Goal: Task Accomplishment & Management: Manage account settings

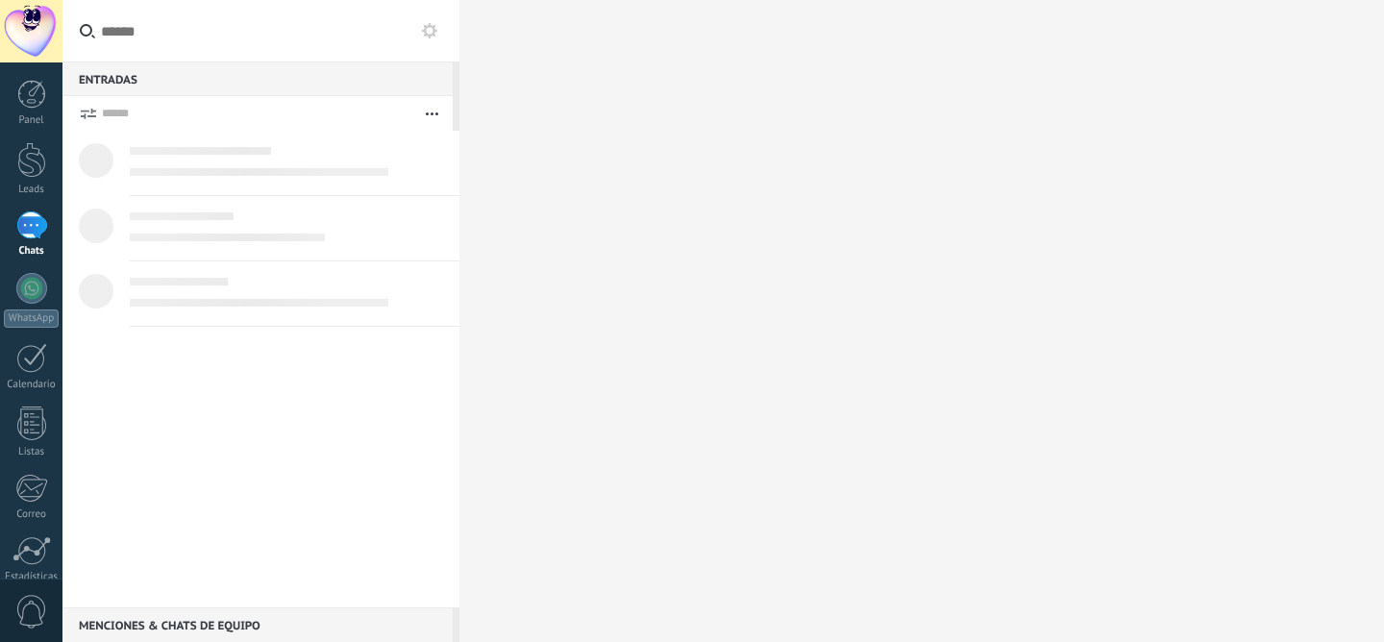
click at [31, 186] on div "Leads" at bounding box center [32, 190] width 56 height 12
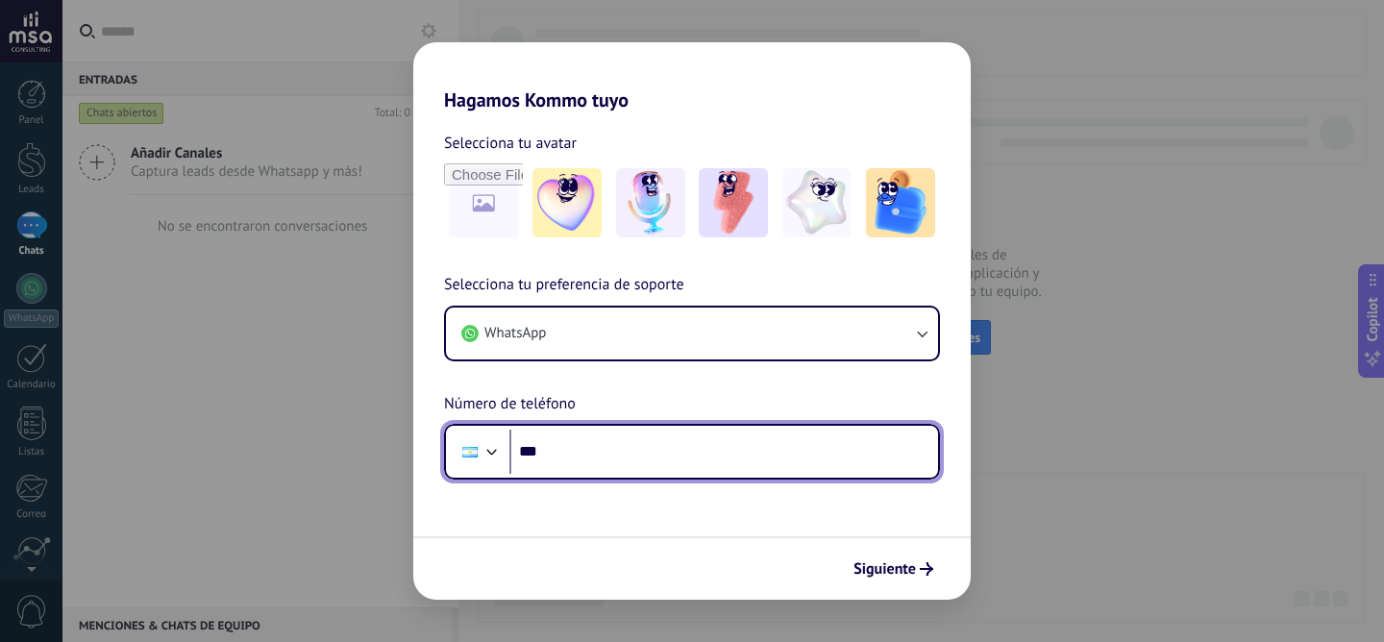
click at [614, 462] on input "***" at bounding box center [723, 452] width 429 height 44
drag, startPoint x: 607, startPoint y: 456, endPoint x: 651, endPoint y: 456, distance: 43.2
click at [651, 456] on input "**********" at bounding box center [723, 452] width 429 height 44
type input "**********"
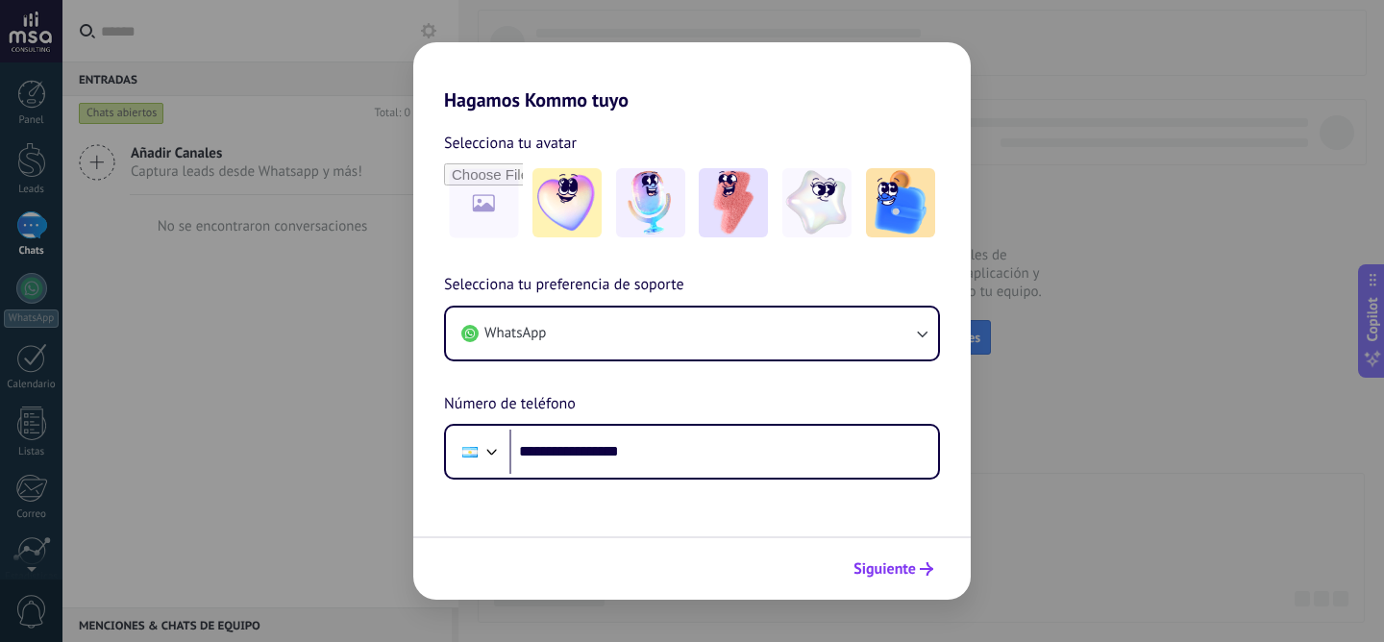
click at [907, 573] on span "Siguiente" at bounding box center [884, 568] width 62 height 13
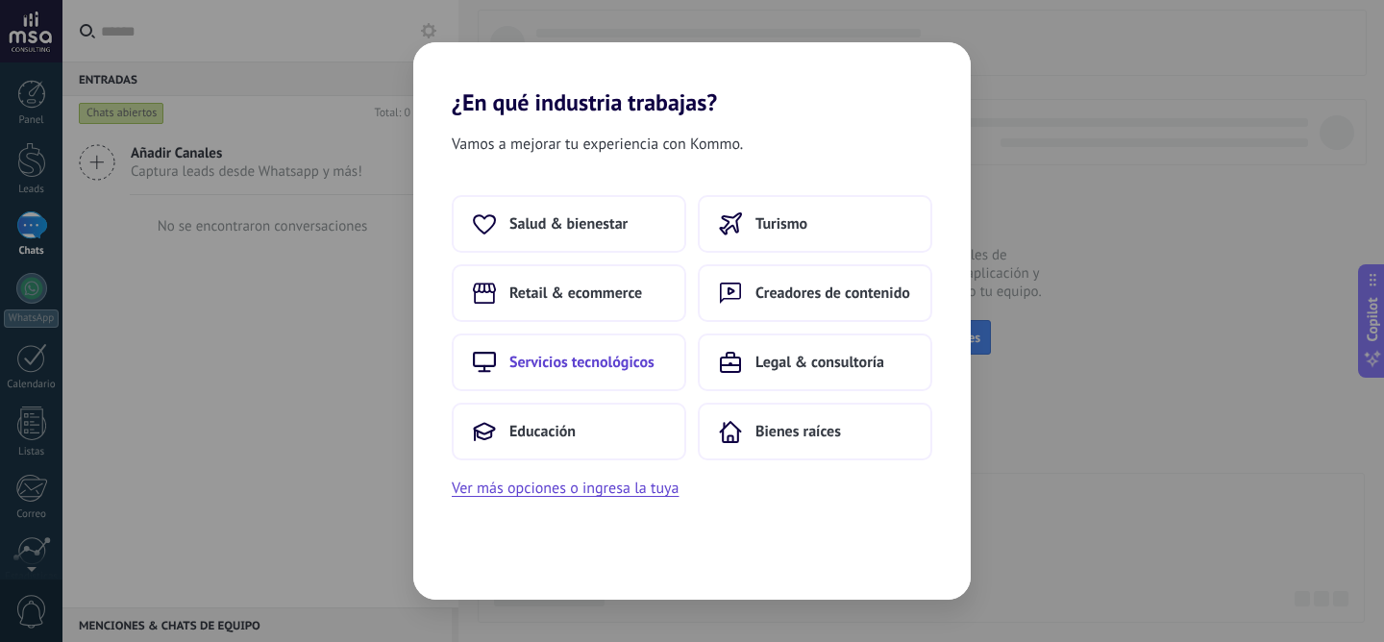
click at [637, 346] on button "Servicios tecnológicos" at bounding box center [569, 362] width 234 height 58
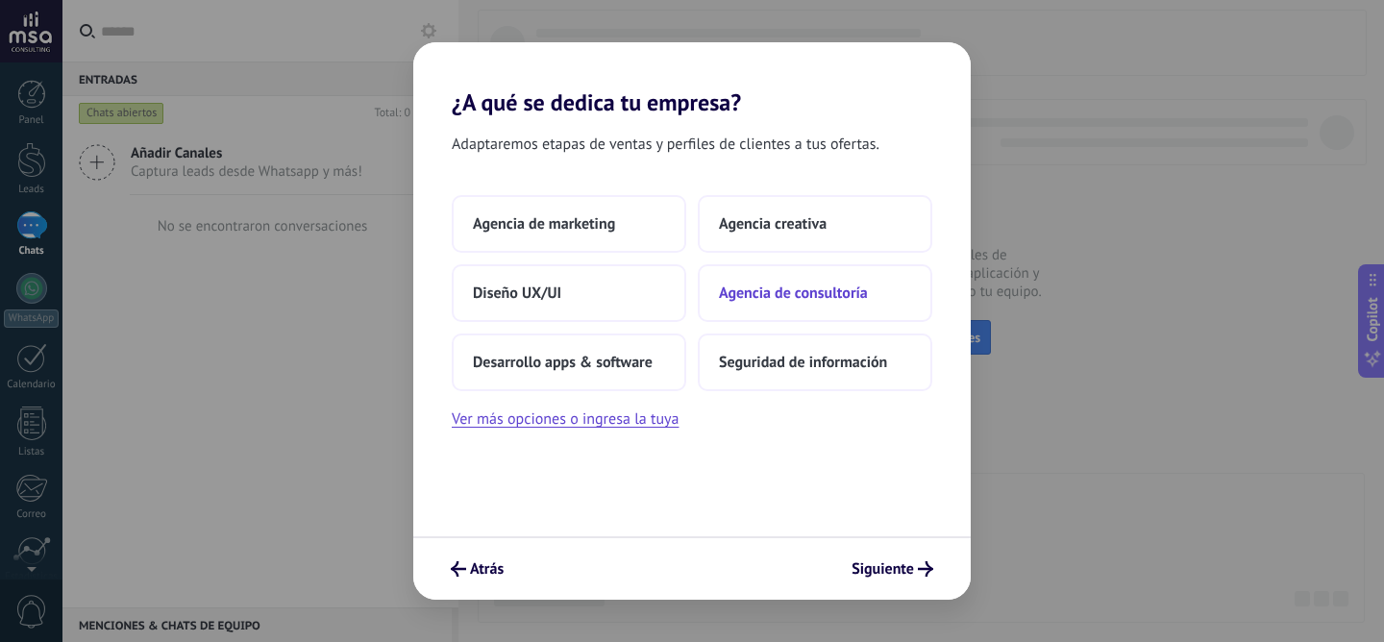
click at [828, 307] on button "Agencia de consultoría" at bounding box center [815, 293] width 234 height 58
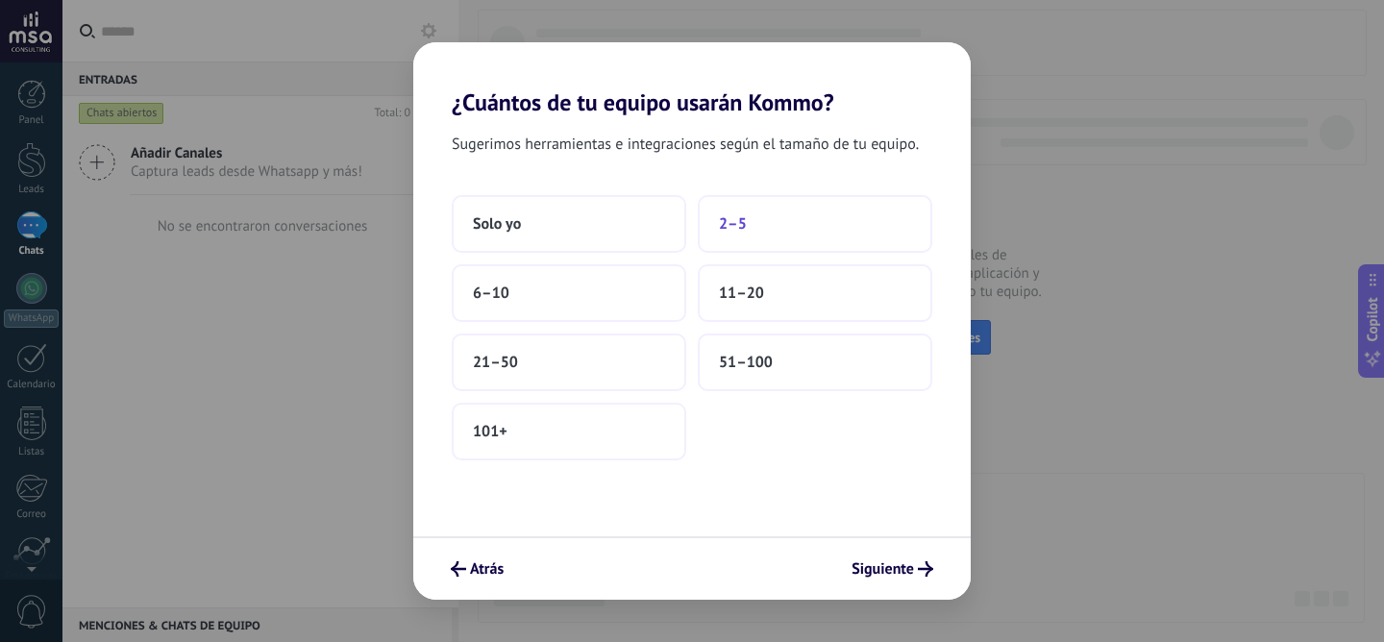
click at [791, 236] on button "2–5" at bounding box center [815, 224] width 234 height 58
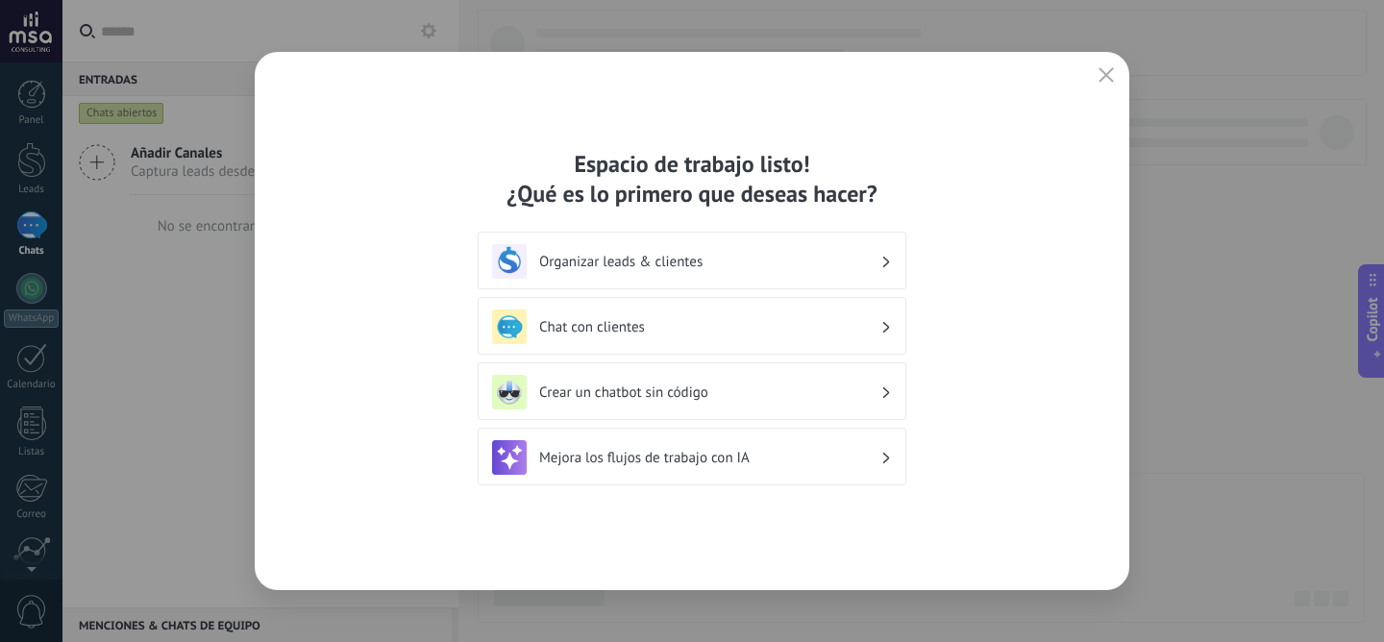
click at [854, 262] on h3 "Organizar leads & clientes" at bounding box center [709, 262] width 341 height 18
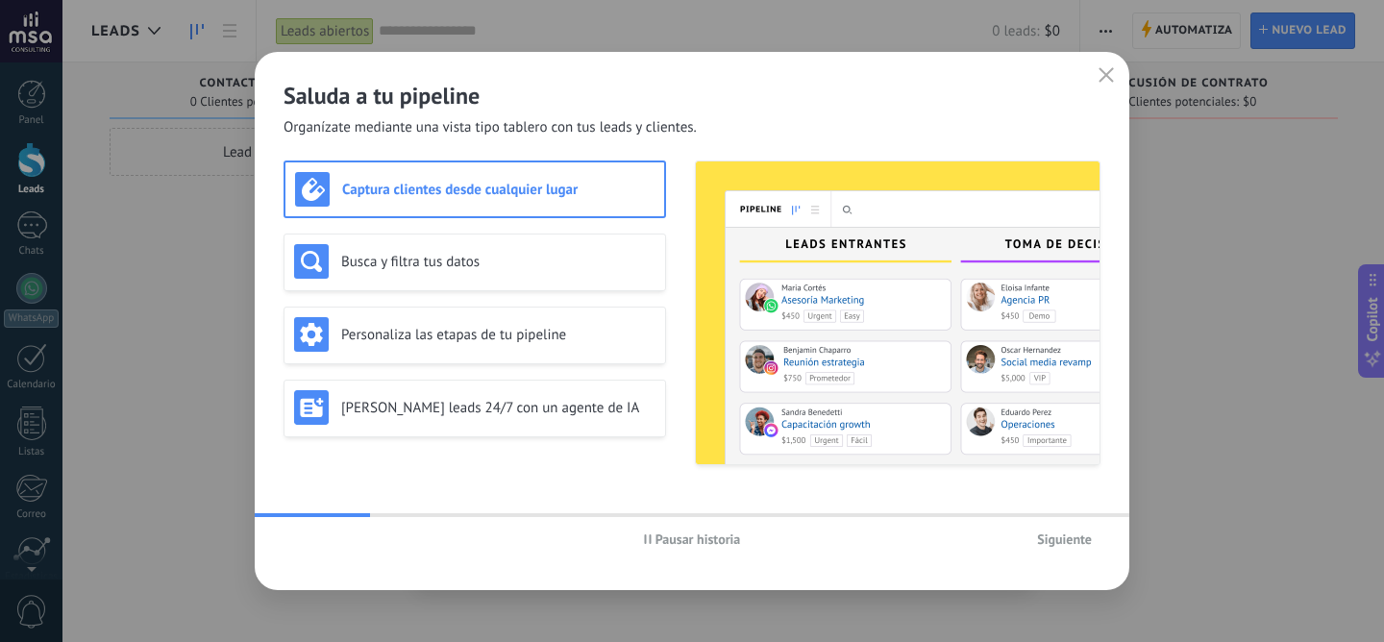
click at [1070, 534] on span "Siguiente" at bounding box center [1064, 538] width 55 height 13
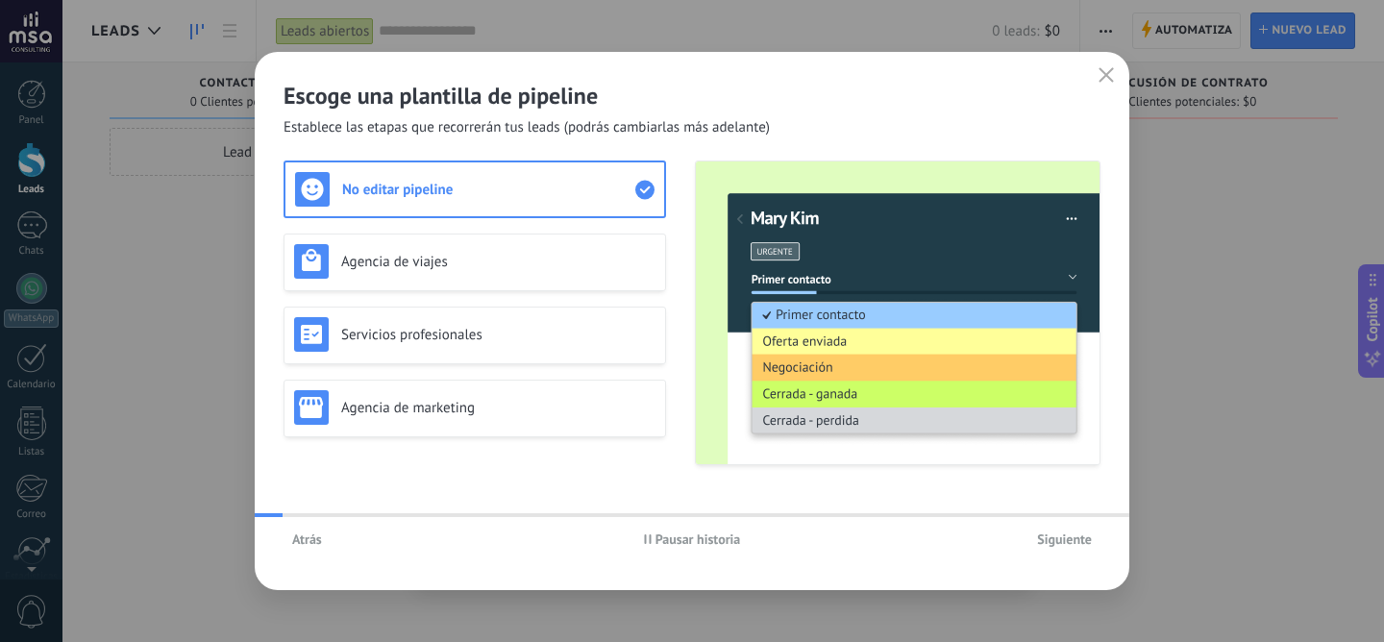
click at [1077, 543] on span "Siguiente" at bounding box center [1064, 538] width 55 height 13
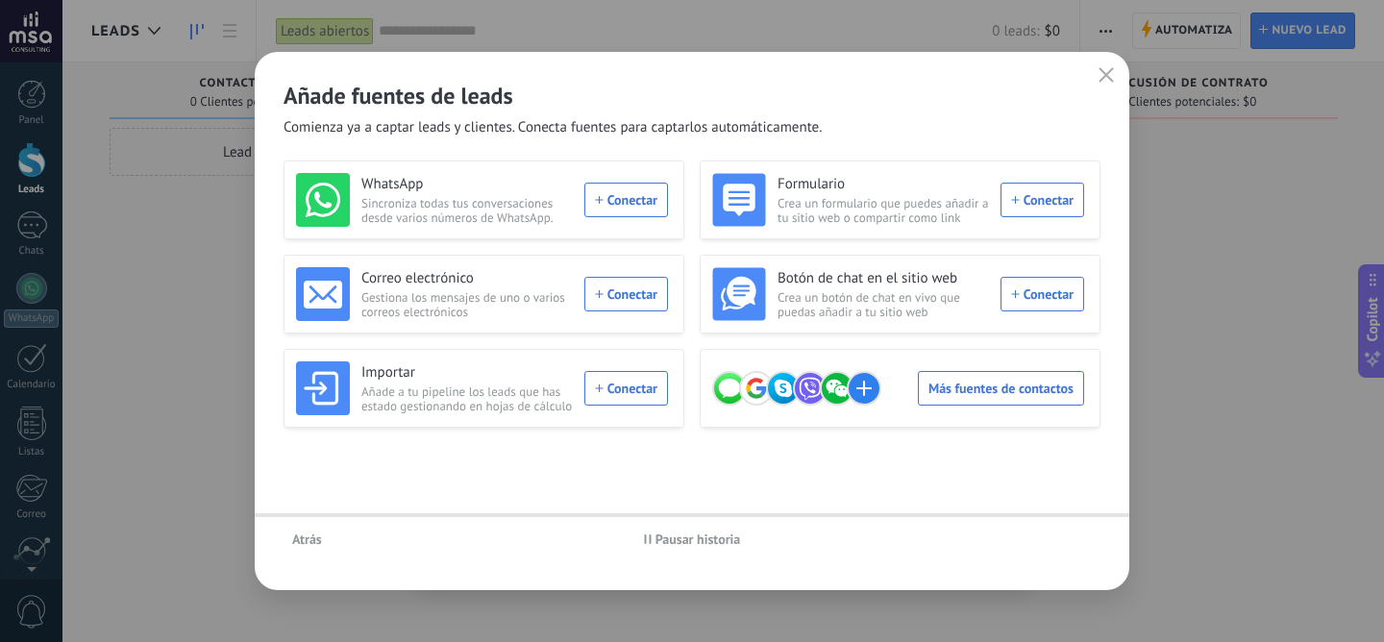
click at [1077, 543] on div "Atrás Pausar historia" at bounding box center [692, 539] width 874 height 44
click at [1108, 73] on use "button" at bounding box center [1106, 74] width 14 height 14
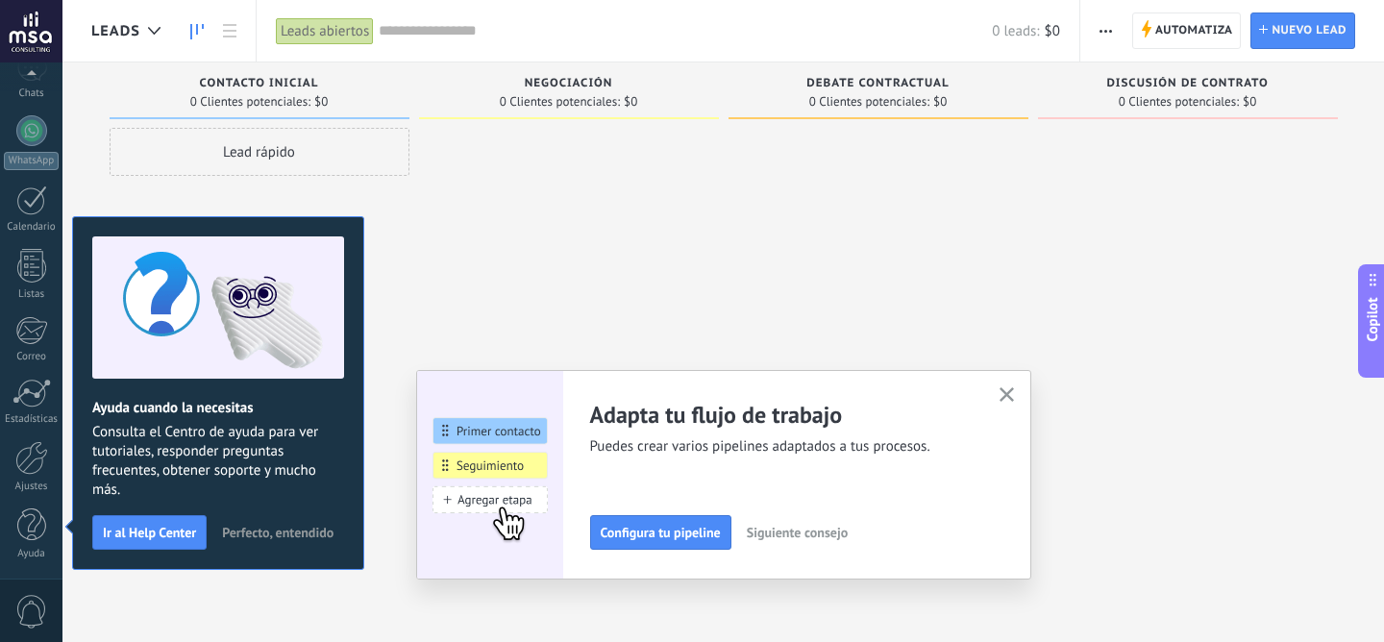
click at [1013, 393] on button "button" at bounding box center [1007, 395] width 24 height 26
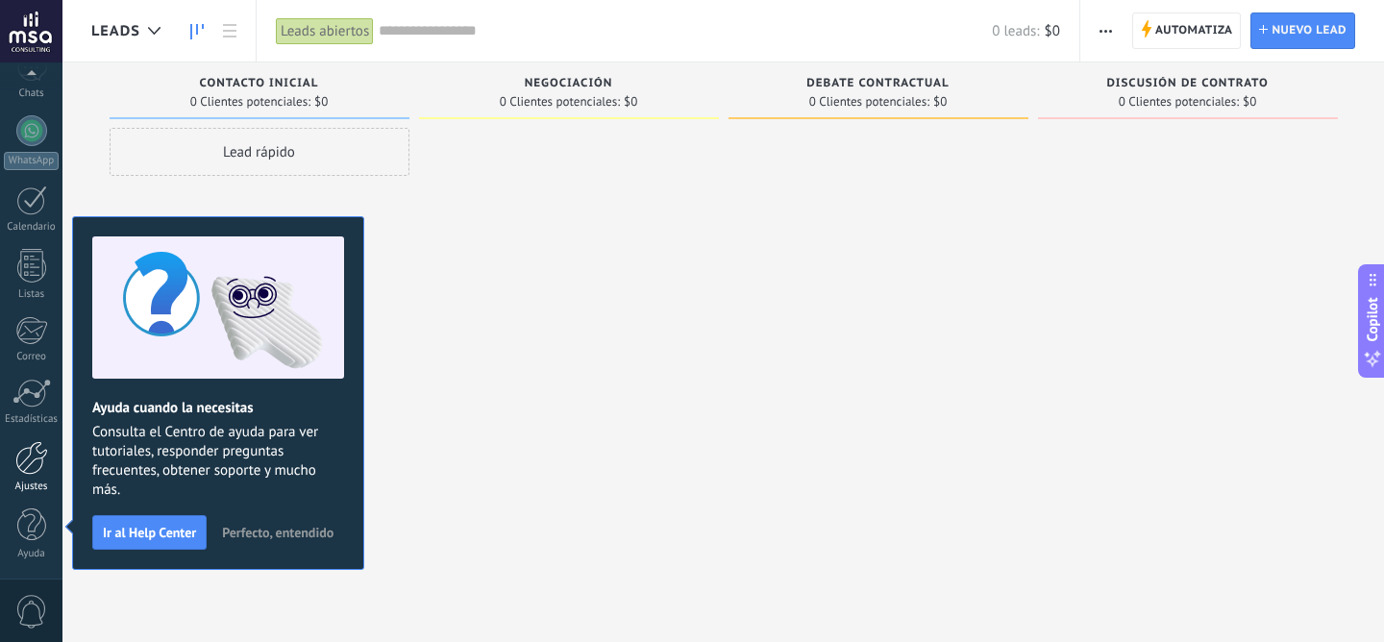
click at [37, 481] on div "Ajustes" at bounding box center [32, 486] width 56 height 12
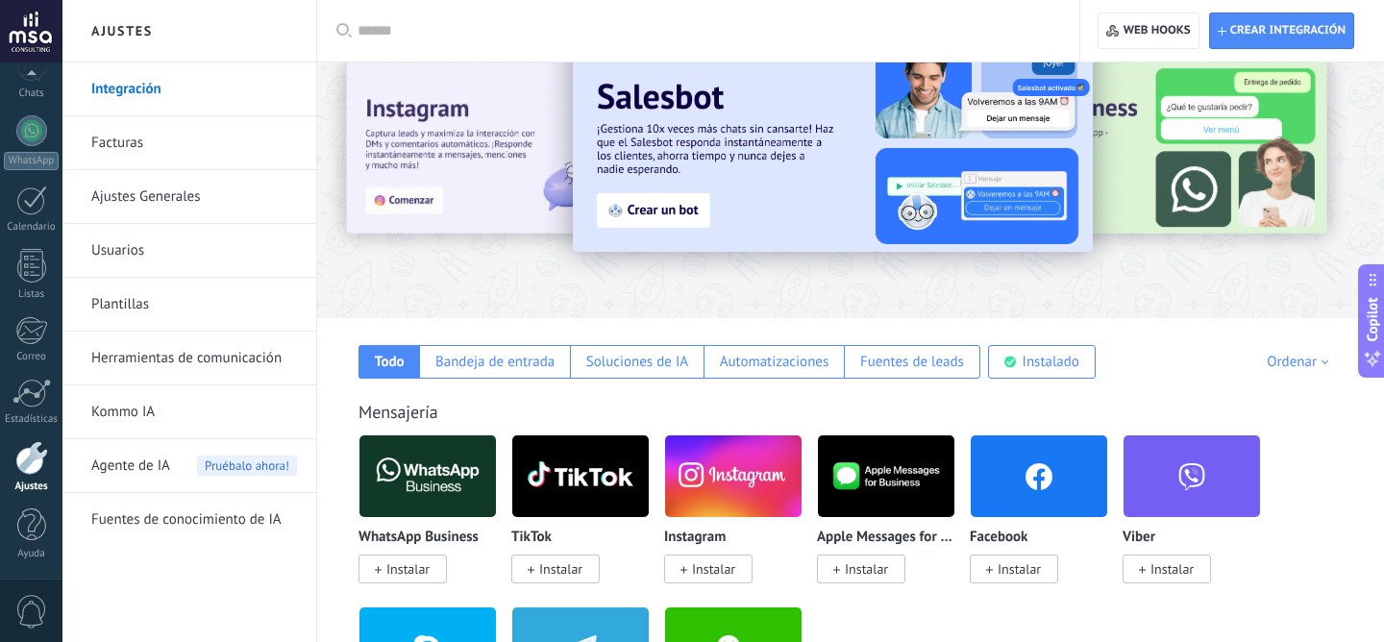
scroll to position [70, 0]
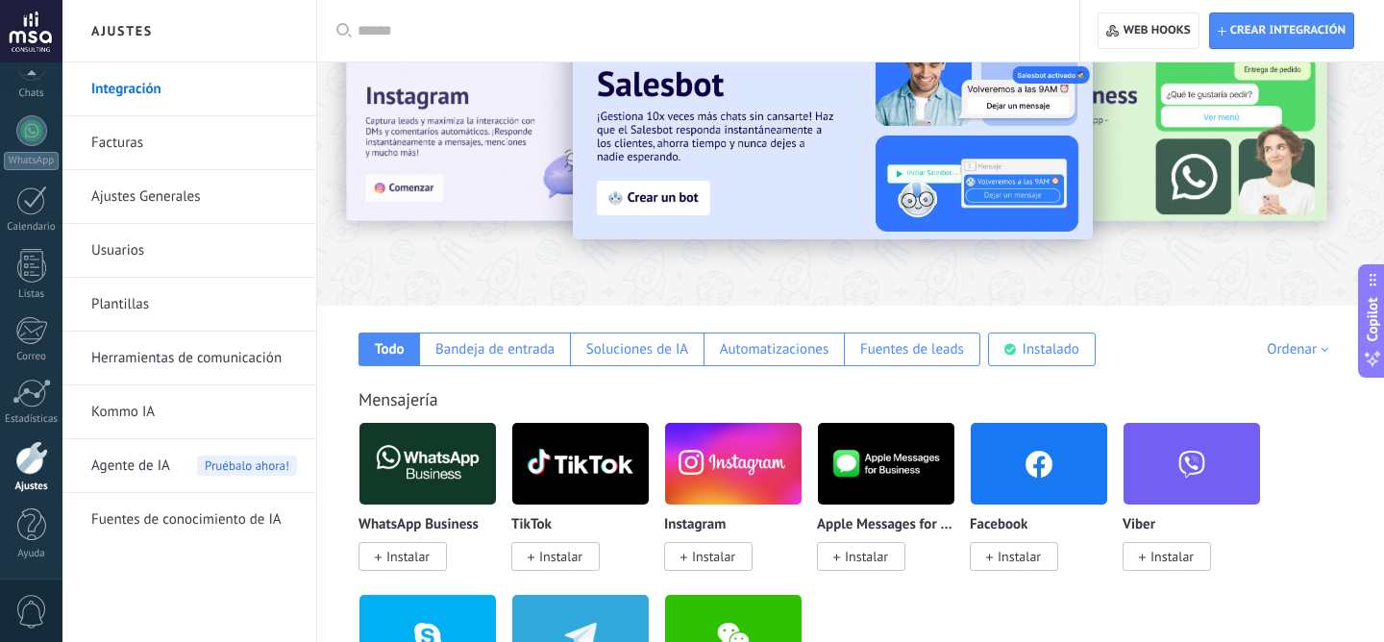
click at [418, 563] on span "Instalar" at bounding box center [407, 556] width 43 height 17
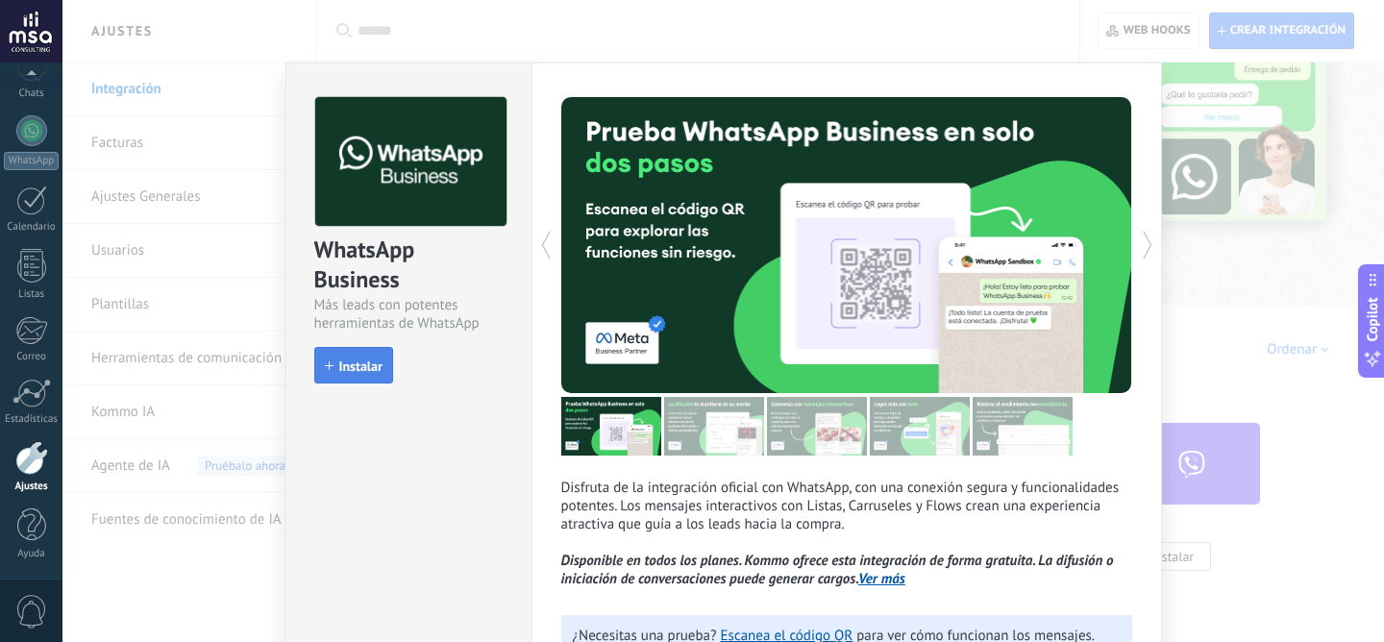
click at [357, 353] on button "Instalar" at bounding box center [353, 365] width 79 height 37
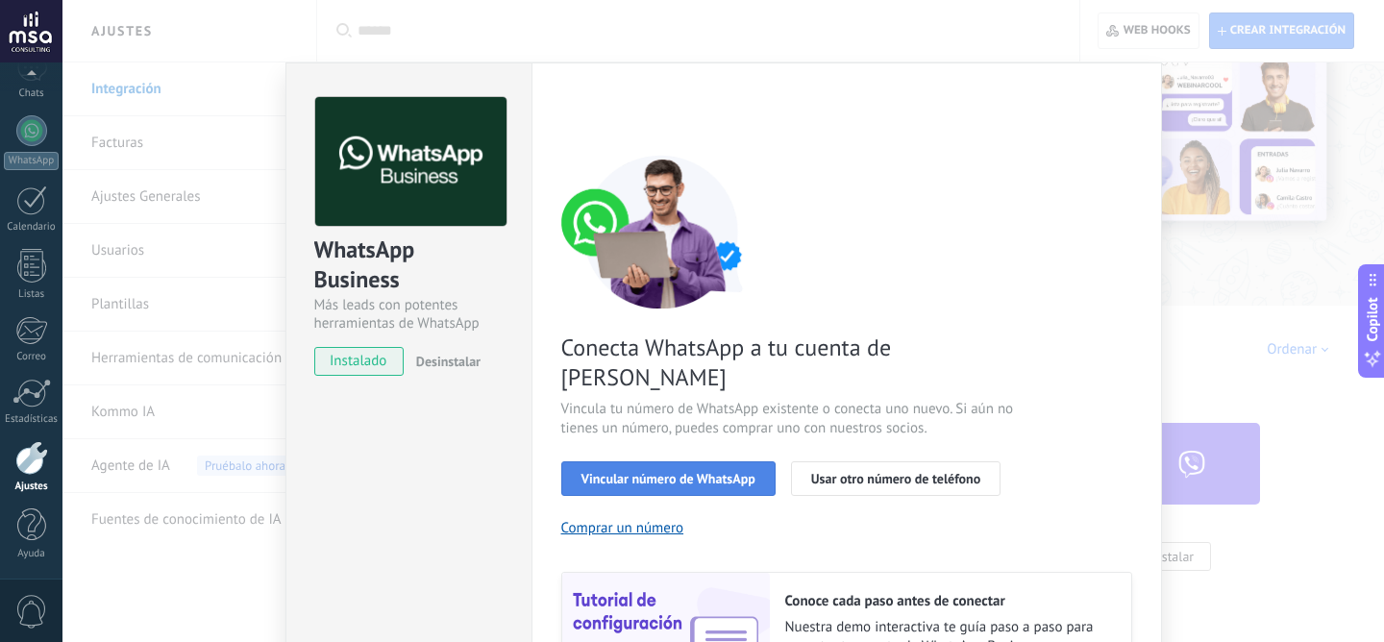
click at [716, 461] on button "Vincular número de WhatsApp" at bounding box center [668, 478] width 214 height 35
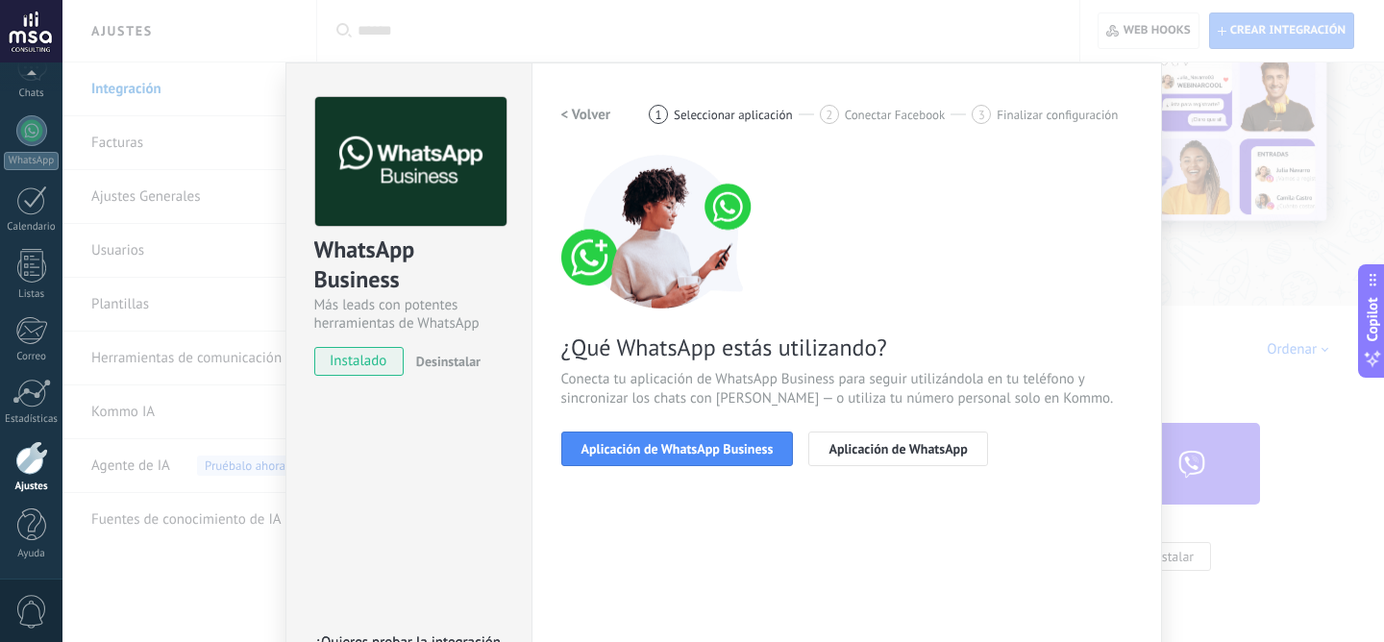
click at [716, 457] on button "Aplicación de WhatsApp Business" at bounding box center [677, 448] width 233 height 35
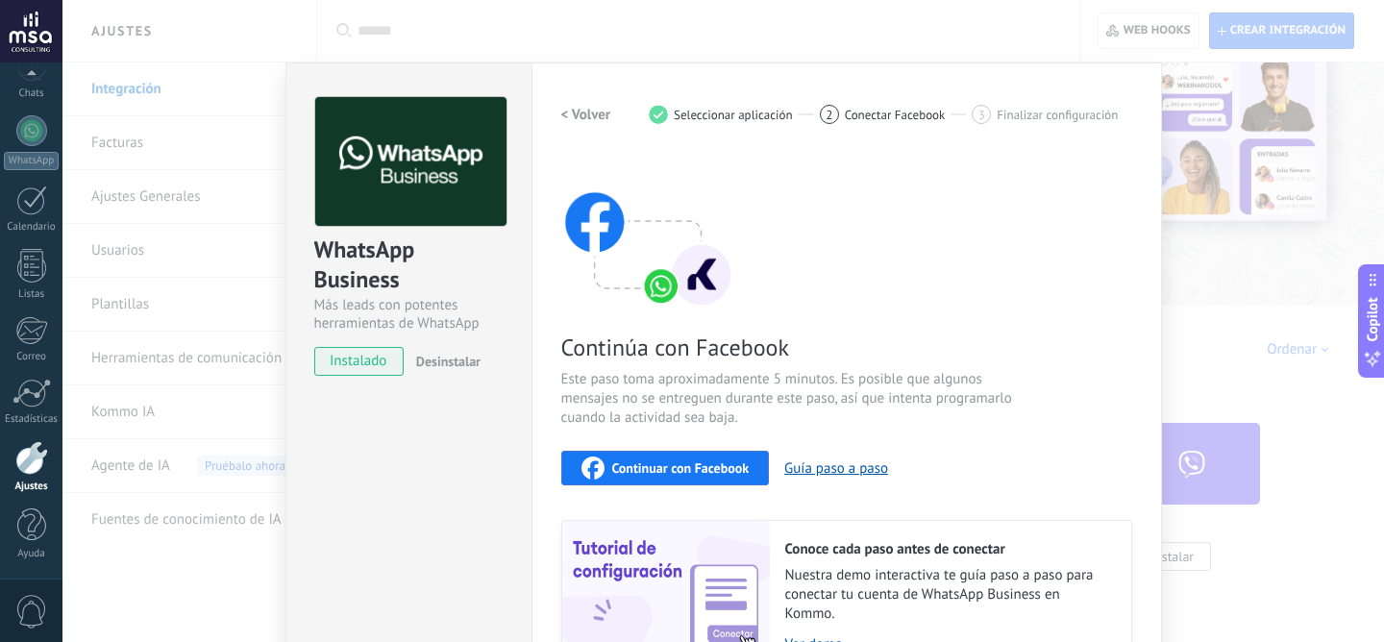
click at [706, 471] on span "Continuar con Facebook" at bounding box center [680, 467] width 137 height 13
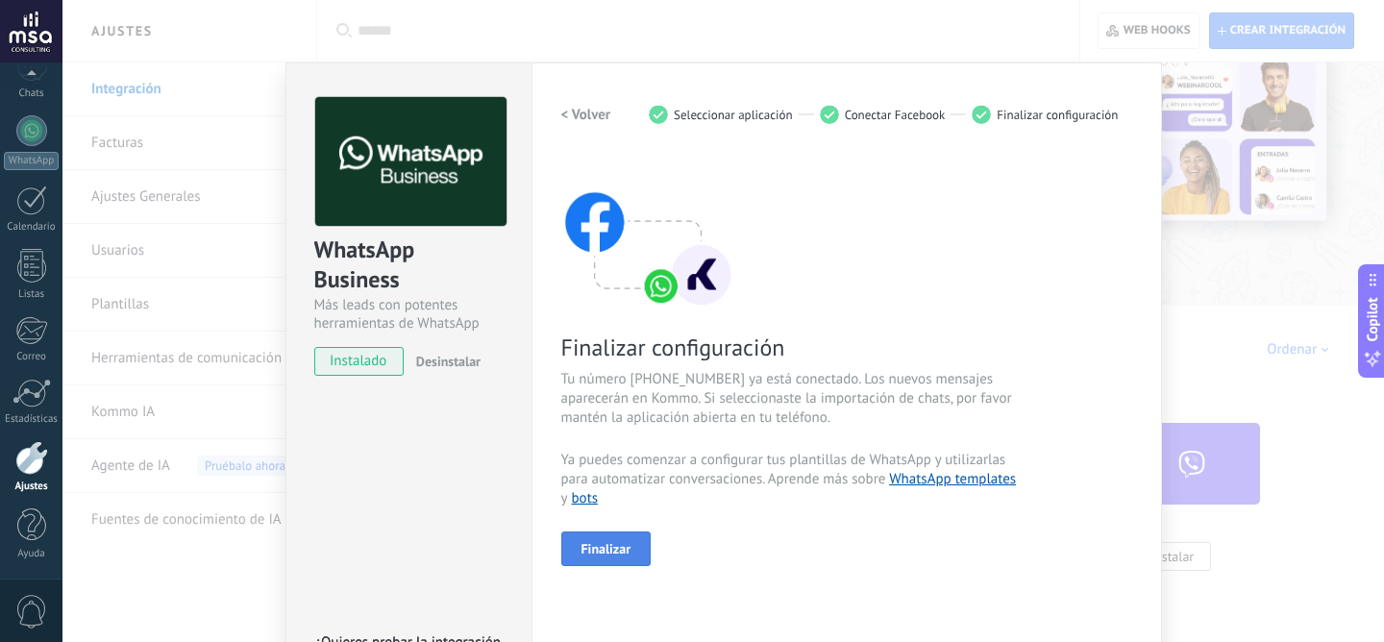
click at [591, 538] on button "Finalizar" at bounding box center [606, 548] width 90 height 35
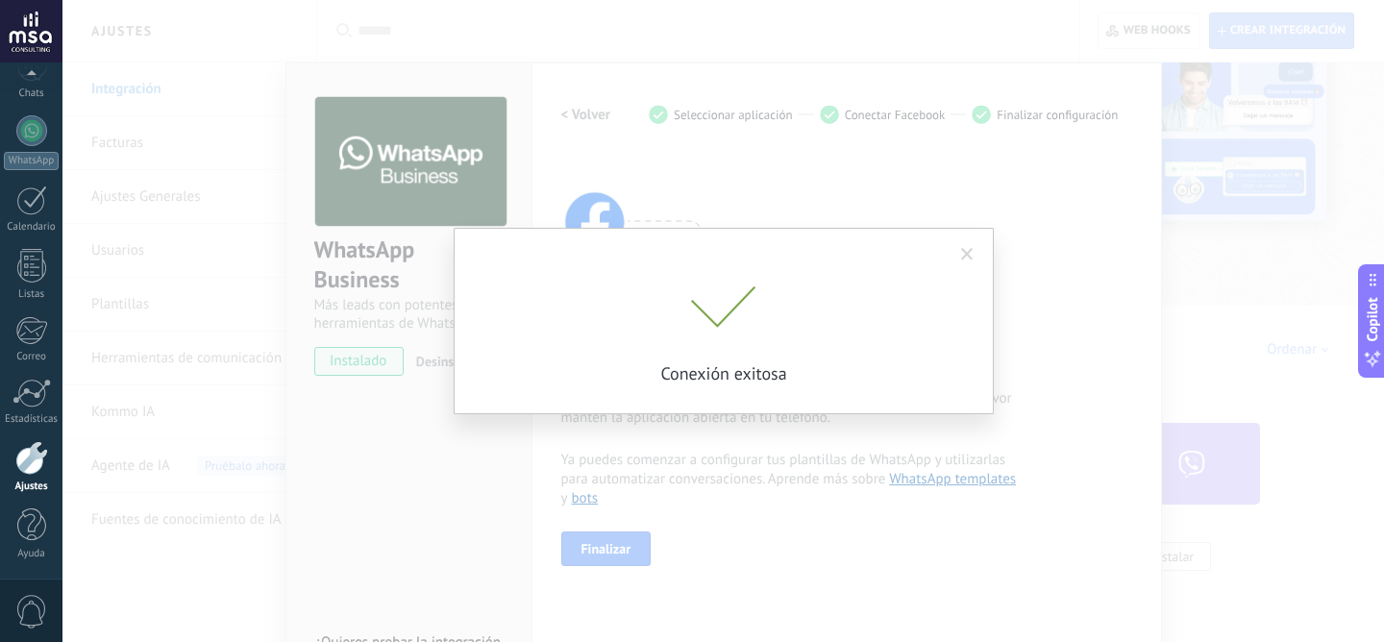
click at [964, 254] on span at bounding box center [967, 254] width 12 height 13
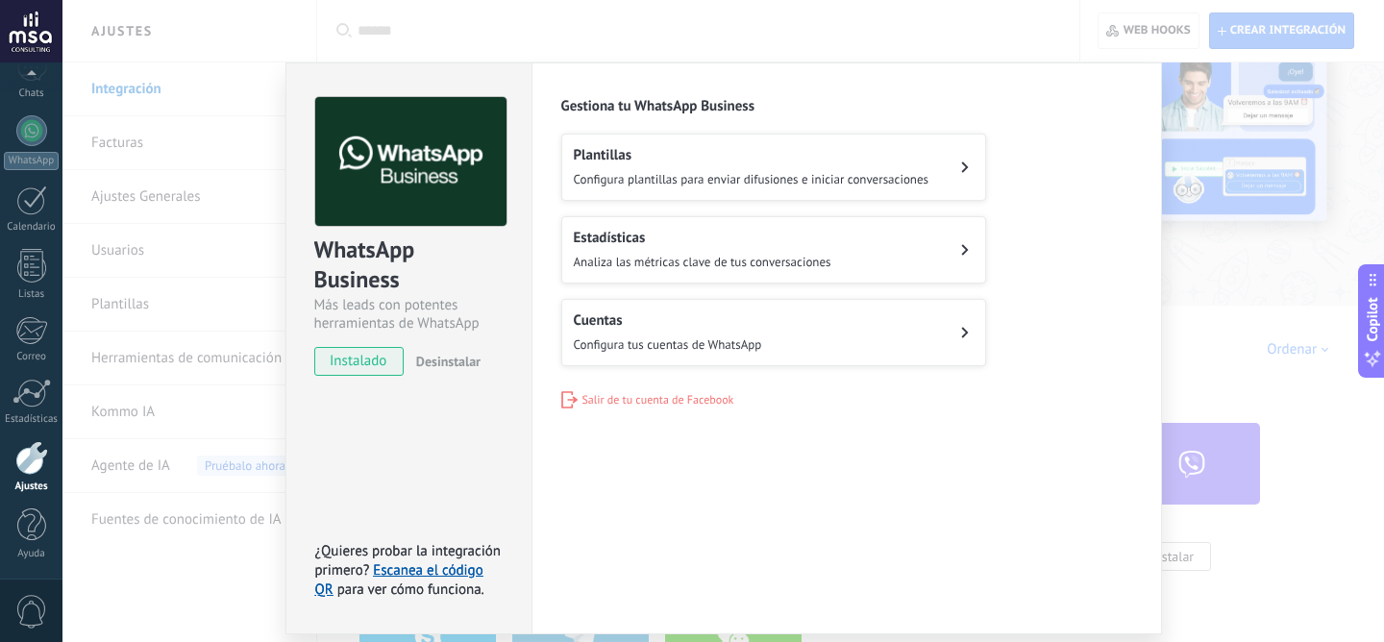
click at [1178, 283] on div "WhatsApp Business Más leads con potentes herramientas de WhatsApp instalado Des…" at bounding box center [722, 321] width 1321 height 642
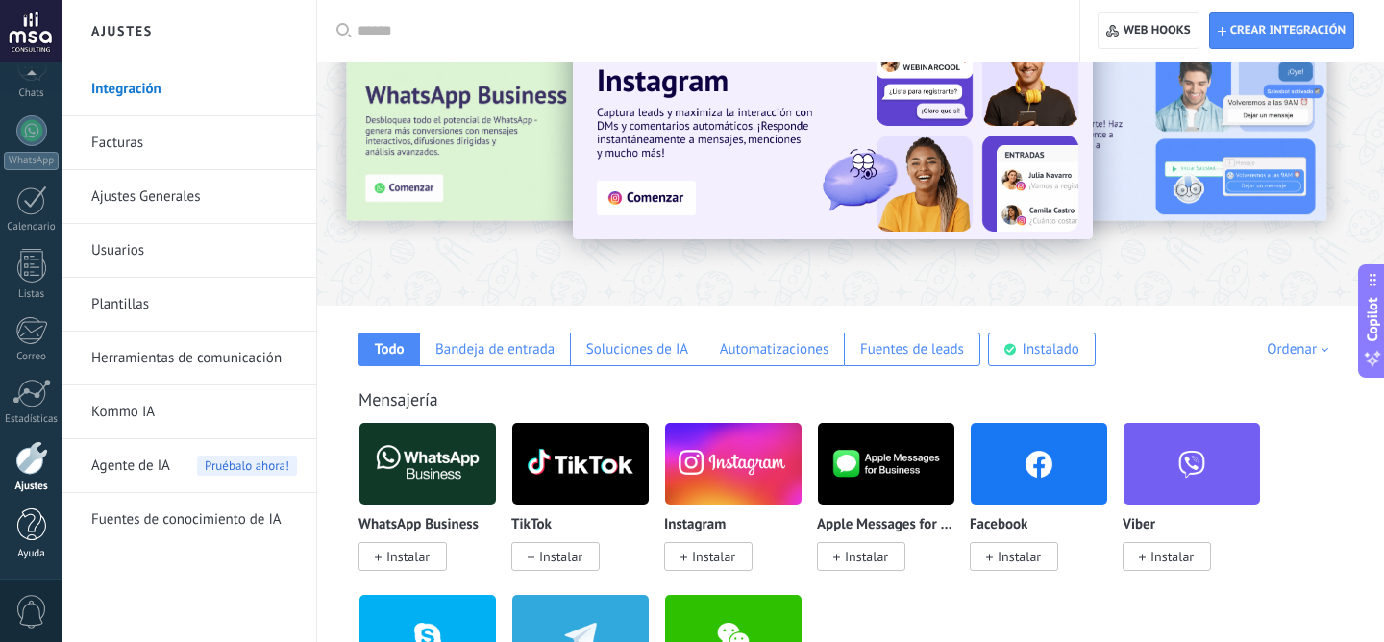
click at [34, 534] on div at bounding box center [31, 525] width 29 height 34
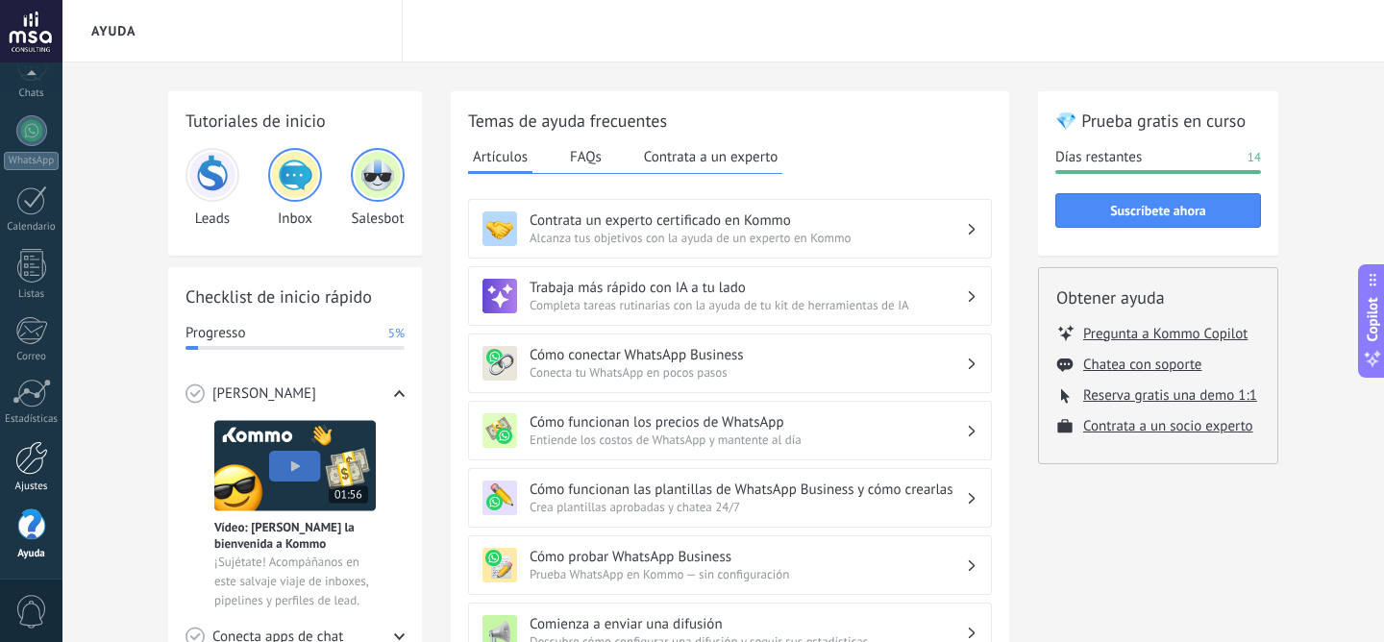
click at [21, 475] on link "Ajustes" at bounding box center [31, 467] width 62 height 52
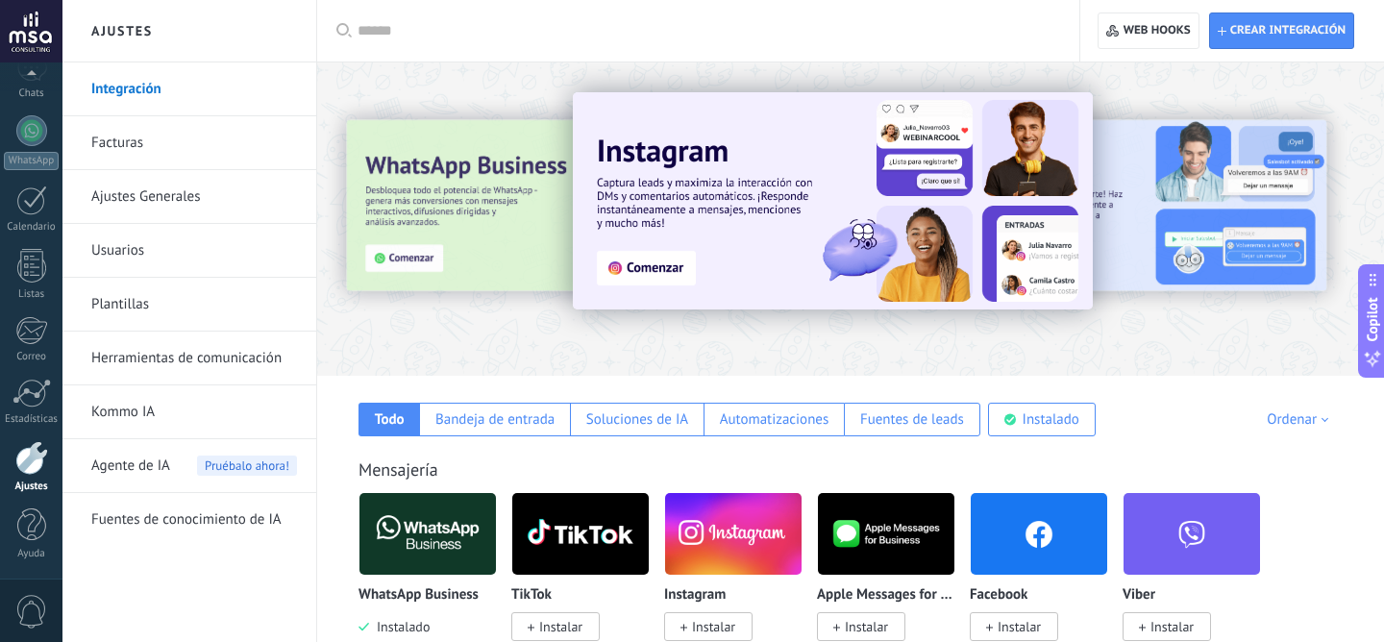
click at [176, 187] on link "Ajustes Generales" at bounding box center [194, 197] width 206 height 54
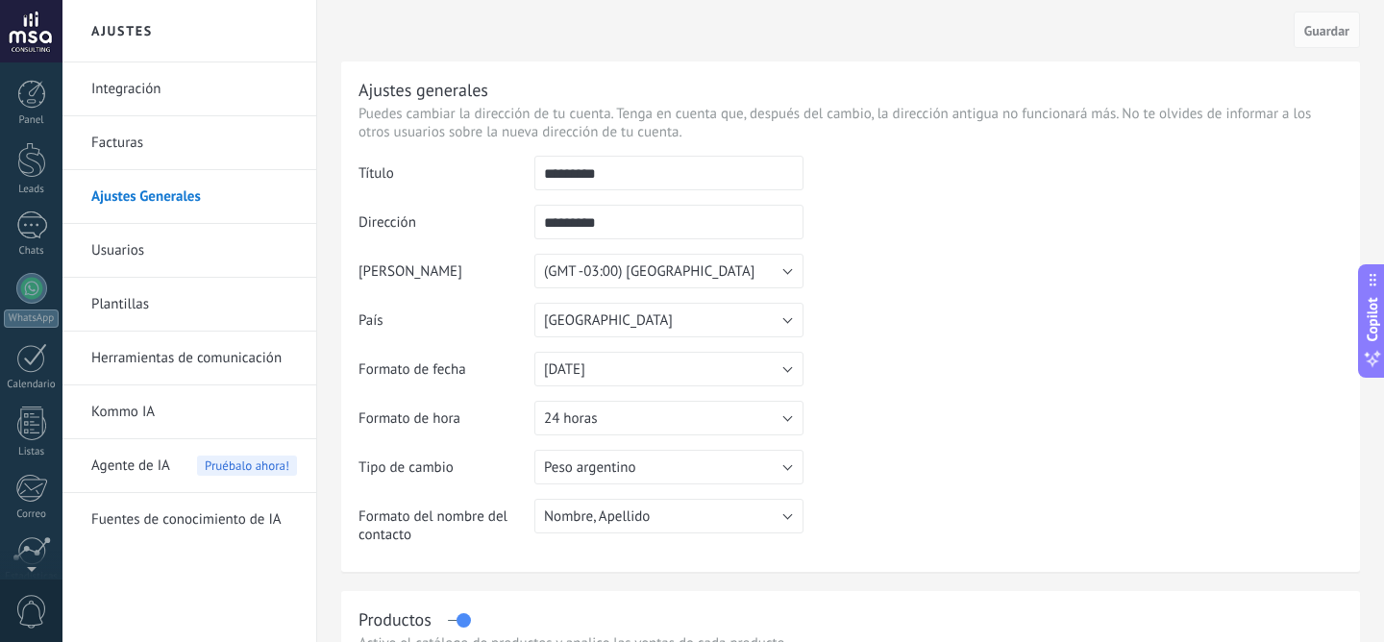
click at [31, 36] on div at bounding box center [31, 31] width 62 height 62
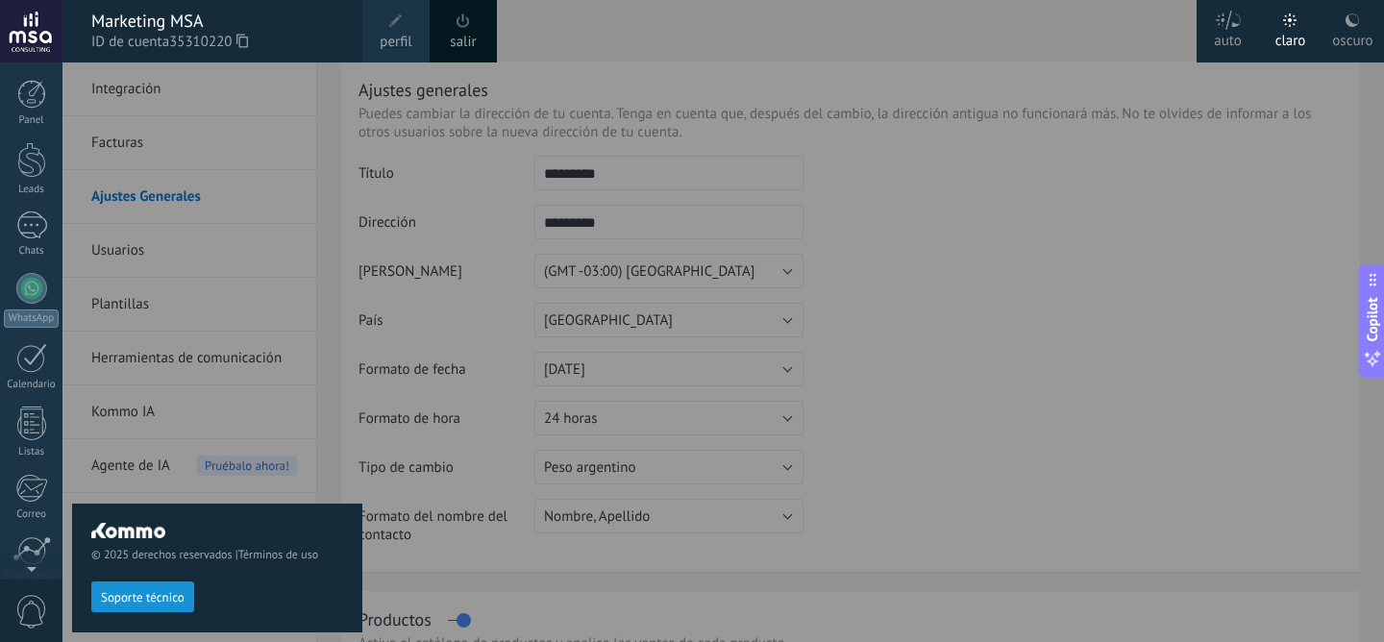
click at [388, 30] on span at bounding box center [395, 21] width 21 height 21
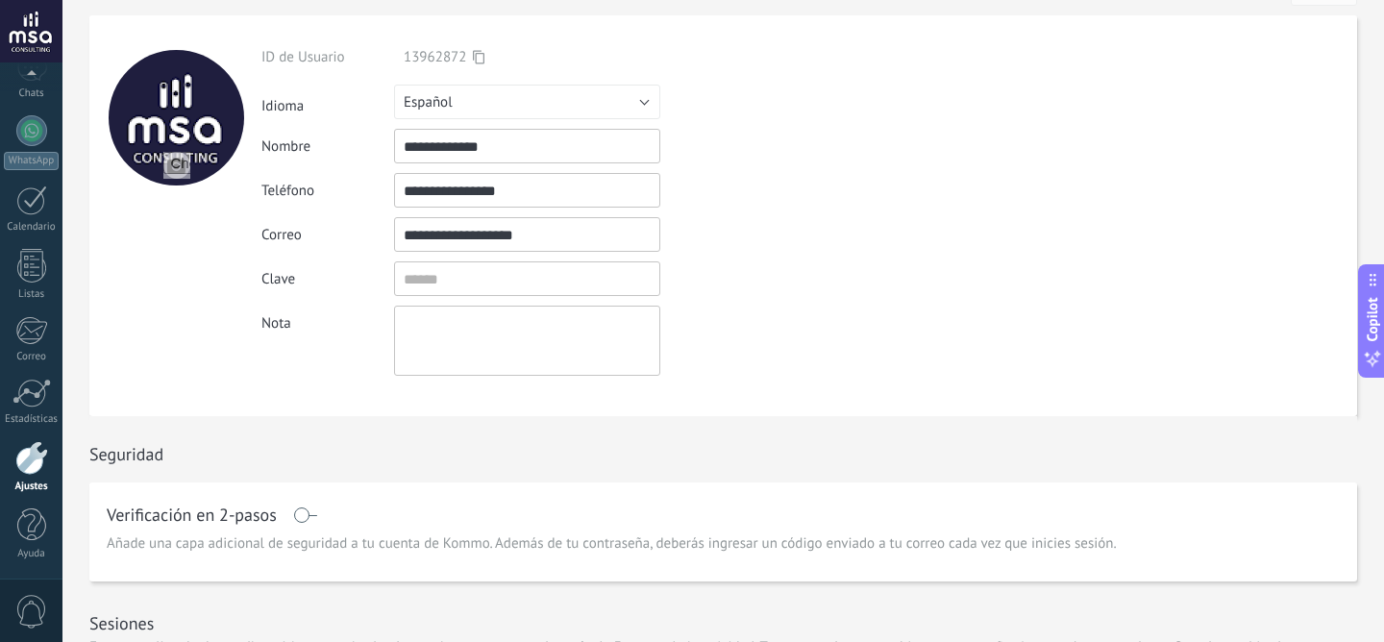
scroll to position [48, 0]
click at [577, 264] on div "**********" at bounding box center [571, 210] width 621 height 328
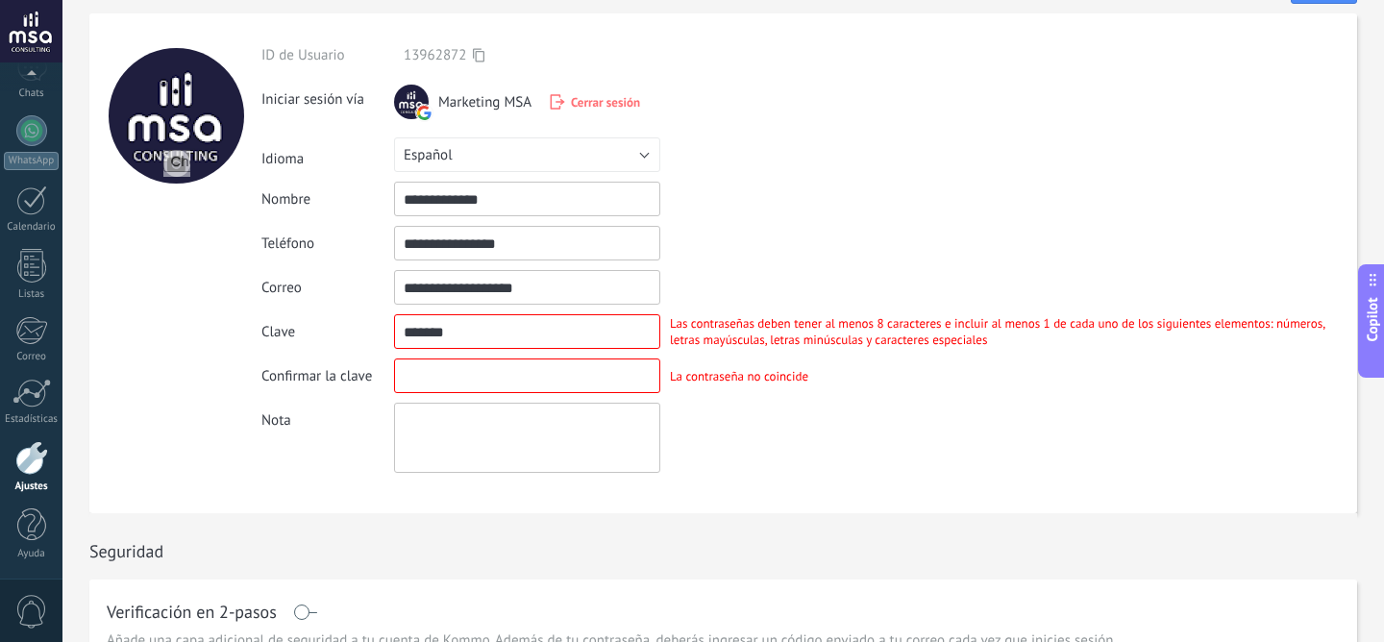
click at [820, 426] on div "Nota" at bounding box center [808, 438] width 1095 height 70
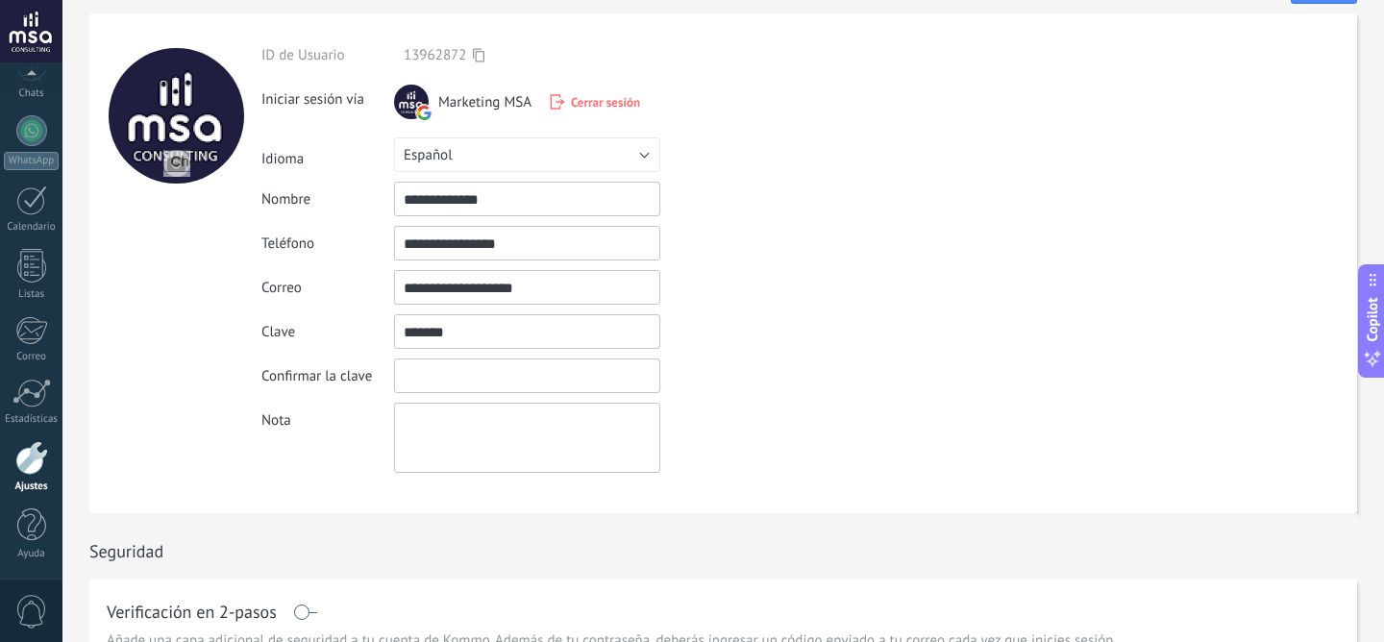
click at [634, 339] on input "textbox" at bounding box center [527, 331] width 266 height 35
type input "********"
click at [787, 379] on div "La contraseña no coincide" at bounding box center [739, 376] width 158 height 16
click at [620, 375] on input "textbox" at bounding box center [527, 375] width 266 height 35
type input "********"
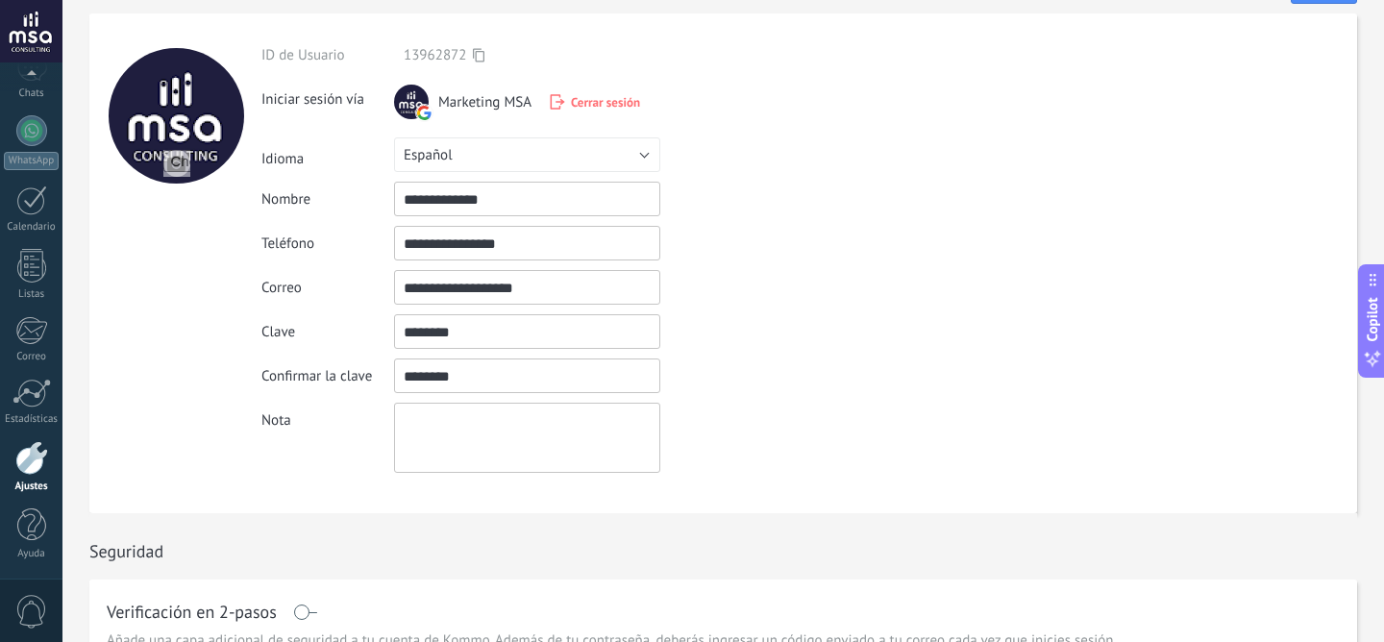
click at [876, 454] on div "Nota" at bounding box center [808, 438] width 1095 height 70
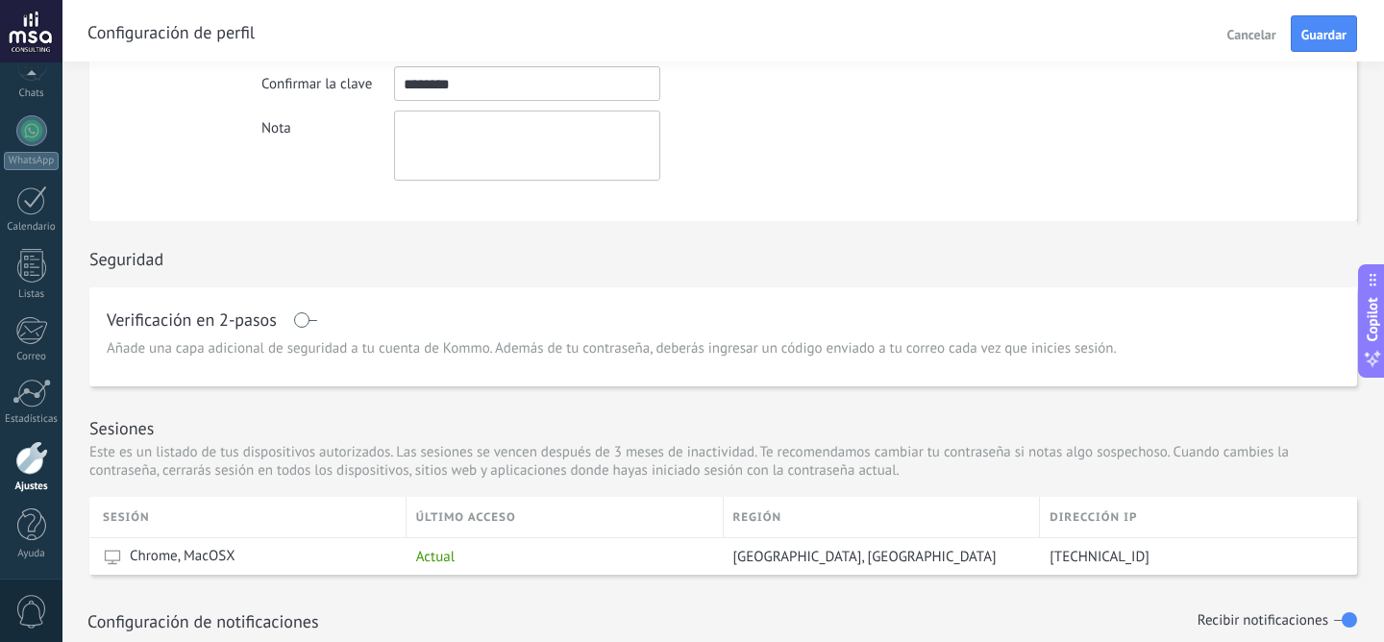
scroll to position [0, 0]
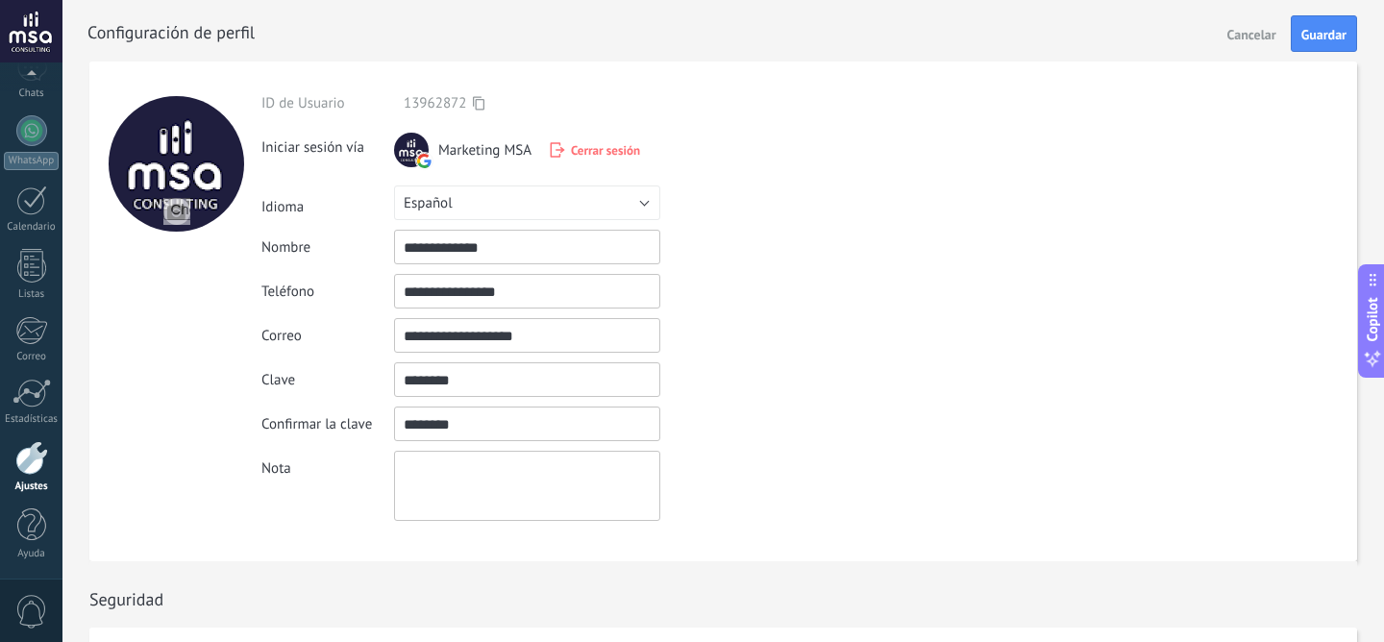
click at [531, 342] on input "**********" at bounding box center [527, 335] width 266 height 35
click at [1313, 38] on span "Guardar" at bounding box center [1323, 34] width 45 height 13
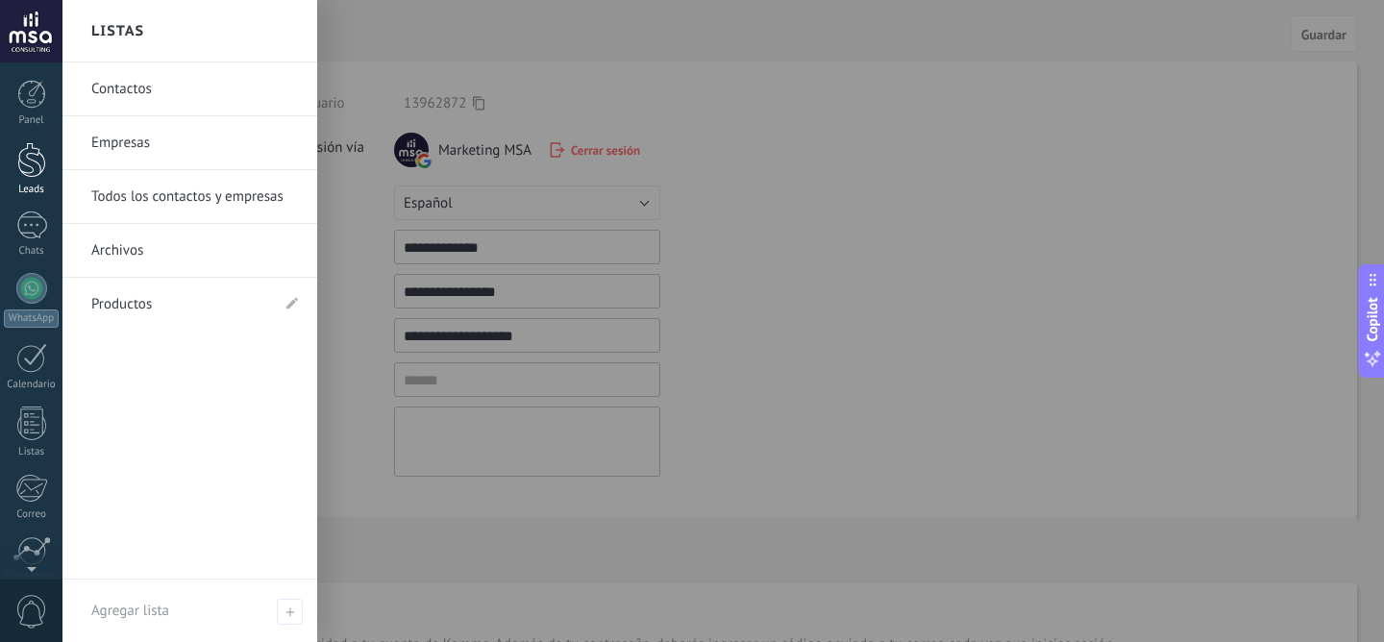
click at [30, 170] on div at bounding box center [31, 160] width 29 height 36
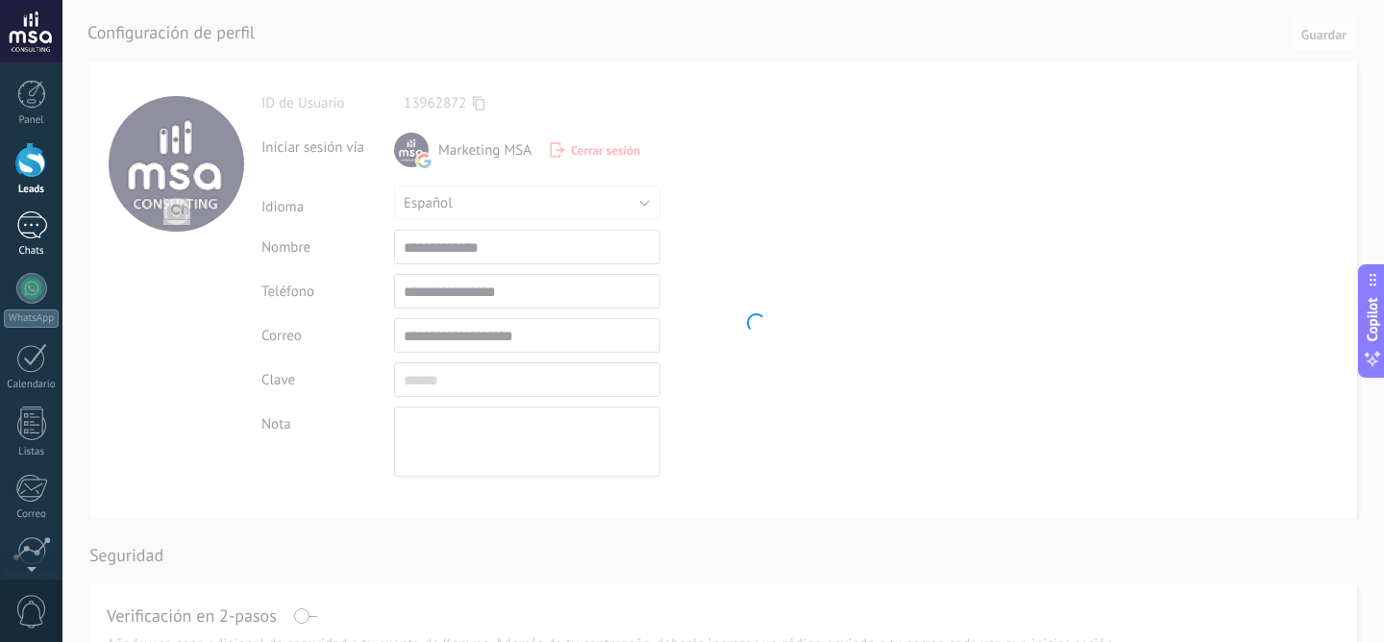
click at [35, 228] on div at bounding box center [31, 225] width 31 height 28
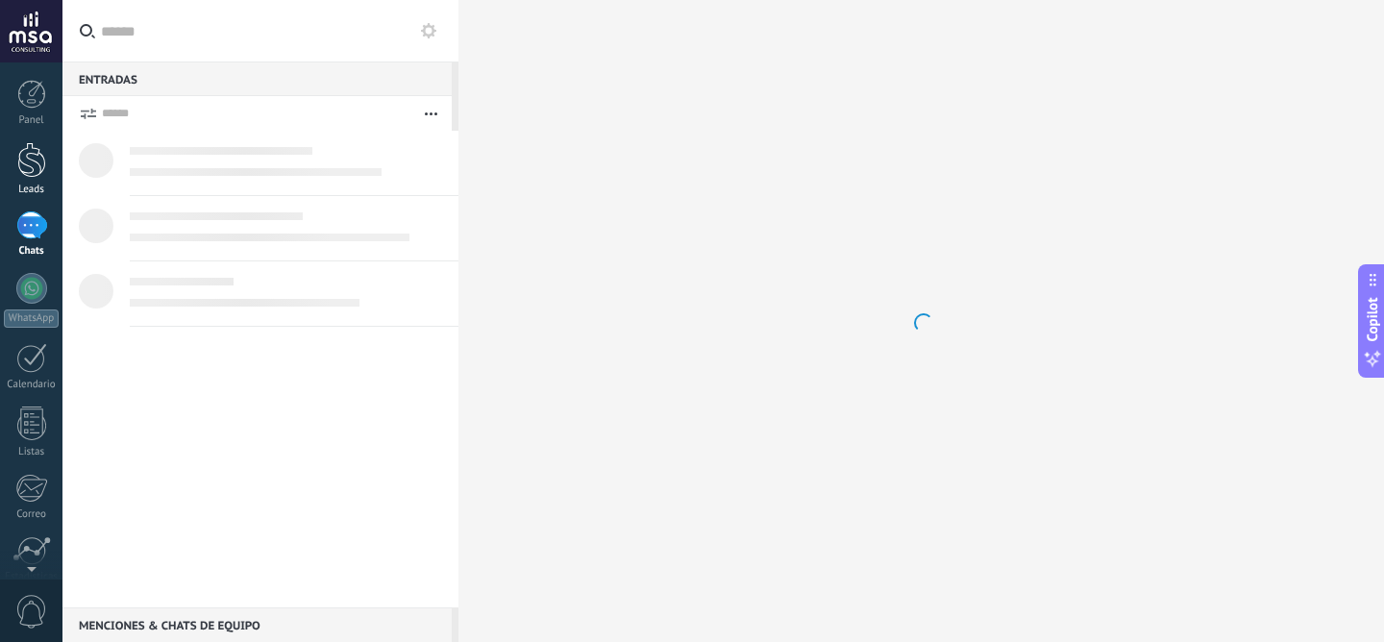
click at [32, 158] on div at bounding box center [31, 160] width 29 height 36
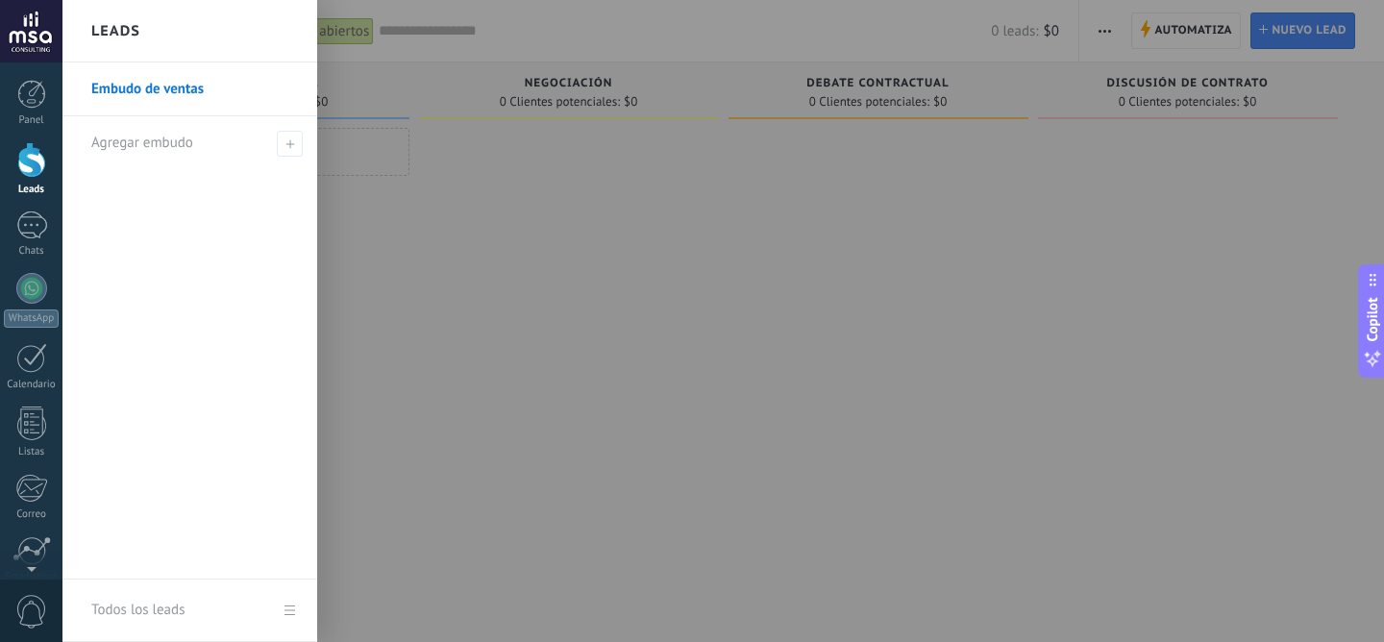
click at [666, 346] on div at bounding box center [754, 321] width 1384 height 642
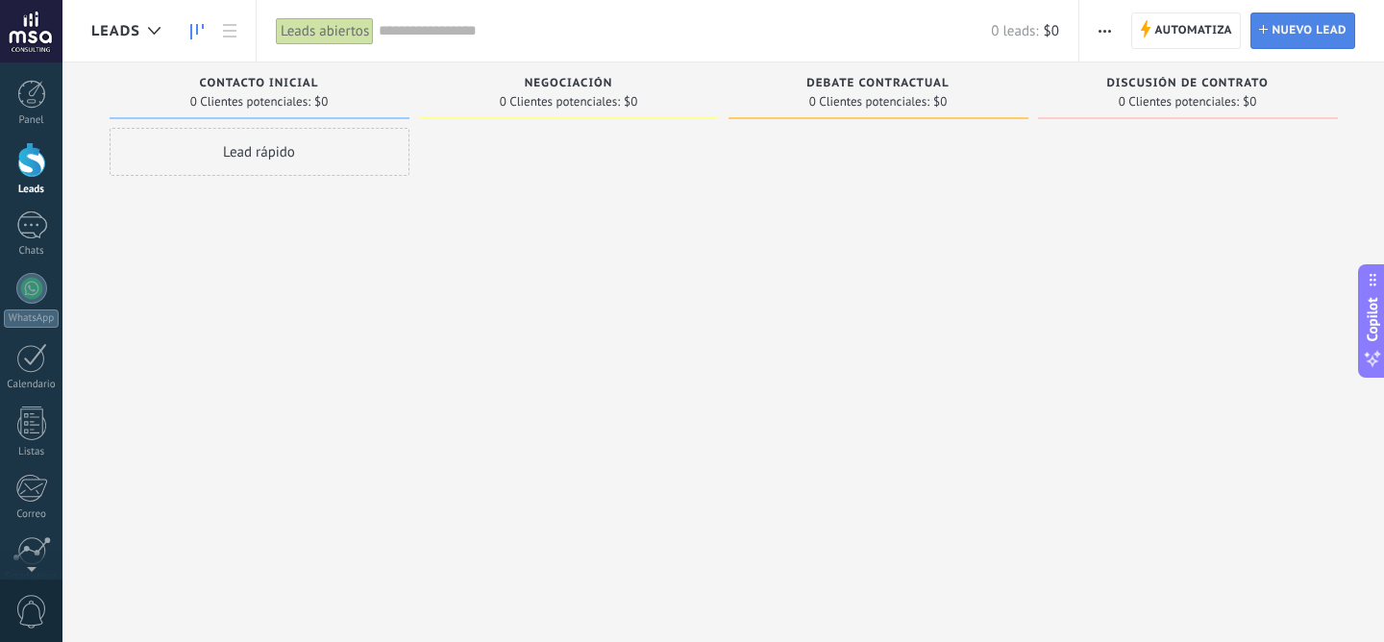
click at [1278, 31] on span "Nuevo lead" at bounding box center [1308, 30] width 75 height 35
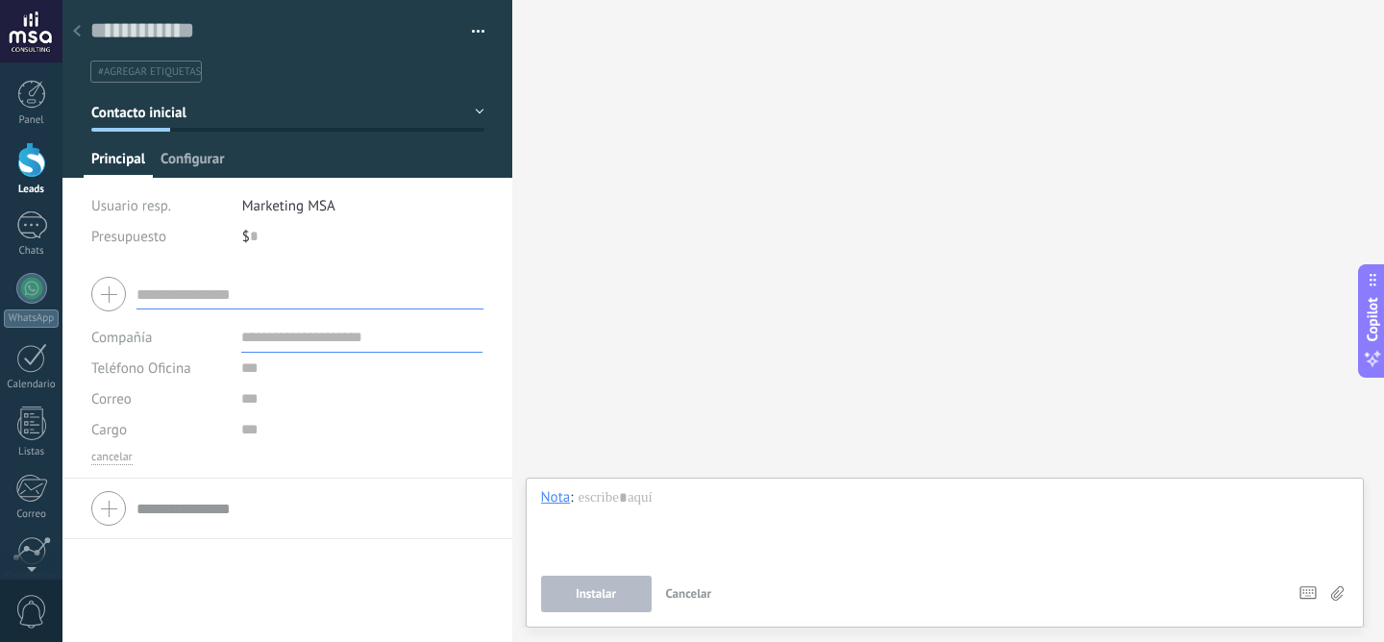
click at [194, 162] on span "Configurar" at bounding box center [191, 164] width 63 height 28
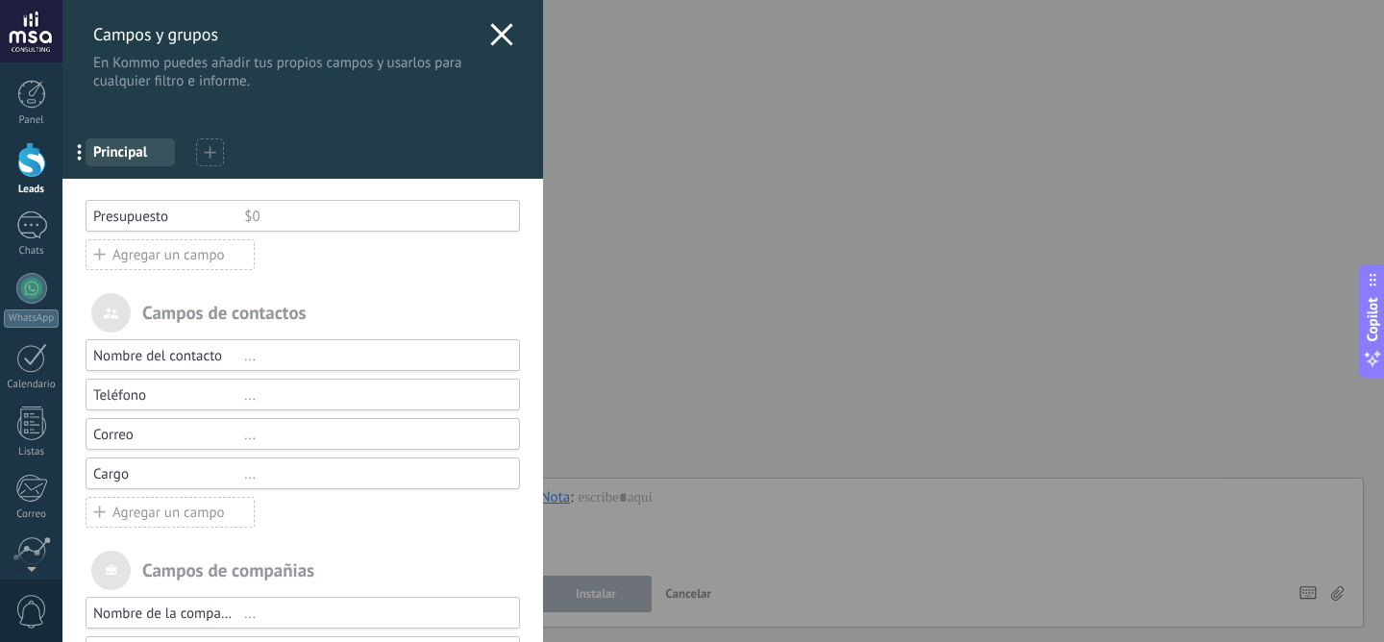
click at [175, 255] on div "Agregar un campo" at bounding box center [170, 254] width 169 height 31
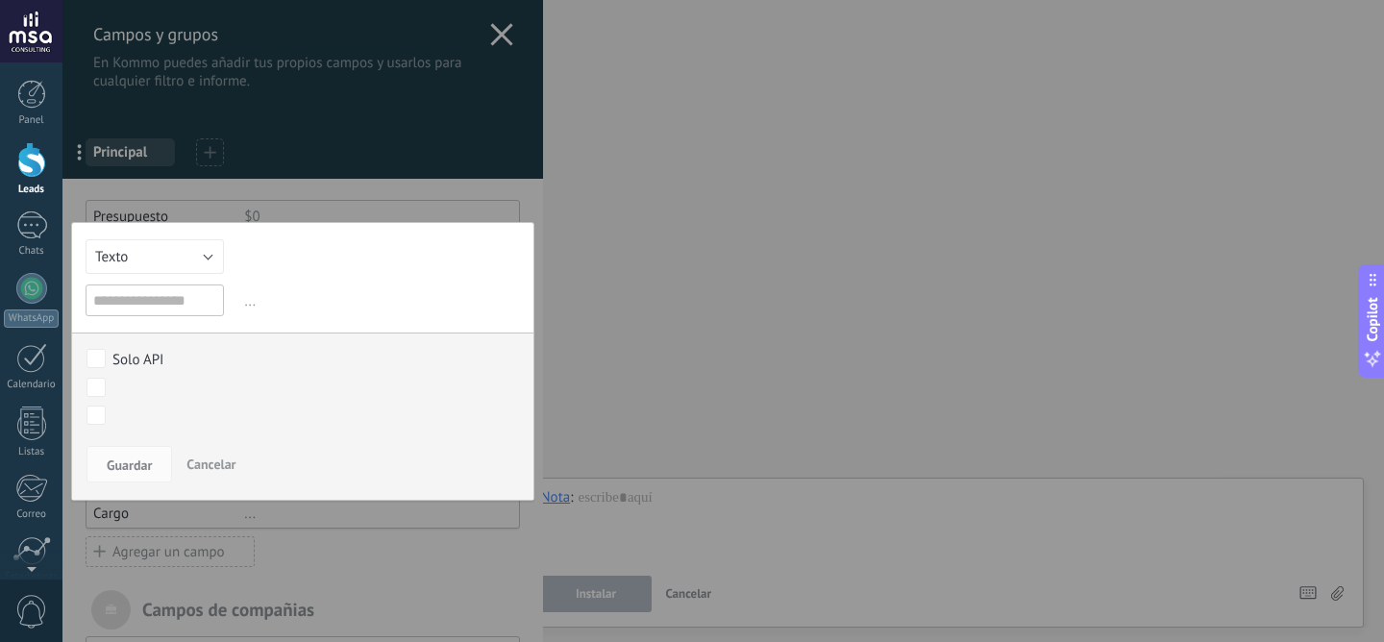
click at [165, 233] on div "Texto Número Interruptor Selección Multiselección Día URL Texto Largo Interrupt…" at bounding box center [302, 361] width 463 height 279
click at [165, 247] on button "Texto" at bounding box center [155, 256] width 138 height 35
click at [254, 280] on div "Texto Número Interruptor Selección Multiselección Día URL Texto Largo Interrupt…" at bounding box center [302, 361] width 463 height 279
click at [188, 307] on input "text" at bounding box center [155, 300] width 138 height 32
click at [178, 274] on div "Texto Número Interruptor Selección Multiselección Día URL Texto Largo Interrupt…" at bounding box center [302, 361] width 463 height 279
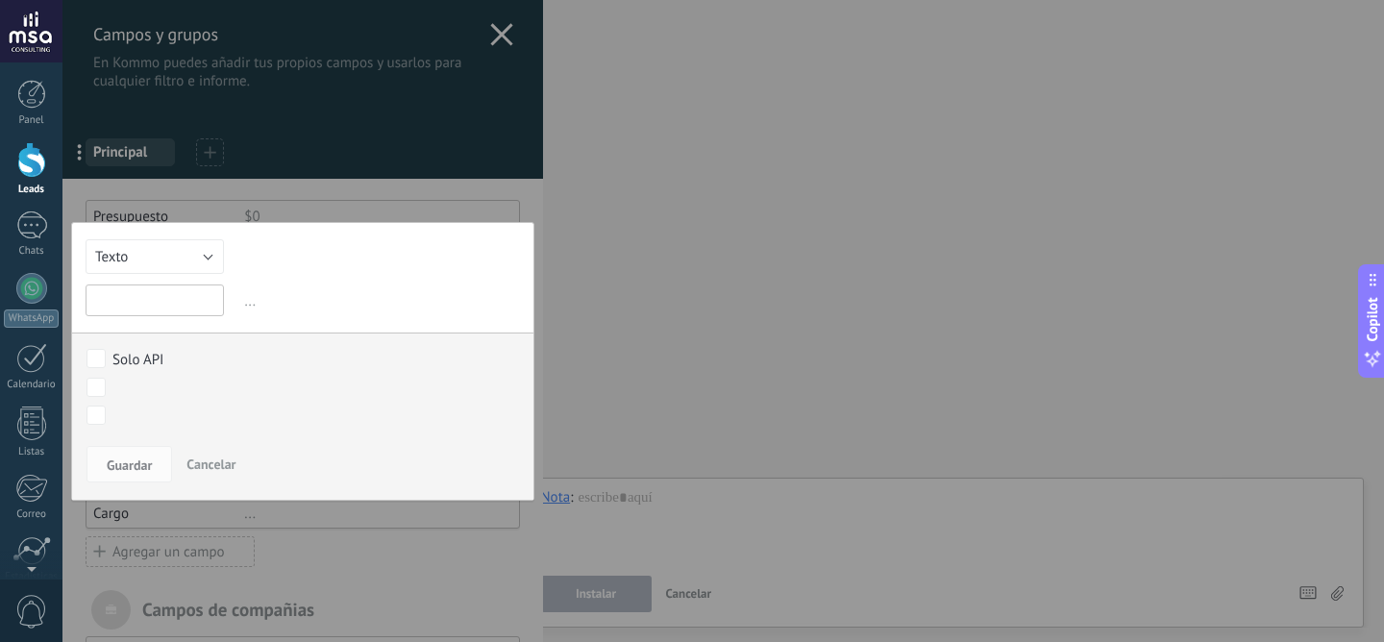
click at [176, 308] on input "text" at bounding box center [155, 300] width 138 height 32
type input "******"
click at [191, 255] on button "Texto" at bounding box center [155, 256] width 138 height 35
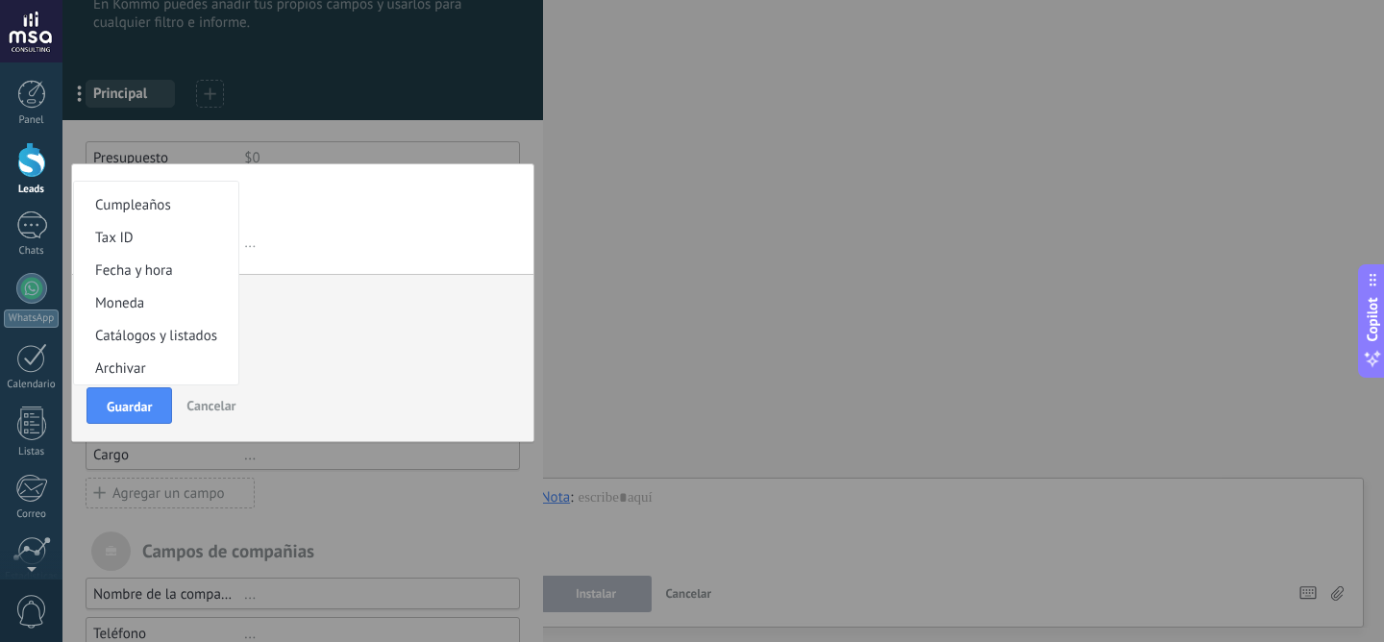
scroll to position [60, 0]
click at [296, 234] on span "..." at bounding box center [380, 242] width 280 height 32
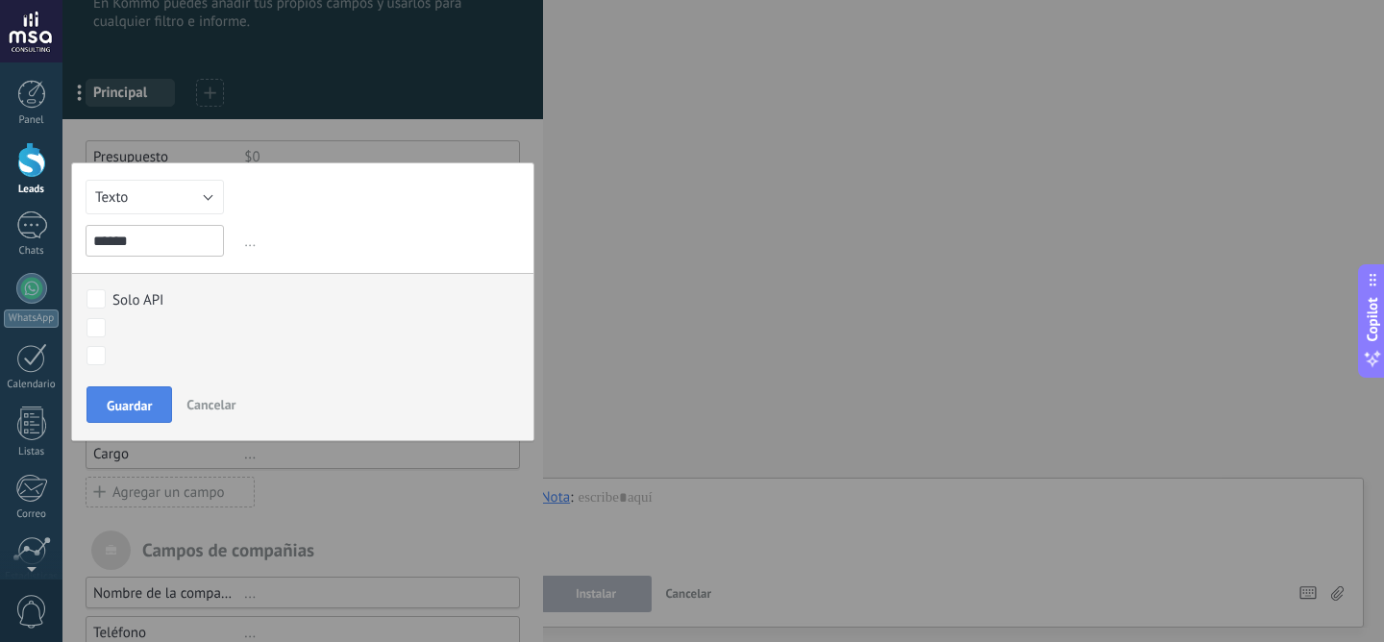
click at [157, 416] on button "Guardar" at bounding box center [129, 404] width 86 height 37
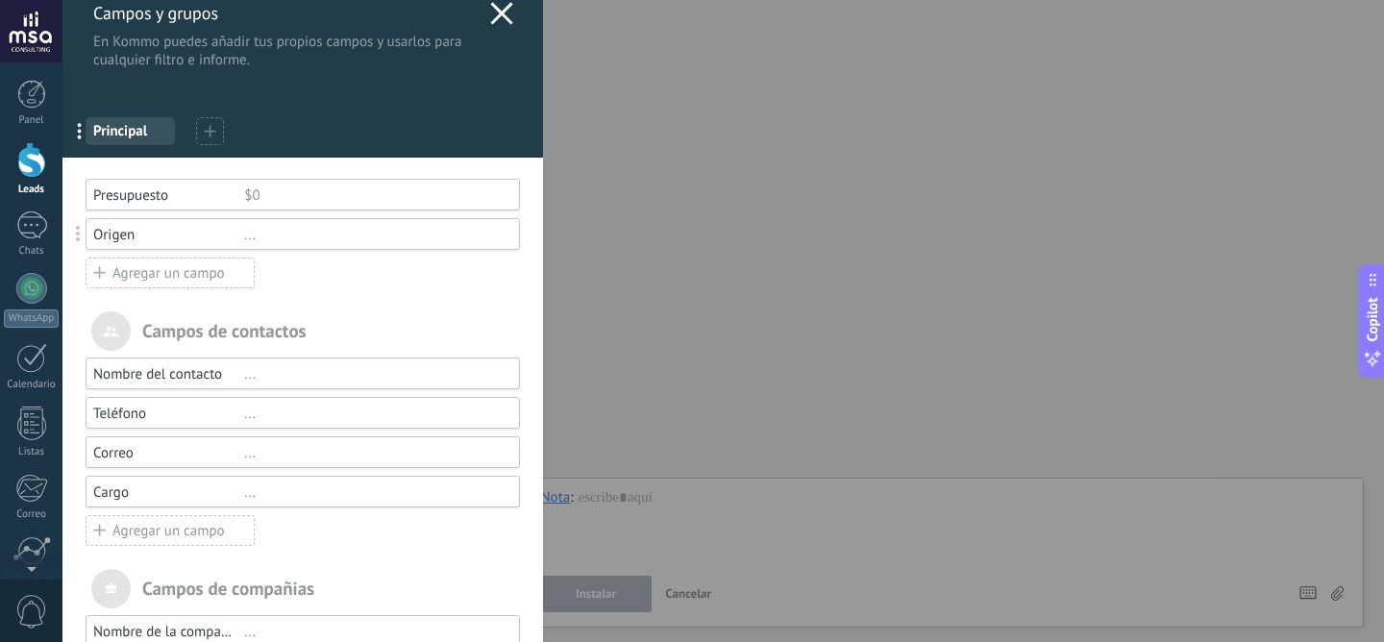
scroll to position [22, 0]
click at [187, 270] on div "Agregar un campo" at bounding box center [170, 272] width 169 height 31
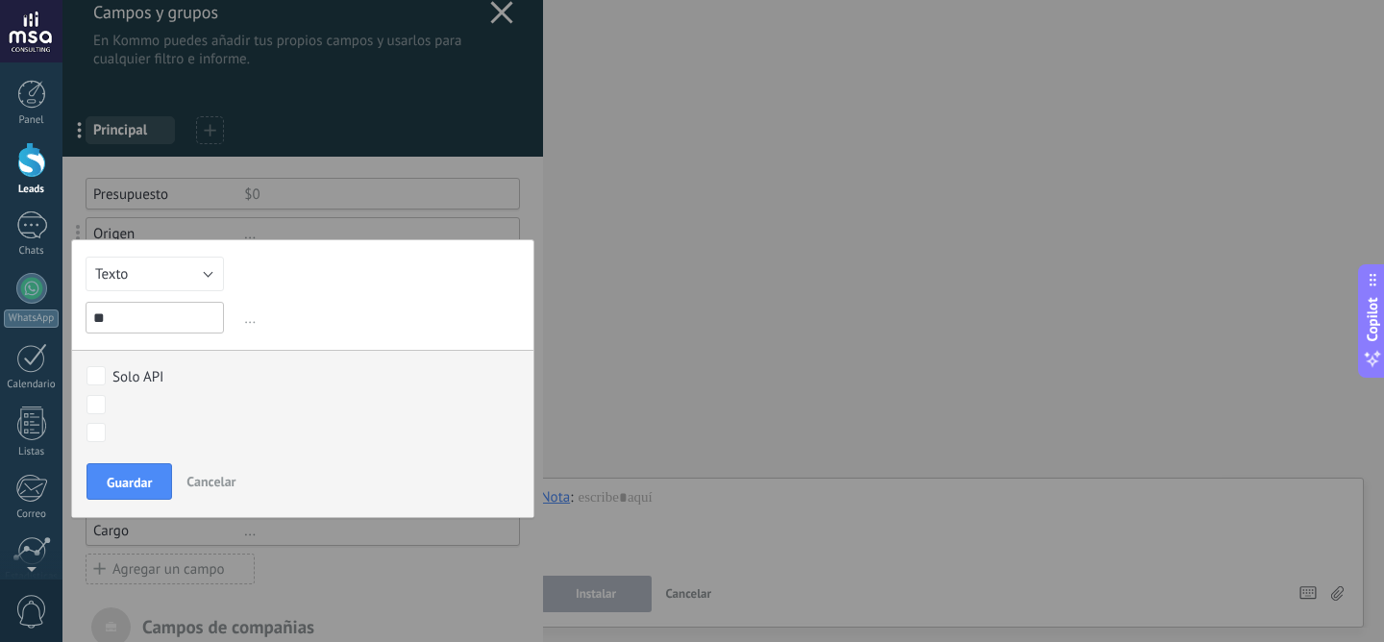
type input "*"
click at [120, 320] on input "*********" at bounding box center [155, 318] width 138 height 32
click at [159, 321] on input "*********" at bounding box center [155, 318] width 138 height 32
click at [135, 320] on input "*********" at bounding box center [155, 318] width 138 height 32
click at [110, 320] on input "*********" at bounding box center [155, 318] width 138 height 32
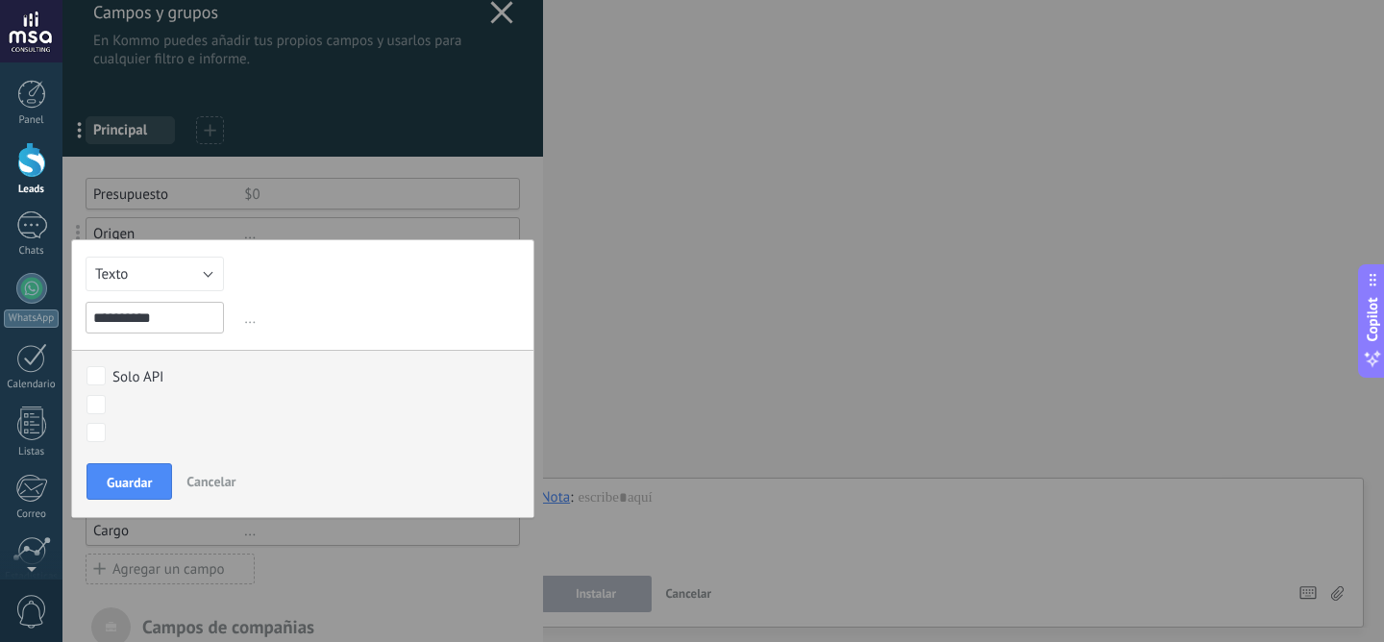
click at [198, 317] on input "**********" at bounding box center [155, 318] width 138 height 32
click at [120, 315] on input "**********" at bounding box center [155, 318] width 138 height 32
type input "*********"
click at [135, 482] on span "Guardar" at bounding box center [129, 482] width 45 height 13
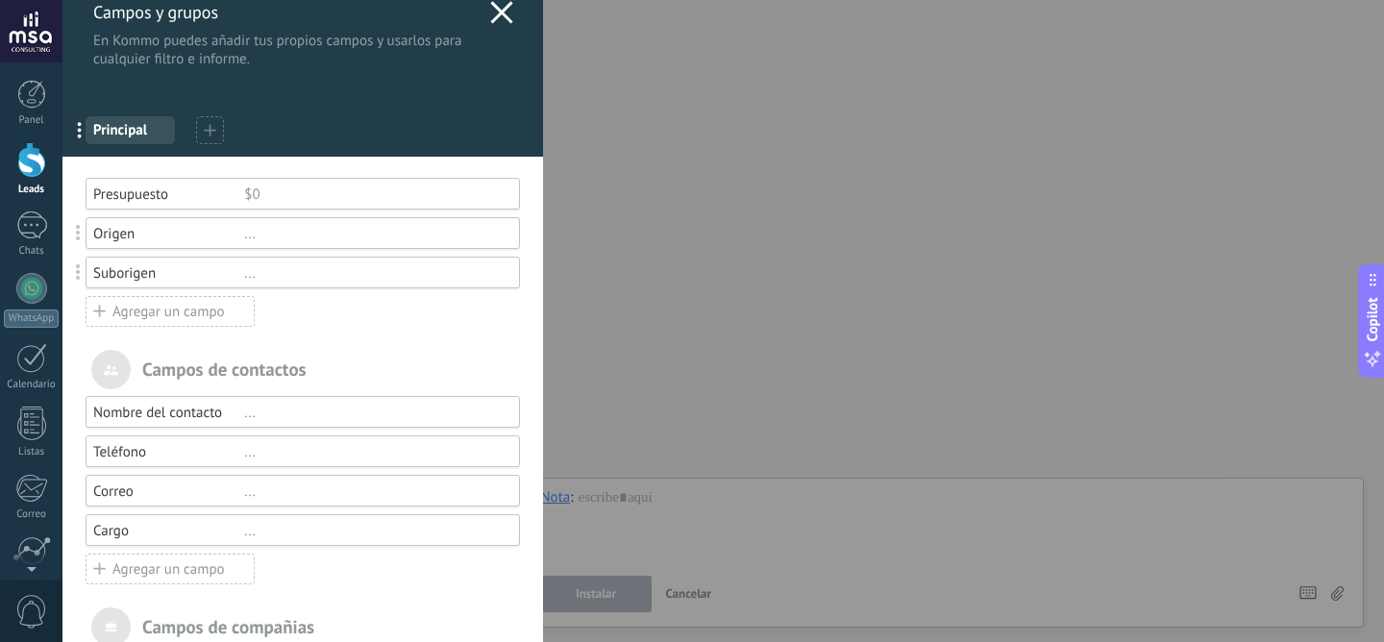
click at [98, 190] on div "Presupuesto" at bounding box center [168, 194] width 151 height 18
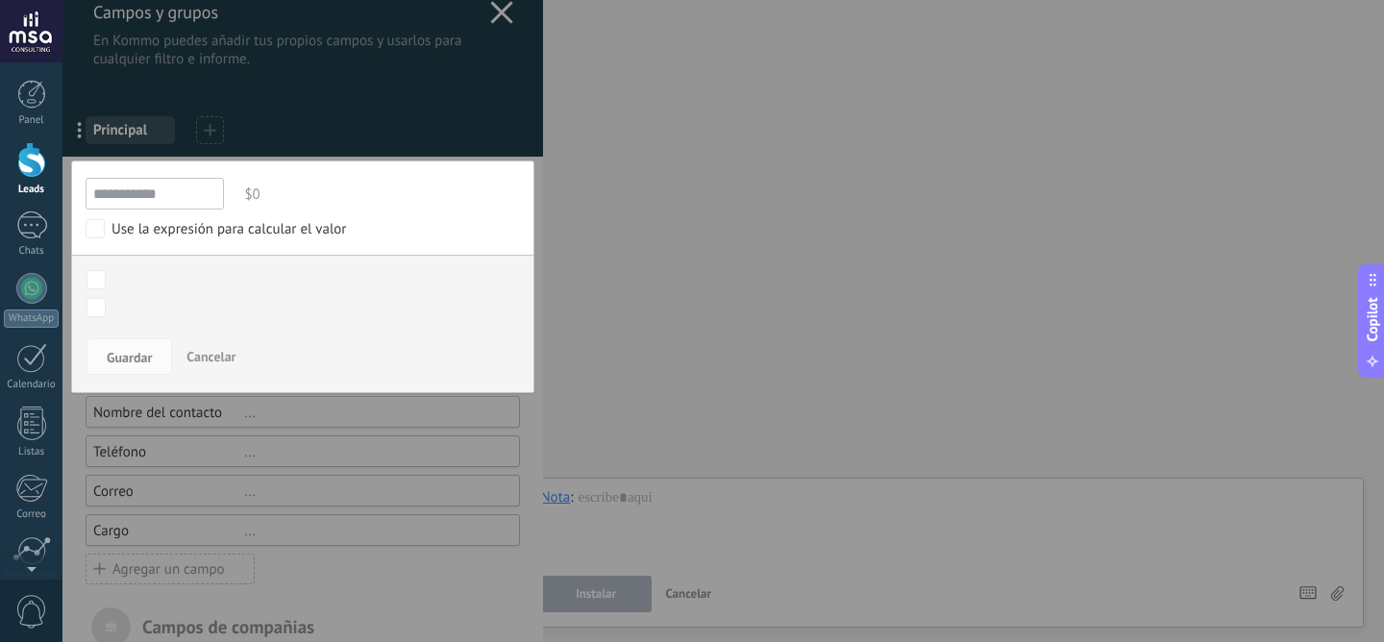
click at [0, 0] on div "Contacto inicial Negociación Debate contractual Discusión de contrato Logrado c…" at bounding box center [0, 0] width 0 height 0
click at [113, 267] on div at bounding box center [722, 321] width 1321 height 642
click at [97, 310] on body ".abecls-1,.abecls-2{fill-rule:evenodd}.abecls-2{fill:#fff} .abhcls-1{fill:none}…" at bounding box center [692, 321] width 1384 height 642
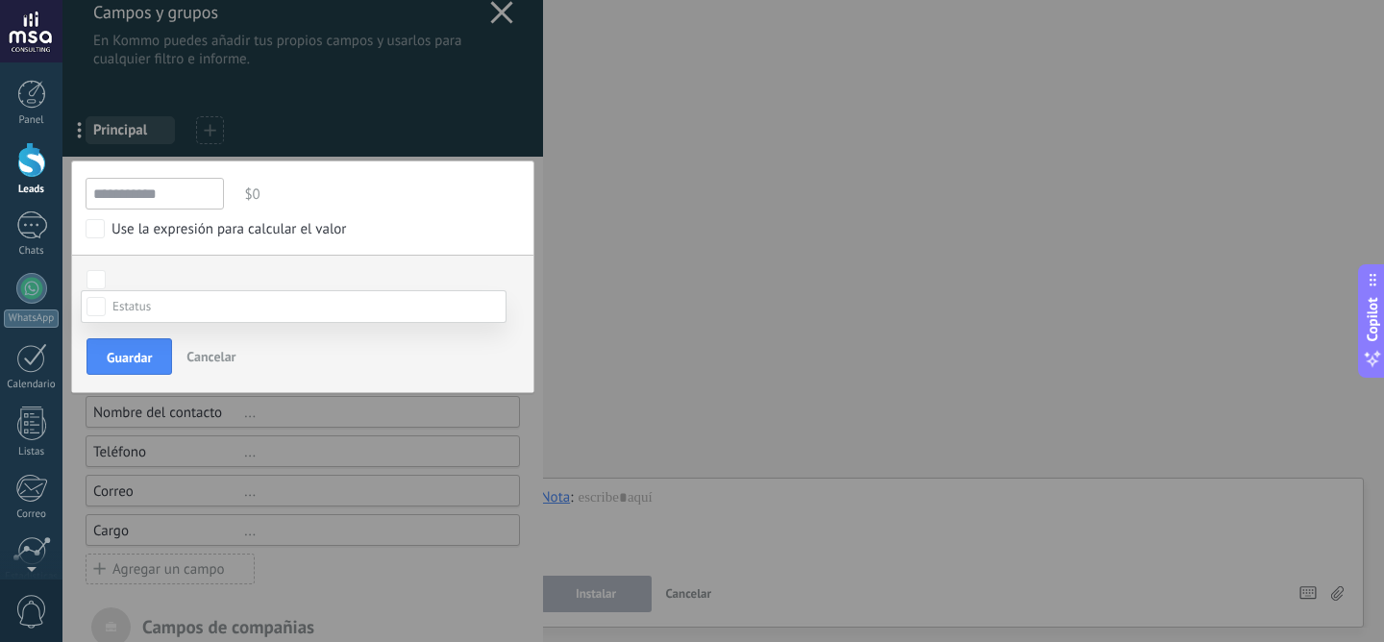
scroll to position [0, 0]
click at [160, 255] on div at bounding box center [722, 321] width 1321 height 642
click at [147, 360] on span "Guardar" at bounding box center [129, 357] width 45 height 13
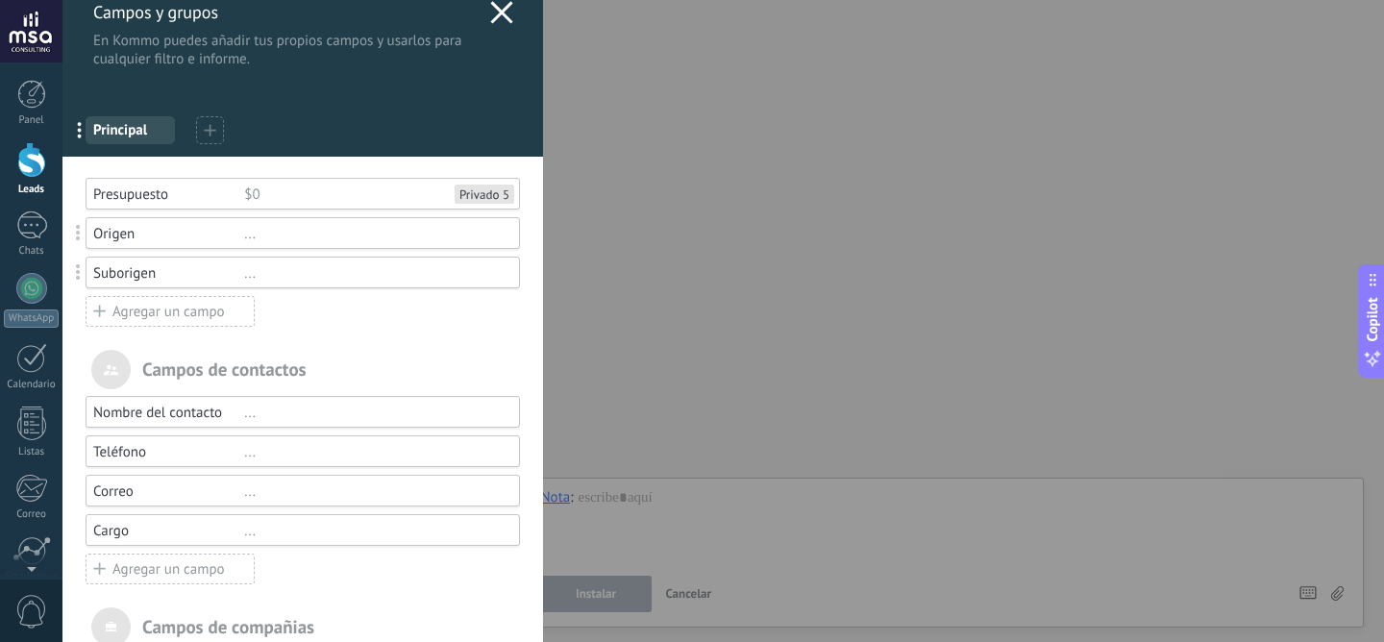
click at [496, 193] on div "Privado 5" at bounding box center [484, 194] width 50 height 16
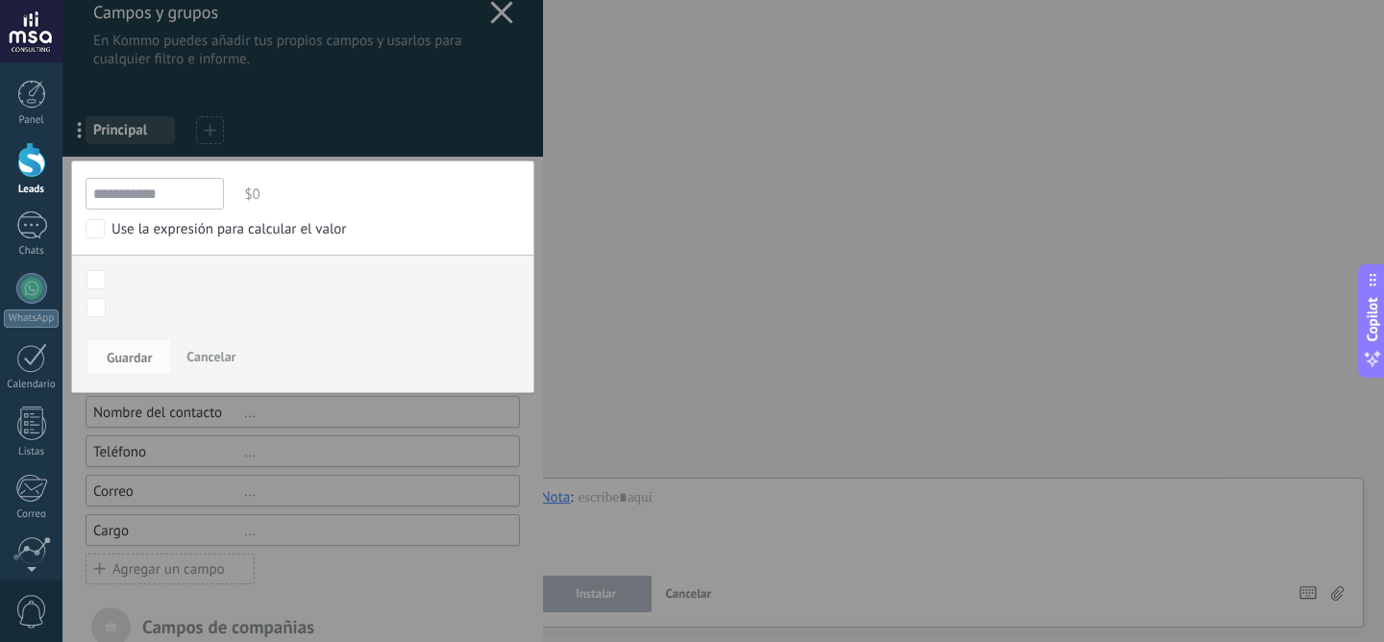
click at [496, 193] on span "$0" at bounding box center [380, 195] width 280 height 32
click at [215, 357] on span "Cancelar" at bounding box center [210, 356] width 49 height 17
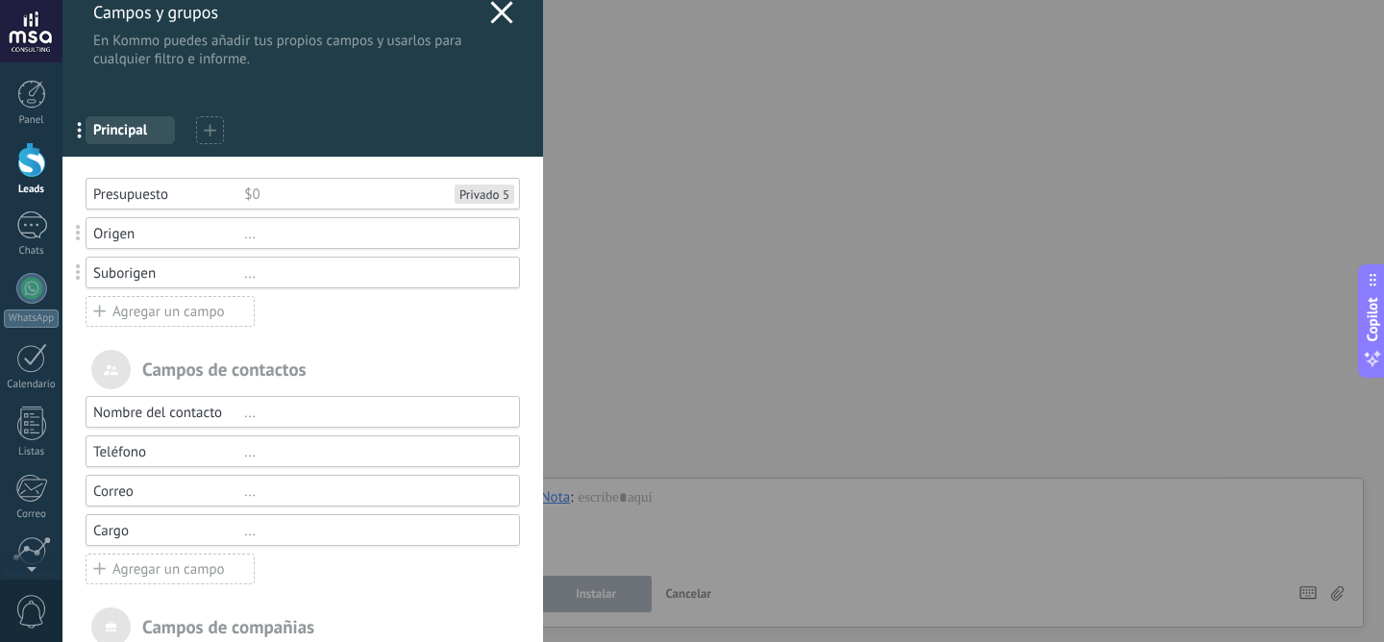
click at [162, 312] on div "Agregar un campo" at bounding box center [170, 311] width 169 height 31
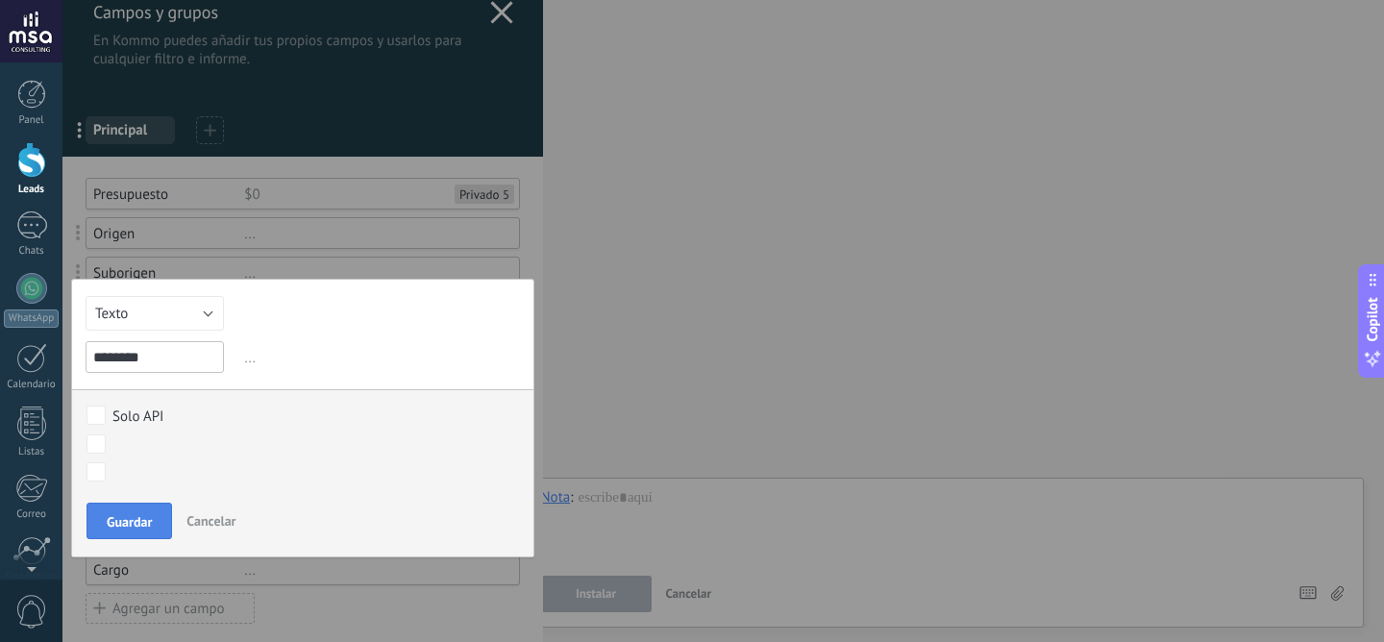
type input "********"
click at [136, 522] on span "Guardar" at bounding box center [129, 521] width 45 height 13
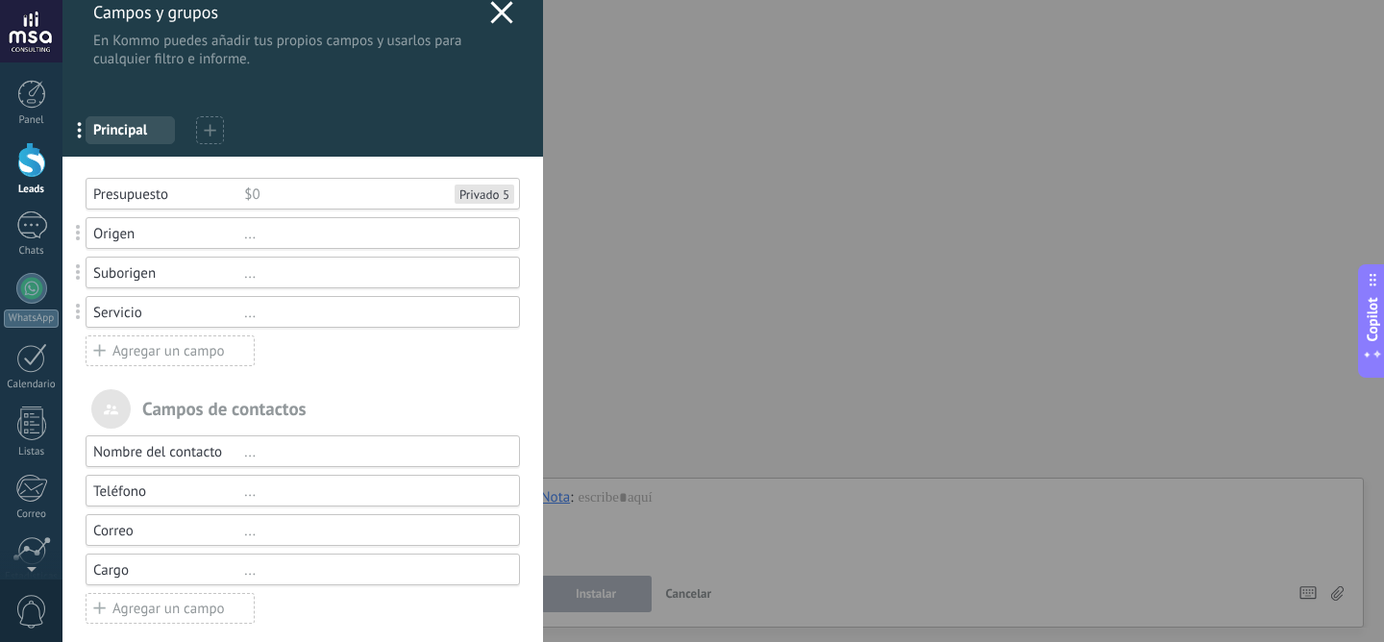
click at [181, 358] on div "Agregar un campo" at bounding box center [170, 350] width 169 height 31
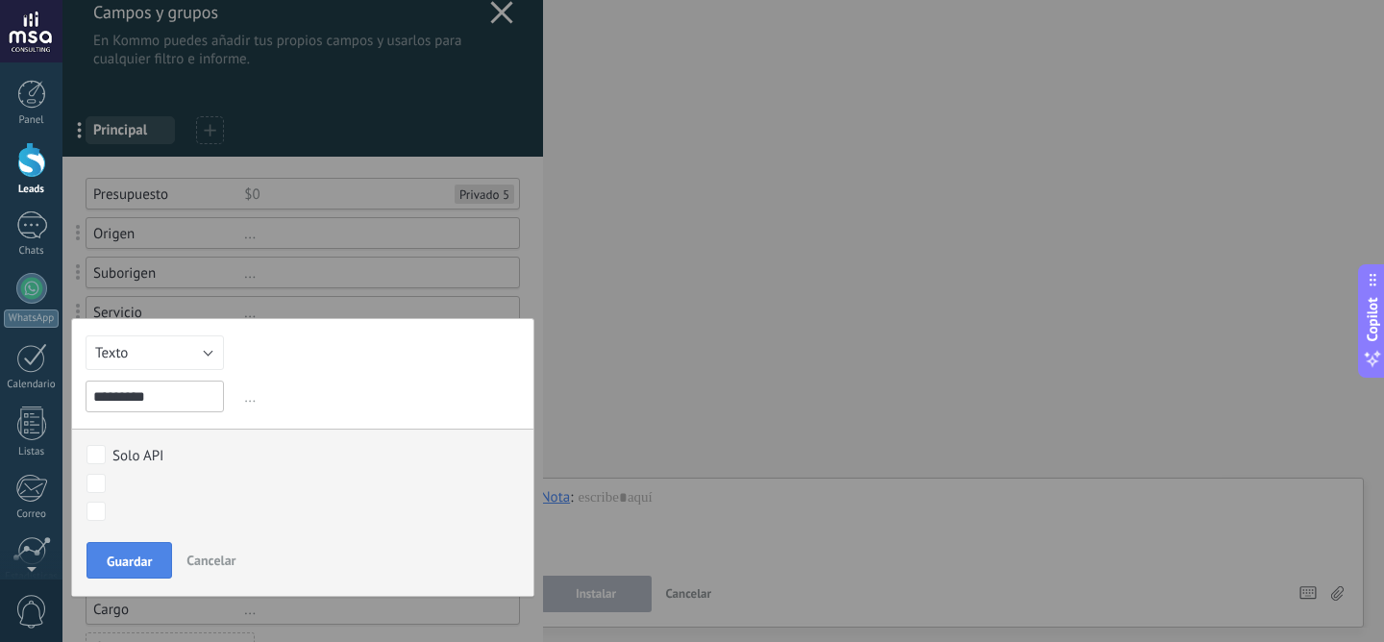
type input "*********"
click at [130, 570] on button "Guardar" at bounding box center [129, 560] width 86 height 37
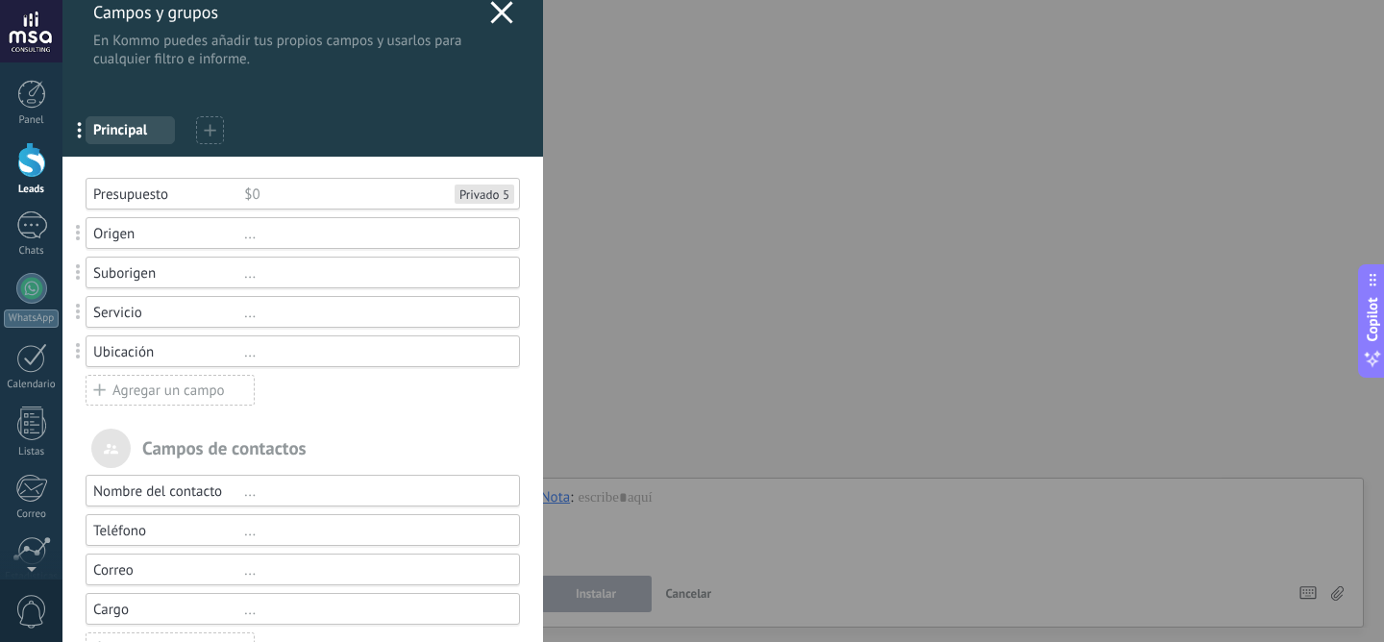
click at [163, 390] on div "Agregar un campo" at bounding box center [170, 390] width 169 height 31
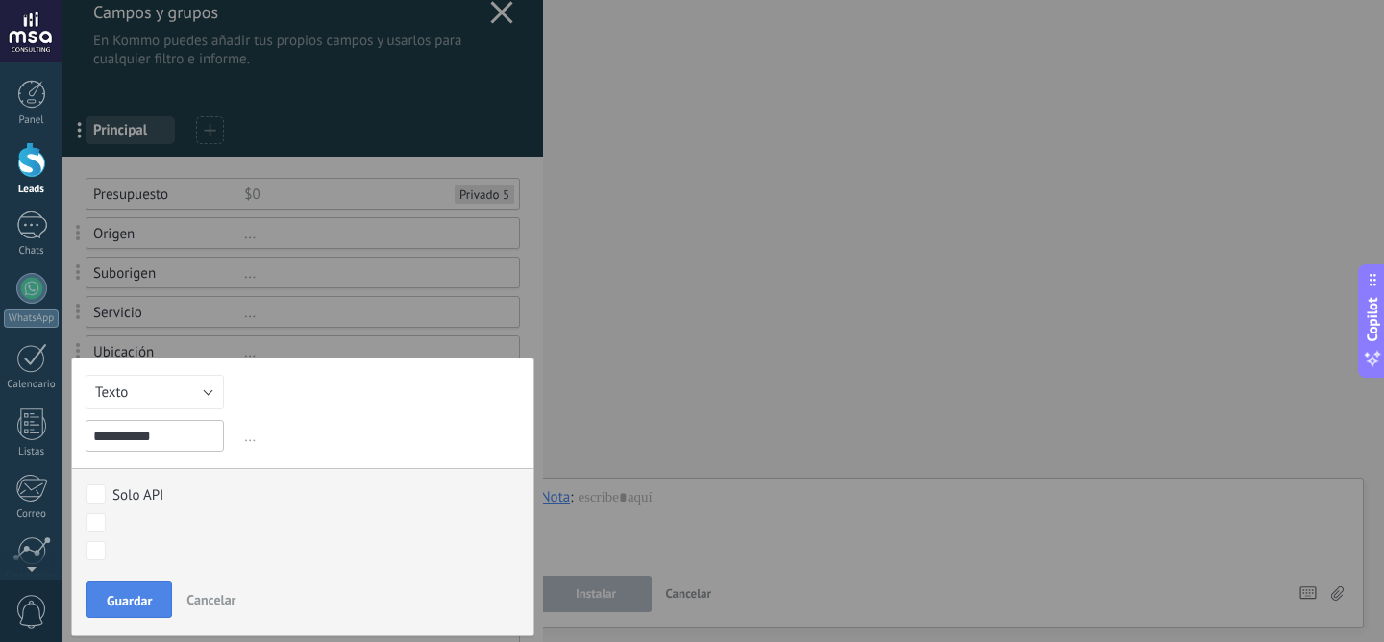
type input "**********"
click at [132, 604] on span "Guardar" at bounding box center [129, 600] width 45 height 13
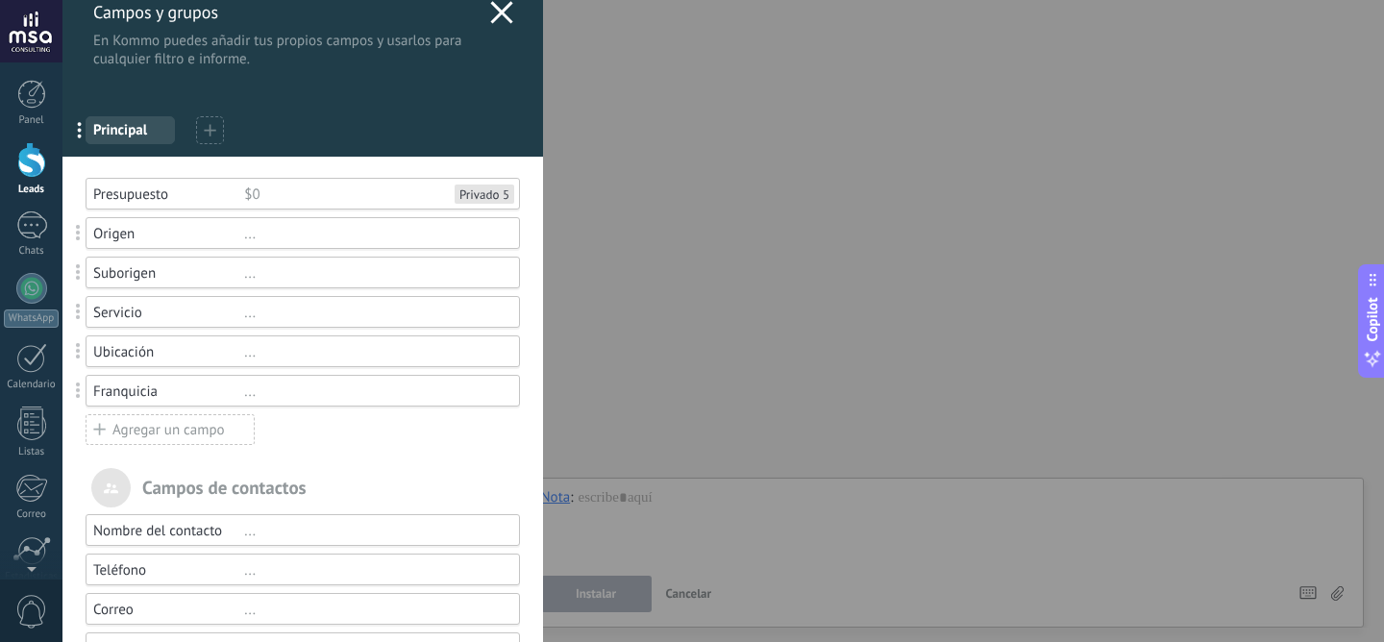
click at [154, 430] on div "Agregar un campo" at bounding box center [170, 429] width 169 height 31
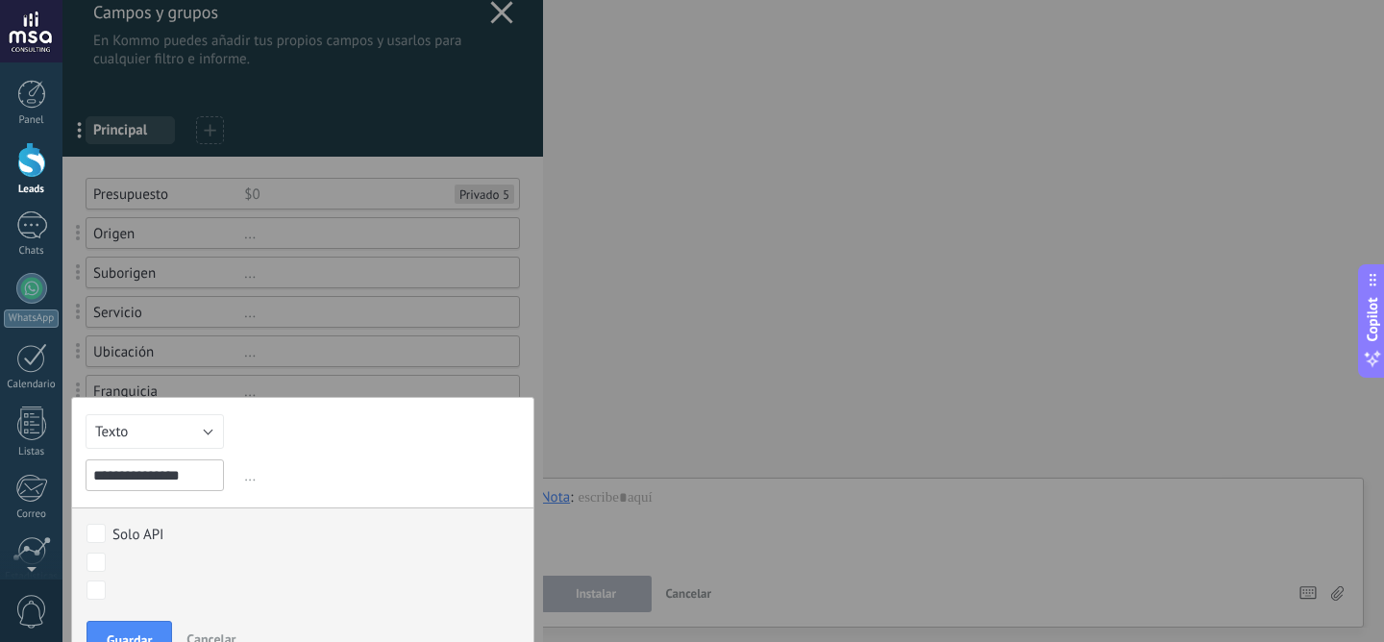
type input "**********"
click at [336, 379] on div at bounding box center [302, 526] width 480 height 1096
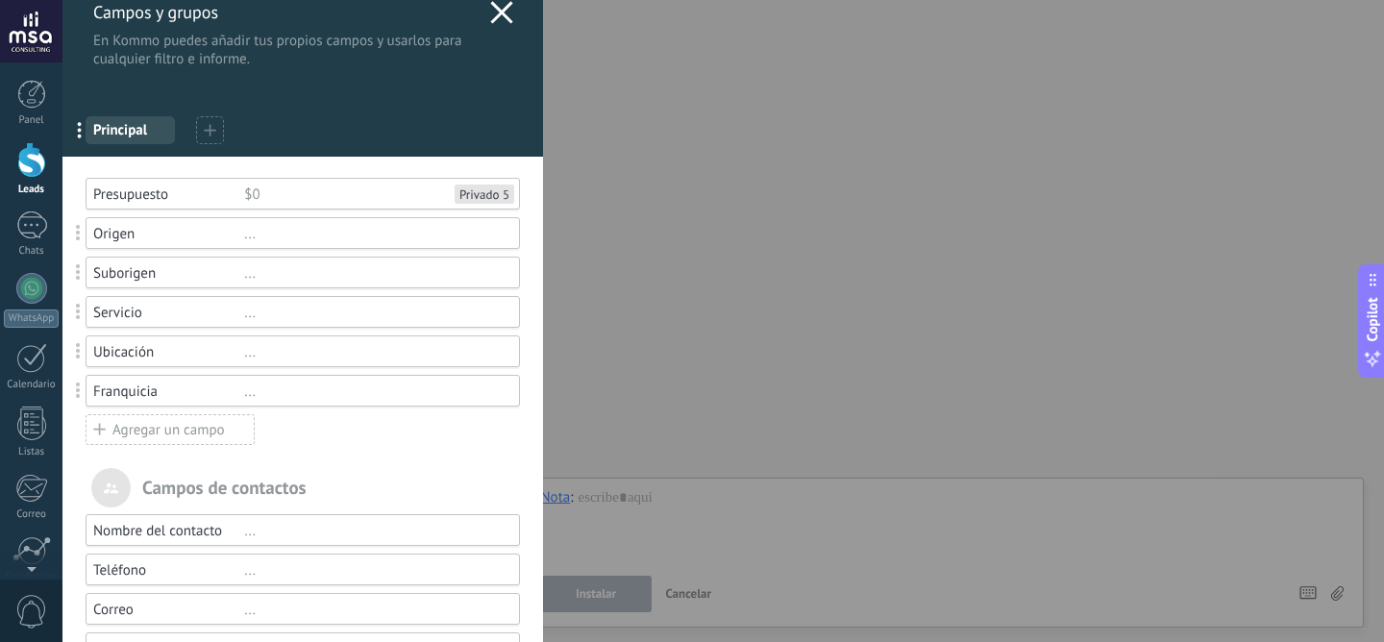
click at [143, 192] on div "Presupuesto" at bounding box center [168, 194] width 151 height 18
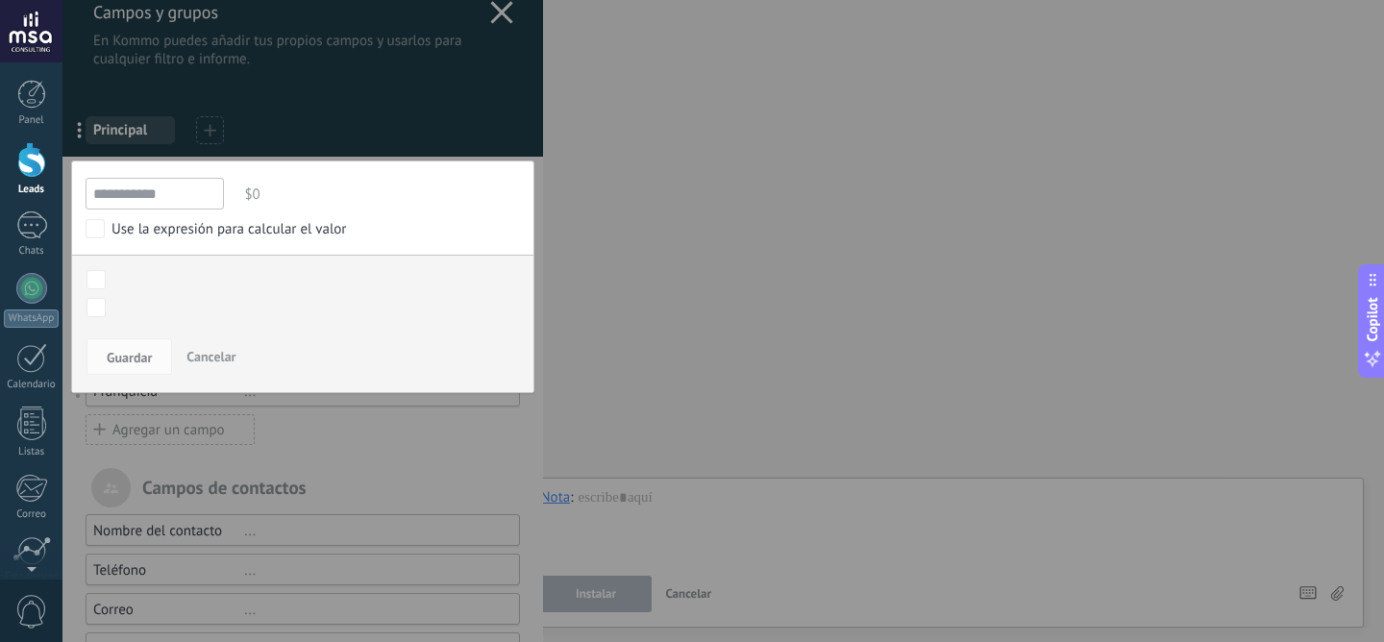
click at [143, 192] on input "**********" at bounding box center [155, 194] width 138 height 32
click at [371, 454] on div at bounding box center [302, 506] width 480 height 1057
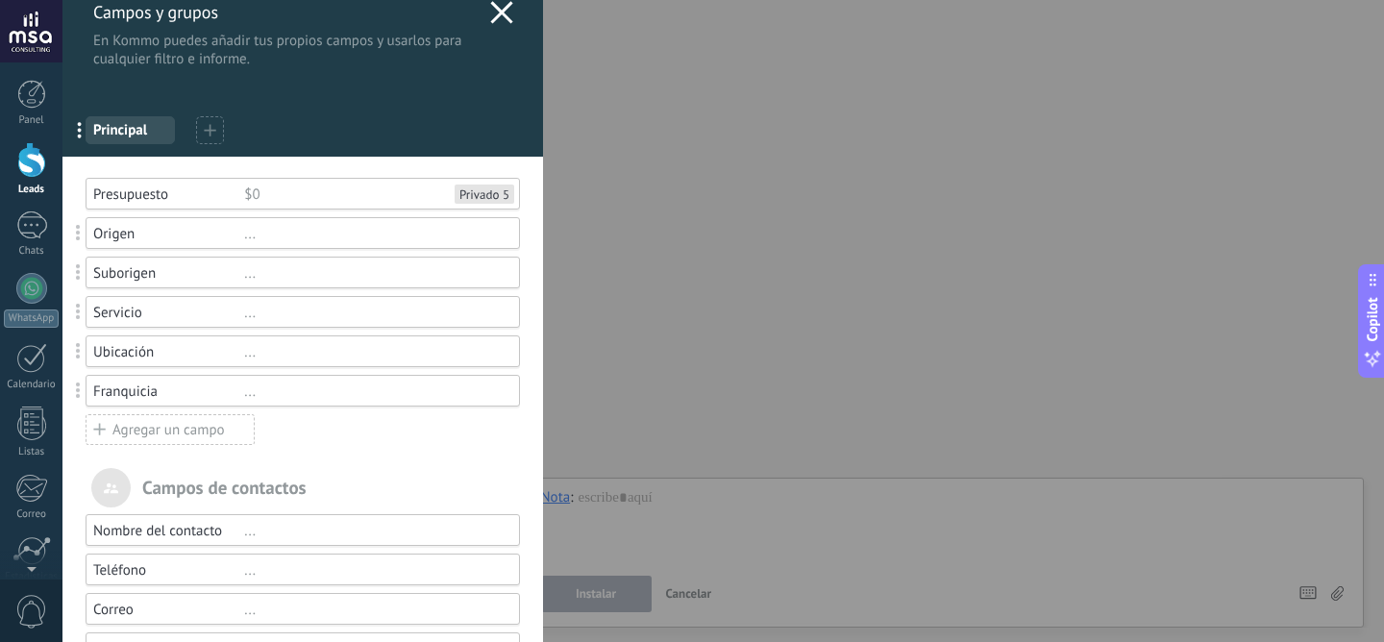
click at [153, 425] on div "Agregar un campo" at bounding box center [170, 429] width 169 height 31
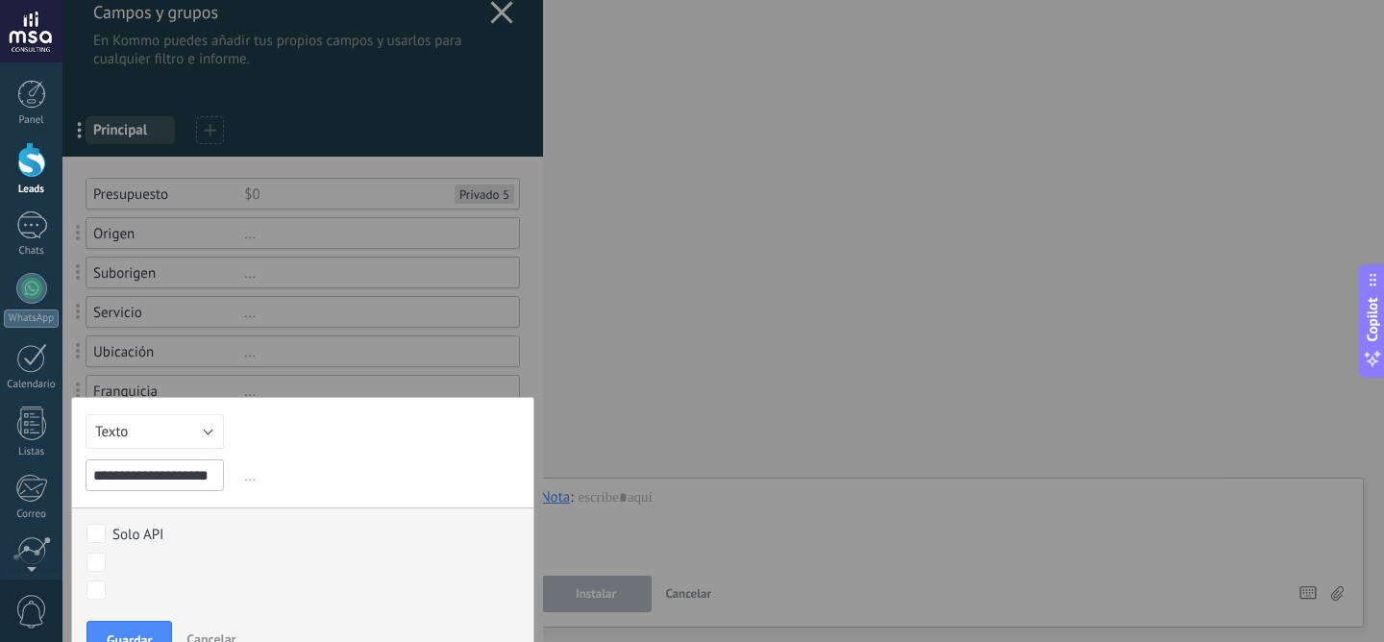
scroll to position [0, 12]
type input "**********"
click at [132, 627] on button "Guardar" at bounding box center [129, 639] width 86 height 37
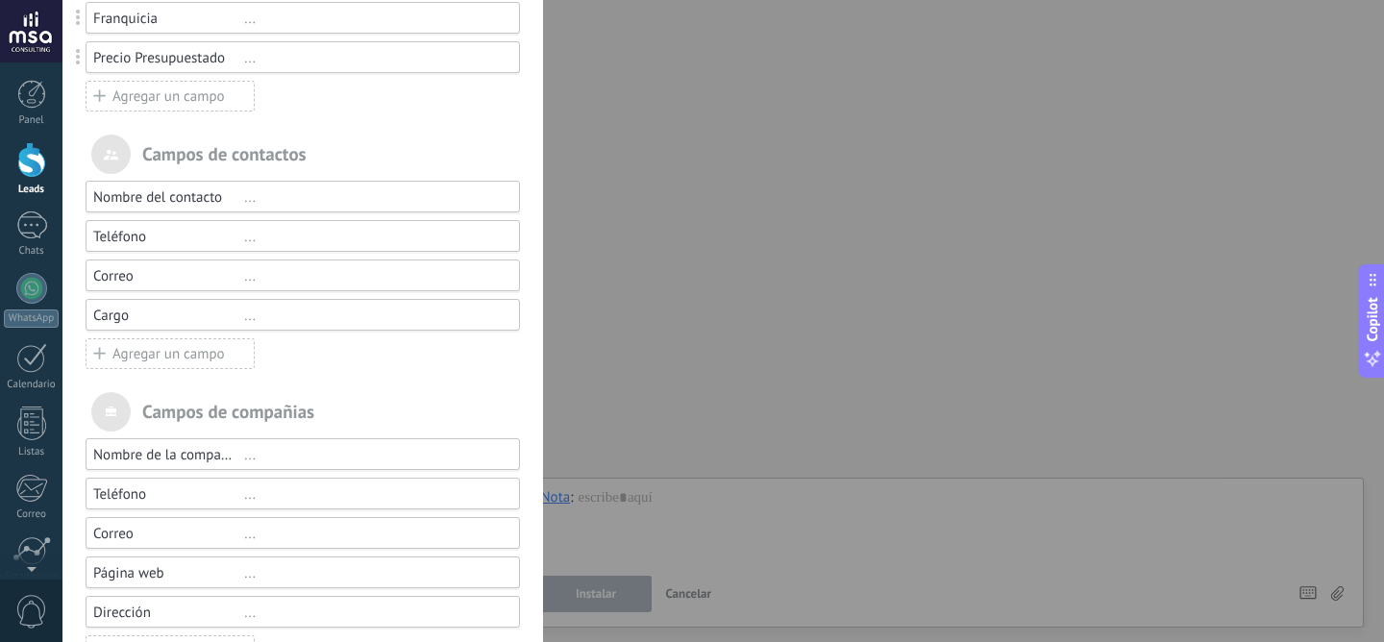
scroll to position [278, 0]
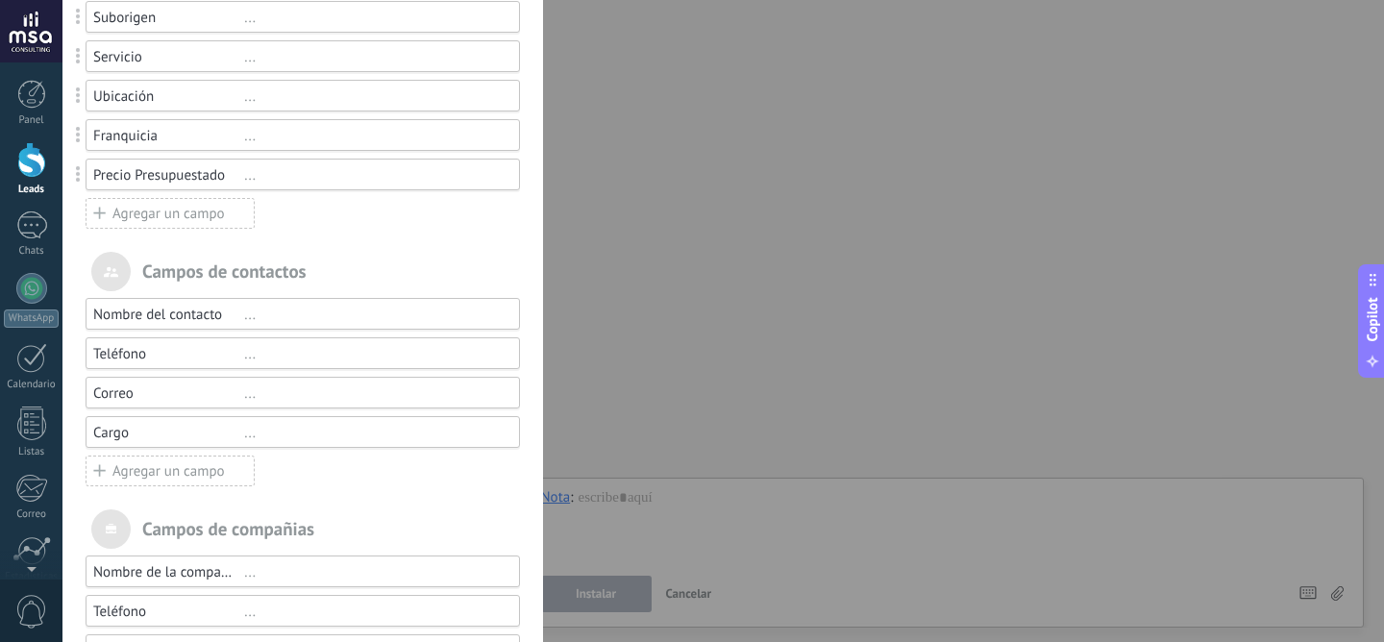
click at [164, 210] on div "Agregar un campo" at bounding box center [170, 213] width 169 height 31
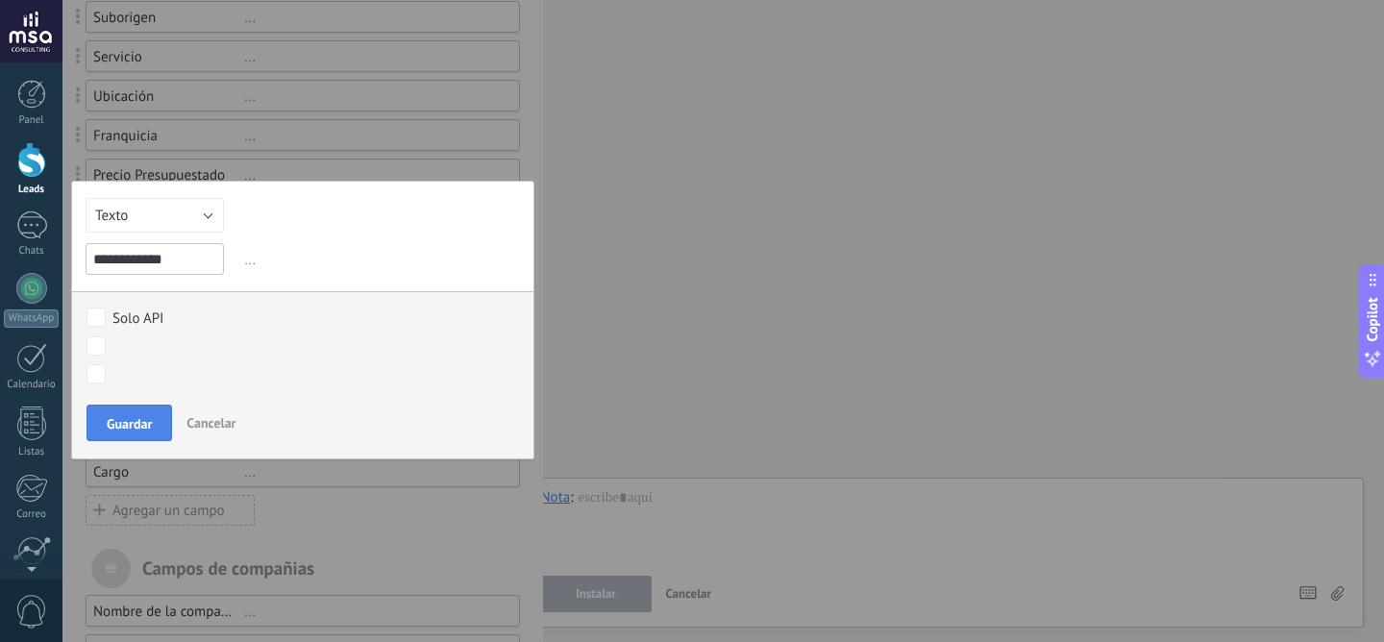
type input "**********"
click at [138, 417] on span "Guardar" at bounding box center [129, 423] width 45 height 13
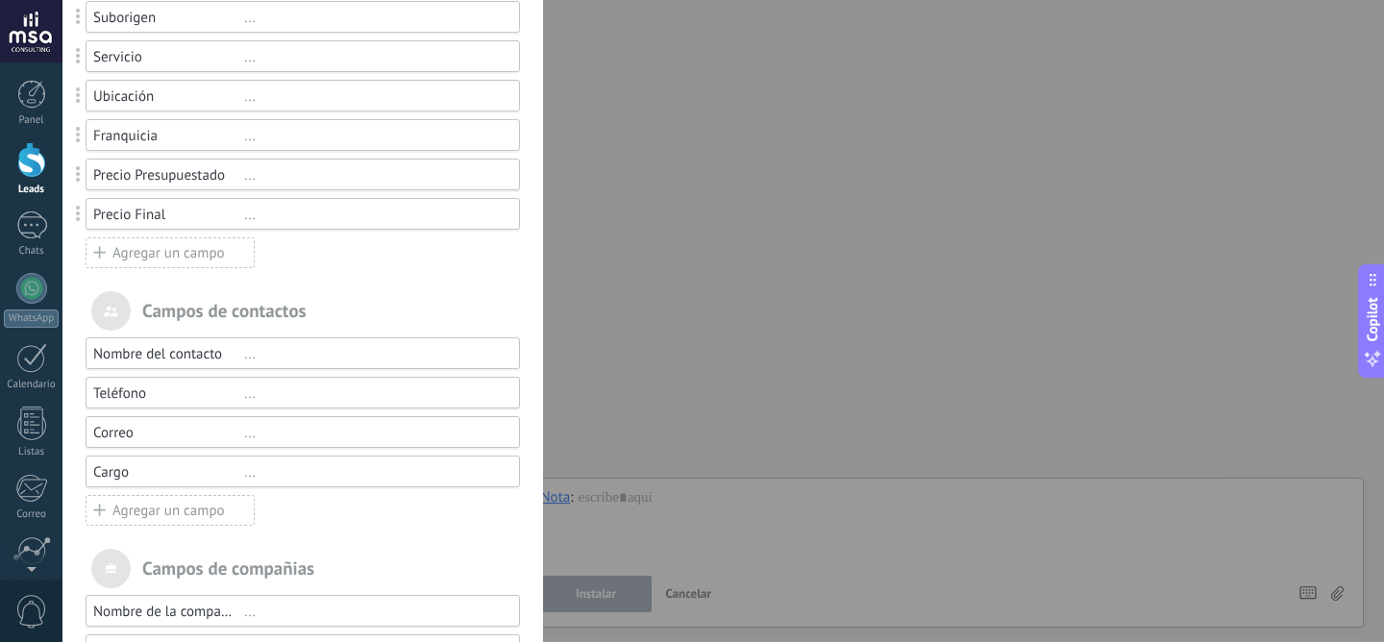
click at [164, 258] on div "Agregar un campo" at bounding box center [170, 252] width 169 height 31
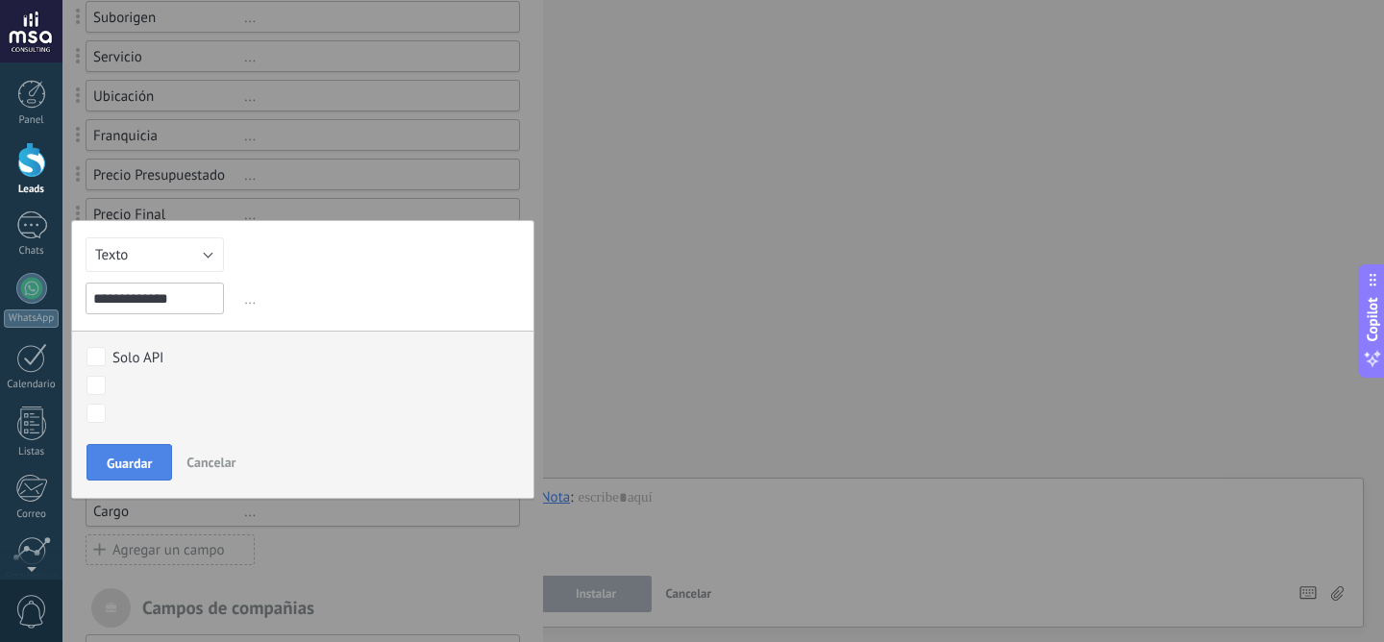
type input "**********"
click at [139, 460] on span "Guardar" at bounding box center [129, 462] width 45 height 13
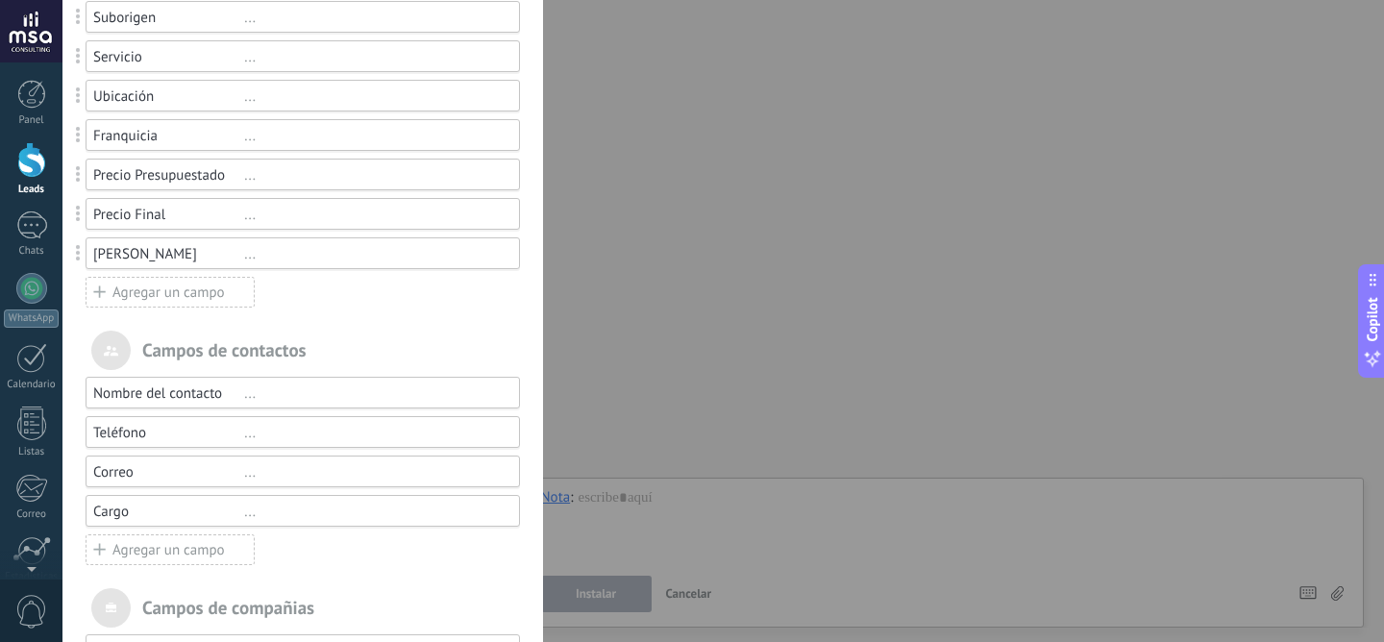
click at [144, 254] on div "Precio Ganado" at bounding box center [168, 254] width 151 height 18
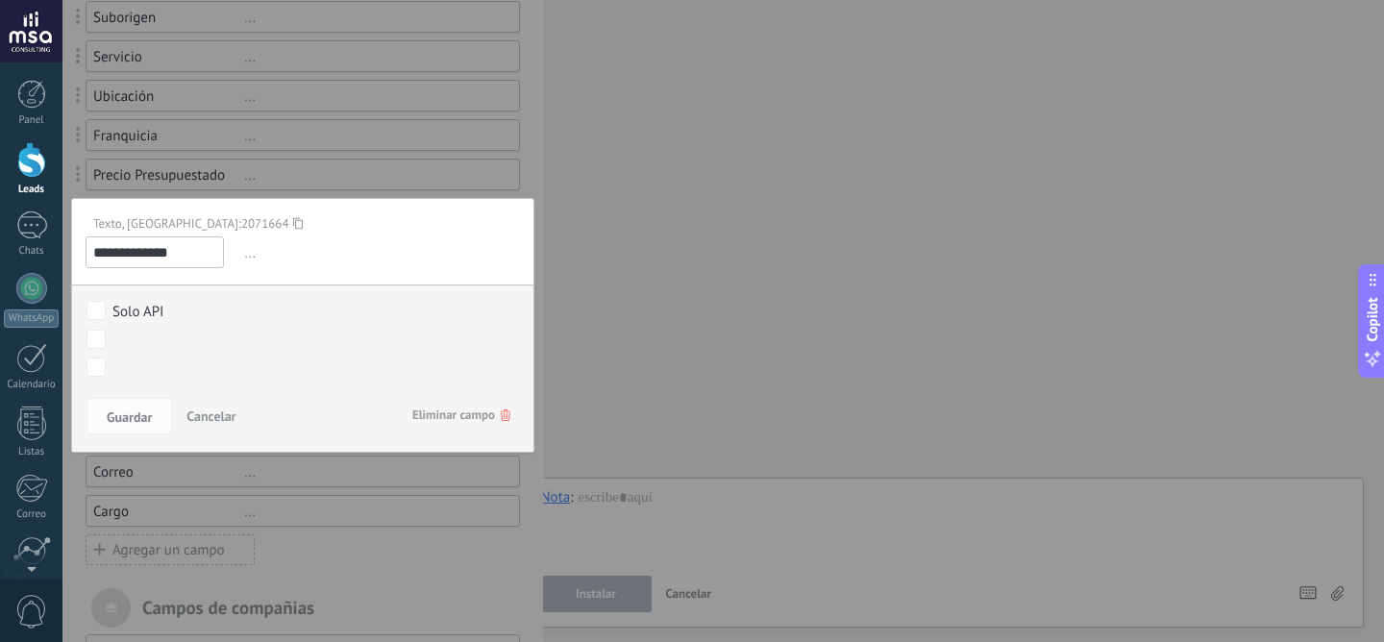
drag, startPoint x: 188, startPoint y: 260, endPoint x: 164, endPoint y: 181, distance: 83.3
click at [164, 181] on div "**********" at bounding box center [302, 309] width 480 height 1175
type input "******"
click at [162, 423] on button "Guardar" at bounding box center [129, 416] width 86 height 37
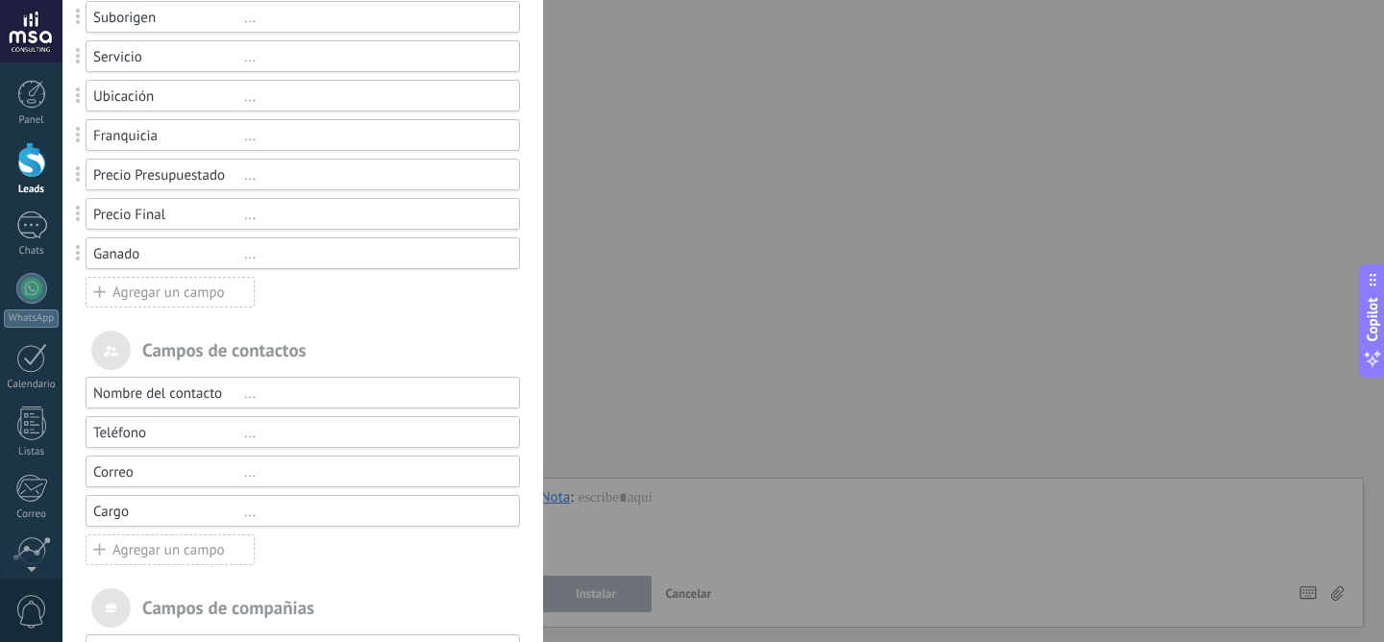
click at [154, 250] on div "Ganado" at bounding box center [168, 254] width 151 height 18
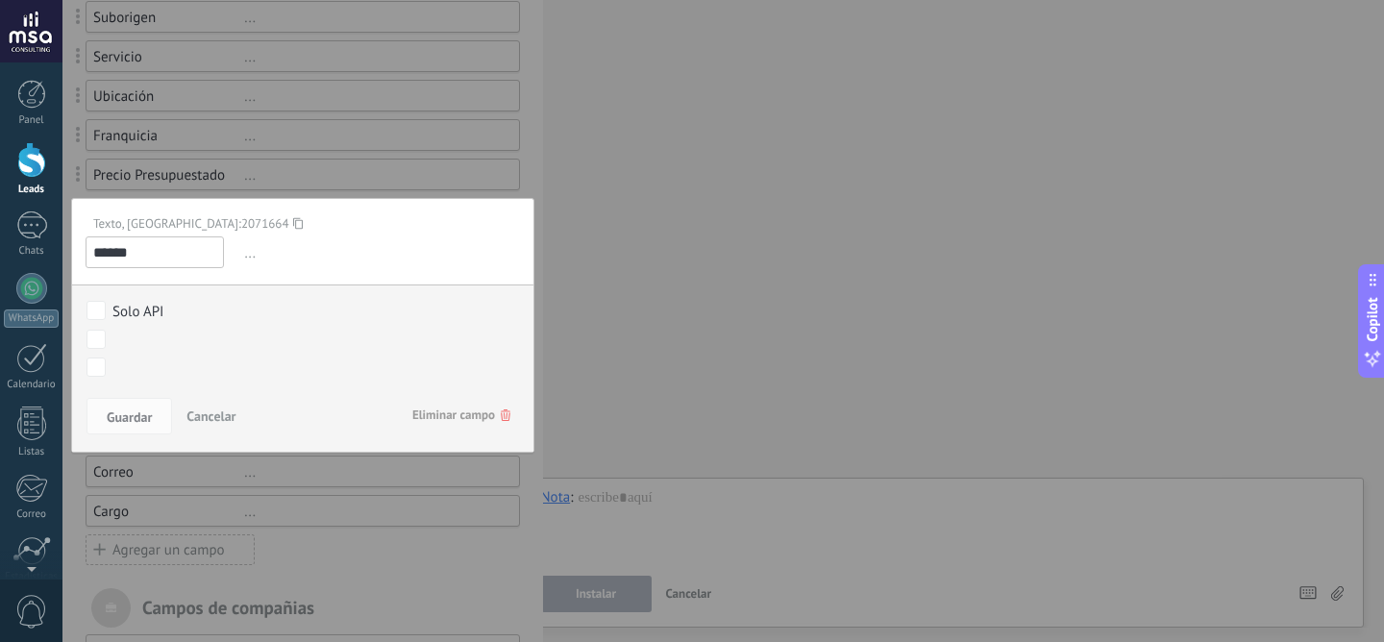
click at [173, 246] on input "******" at bounding box center [155, 252] width 138 height 32
click at [248, 258] on span "..." at bounding box center [380, 253] width 280 height 32
drag, startPoint x: 198, startPoint y: 262, endPoint x: 143, endPoint y: 200, distance: 83.1
click at [143, 200] on div "Texto, ID: 2071664 ****** ... El campo de moneda te permite introducir divisas …" at bounding box center [302, 325] width 463 height 255
click at [297, 330] on div "Contacto inicial Negociación Debate contractual Discusión de contrato Logrado c…" at bounding box center [302, 340] width 432 height 21
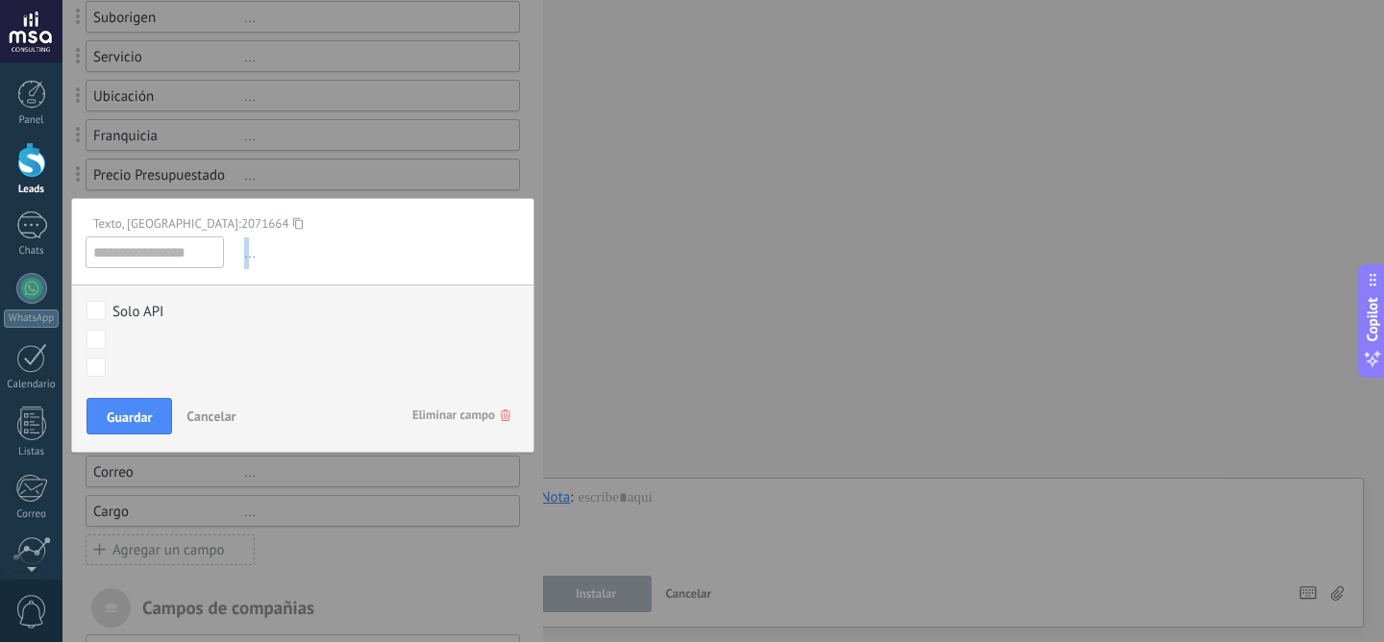
click at [244, 252] on span "..." at bounding box center [380, 253] width 280 height 32
click at [244, 253] on span "..." at bounding box center [380, 253] width 280 height 32
click at [448, 431] on span "Eliminar campo" at bounding box center [461, 415] width 98 height 35
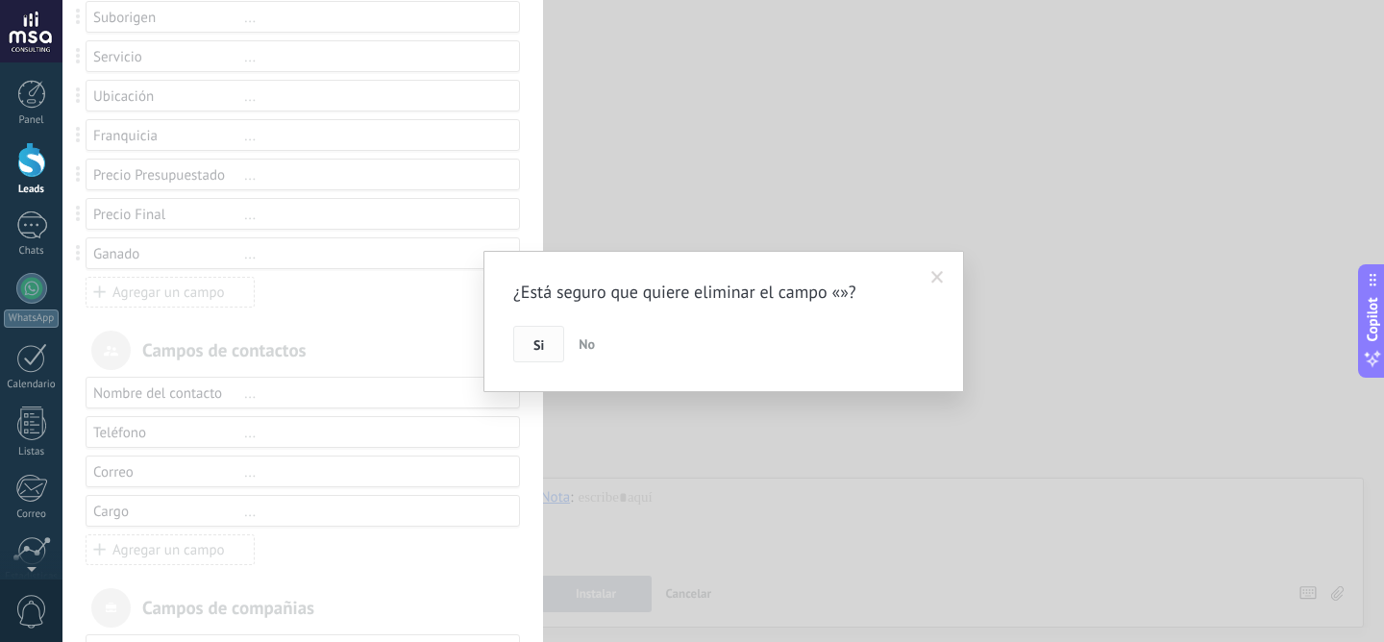
click at [547, 358] on button "Si" at bounding box center [538, 344] width 51 height 37
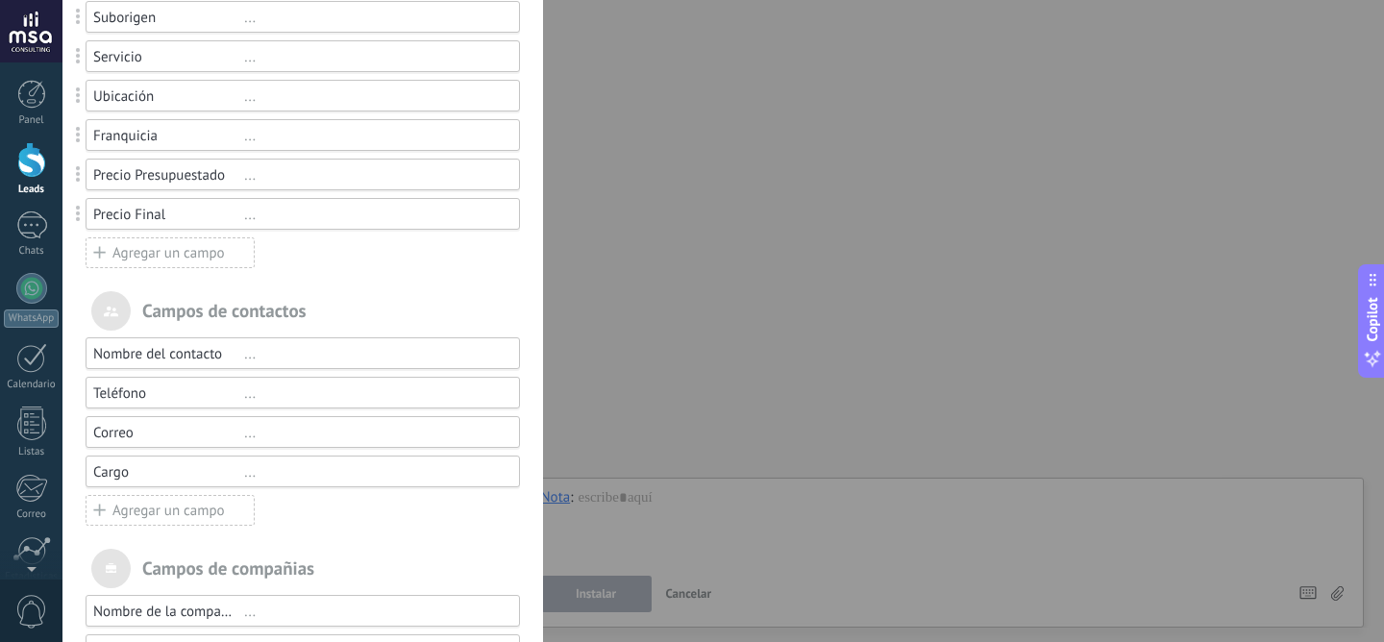
click at [92, 258] on div "Agregar un campo" at bounding box center [170, 252] width 169 height 31
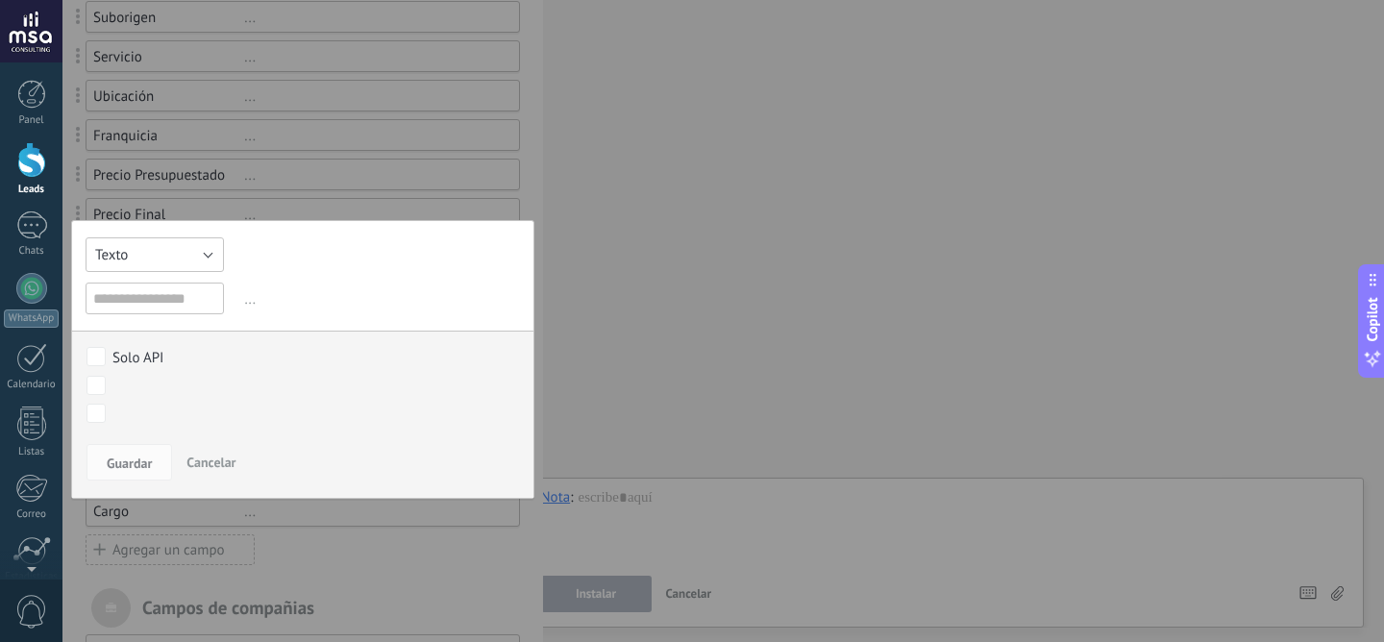
click at [201, 255] on button "Texto" at bounding box center [155, 254] width 138 height 35
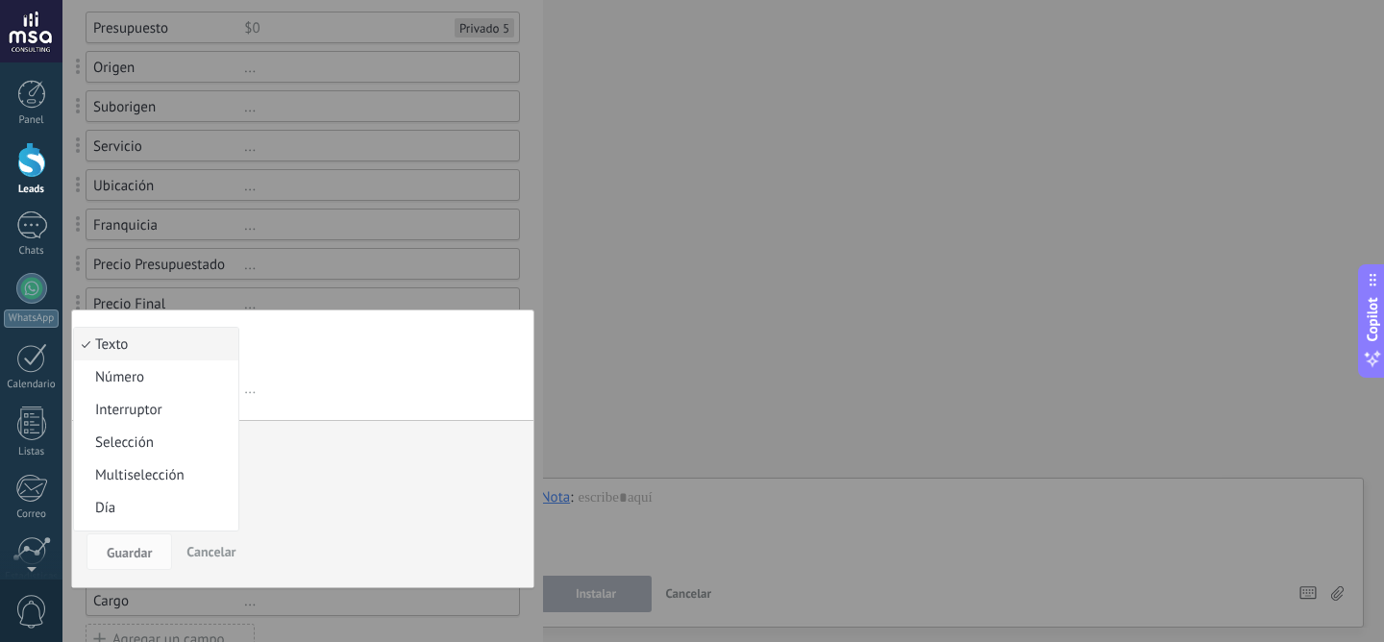
scroll to position [12, 0]
click at [182, 414] on li "Selección" at bounding box center [156, 429] width 164 height 33
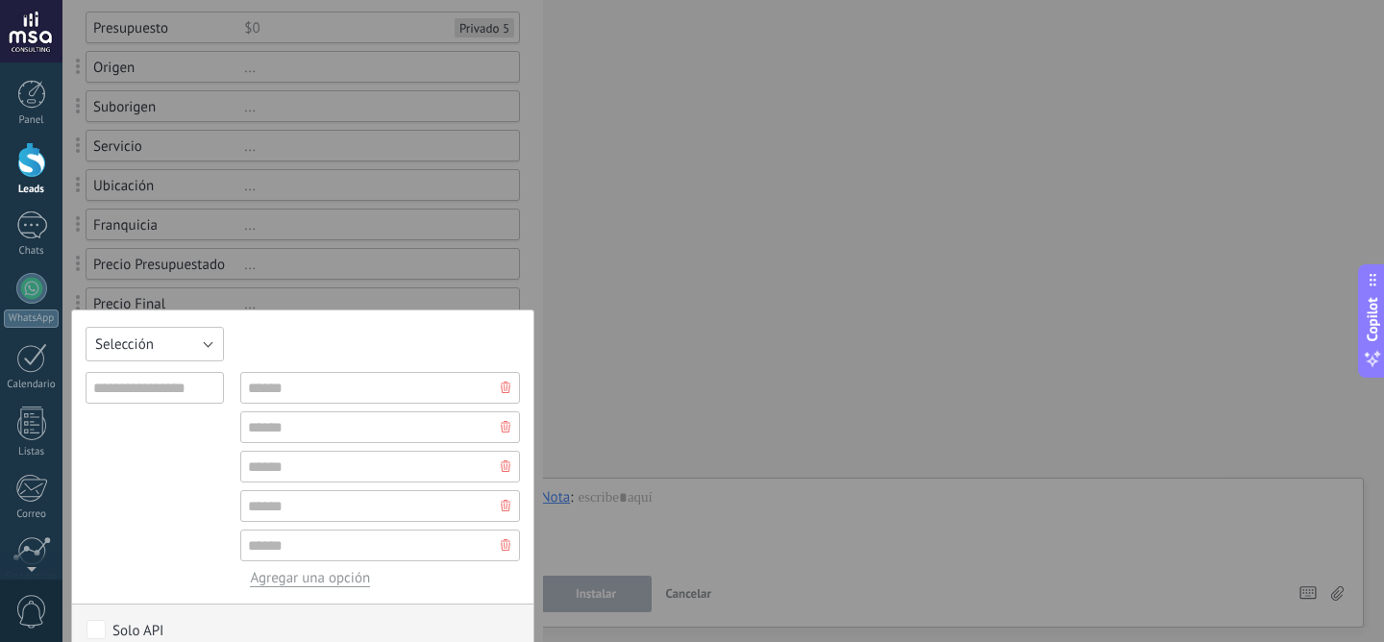
click at [187, 346] on button "Selección" at bounding box center [155, 344] width 138 height 35
click at [173, 400] on span "Interruptor" at bounding box center [153, 392] width 159 height 18
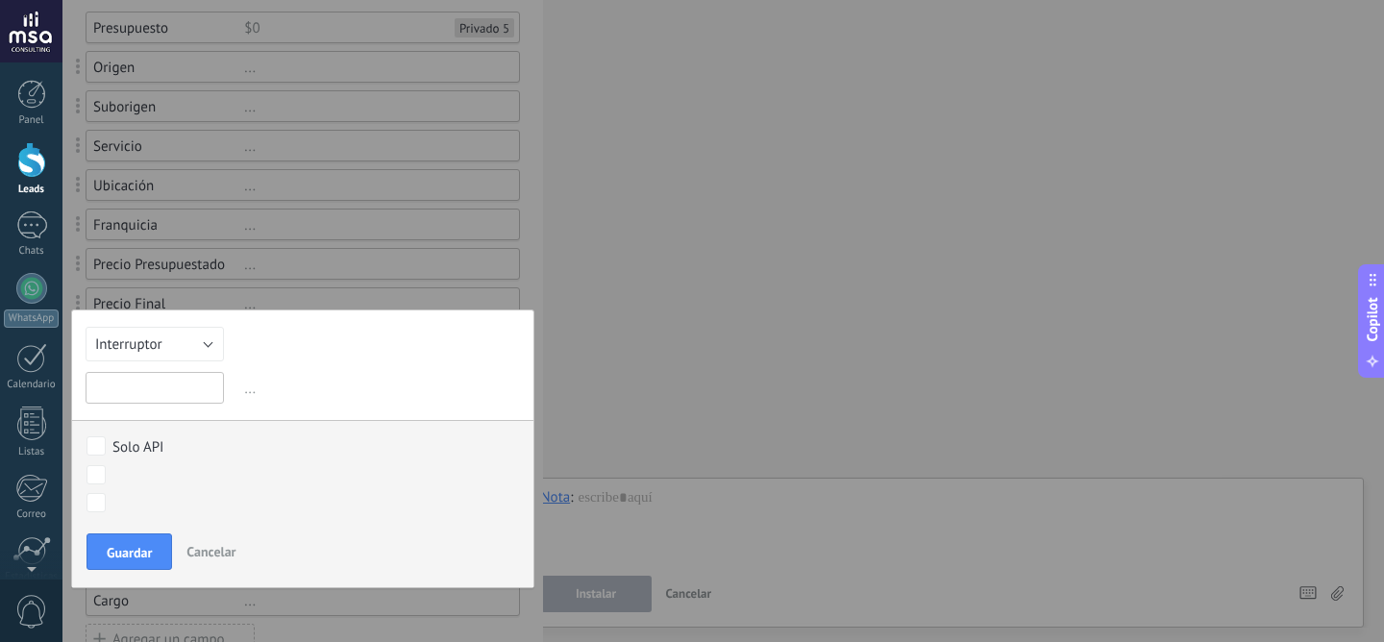
click at [185, 392] on input "text" at bounding box center [155, 388] width 138 height 32
click at [198, 355] on button "Interruptor" at bounding box center [155, 344] width 138 height 35
click at [184, 447] on span "Selección" at bounding box center [153, 442] width 159 height 18
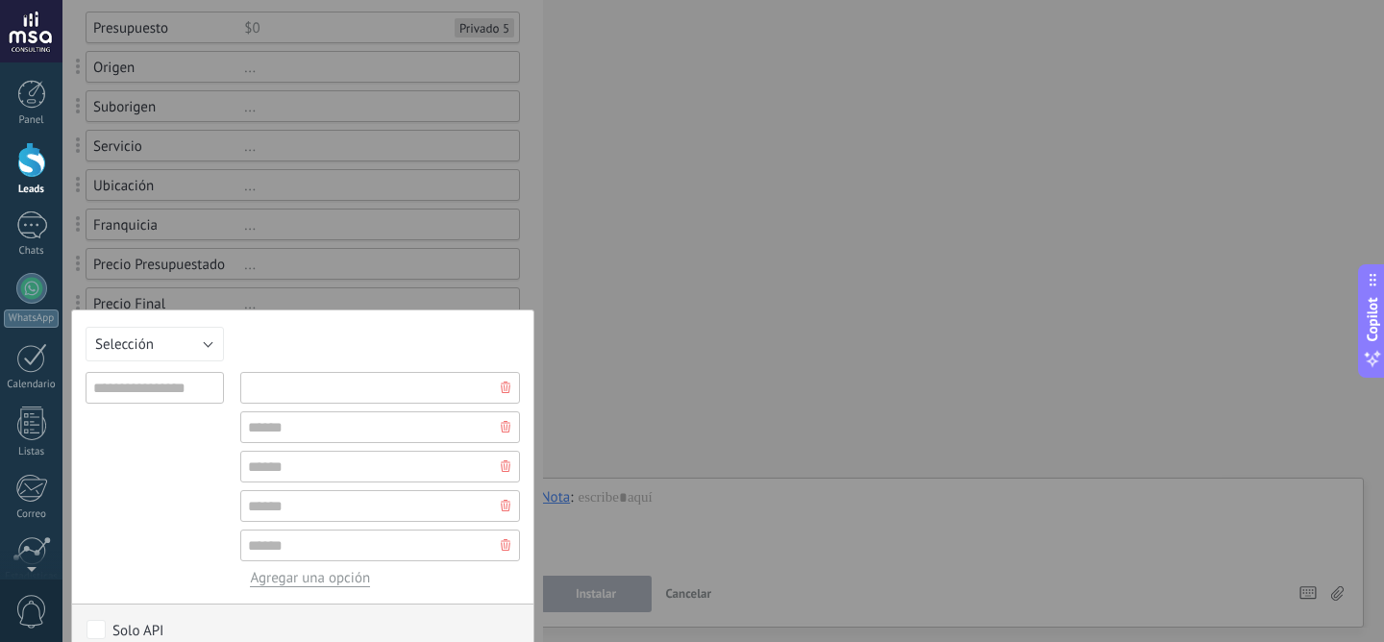
click at [332, 398] on input "text" at bounding box center [380, 388] width 280 height 32
type input "**"
click at [205, 392] on input "text" at bounding box center [155, 388] width 138 height 32
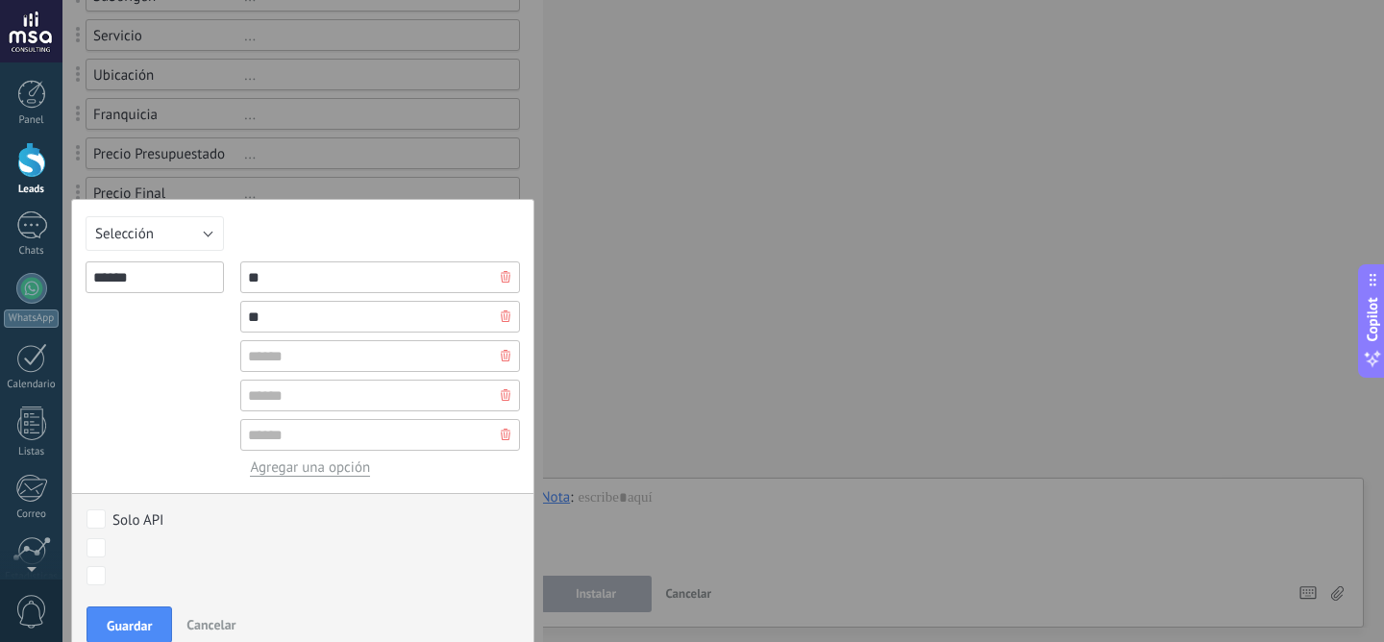
scroll to position [305, 0]
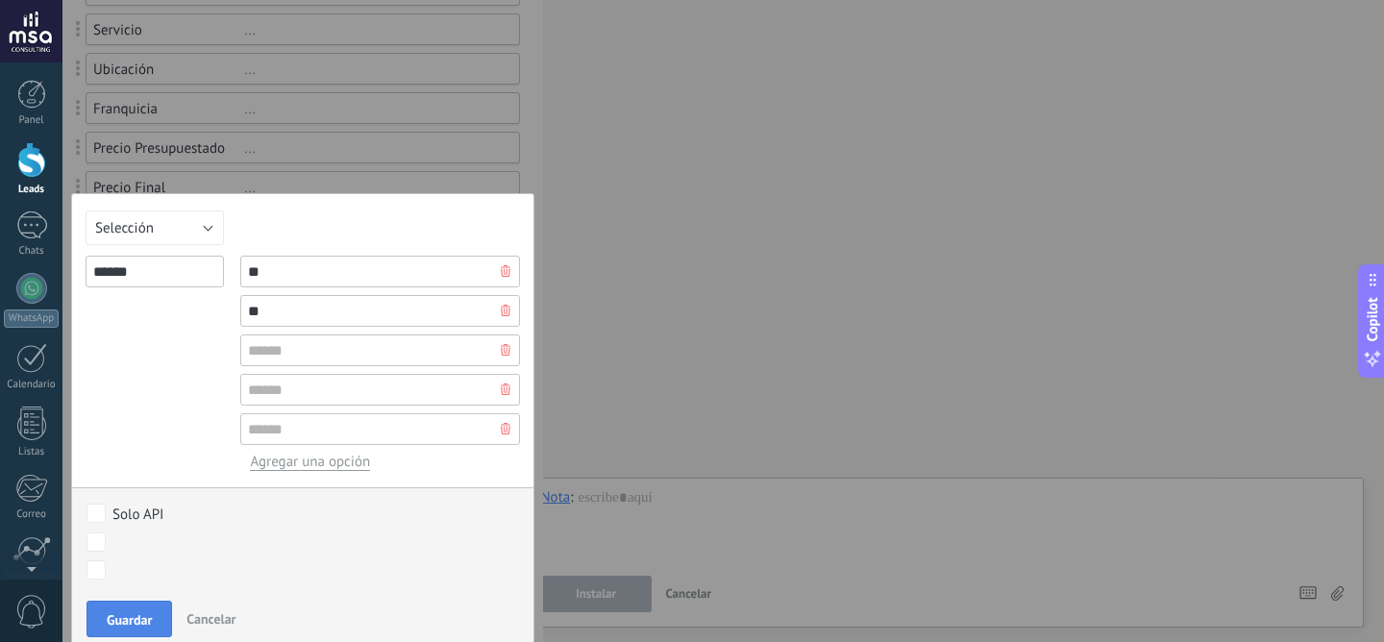
type input "******"
click at [137, 604] on button "Guardar" at bounding box center [129, 619] width 86 height 37
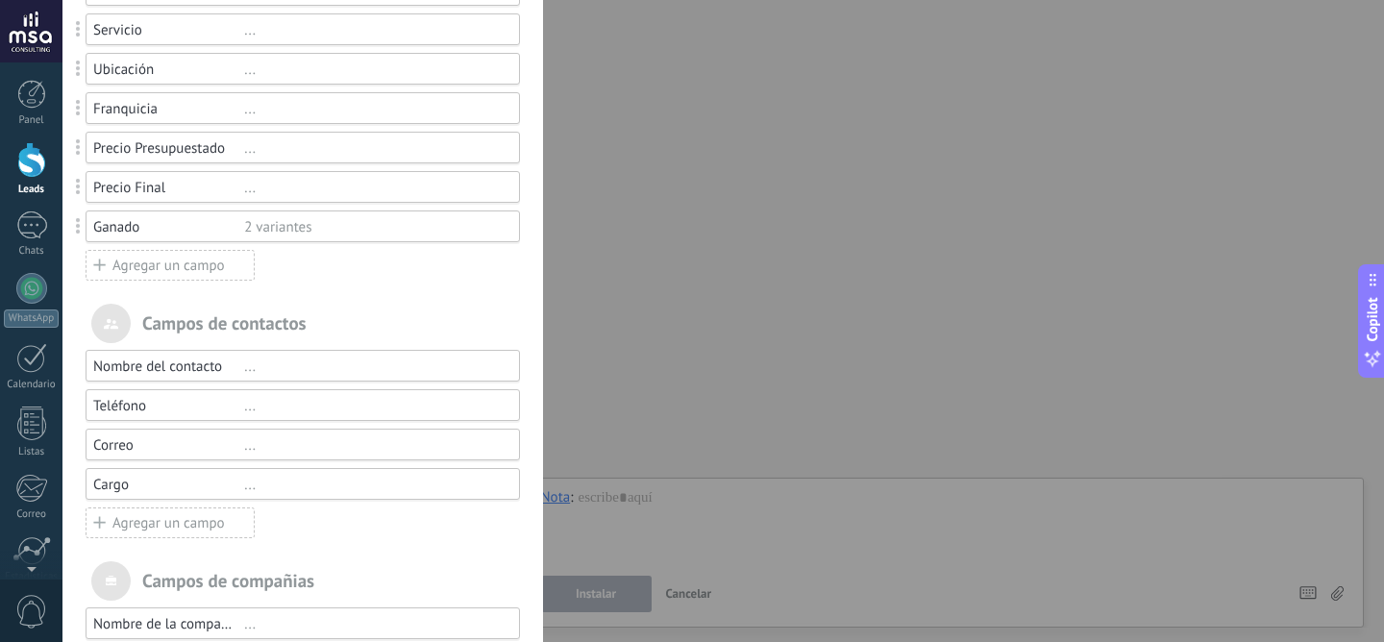
click at [162, 278] on div "Agregar un campo" at bounding box center [170, 265] width 169 height 31
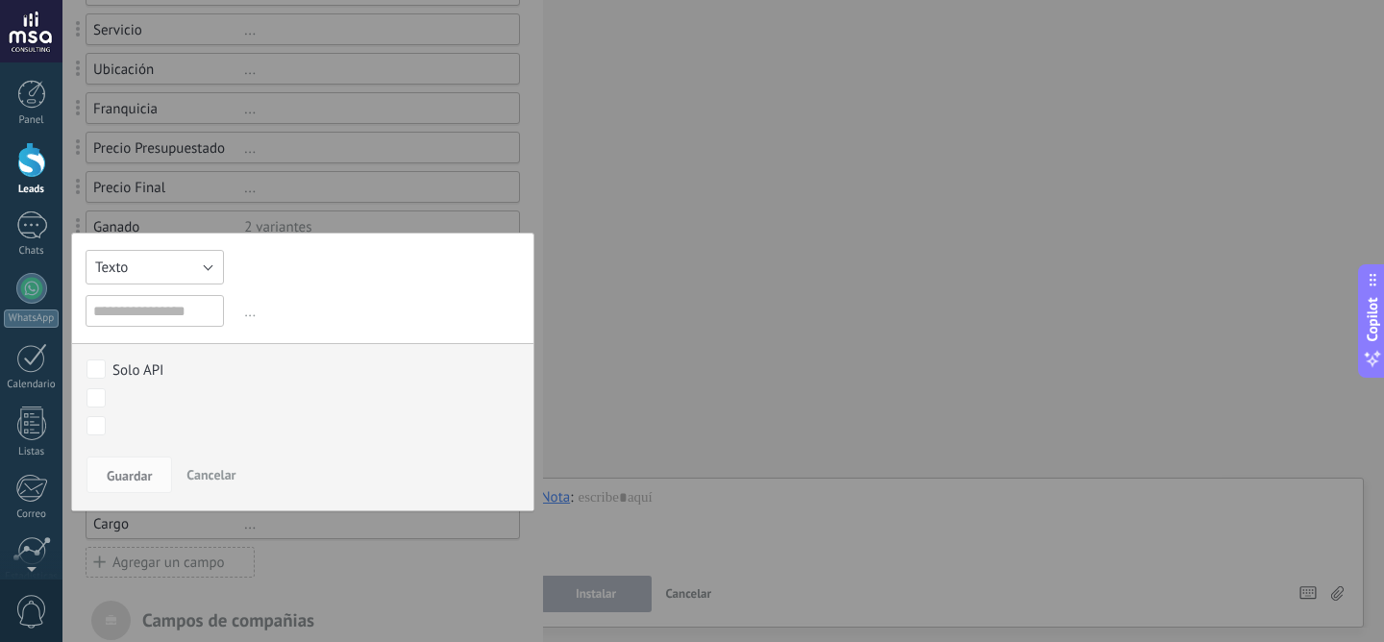
click at [168, 261] on button "Texto" at bounding box center [155, 267] width 138 height 35
click at [172, 337] on span "Interruptor" at bounding box center [153, 333] width 159 height 18
click at [194, 255] on button "Interruptor" at bounding box center [155, 267] width 138 height 35
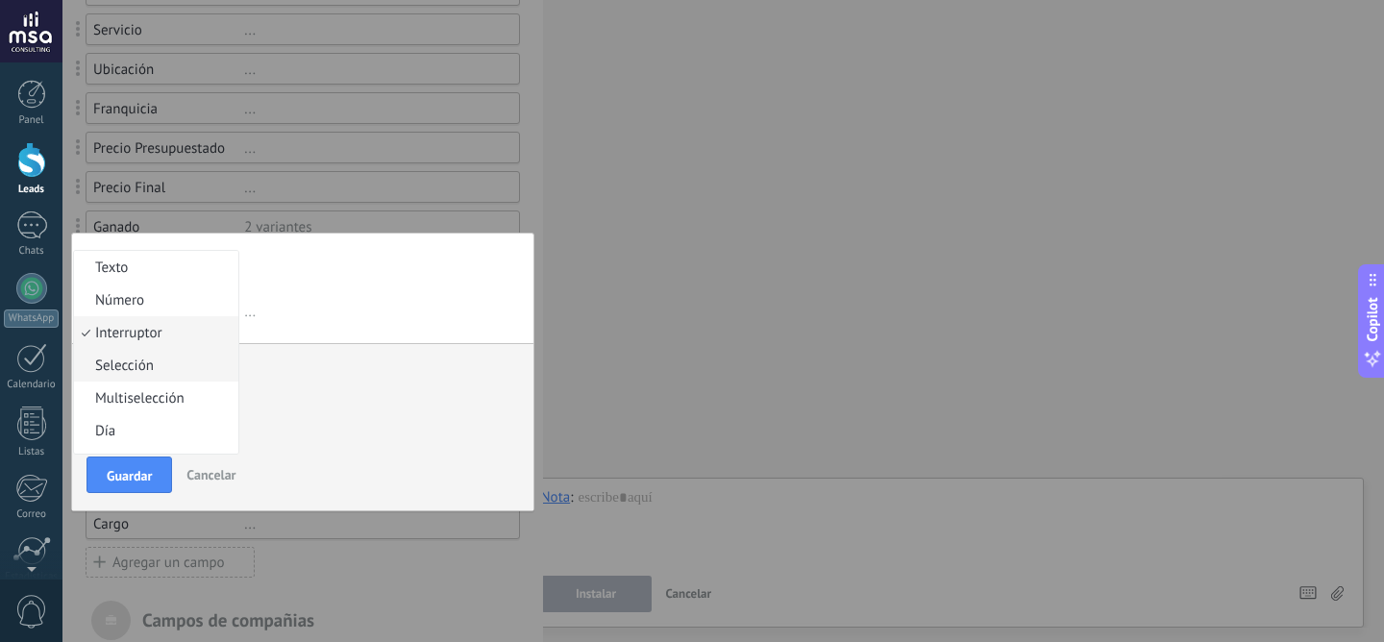
click at [207, 375] on span "Selección" at bounding box center [153, 365] width 159 height 18
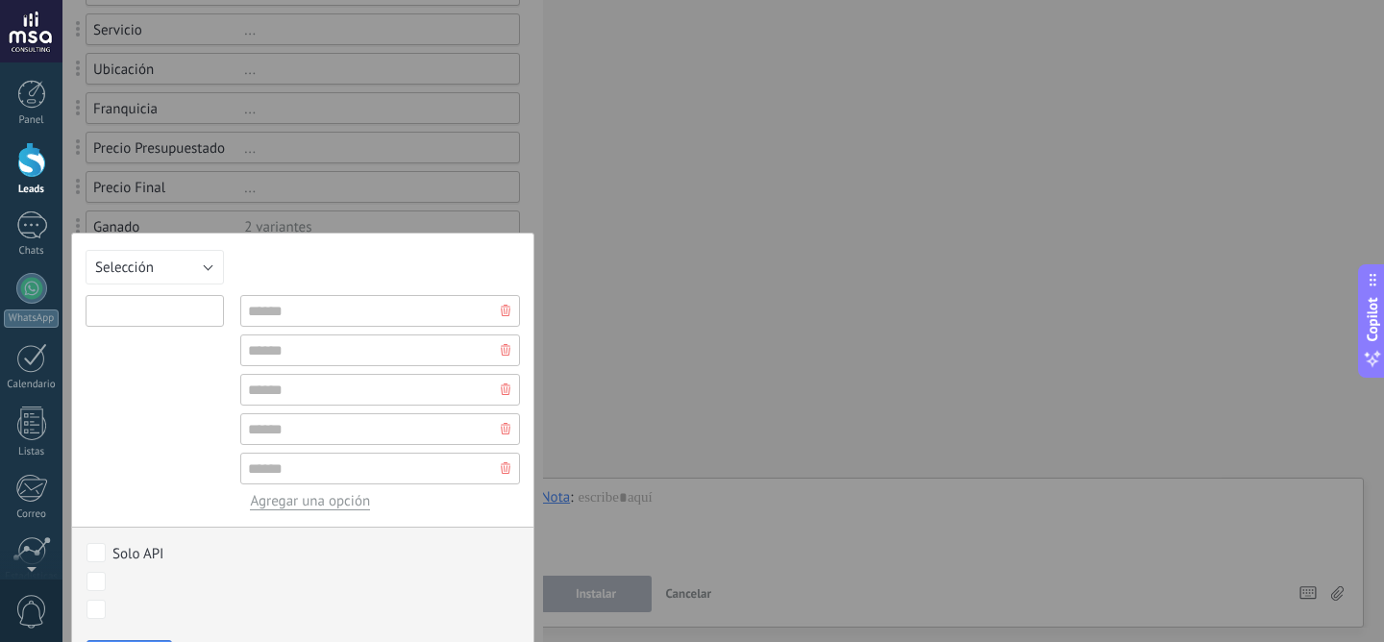
click at [200, 304] on input "text" at bounding box center [155, 311] width 138 height 32
type input "*********"
click at [350, 323] on input "text" at bounding box center [380, 311] width 280 height 32
type input "**"
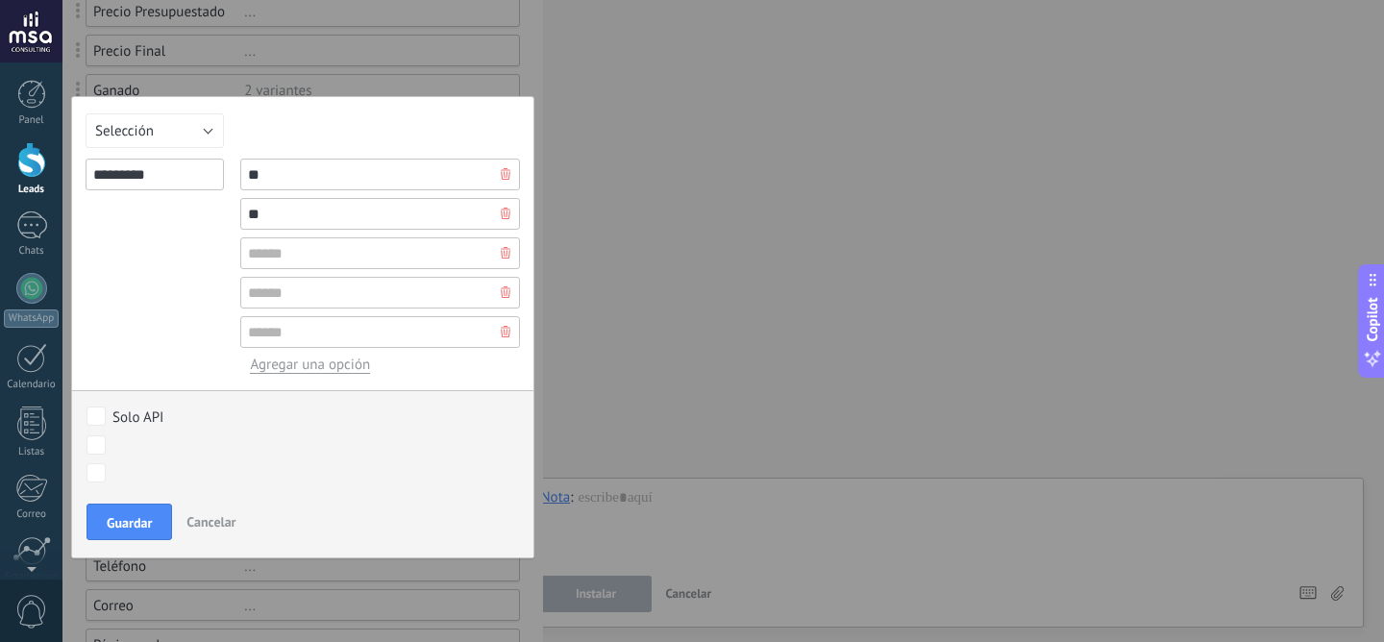
scroll to position [446, 0]
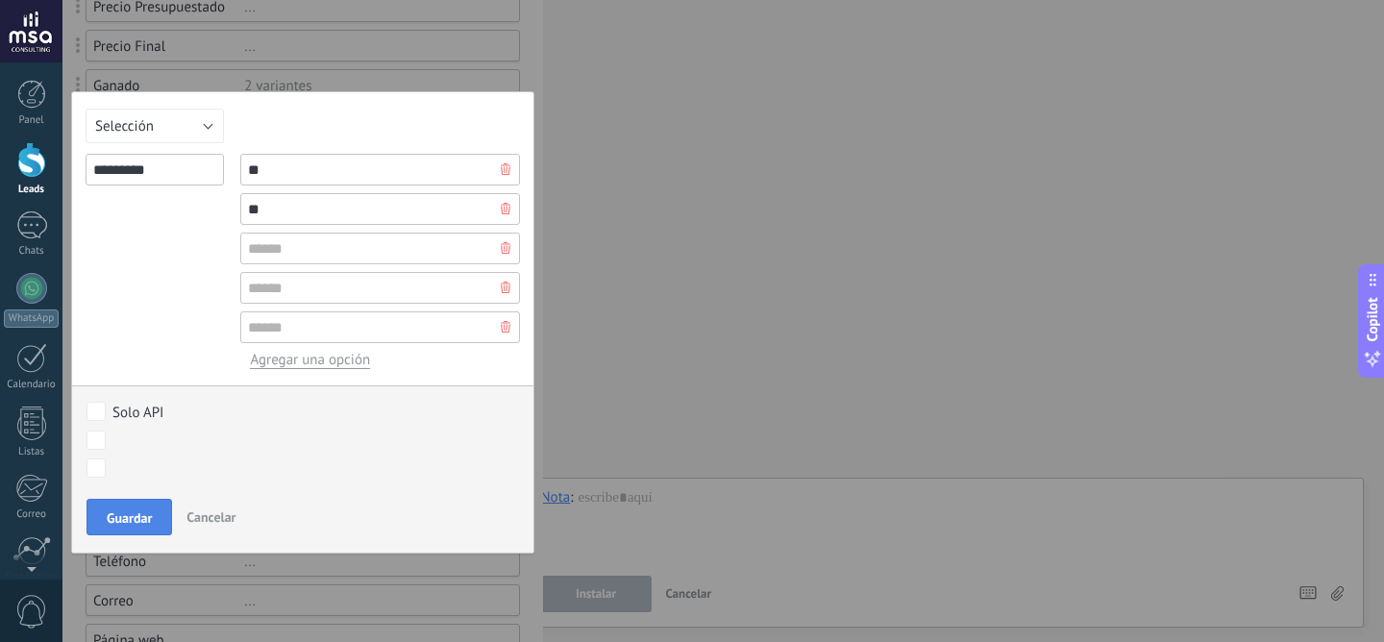
type input "**"
click at [141, 524] on span "Guardar" at bounding box center [129, 517] width 45 height 13
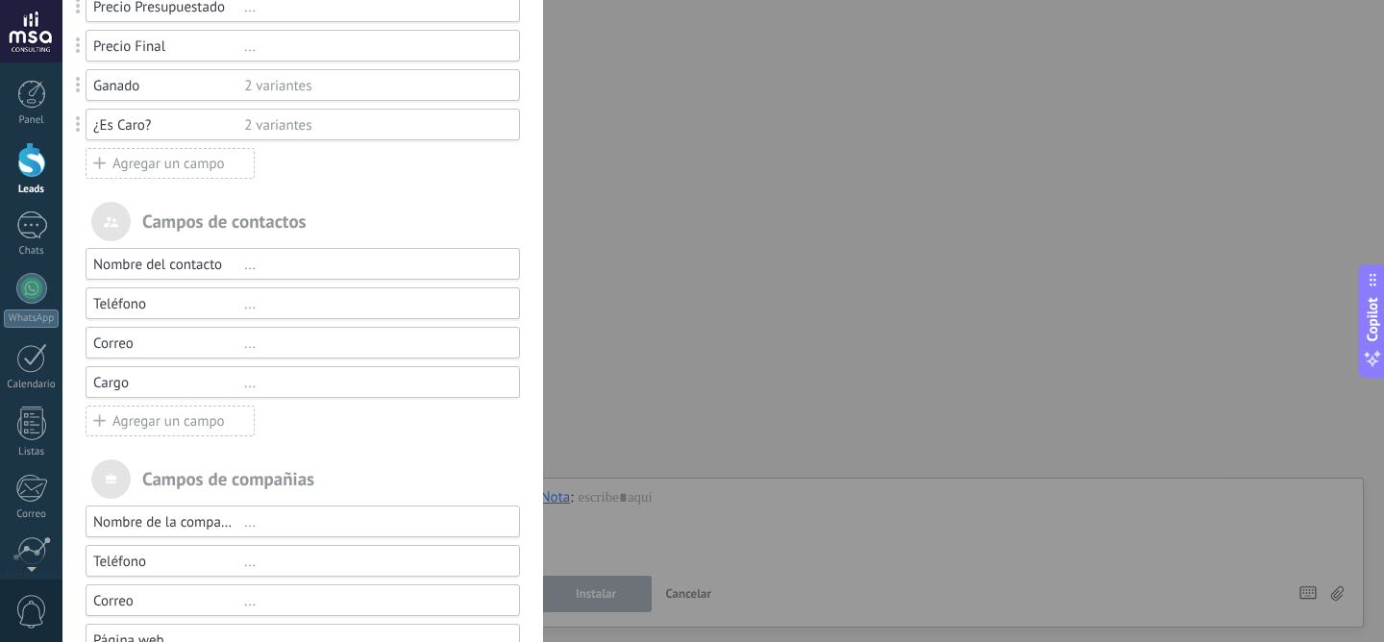
click at [160, 171] on div "Agregar un campo" at bounding box center [170, 163] width 169 height 31
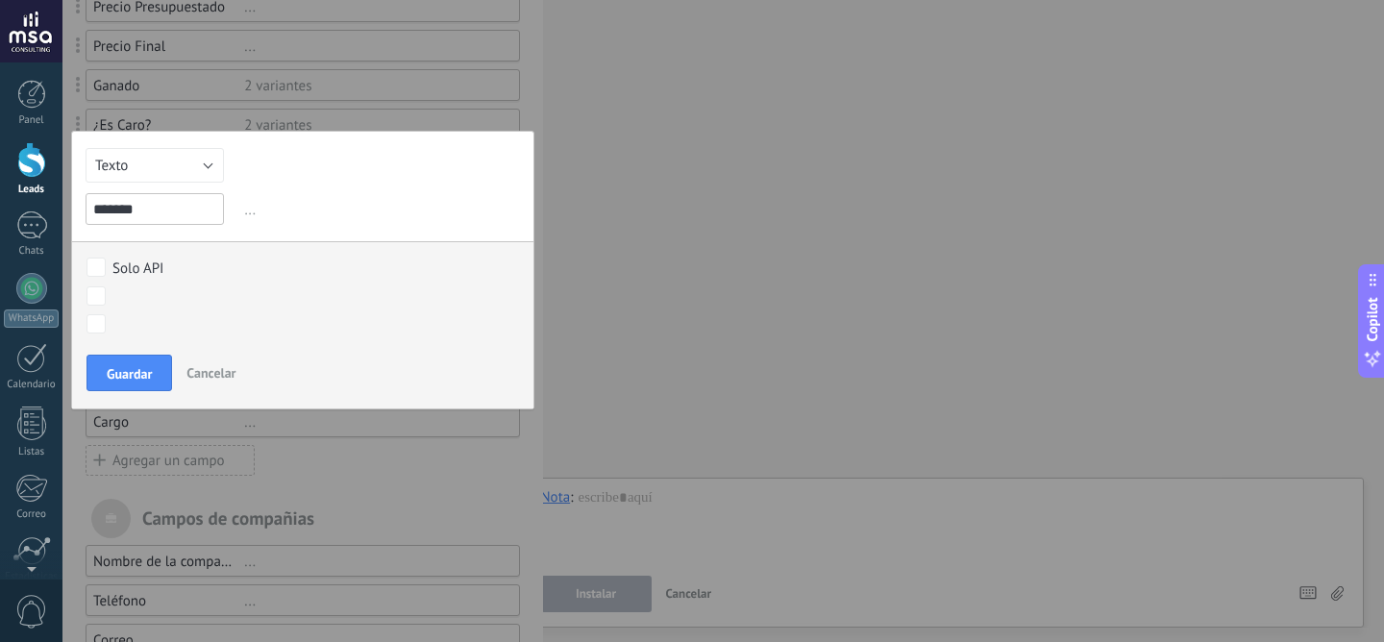
type input "*******"
click at [177, 162] on button "Texto" at bounding box center [155, 165] width 138 height 35
click at [177, 264] on span "Selección" at bounding box center [153, 264] width 159 height 18
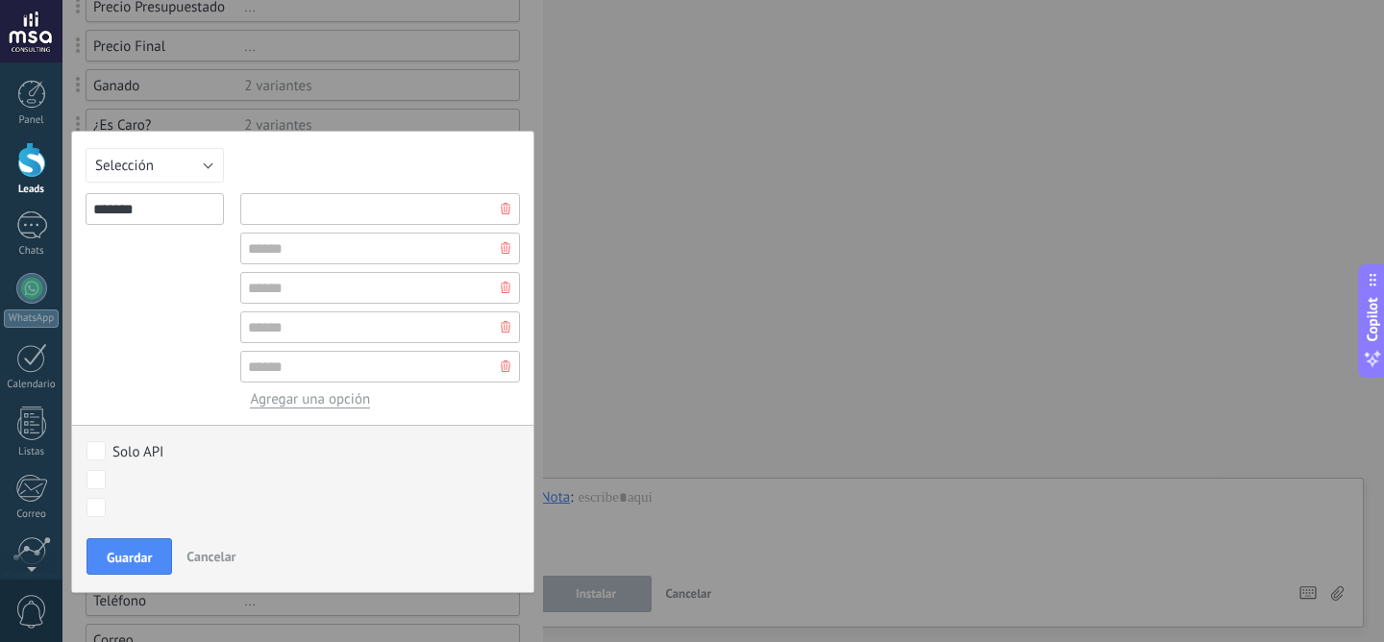
click at [370, 223] on input "text" at bounding box center [380, 209] width 280 height 32
type input "**"
click at [134, 562] on span "Guardar" at bounding box center [129, 557] width 45 height 13
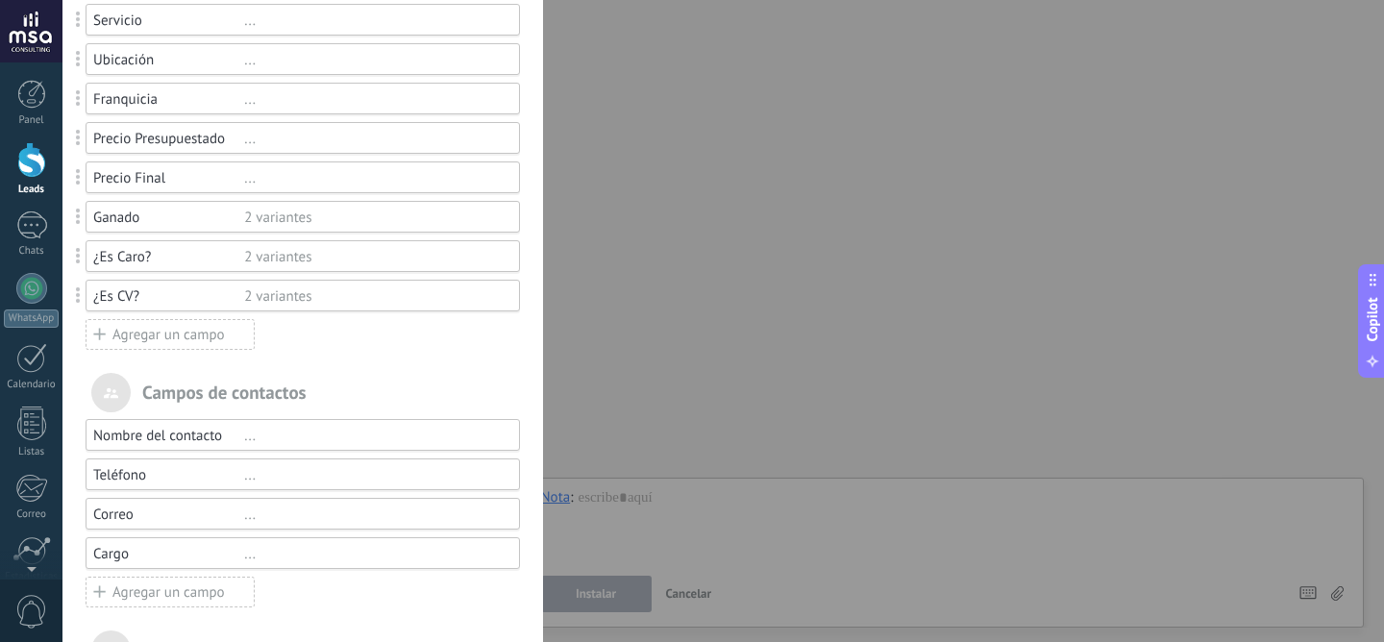
scroll to position [302, 0]
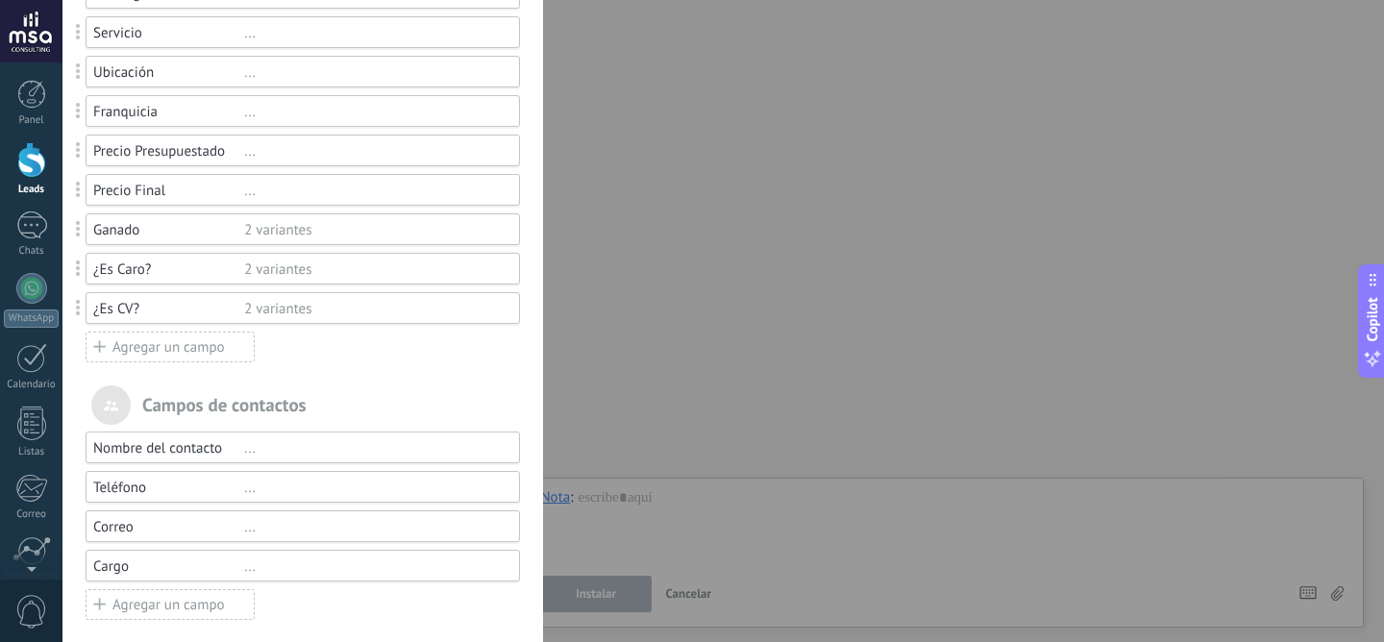
click at [245, 191] on div "..." at bounding box center [373, 191] width 258 height 18
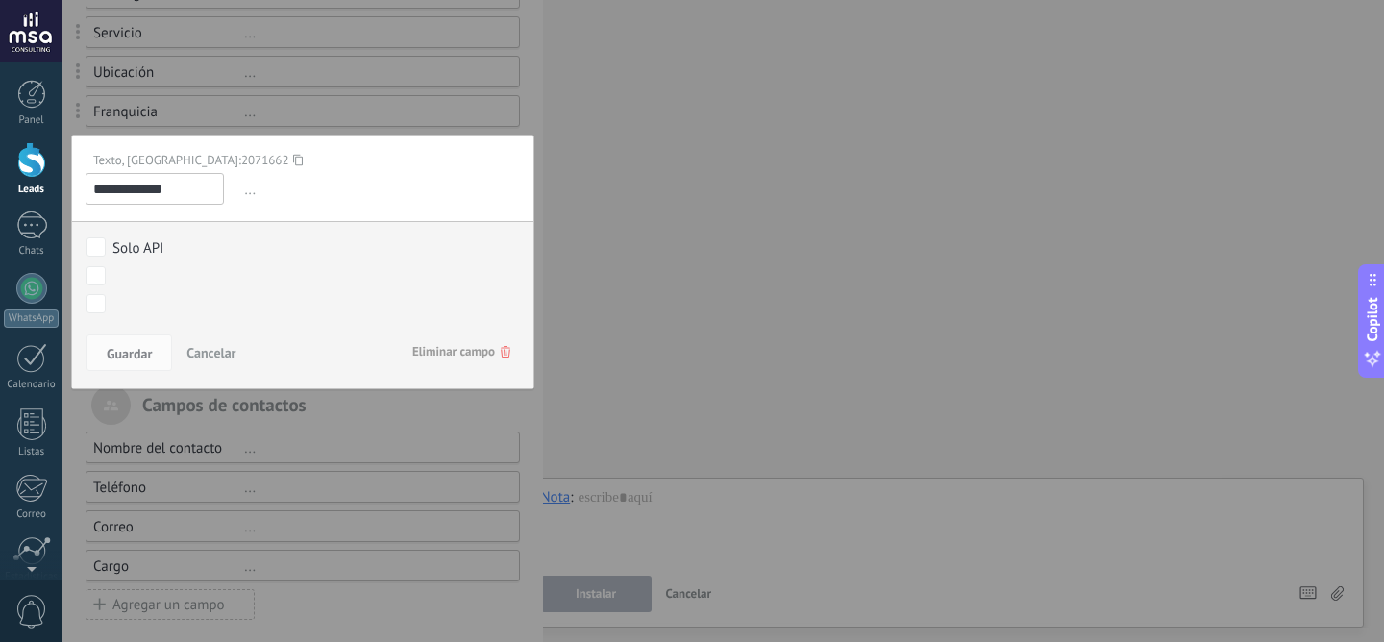
click at [455, 350] on span "Eliminar campo" at bounding box center [461, 351] width 98 height 35
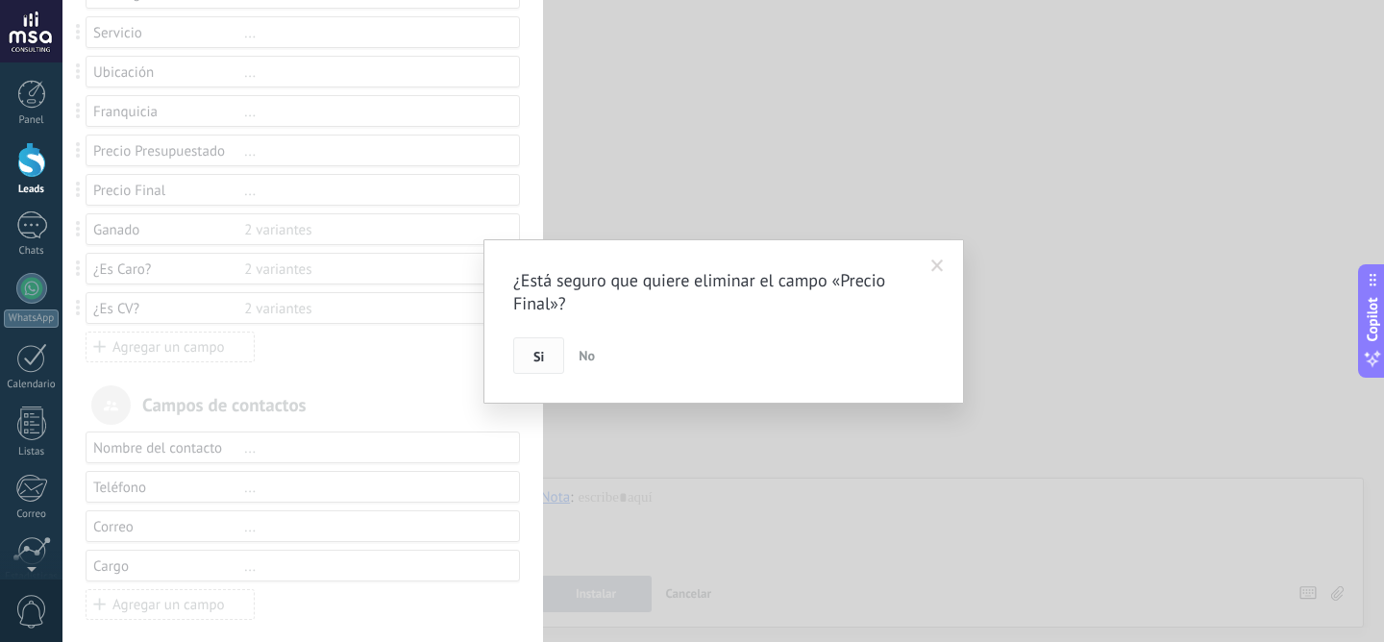
click at [548, 345] on button "Si" at bounding box center [538, 355] width 51 height 37
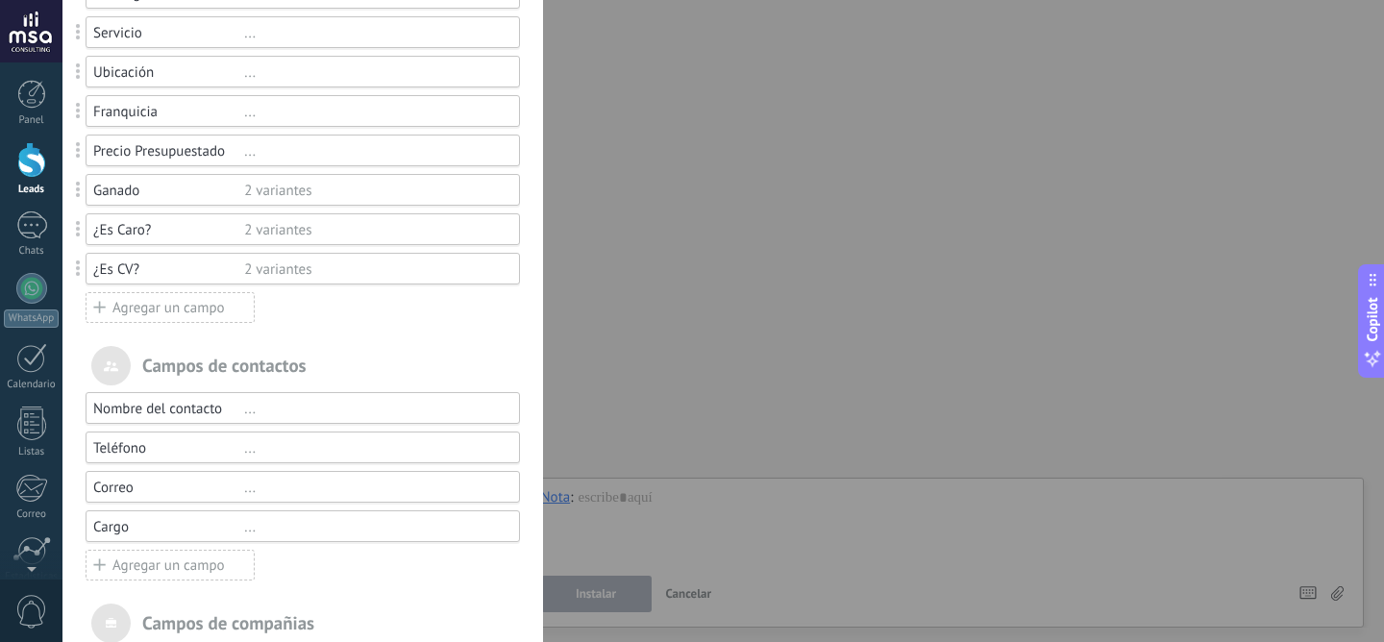
click at [256, 157] on div "..." at bounding box center [373, 151] width 258 height 18
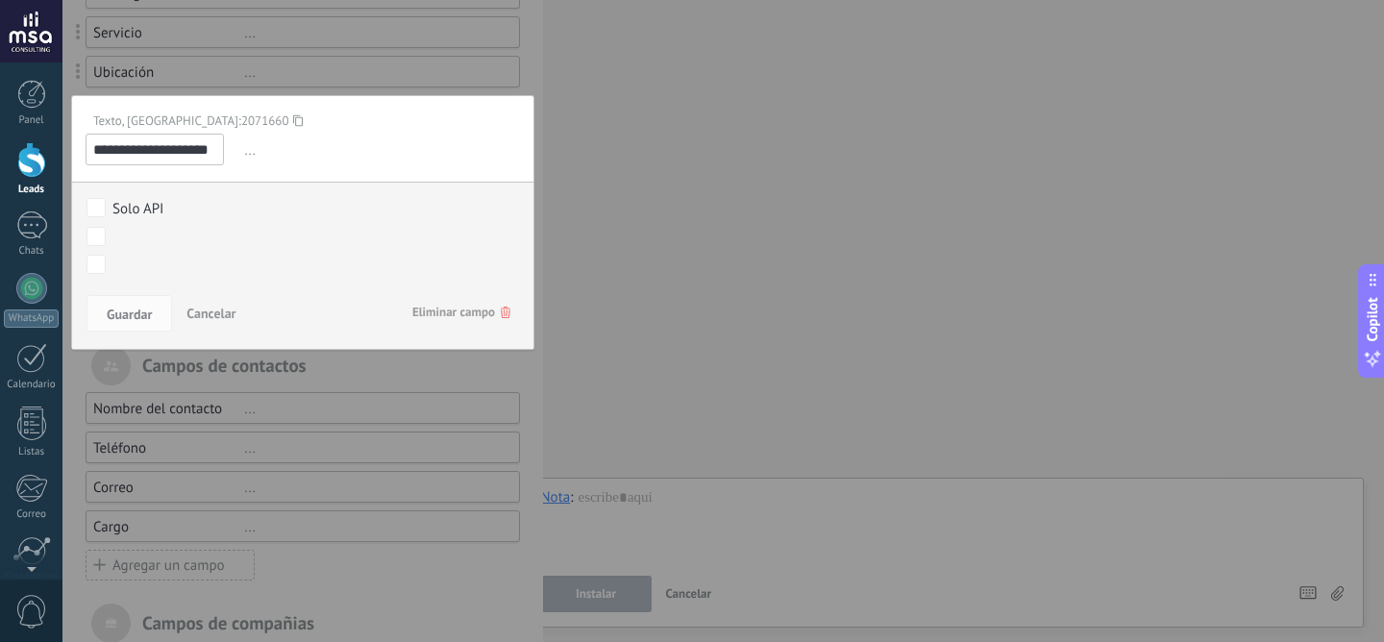
click at [456, 311] on span "Eliminar campo" at bounding box center [461, 312] width 98 height 35
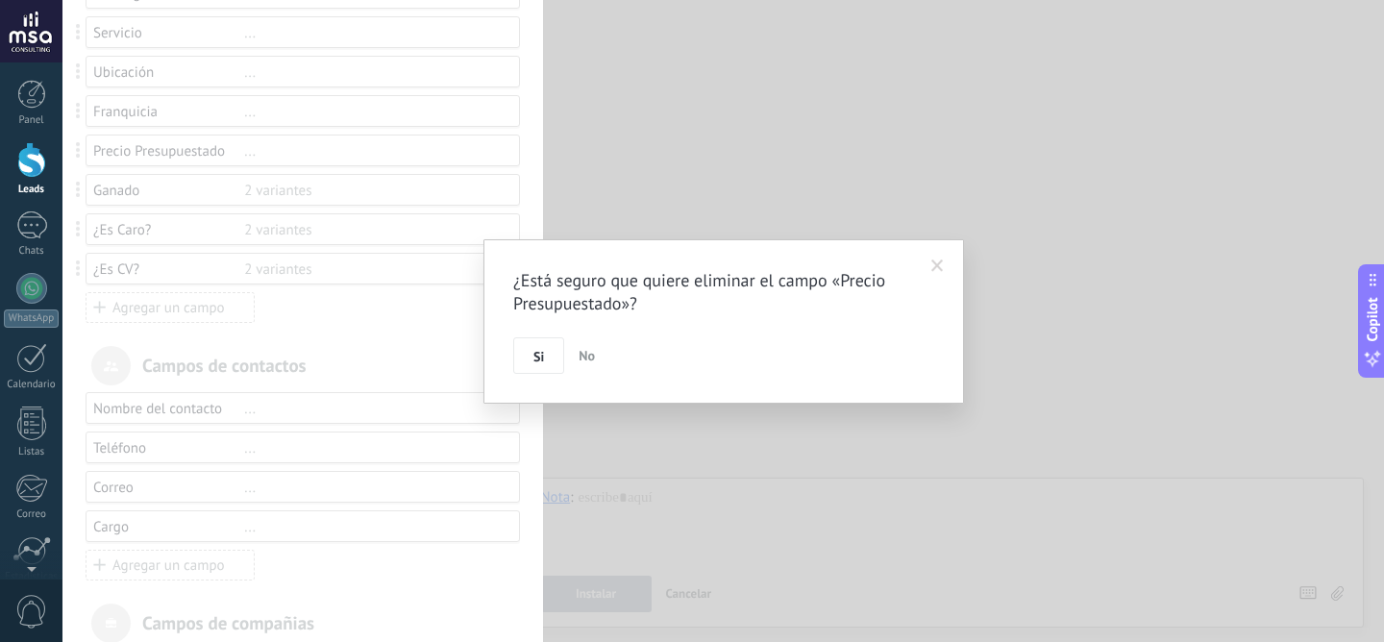
click at [553, 362] on button "Si" at bounding box center [538, 355] width 51 height 37
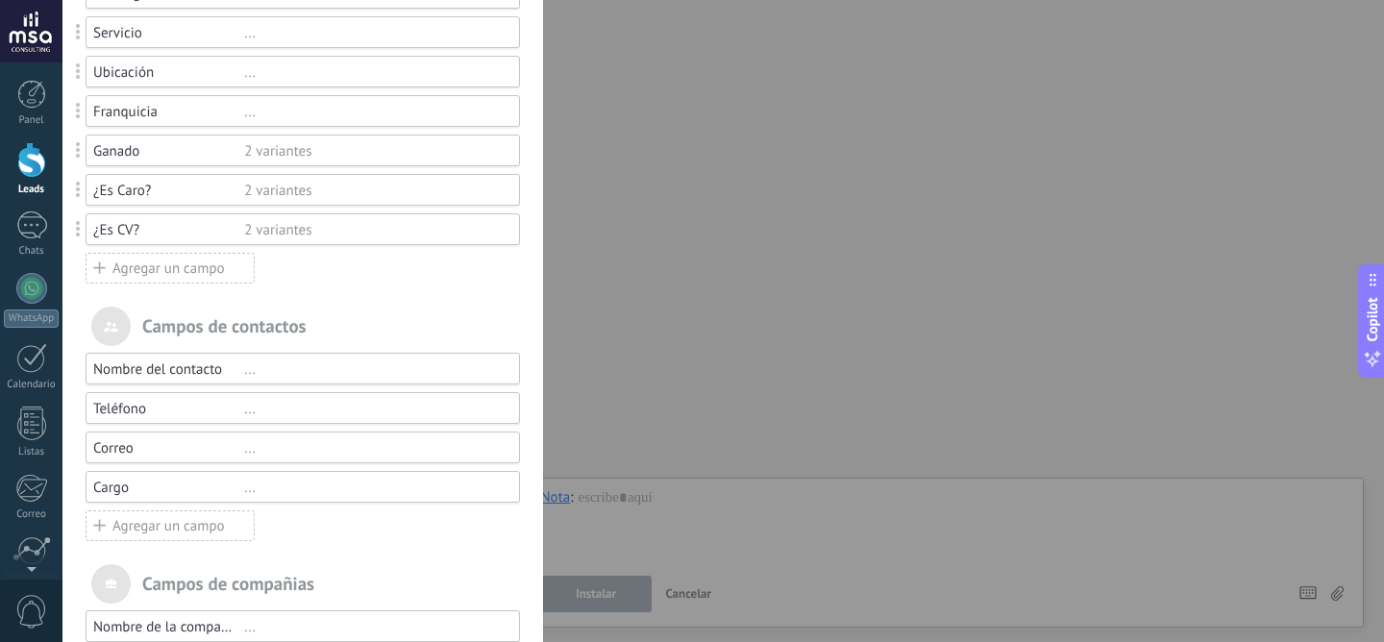
click at [208, 269] on div "Agregar un campo" at bounding box center [170, 268] width 169 height 31
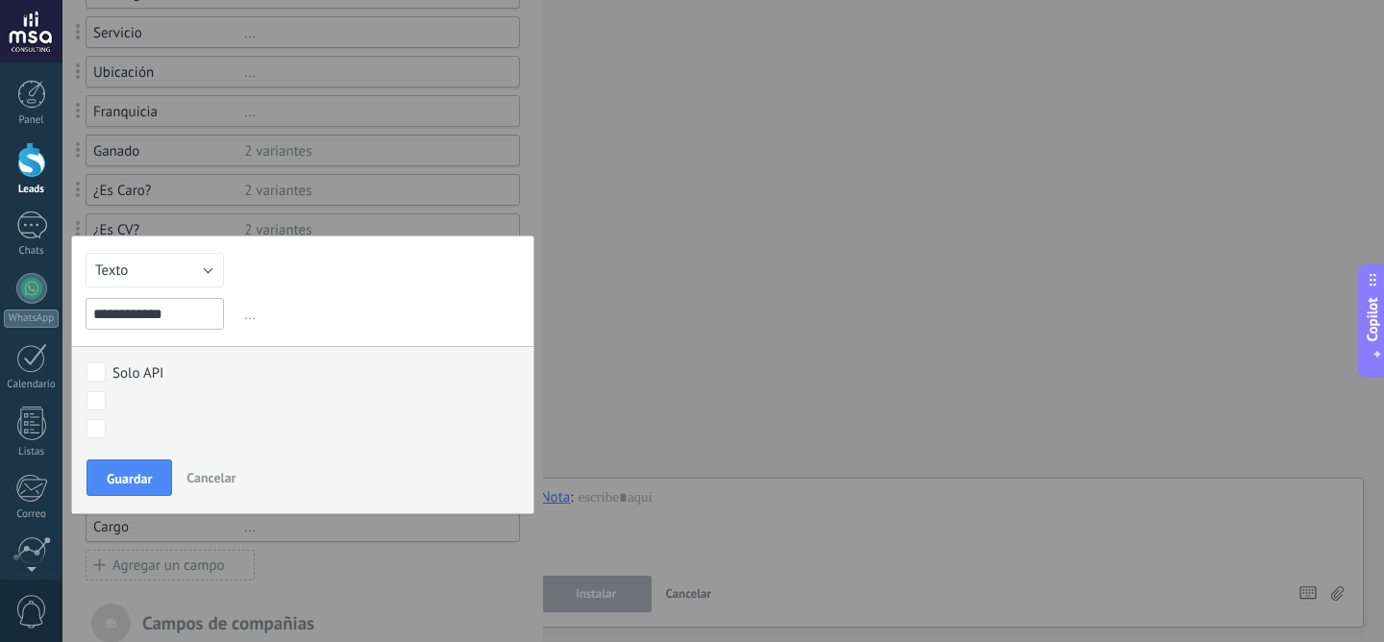
type input "**********"
click at [177, 269] on button "Texto" at bounding box center [155, 270] width 138 height 35
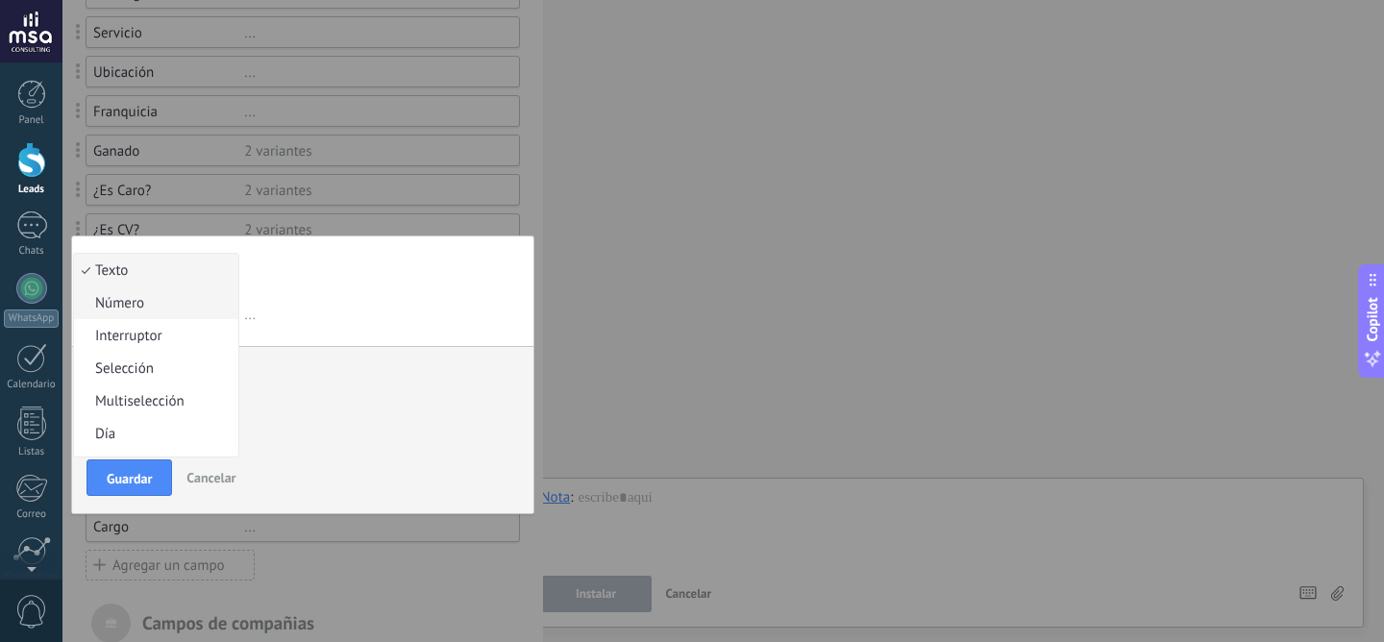
click at [179, 301] on span "Número" at bounding box center [153, 303] width 159 height 18
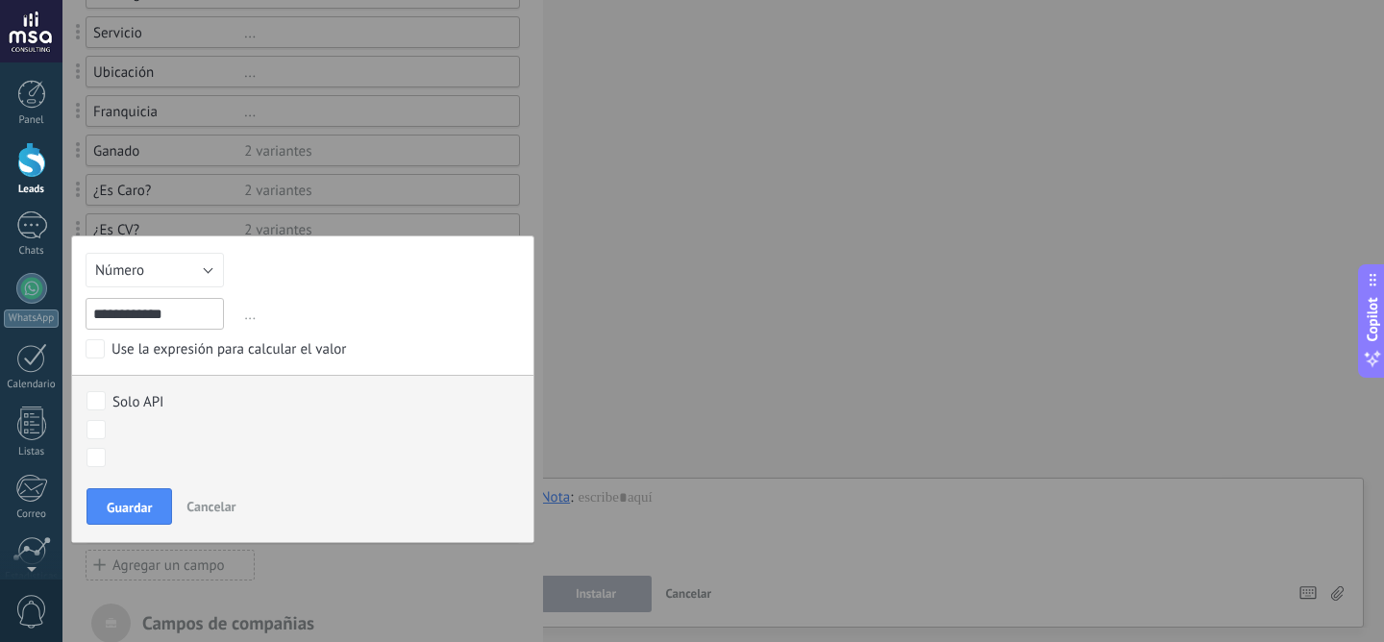
click at [288, 357] on div "Use la expresión para calcular el valor" at bounding box center [228, 349] width 234 height 19
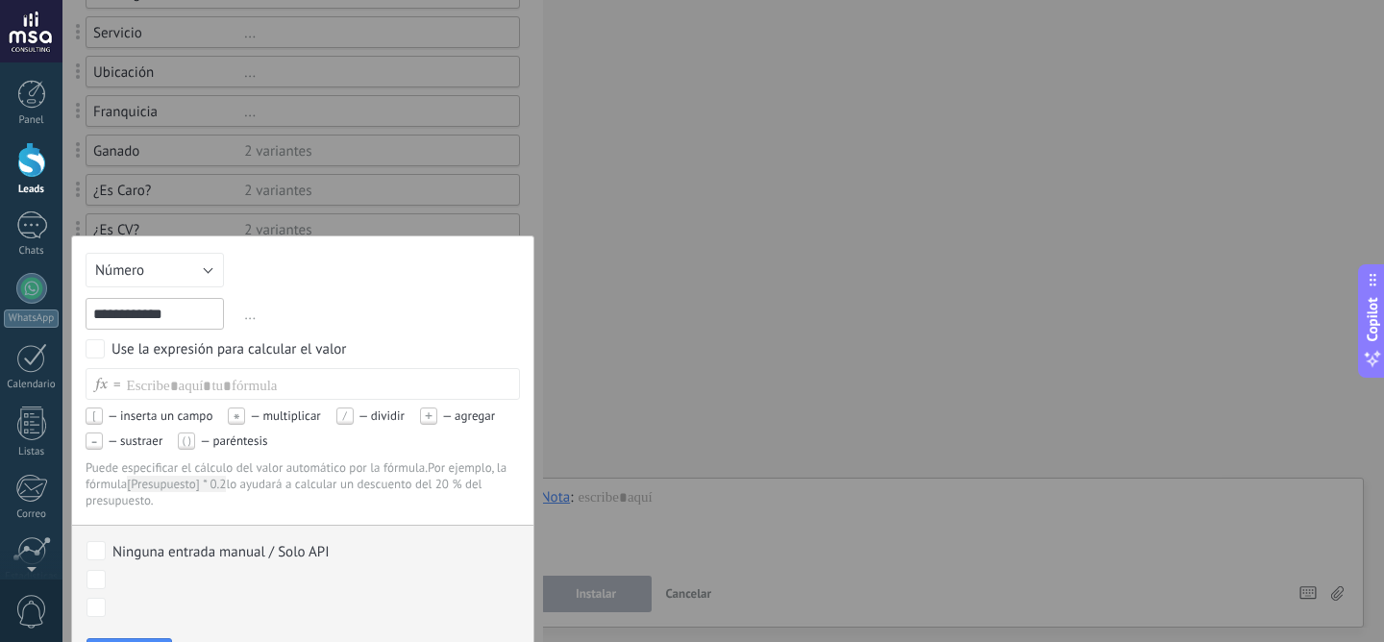
click at [288, 357] on div "Use la expresión para calcular el valor" at bounding box center [228, 349] width 234 height 19
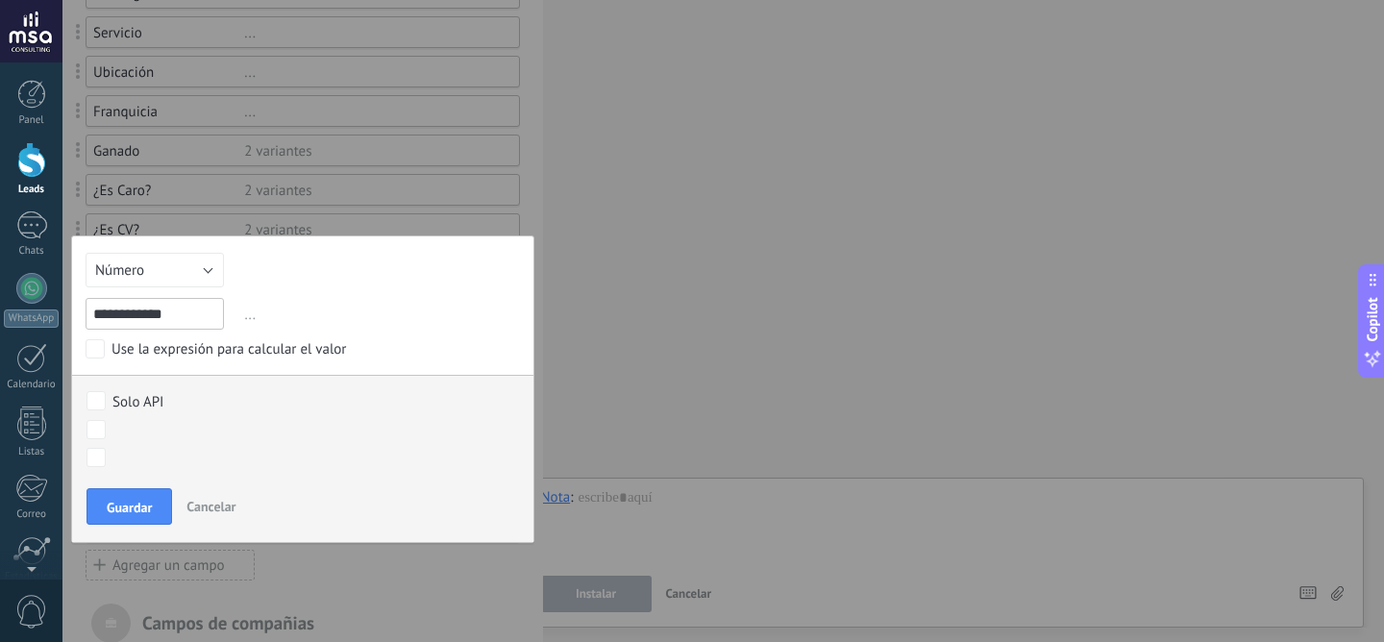
click at [288, 357] on div "Use la expresión para calcular el valor" at bounding box center [228, 349] width 234 height 19
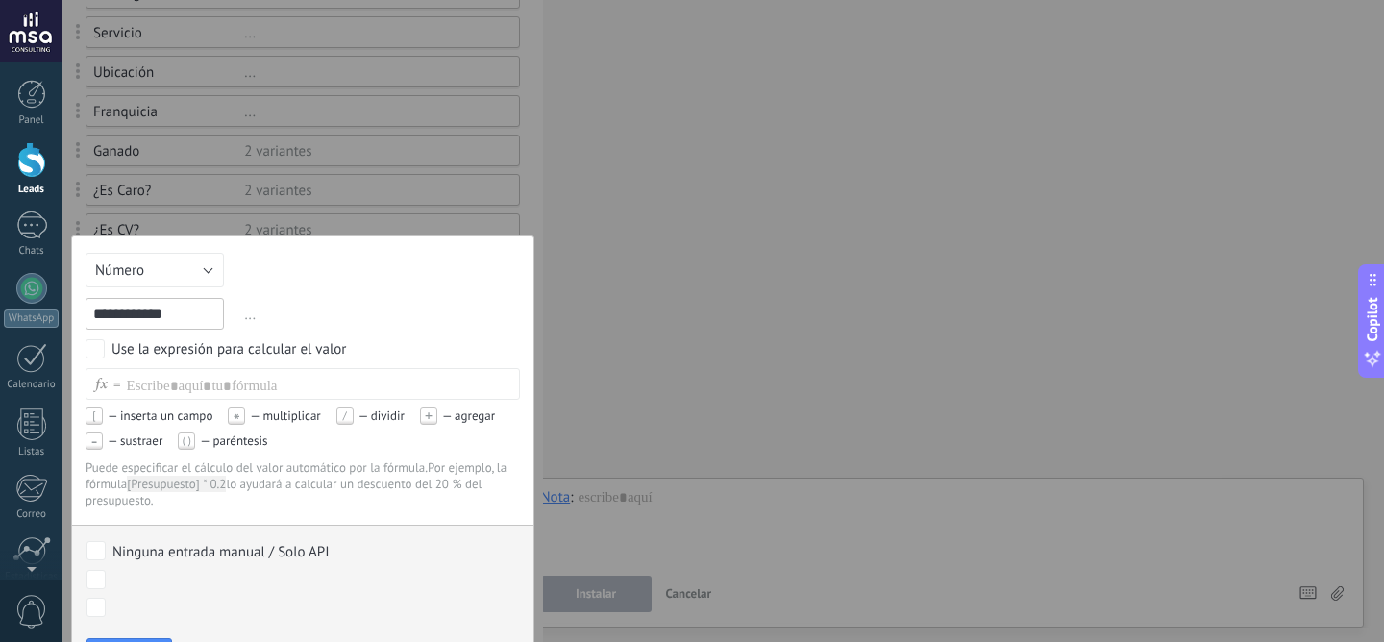
click at [288, 357] on div "Use la expresión para calcular el valor" at bounding box center [228, 349] width 234 height 19
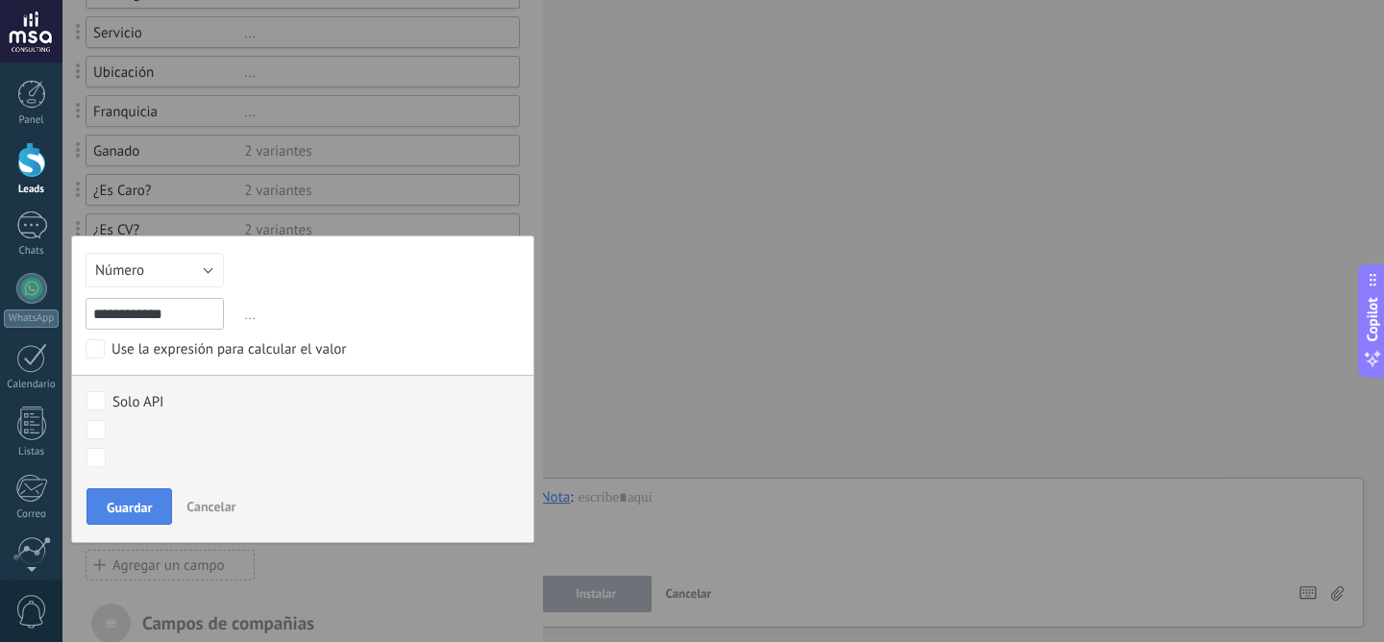
click at [121, 501] on span "Guardar" at bounding box center [129, 507] width 45 height 13
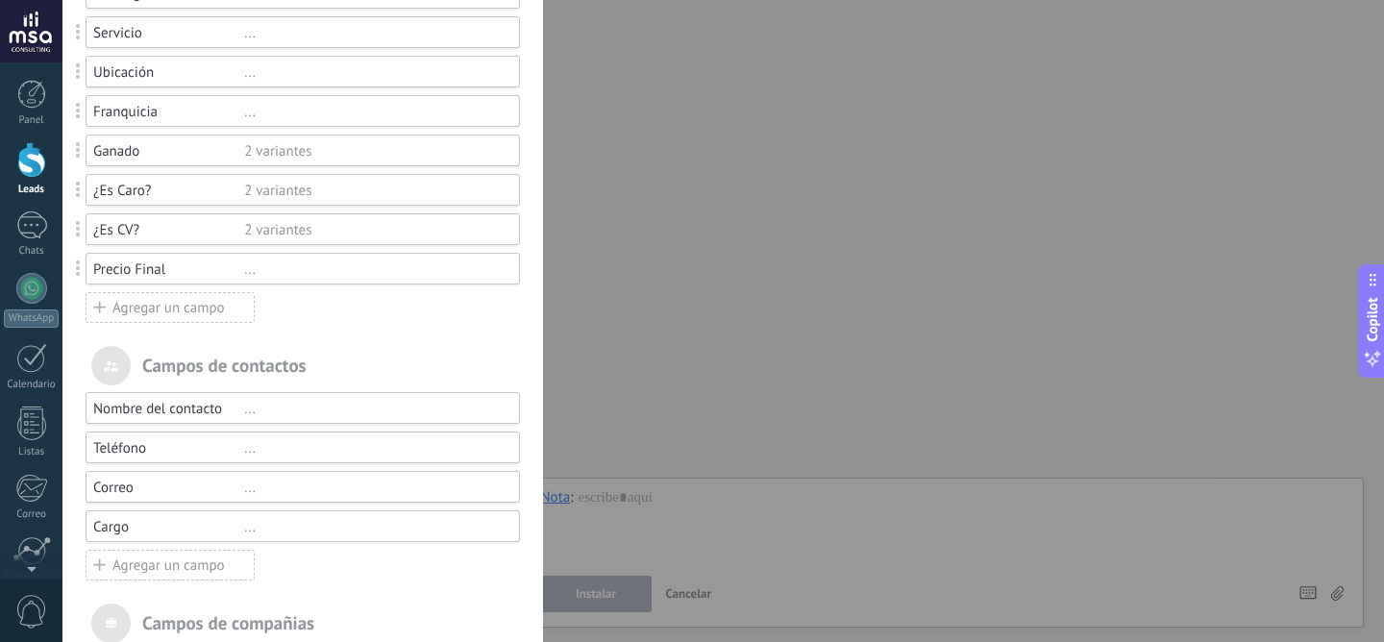
click at [150, 303] on div "Agregar un campo" at bounding box center [170, 307] width 169 height 31
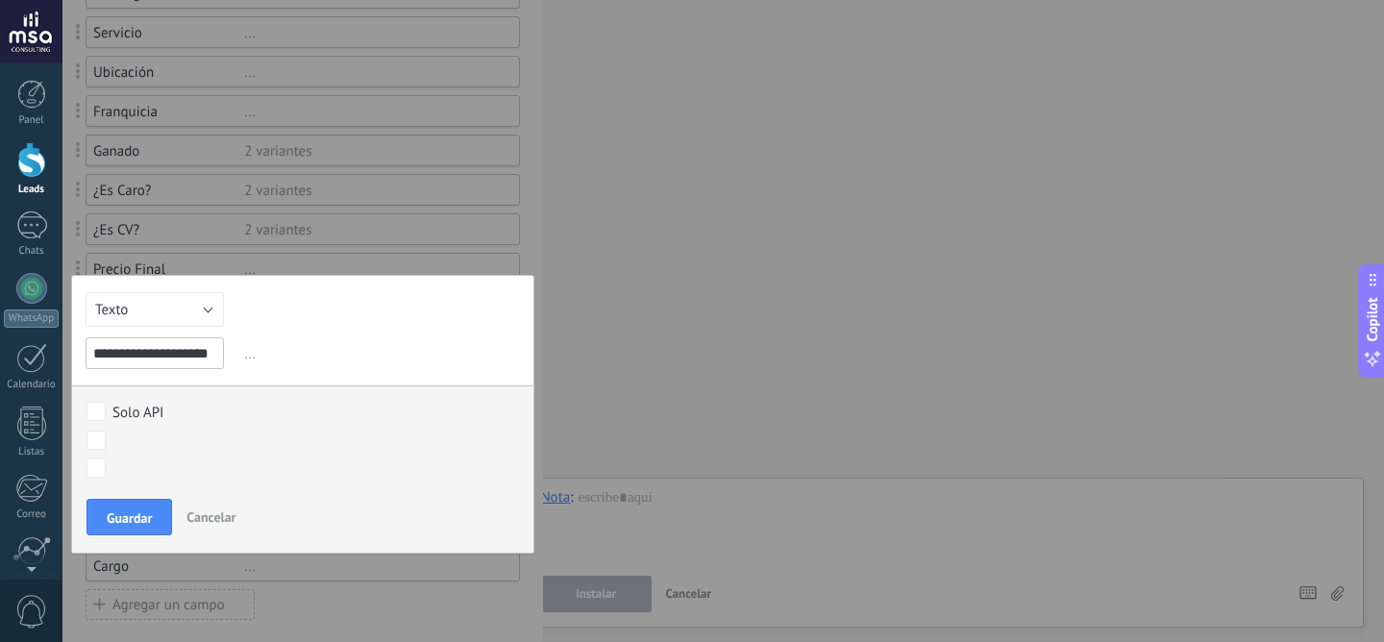
scroll to position [0, 12]
type input "**********"
click at [194, 313] on button "Texto" at bounding box center [155, 309] width 138 height 35
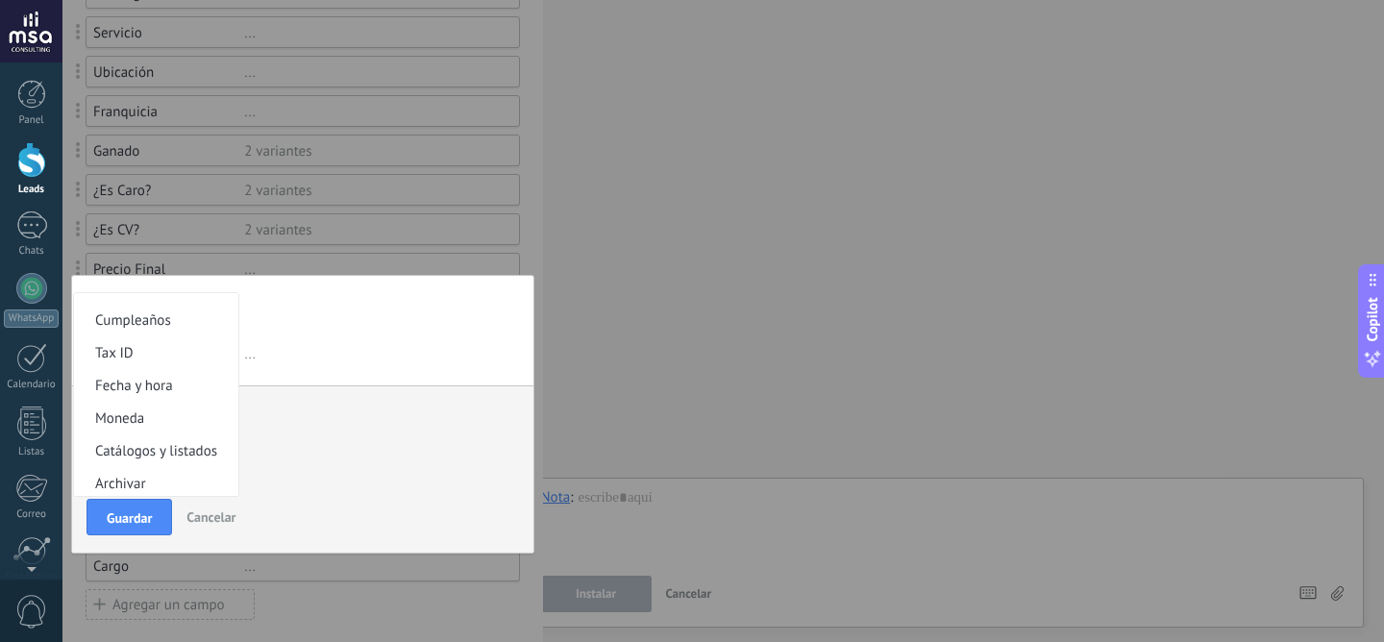
scroll to position [360, 0]
click at [170, 420] on span "Moneda" at bounding box center [153, 414] width 159 height 18
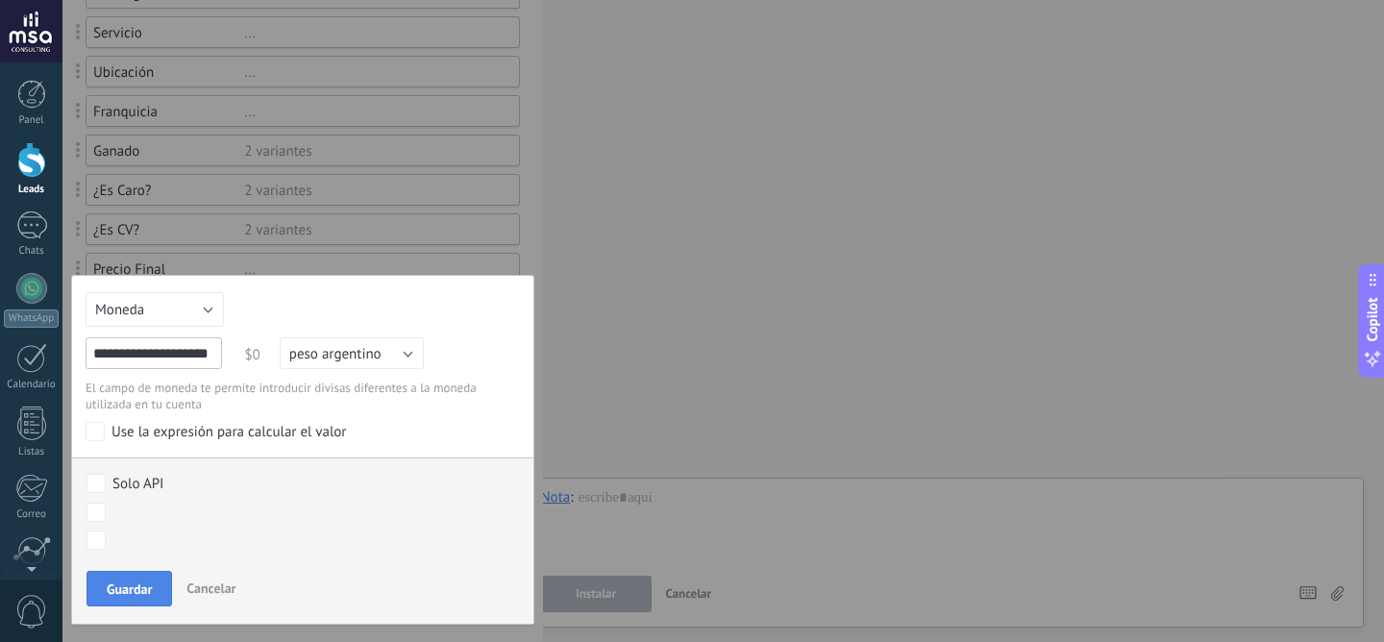
click at [126, 586] on span "Guardar" at bounding box center [129, 588] width 45 height 13
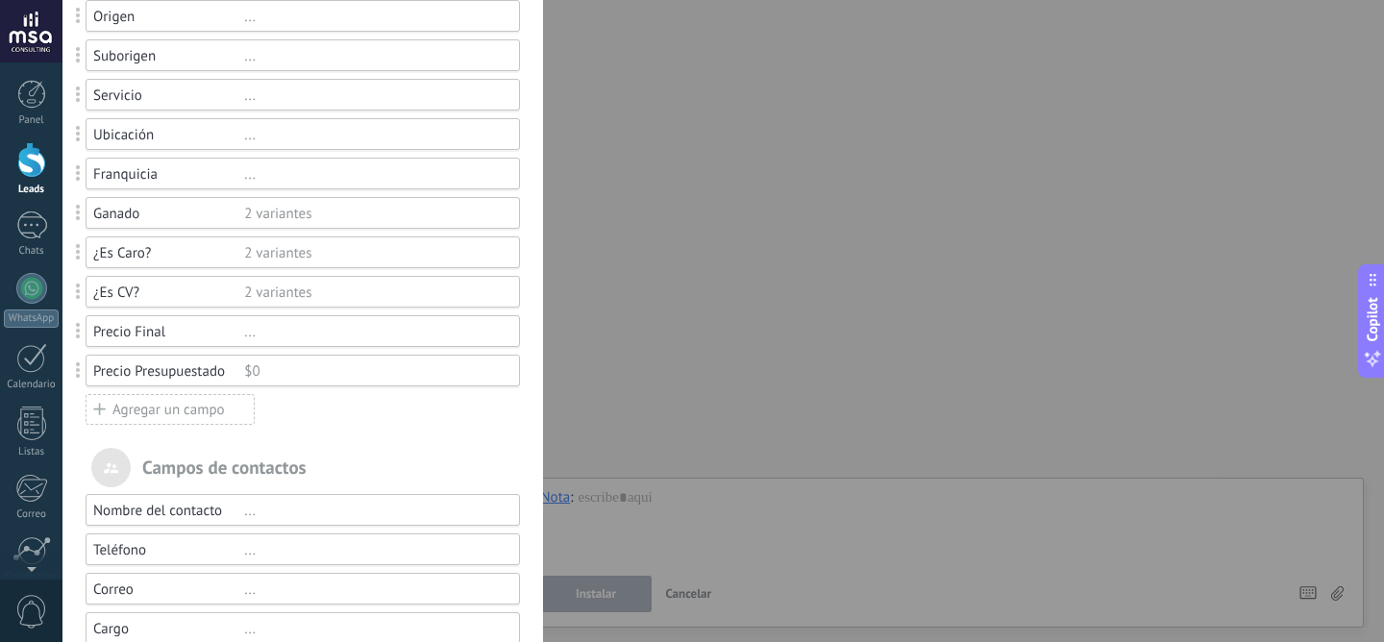
scroll to position [221, 0]
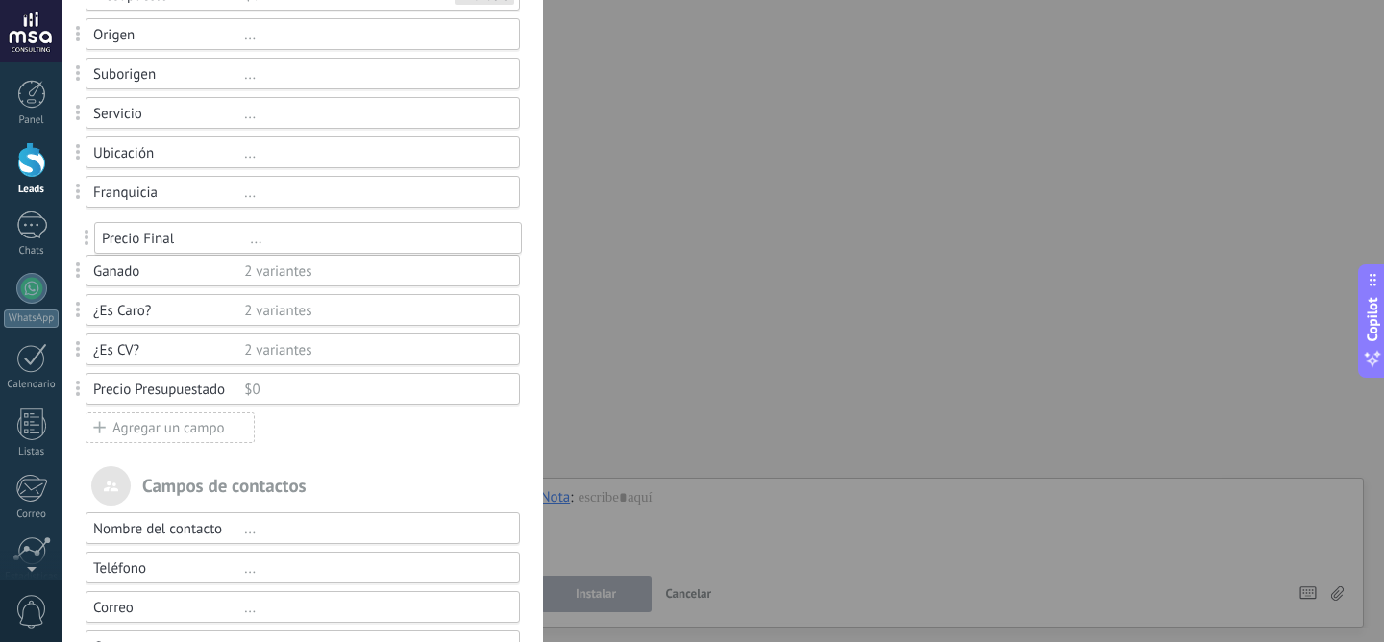
drag, startPoint x: 83, startPoint y: 352, endPoint x: 91, endPoint y: 240, distance: 111.8
drag, startPoint x: 76, startPoint y: 395, endPoint x: 98, endPoint y: 261, distance: 135.4
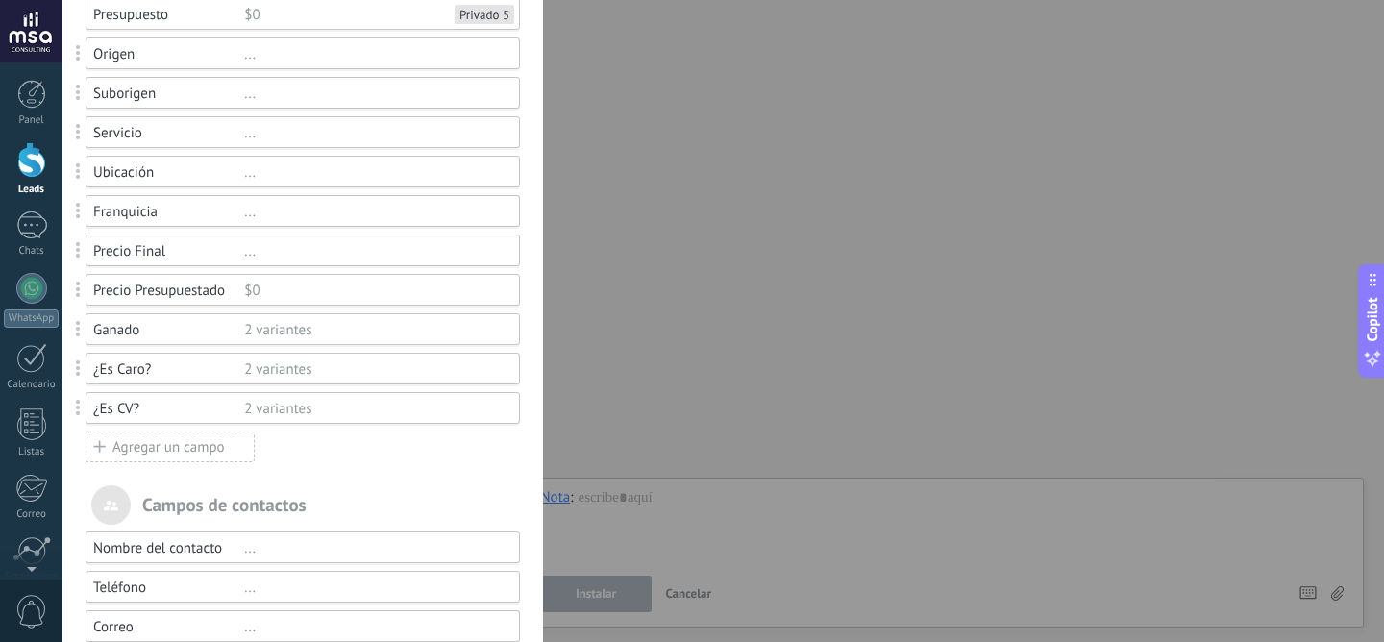
scroll to position [0, 0]
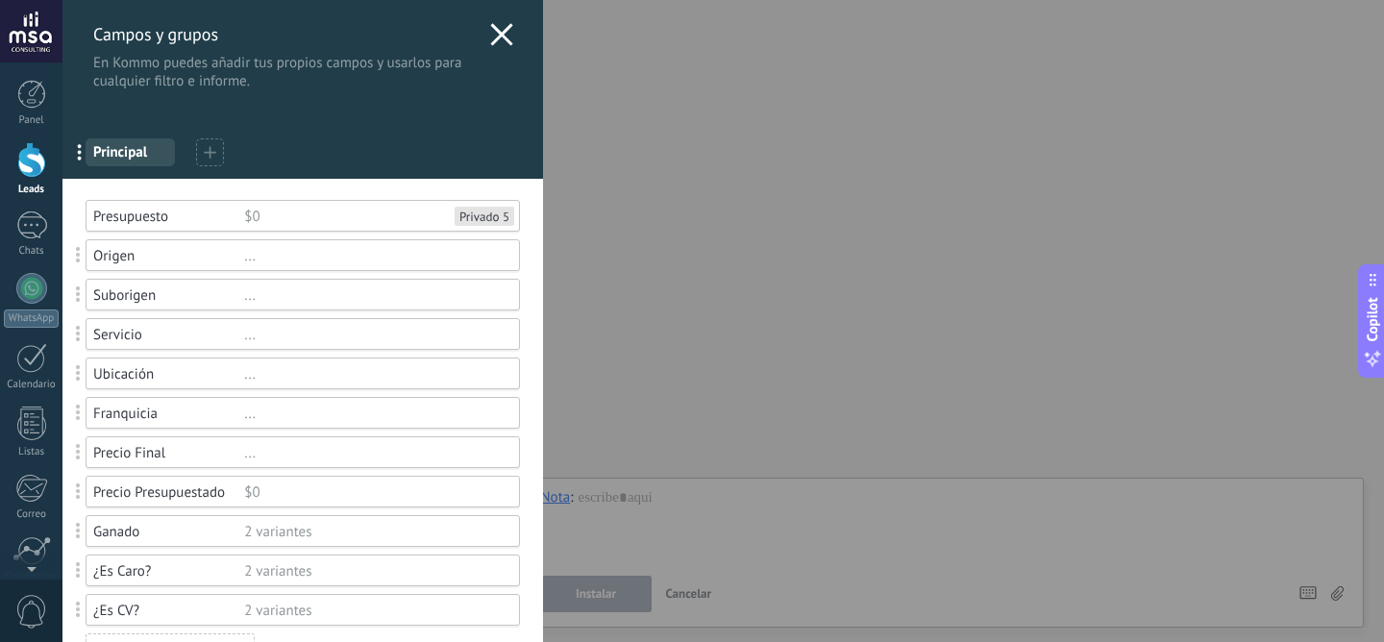
click at [323, 136] on div "... Principal" at bounding box center [302, 149] width 480 height 60
click at [111, 158] on span "Principal" at bounding box center [130, 152] width 74 height 18
click at [508, 24] on div "Campos y grupos En Kommo puedes añadir tus propios campos y usarlos para cualqu…" at bounding box center [302, 45] width 480 height 90
click at [497, 33] on use at bounding box center [501, 34] width 22 height 22
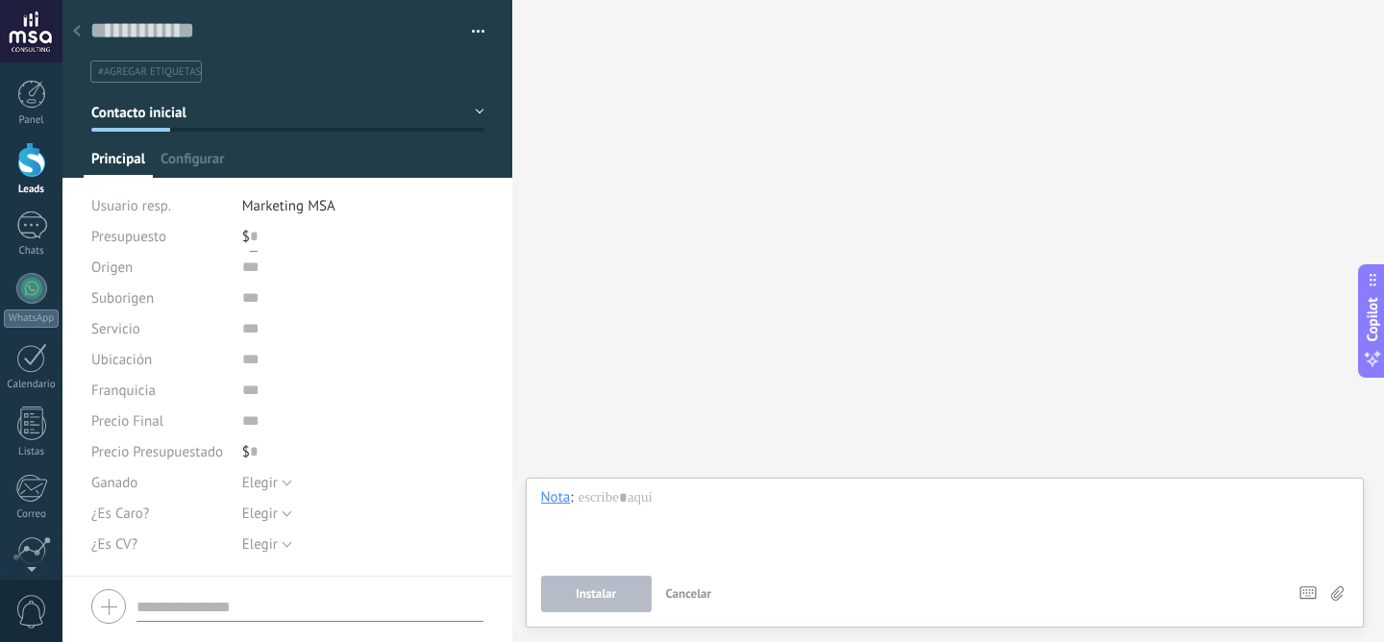
click at [250, 237] on input "text" at bounding box center [254, 236] width 8 height 31
drag, startPoint x: 141, startPoint y: 237, endPoint x: 307, endPoint y: 249, distance: 166.6
click at [307, 249] on div "Presupuesto $ 0" at bounding box center [287, 236] width 393 height 31
click at [307, 249] on div "$ 0" at bounding box center [363, 236] width 242 height 31
click at [250, 455] on input "text" at bounding box center [254, 451] width 8 height 31
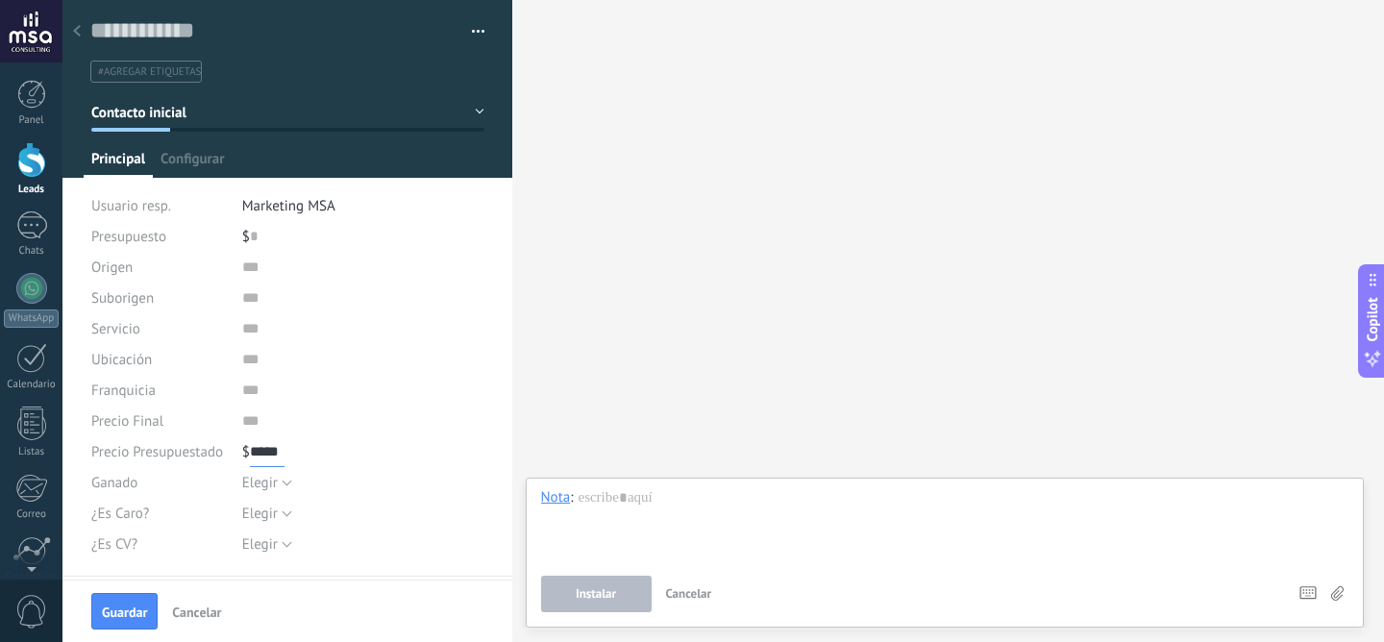
type input "*****"
click at [245, 422] on input "numeric" at bounding box center [363, 420] width 242 height 31
type input "*****"
click at [361, 394] on input "text" at bounding box center [363, 390] width 242 height 31
click at [334, 418] on input "numeric" at bounding box center [363, 420] width 242 height 31
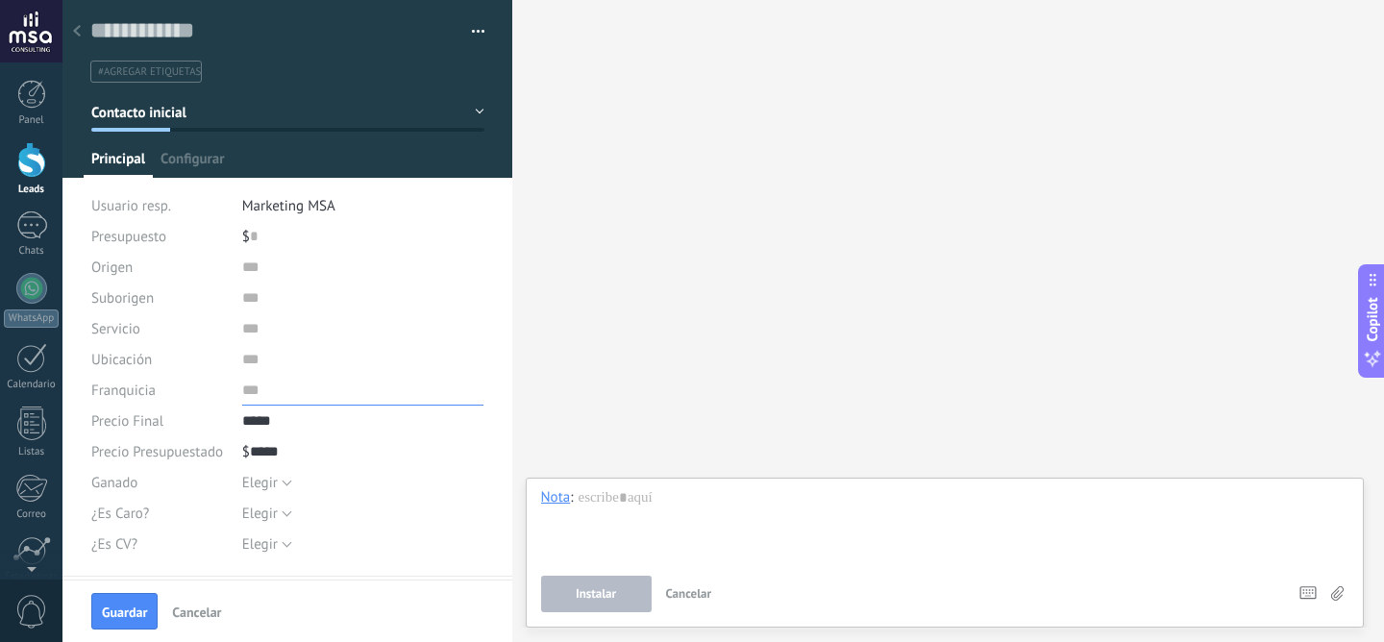
click at [433, 387] on input "text" at bounding box center [363, 390] width 242 height 31
click at [381, 426] on input "numeric" at bounding box center [363, 420] width 242 height 31
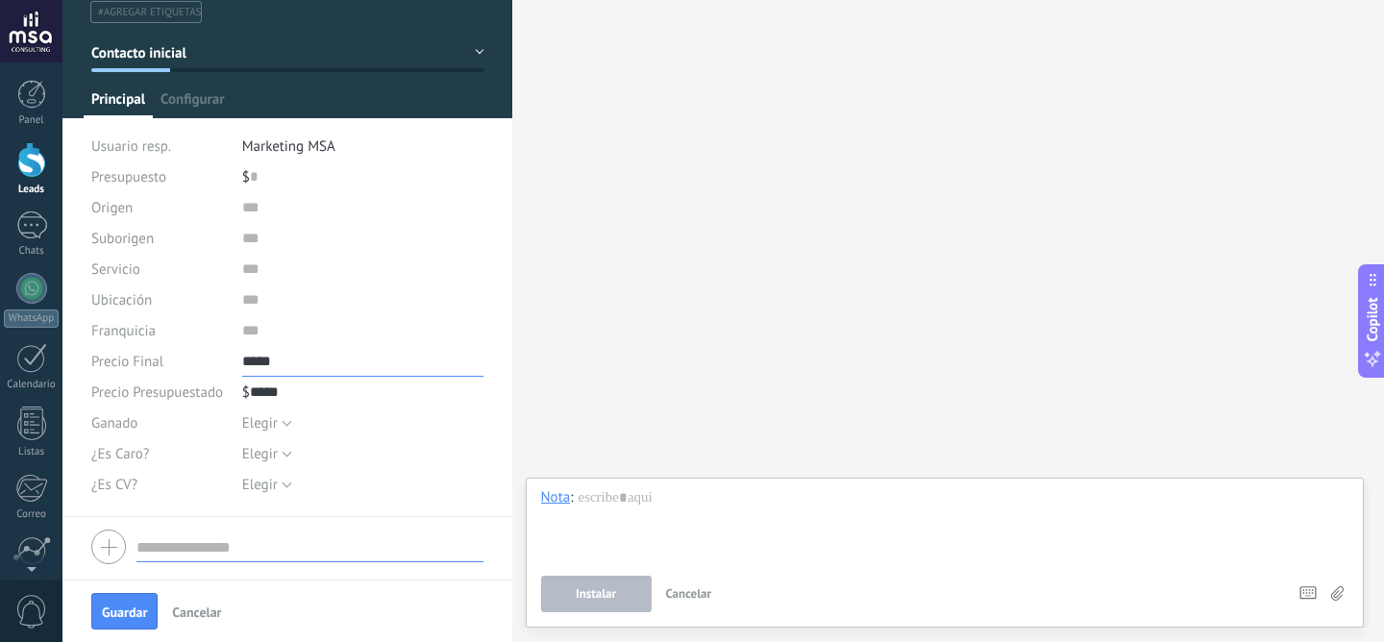
scroll to position [24, 0]
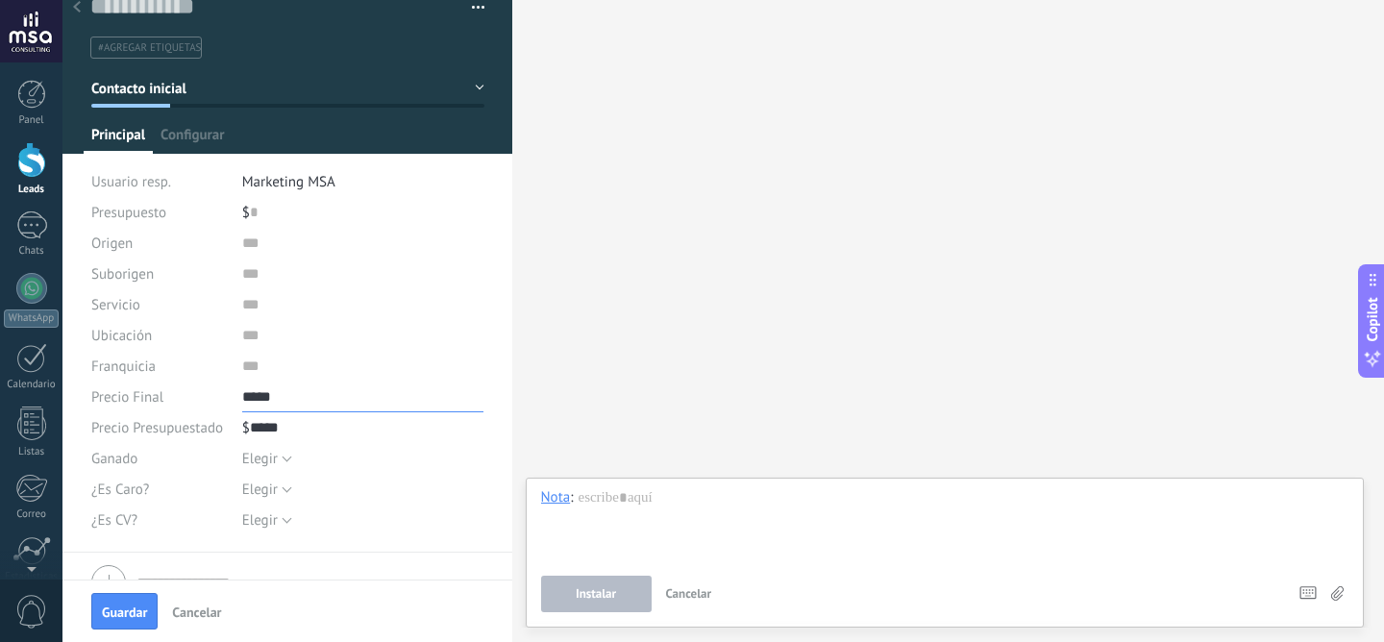
drag, startPoint x: 326, startPoint y: 396, endPoint x: 314, endPoint y: 360, distance: 37.4
click at [314, 360] on div "Origen Suborigen Servicio Ubicación Franquicia Precio Final Precio Presupuestad…" at bounding box center [287, 390] width 393 height 325
type input "*******"
drag, startPoint x: 299, startPoint y: 434, endPoint x: 299, endPoint y: 419, distance: 15.4
click at [299, 419] on div "$ ***** 1.230" at bounding box center [363, 427] width 242 height 31
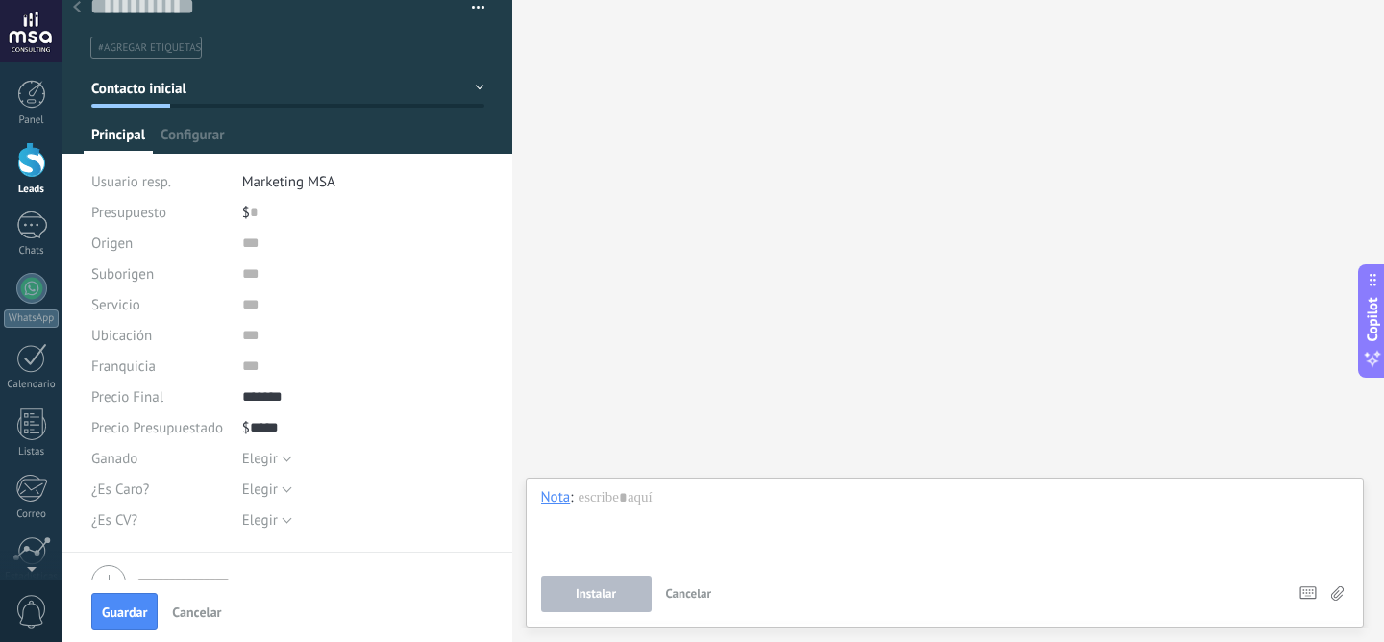
click at [295, 429] on div "$ ***** 1.230" at bounding box center [363, 427] width 242 height 31
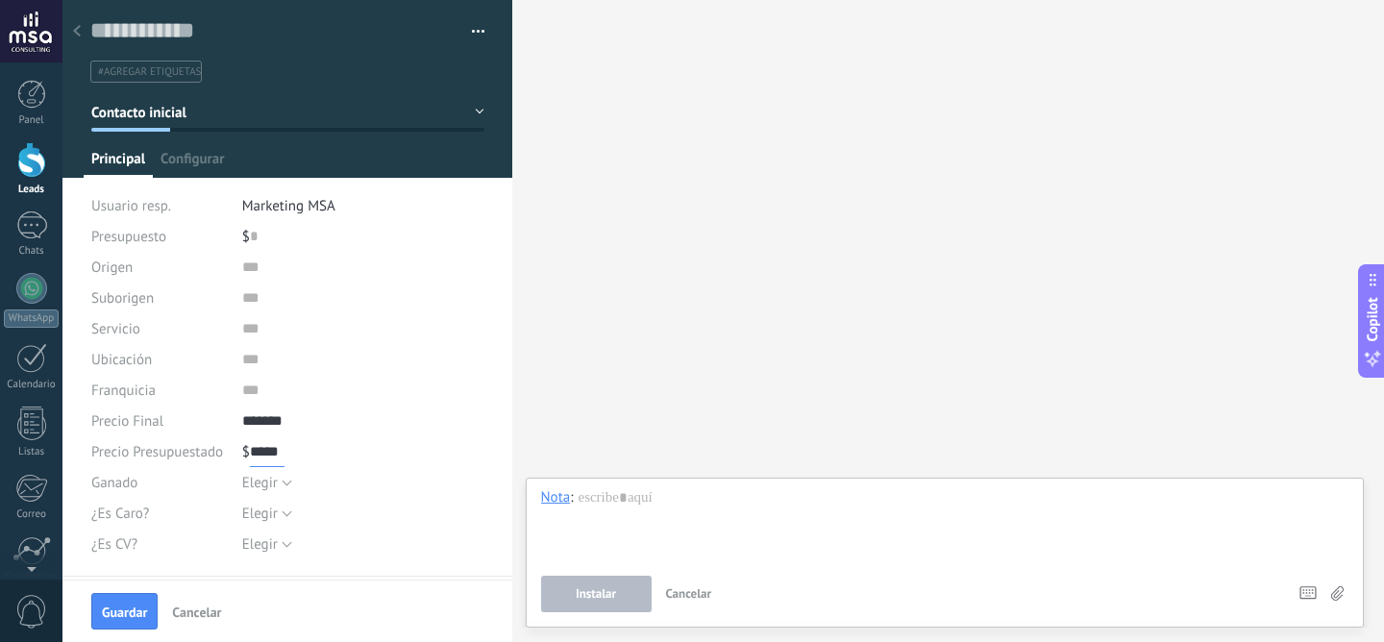
scroll to position [1, 0]
click at [206, 159] on span "Configurar" at bounding box center [191, 163] width 63 height 28
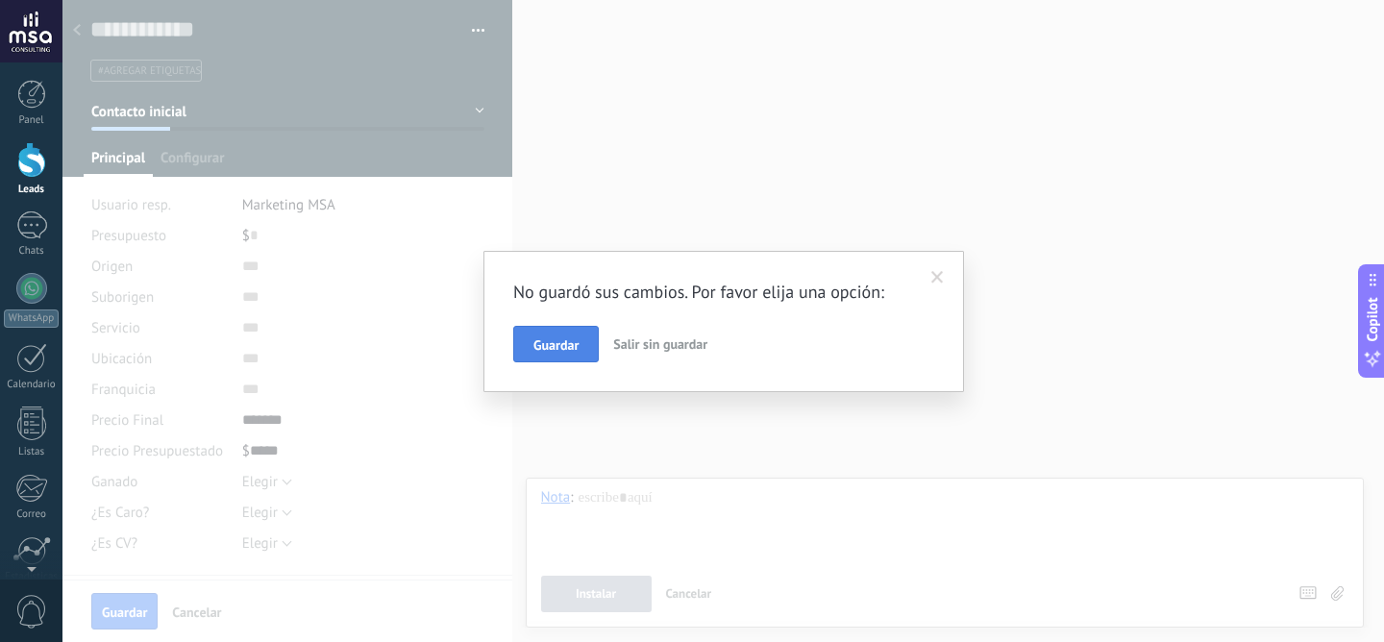
click at [582, 349] on button "Guardar" at bounding box center [556, 344] width 86 height 37
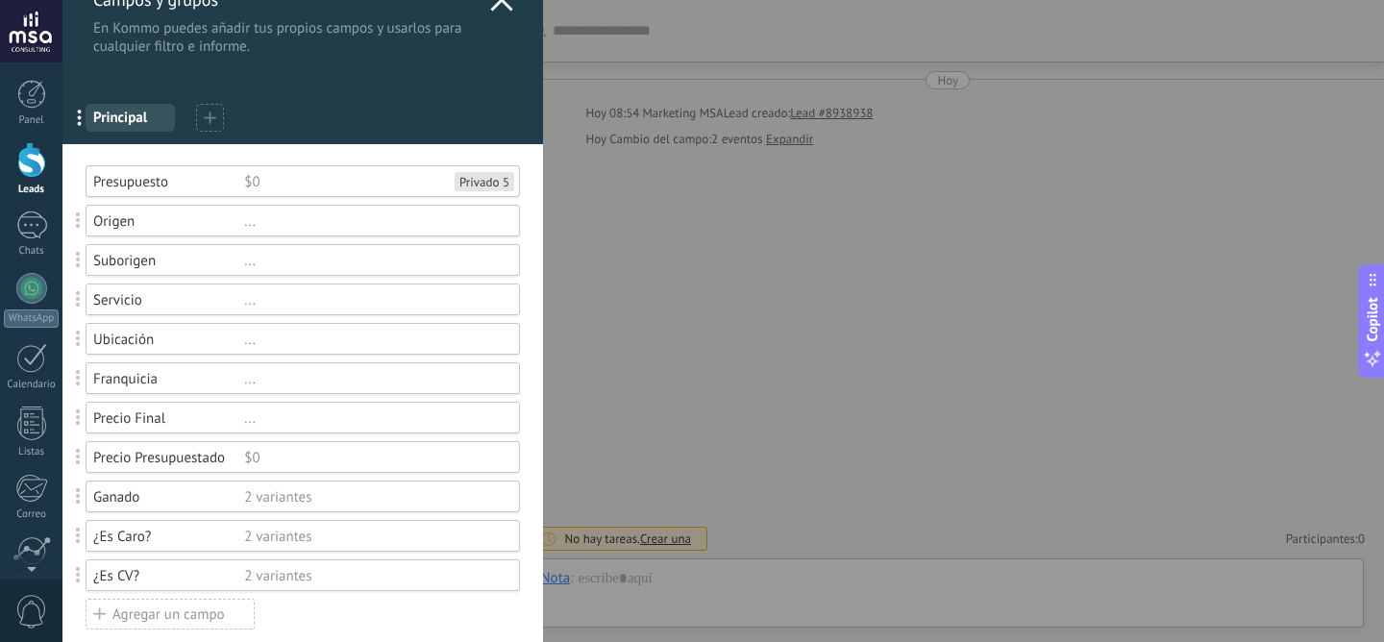
scroll to position [36, 0]
drag, startPoint x: 79, startPoint y: 420, endPoint x: 84, endPoint y: 459, distance: 39.7
click at [273, 426] on div "$0" at bounding box center [373, 417] width 258 height 18
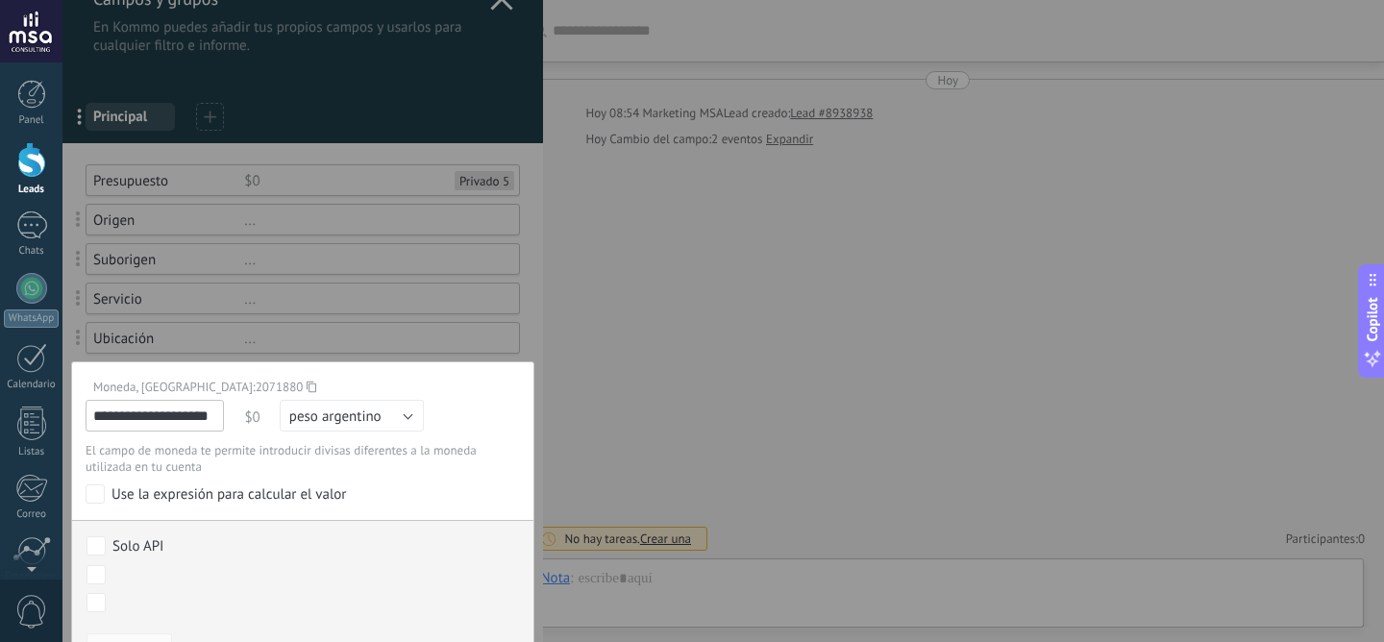
click at [528, 333] on div at bounding box center [302, 591] width 480 height 1254
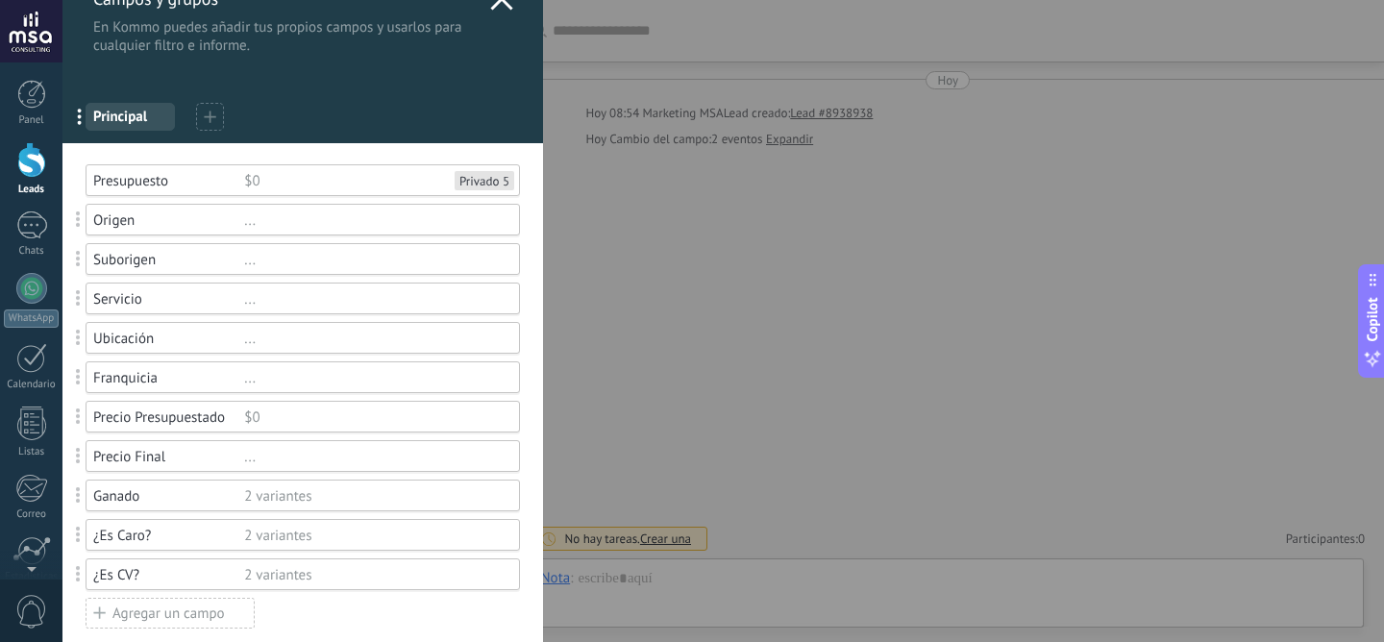
click at [177, 459] on div "Precio Final" at bounding box center [168, 457] width 151 height 18
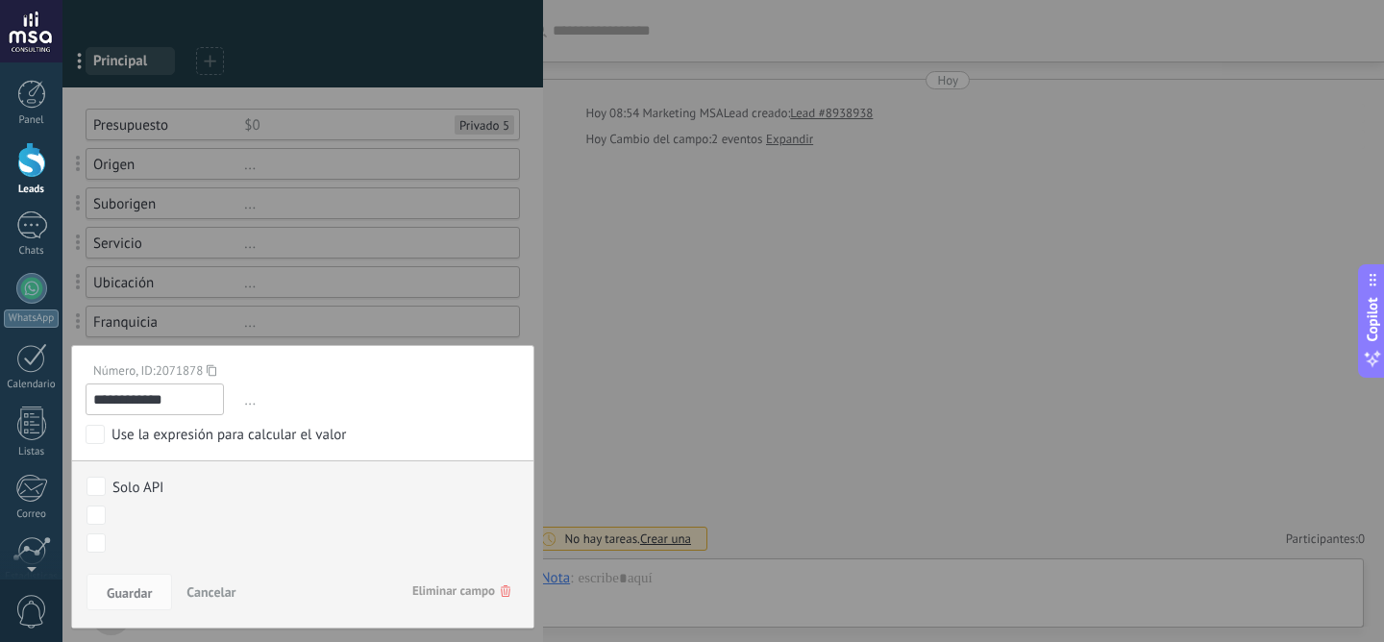
scroll to position [96, 0]
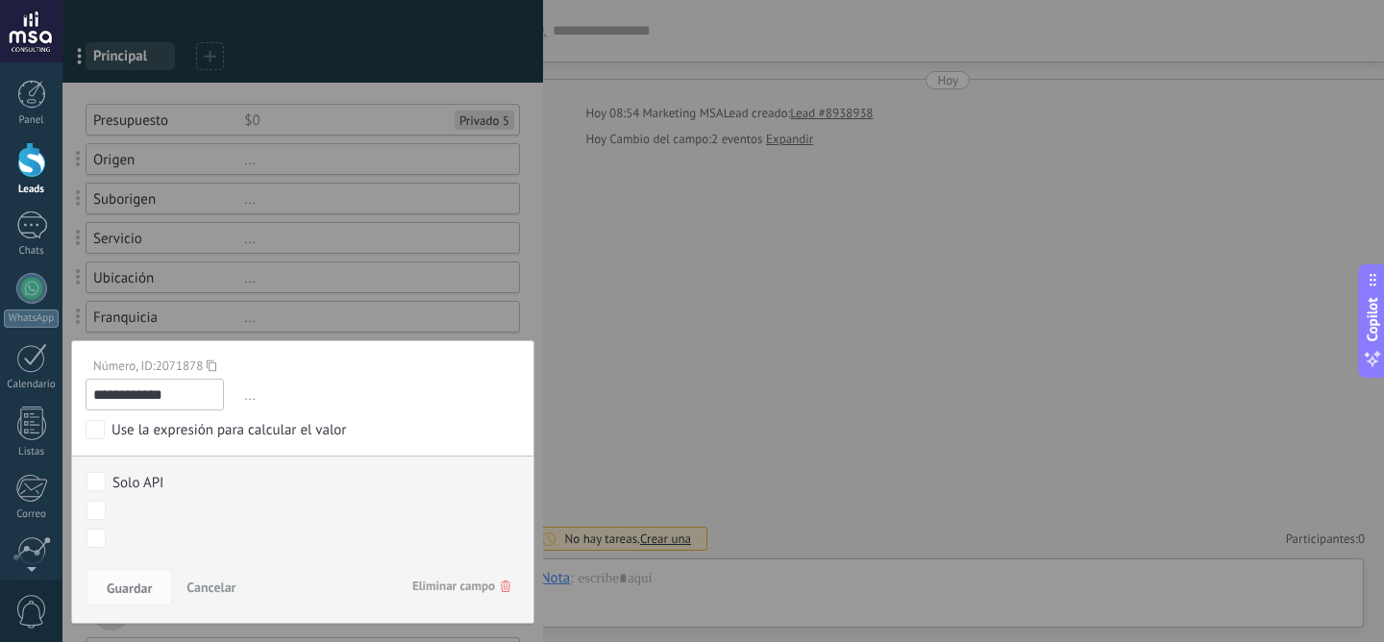
click at [479, 582] on span "Eliminar campo" at bounding box center [461, 586] width 98 height 35
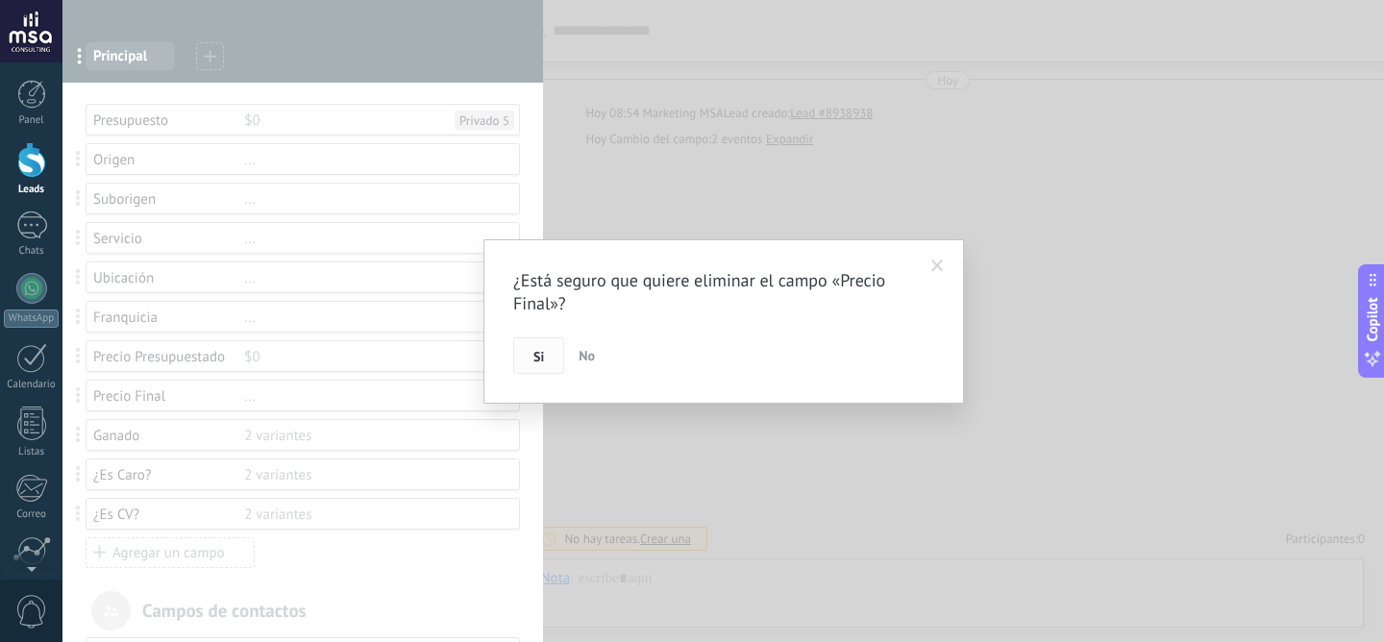
click at [549, 359] on button "Si" at bounding box center [538, 355] width 51 height 37
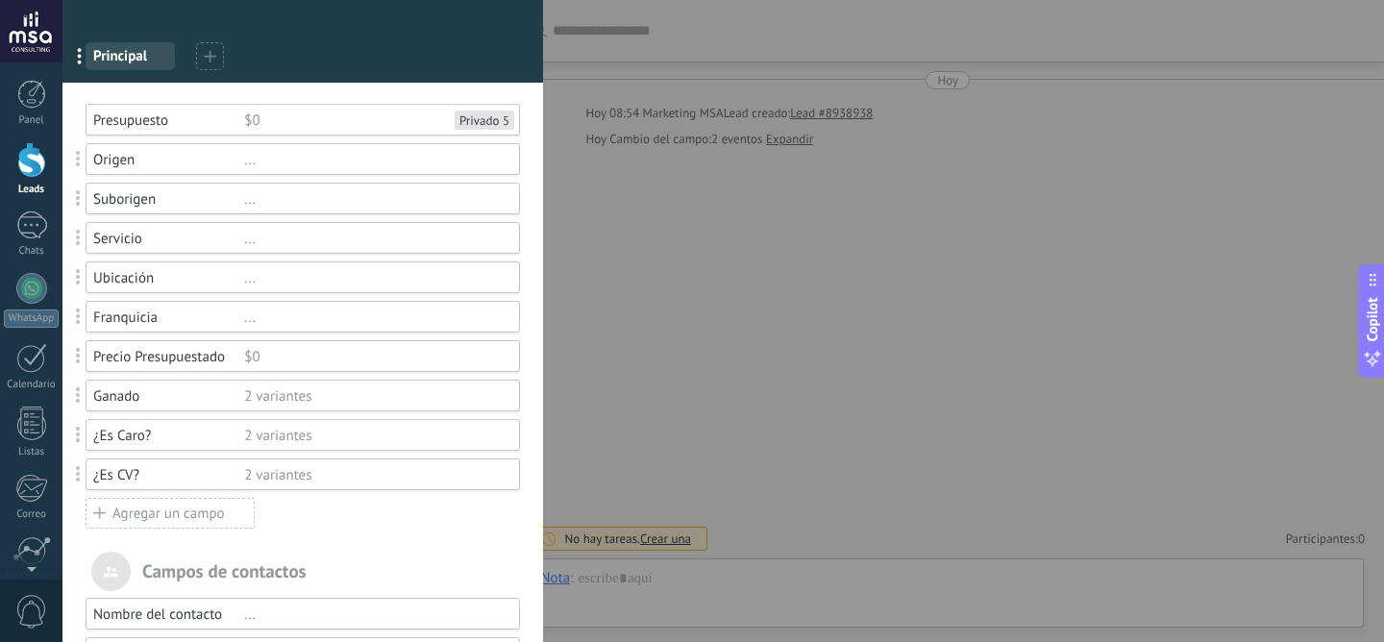
click at [199, 515] on div "Agregar un campo" at bounding box center [170, 513] width 169 height 31
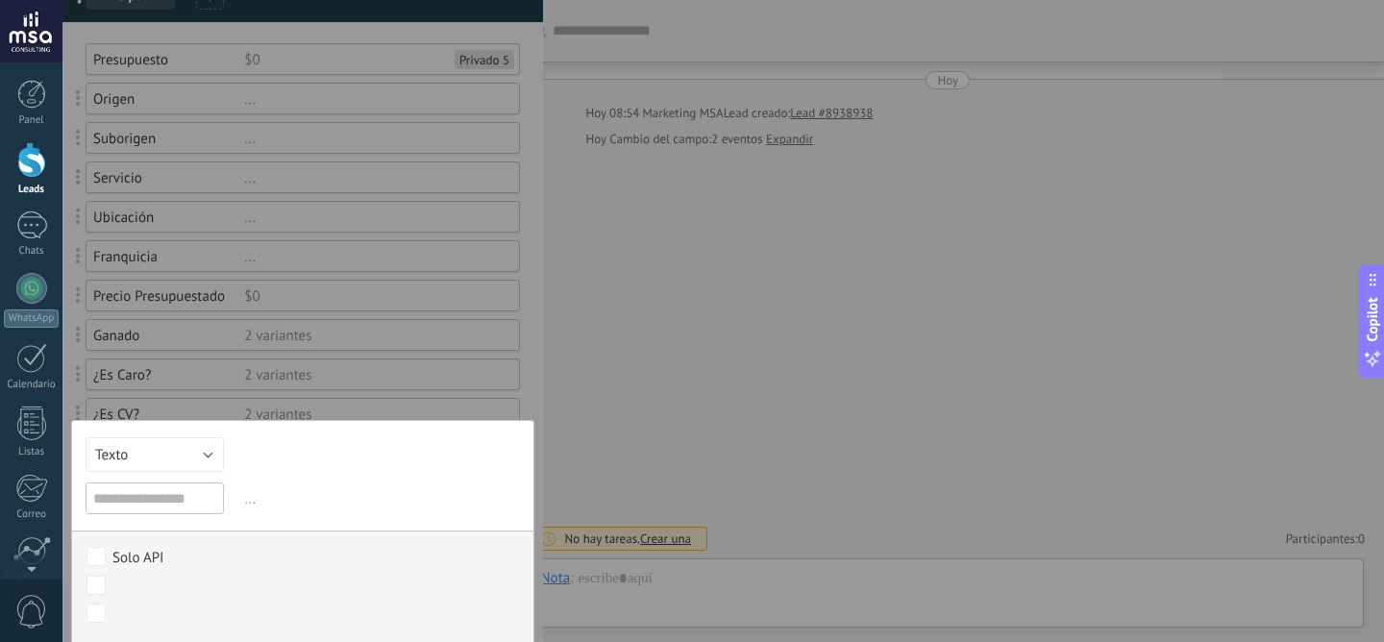
scroll to position [169, 0]
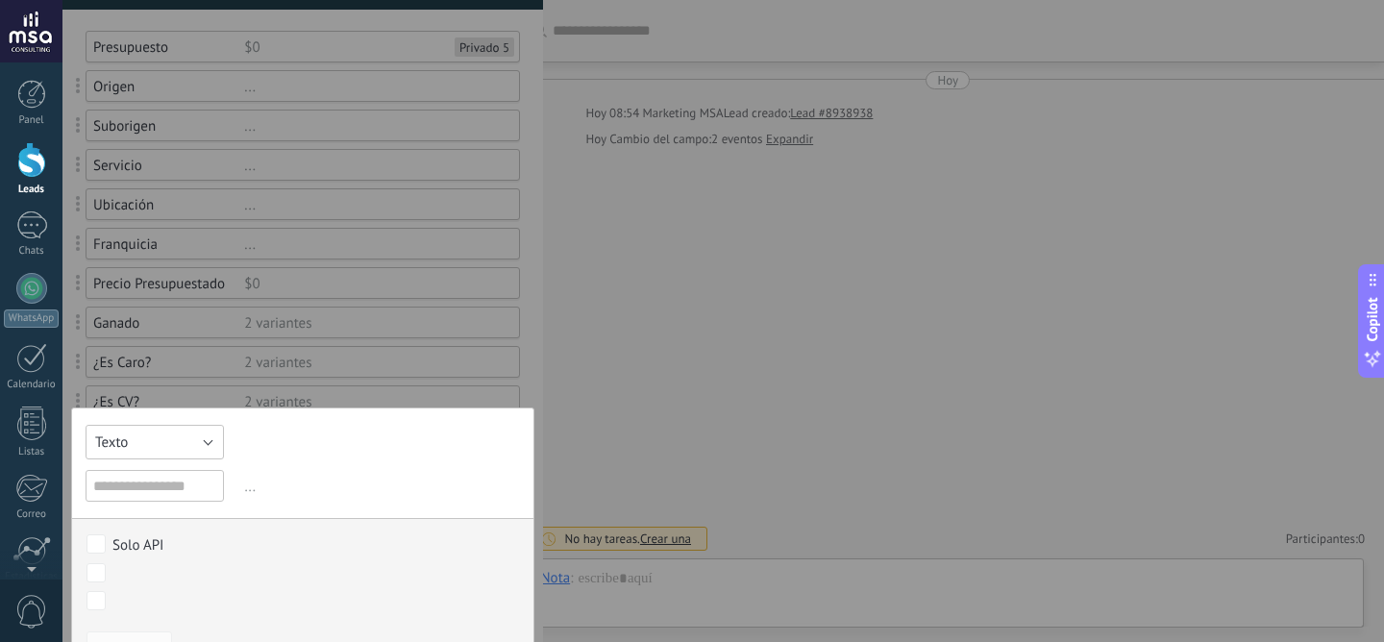
click at [203, 430] on button "Texto" at bounding box center [155, 442] width 138 height 35
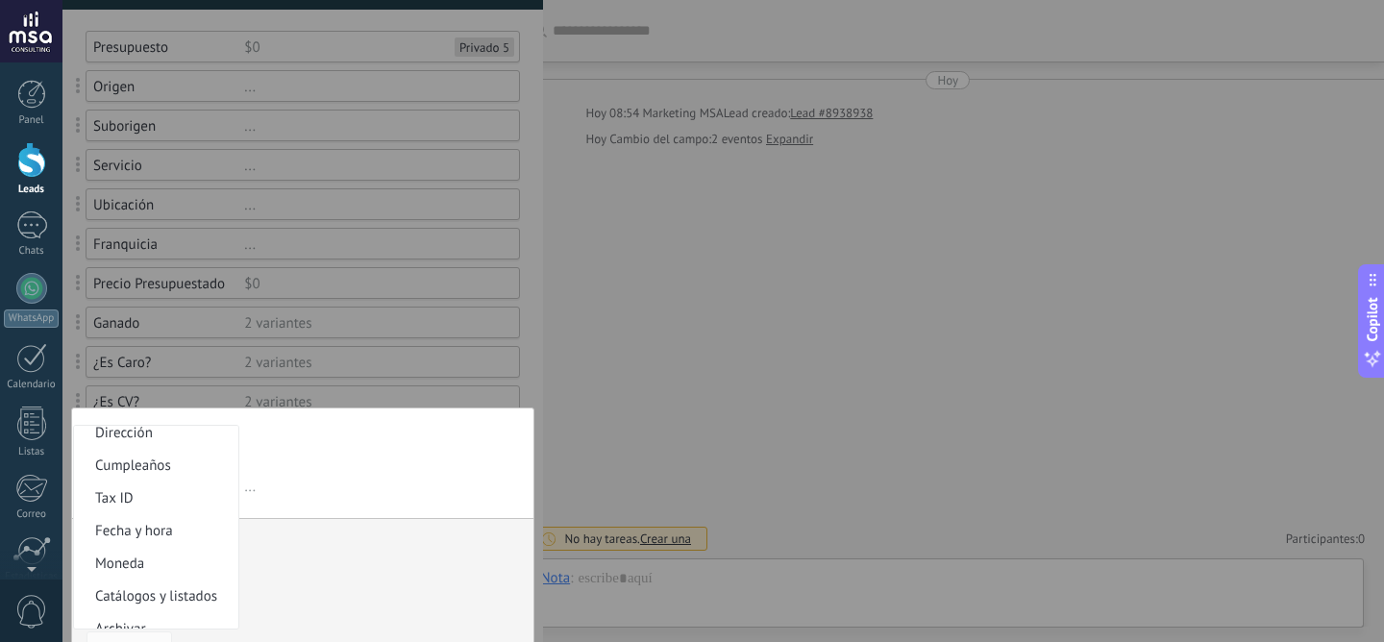
scroll to position [360, 0]
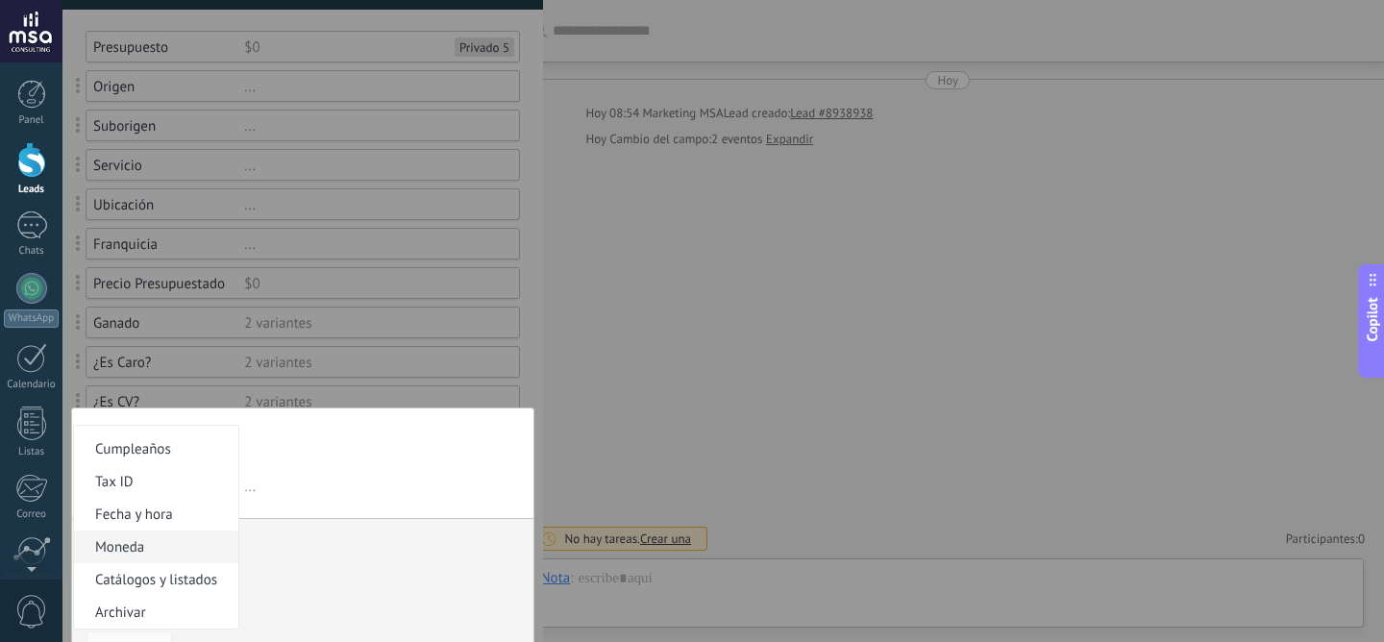
click at [175, 546] on span "Moneda" at bounding box center [153, 547] width 159 height 18
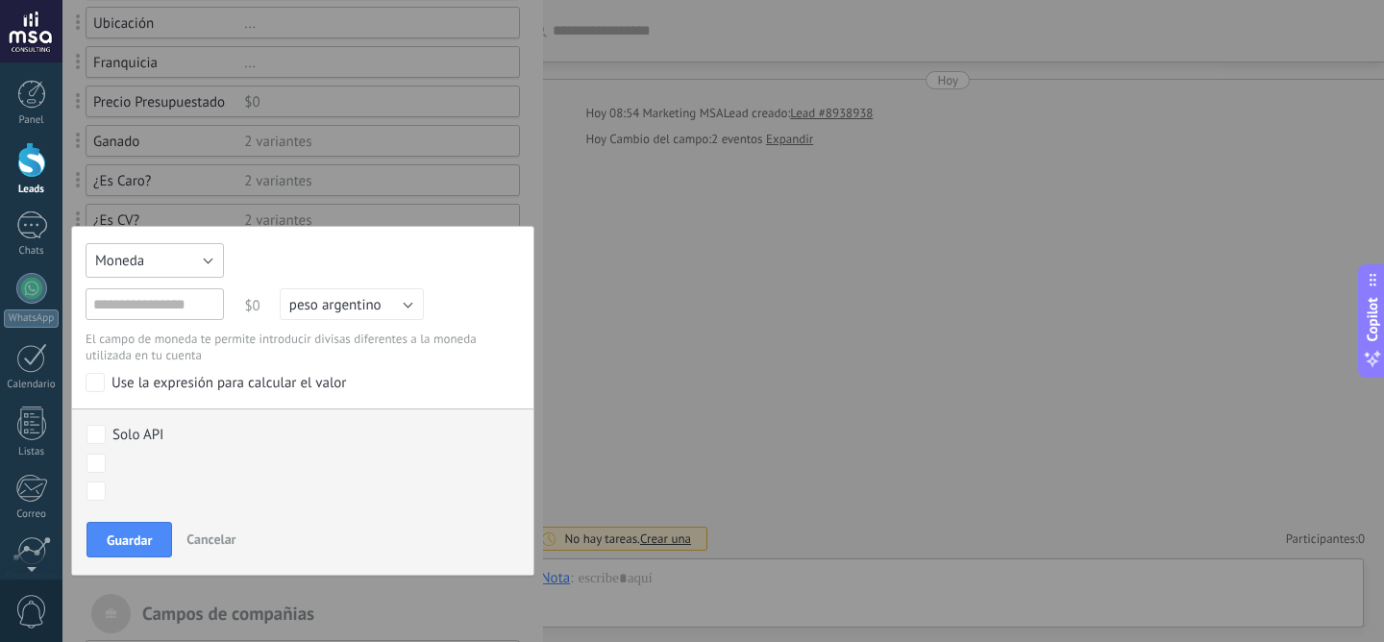
scroll to position [353, 0]
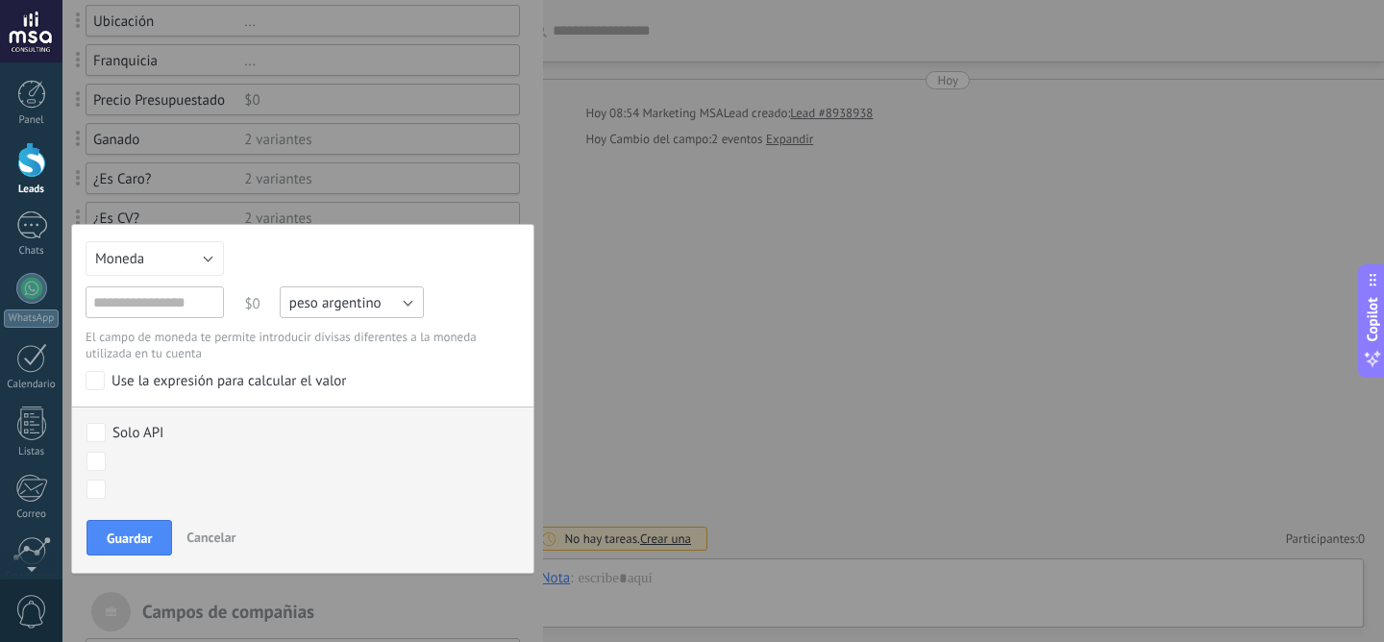
click at [335, 304] on span "peso argentino" at bounding box center [335, 303] width 92 height 18
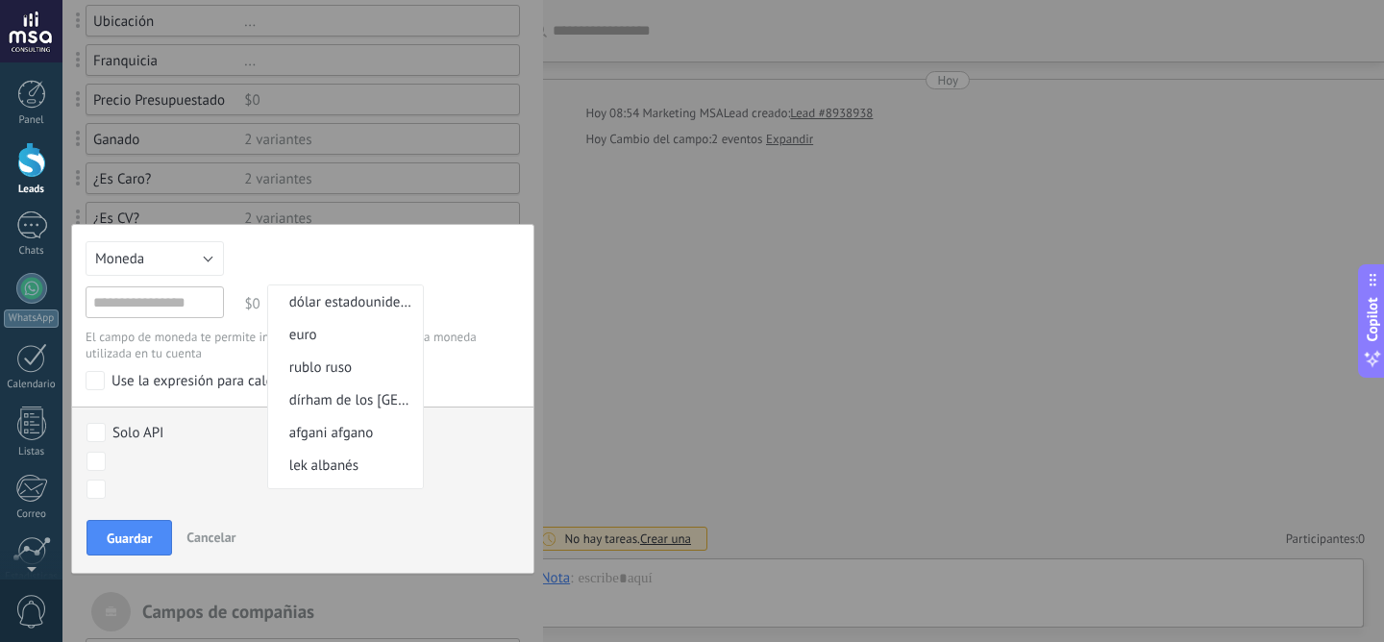
scroll to position [183, 0]
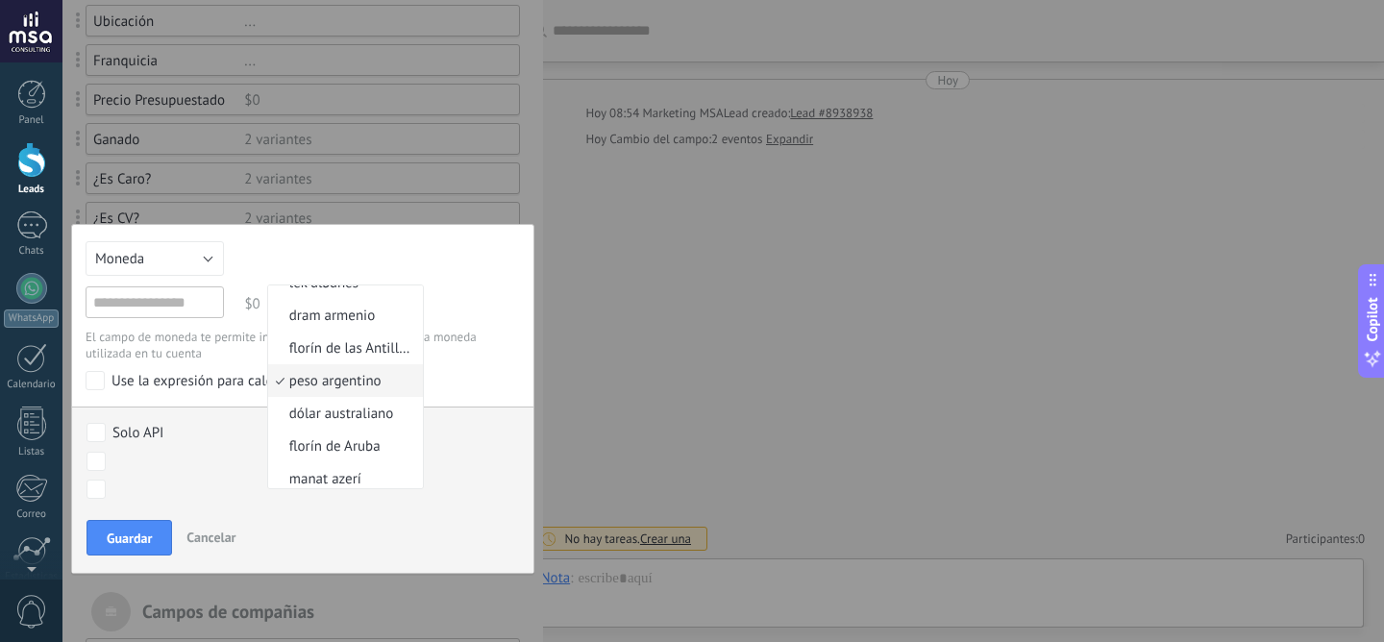
click at [464, 397] on div "Texto Número Interruptor Selección Multiselección Día URL Texto Largo Interrupt…" at bounding box center [302, 399] width 463 height 350
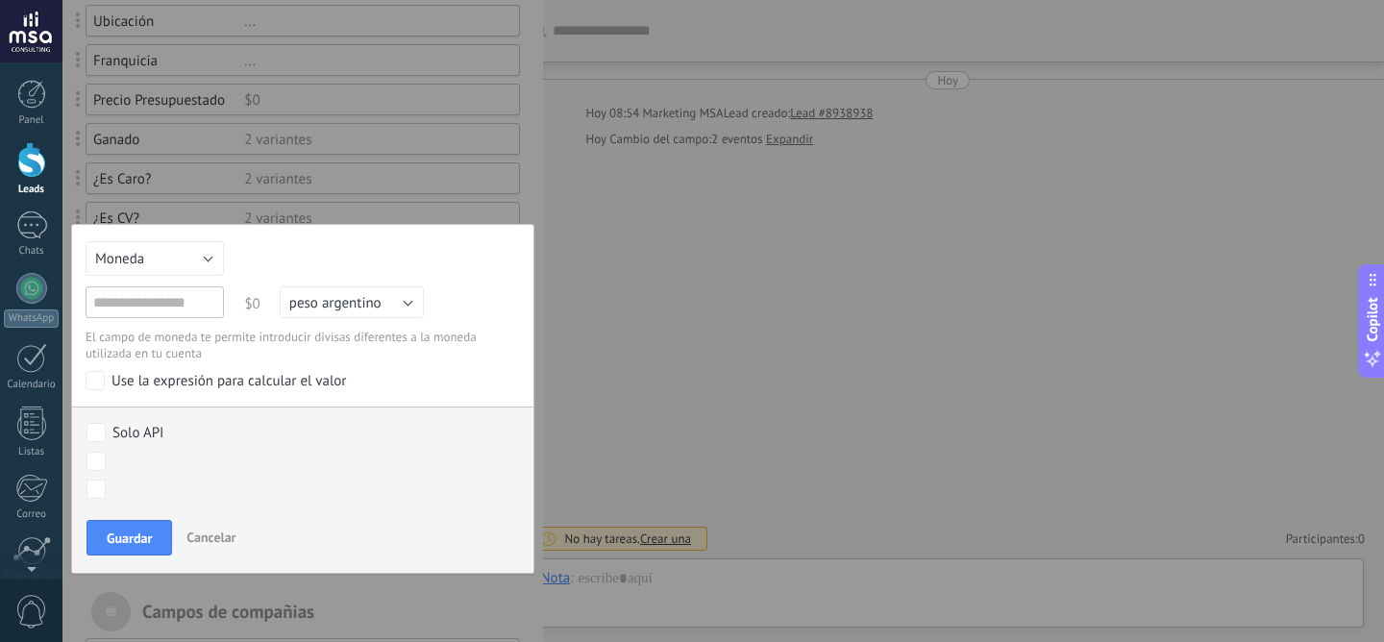
click at [225, 387] on div "Use la expresión para calcular el valor" at bounding box center [228, 381] width 234 height 19
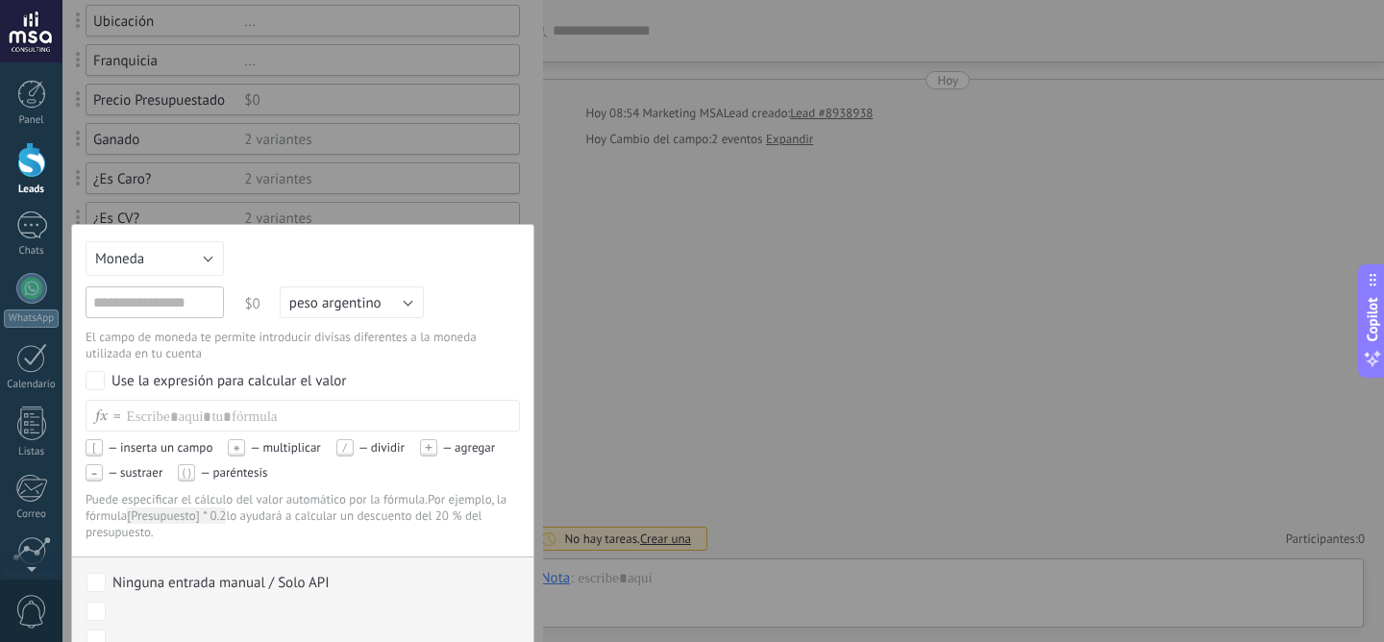
click at [227, 387] on div "Use la expresión para calcular el valor" at bounding box center [228, 381] width 234 height 19
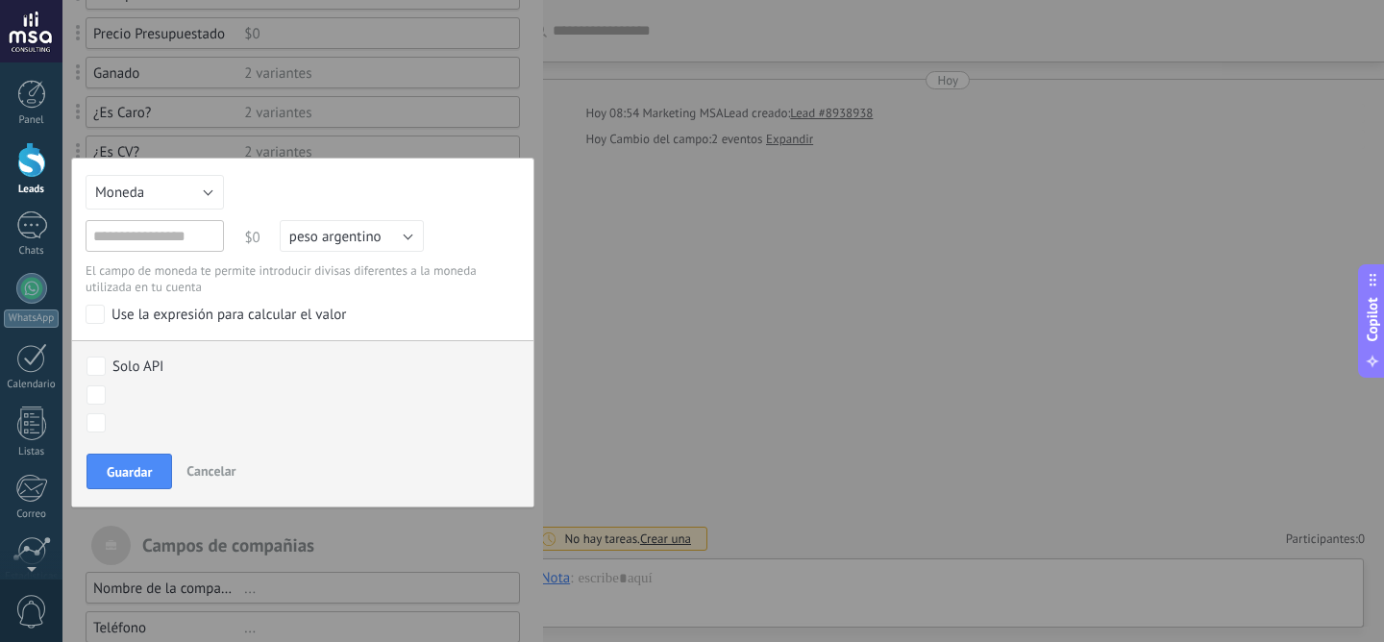
scroll to position [421, 0]
click at [337, 230] on span "peso argentino" at bounding box center [335, 235] width 92 height 18
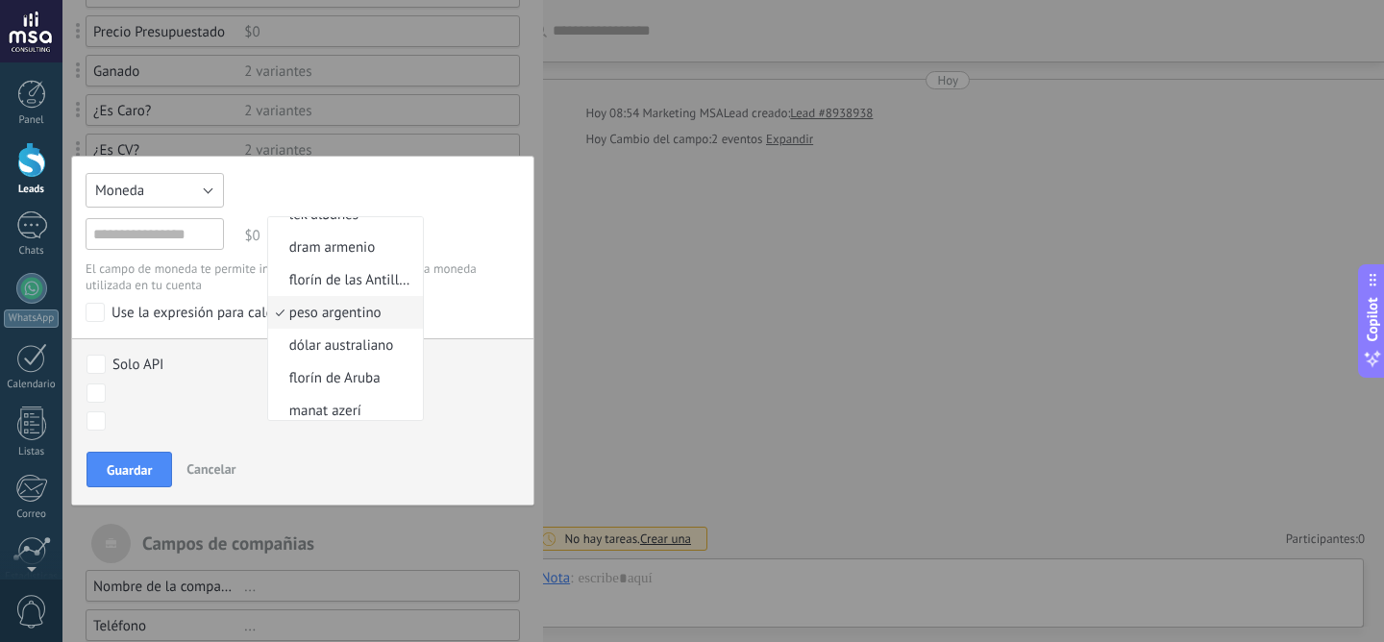
click at [187, 192] on button "Moneda" at bounding box center [155, 190] width 138 height 35
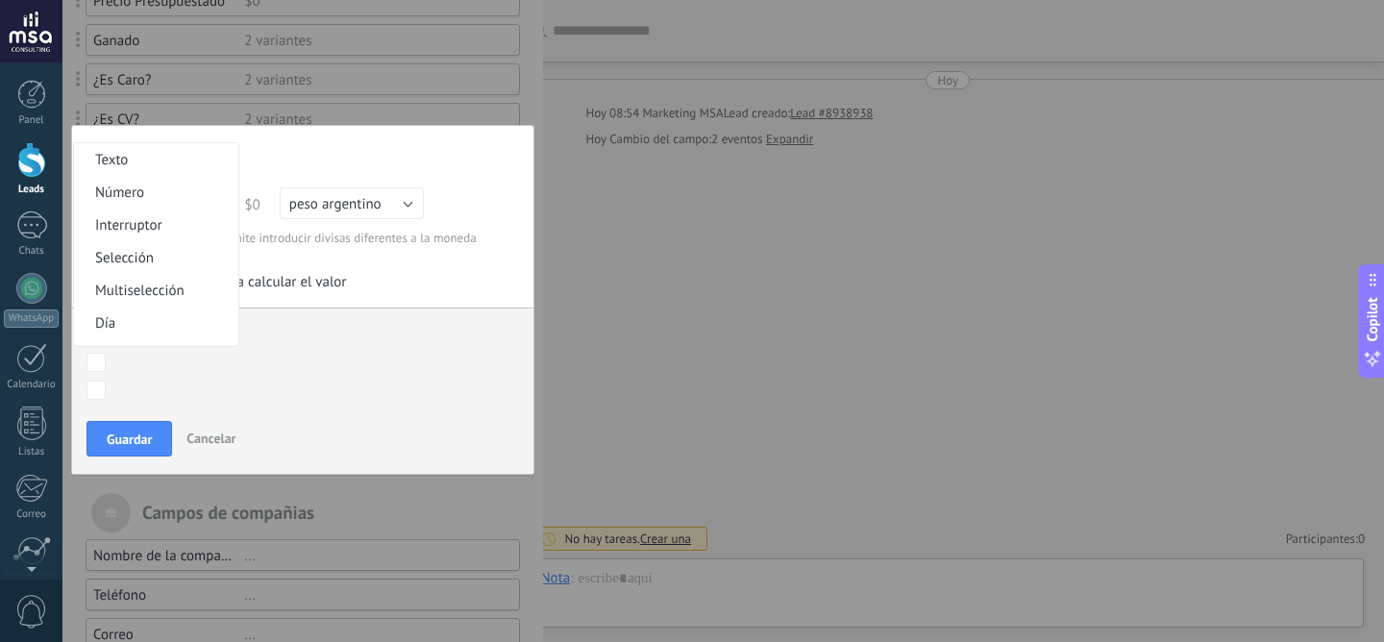
scroll to position [446, 0]
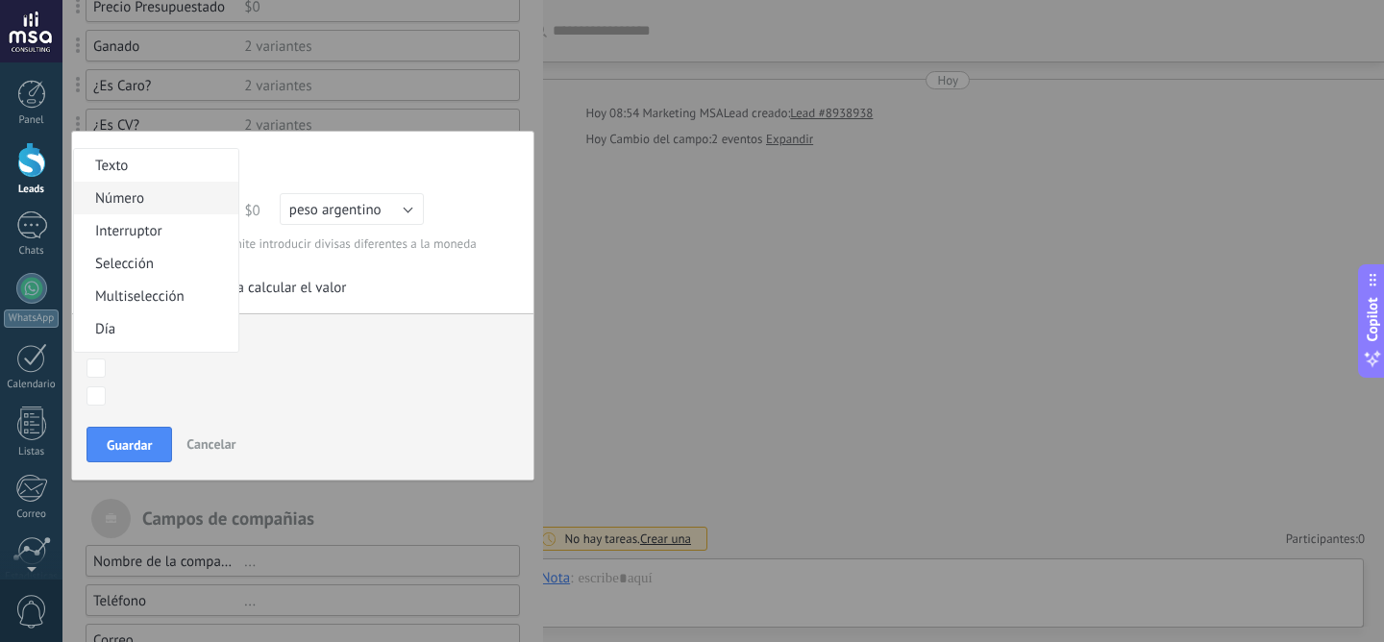
click at [187, 206] on div "Texto Número Interruptor Selección Multiselección Día URL Texto Largo Interrupt…" at bounding box center [302, 306] width 463 height 350
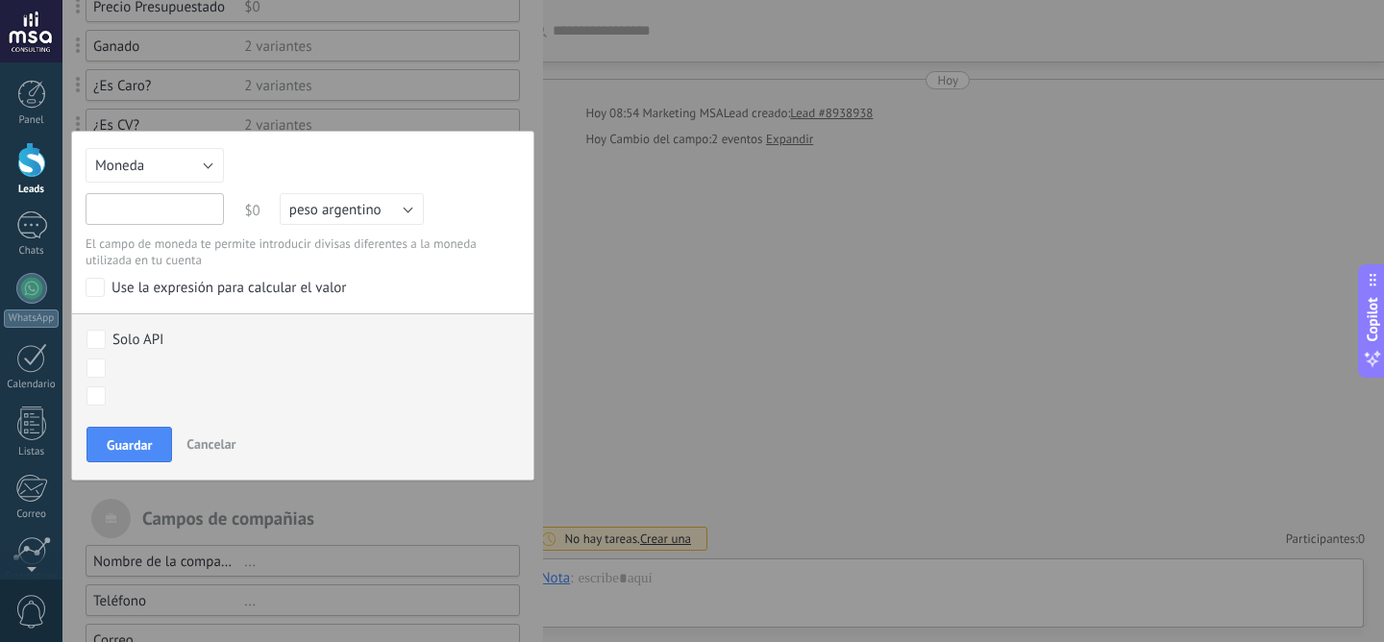
click at [187, 206] on input "text" at bounding box center [155, 209] width 138 height 32
type input "**********"
click at [134, 441] on span "Guardar" at bounding box center [129, 444] width 45 height 13
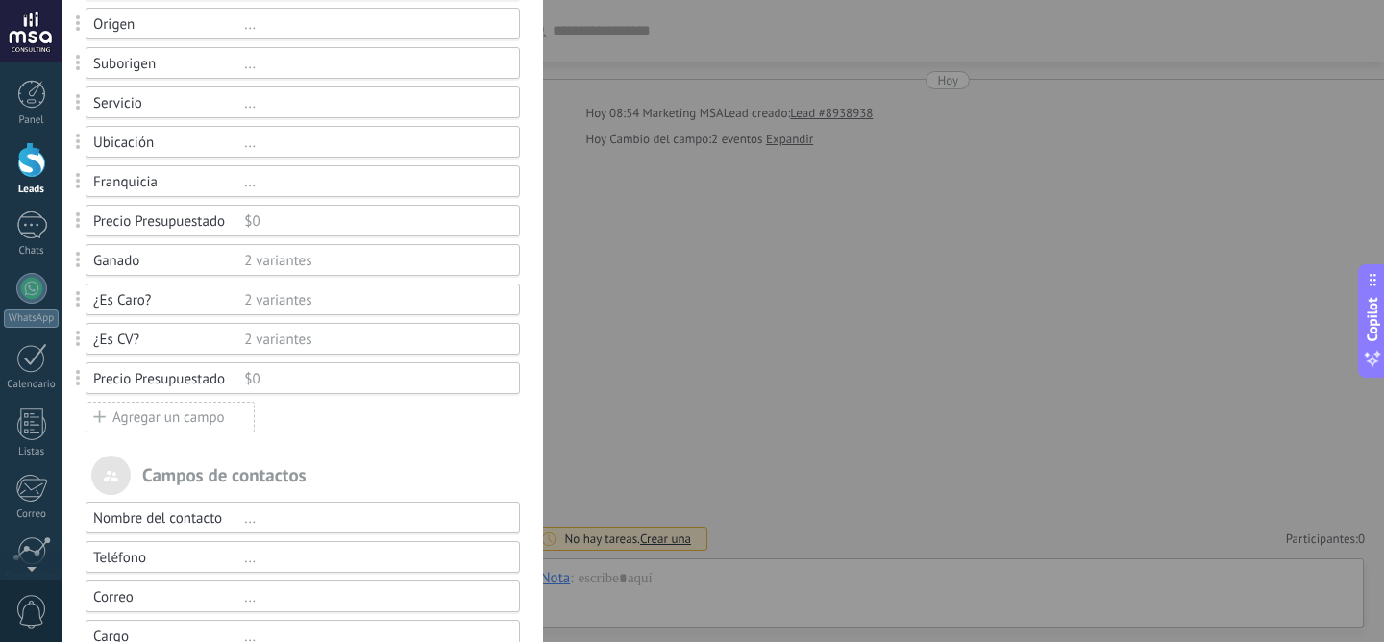
scroll to position [110, 0]
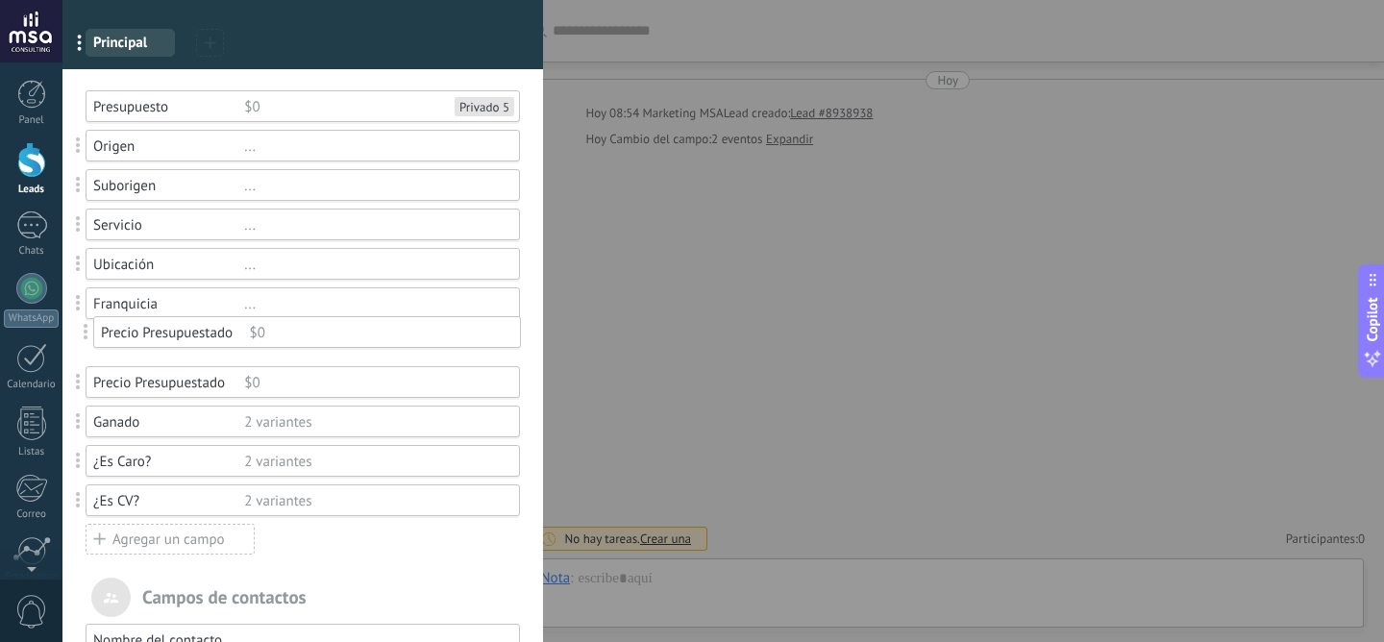
drag, startPoint x: 78, startPoint y: 499, endPoint x: 86, endPoint y: 332, distance: 166.4
click at [142, 384] on div "Precio Presupuestado" at bounding box center [168, 383] width 151 height 18
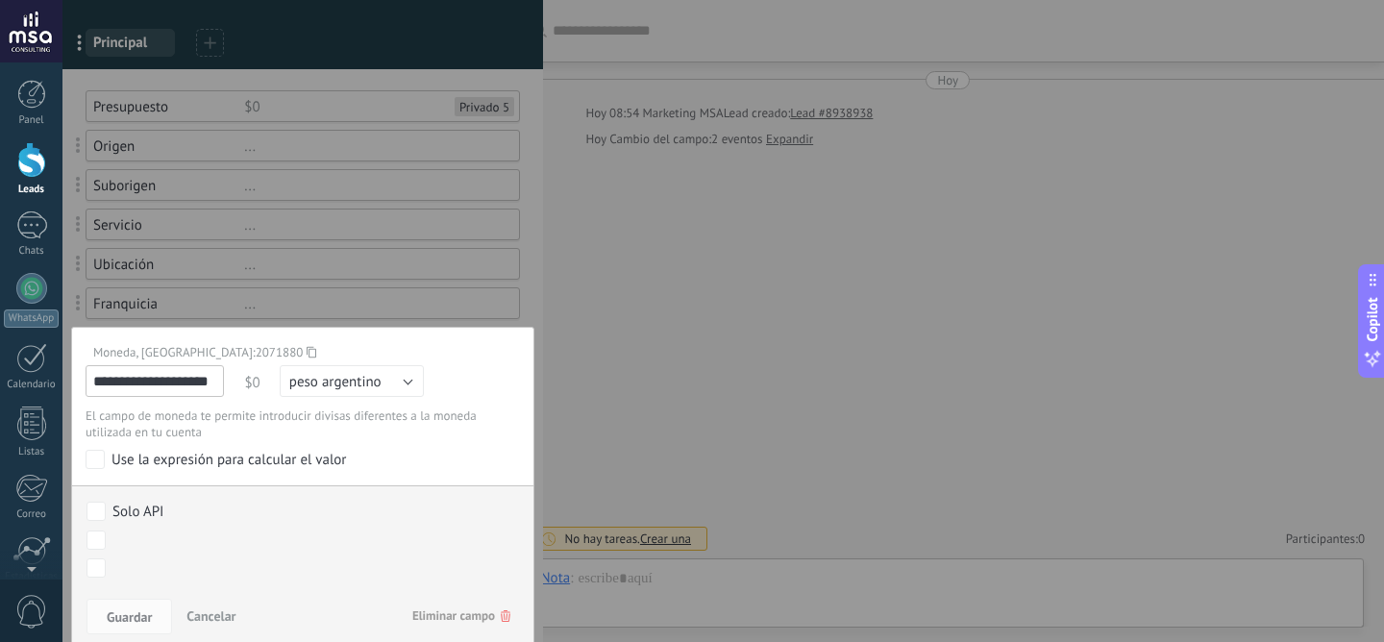
click at [453, 612] on span "Eliminar campo" at bounding box center [461, 616] width 98 height 35
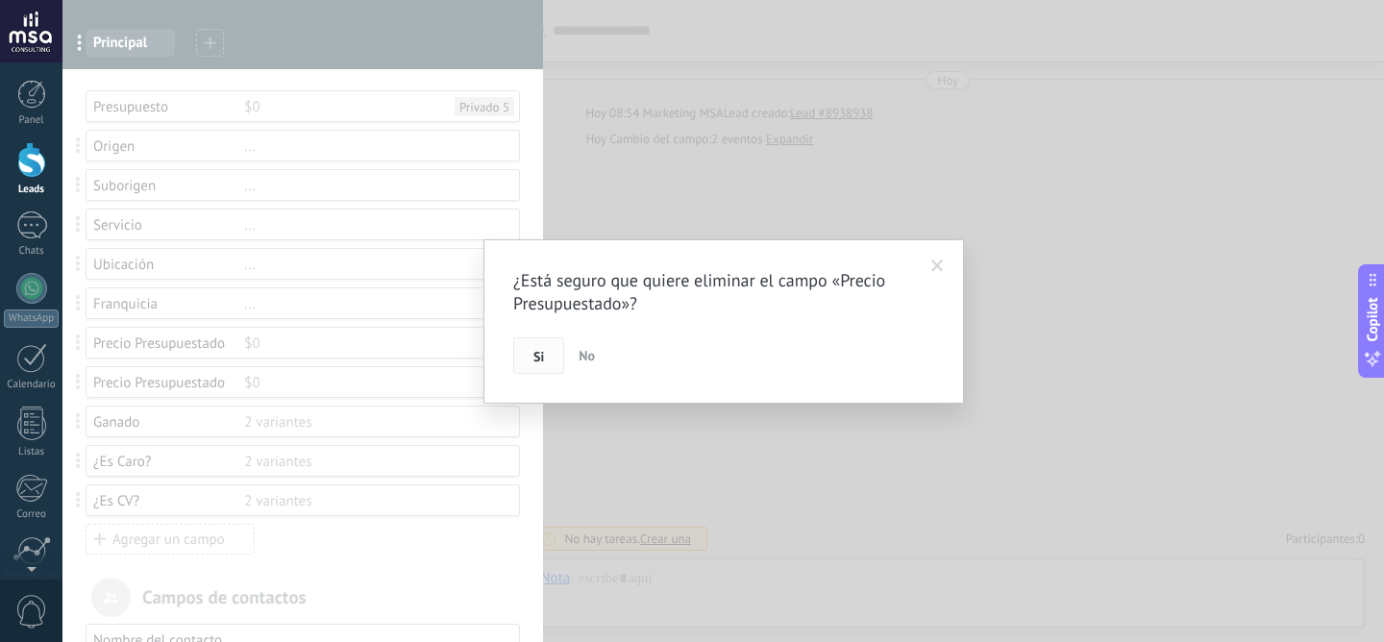
click at [546, 354] on button "Si" at bounding box center [538, 355] width 51 height 37
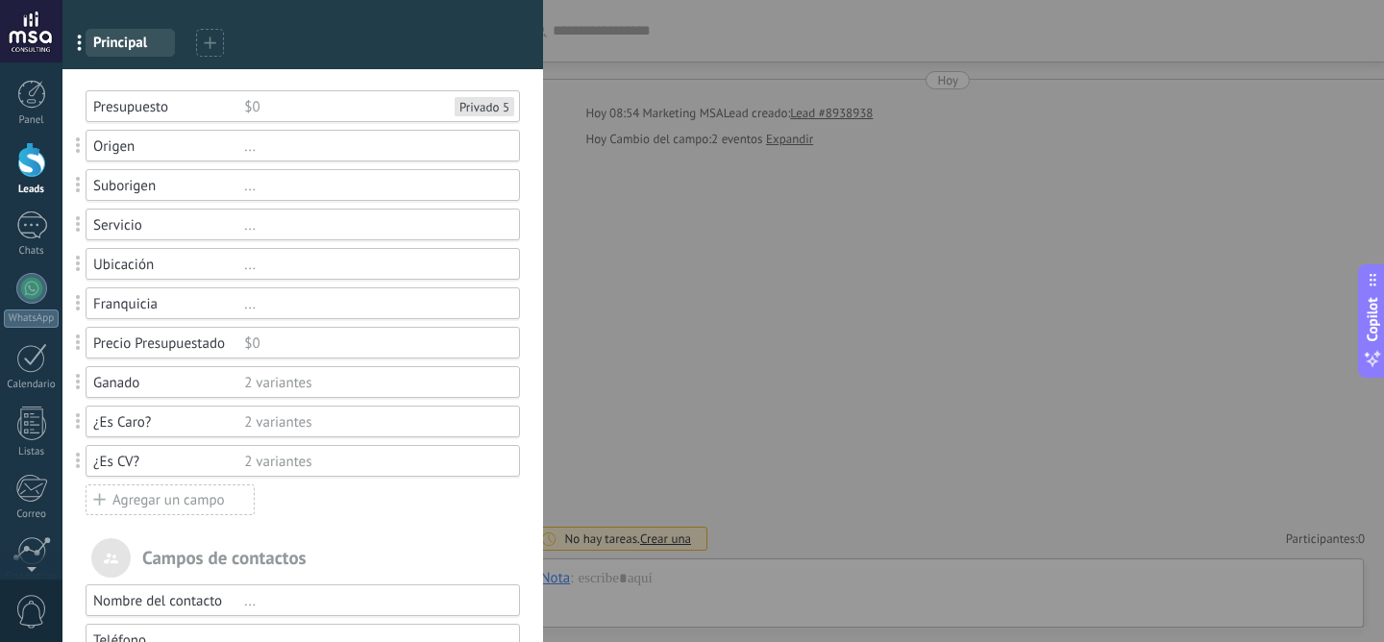
click at [111, 504] on div "Agregar un campo" at bounding box center [170, 499] width 169 height 31
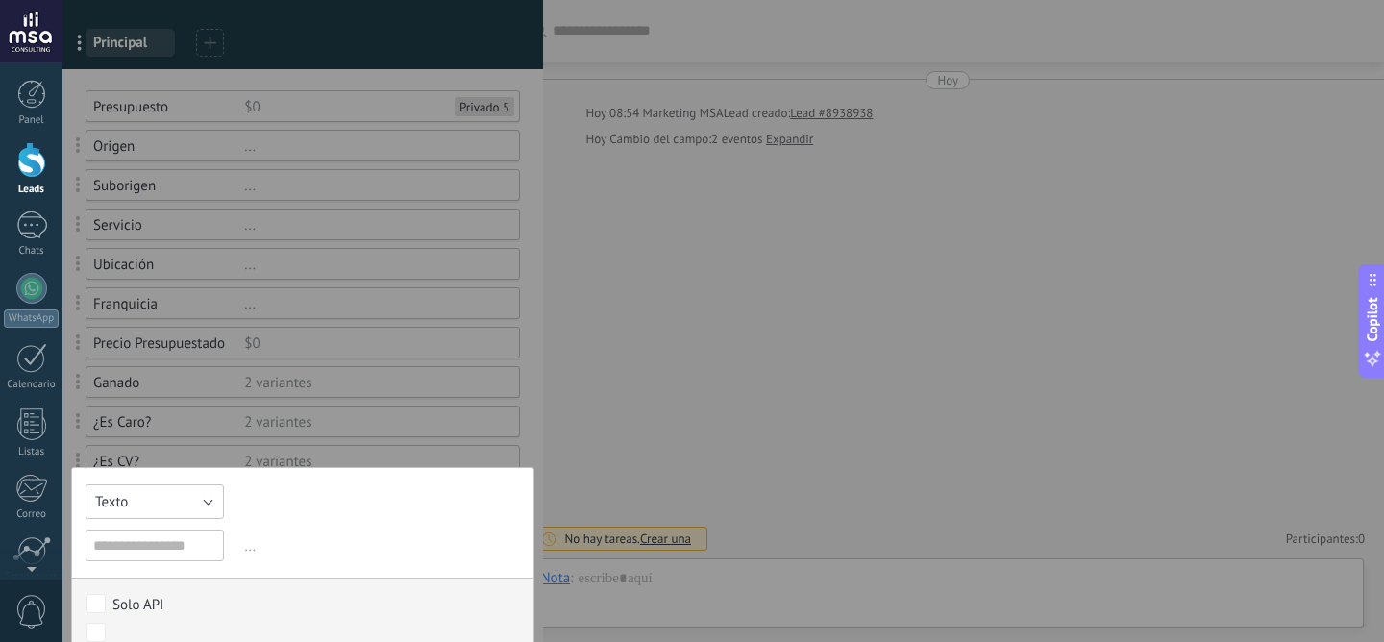
click at [169, 499] on button "Texto" at bounding box center [155, 501] width 138 height 35
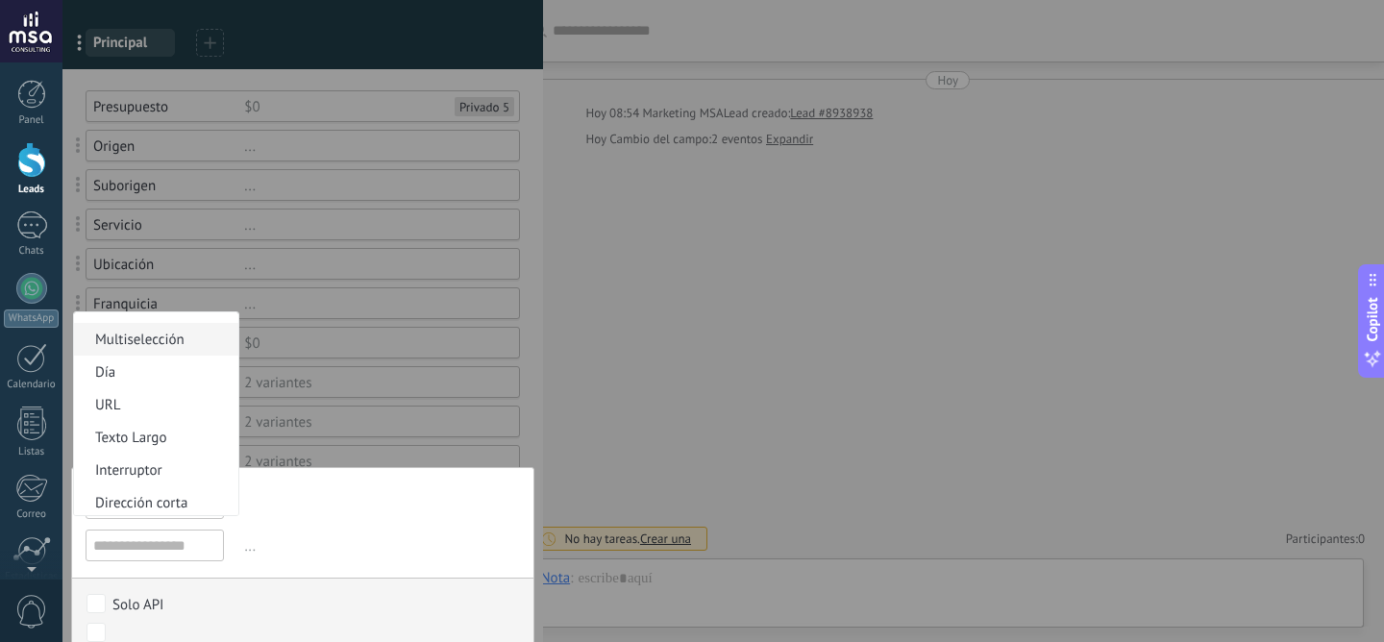
scroll to position [0, 0]
click at [174, 369] on span "Número" at bounding box center [153, 362] width 159 height 18
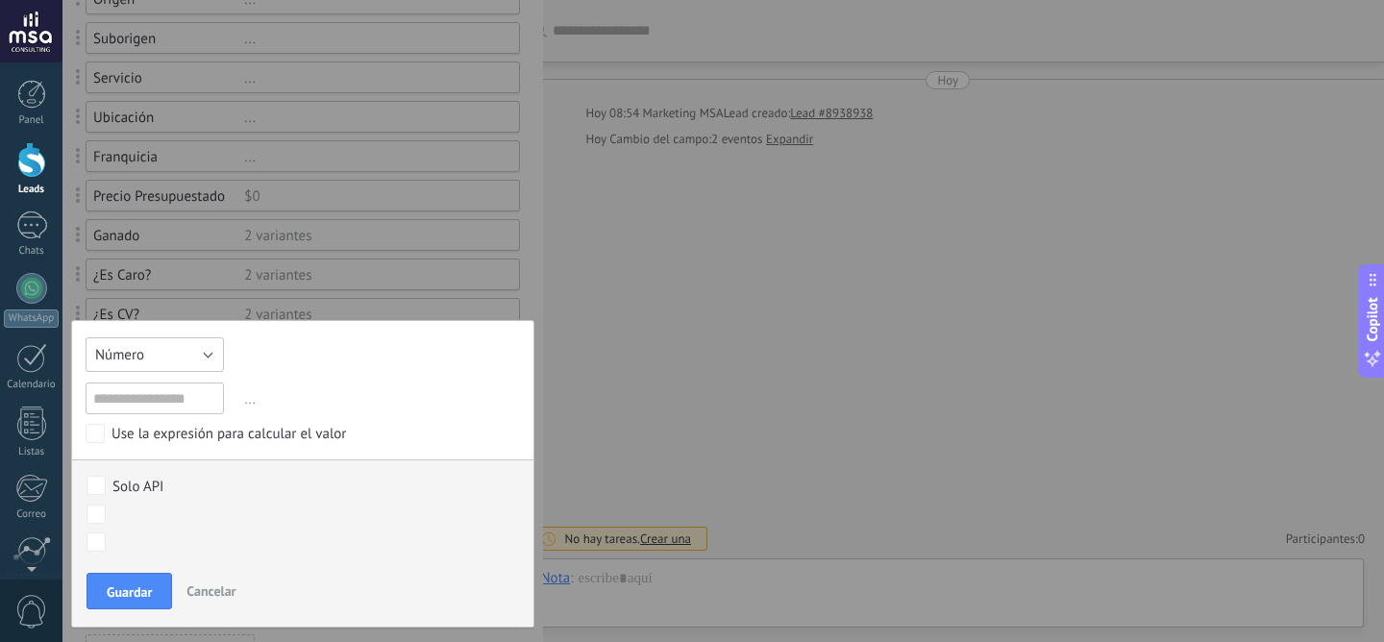
scroll to position [313, 0]
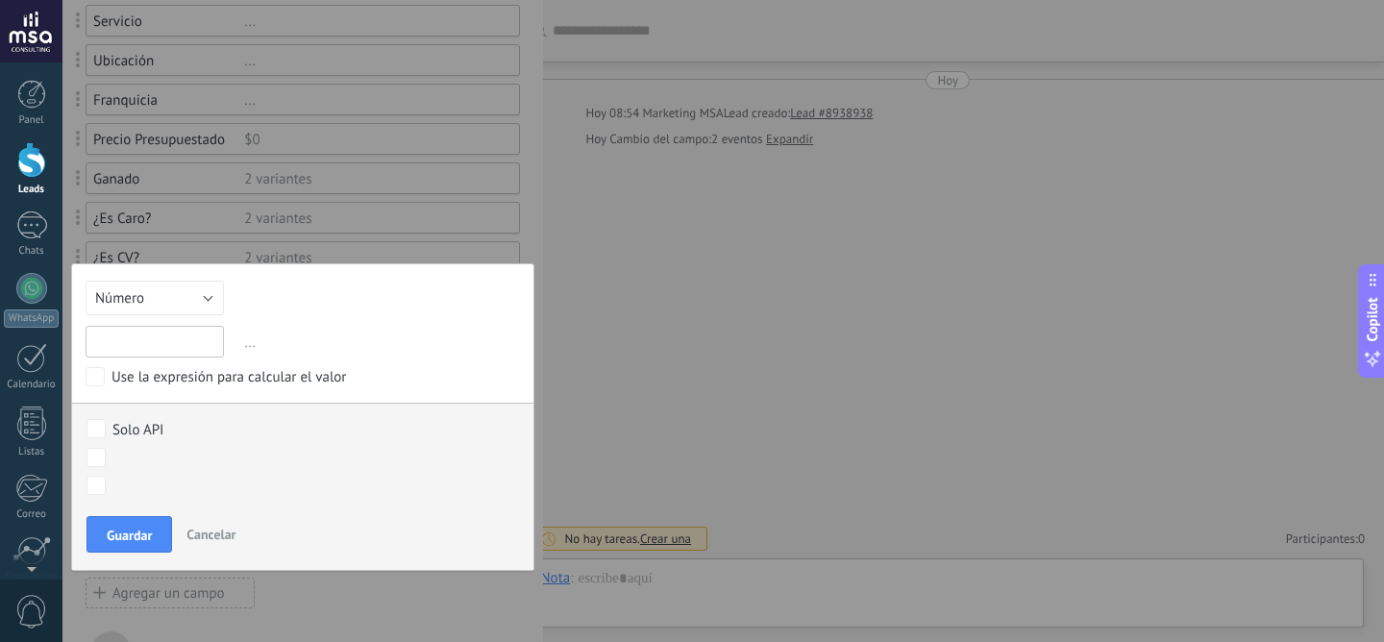
click at [178, 345] on input "text" at bounding box center [155, 342] width 138 height 32
type input "**********"
click at [250, 348] on span "..." at bounding box center [380, 343] width 280 height 32
click at [142, 535] on span "Guardar" at bounding box center [129, 534] width 45 height 13
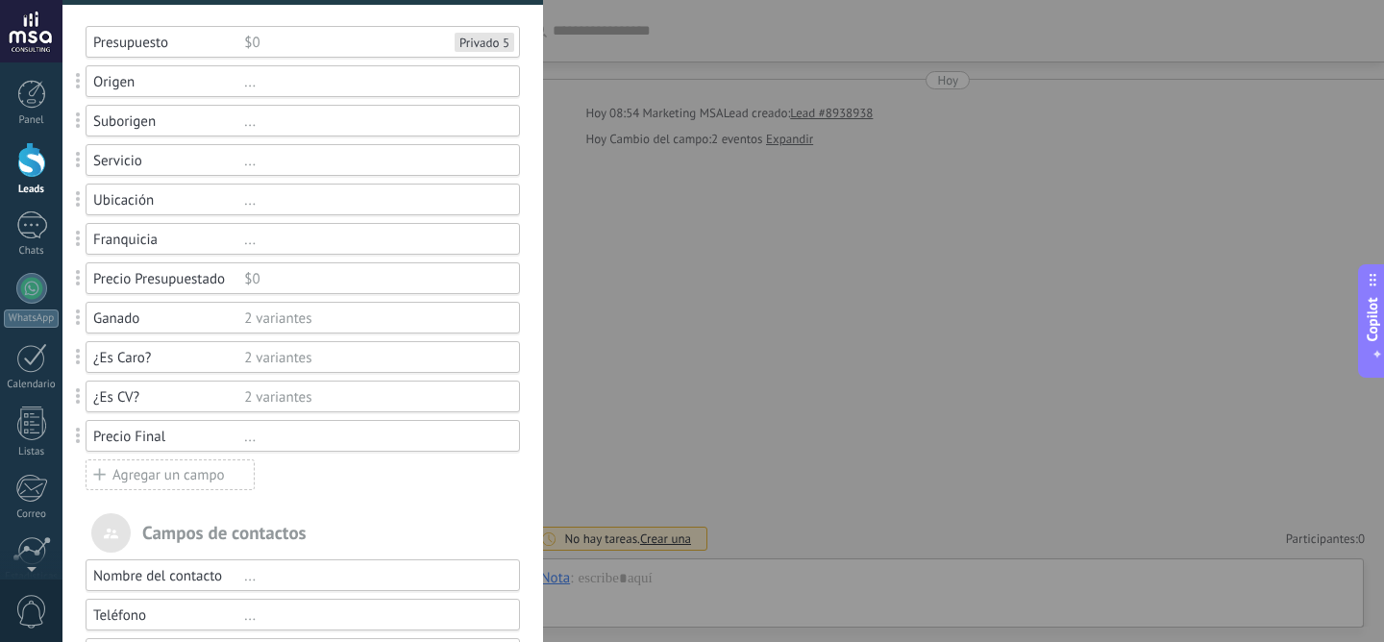
scroll to position [138, 0]
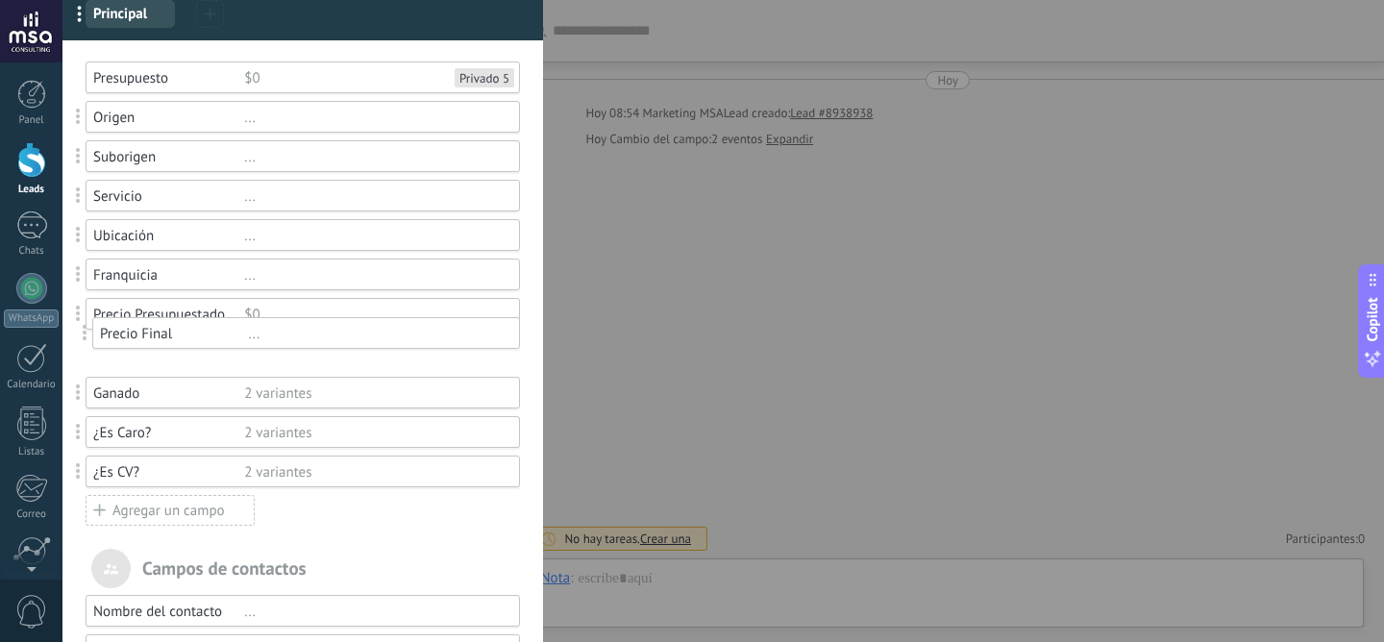
drag, startPoint x: 77, startPoint y: 477, endPoint x: 82, endPoint y: 350, distance: 126.9
click at [255, 364] on div "Precio Final ..." at bounding box center [303, 353] width 434 height 32
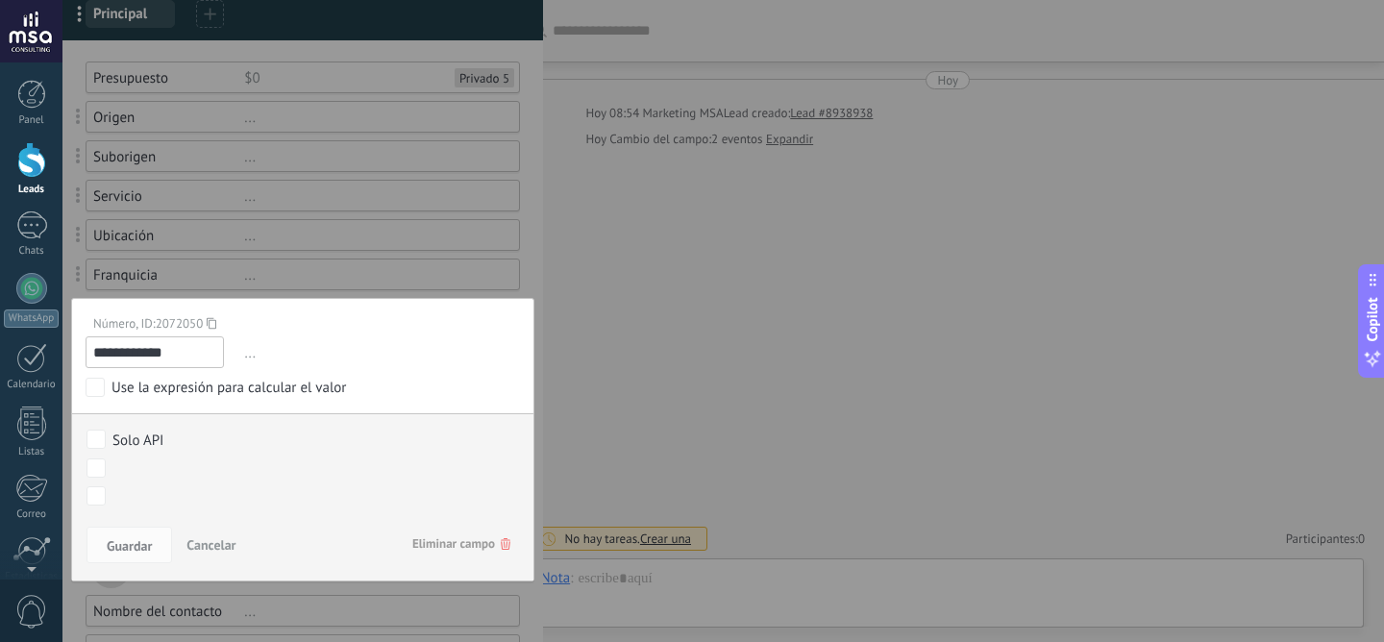
click at [246, 355] on span "..." at bounding box center [380, 353] width 280 height 32
click at [333, 297] on div at bounding box center [302, 489] width 480 height 1254
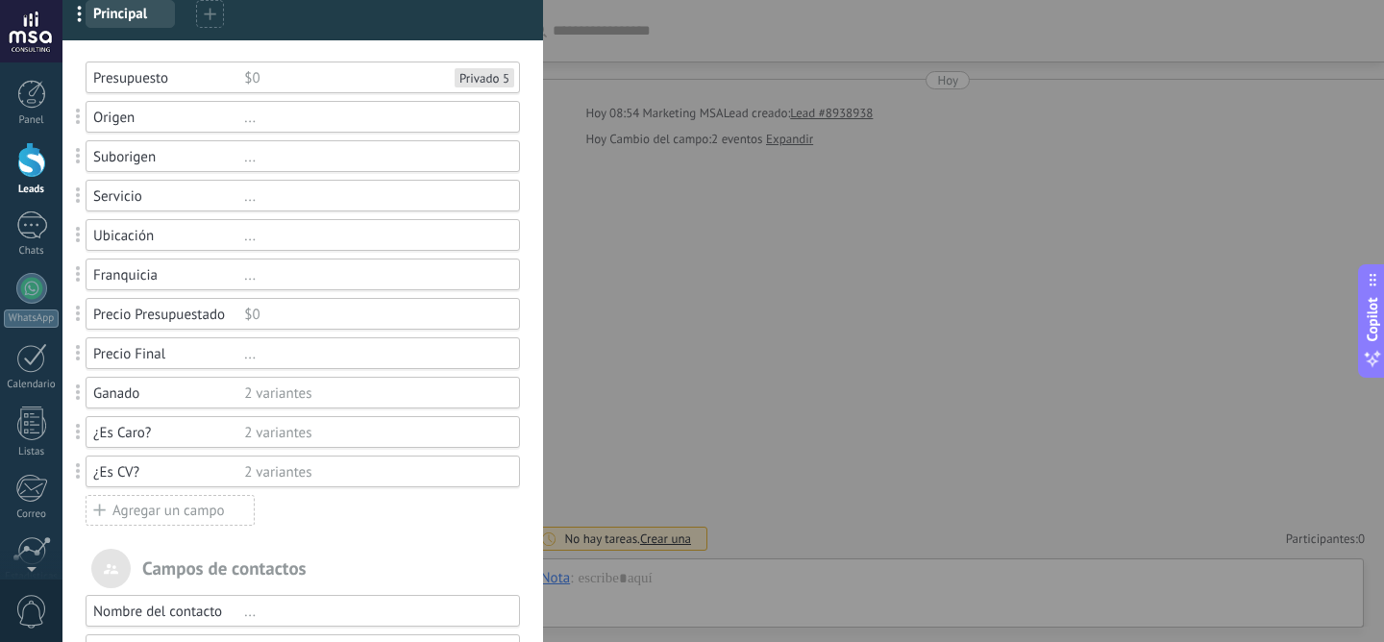
click at [257, 281] on div "..." at bounding box center [373, 275] width 258 height 18
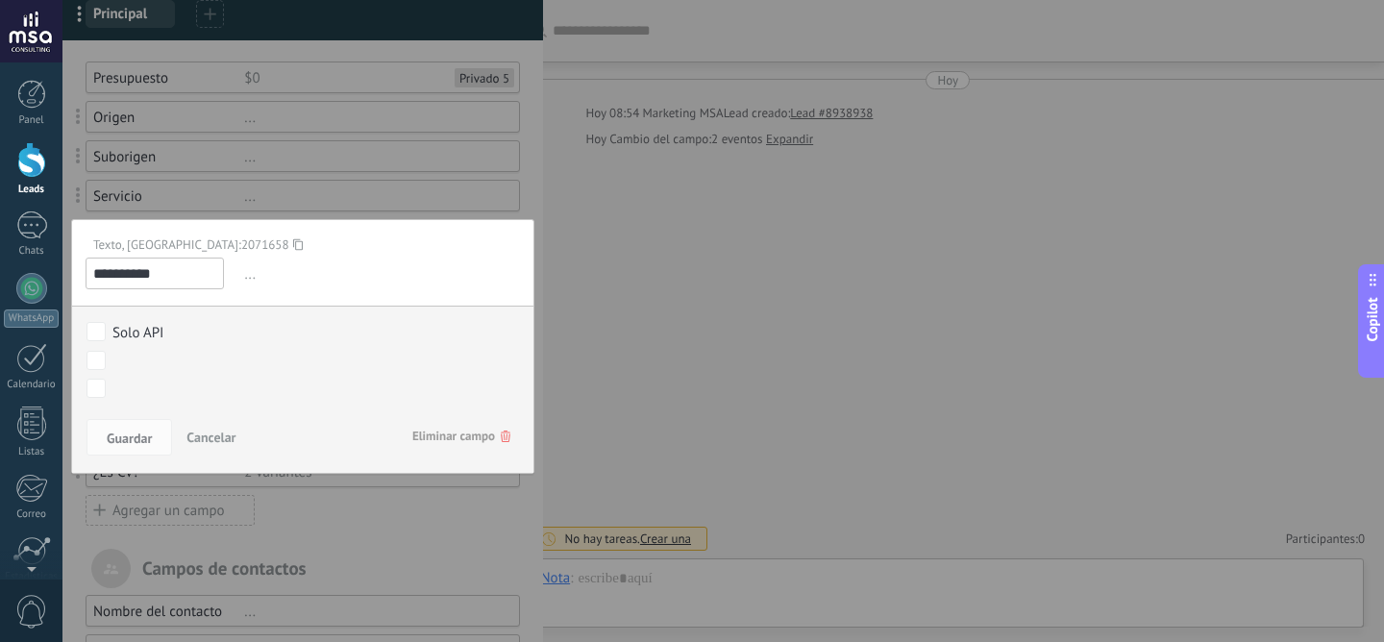
click at [294, 183] on div at bounding box center [302, 489] width 480 height 1254
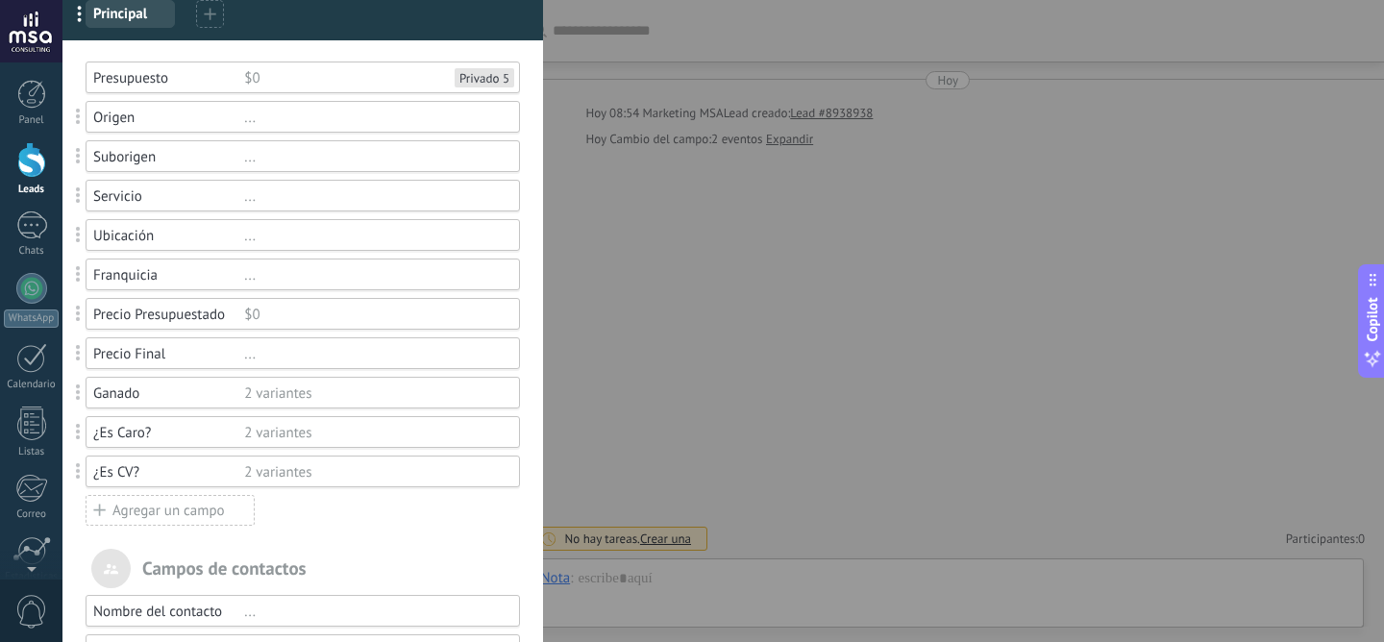
click at [248, 312] on div "$0" at bounding box center [373, 315] width 258 height 18
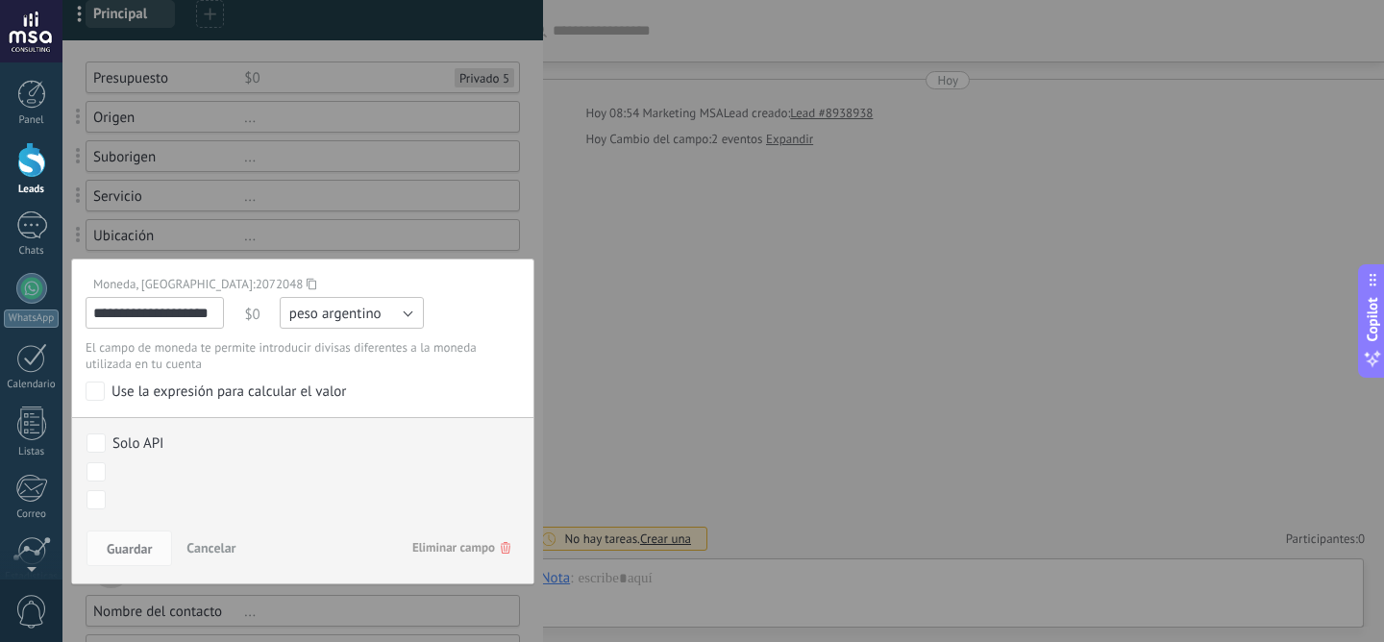
click at [326, 308] on span "peso argentino" at bounding box center [335, 314] width 92 height 18
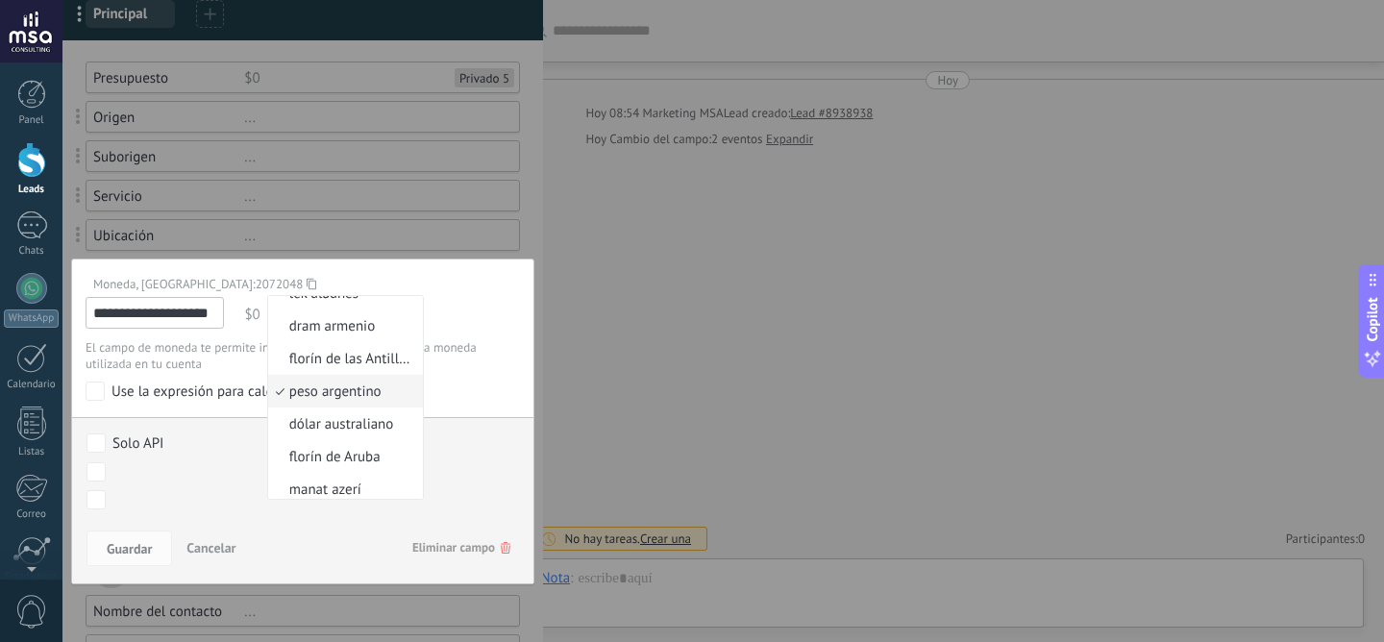
click at [450, 356] on p "El campo de moneda te permite introducir divisas diferentes a la moneda utiliza…" at bounding box center [303, 355] width 434 height 33
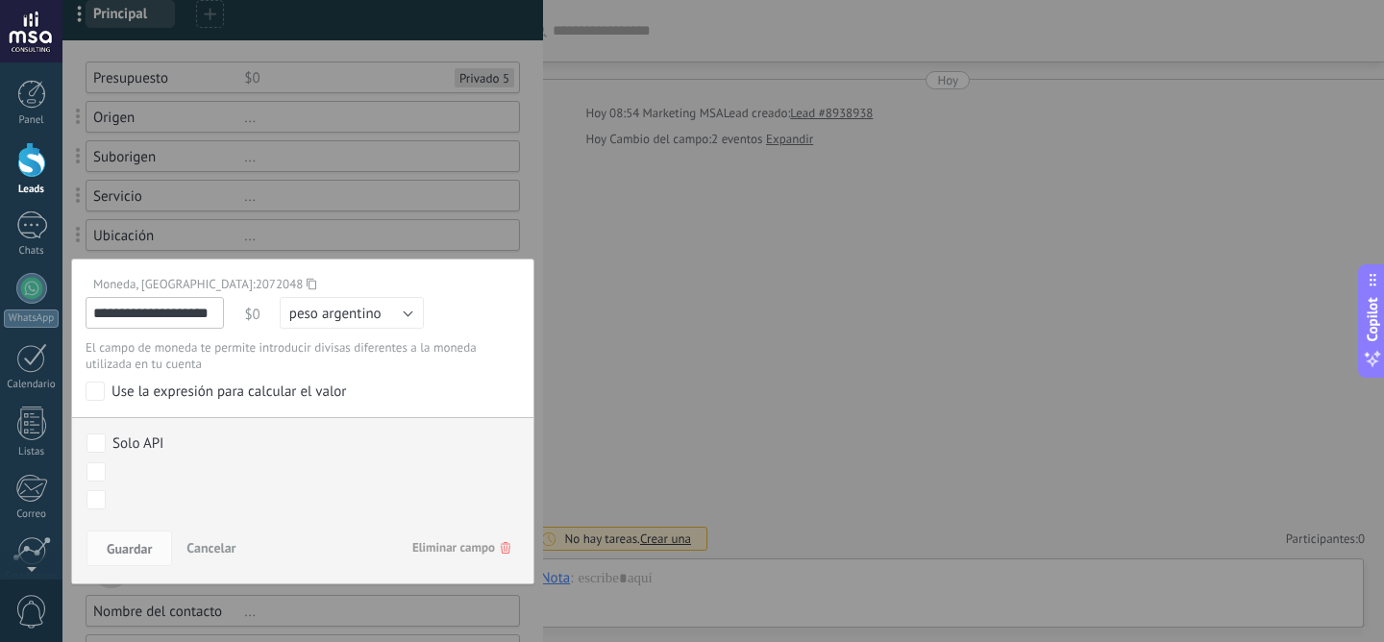
click at [441, 551] on span "Eliminar campo" at bounding box center [461, 547] width 98 height 35
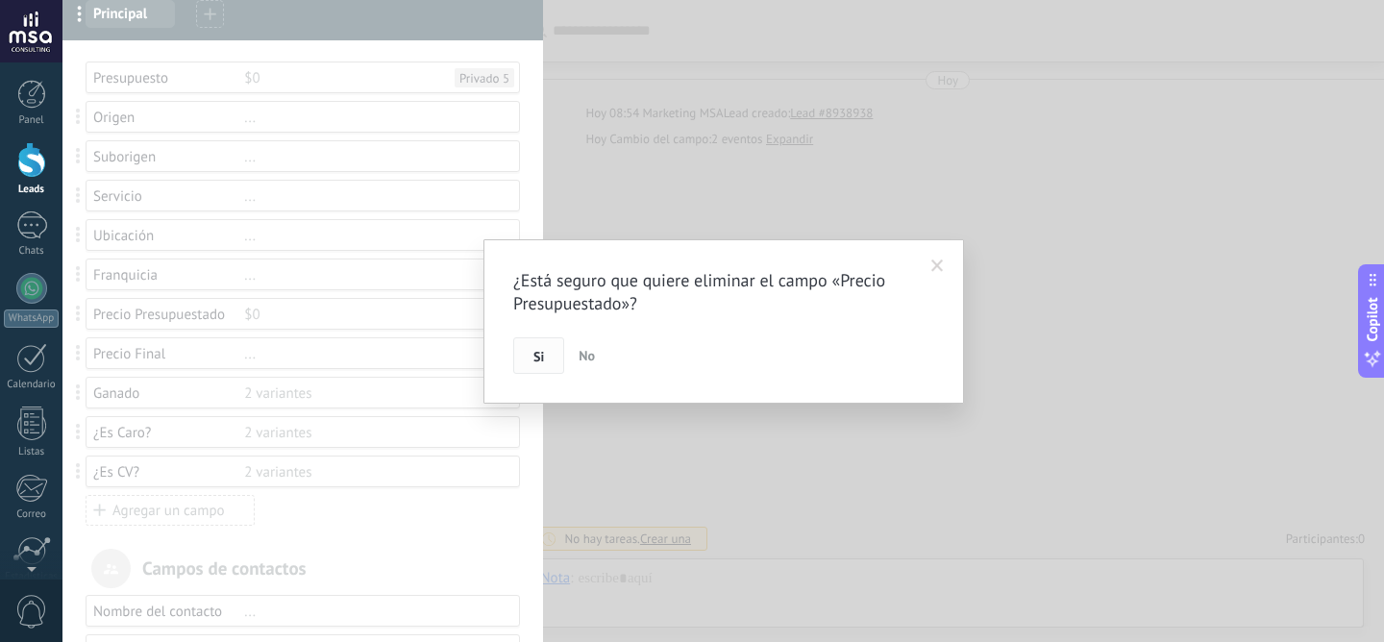
click at [527, 349] on button "Si" at bounding box center [538, 355] width 51 height 37
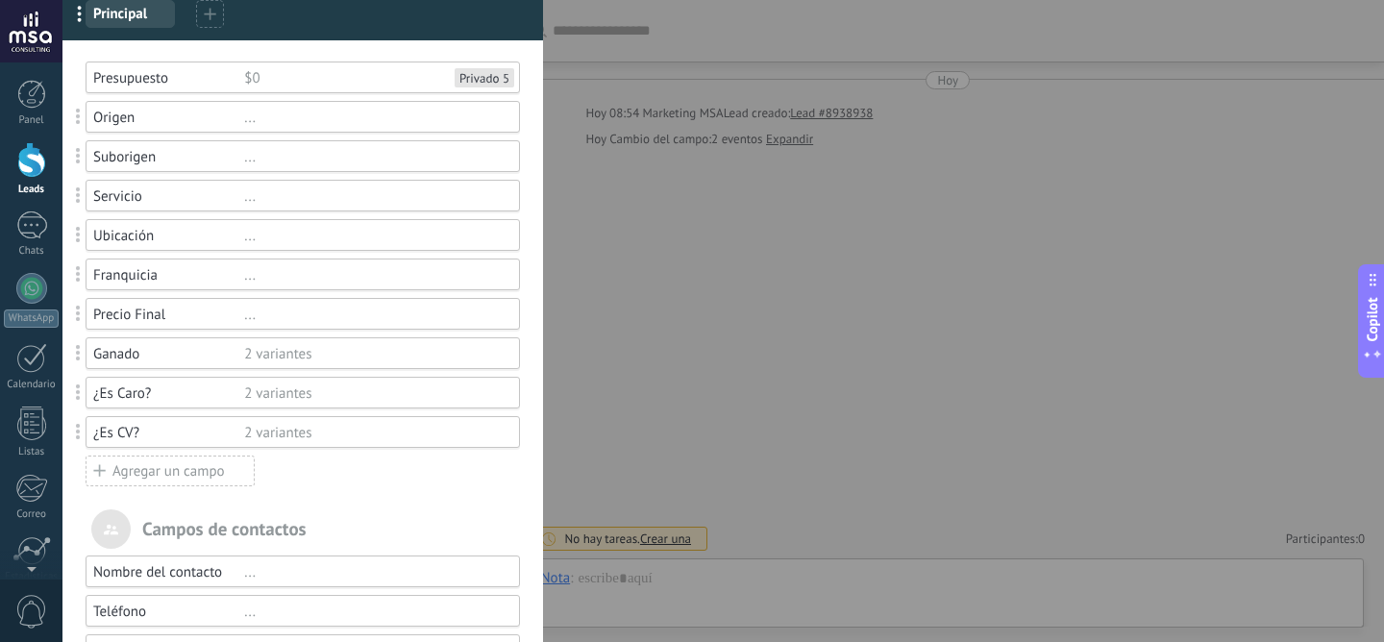
click at [155, 478] on div "Agregar un campo" at bounding box center [170, 470] width 169 height 31
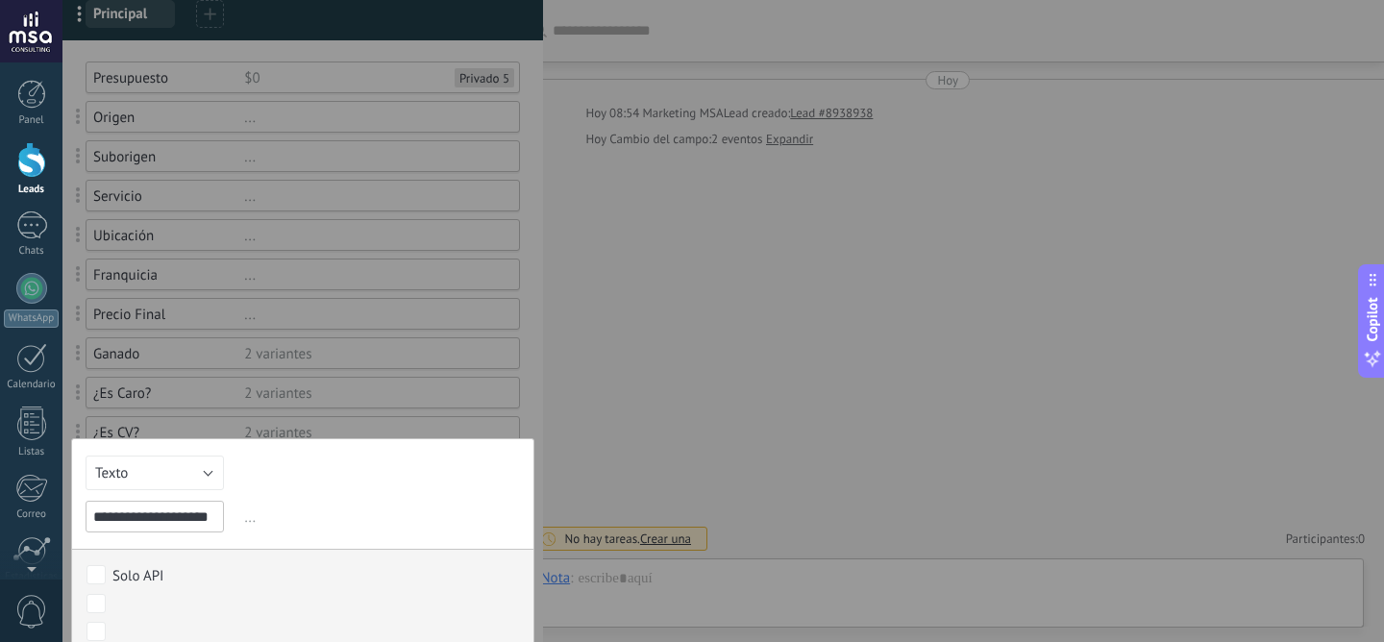
scroll to position [0, 12]
type input "**********"
click at [169, 482] on button "Texto" at bounding box center [155, 472] width 138 height 35
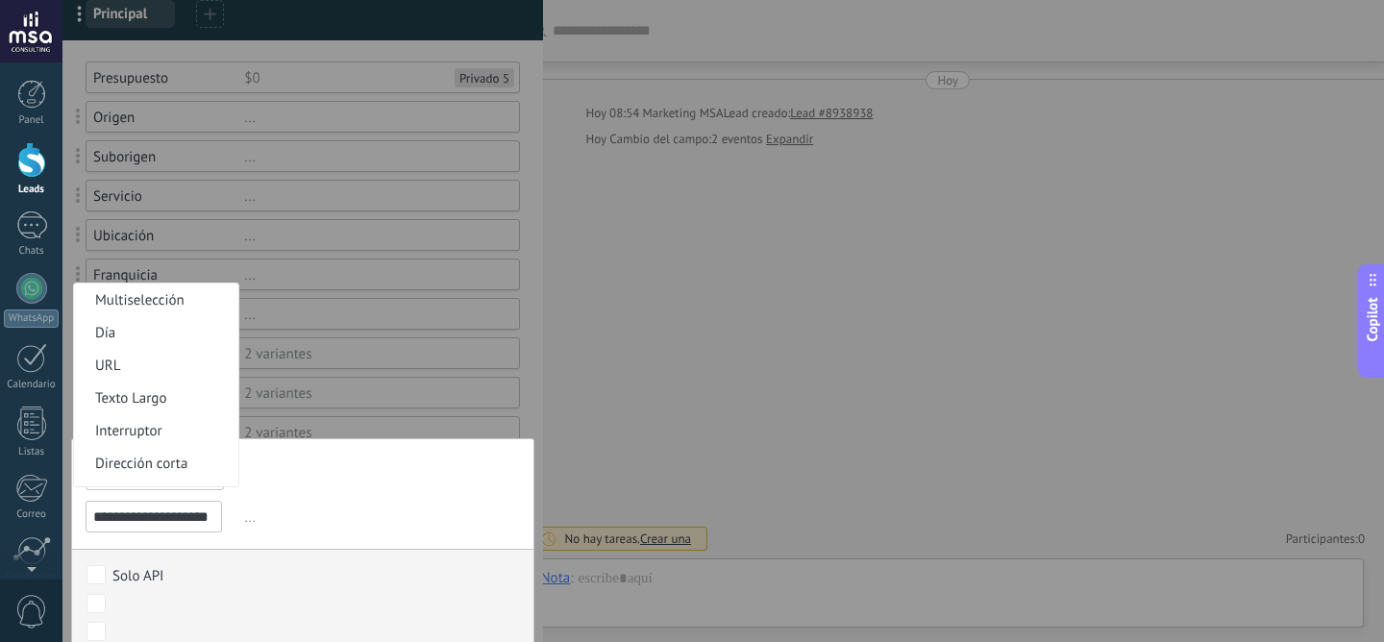
scroll to position [0, 0]
click at [172, 325] on span "Número" at bounding box center [153, 333] width 159 height 18
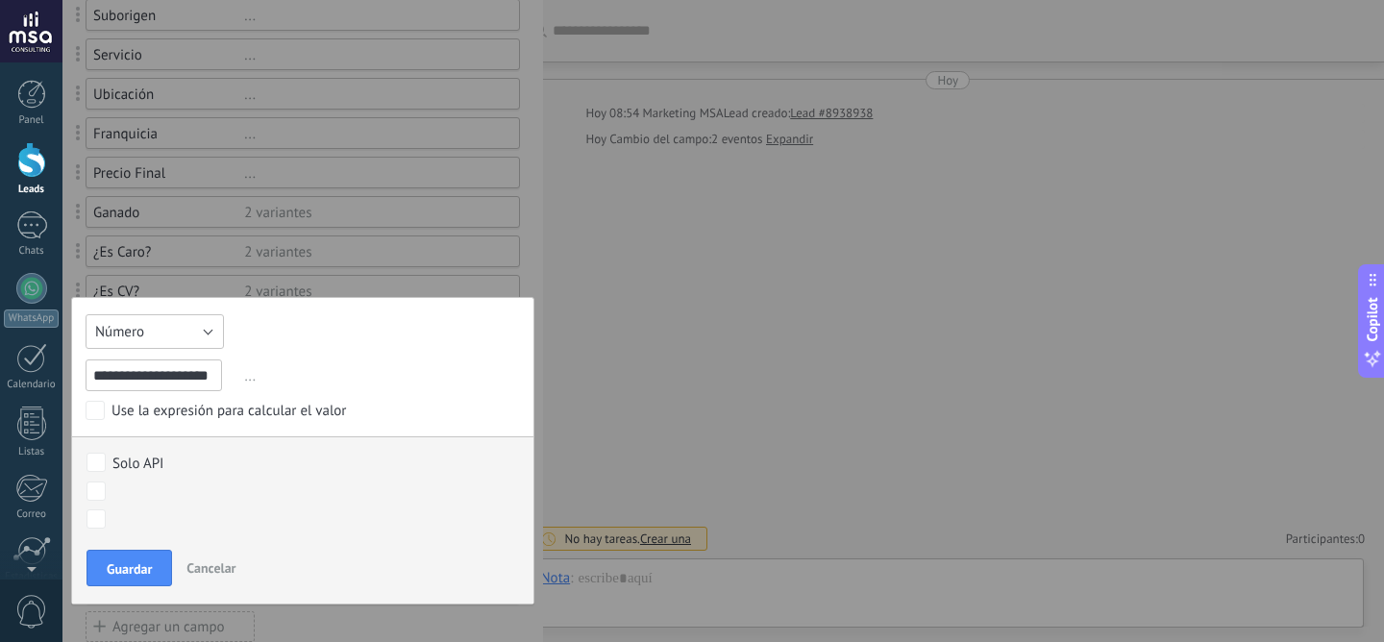
scroll to position [332, 0]
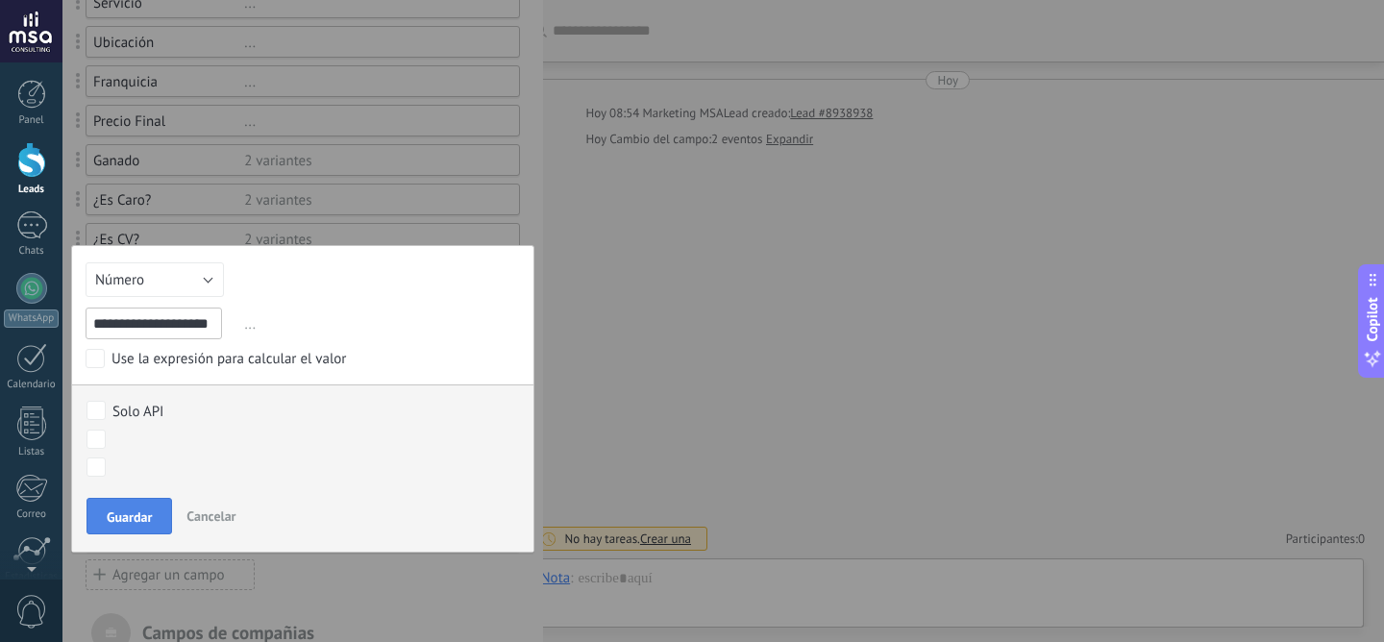
click at [131, 517] on span "Guardar" at bounding box center [129, 516] width 45 height 13
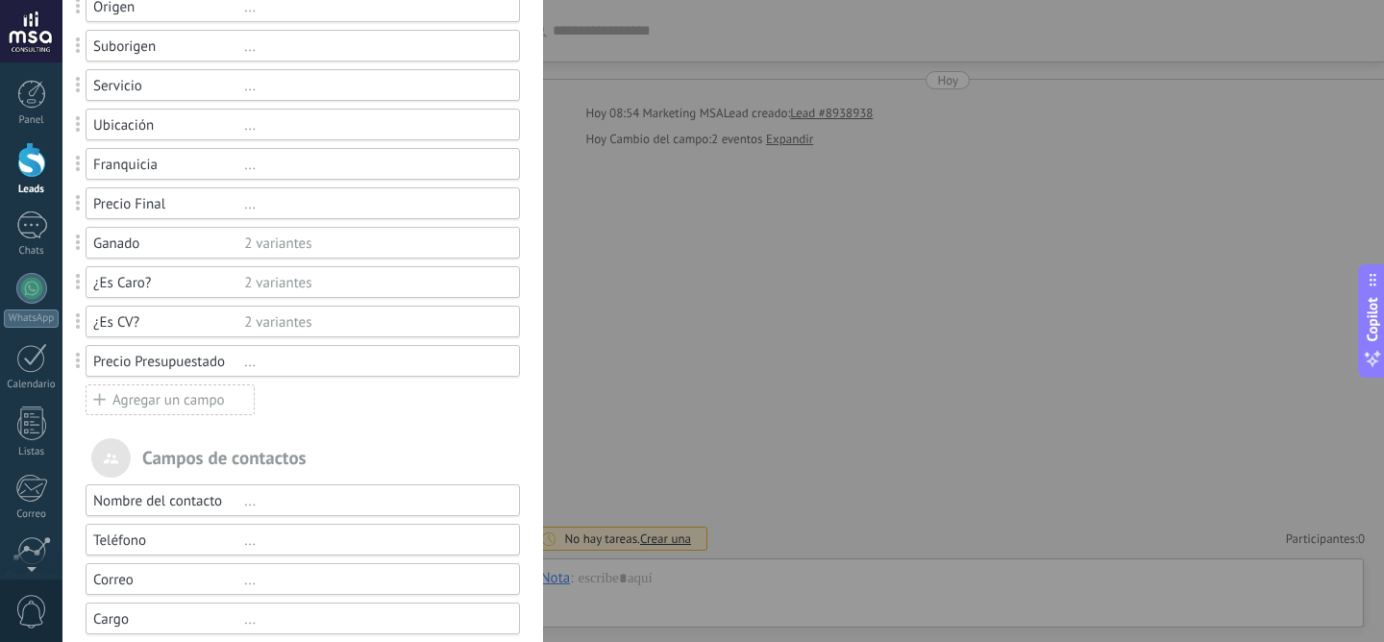
scroll to position [206, 0]
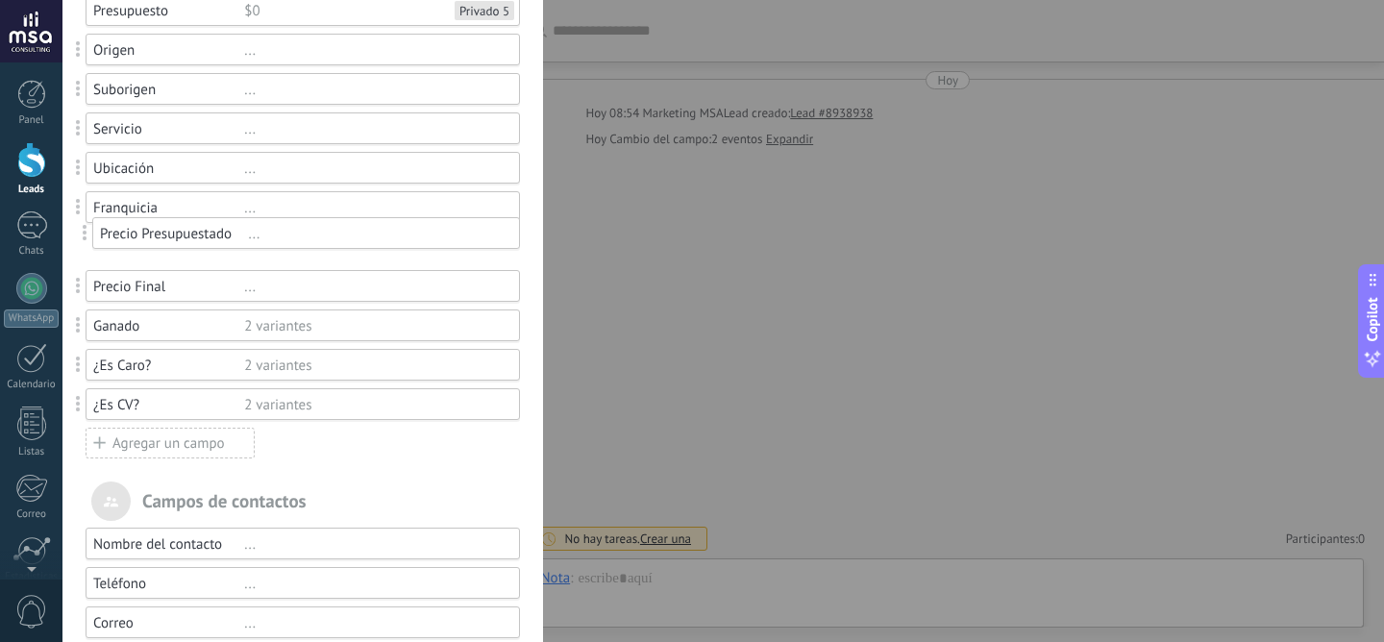
drag, startPoint x: 80, startPoint y: 402, endPoint x: 86, endPoint y: 231, distance: 171.2
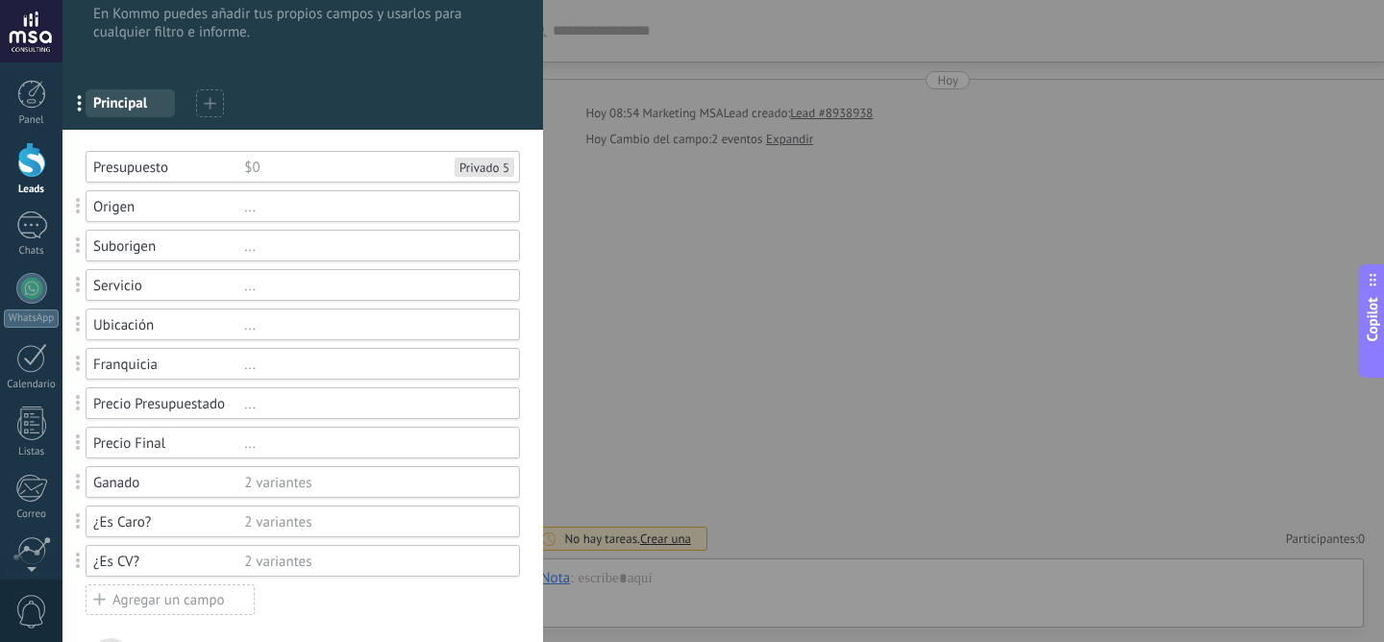
scroll to position [0, 0]
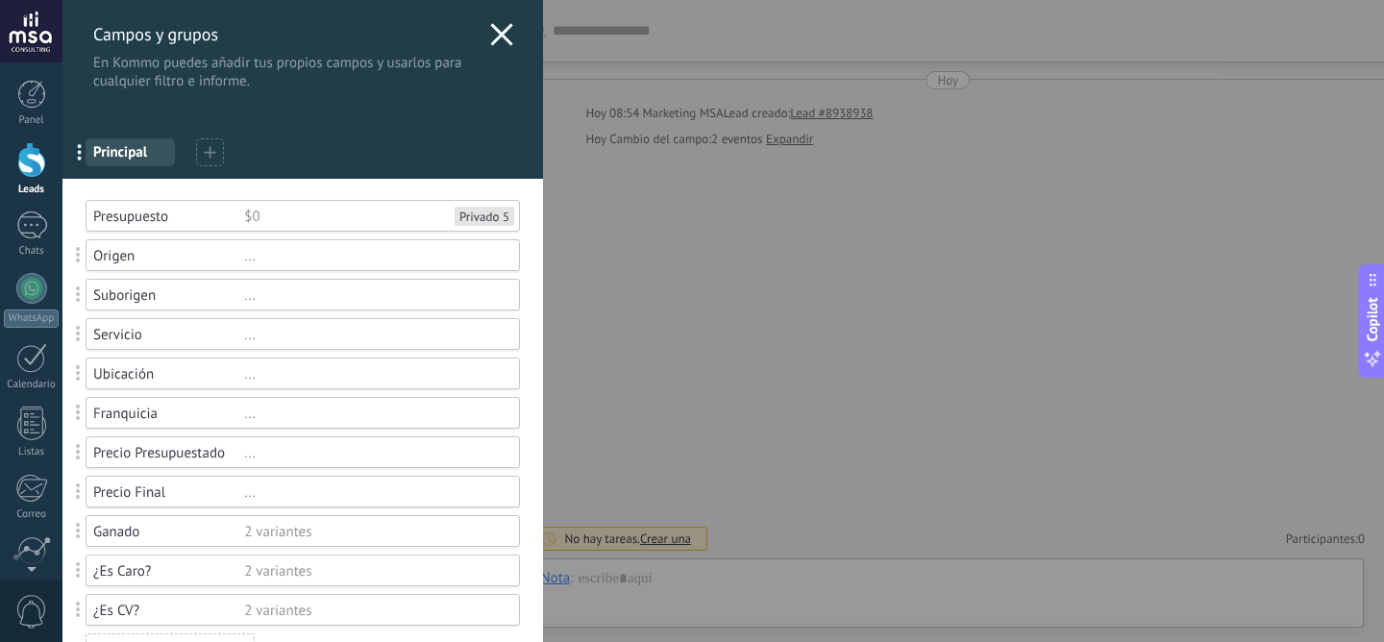
click at [501, 34] on icon at bounding box center [501, 34] width 23 height 23
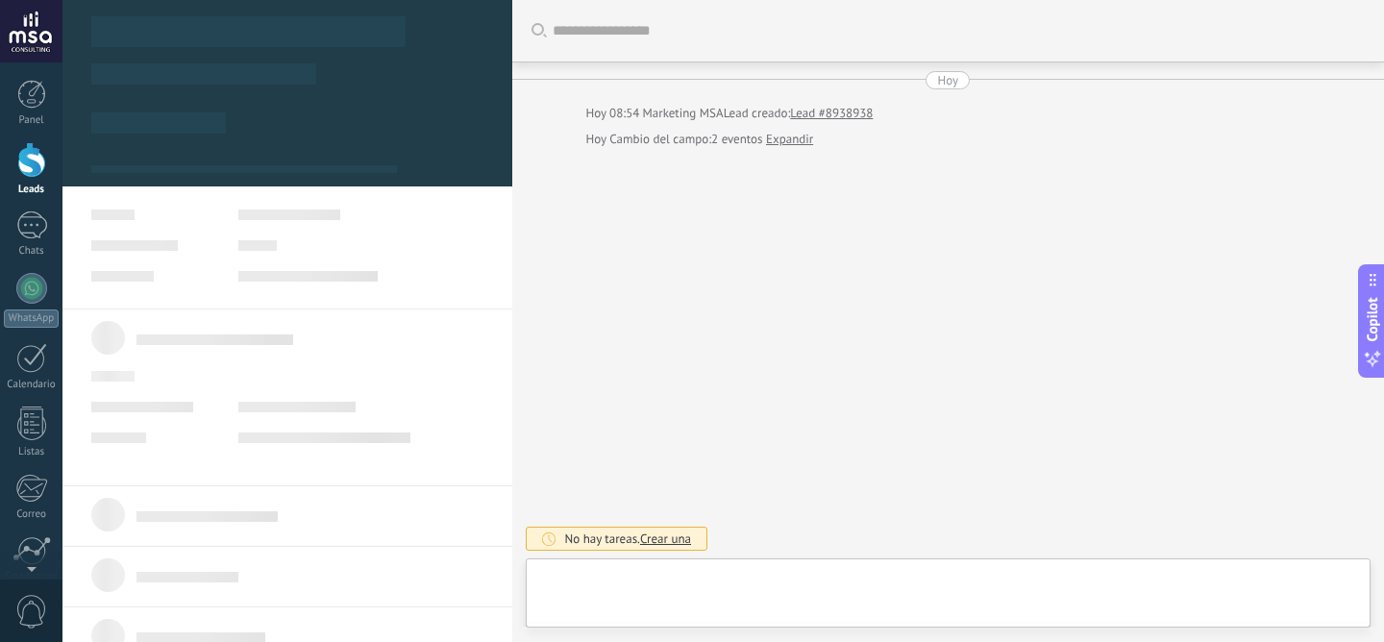
type textarea "**********"
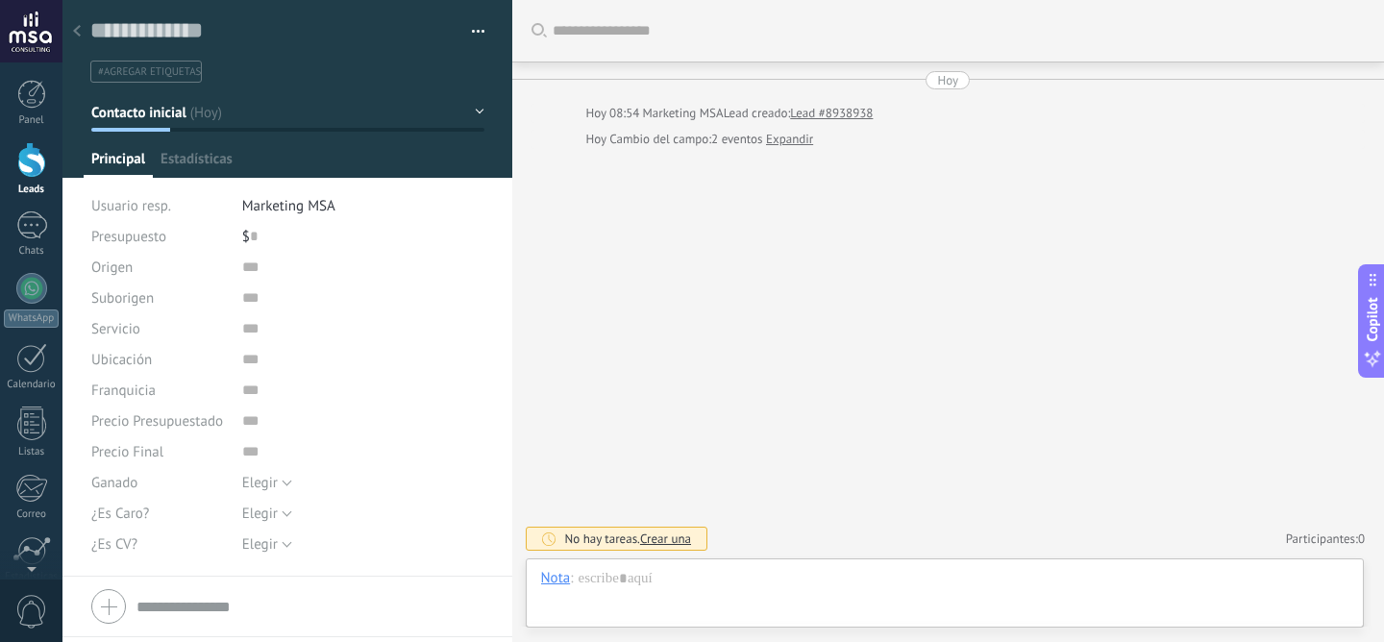
scroll to position [29, 0]
click at [279, 486] on button "Elegir" at bounding box center [267, 482] width 50 height 31
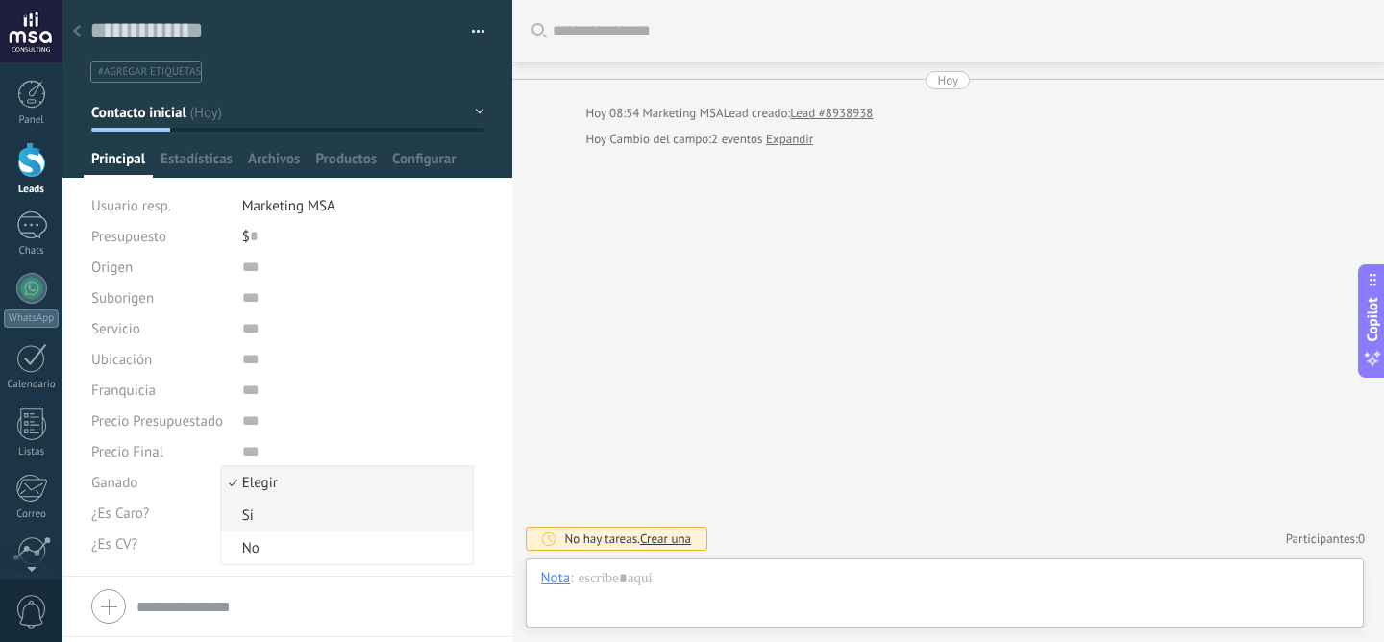
click at [279, 513] on span "Si" at bounding box center [344, 515] width 247 height 18
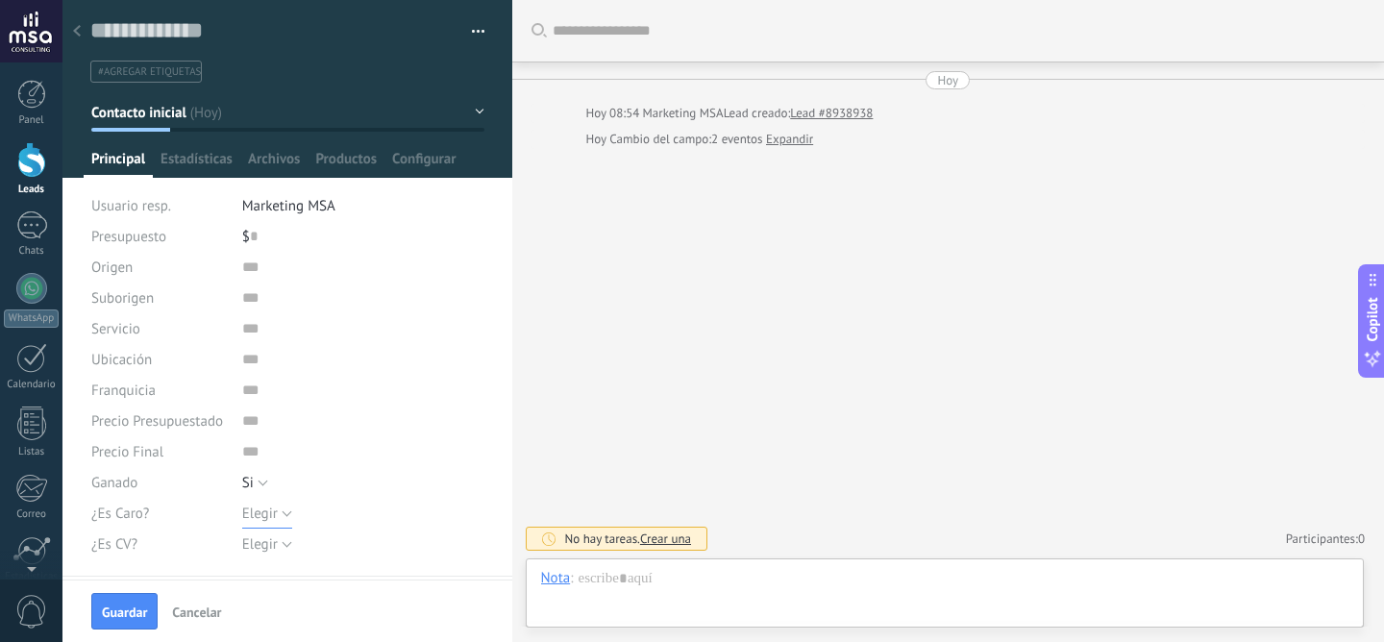
click at [249, 518] on span "Elegir" at bounding box center [260, 513] width 36 height 18
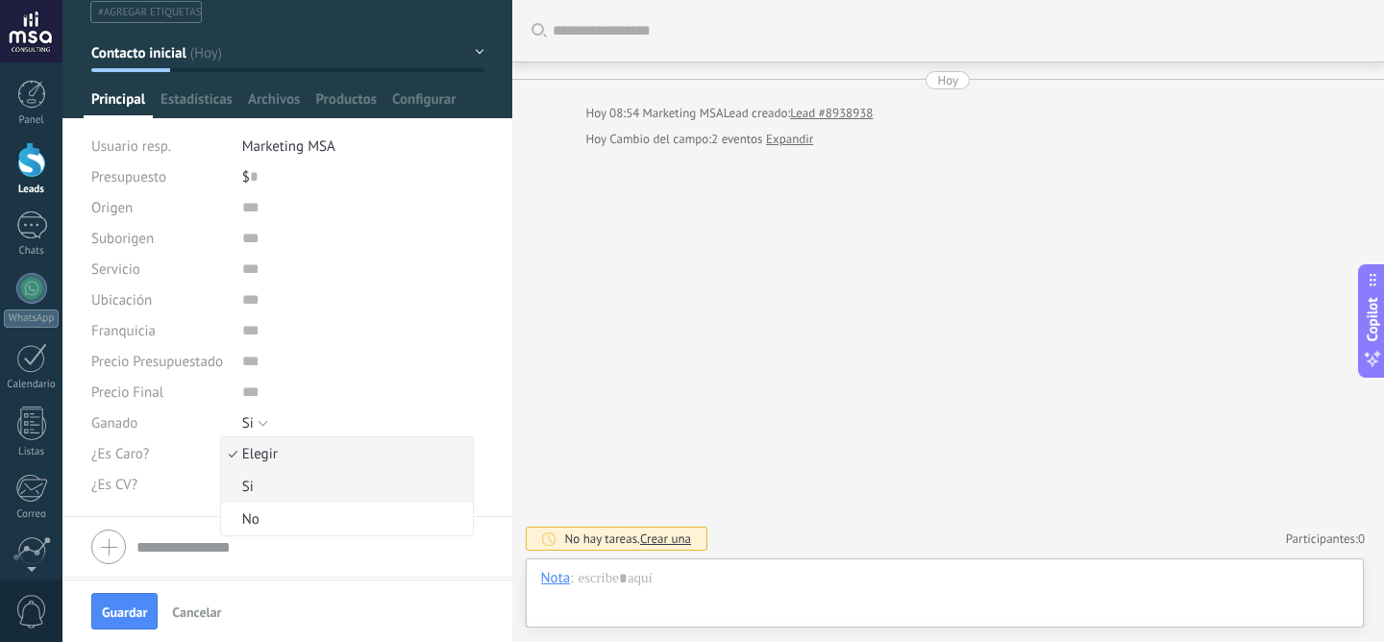
scroll to position [62, 0]
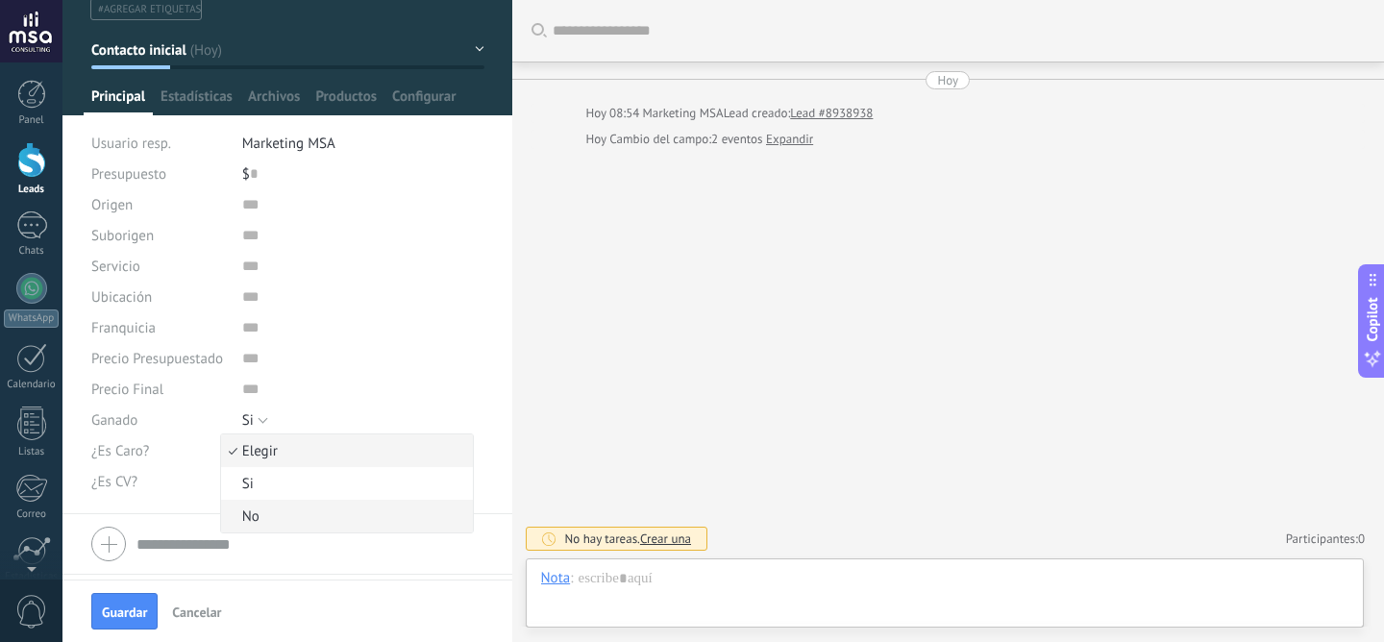
click at [295, 517] on span "No" at bounding box center [344, 516] width 247 height 18
click at [267, 484] on span "Elegir" at bounding box center [260, 482] width 36 height 18
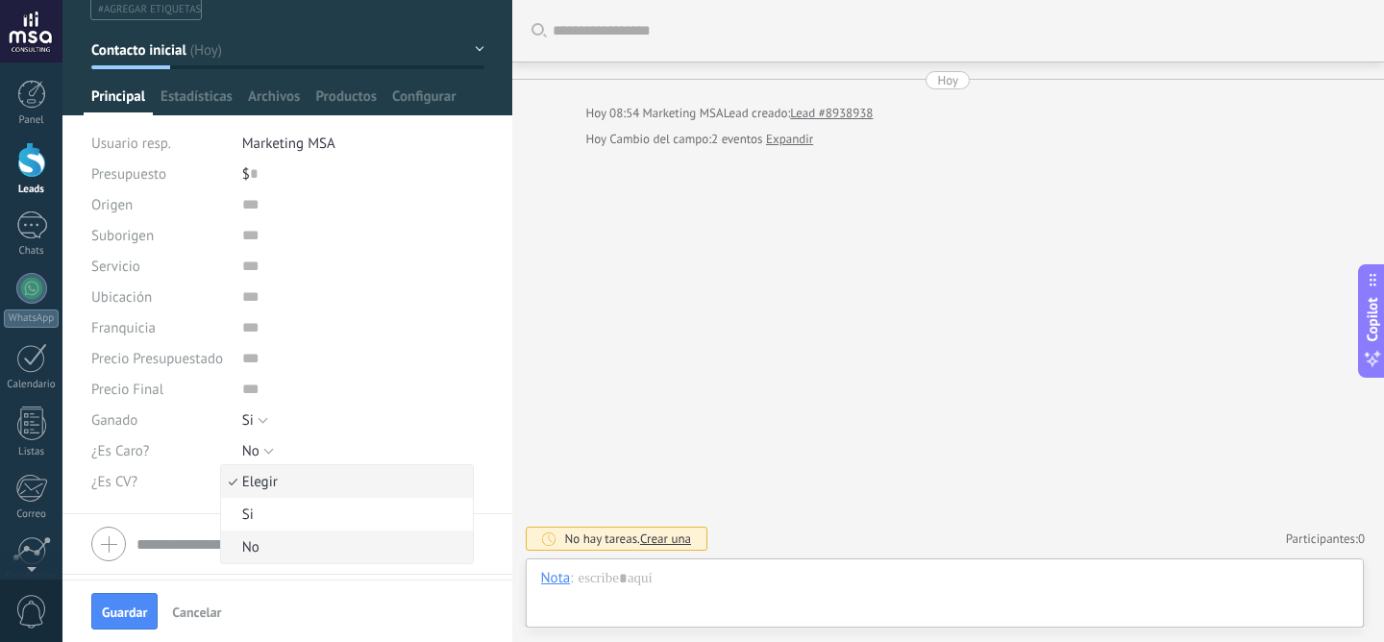
click at [269, 551] on span "No" at bounding box center [344, 547] width 247 height 18
click at [244, 205] on input "text" at bounding box center [363, 204] width 242 height 31
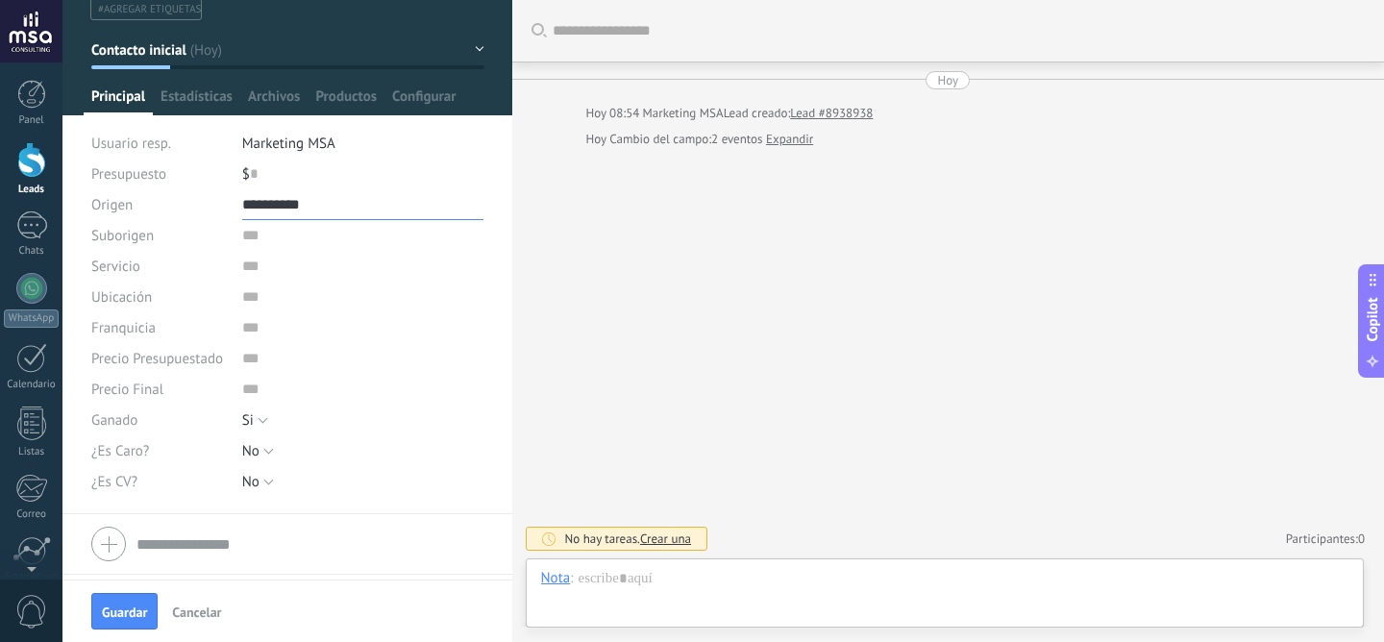
type input "**********"
click at [265, 240] on input "text" at bounding box center [363, 235] width 242 height 31
type input "**********"
click at [295, 211] on input "**********" at bounding box center [363, 204] width 242 height 31
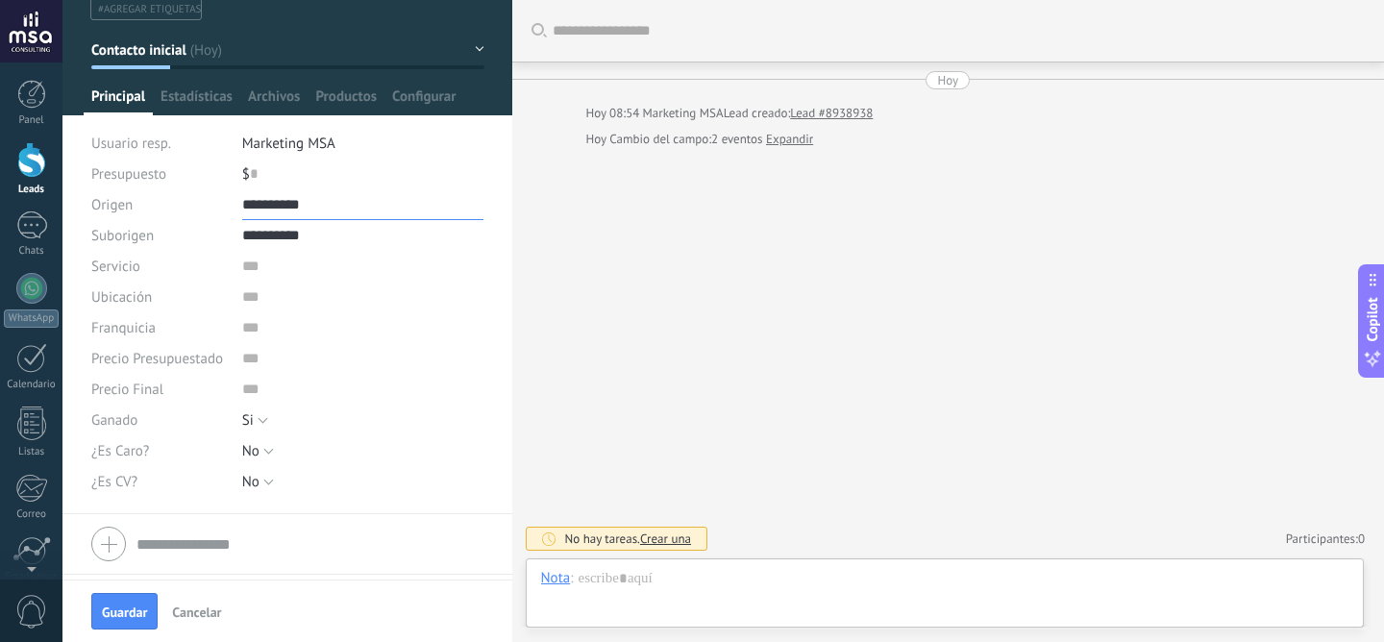
click at [295, 211] on input "**********" at bounding box center [363, 204] width 242 height 31
click at [284, 270] on input "text" at bounding box center [363, 266] width 242 height 31
click at [261, 234] on input "**********" at bounding box center [363, 235] width 242 height 31
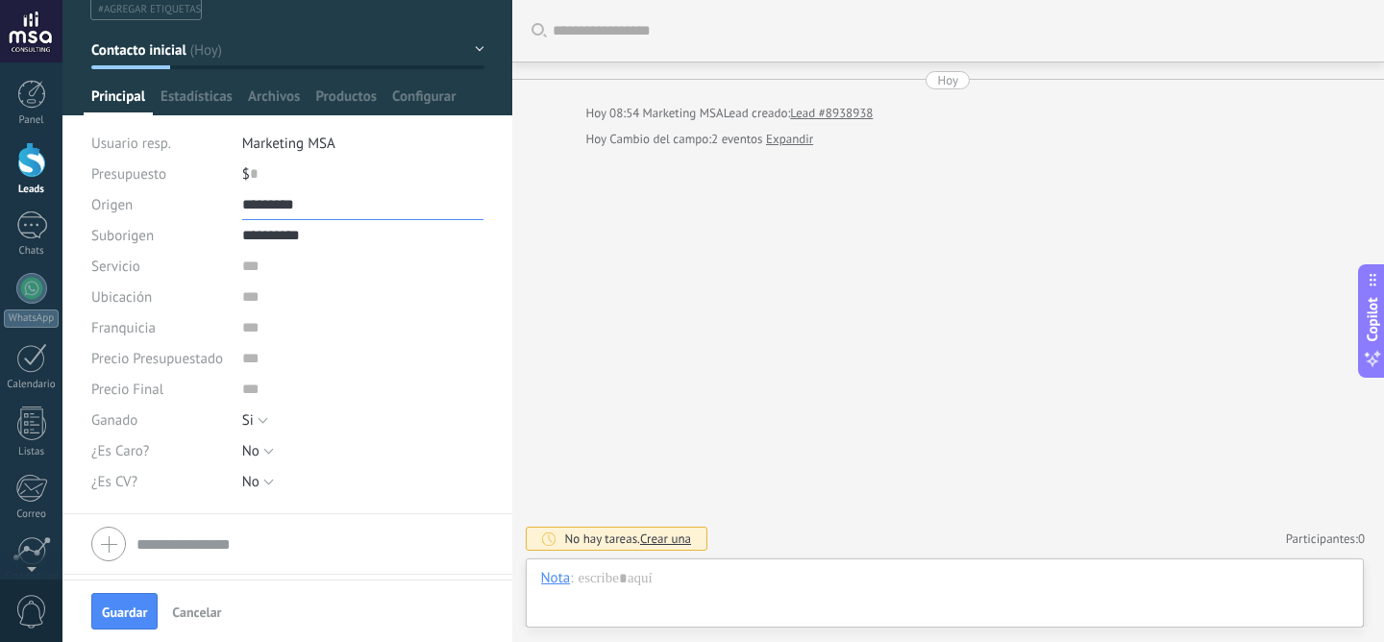
click at [276, 215] on input "*********" at bounding box center [363, 204] width 242 height 31
paste input "*"
type input "**********"
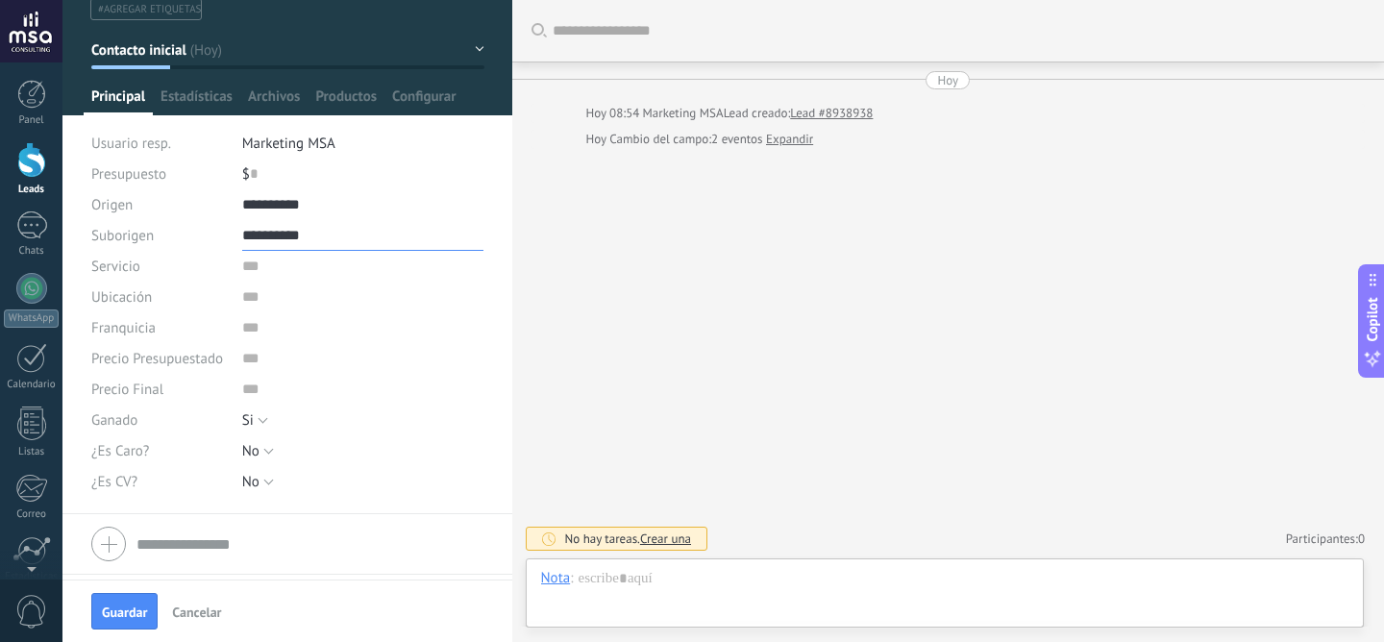
click at [276, 237] on input "**********" at bounding box center [363, 235] width 242 height 31
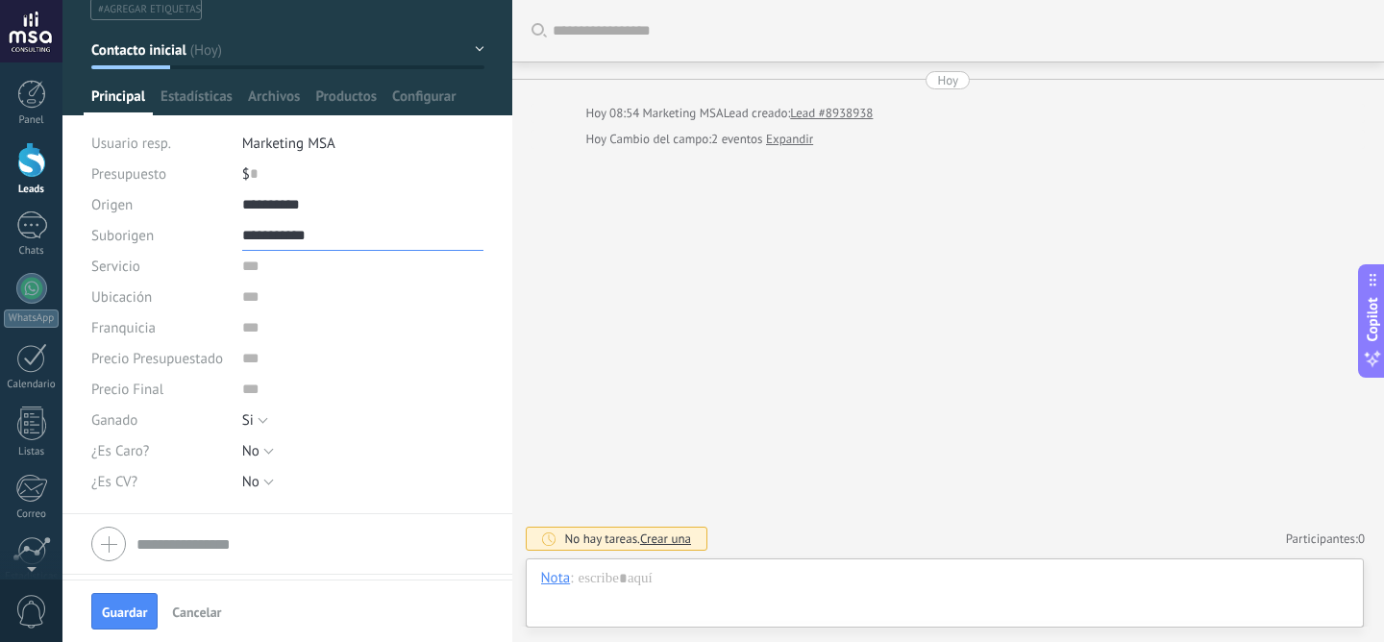
click at [276, 237] on input "**********" at bounding box center [363, 235] width 242 height 31
type input "*******"
click at [263, 267] on input "text" at bounding box center [363, 266] width 242 height 31
type input "**********"
click at [270, 296] on input "text" at bounding box center [363, 297] width 242 height 31
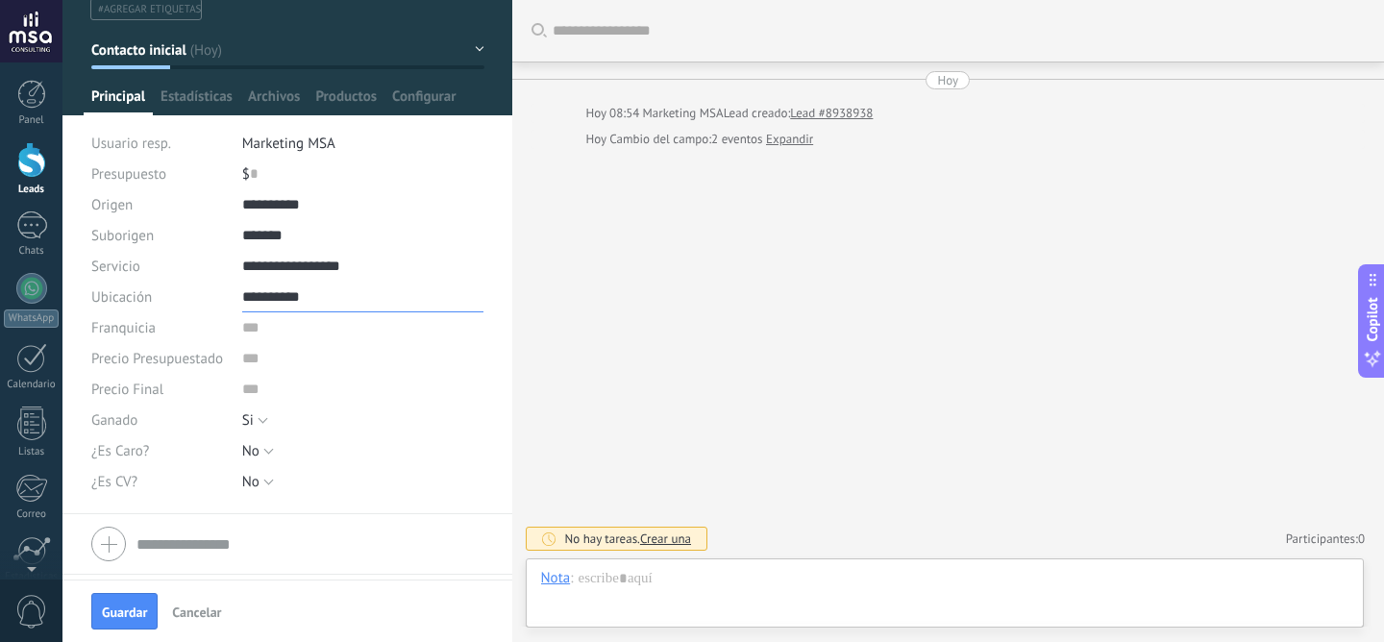
type input "**********"
click at [288, 330] on input "text" at bounding box center [363, 327] width 242 height 31
type input "**********"
click at [299, 369] on input "numeric" at bounding box center [363, 358] width 242 height 31
type input "*********"
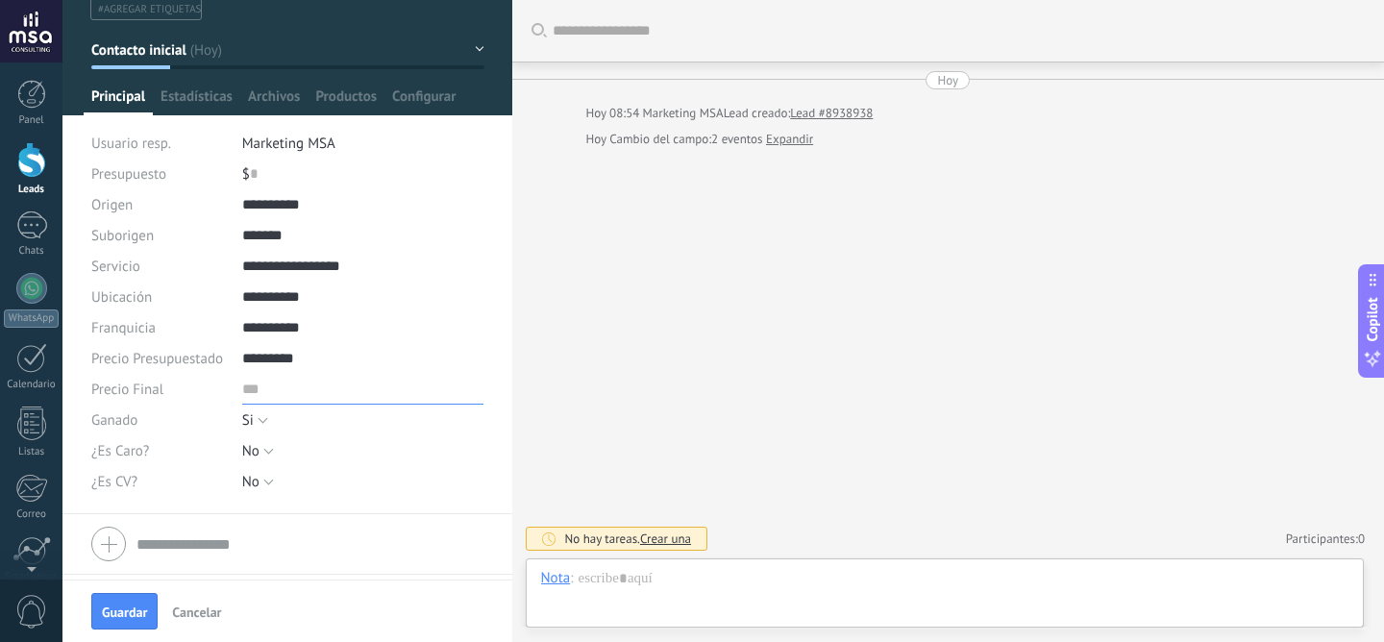
click at [317, 396] on input "numeric" at bounding box center [363, 389] width 242 height 31
type input "*********"
click at [426, 510] on div "**********" at bounding box center [287, 351] width 393 height 325
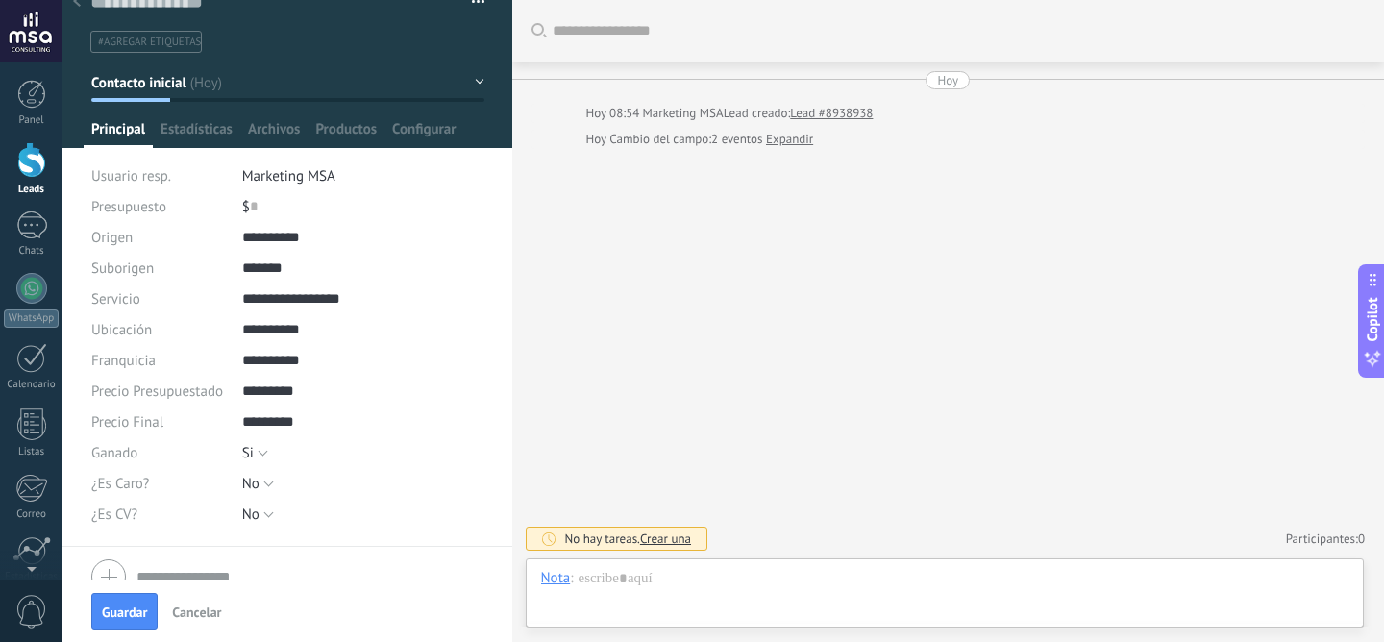
scroll to position [26, 0]
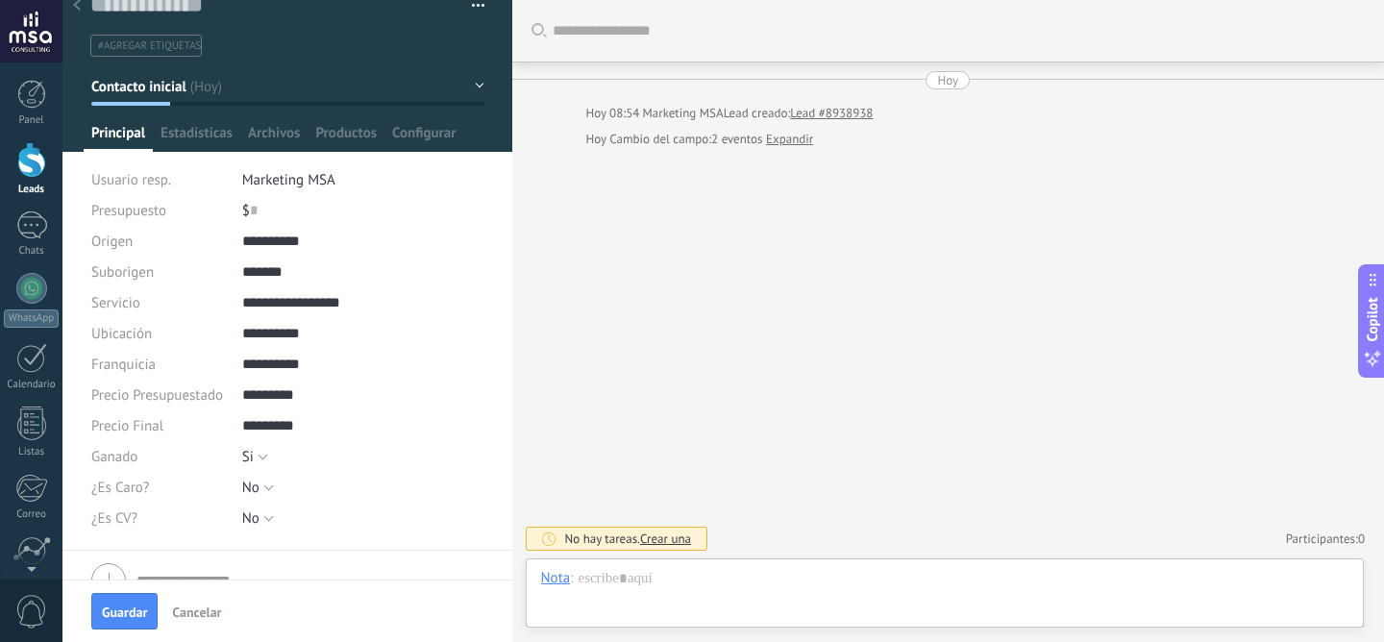
click at [381, 207] on div "$ 0" at bounding box center [363, 210] width 242 height 31
click at [418, 141] on span "Configurar" at bounding box center [423, 138] width 63 height 28
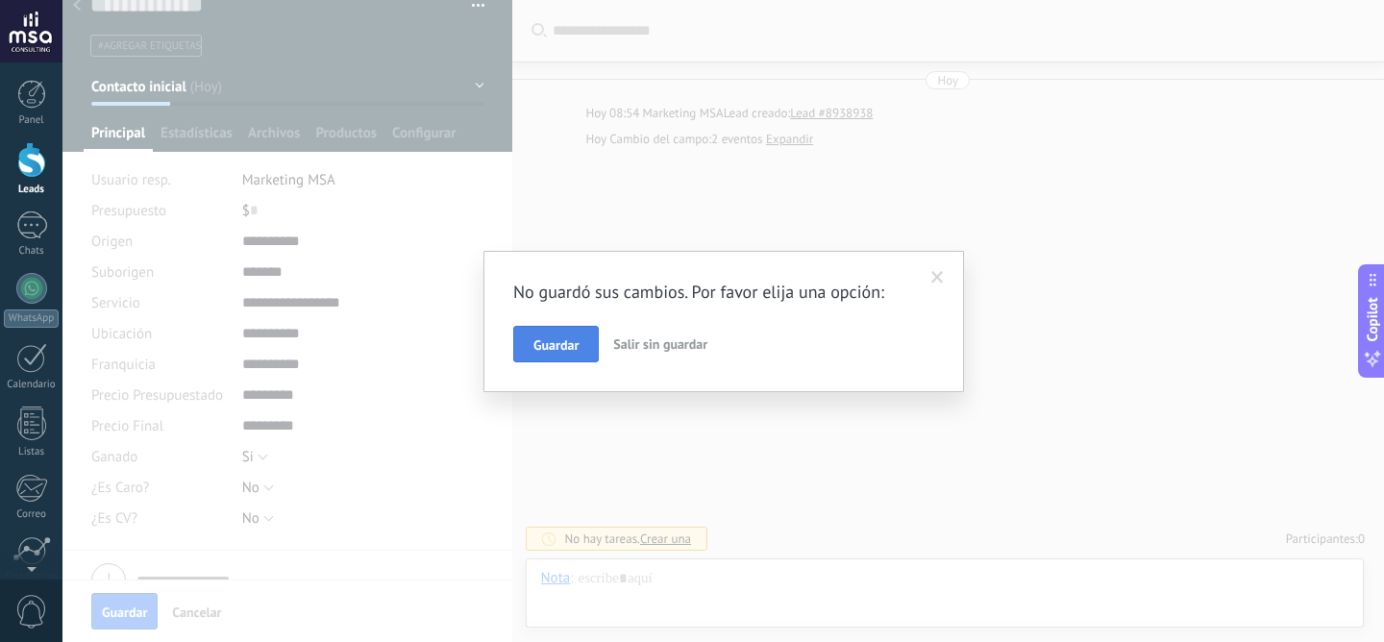
click at [559, 339] on span "Guardar" at bounding box center [555, 344] width 45 height 13
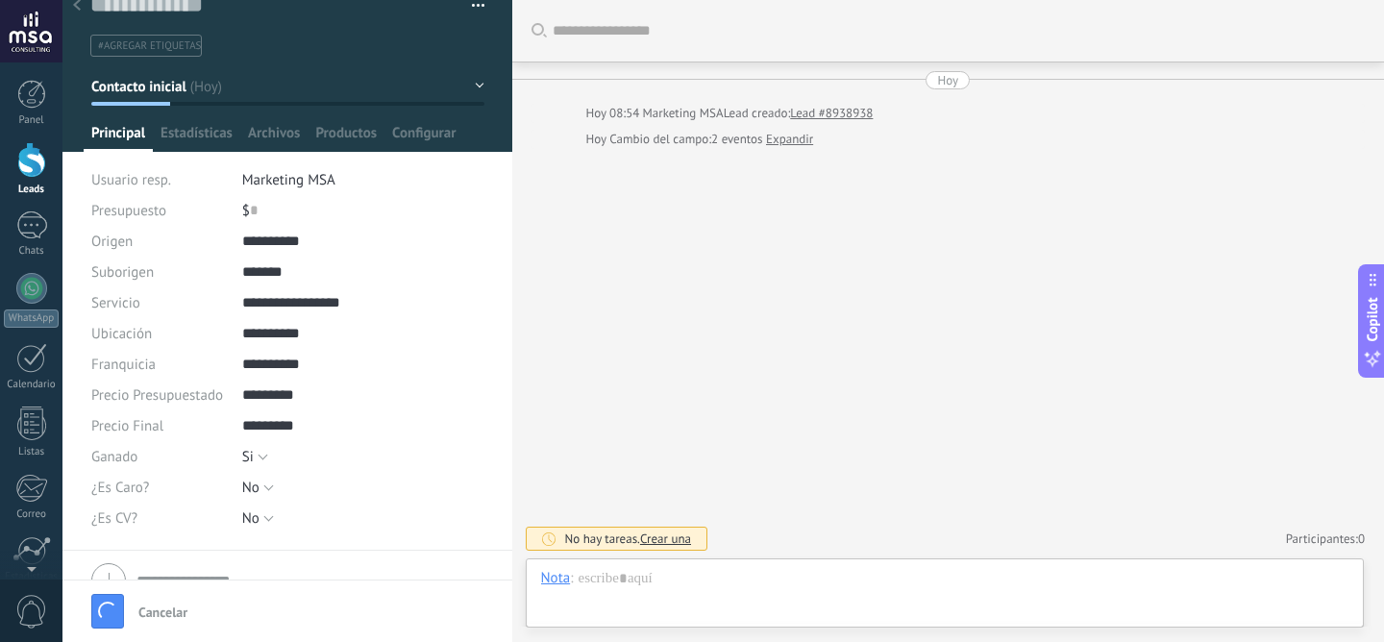
type input "********"
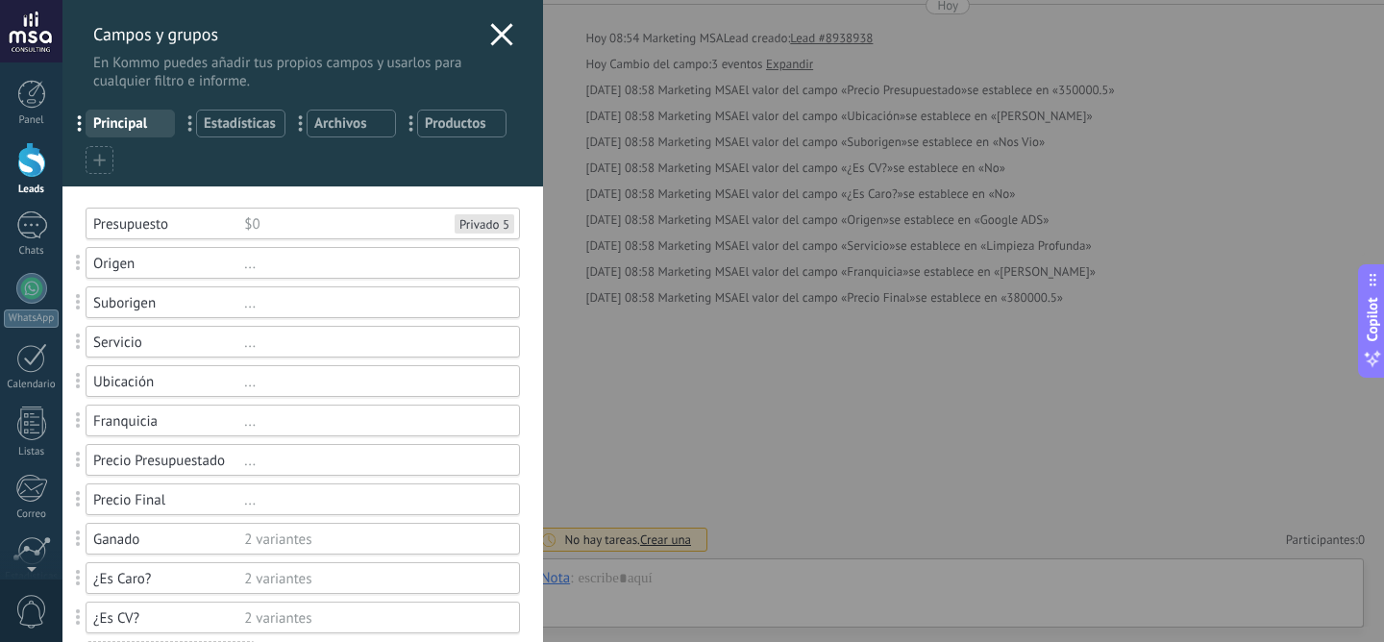
click at [465, 213] on div "Presupuesto $0 Privado 5" at bounding box center [303, 224] width 434 height 32
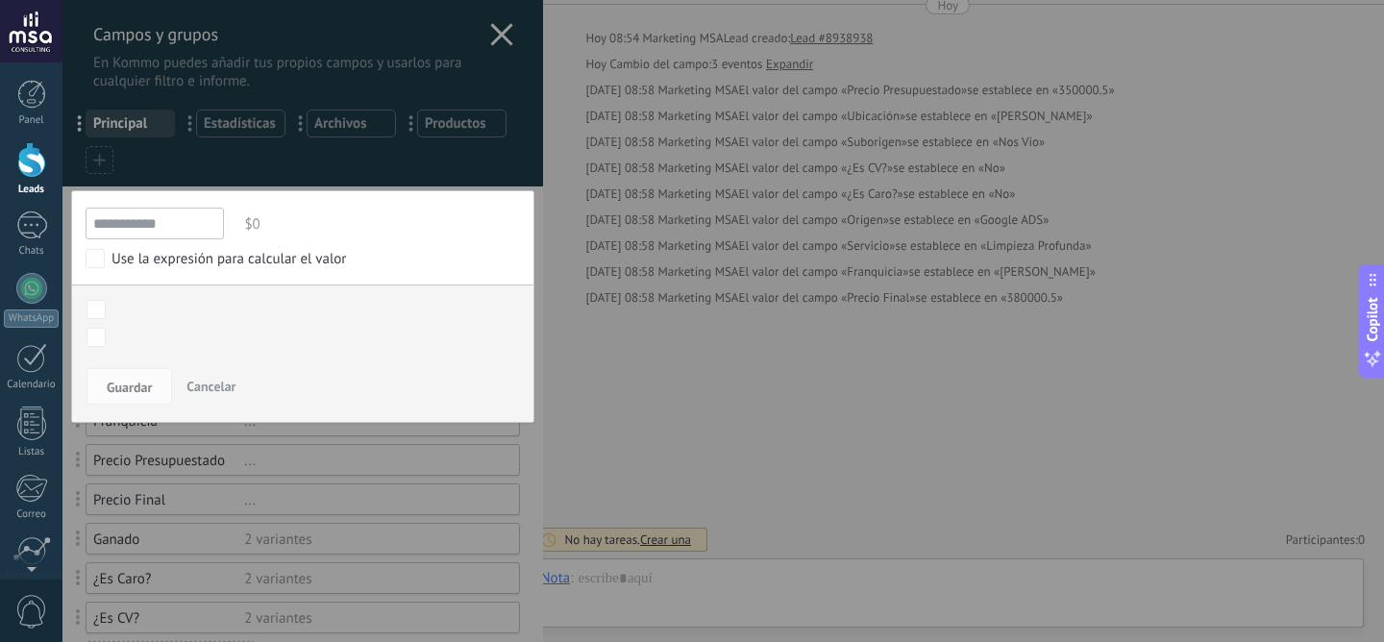
click at [192, 265] on div "Use la expresión para calcular el valor" at bounding box center [228, 259] width 234 height 19
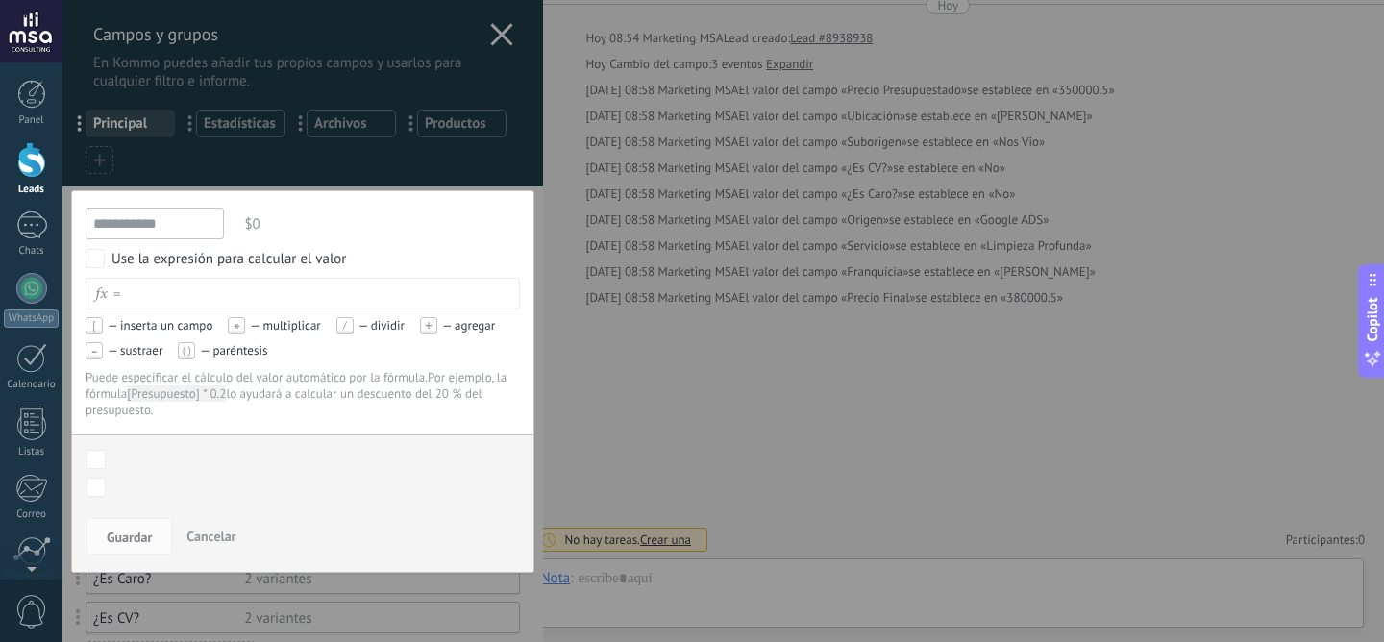
click at [208, 288] on div at bounding box center [320, 294] width 398 height 29
click at [164, 328] on div "[ — inserta un campo" at bounding box center [149, 325] width 127 height 17
click at [164, 294] on div at bounding box center [320, 294] width 398 height 29
click at [0, 0] on div "Contacto inicial Negociación Debate contractual Discusión de contrato Logrado c…" at bounding box center [0, 0] width 0 height 0
click at [183, 444] on label at bounding box center [294, 459] width 426 height 33
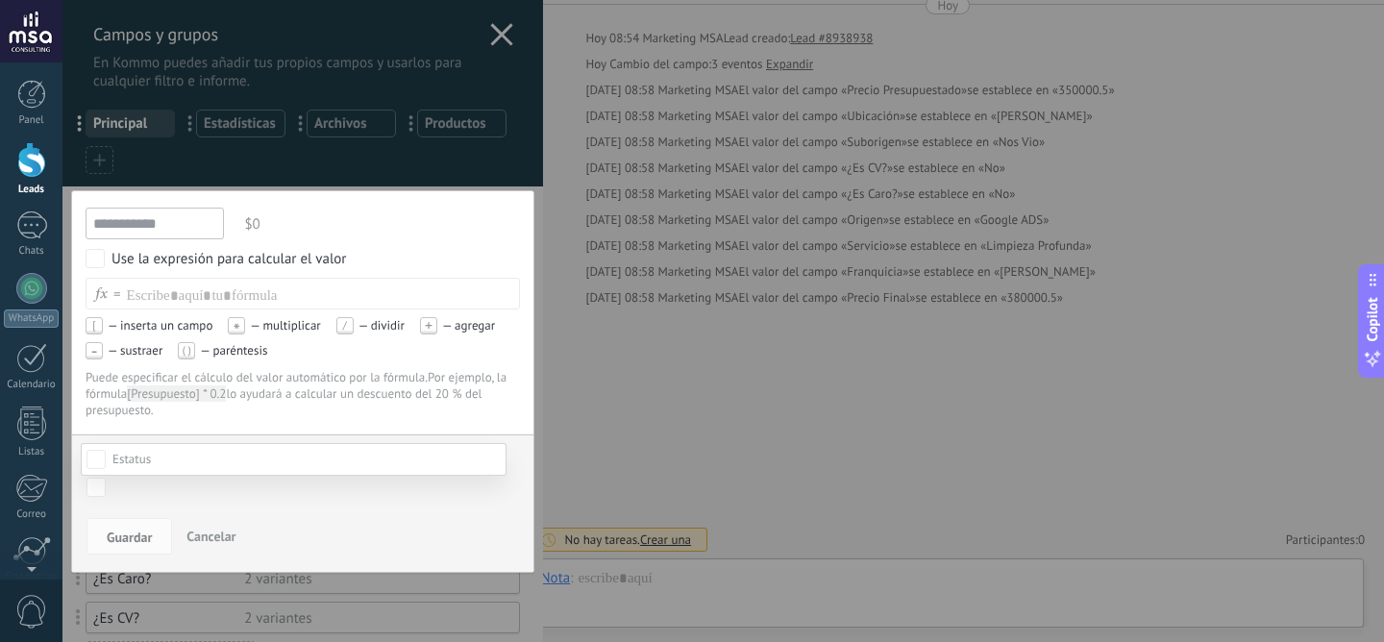
click at [156, 427] on div at bounding box center [722, 321] width 1321 height 642
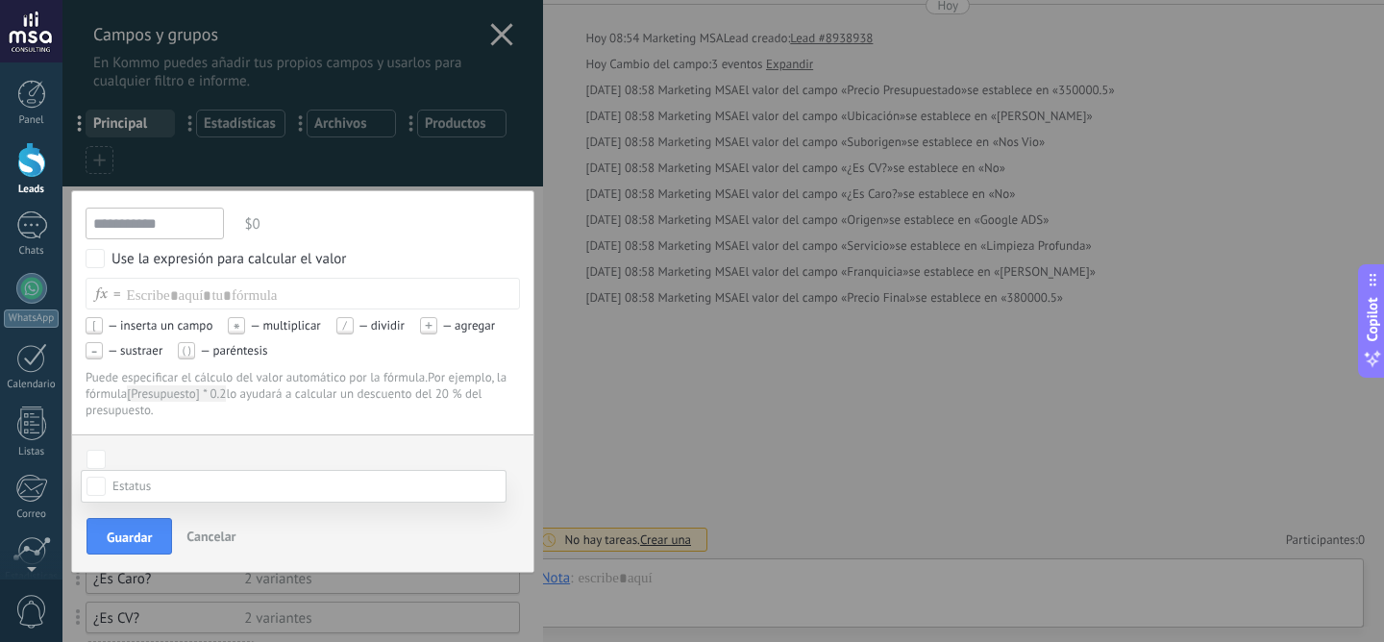
scroll to position [161, 0]
click at [0, 0] on label "Discusión de contrato" at bounding box center [0, 0] width 0 height 0
click at [128, 539] on div "Contacto inicial Negociación Debate contractual Discusión de contrato Logrado c…" at bounding box center [294, 556] width 426 height 172
click at [128, 540] on span "Guardar" at bounding box center [129, 536] width 45 height 13
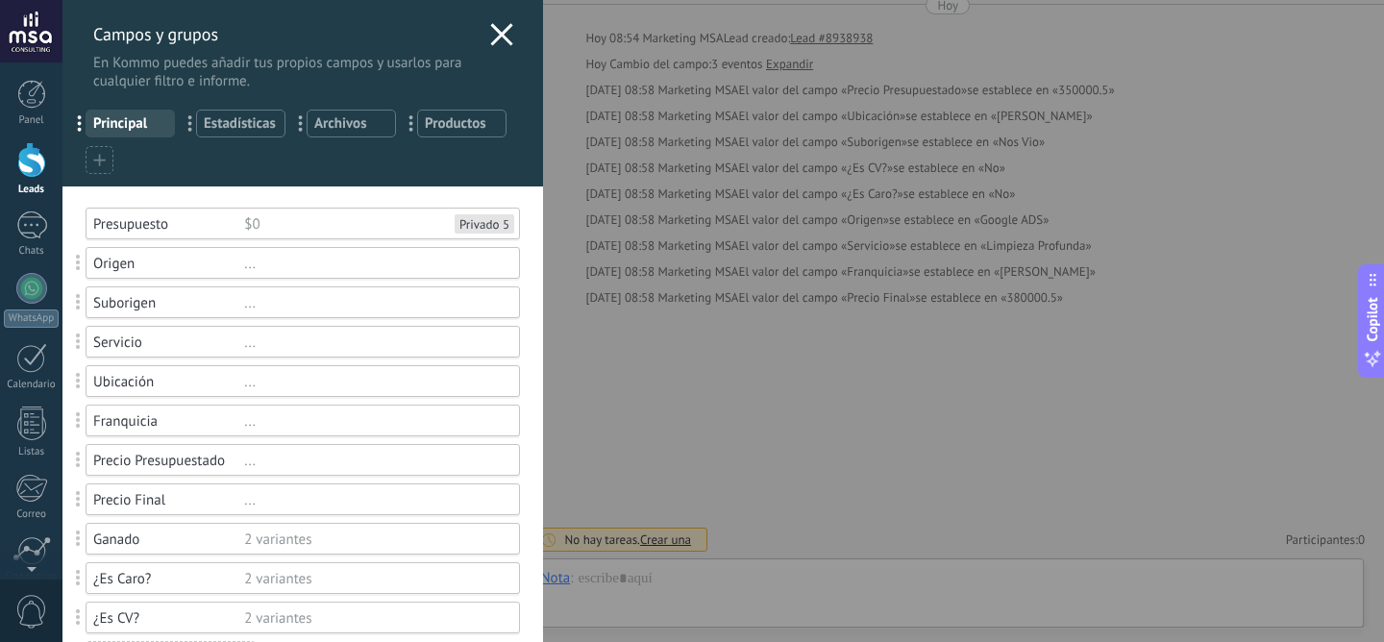
click at [491, 36] on icon at bounding box center [501, 34] width 23 height 23
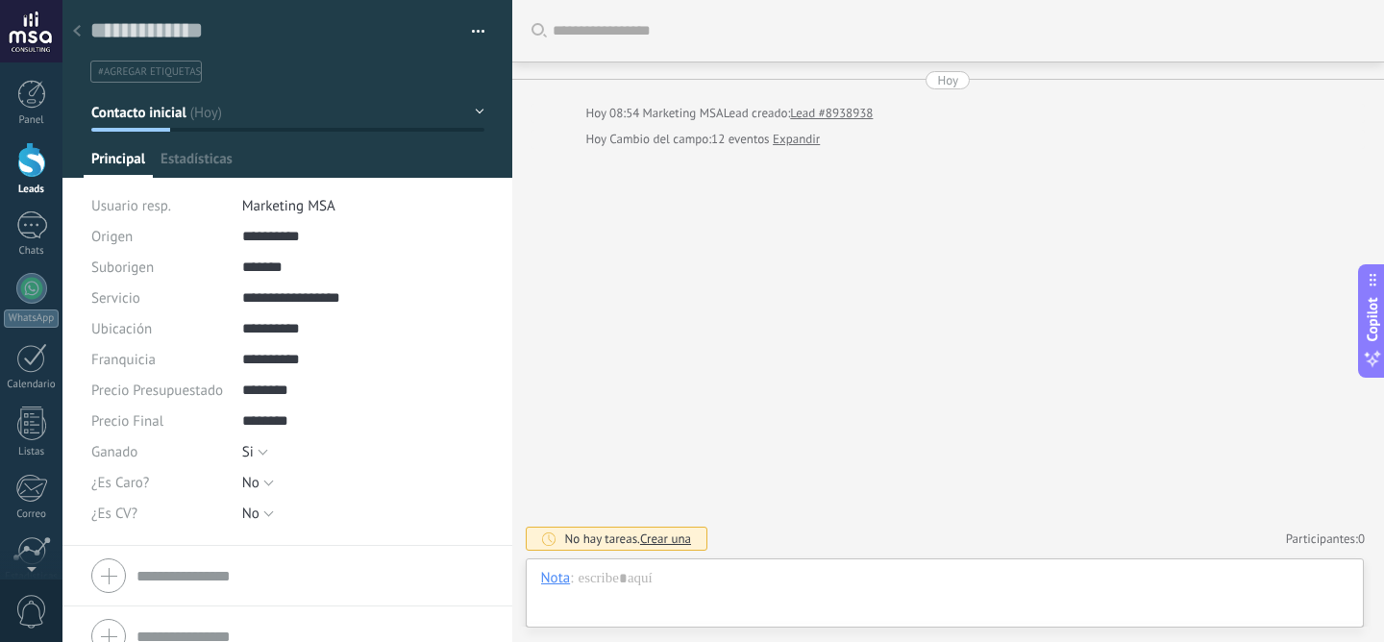
scroll to position [29, 0]
click at [182, 76] on span "#agregar etiquetas" at bounding box center [149, 71] width 103 height 13
click at [577, 261] on div "Buscar Carga más Hoy Hoy 08:54 Marketing MSA Lead creado: Lead #8938938 Hoy Cam…" at bounding box center [948, 321] width 872 height 642
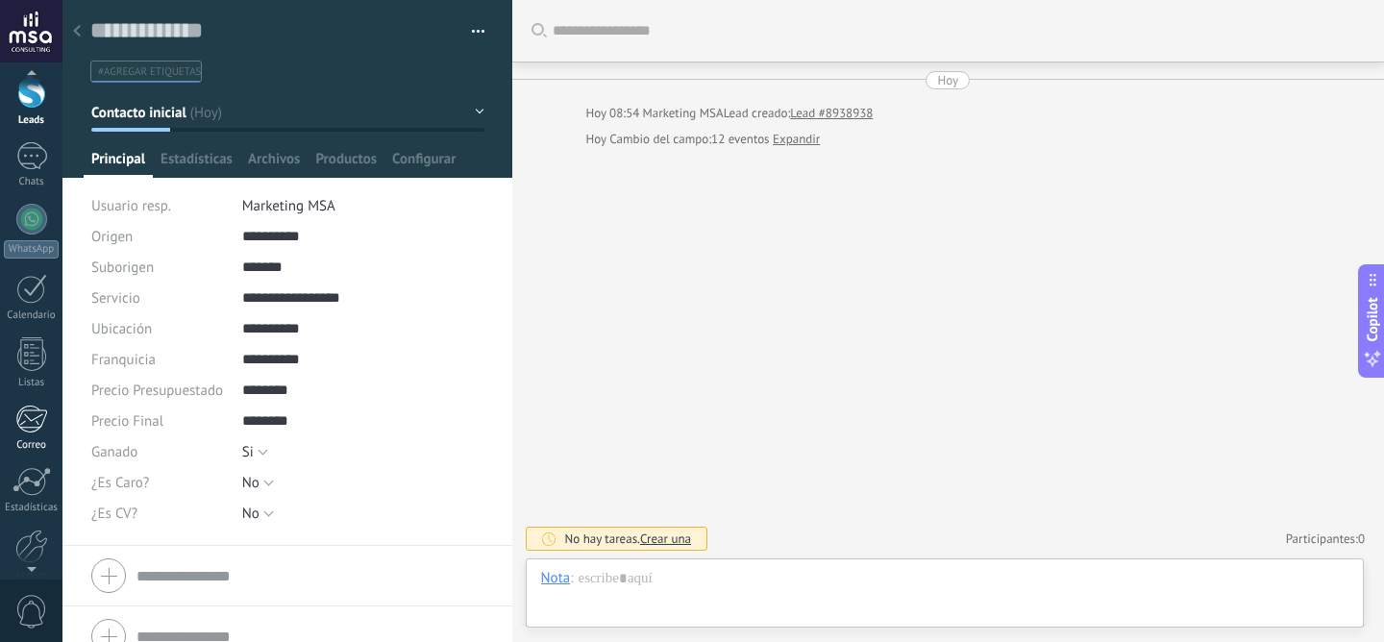
scroll to position [117, 0]
click at [34, 509] on div at bounding box center [31, 498] width 33 height 34
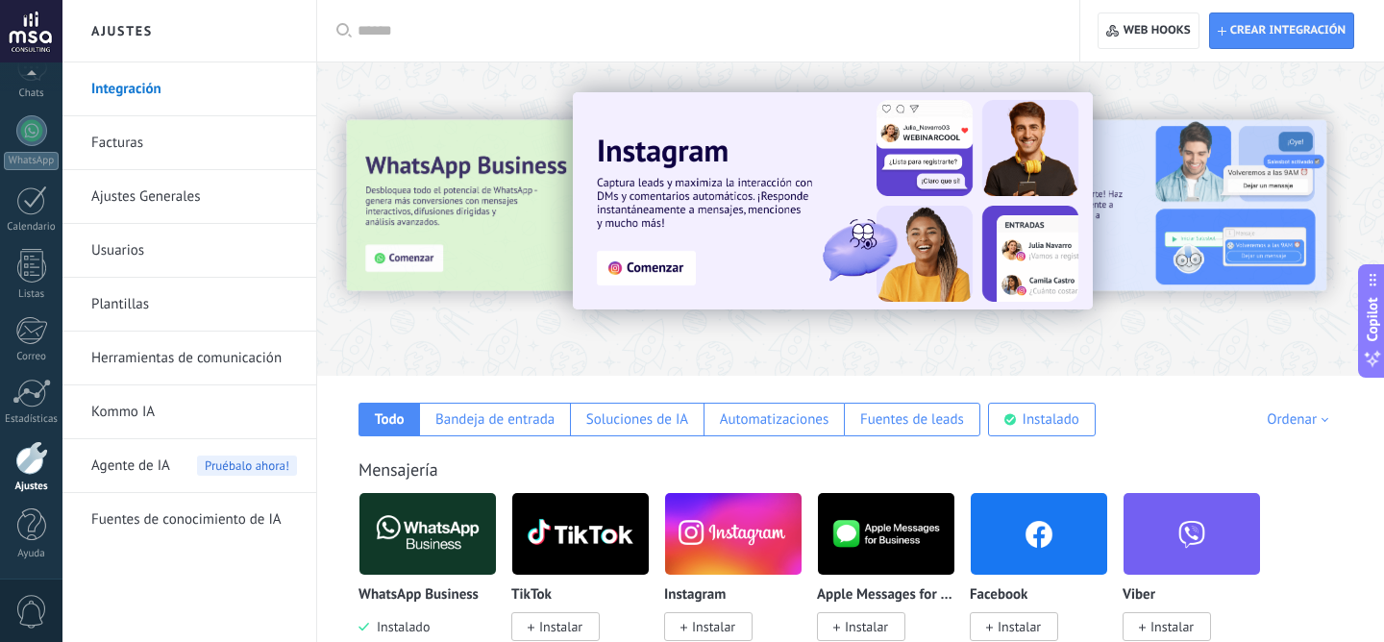
scroll to position [45, 0]
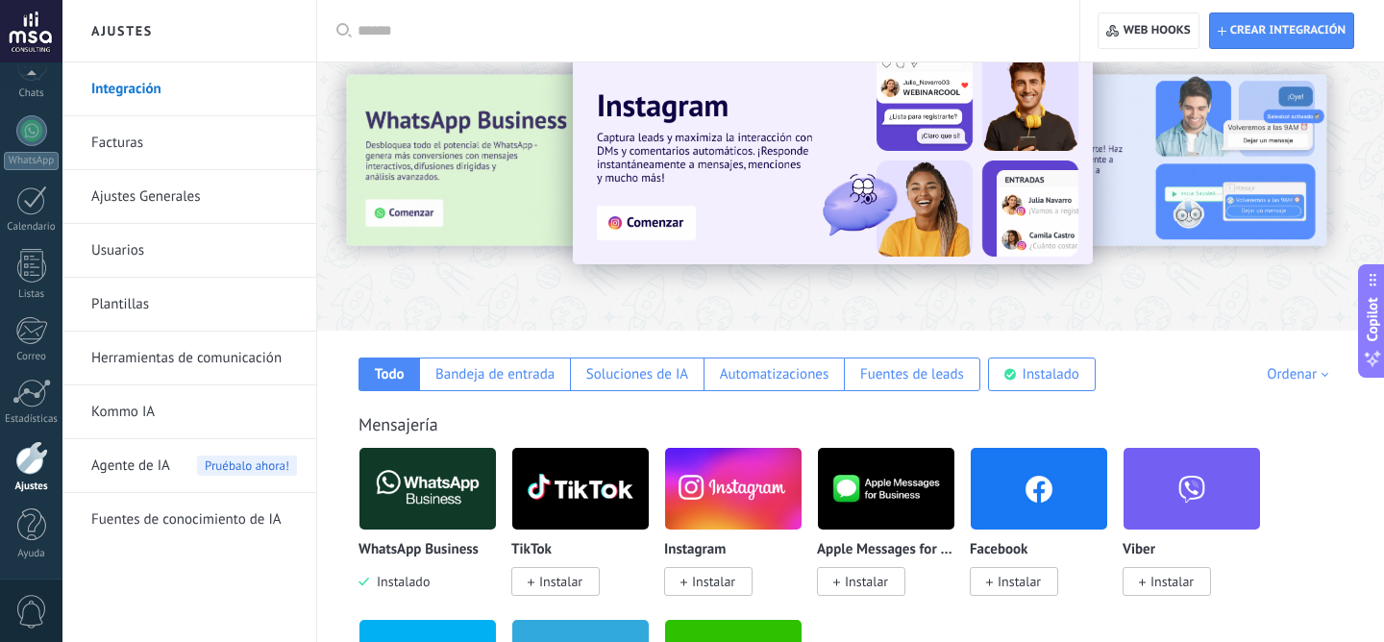
click at [705, 584] on span "Instalar" at bounding box center [713, 581] width 43 height 17
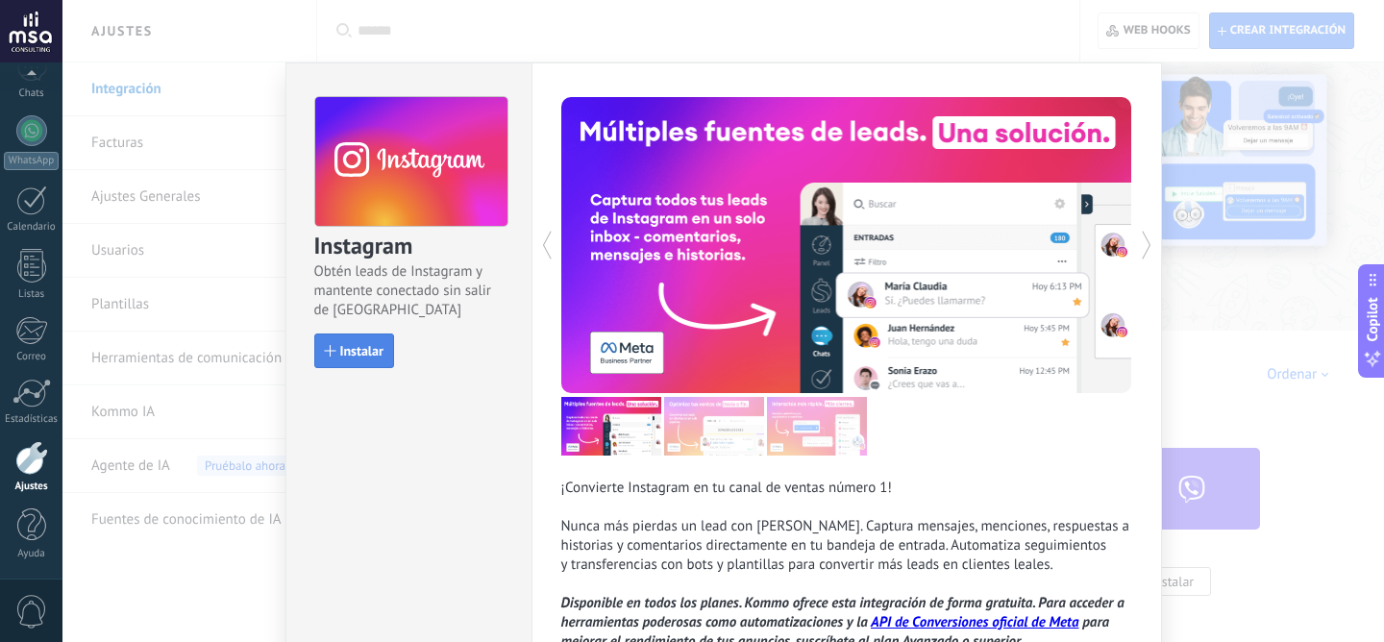
click at [361, 352] on span "Instalar" at bounding box center [361, 350] width 43 height 13
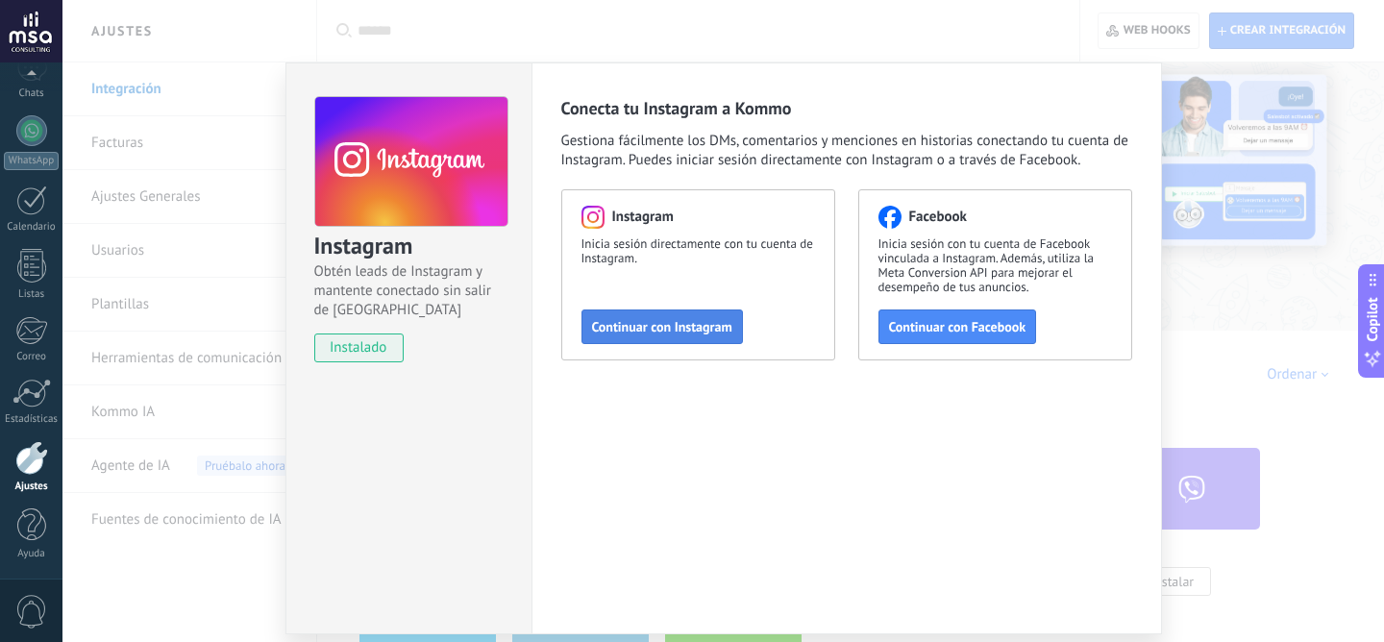
click at [674, 327] on span "Continuar con Instagram" at bounding box center [662, 326] width 140 height 13
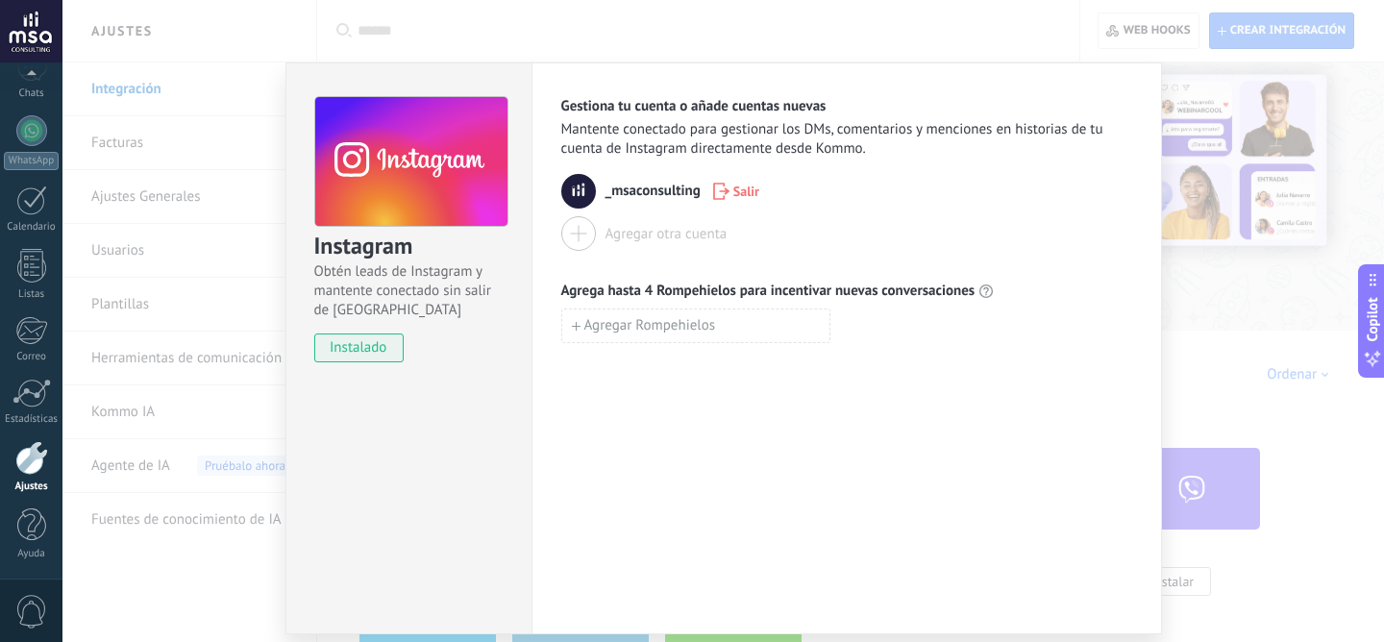
click at [1260, 272] on div "Instagram Obtén leads de Instagram y mantente conectado sin salir de Kommo inst…" at bounding box center [722, 321] width 1321 height 642
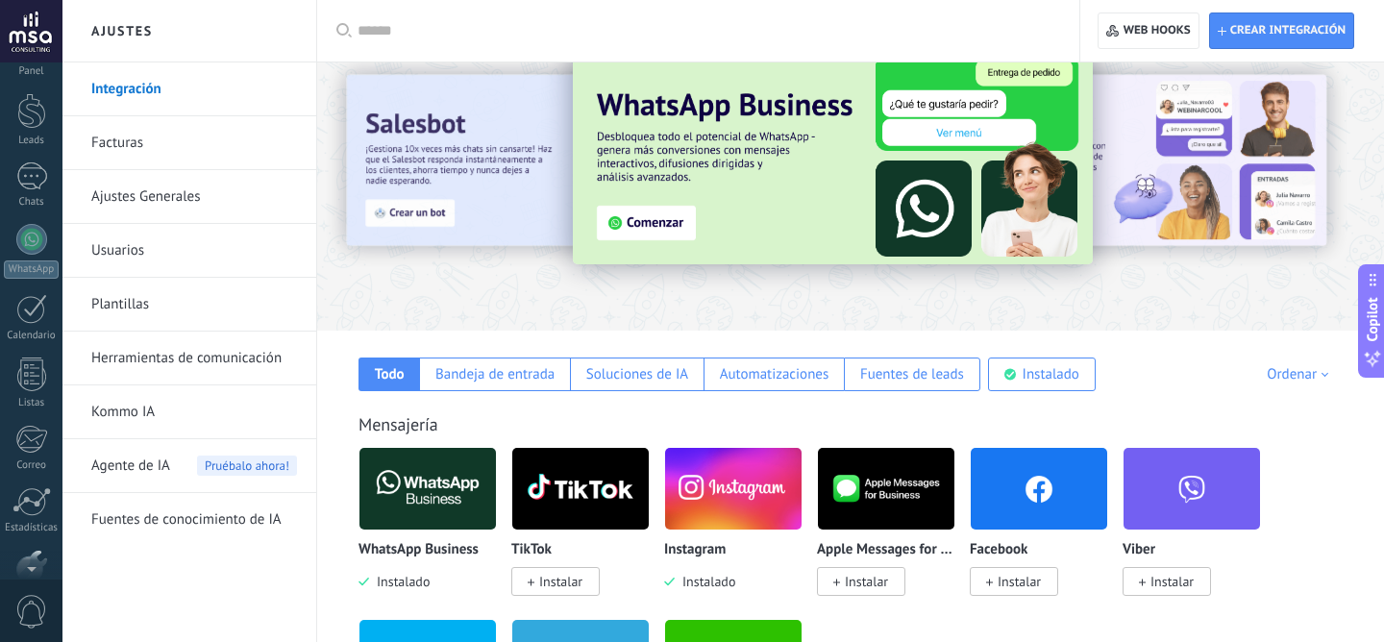
scroll to position [0, 0]
click at [34, 160] on div at bounding box center [31, 160] width 29 height 36
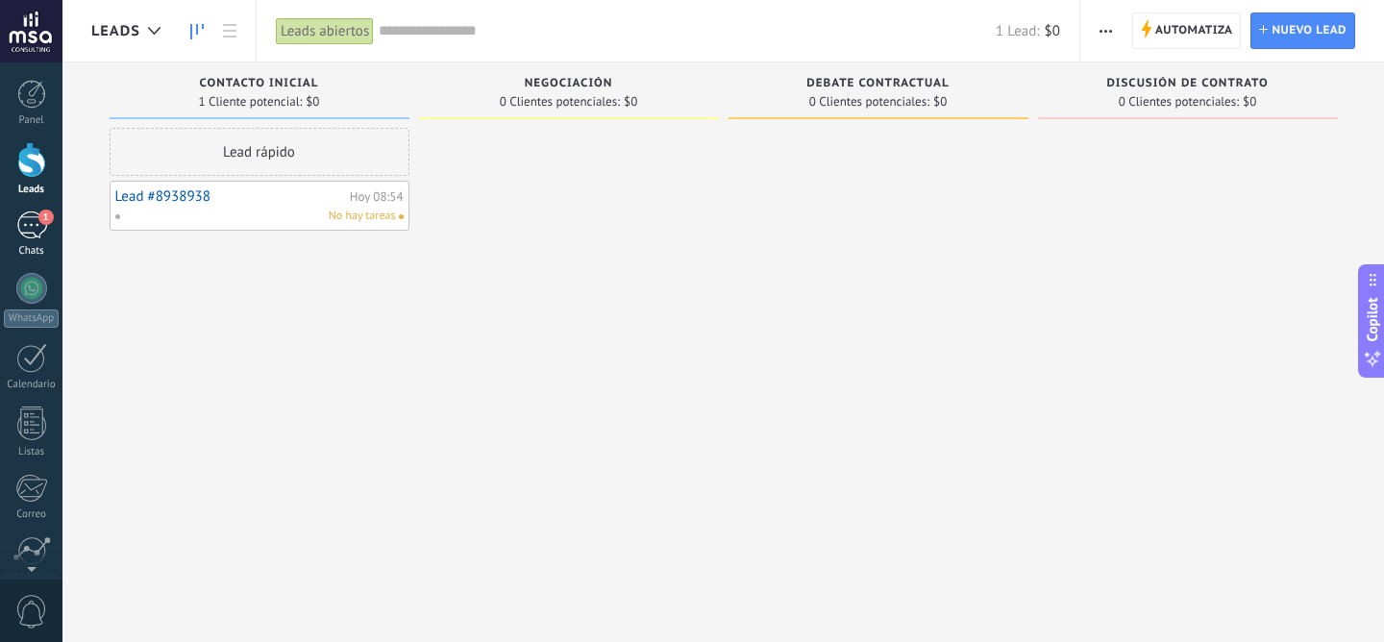
click at [27, 238] on div "1" at bounding box center [31, 225] width 31 height 28
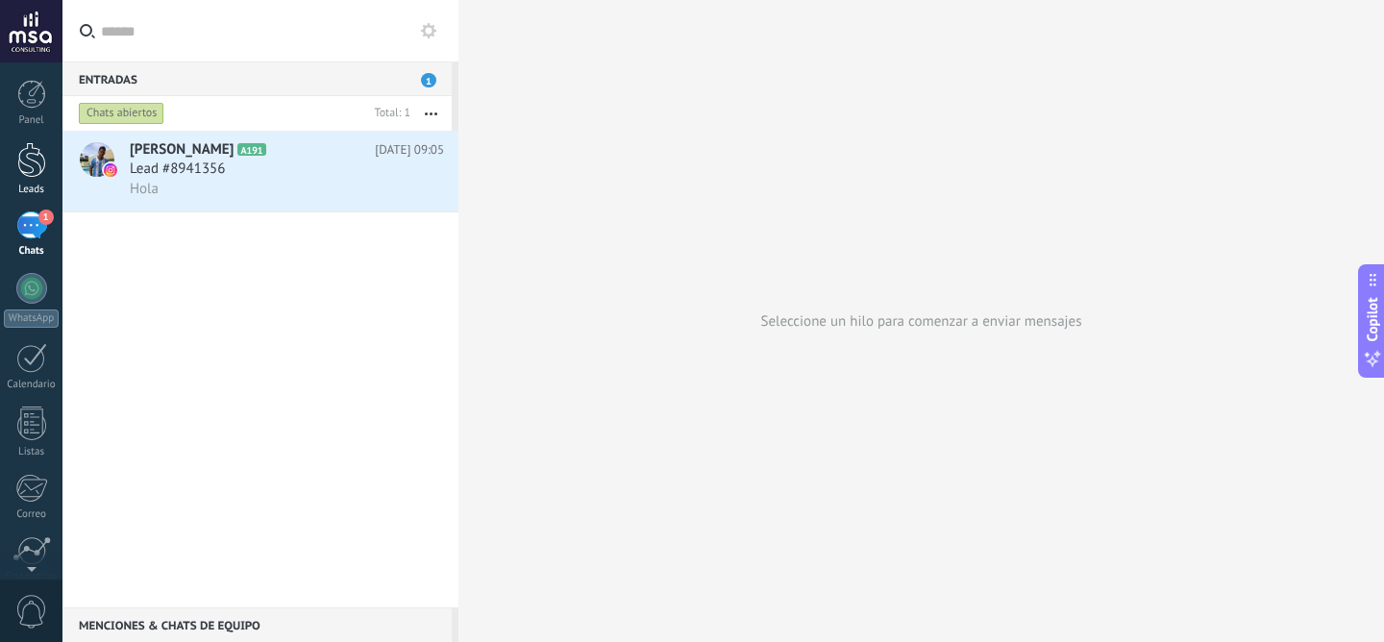
click at [26, 183] on link "Leads" at bounding box center [31, 169] width 62 height 54
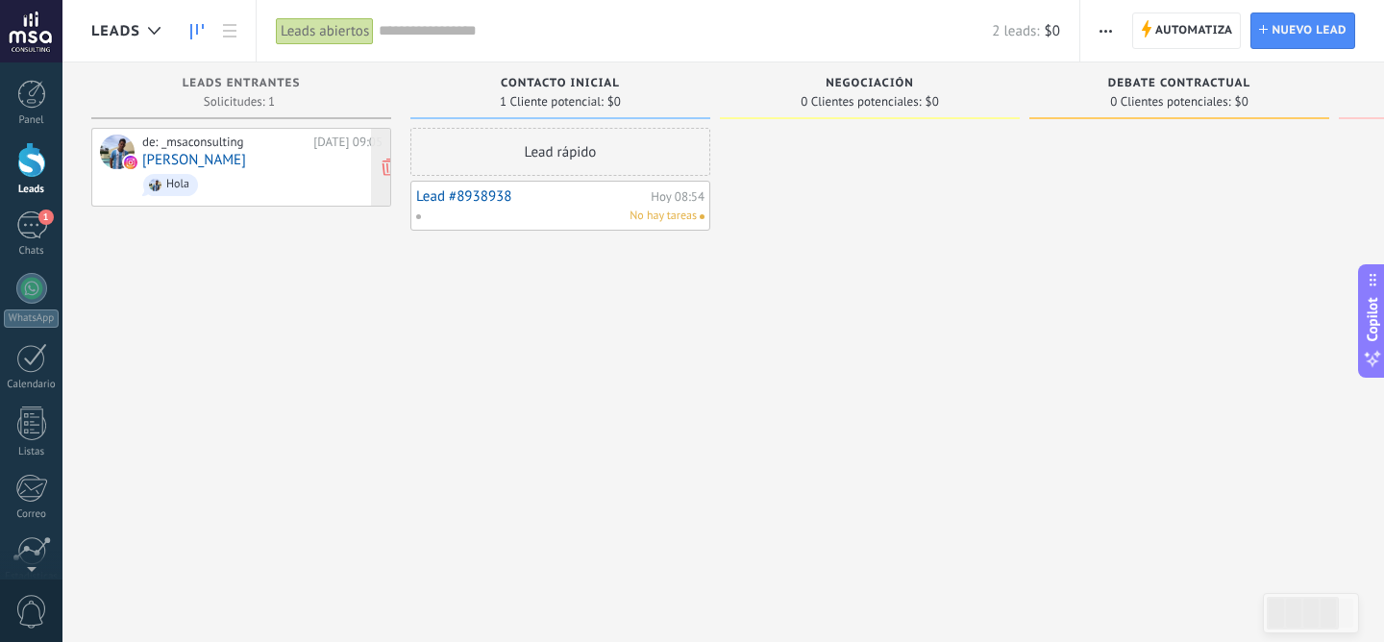
click at [269, 189] on span "Hola" at bounding box center [262, 185] width 240 height 30
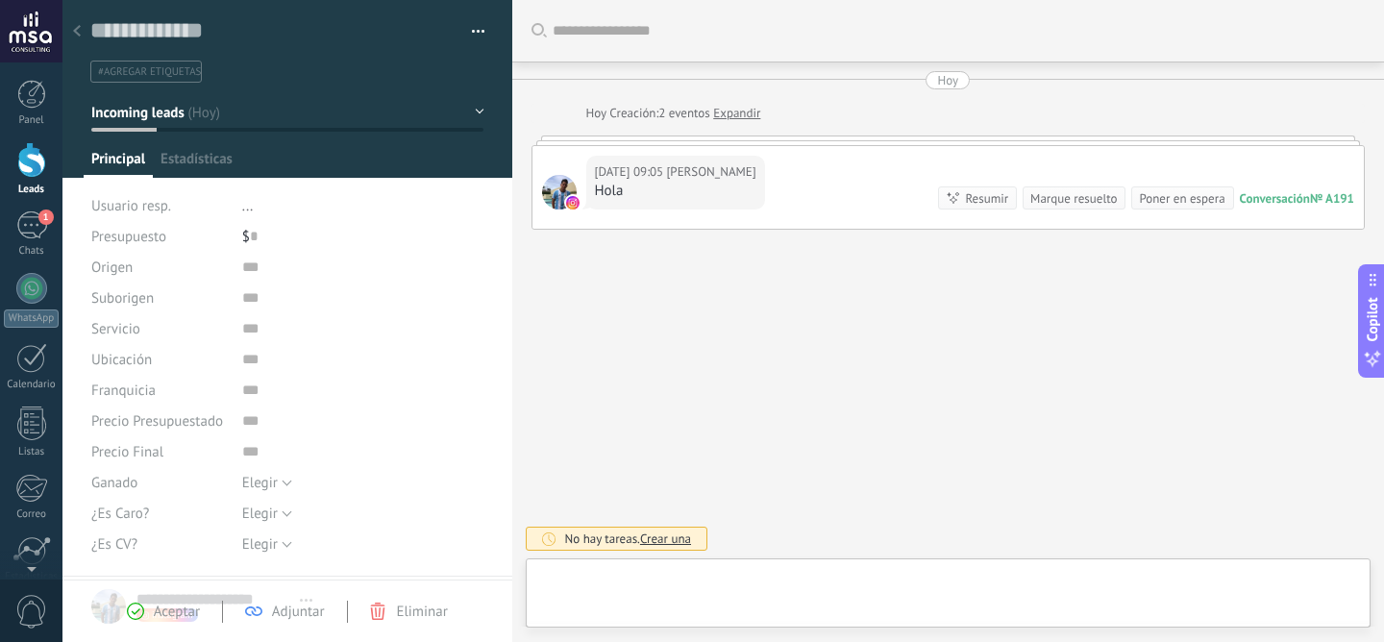
scroll to position [29, 0]
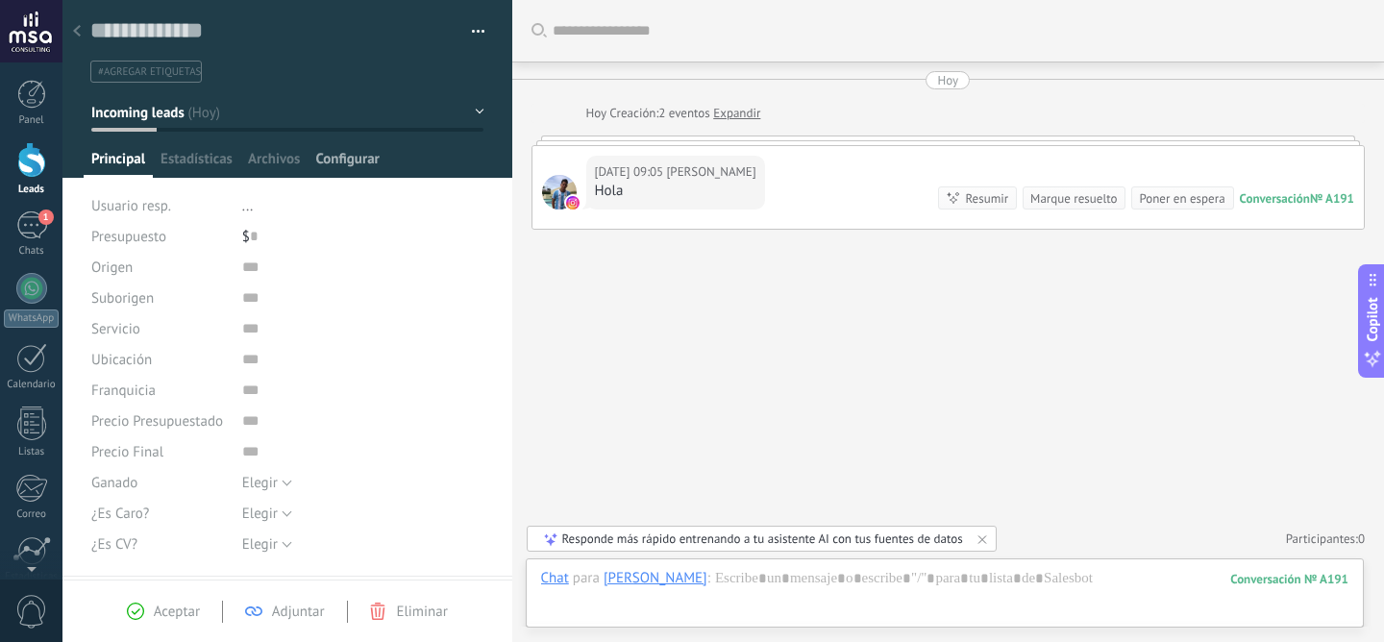
click at [348, 168] on span "Configurar" at bounding box center [346, 164] width 63 height 28
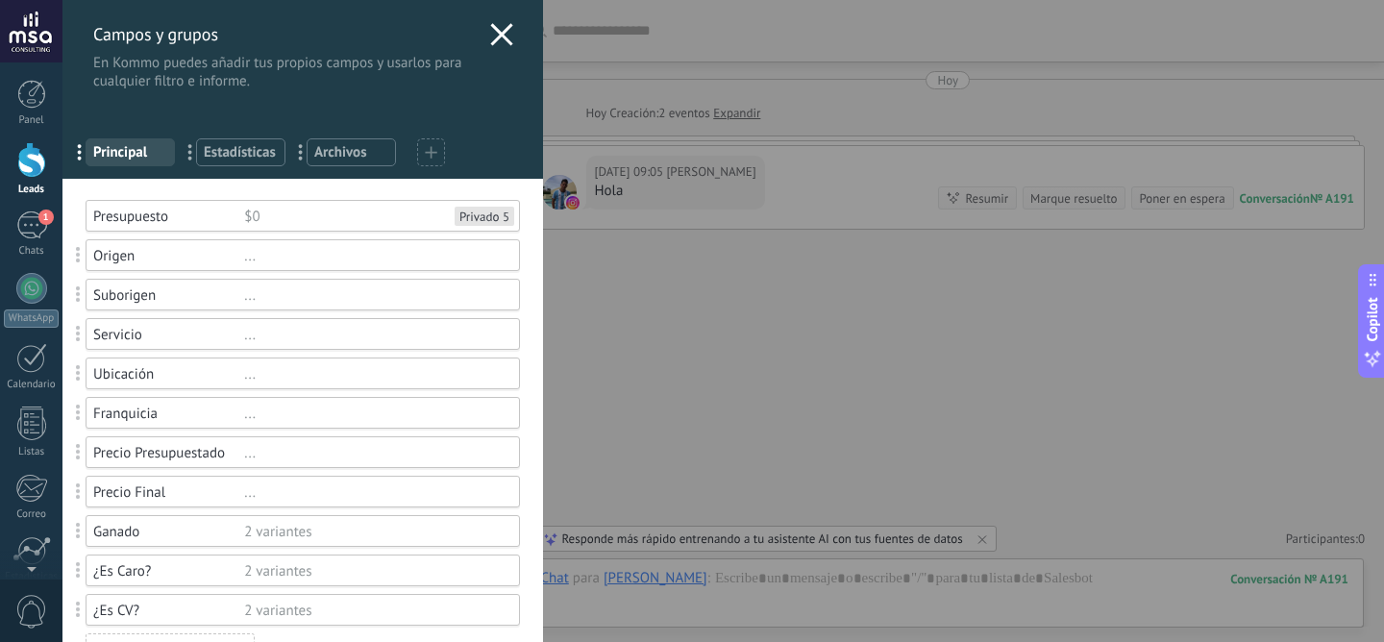
click at [346, 227] on div "Presupuesto $0 Privado 5" at bounding box center [303, 216] width 434 height 32
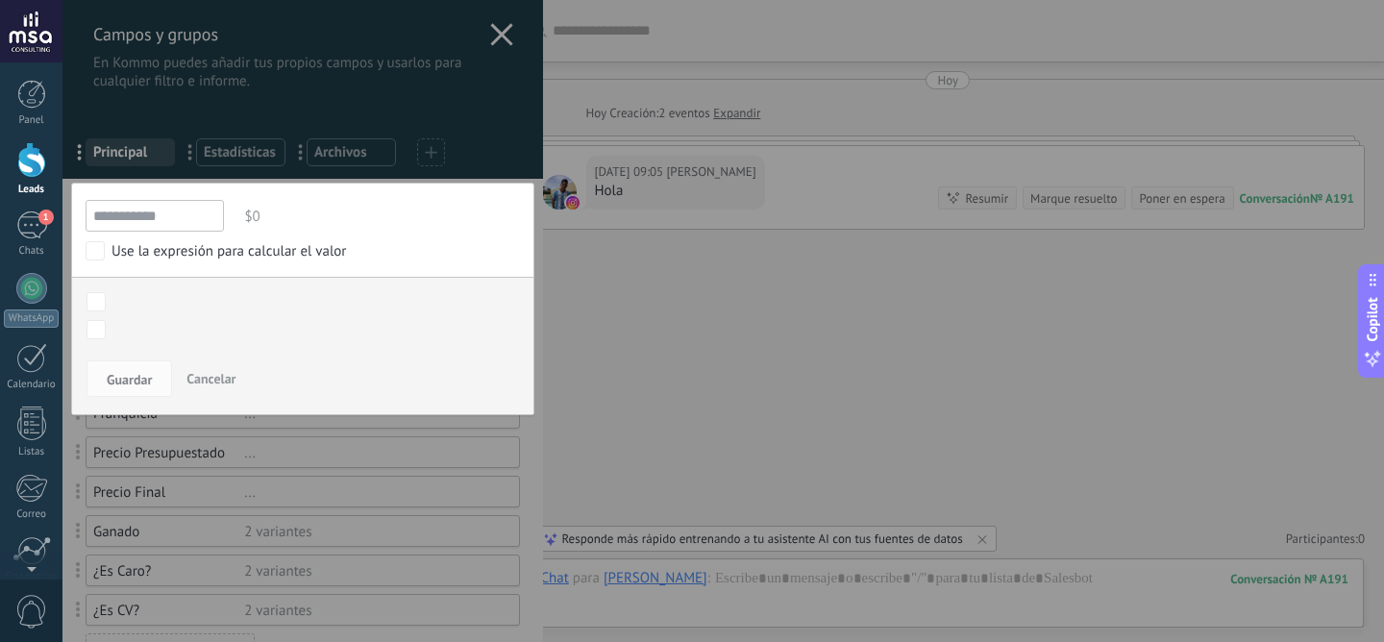
click at [106, 327] on div "Contacto inicial Negociación Debate contractual Discusión de contrato Logrado c…" at bounding box center [302, 330] width 432 height 21
click at [500, 133] on div at bounding box center [722, 320] width 1321 height 642
click at [153, 369] on button "Guardar" at bounding box center [129, 378] width 86 height 37
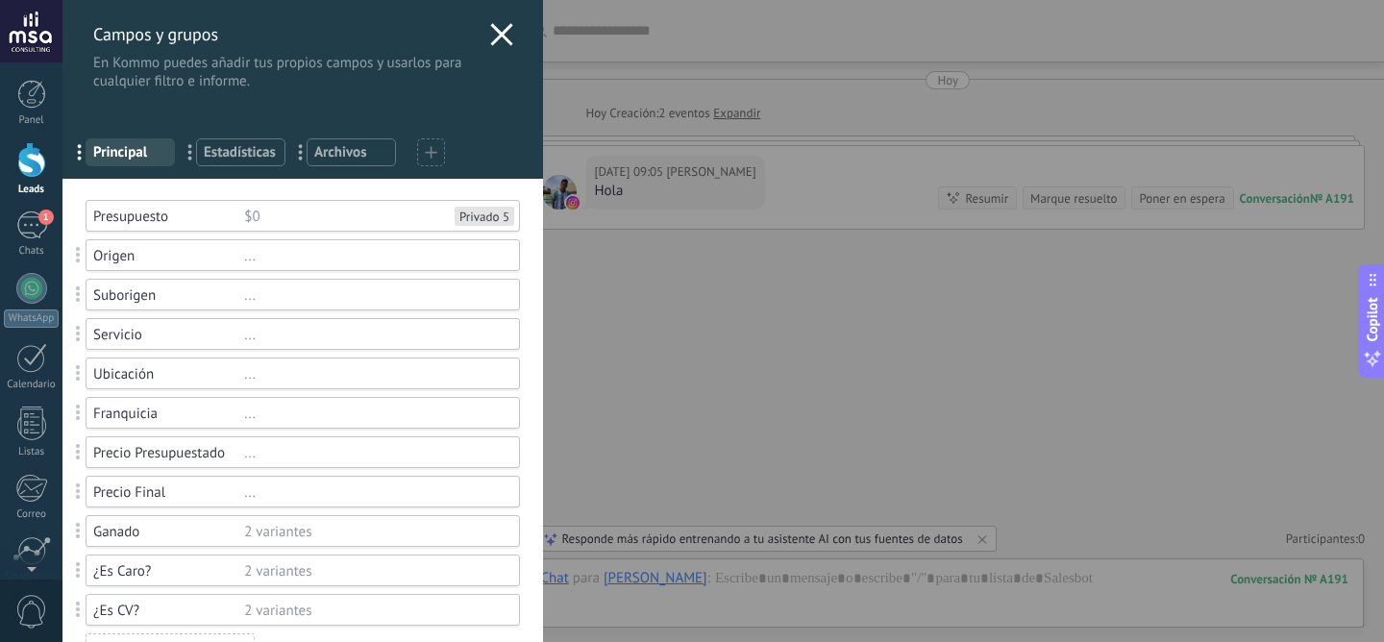
click at [494, 39] on icon at bounding box center [501, 34] width 23 height 23
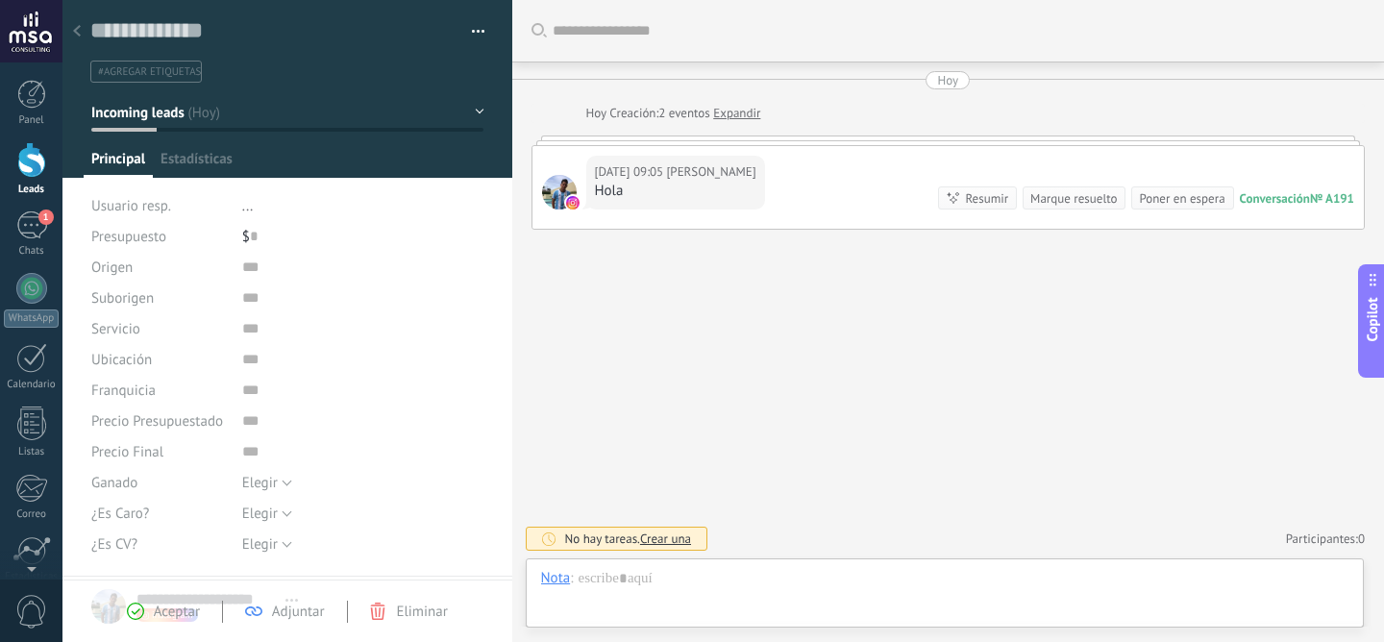
scroll to position [29, 0]
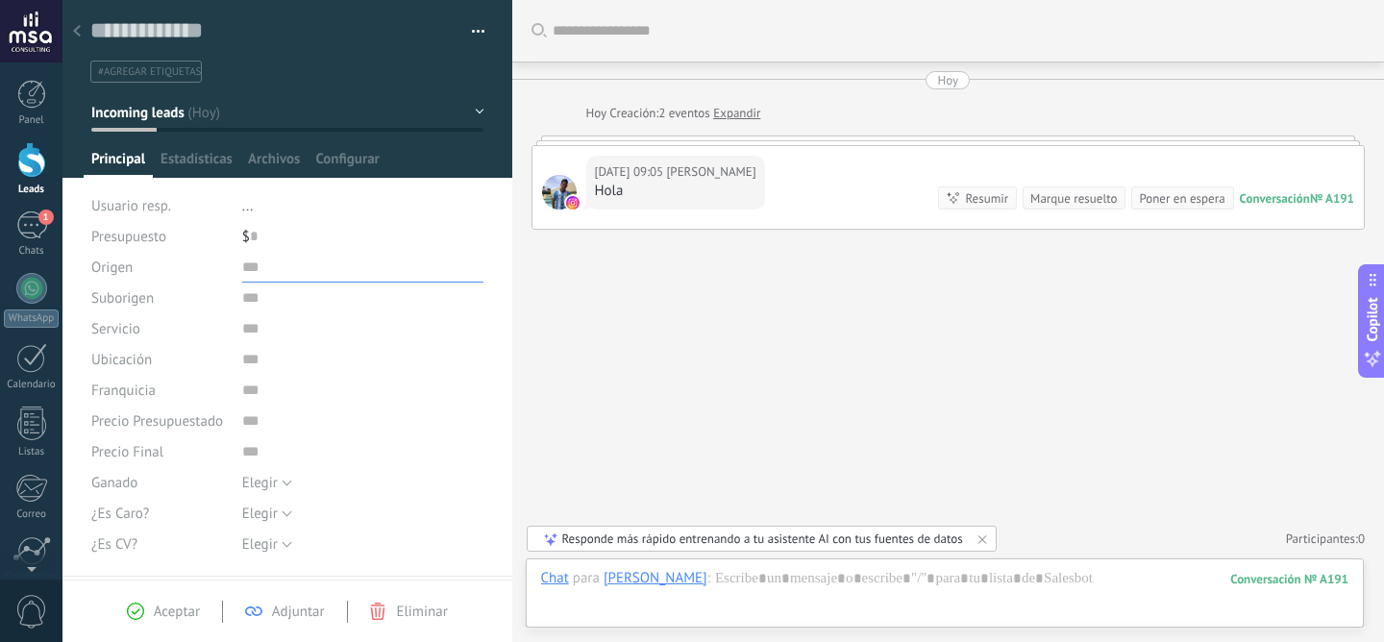
click at [247, 273] on input "text" at bounding box center [363, 267] width 242 height 31
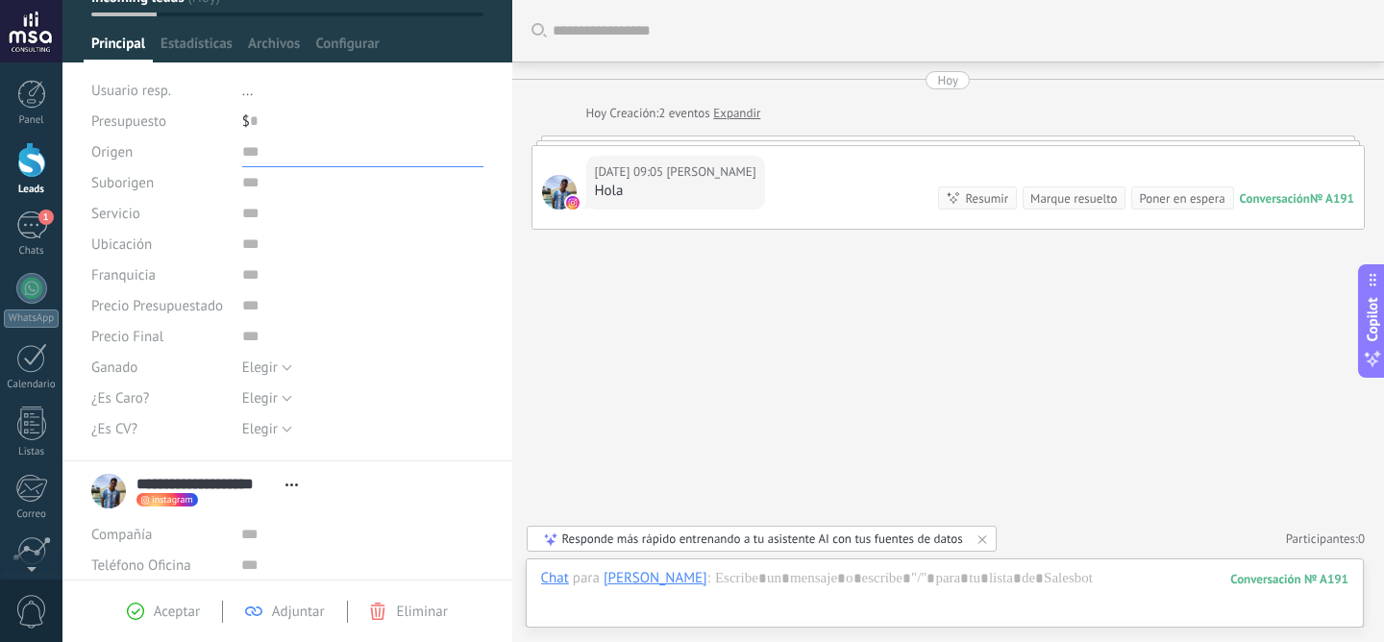
scroll to position [0, 0]
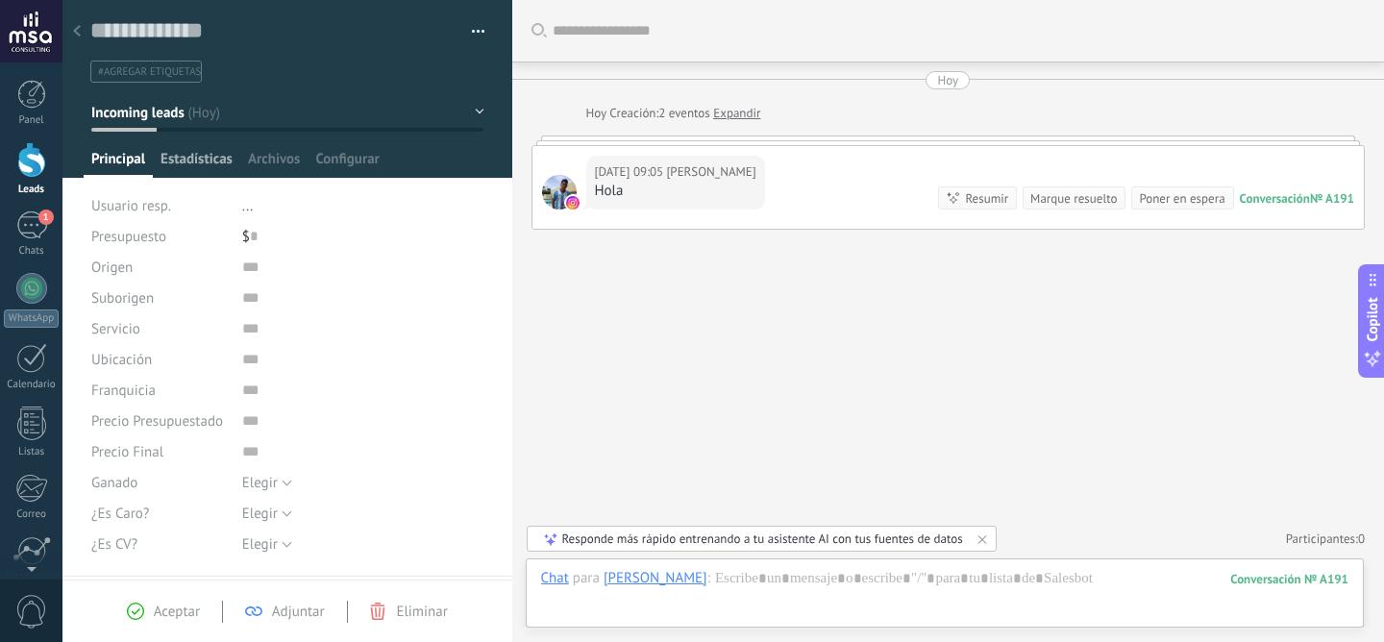
click at [206, 155] on span "Estadísticas" at bounding box center [196, 164] width 72 height 28
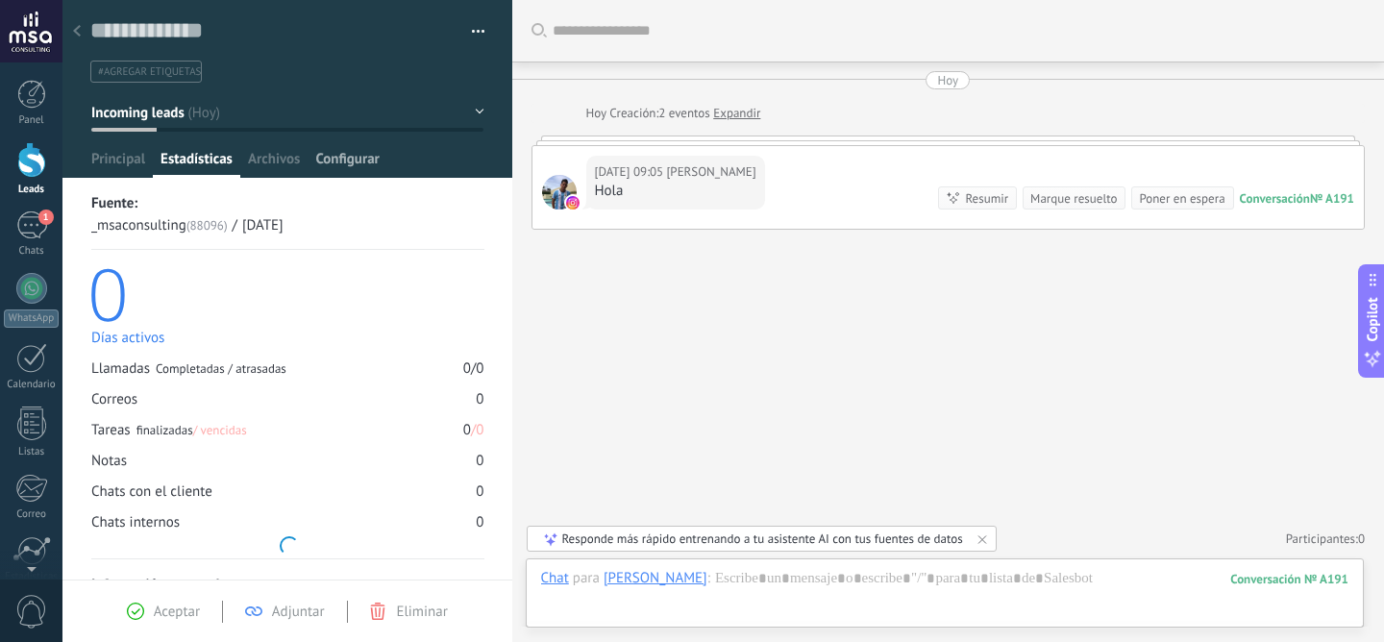
click at [353, 165] on span "Configurar" at bounding box center [346, 164] width 63 height 28
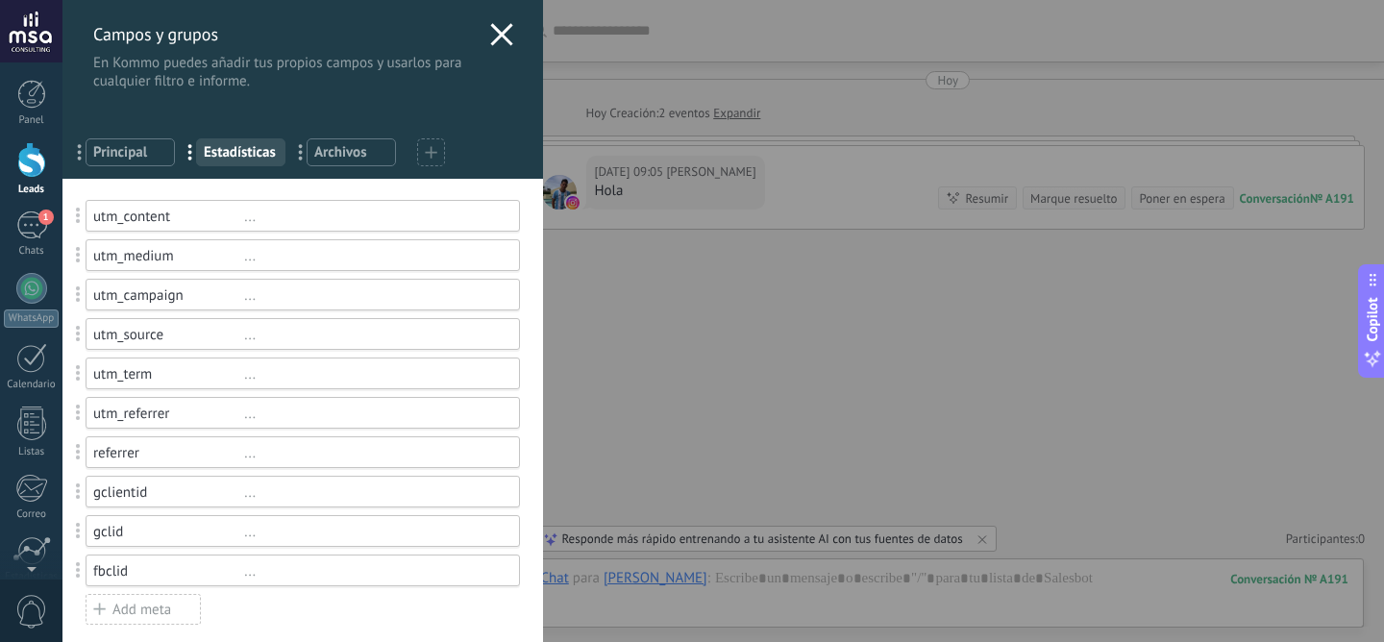
click at [85, 209] on span at bounding box center [79, 215] width 36 height 45
click at [123, 211] on div "utm_content" at bounding box center [168, 217] width 151 height 18
click at [265, 208] on div "..." at bounding box center [373, 217] width 258 height 18
click at [244, 216] on div "..." at bounding box center [373, 217] width 258 height 18
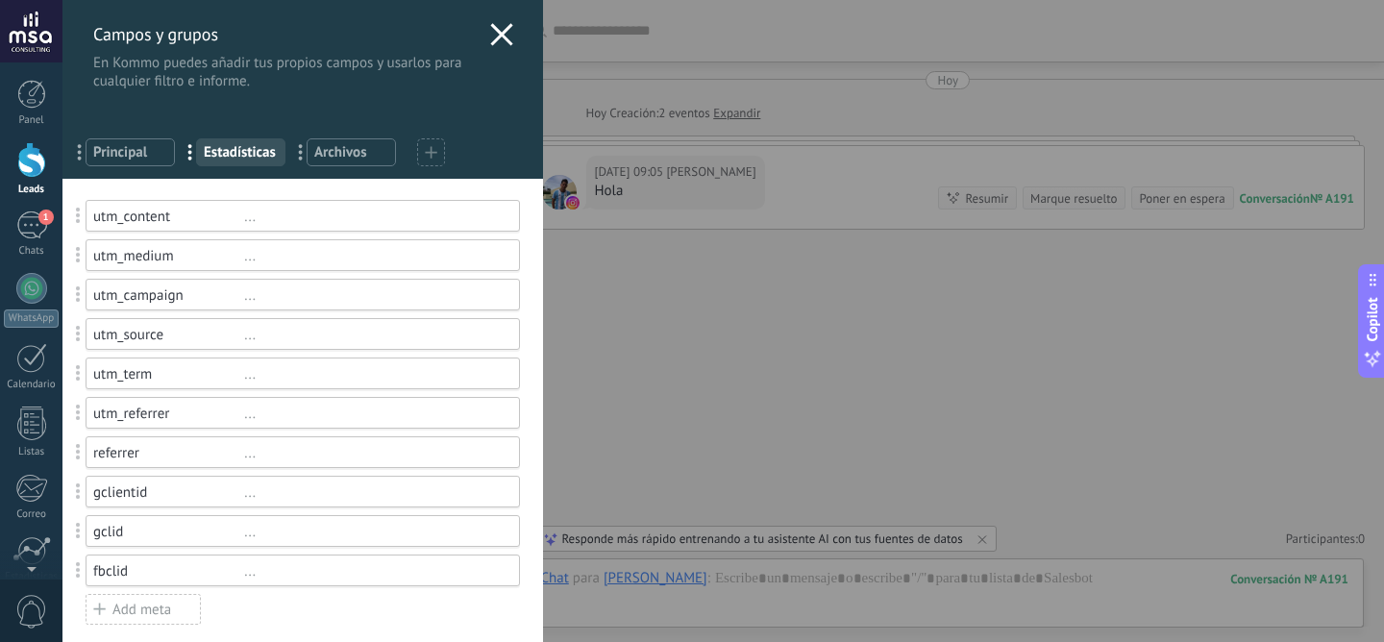
click at [114, 148] on span "Principal" at bounding box center [130, 152] width 74 height 18
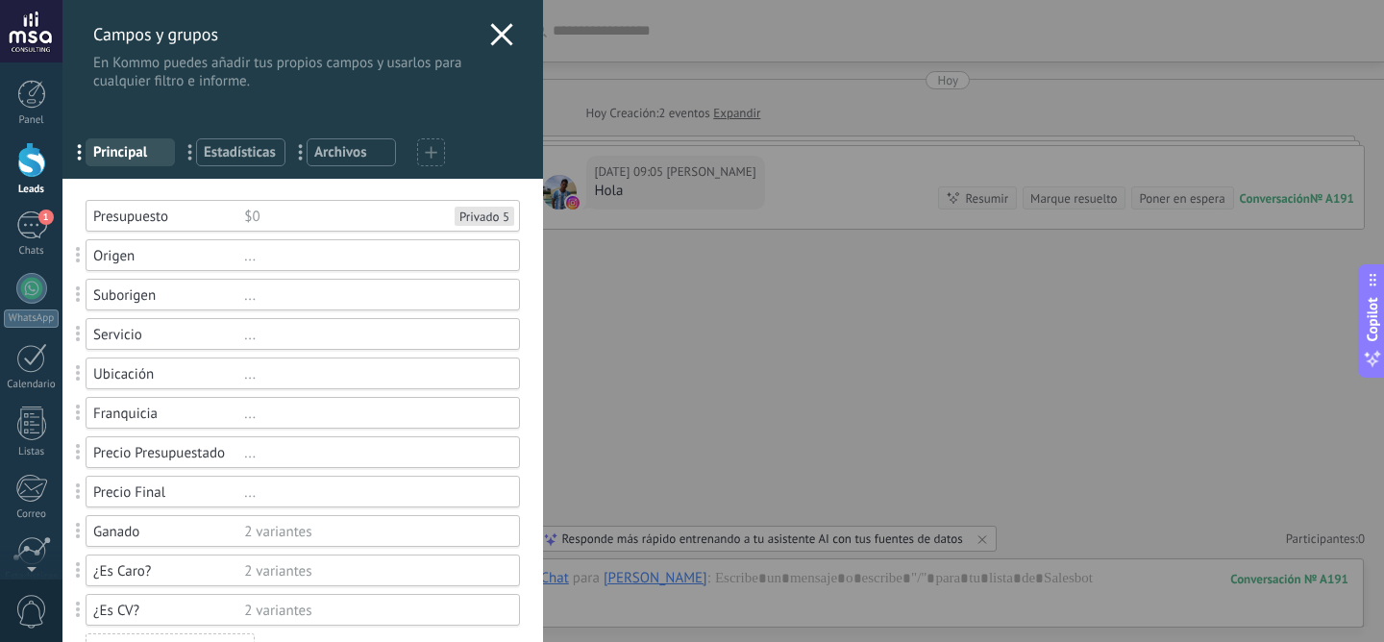
click at [247, 281] on div "Suborigen ..." at bounding box center [303, 295] width 434 height 32
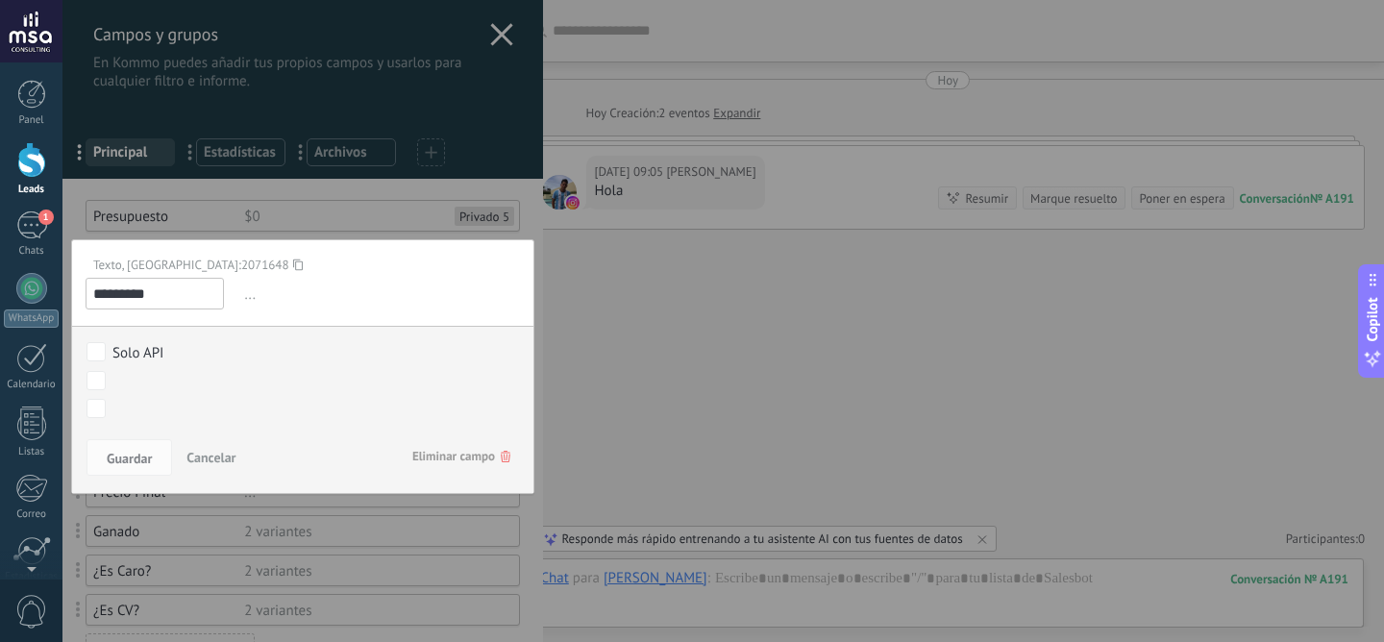
click at [227, 455] on span "Cancelar" at bounding box center [210, 457] width 49 height 17
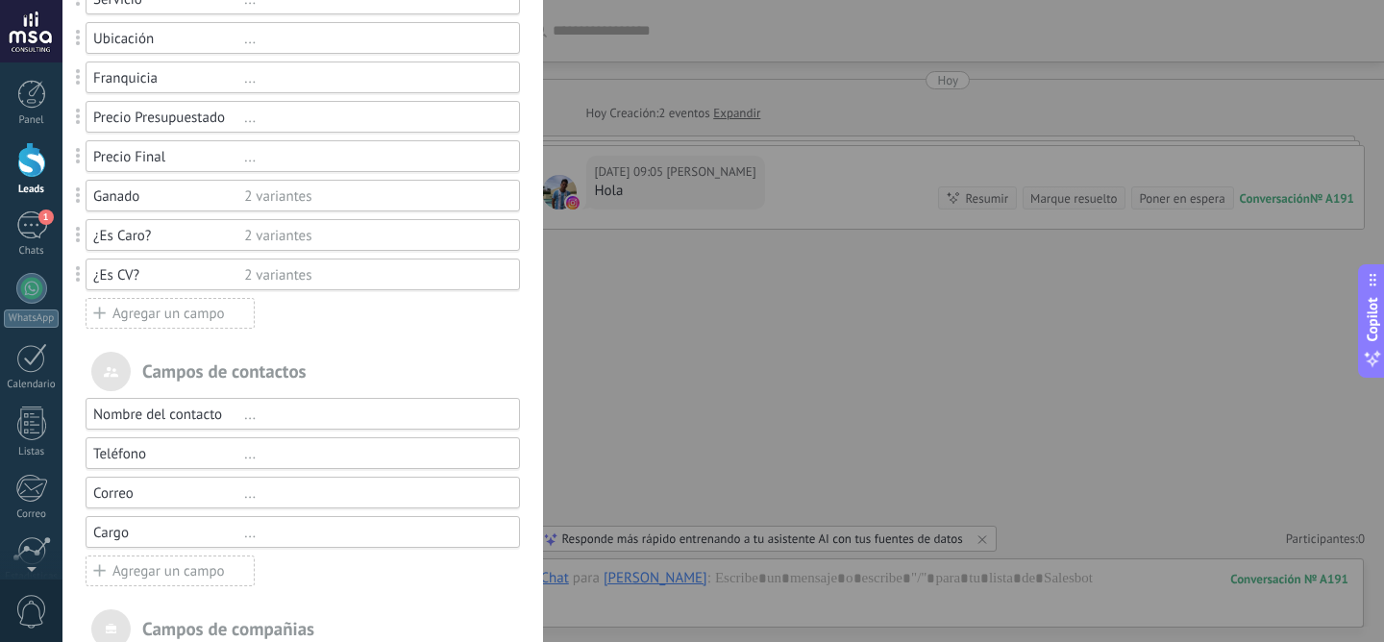
scroll to position [366, 0]
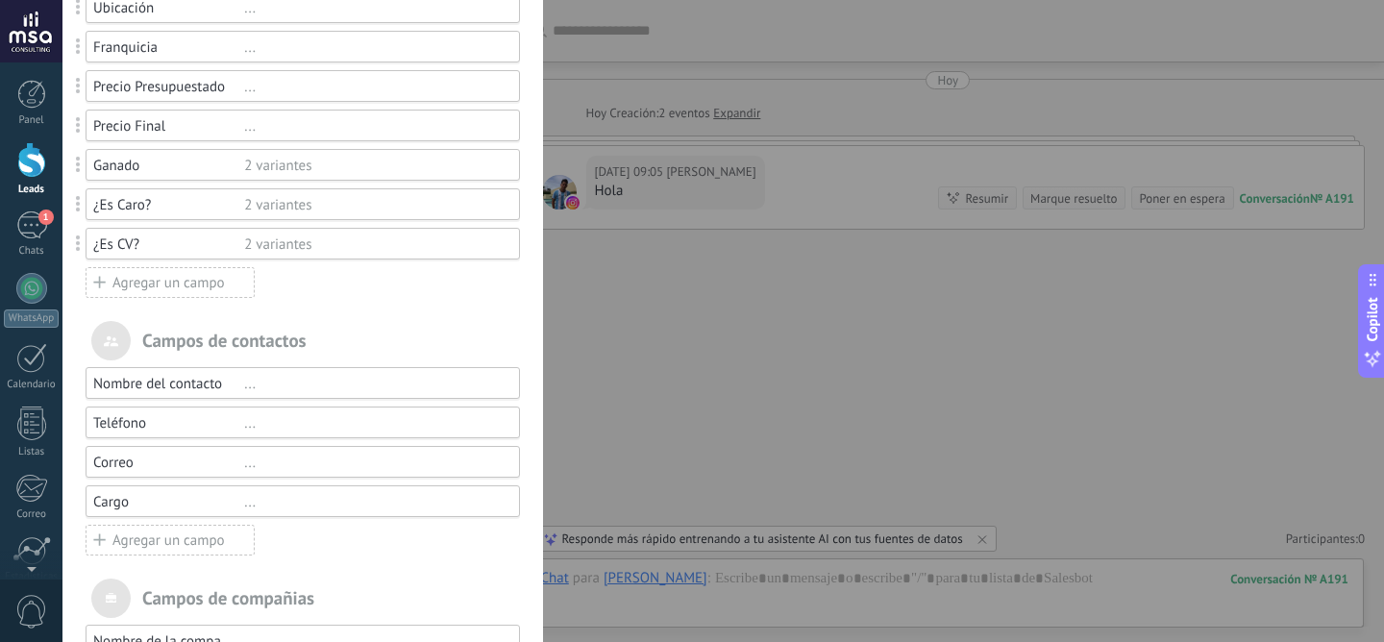
click at [145, 285] on div "Agregar un campo" at bounding box center [170, 282] width 169 height 31
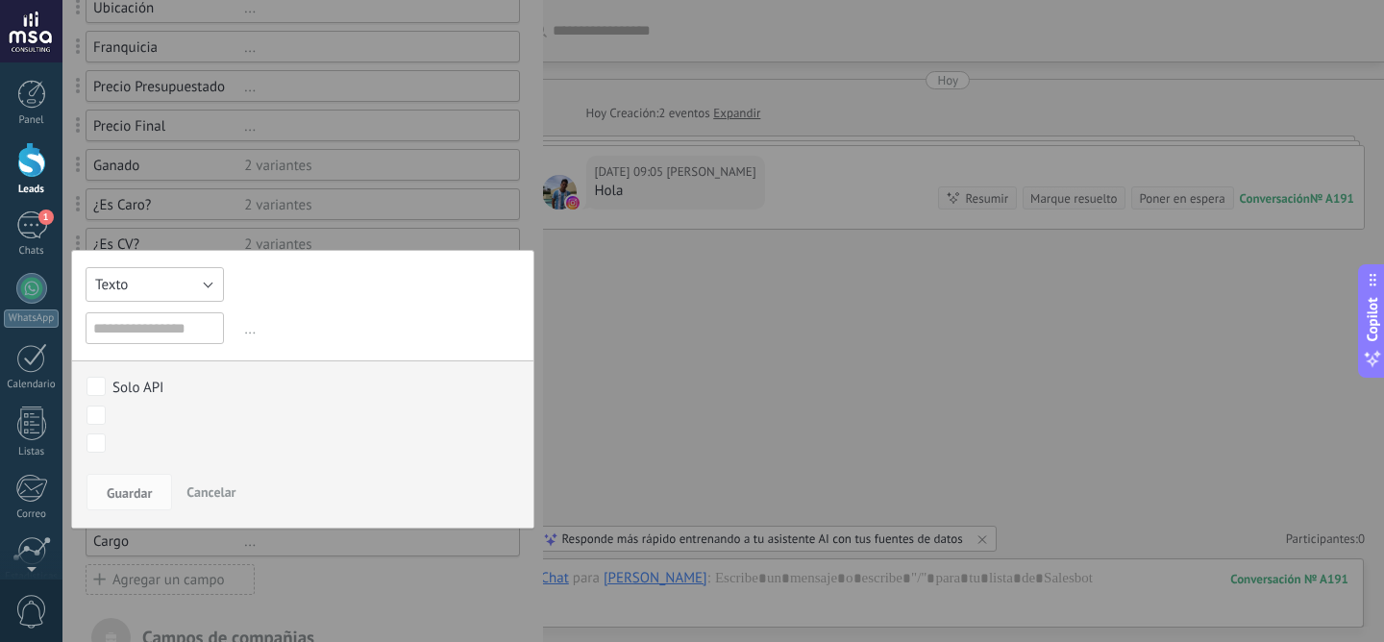
click at [204, 283] on button "Texto" at bounding box center [155, 284] width 138 height 35
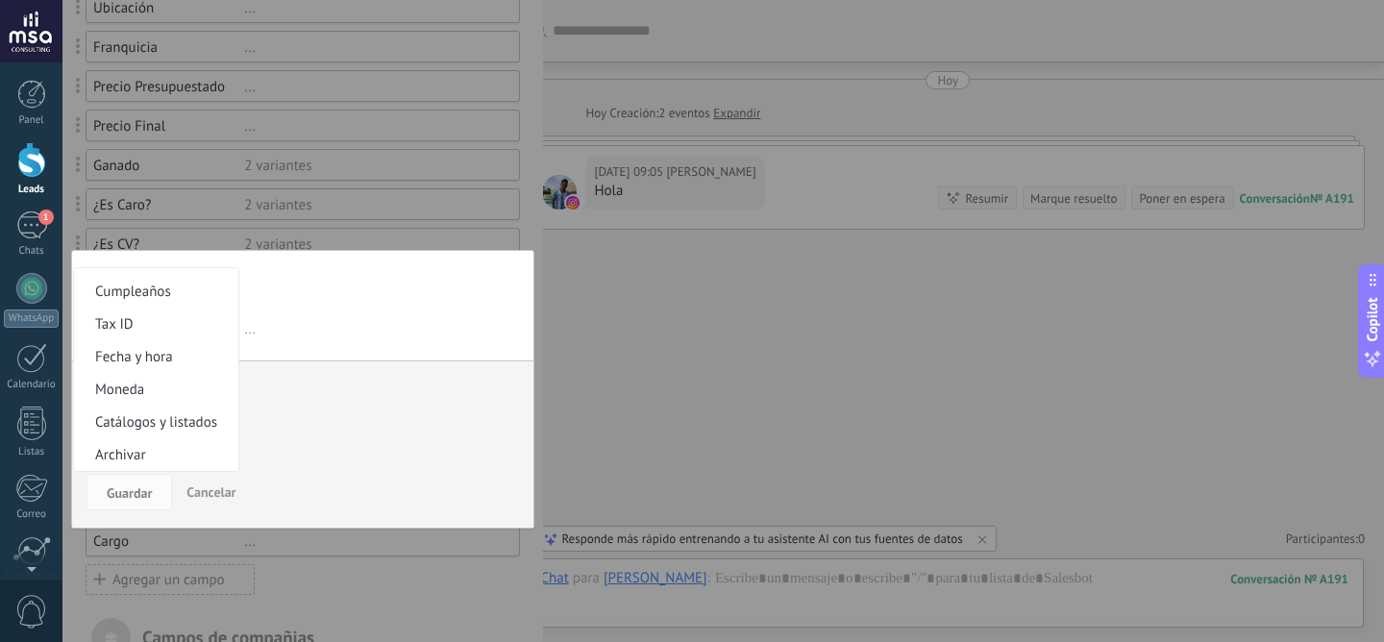
scroll to position [360, 0]
click at [177, 454] on span "Archivar" at bounding box center [153, 455] width 159 height 18
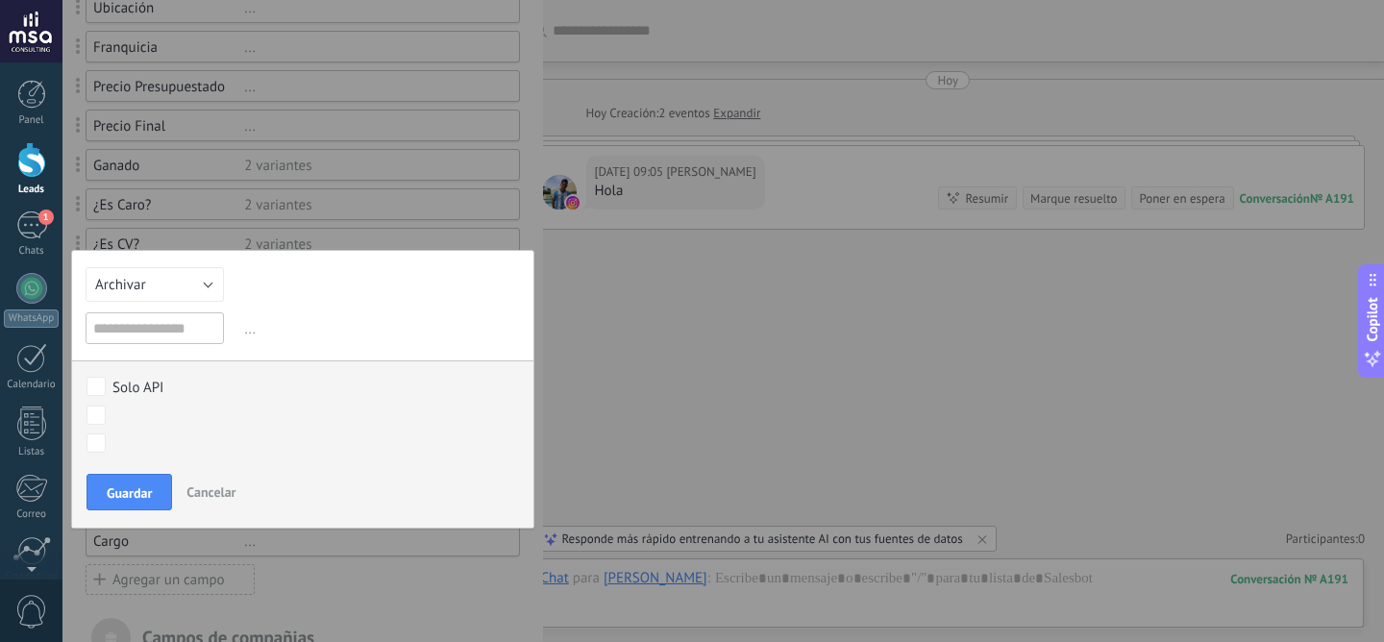
click at [222, 488] on span "Cancelar" at bounding box center [210, 491] width 49 height 17
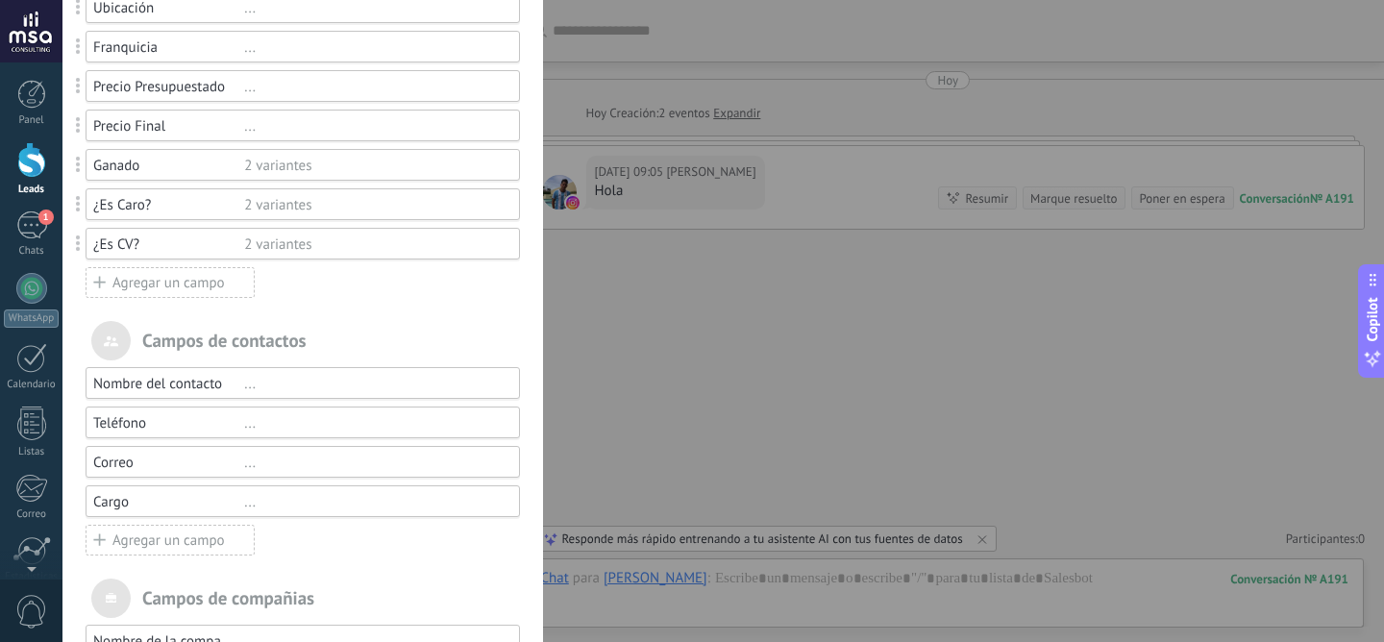
scroll to position [0, 0]
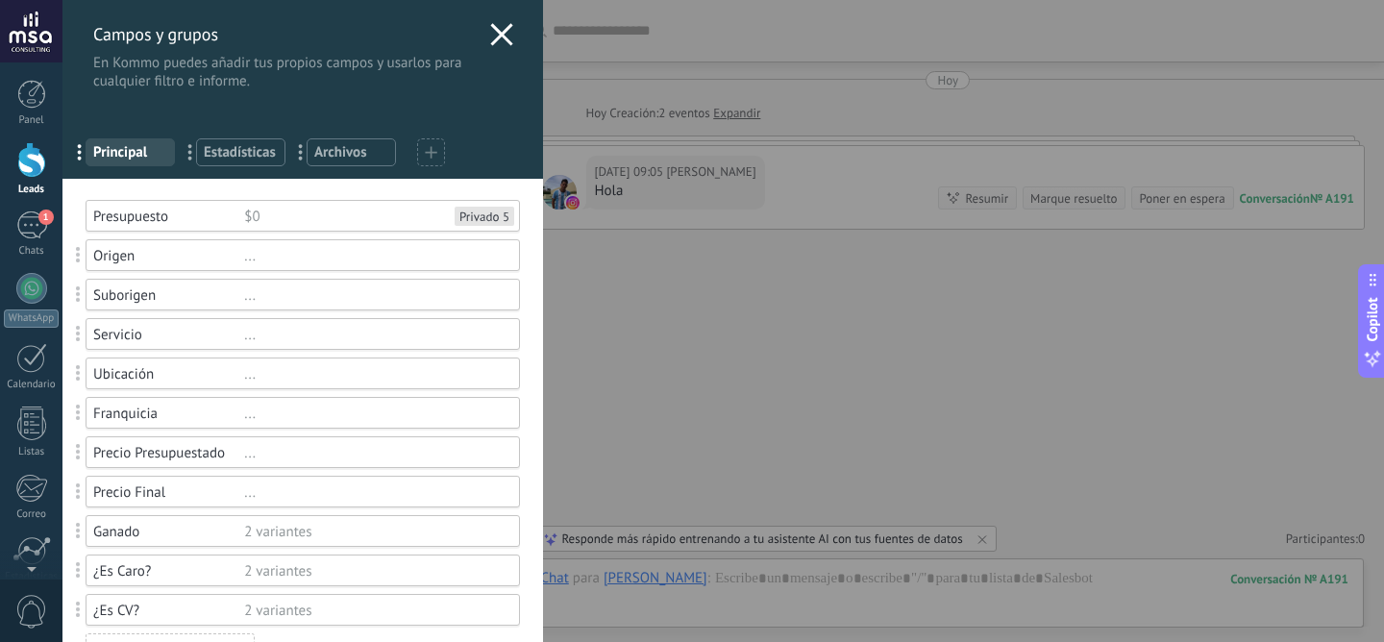
click at [496, 45] on icon at bounding box center [501, 34] width 23 height 23
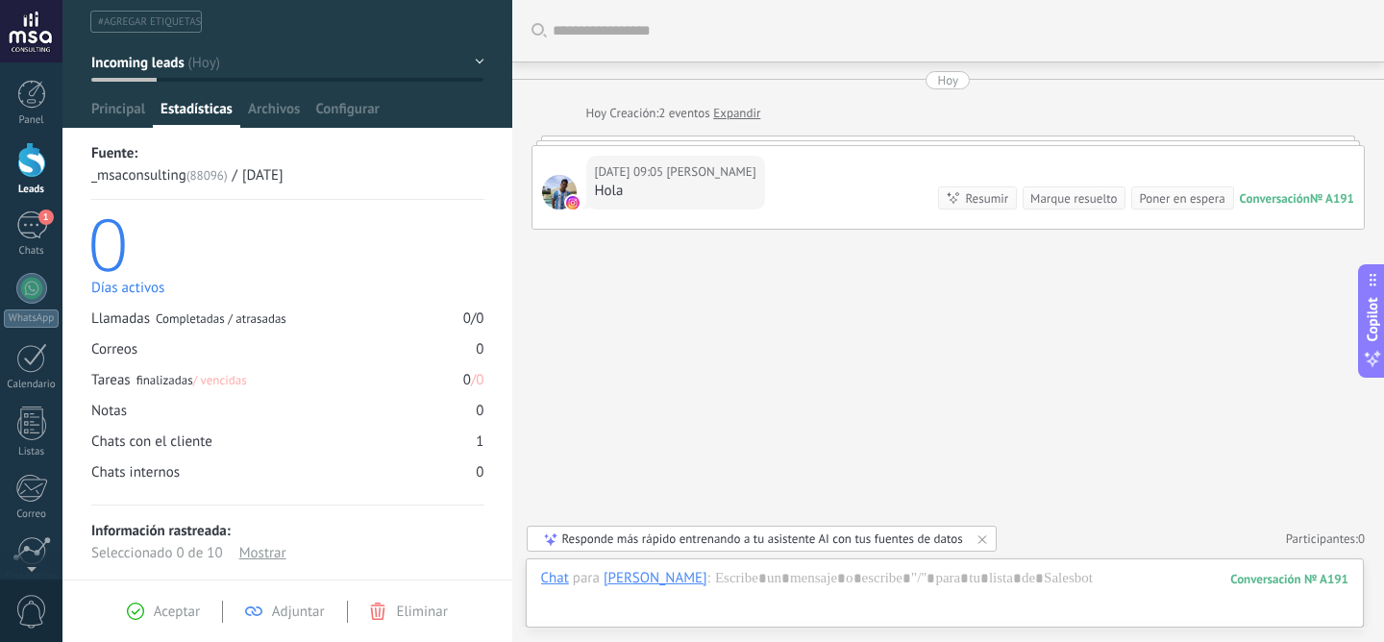
scroll to position [79, 0]
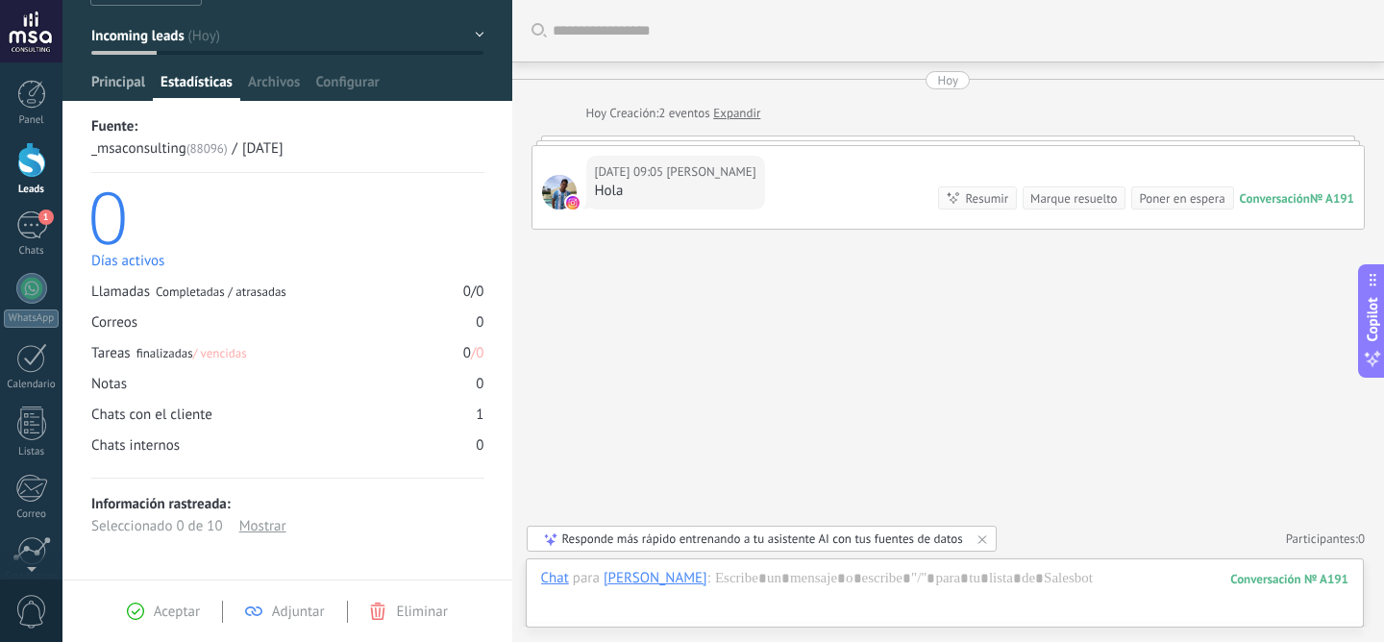
click at [104, 86] on span "Principal" at bounding box center [118, 87] width 54 height 28
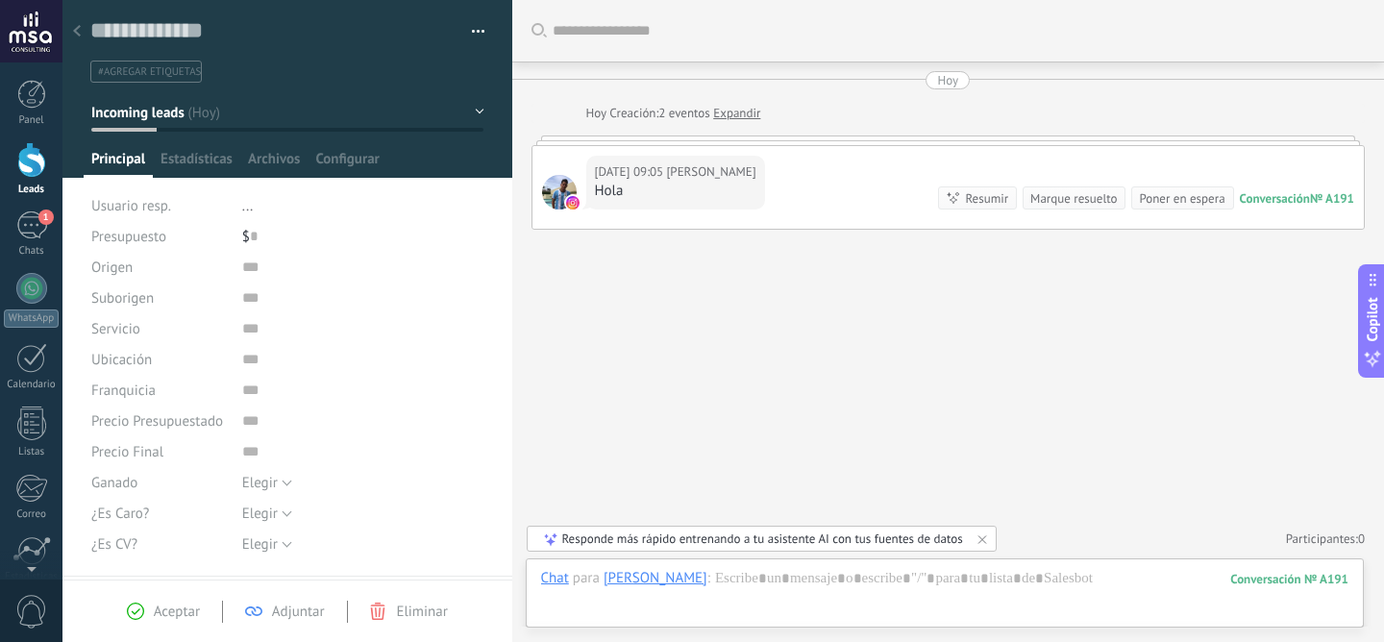
click at [472, 107] on button "Incoming leads" at bounding box center [287, 112] width 393 height 35
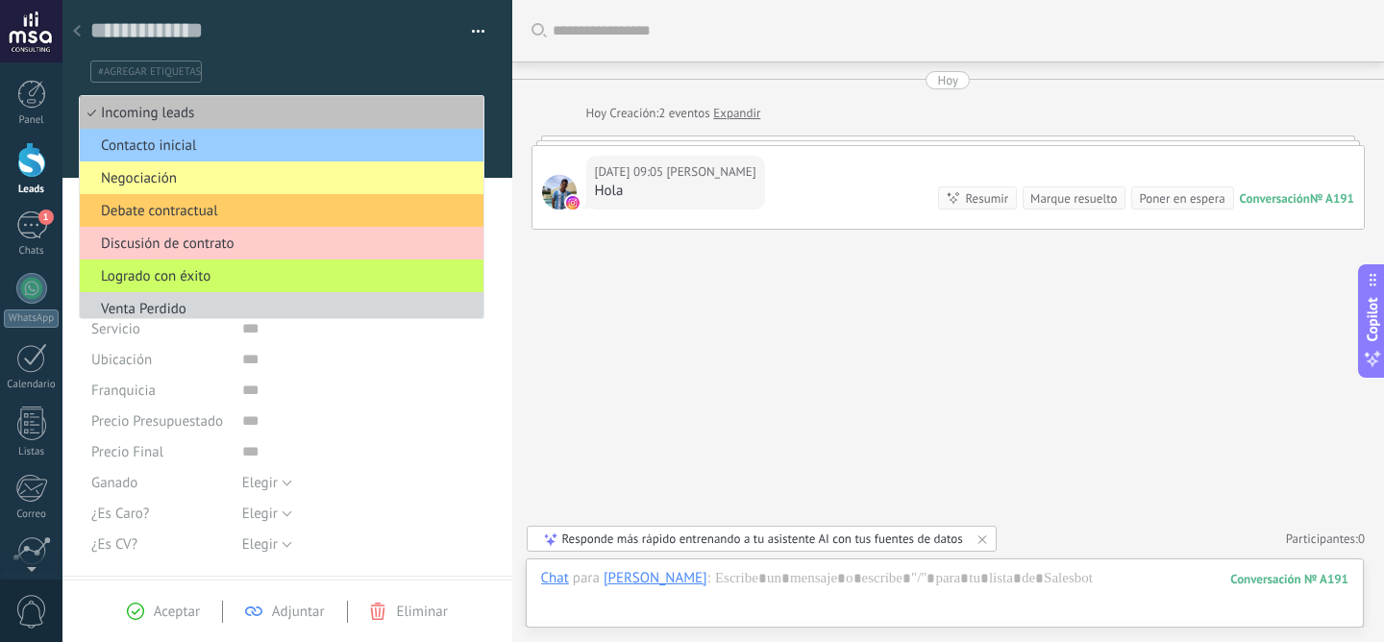
click at [461, 76] on ul "#agregar etiquetas" at bounding box center [283, 72] width 391 height 26
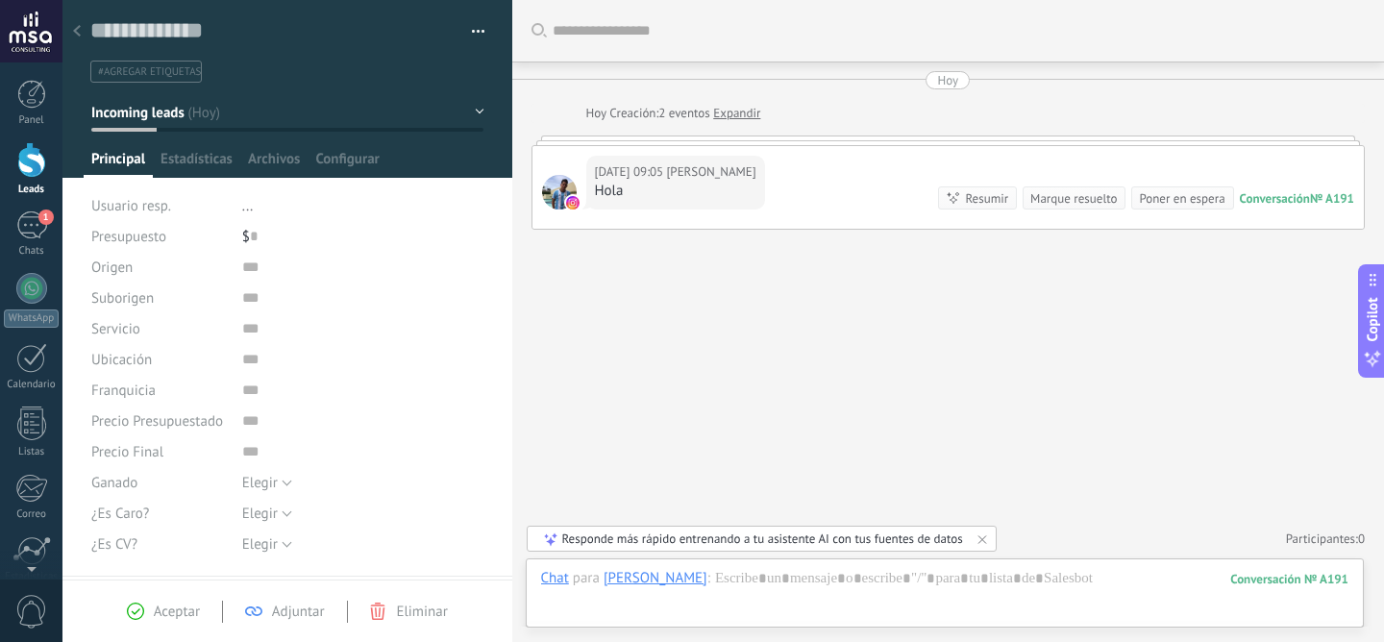
click at [73, 26] on icon at bounding box center [77, 31] width 8 height 12
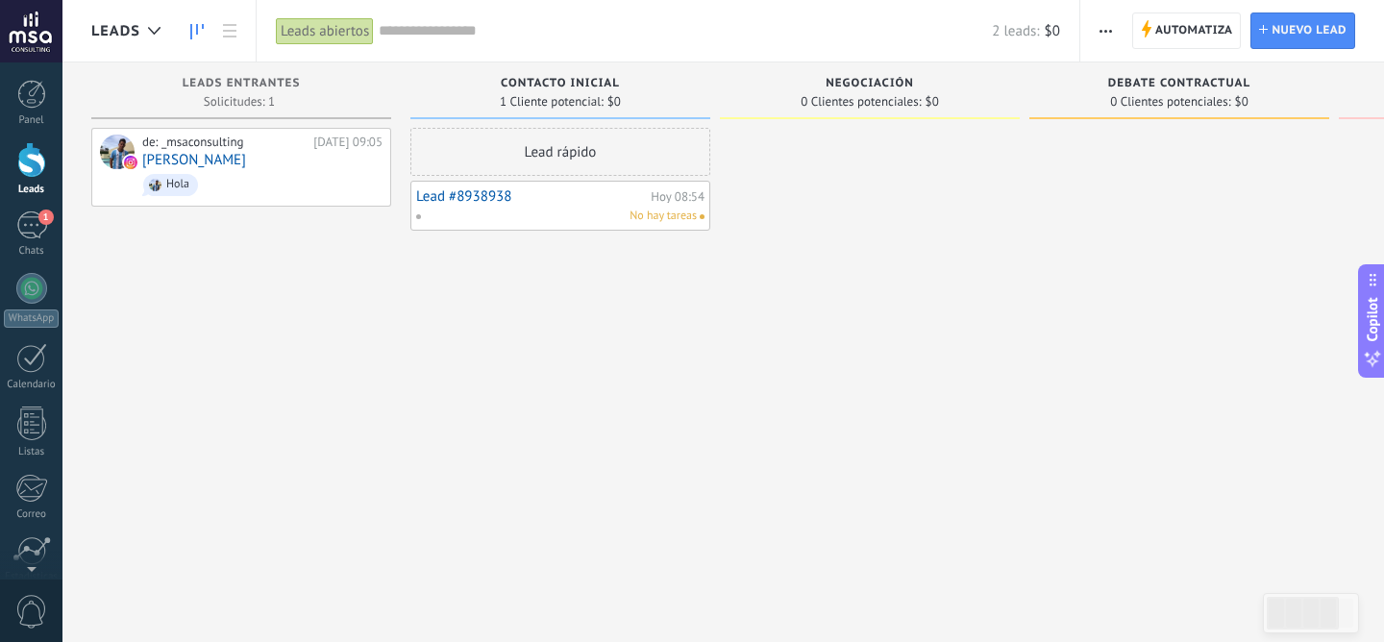
click at [569, 209] on div "No hay tareas" at bounding box center [556, 216] width 282 height 17
click at [470, 209] on div "No hay tareas" at bounding box center [556, 216] width 282 height 17
click at [475, 195] on link "Lead #8938938" at bounding box center [531, 196] width 230 height 16
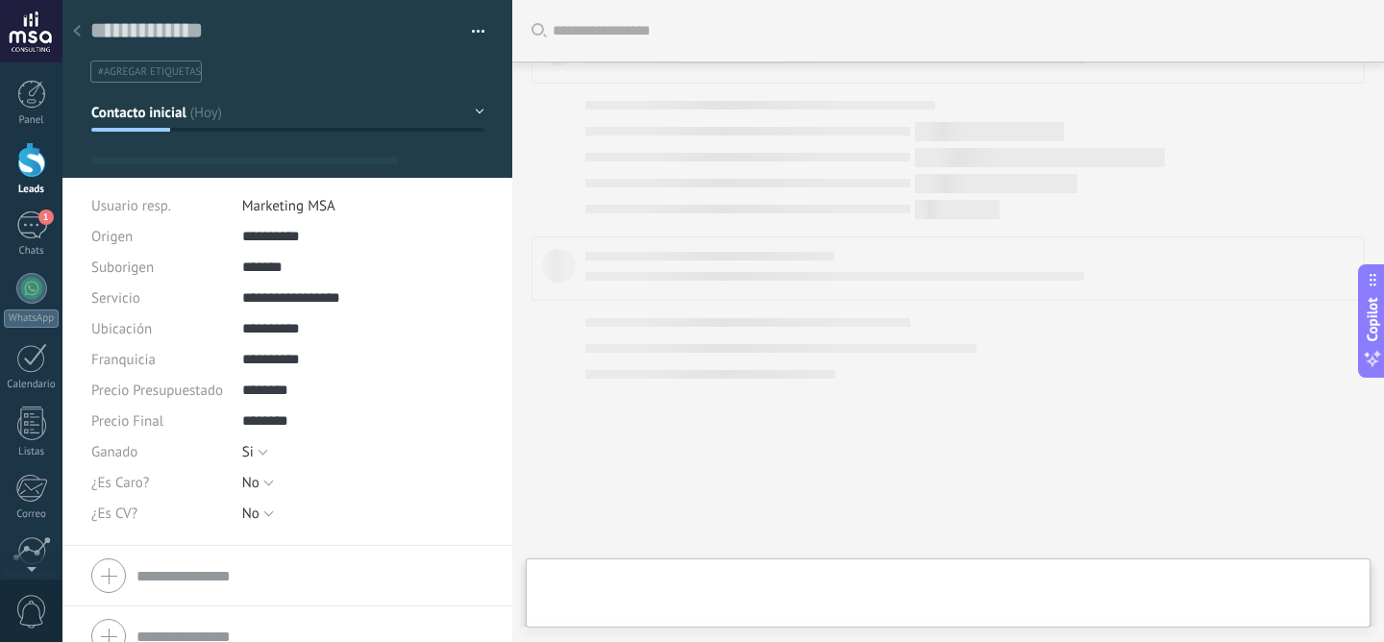
type textarea "**********"
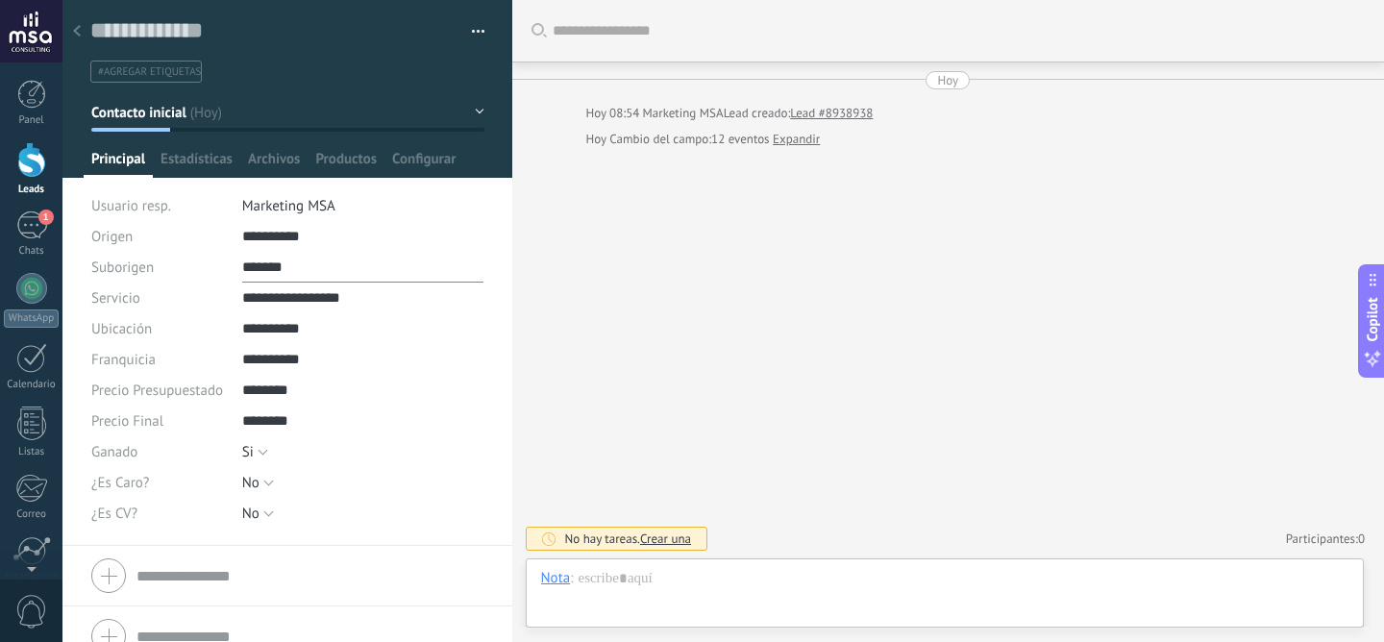
click at [277, 268] on input "*******" at bounding box center [363, 267] width 242 height 31
drag, startPoint x: 304, startPoint y: 268, endPoint x: 209, endPoint y: 229, distance: 103.0
click at [209, 229] on div "**********" at bounding box center [287, 383] width 393 height 325
paste input "**"
type input "*********"
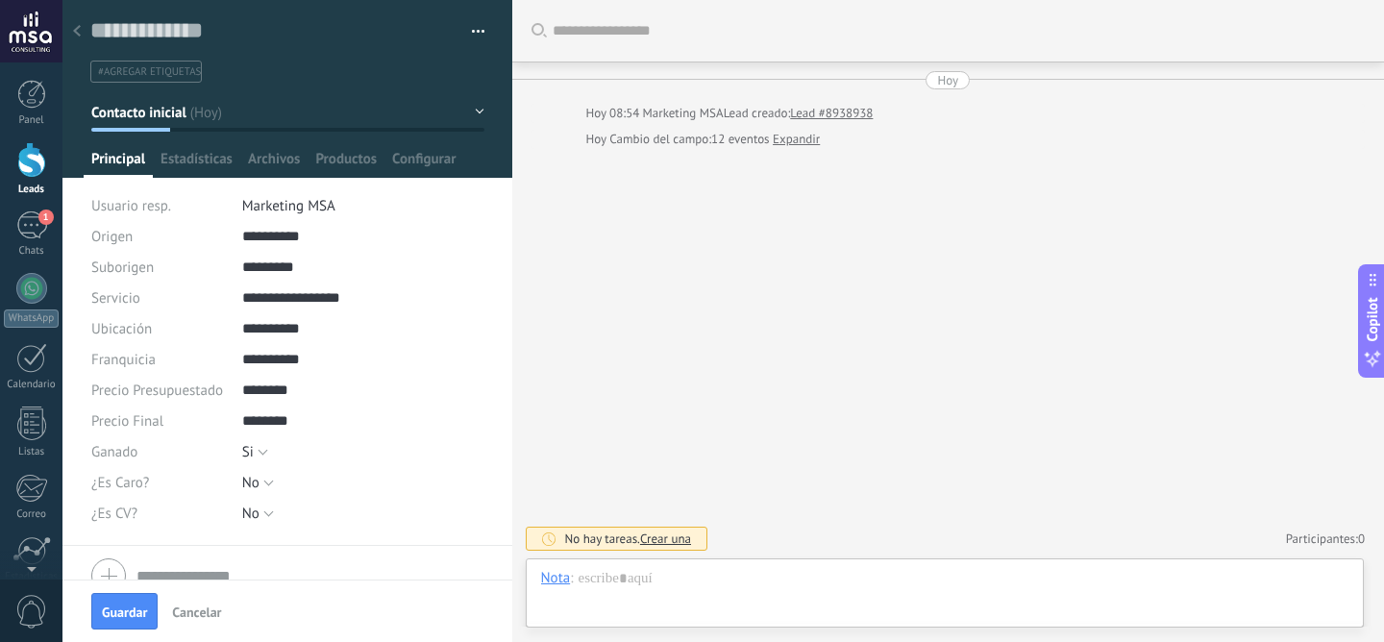
click at [669, 414] on div "Buscar Carga más Hoy Hoy 08:54 Marketing MSA Lead creado: Lead #8938938 Hoy Cam…" at bounding box center [948, 321] width 872 height 642
click at [141, 617] on span "Guardar" at bounding box center [124, 611] width 45 height 13
click at [81, 27] on div at bounding box center [76, 31] width 27 height 37
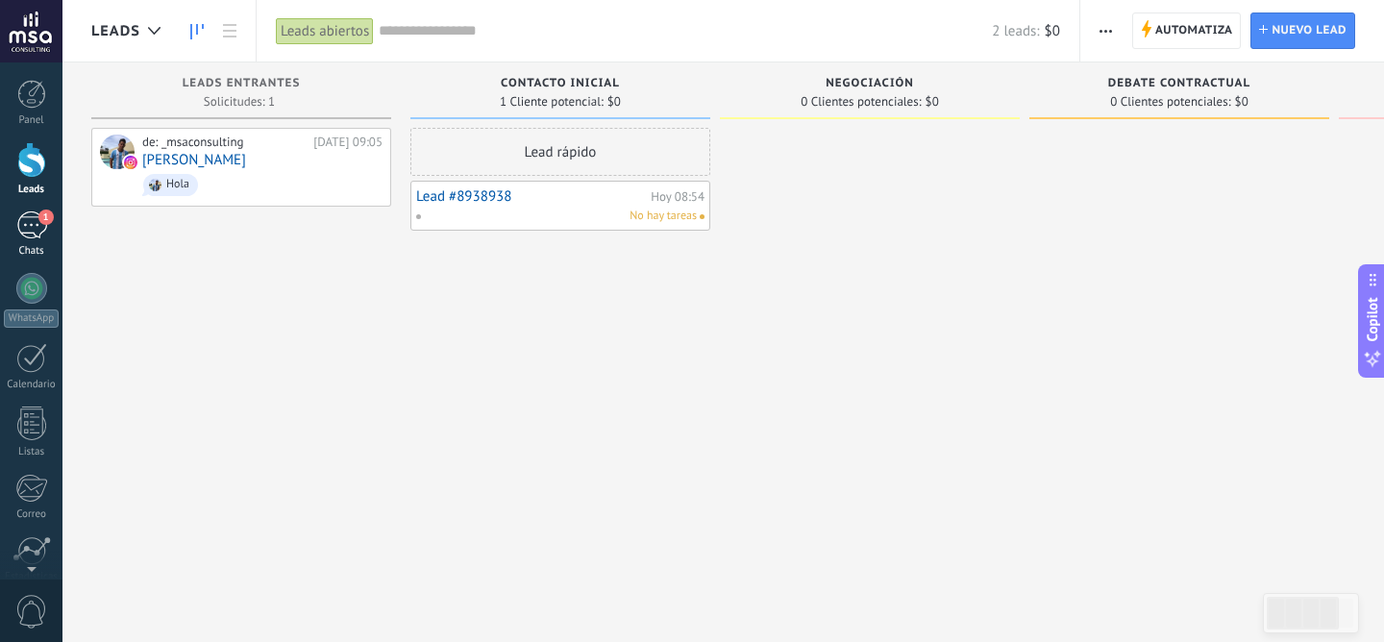
click at [13, 237] on link "1 Chats" at bounding box center [31, 234] width 62 height 46
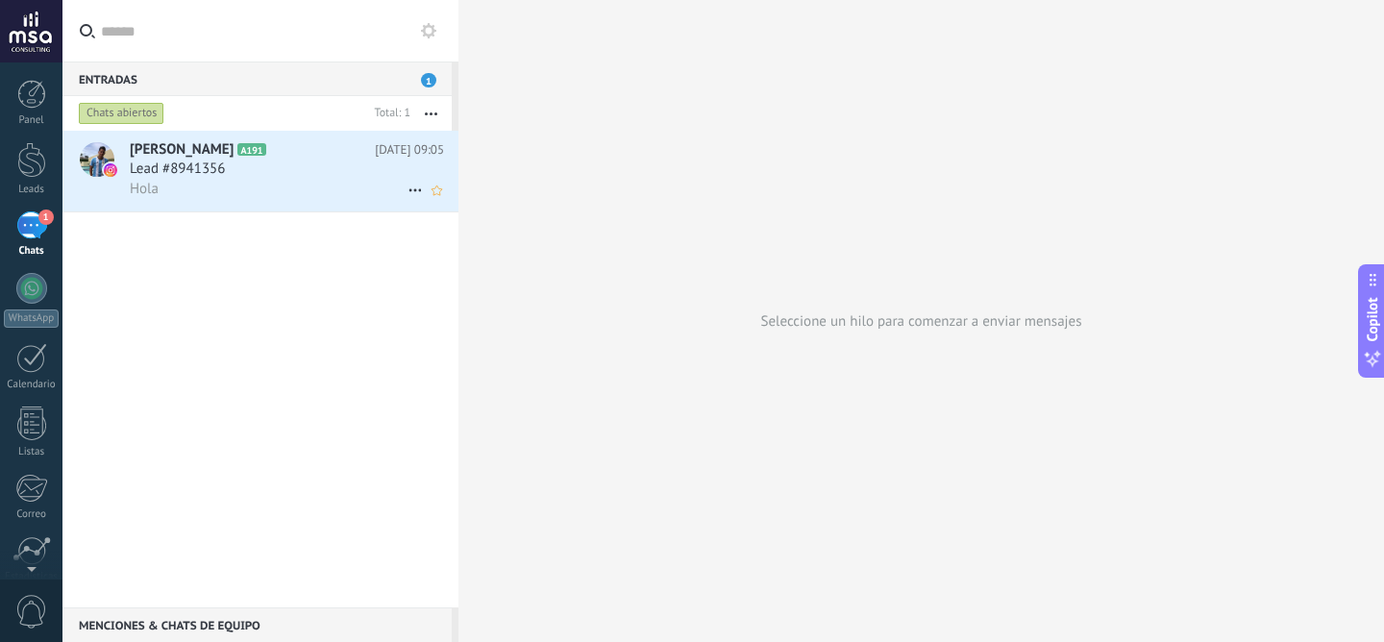
click at [348, 186] on div "Hola" at bounding box center [287, 189] width 314 height 20
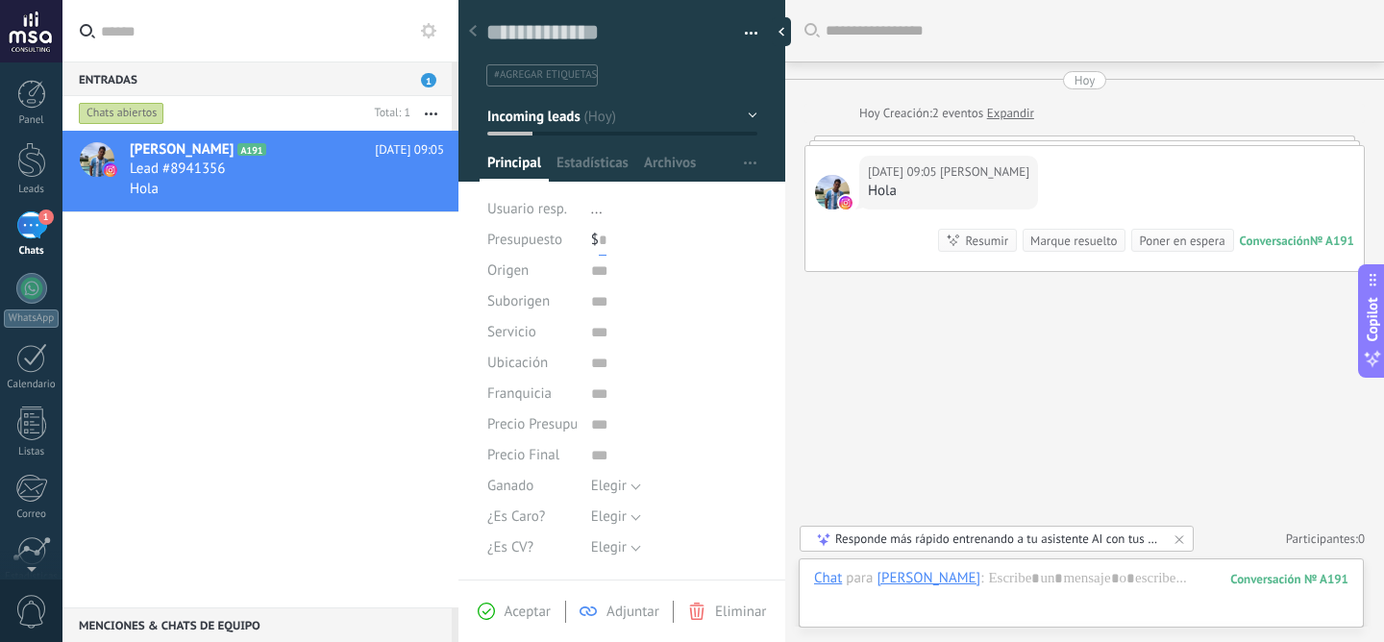
click at [599, 233] on input "text" at bounding box center [603, 240] width 8 height 31
click at [596, 208] on span "..." at bounding box center [597, 209] width 12 height 18
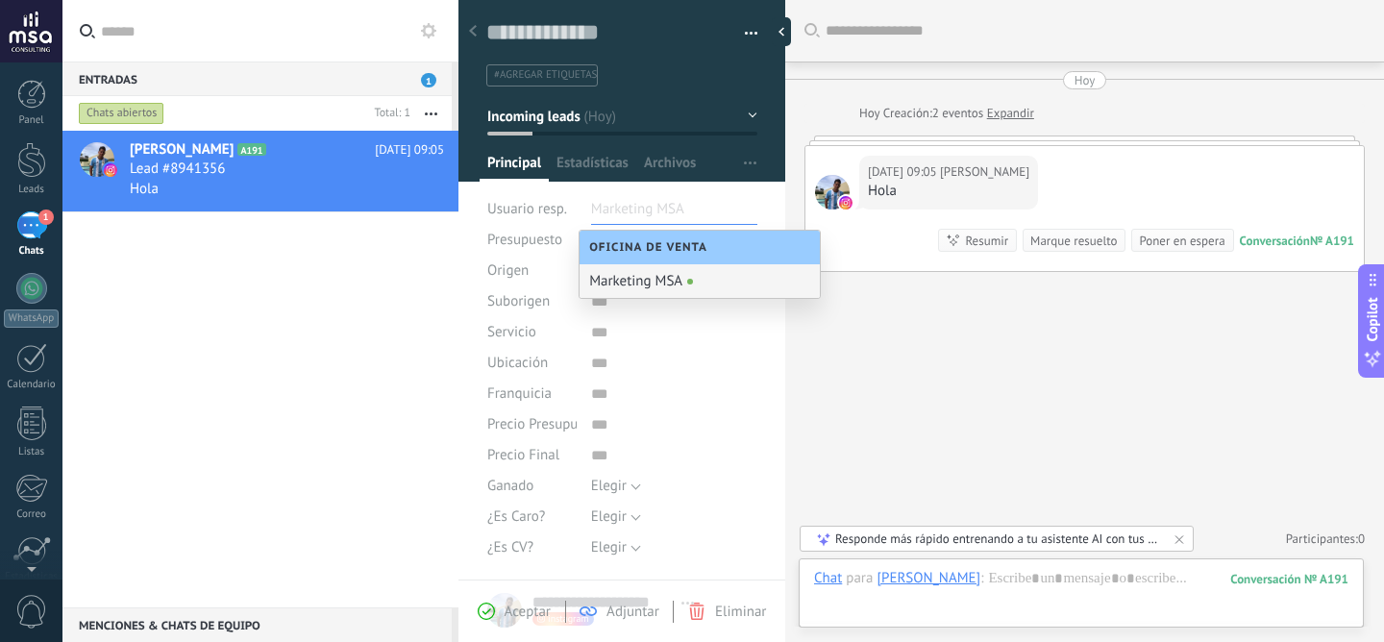
click at [690, 279] on span at bounding box center [690, 282] width 6 height 6
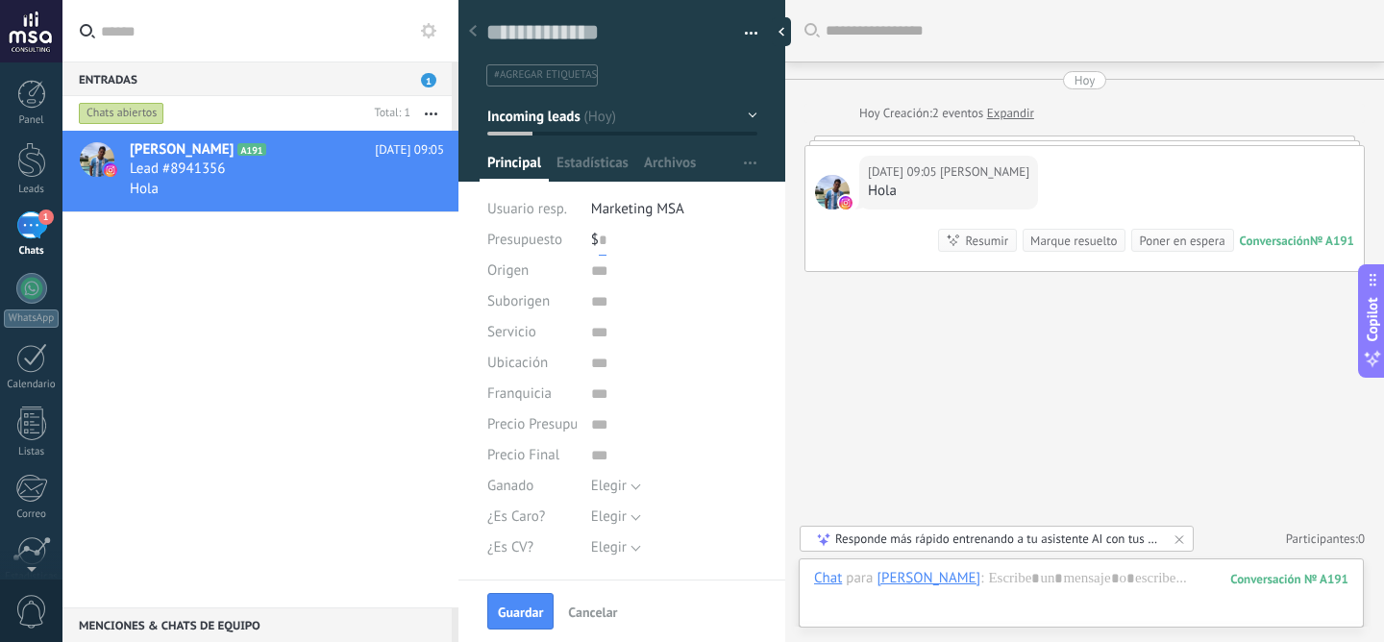
click at [602, 244] on input "text" at bounding box center [603, 240] width 8 height 31
click at [583, 274] on div "Origen" at bounding box center [622, 271] width 270 height 31
click at [591, 274] on input "text" at bounding box center [674, 271] width 166 height 31
click at [479, 33] on div at bounding box center [472, 31] width 27 height 37
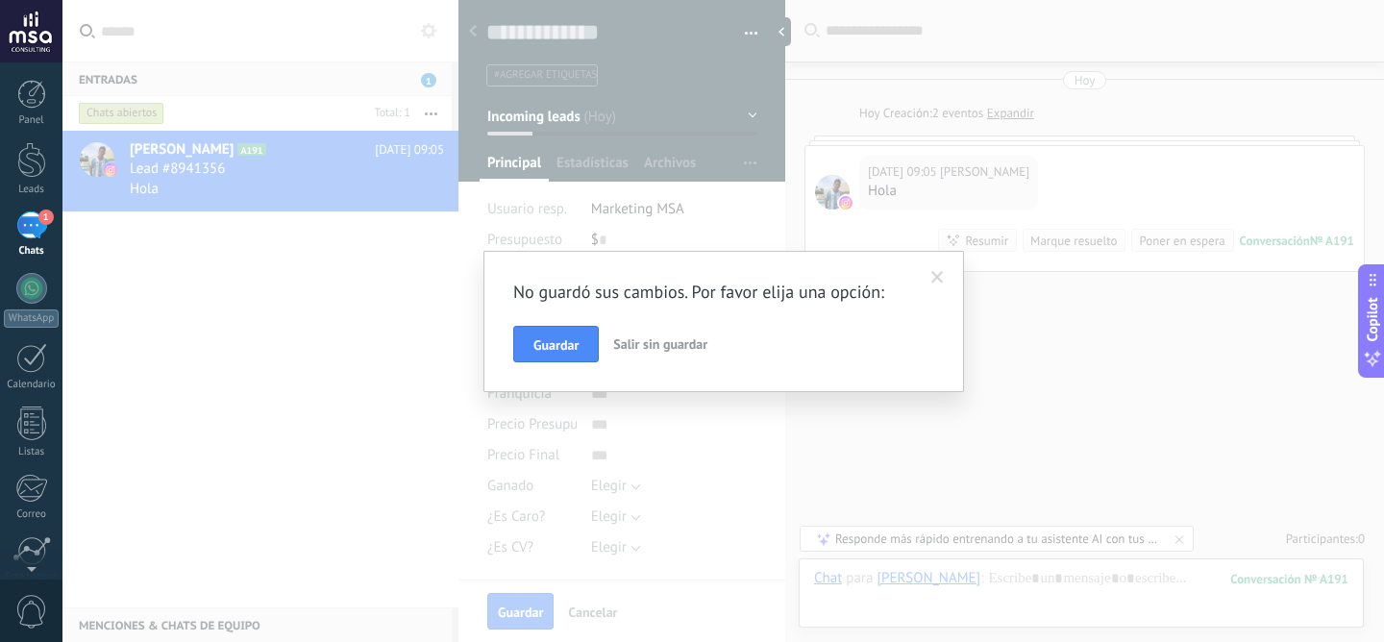
click at [935, 275] on span at bounding box center [937, 277] width 12 height 13
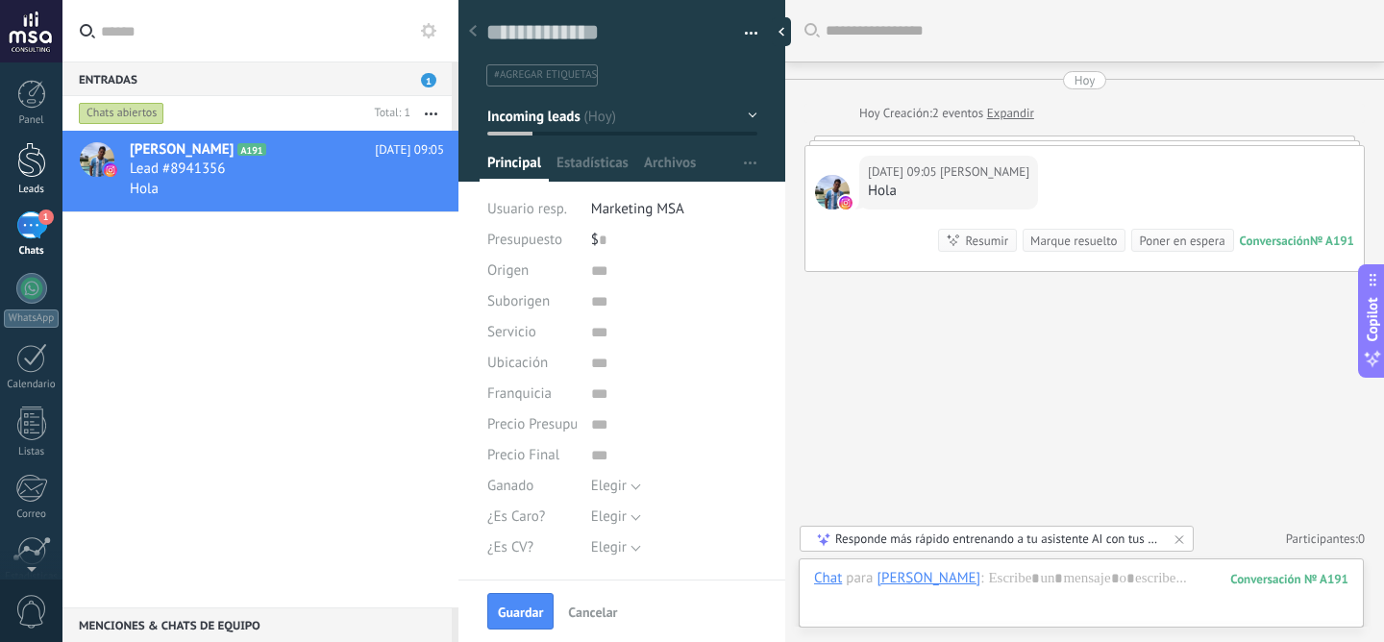
click at [41, 172] on div at bounding box center [31, 160] width 29 height 36
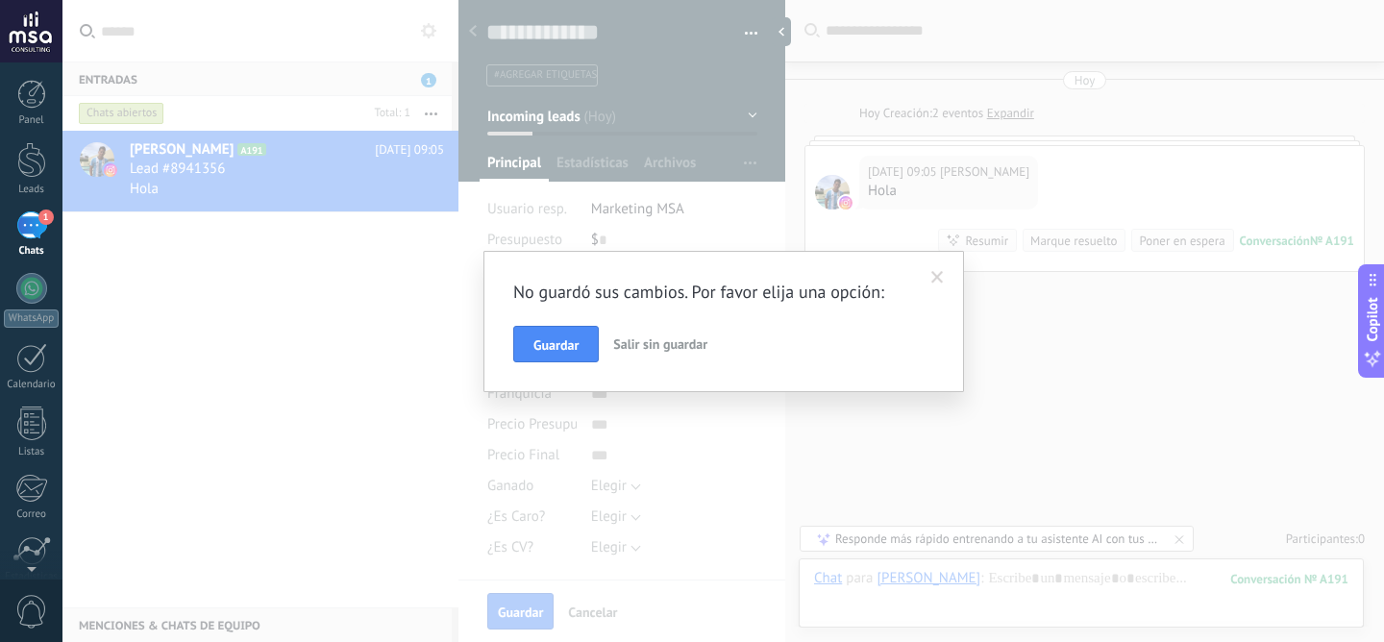
click at [709, 350] on button "Salir sin guardar" at bounding box center [660, 344] width 110 height 37
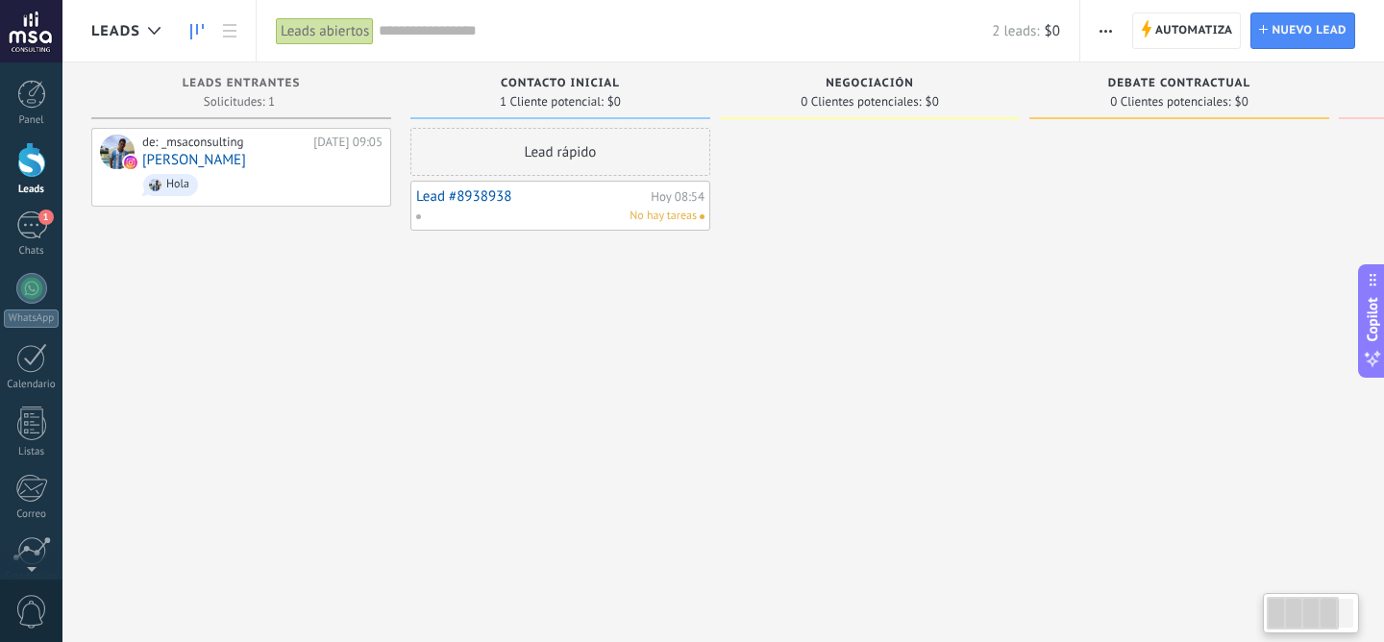
click at [560, 188] on link "Lead #8938938" at bounding box center [531, 196] width 230 height 16
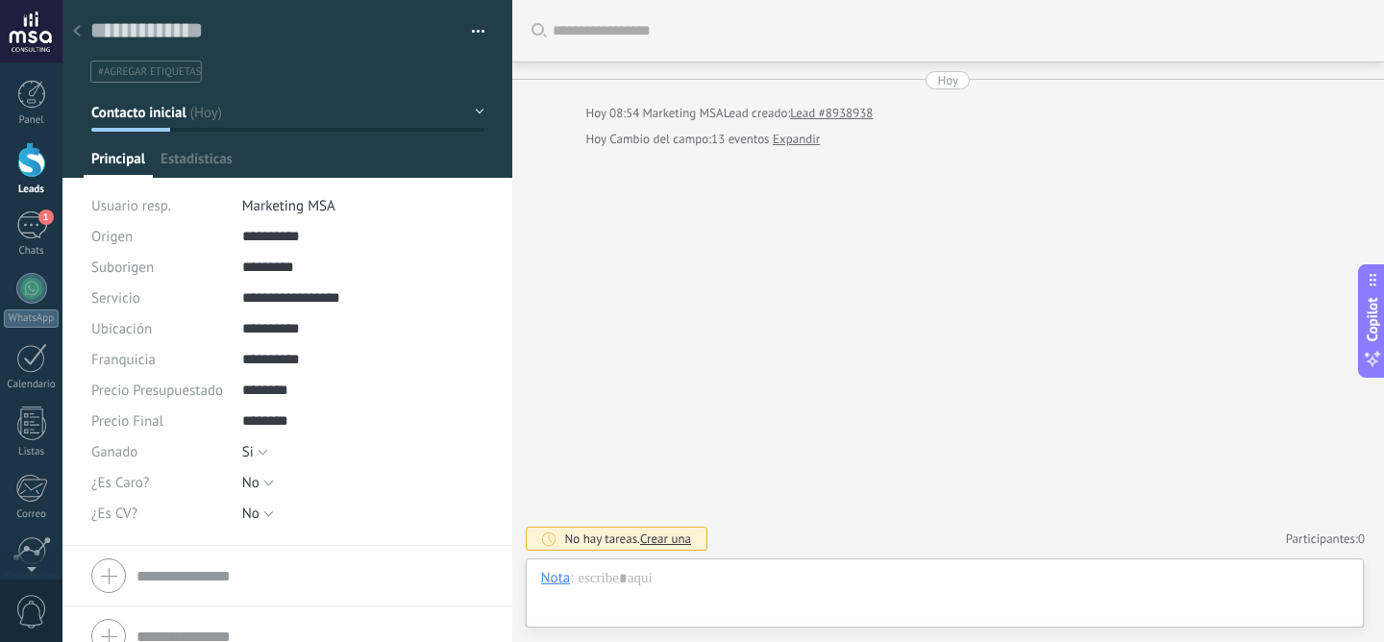
scroll to position [29, 0]
click at [429, 167] on span "Configurar" at bounding box center [423, 164] width 63 height 28
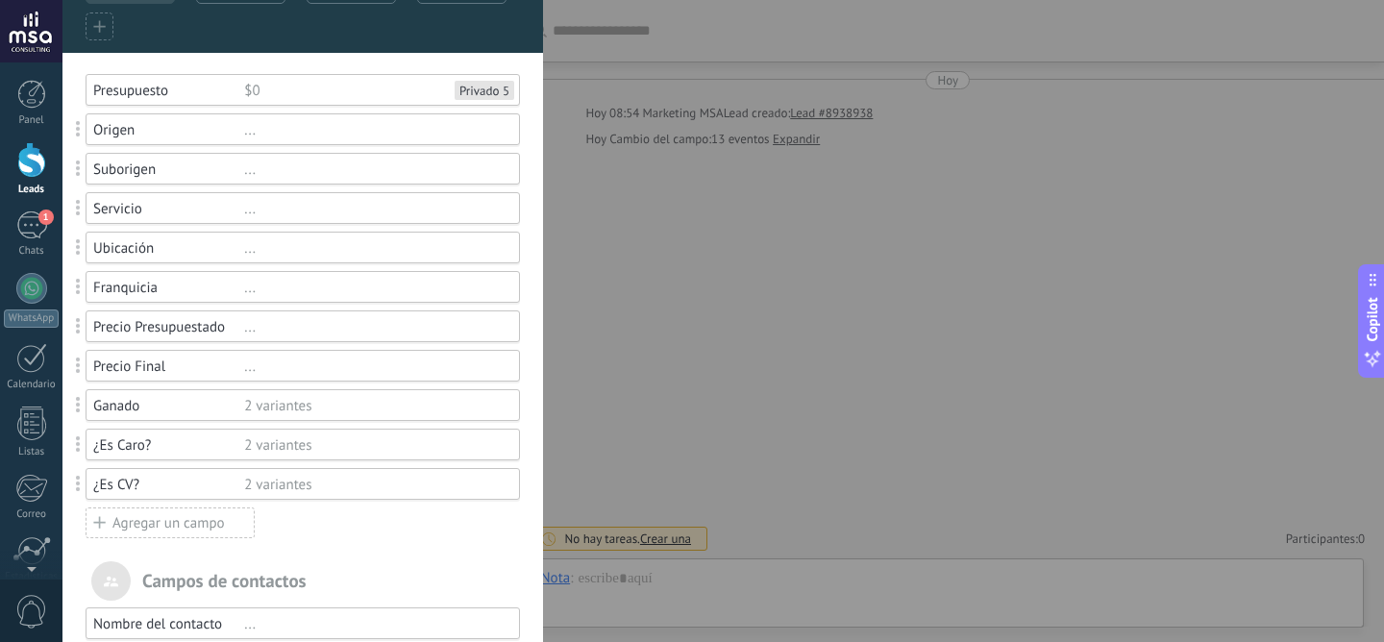
scroll to position [156, 0]
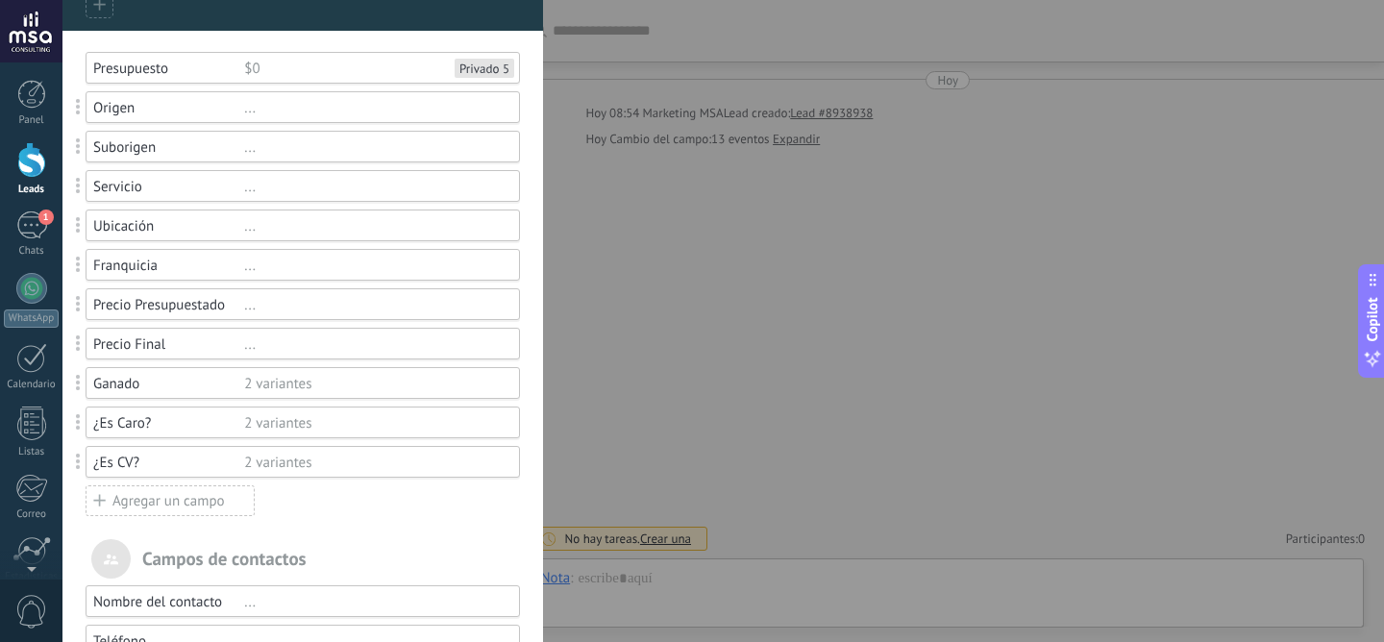
click at [224, 421] on div "¿Es Caro?" at bounding box center [168, 423] width 151 height 18
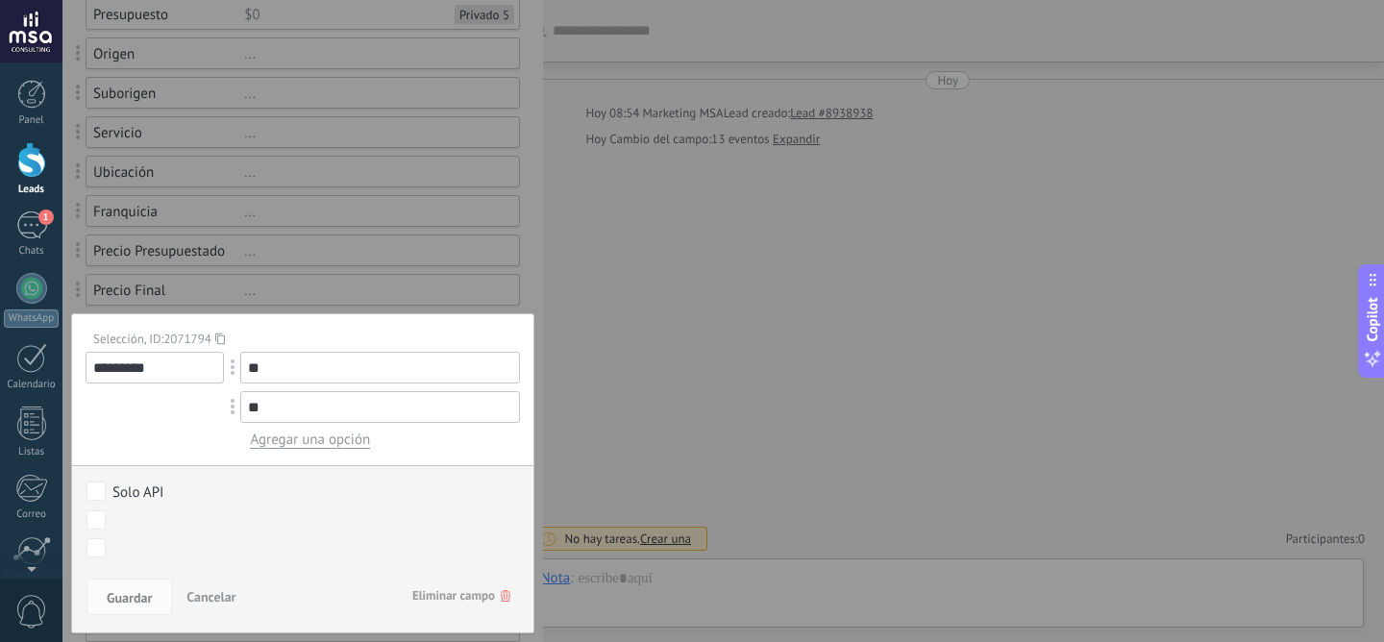
scroll to position [220, 0]
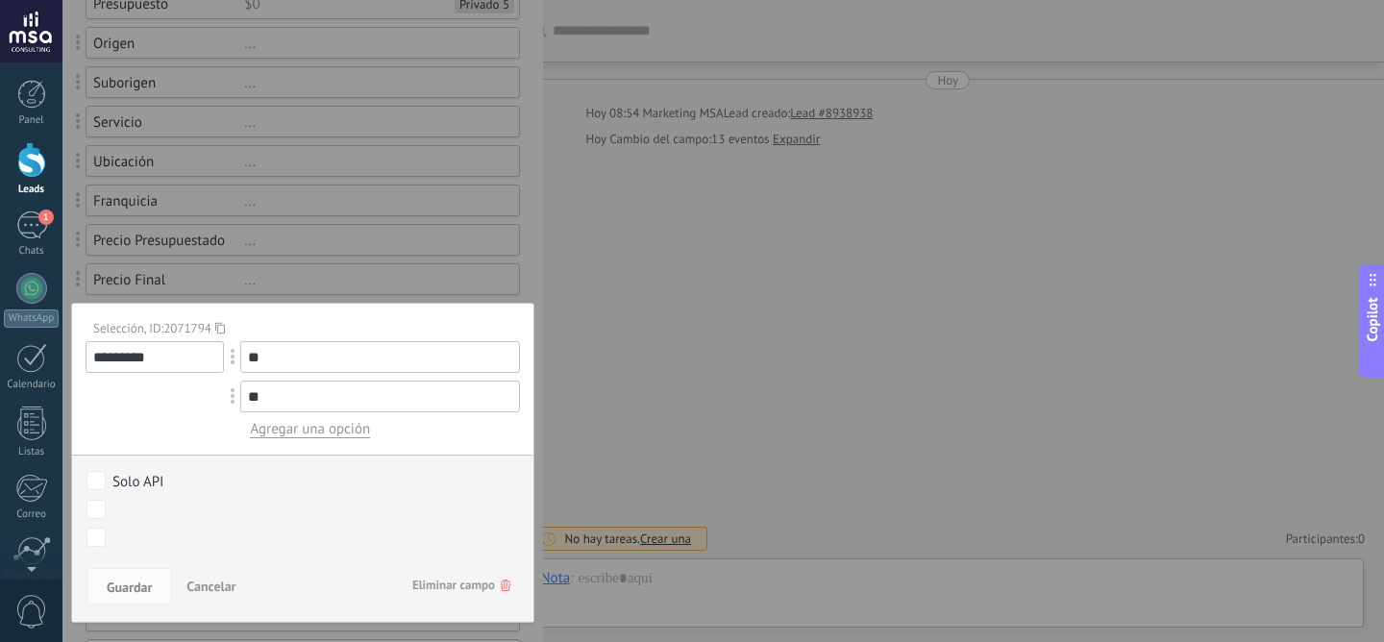
click at [484, 586] on span "Eliminar campo" at bounding box center [461, 585] width 98 height 35
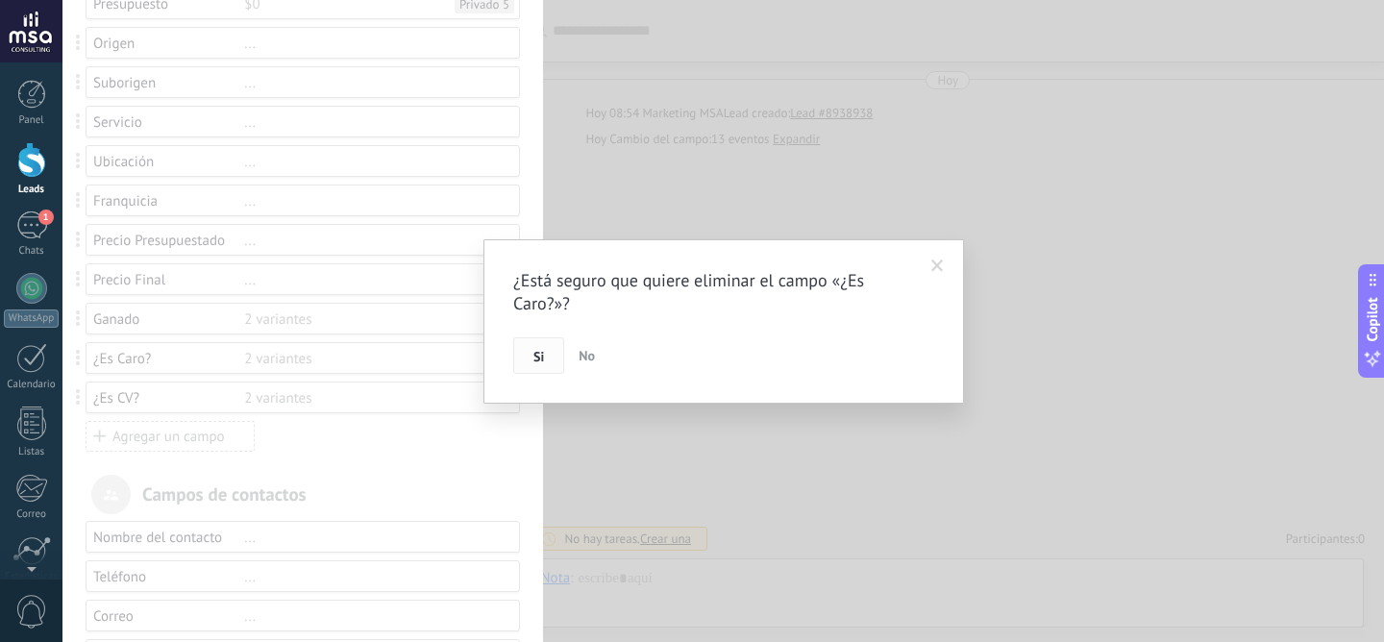
click at [534, 350] on span "Si" at bounding box center [538, 356] width 11 height 13
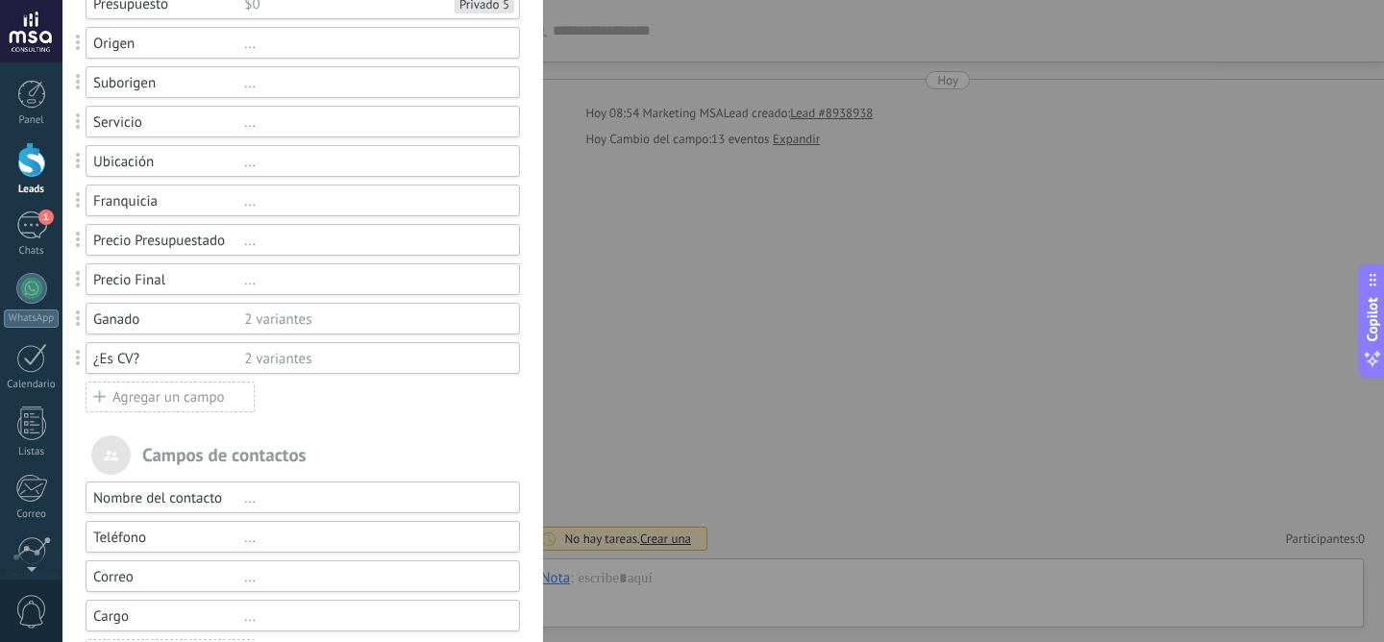
click at [162, 360] on div "¿Es CV?" at bounding box center [168, 359] width 151 height 18
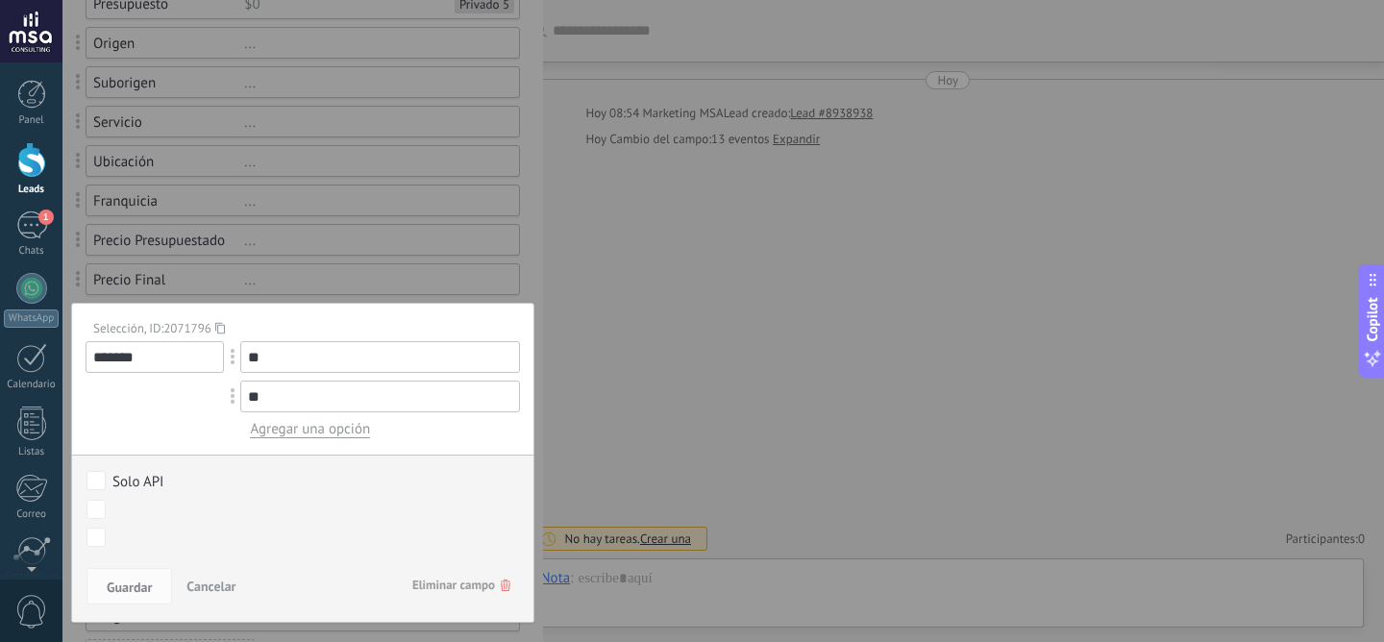
click at [446, 571] on span "Eliminar campo" at bounding box center [461, 585] width 98 height 35
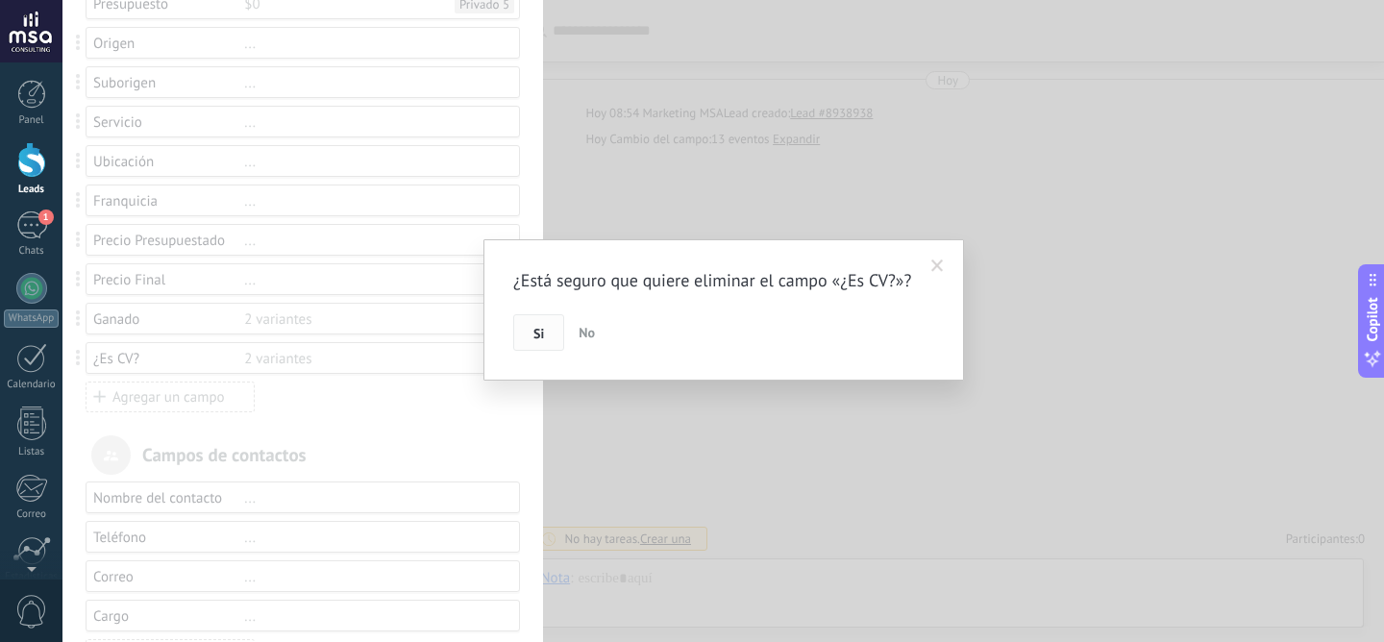
click at [553, 351] on button "Si" at bounding box center [538, 332] width 51 height 37
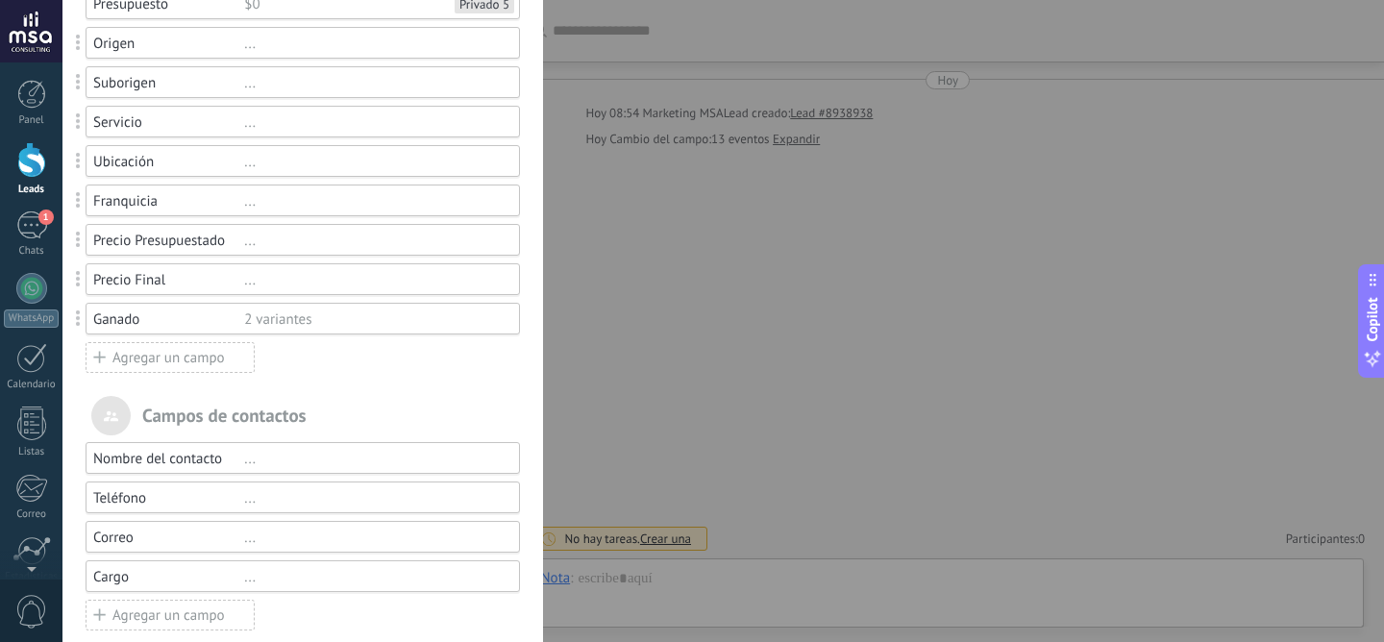
scroll to position [0, 0]
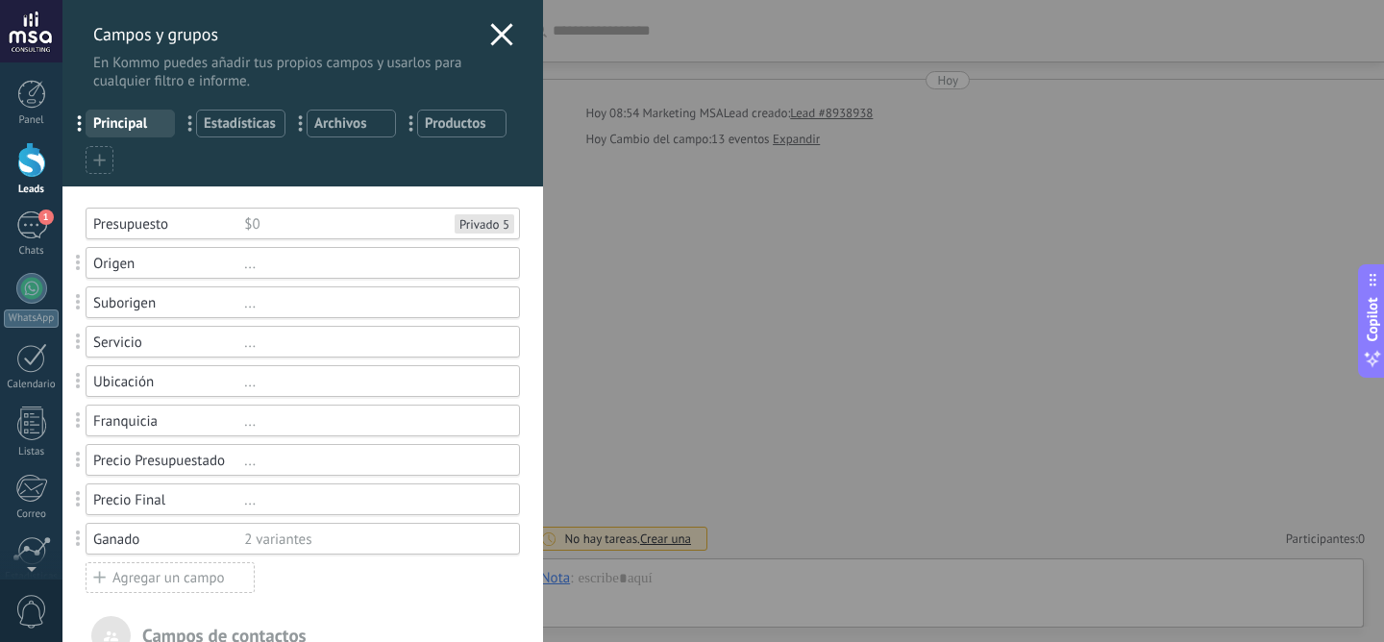
click at [502, 40] on use at bounding box center [501, 34] width 22 height 22
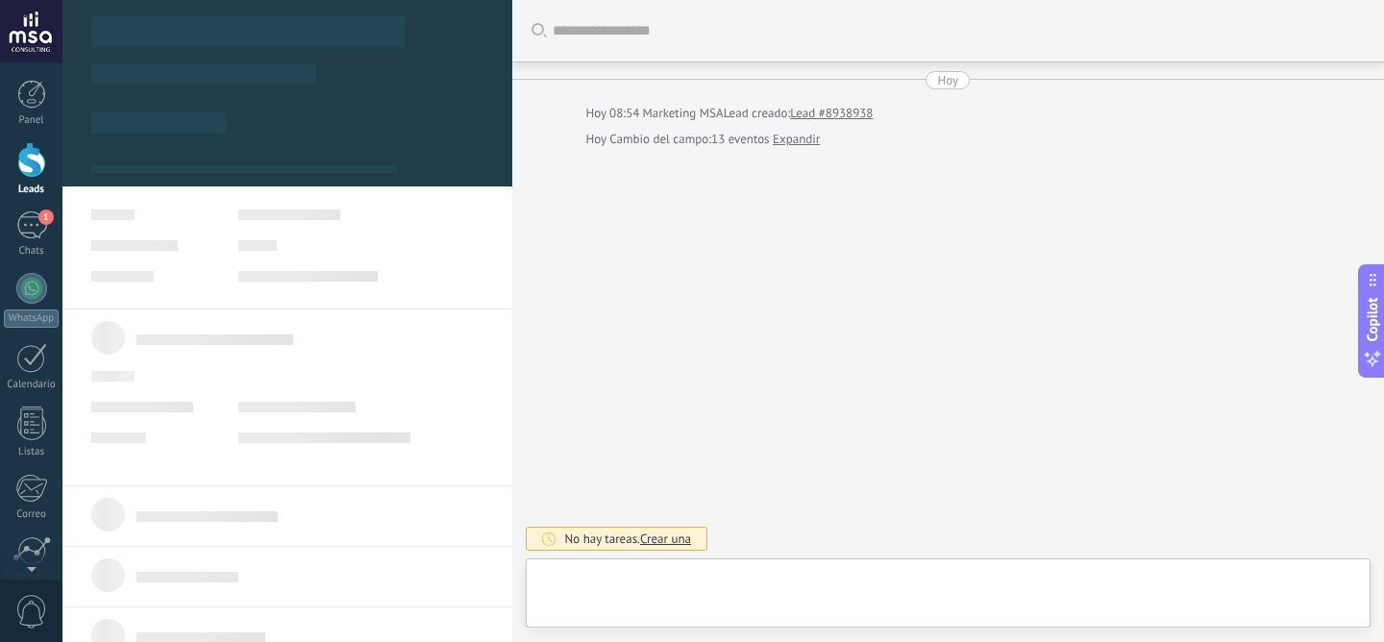
type textarea "**********"
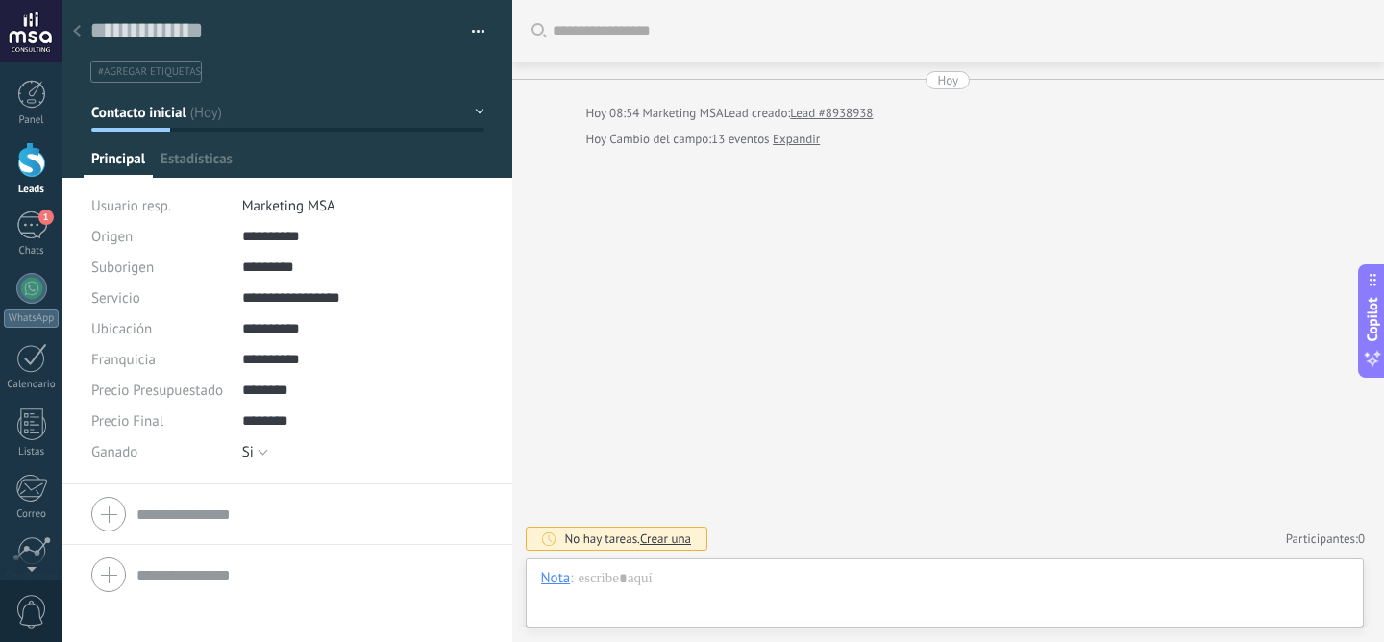
scroll to position [29, 0]
click at [404, 155] on span "Configurar" at bounding box center [423, 164] width 63 height 28
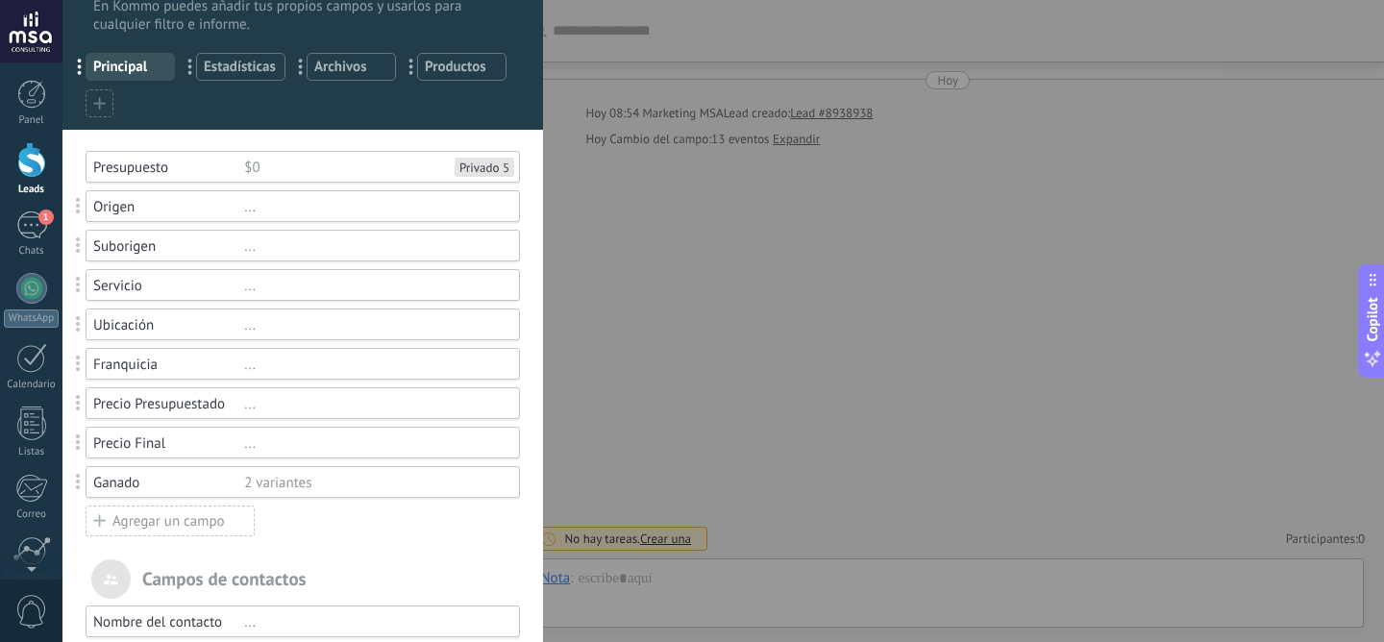
scroll to position [58, 0]
click at [180, 529] on div "Agregar un campo" at bounding box center [170, 519] width 169 height 31
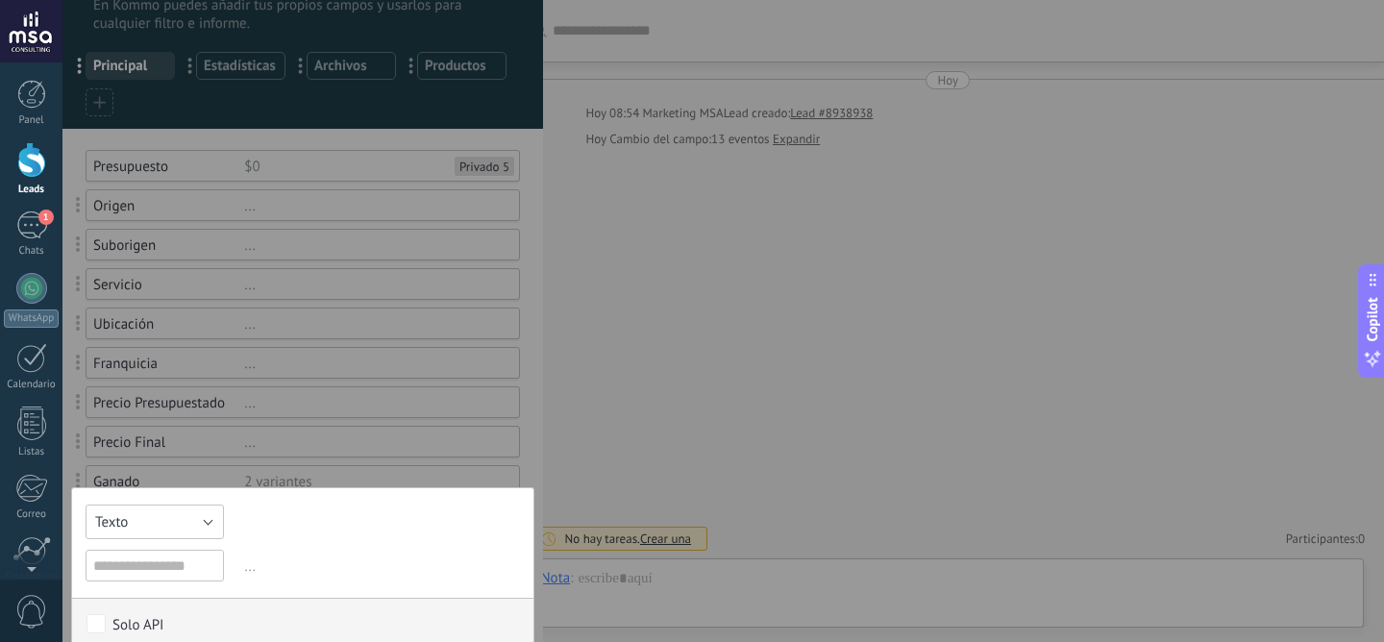
click at [182, 525] on button "Texto" at bounding box center [155, 521] width 138 height 35
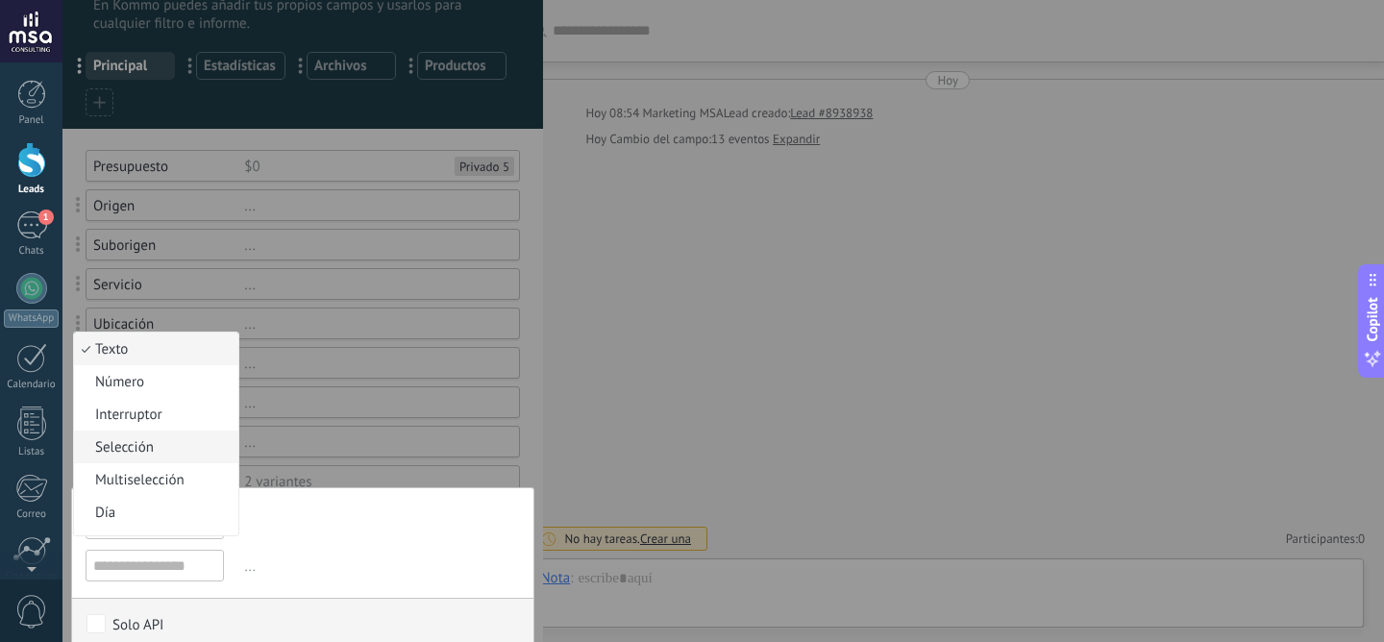
scroll to position [1, 0]
click at [189, 462] on li "Selección" at bounding box center [156, 446] width 164 height 33
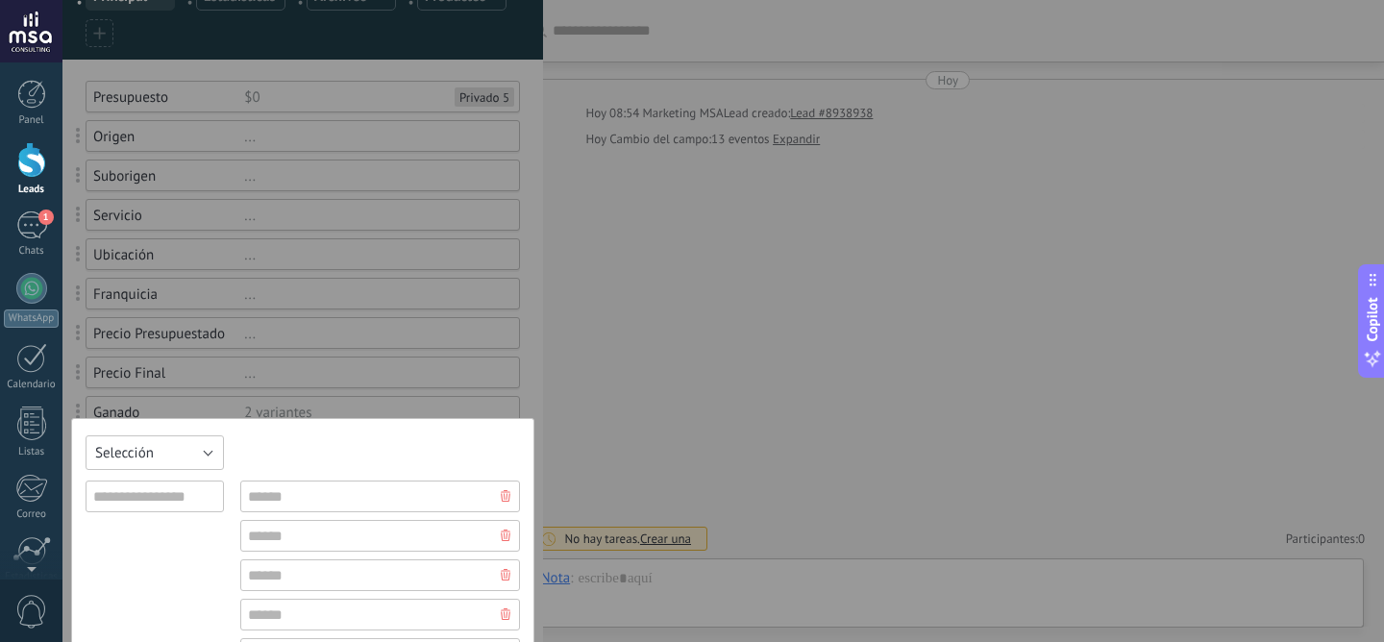
scroll to position [128, 0]
click at [205, 501] on input "text" at bounding box center [155, 495] width 138 height 32
type input "**********"
click at [372, 495] on input "text" at bounding box center [380, 495] width 280 height 32
paste input "********"
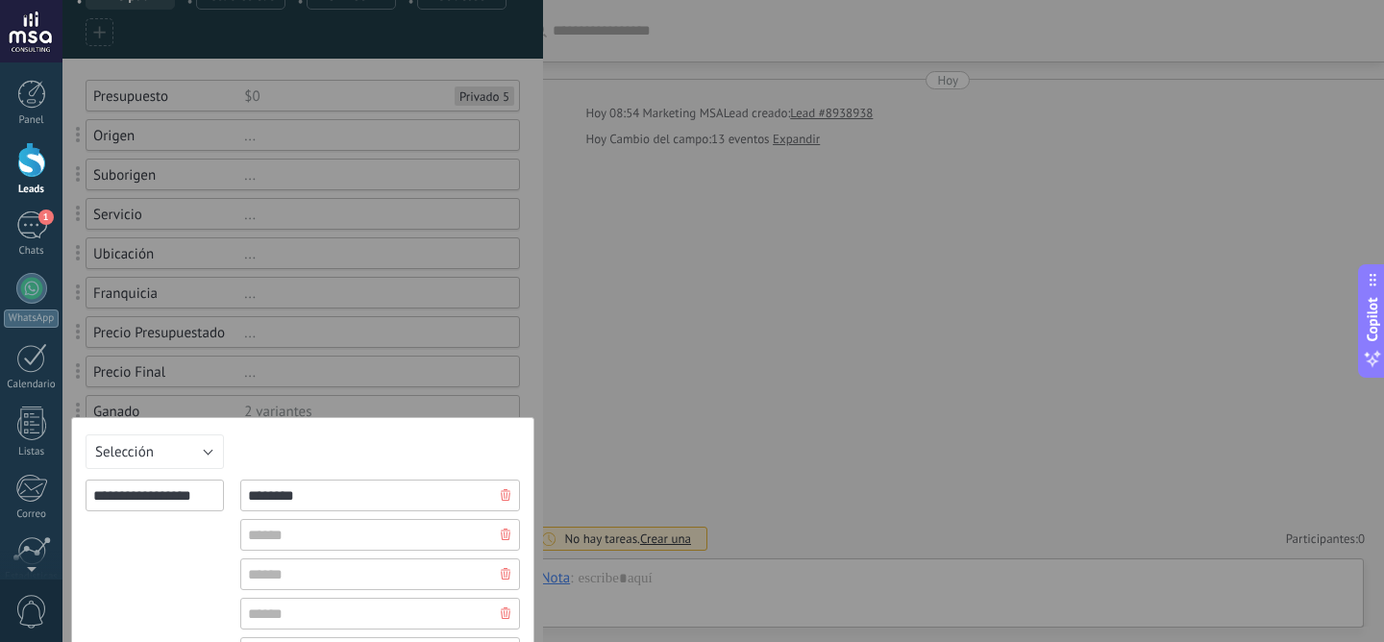
type input "********"
type input "**********"
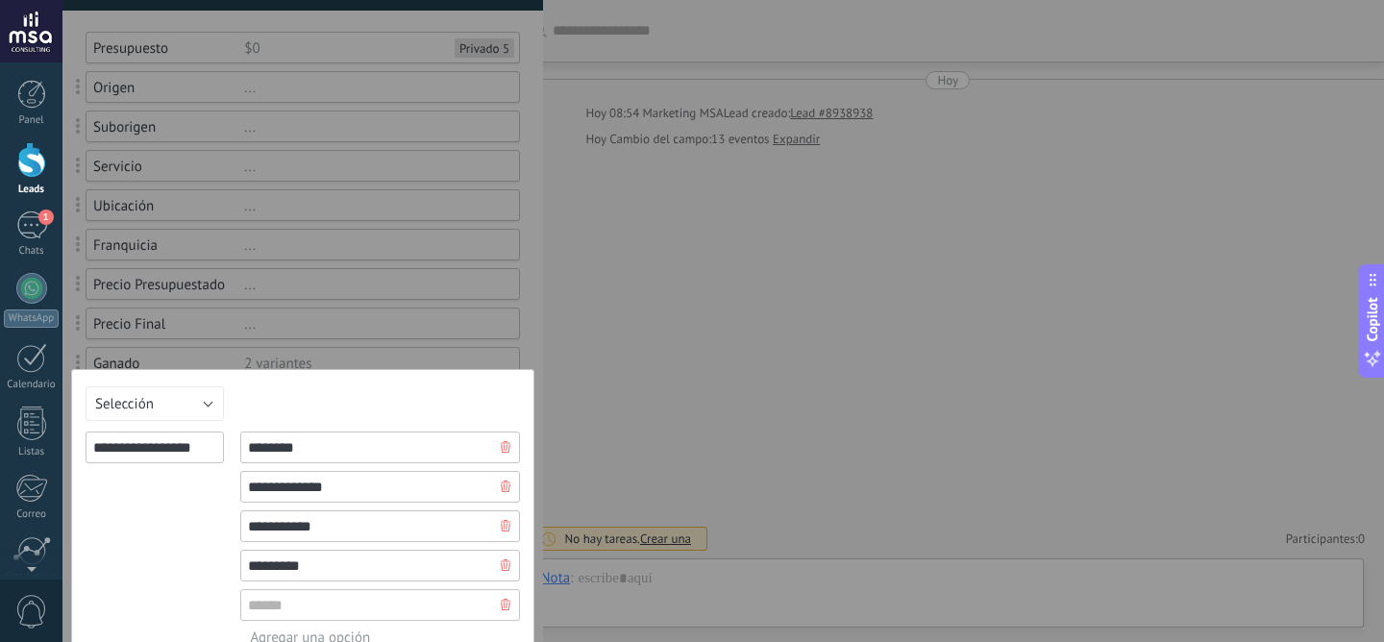
type input "*********"
type input "*"
type input "**********"
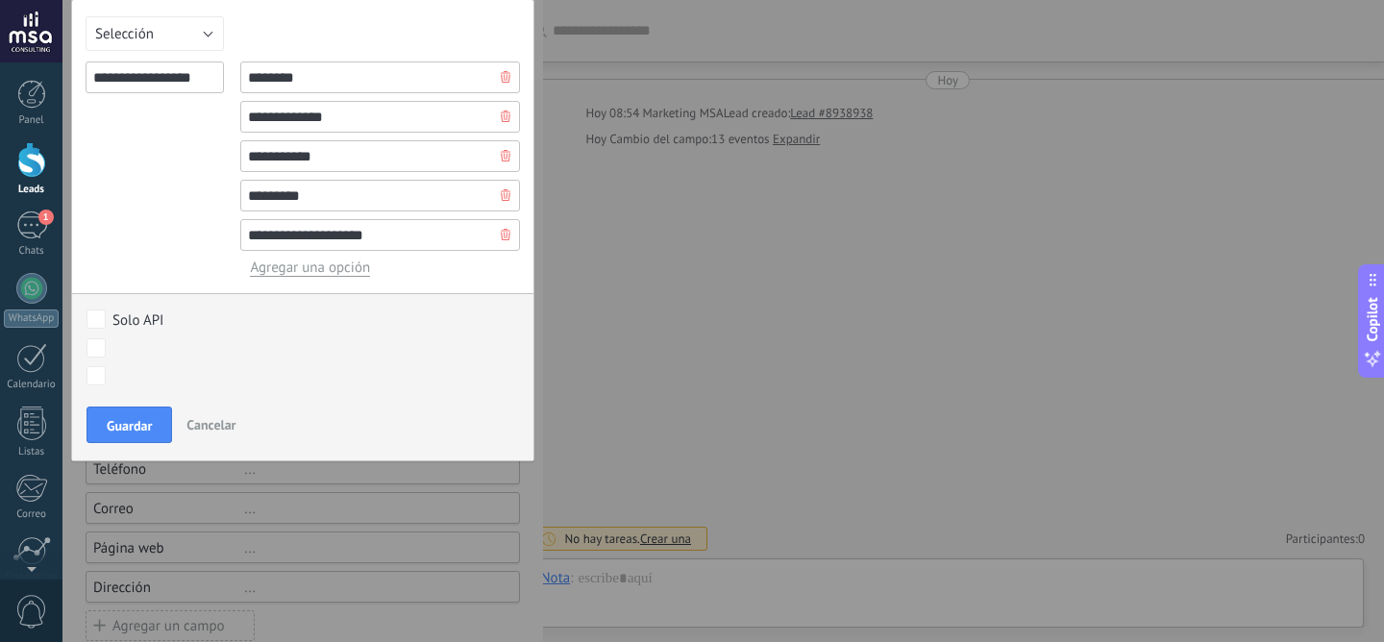
click at [332, 269] on span "Agregar una opción" at bounding box center [310, 267] width 120 height 18
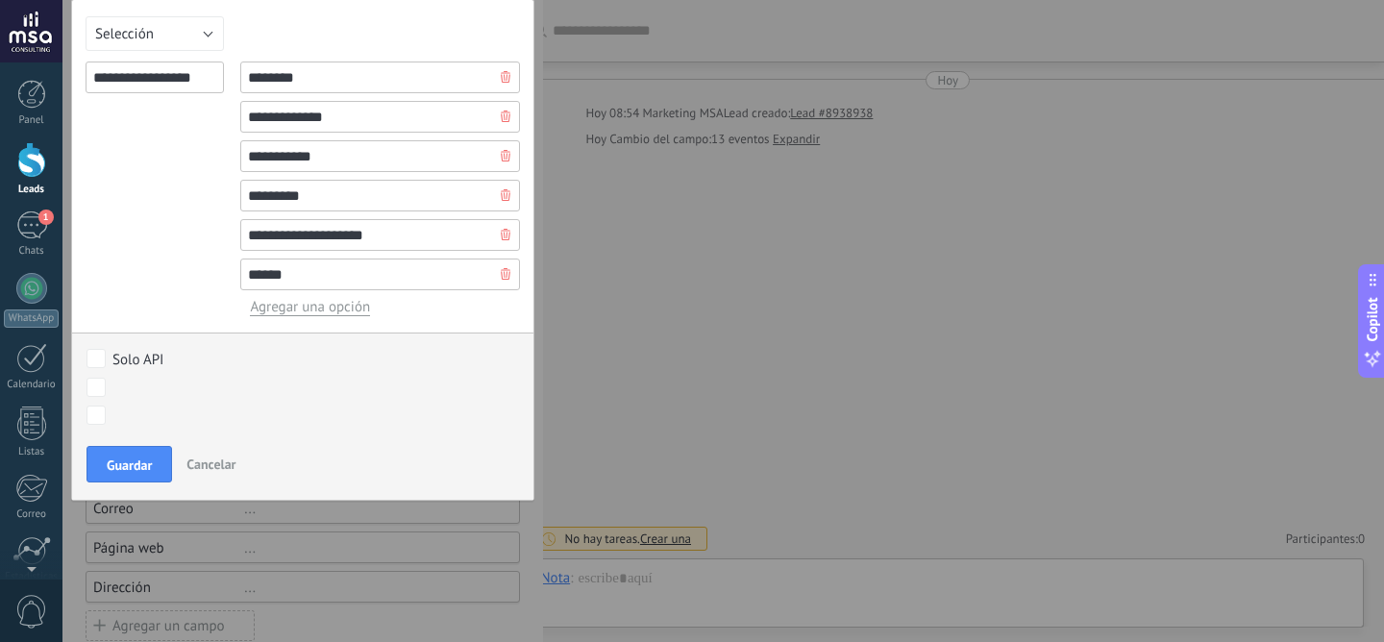
type input "******"
click at [323, 301] on span "Agregar una opción" at bounding box center [310, 307] width 120 height 18
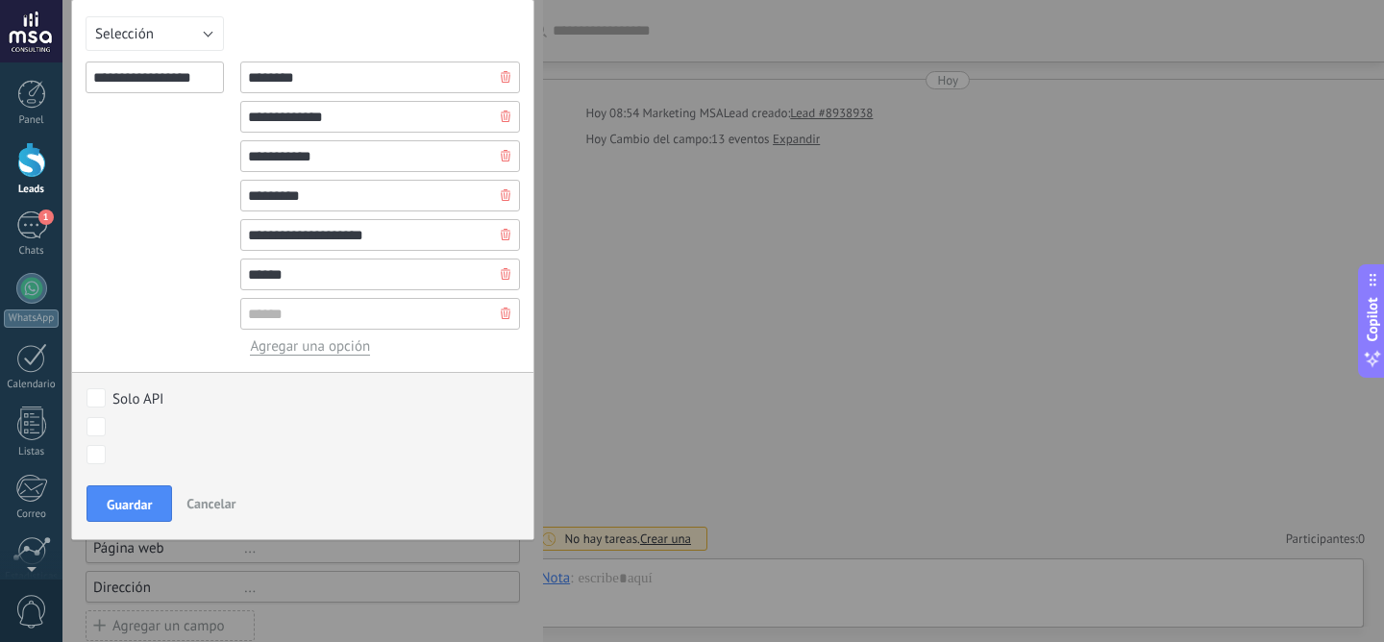
click at [322, 315] on input "text" at bounding box center [380, 314] width 280 height 32
type input "**"
click at [418, 358] on div "**********" at bounding box center [302, 269] width 463 height 541
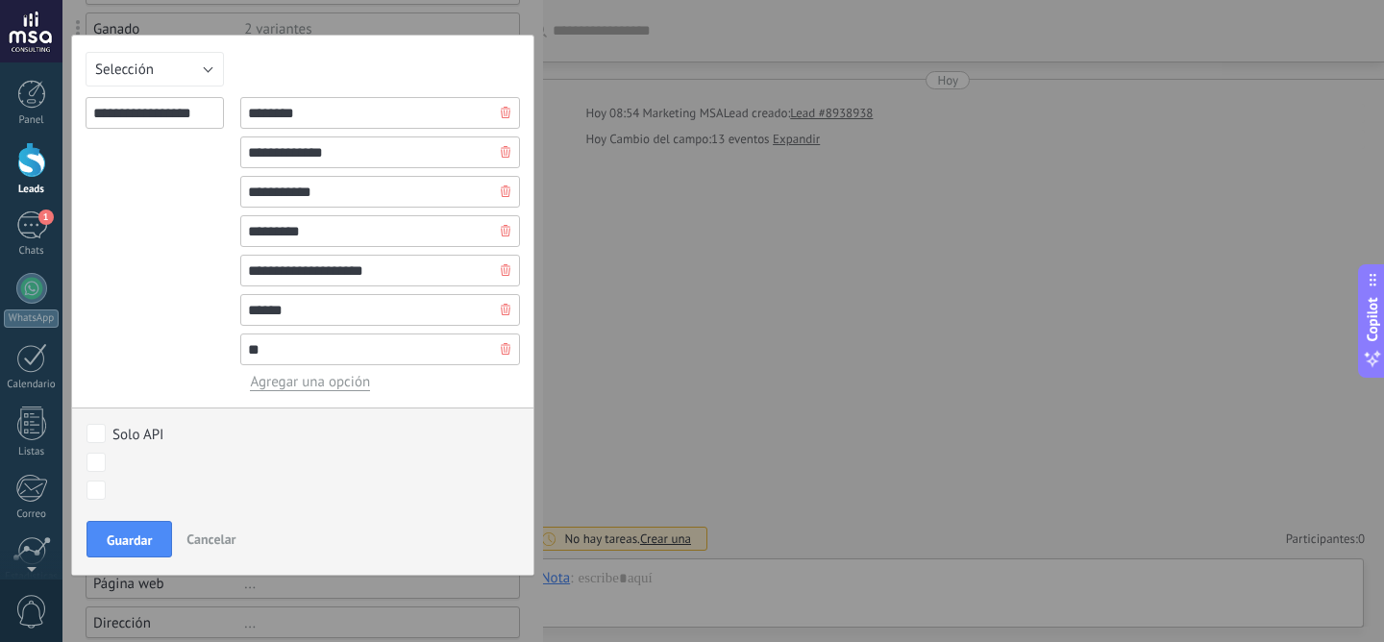
scroll to position [513, 0]
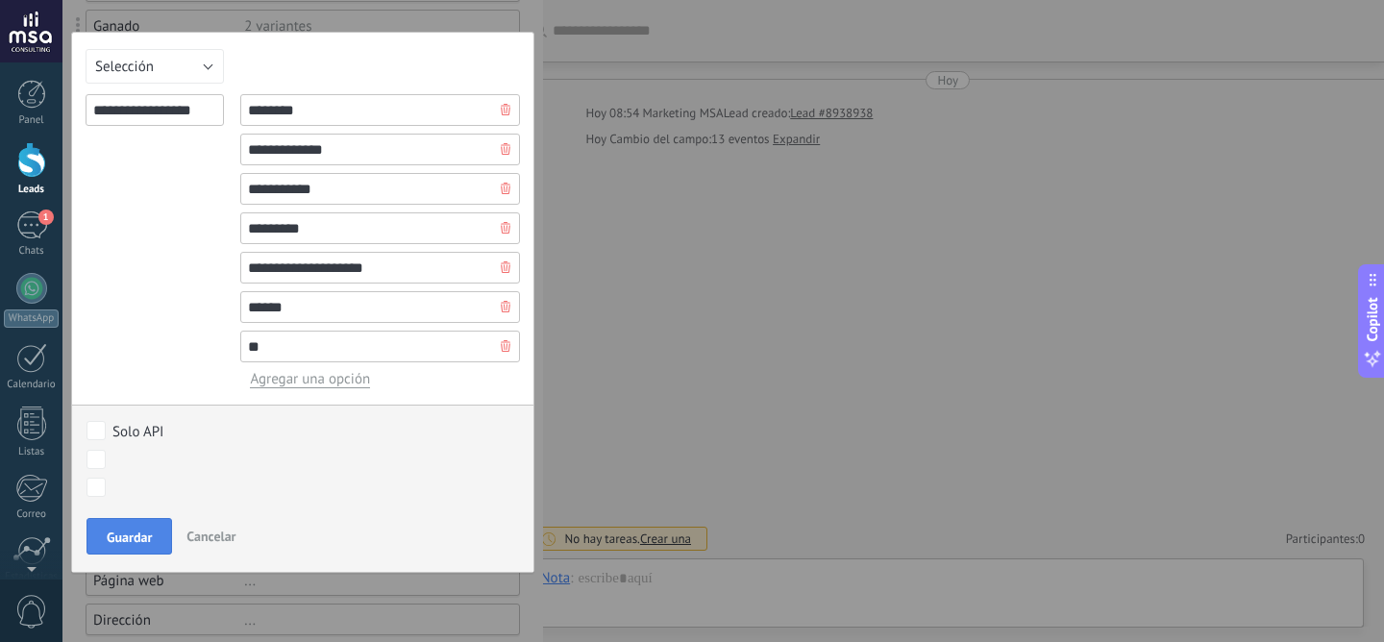
click at [159, 533] on button "Guardar" at bounding box center [129, 536] width 86 height 37
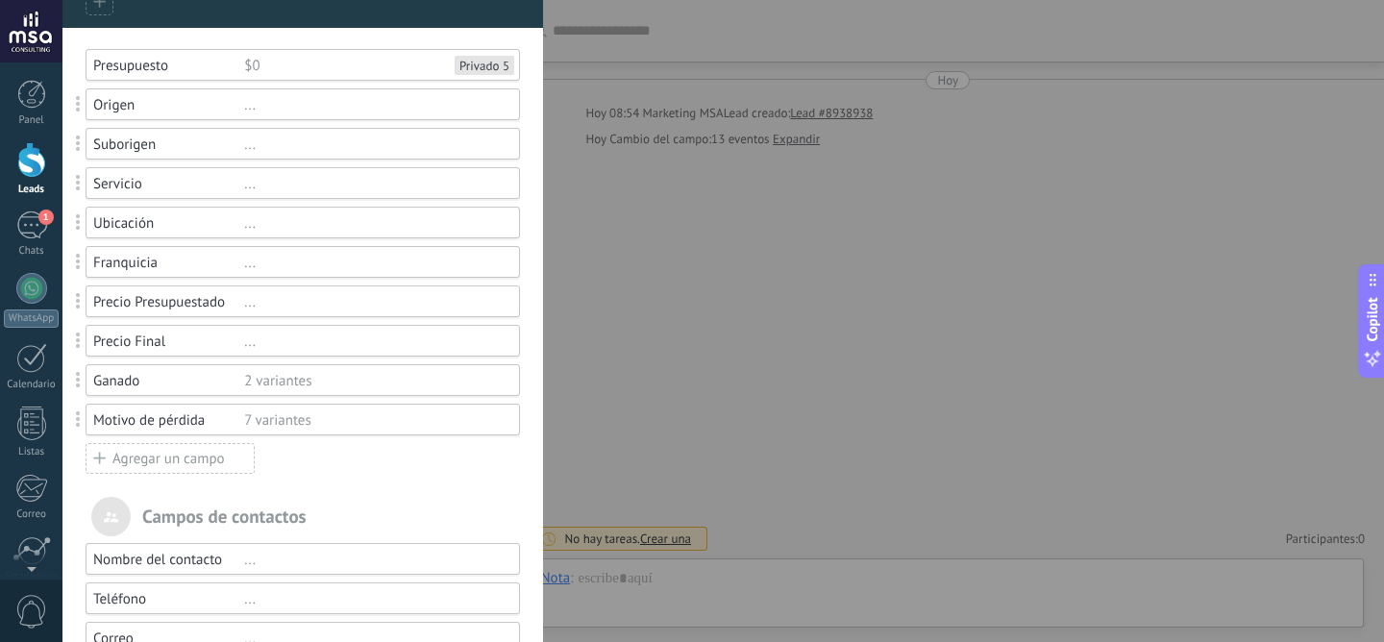
scroll to position [156, 0]
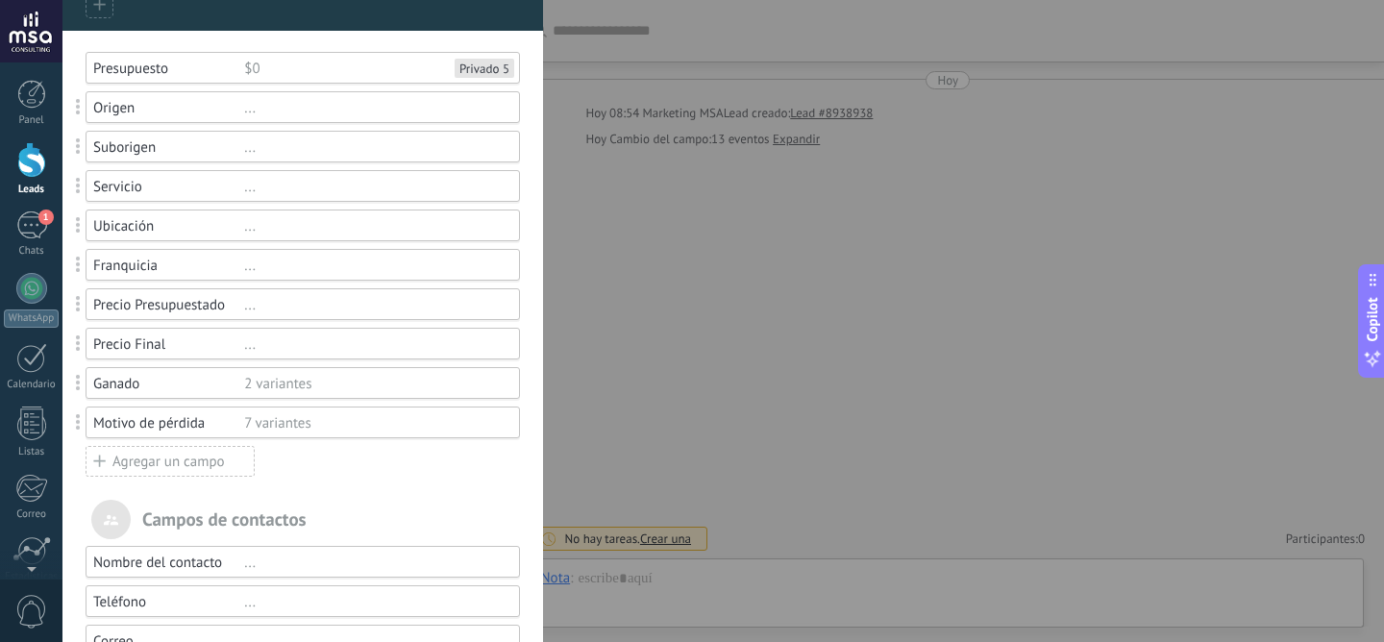
click at [80, 430] on span at bounding box center [78, 422] width 5 height 16
click at [112, 416] on div "Motivo de pérdida" at bounding box center [168, 423] width 151 height 18
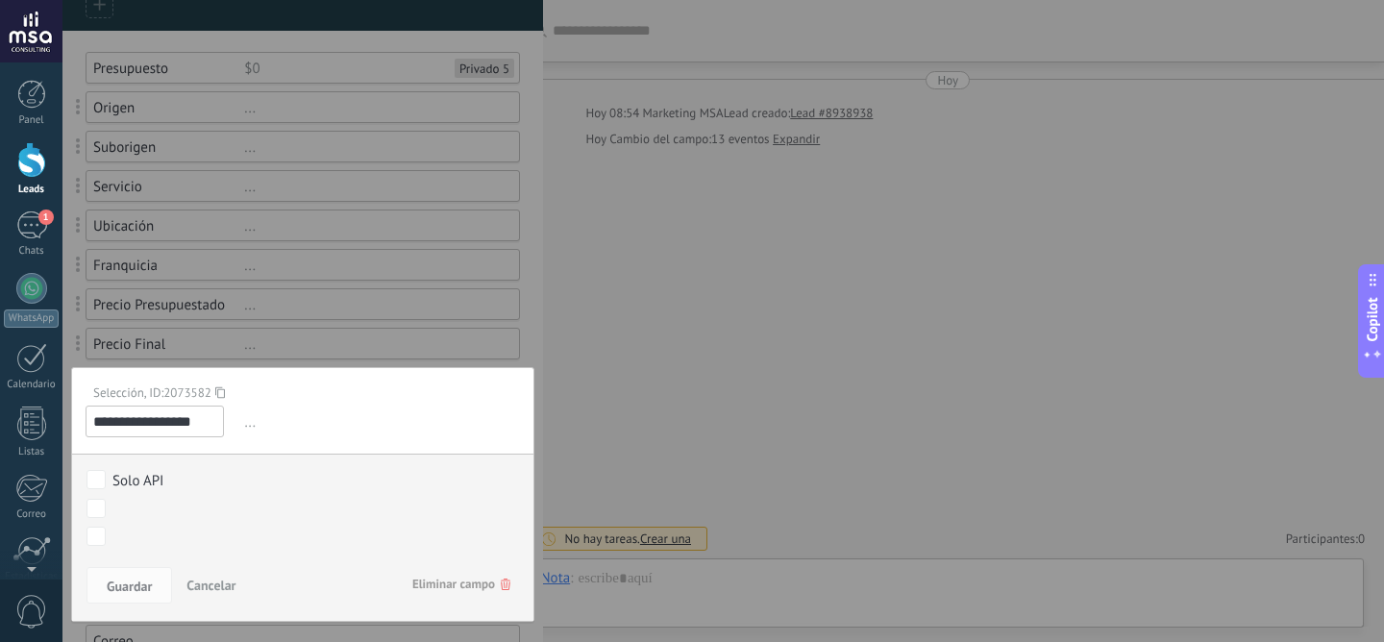
click at [0, 0] on div "Contacto inicial Negociación Debate contractual Discusión de contrato Logrado c…" at bounding box center [0, 0] width 0 height 0
click at [339, 461] on div at bounding box center [722, 321] width 1321 height 642
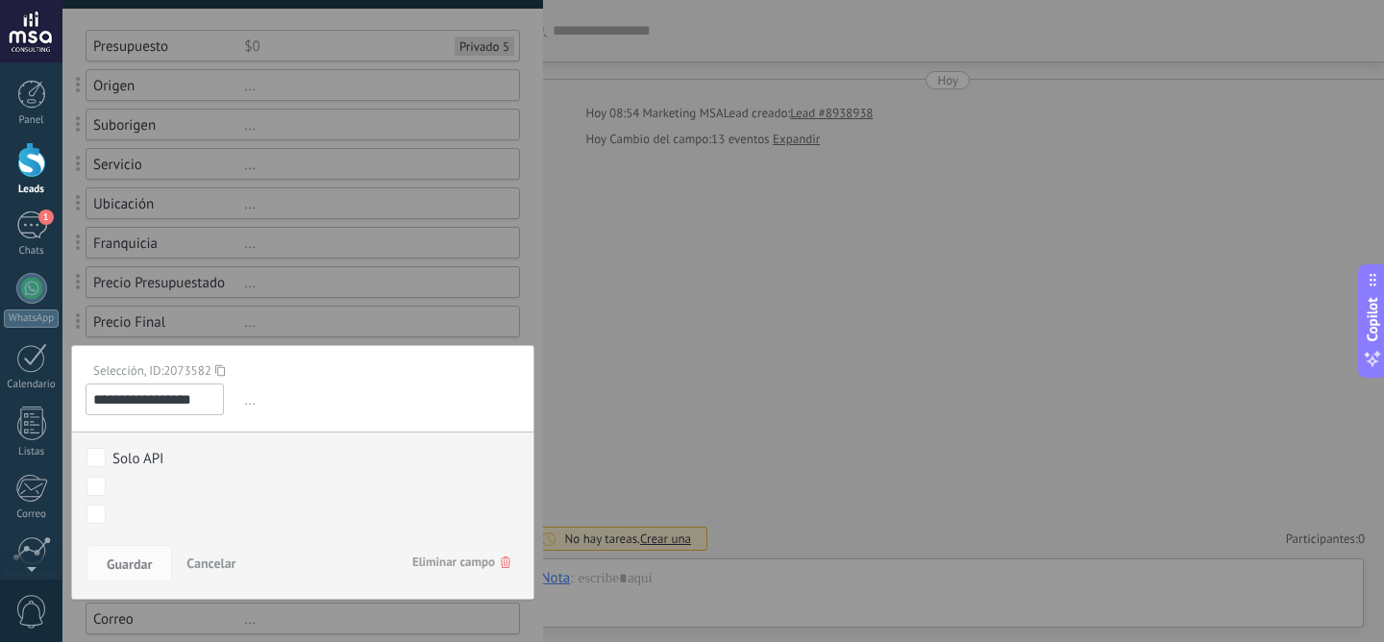
scroll to position [182, 0]
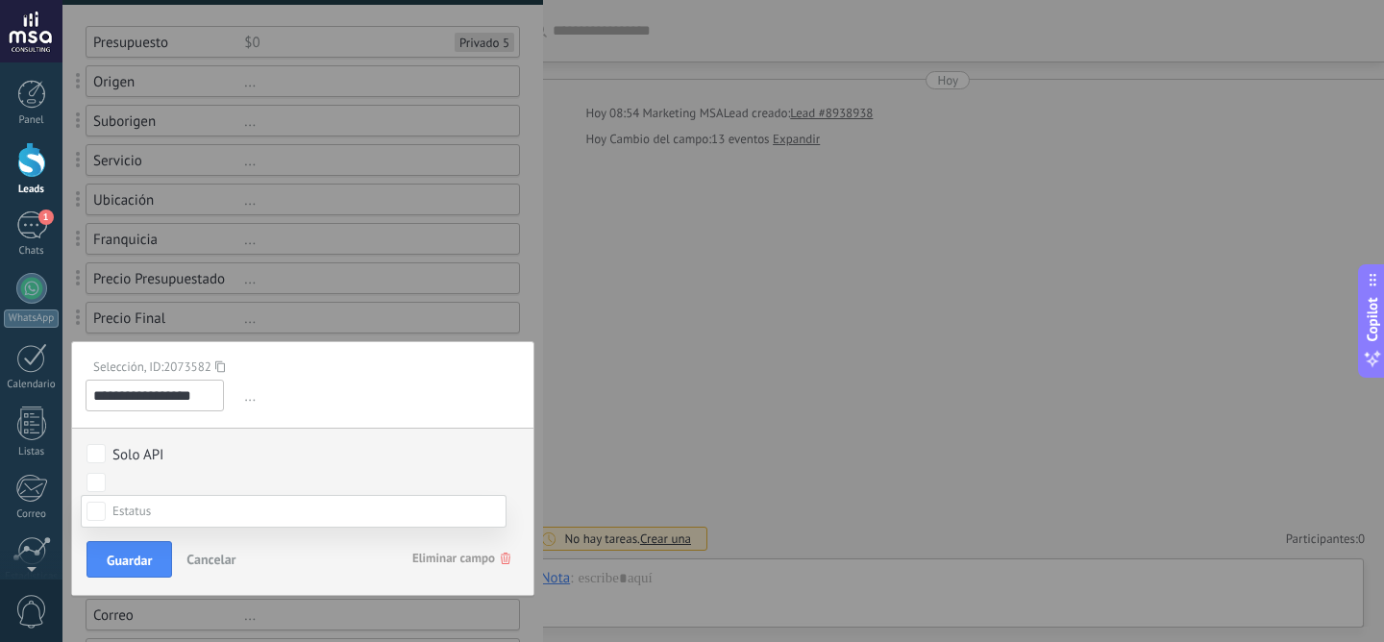
click at [379, 430] on div at bounding box center [722, 321] width 1321 height 642
click at [87, 513] on body ".abecls-1,.abecls-2{fill-rule:evenodd}.abecls-2{fill:#fff} .abhcls-1{fill:none}…" at bounding box center [692, 321] width 1384 height 642
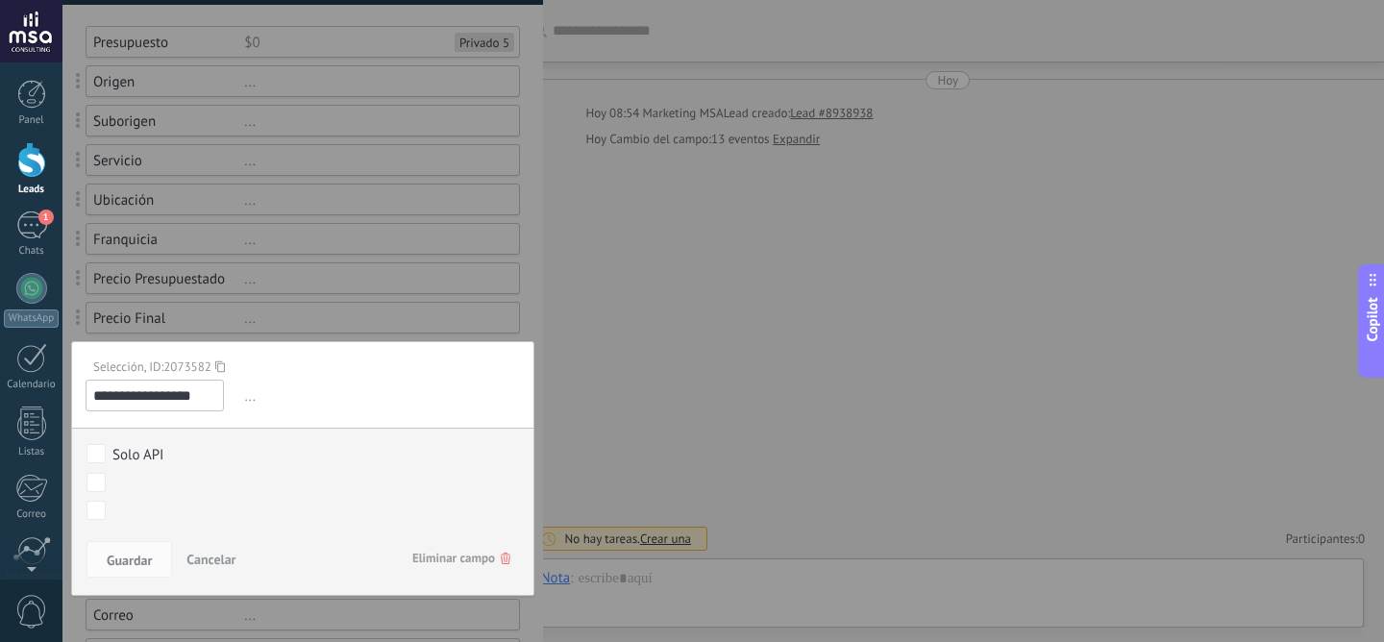
click at [265, 443] on label "Solo API" at bounding box center [299, 453] width 426 height 21
click at [243, 400] on span "..." at bounding box center [380, 397] width 280 height 32
click at [139, 555] on span "Guardar" at bounding box center [129, 559] width 45 height 13
click at [148, 559] on span "Guardar" at bounding box center [129, 559] width 45 height 13
click at [200, 555] on span "Cancelar" at bounding box center [210, 559] width 49 height 17
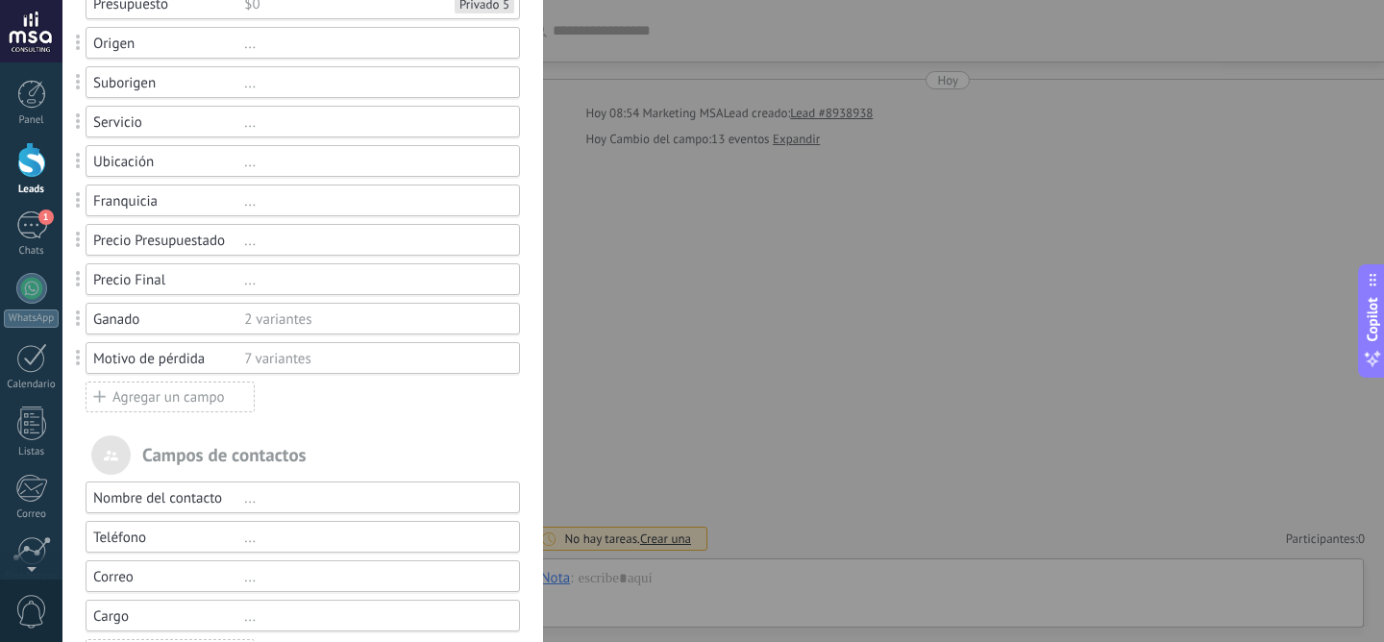
scroll to position [212, 0]
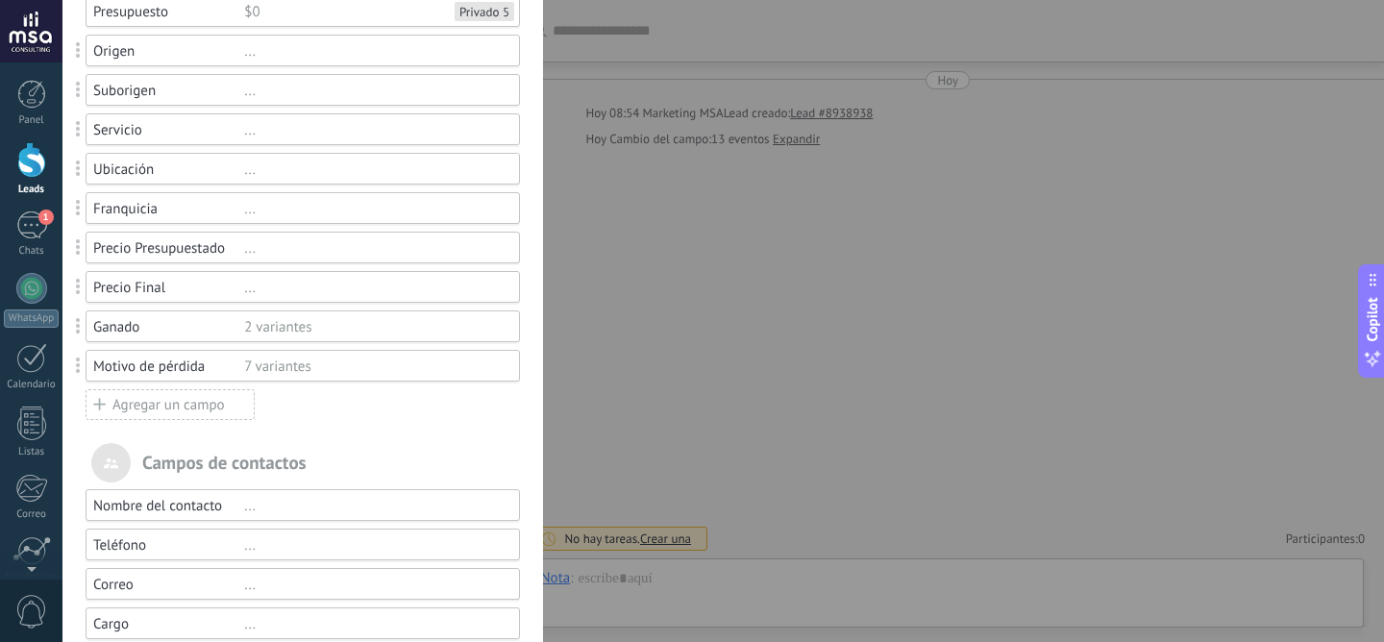
click at [216, 398] on div "Agregar un campo" at bounding box center [170, 404] width 169 height 31
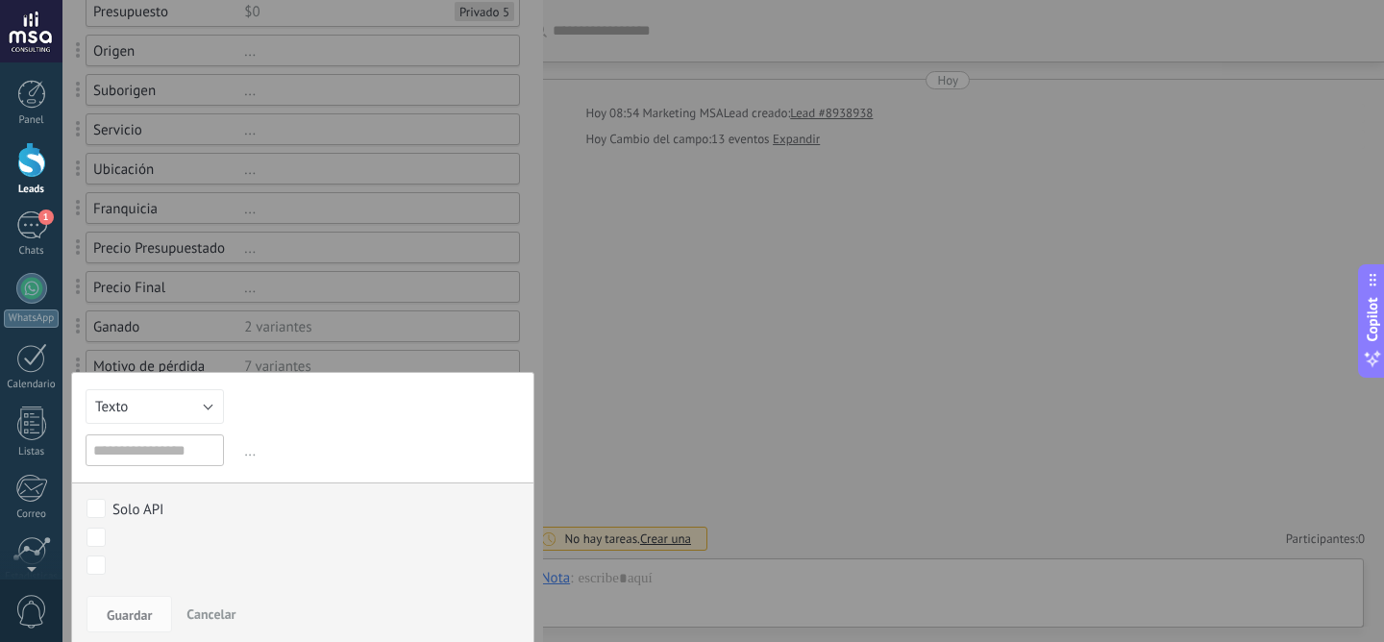
click at [225, 606] on button "Cancelar" at bounding box center [211, 614] width 64 height 37
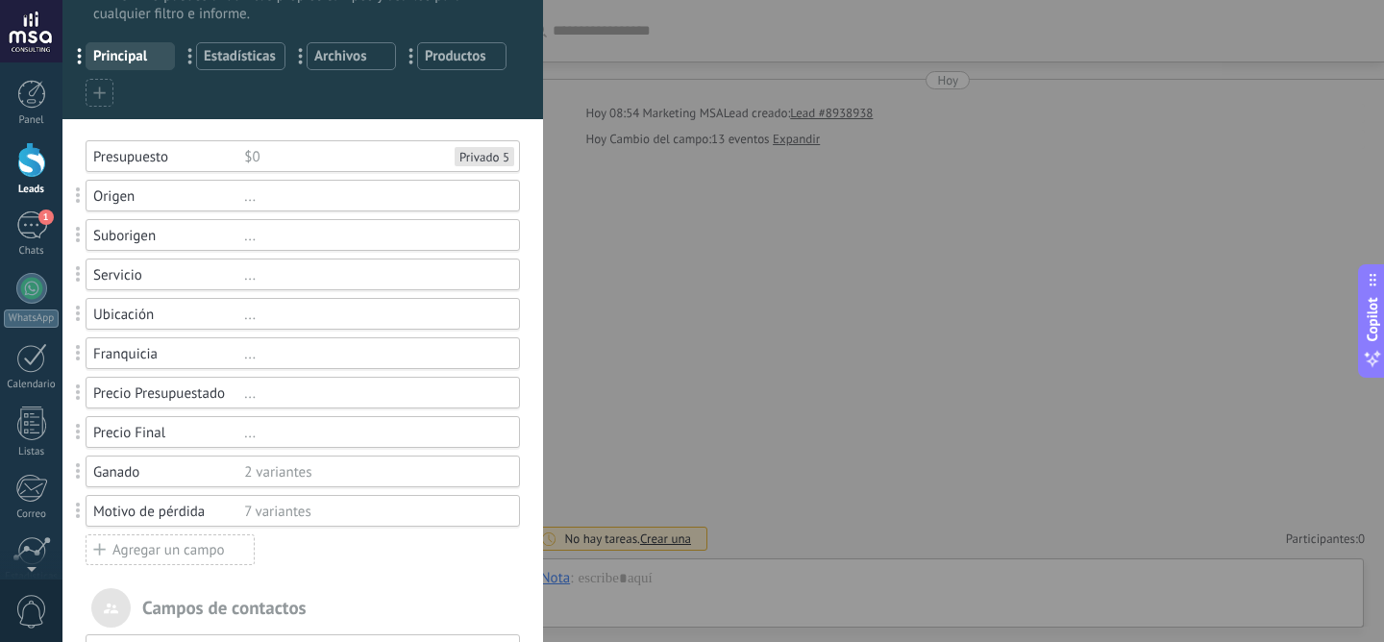
scroll to position [70, 0]
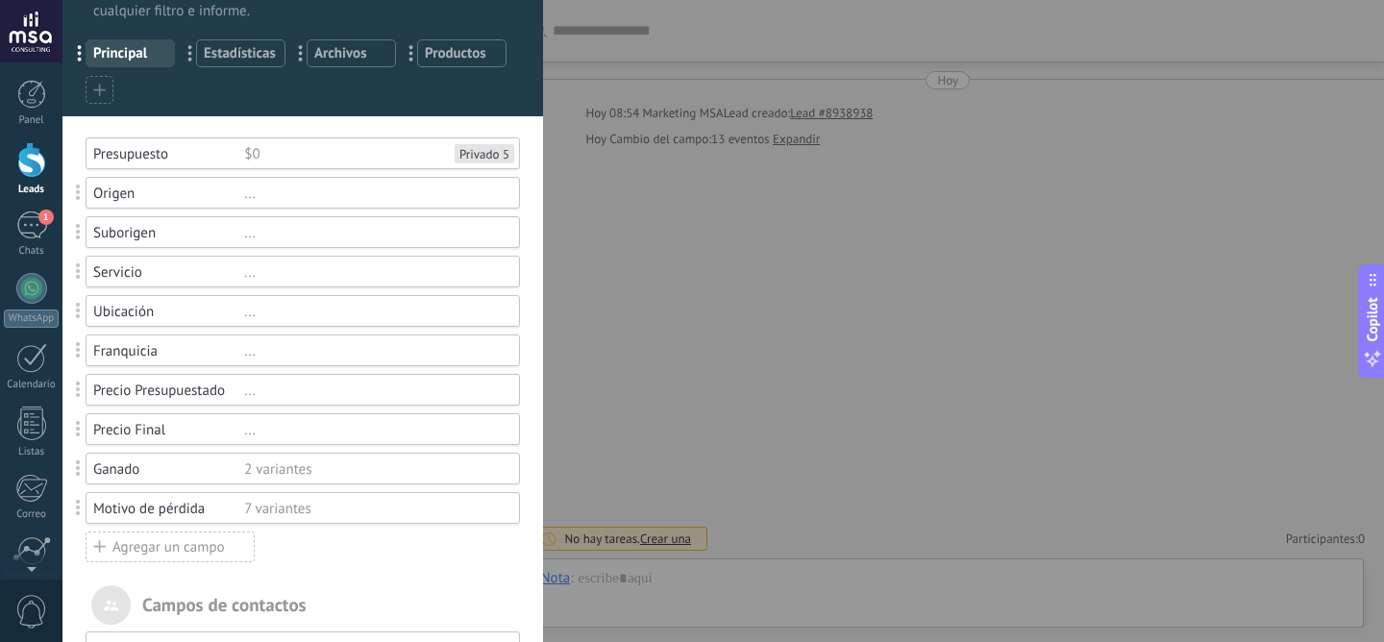
click at [210, 323] on div "Ubicación ..." at bounding box center [303, 311] width 434 height 32
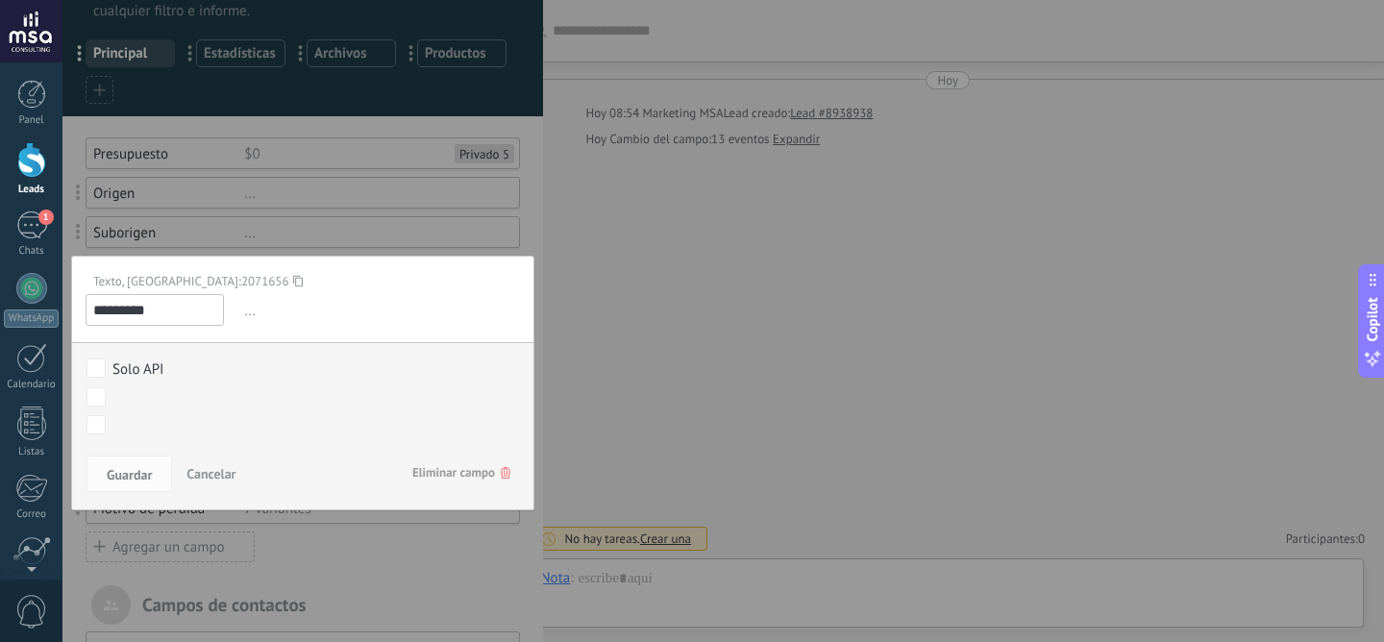
click at [219, 470] on span "Cancelar" at bounding box center [210, 473] width 49 height 17
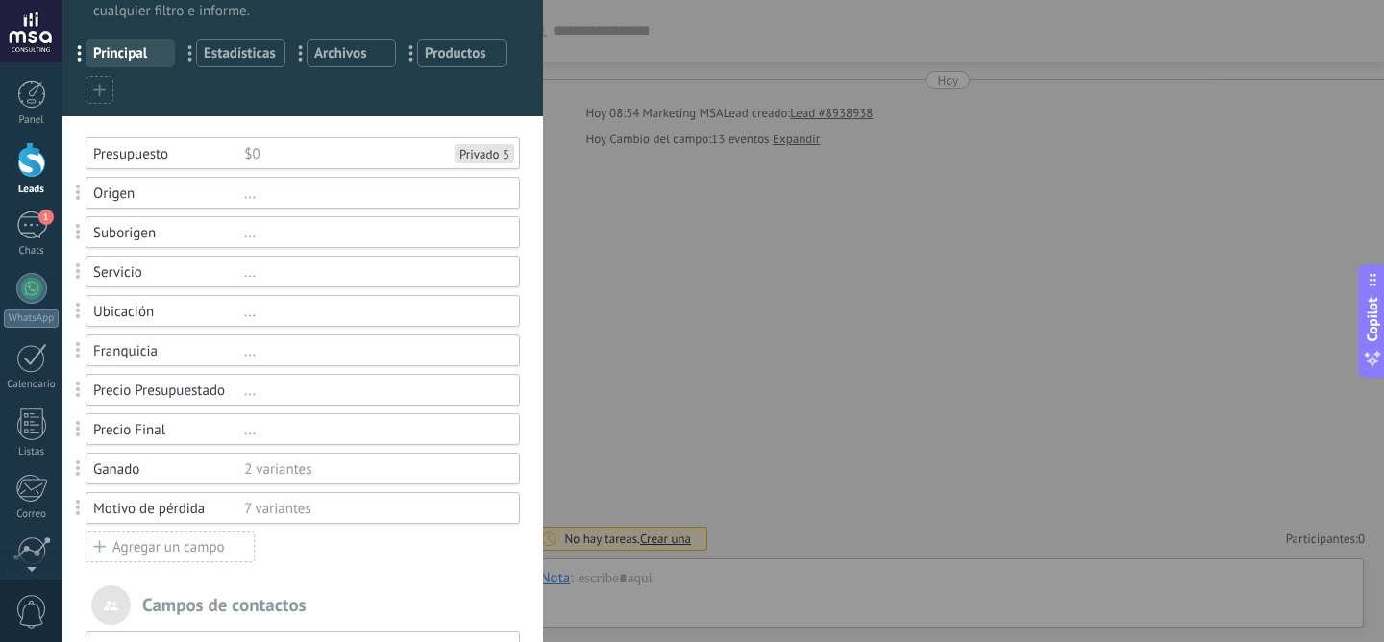
click at [147, 551] on div "Agregar un campo" at bounding box center [170, 546] width 169 height 31
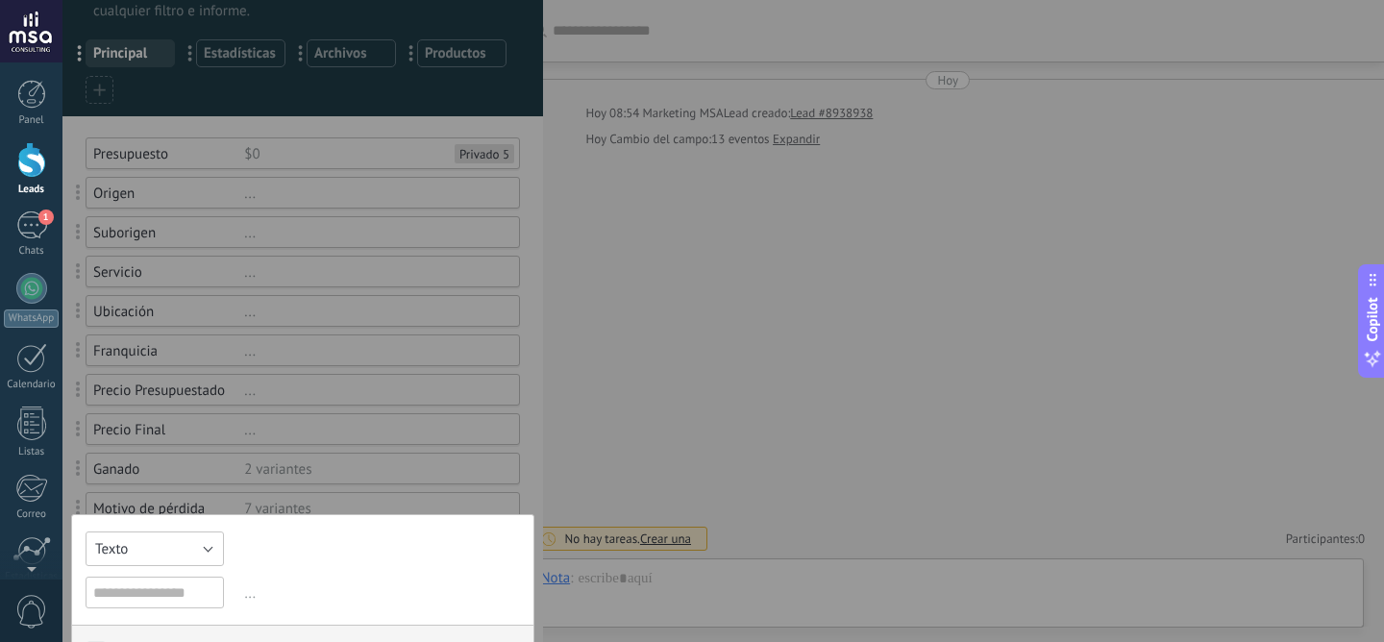
click at [160, 553] on button "Texto" at bounding box center [155, 548] width 138 height 35
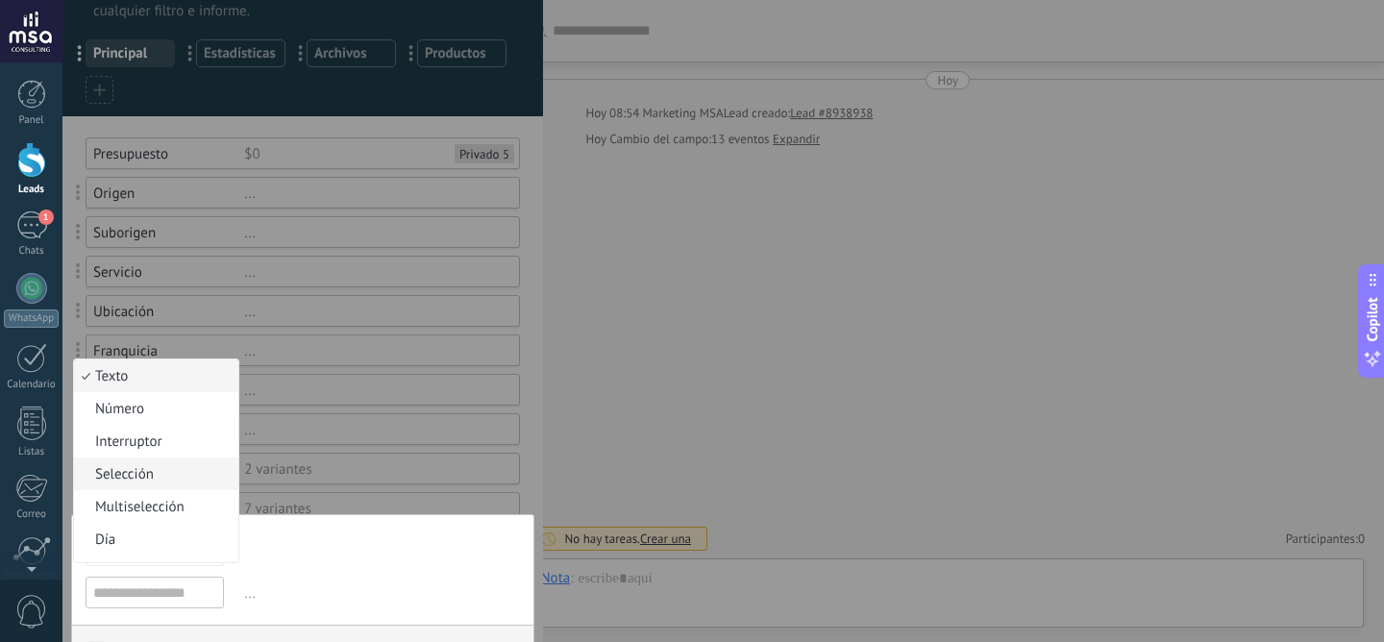
click at [188, 490] on li "Selección" at bounding box center [156, 473] width 164 height 33
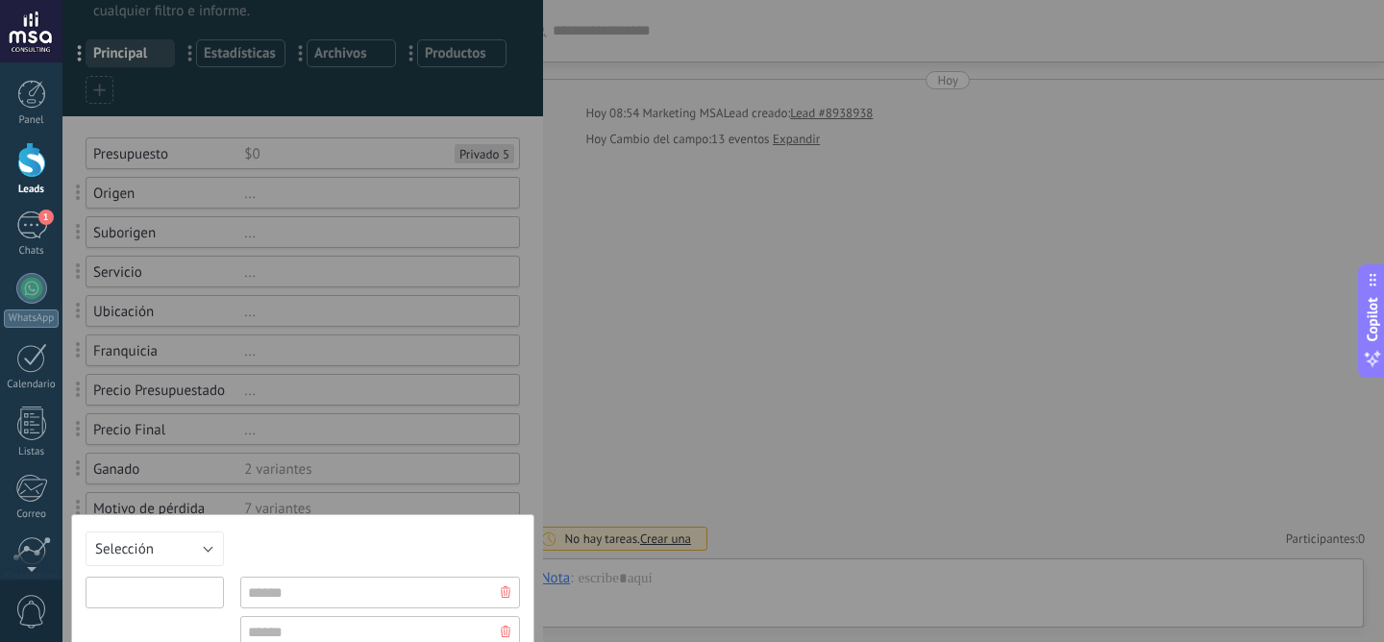
click at [173, 588] on input "text" at bounding box center [155, 593] width 138 height 32
type input "*********"
type input "**********"
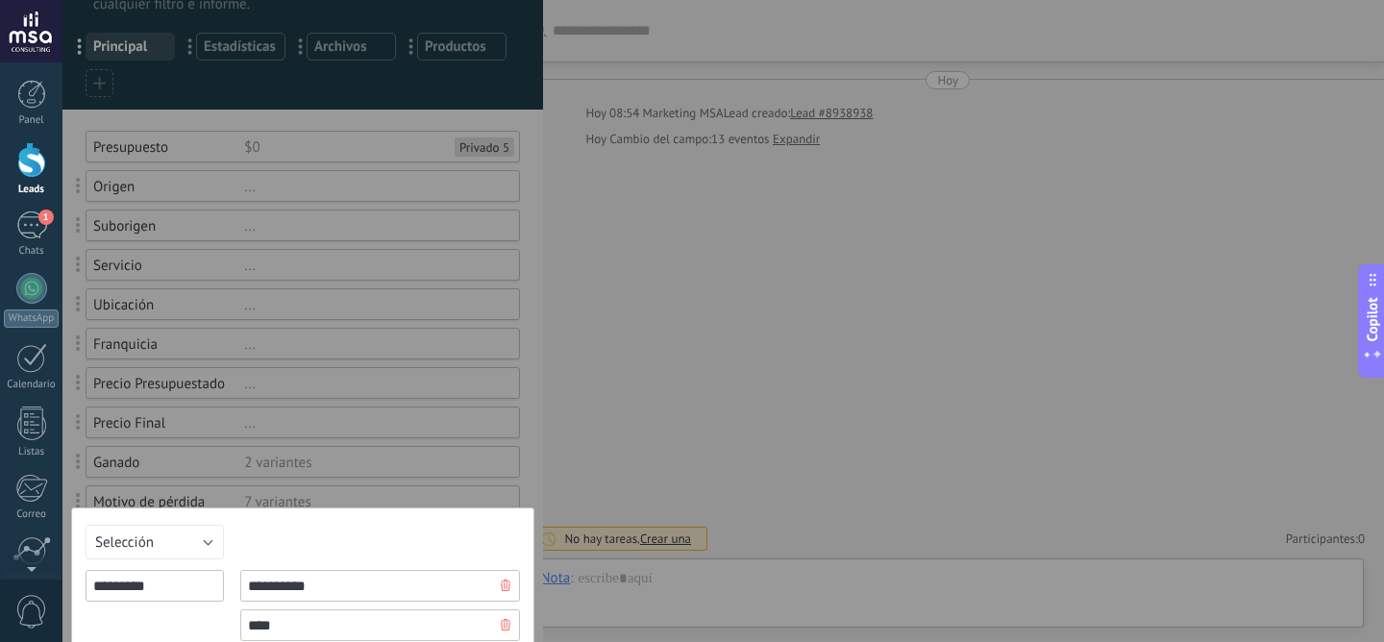
type input "****"
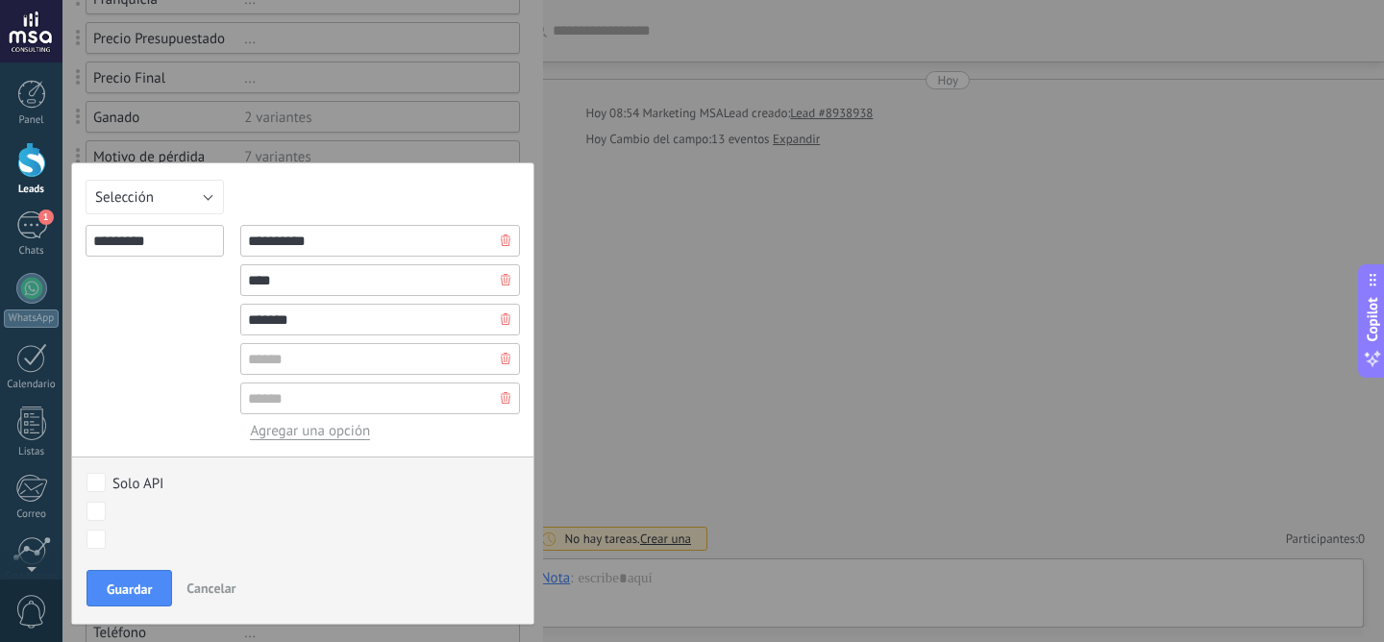
type input "*******"
type input "********"
click at [360, 445] on div "**********" at bounding box center [302, 393] width 463 height 462
click at [355, 438] on span "Agregar una opción" at bounding box center [310, 431] width 120 height 18
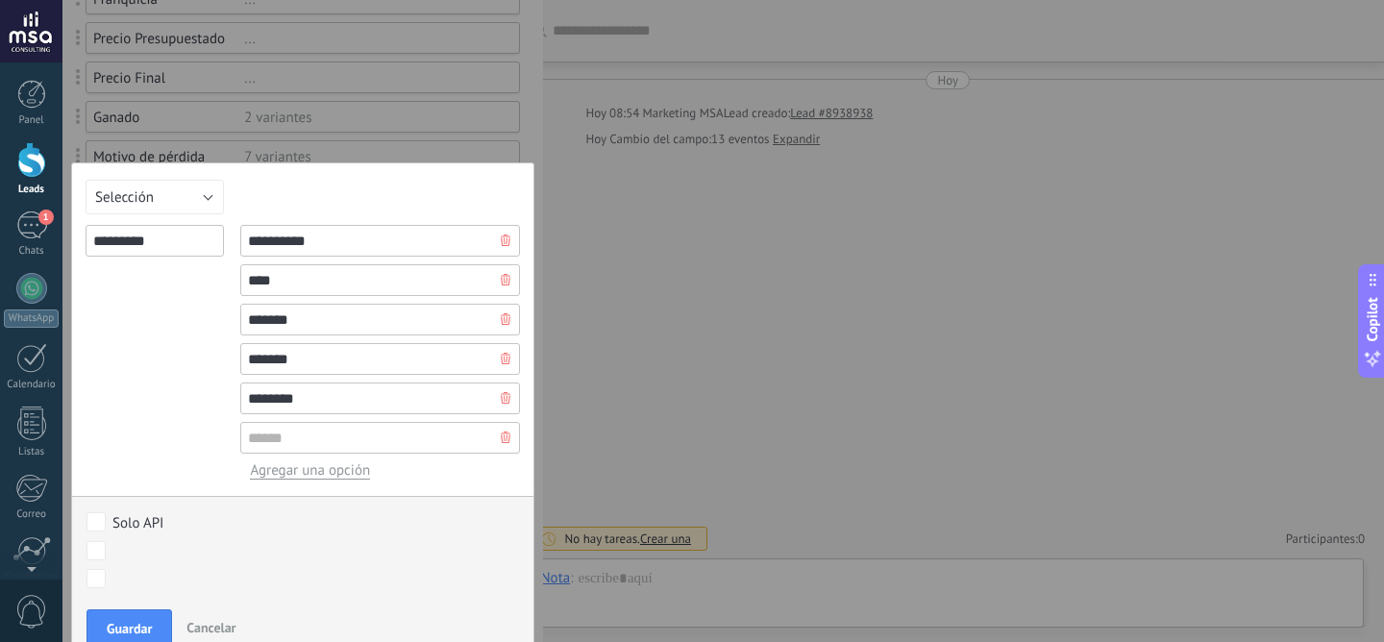
click at [362, 445] on input "text" at bounding box center [380, 438] width 280 height 32
type input "*****"
click at [129, 631] on span "Guardar" at bounding box center [129, 628] width 45 height 13
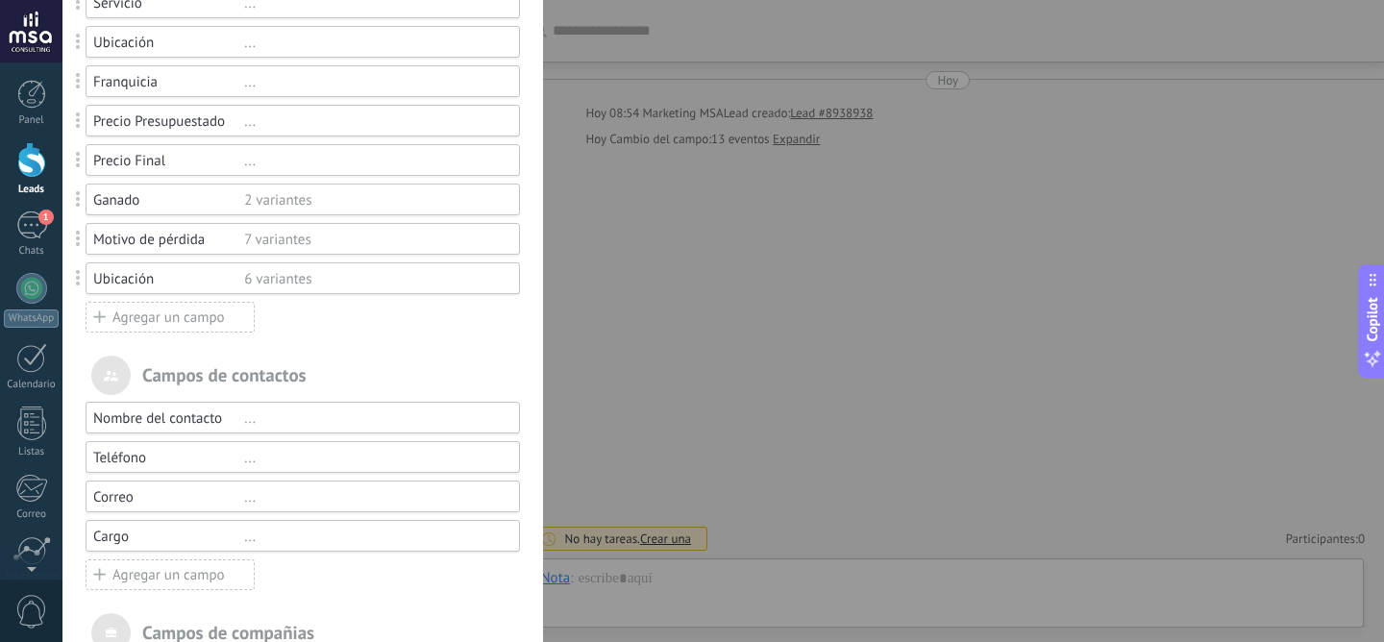
scroll to position [331, 0]
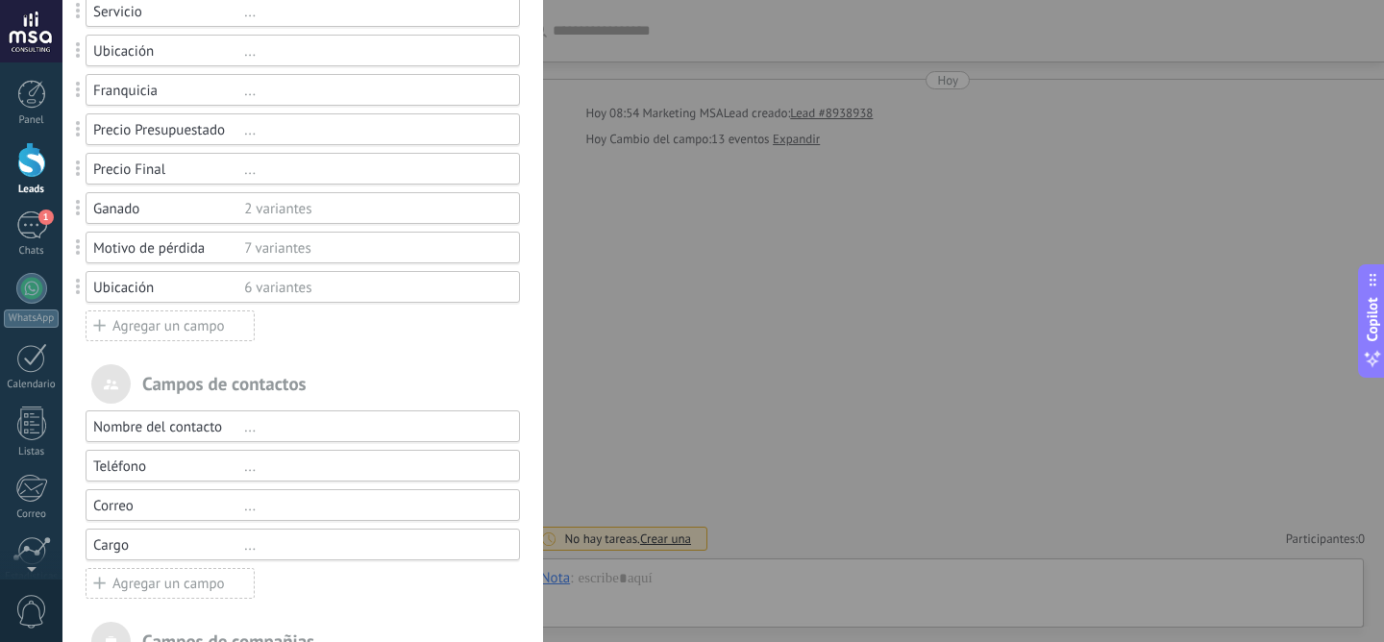
click at [184, 330] on div "Agregar un campo" at bounding box center [170, 325] width 169 height 31
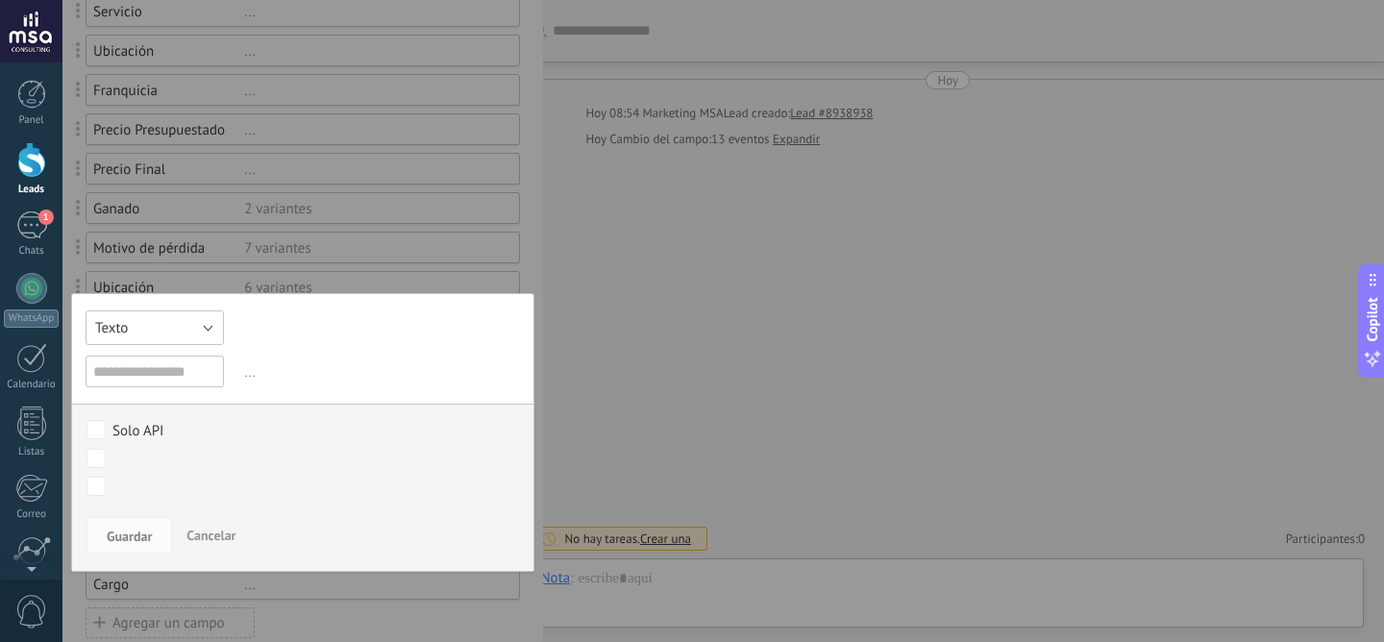
click at [201, 328] on button "Texto" at bounding box center [155, 327] width 138 height 35
click at [185, 427] on span "Selección" at bounding box center [153, 426] width 159 height 18
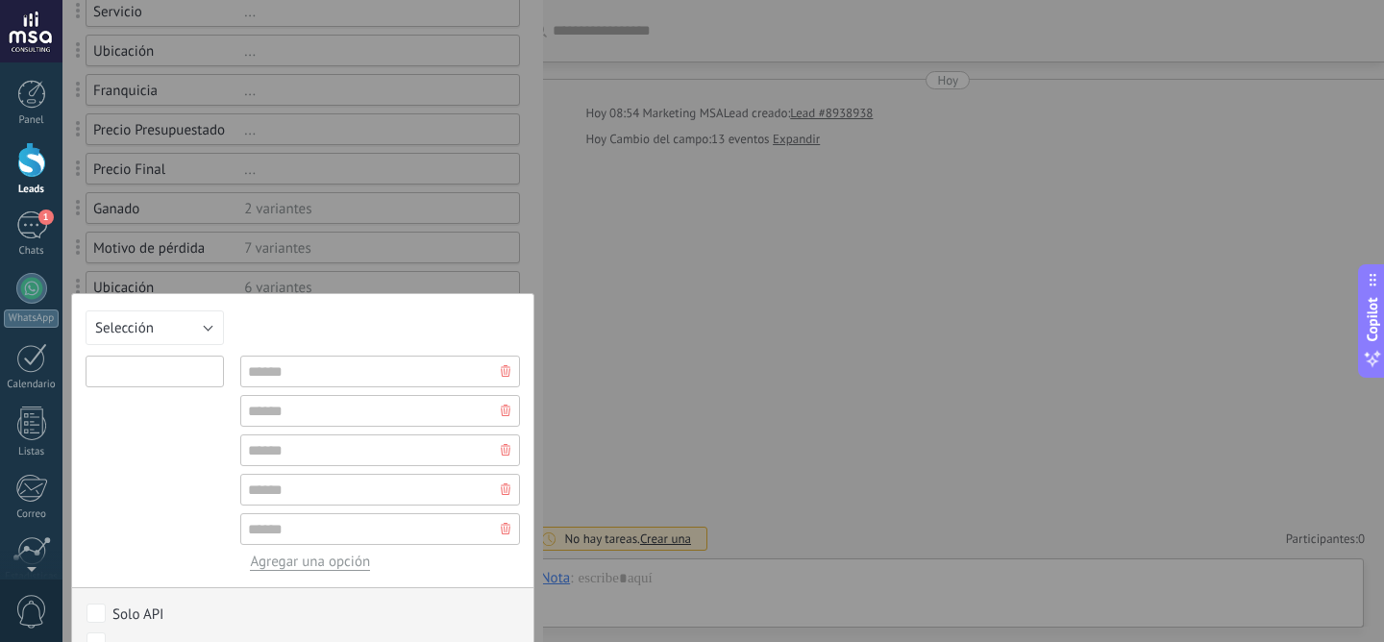
click at [188, 371] on input "text" at bounding box center [155, 372] width 138 height 32
type input "**********"
click at [361, 381] on input "text" at bounding box center [380, 372] width 280 height 32
type input "**********"
type input "****"
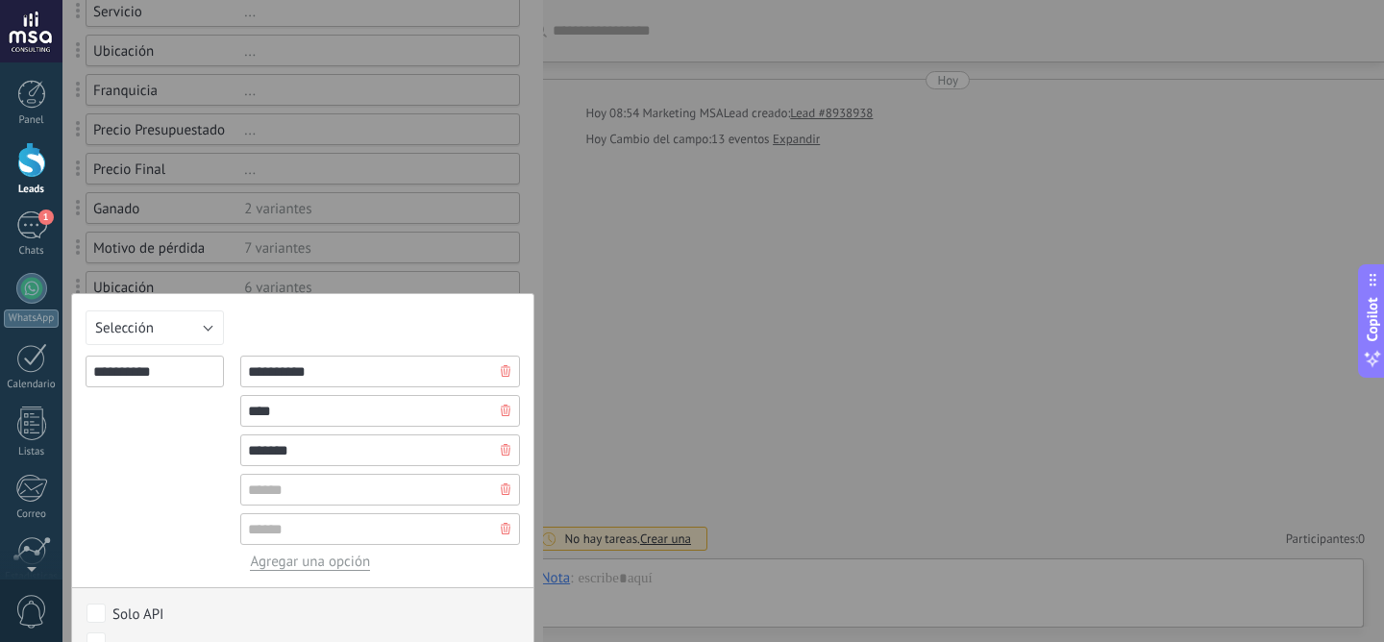
type input "*******"
type input "**********"
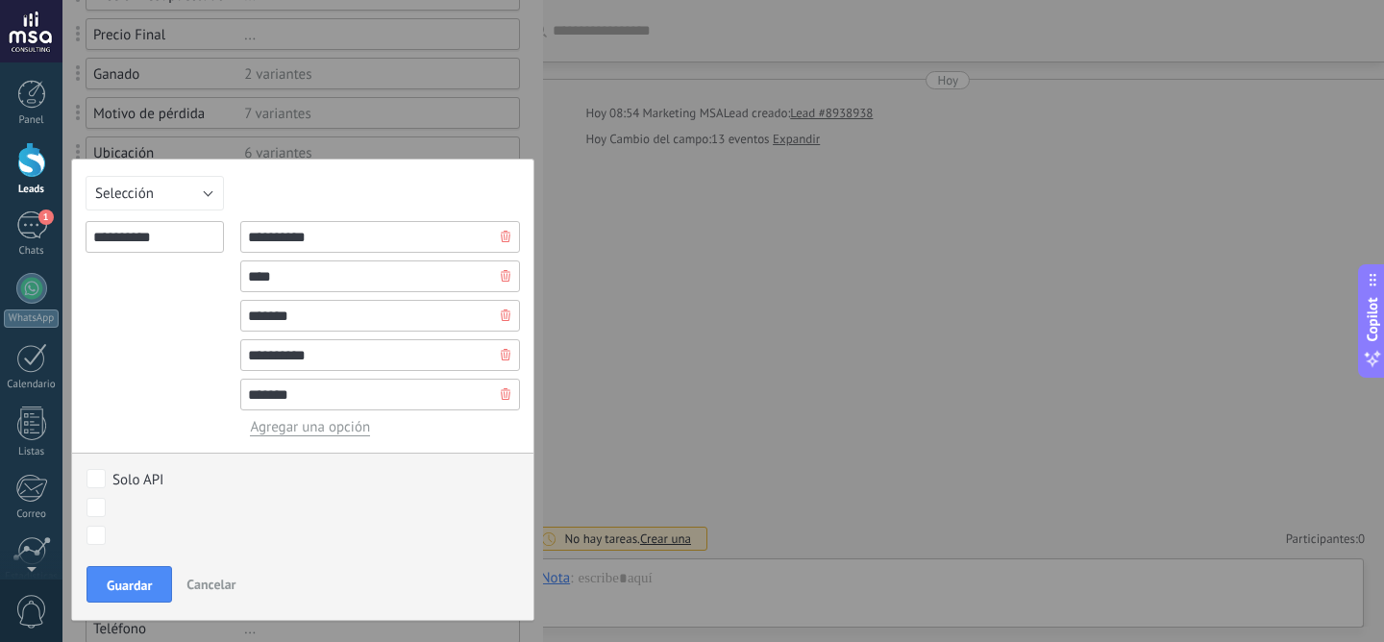
scroll to position [469, 0]
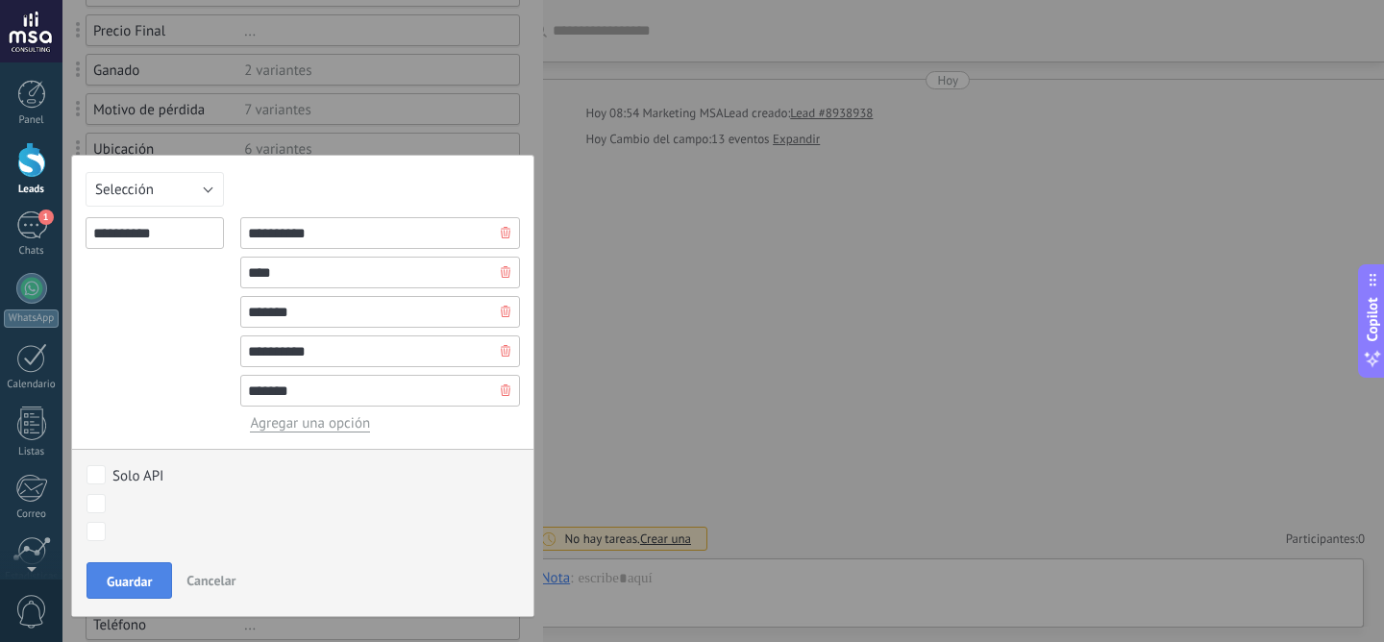
type input "*******"
click at [138, 586] on span "Guardar" at bounding box center [129, 581] width 45 height 13
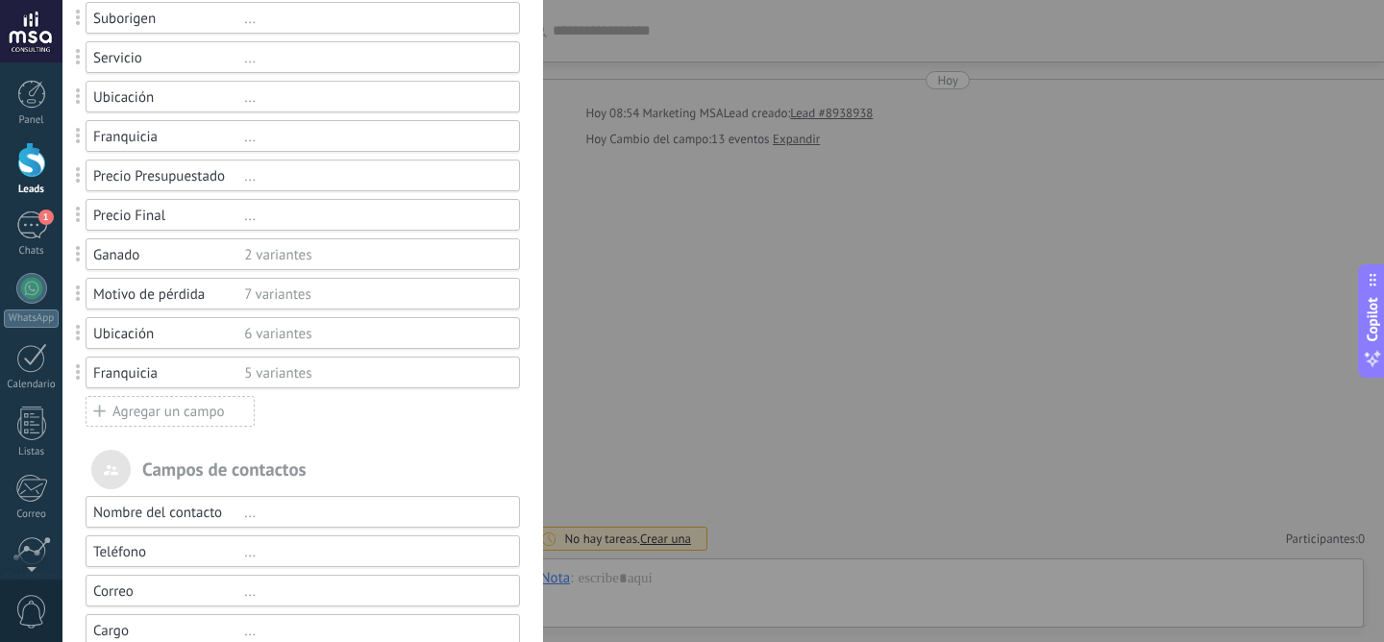
scroll to position [277, 0]
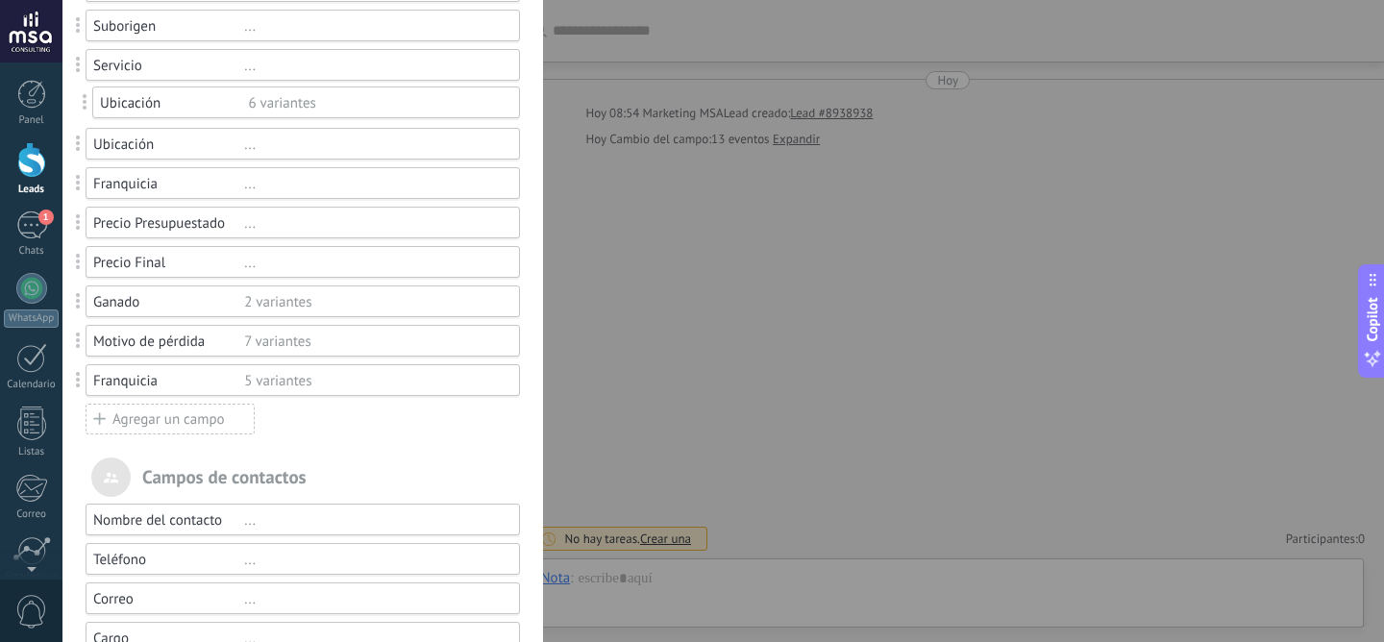
drag, startPoint x: 77, startPoint y: 338, endPoint x: 83, endPoint y: 100, distance: 238.4
click at [247, 142] on div "..." at bounding box center [373, 144] width 258 height 18
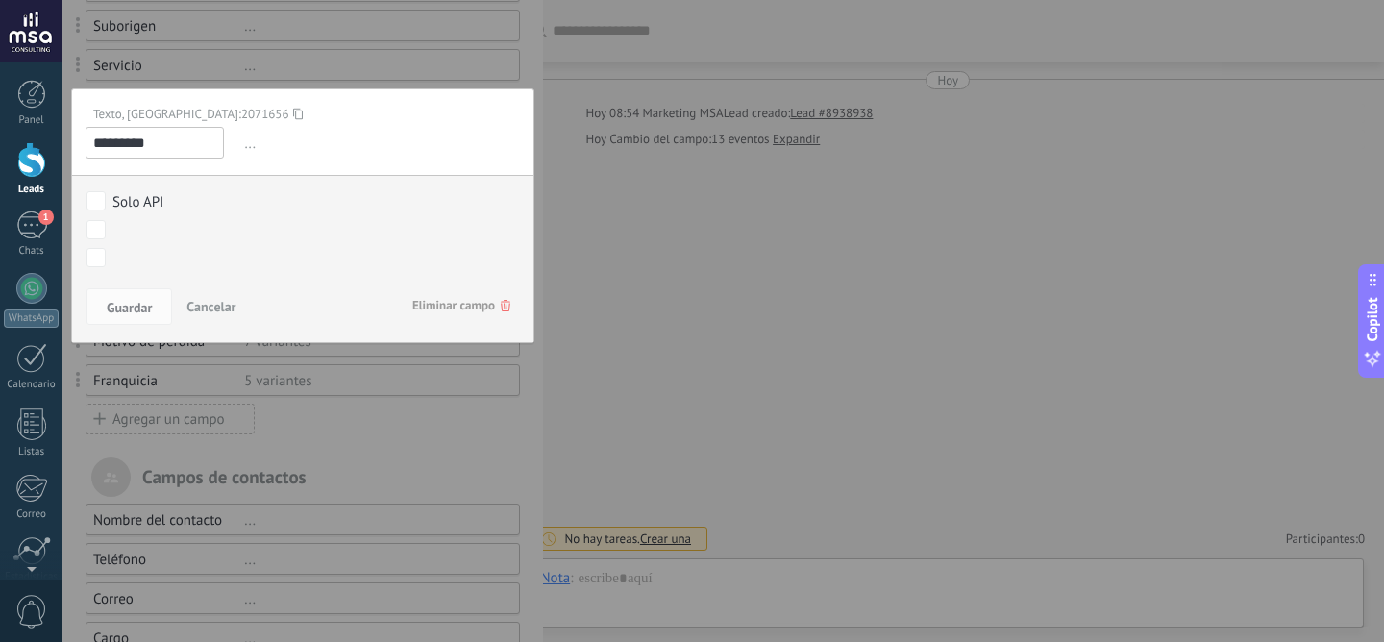
click at [413, 304] on span "Eliminar campo" at bounding box center [461, 305] width 98 height 35
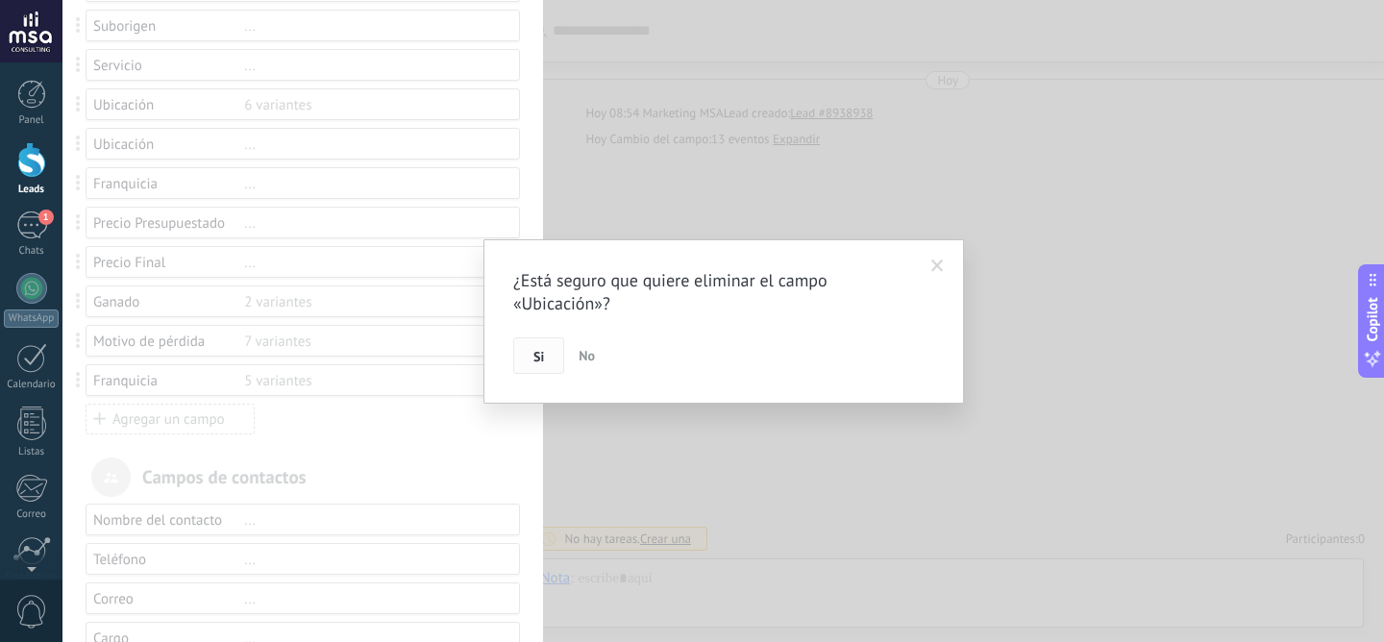
click at [538, 356] on span "Si" at bounding box center [538, 356] width 11 height 13
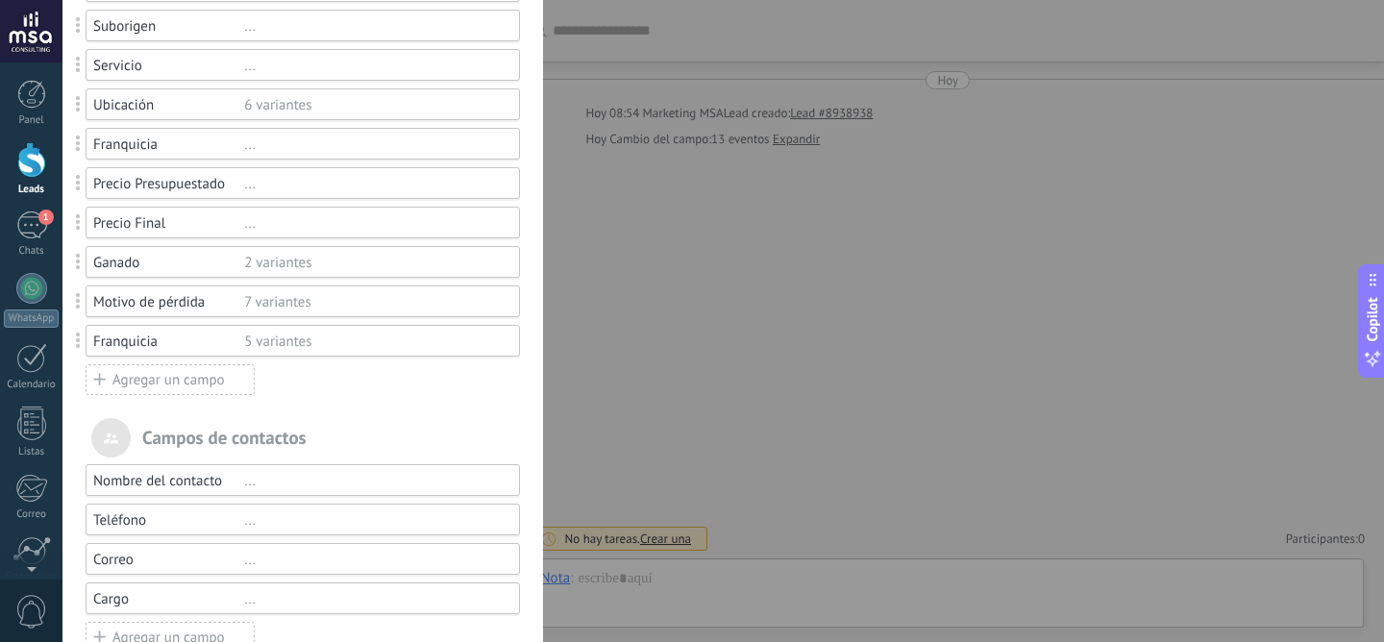
click at [247, 145] on div "..." at bounding box center [373, 144] width 258 height 18
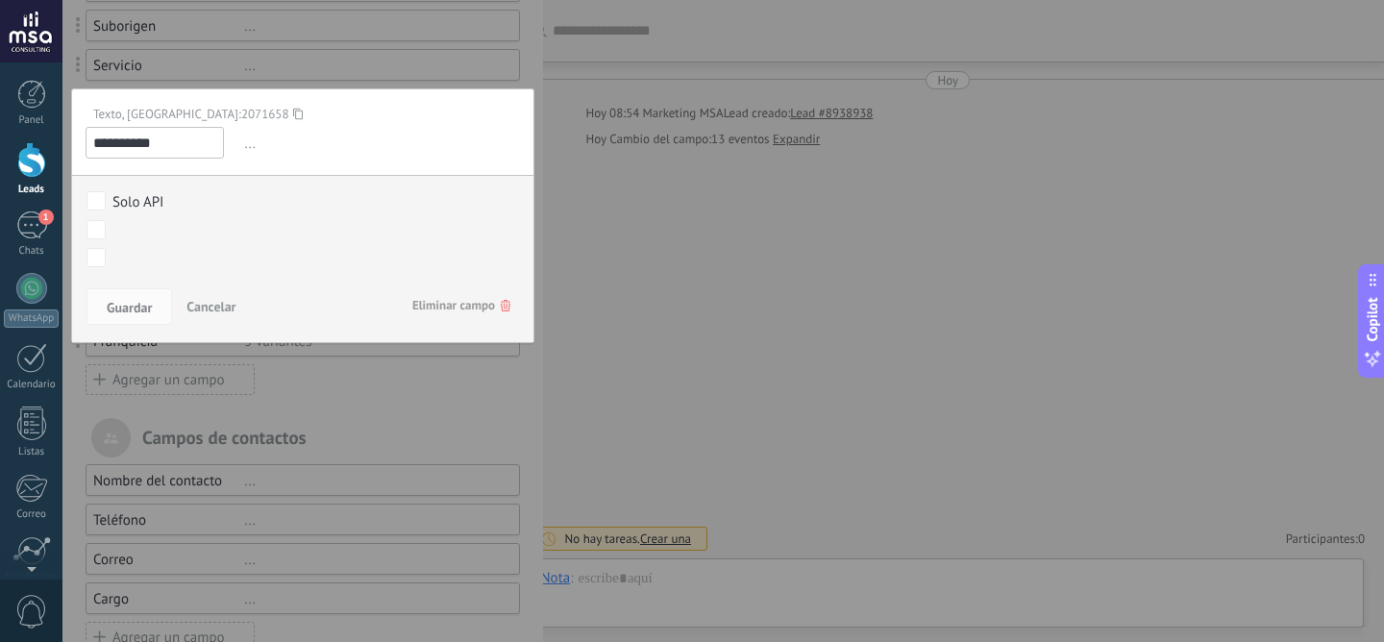
click at [468, 309] on span "Eliminar campo" at bounding box center [461, 305] width 98 height 35
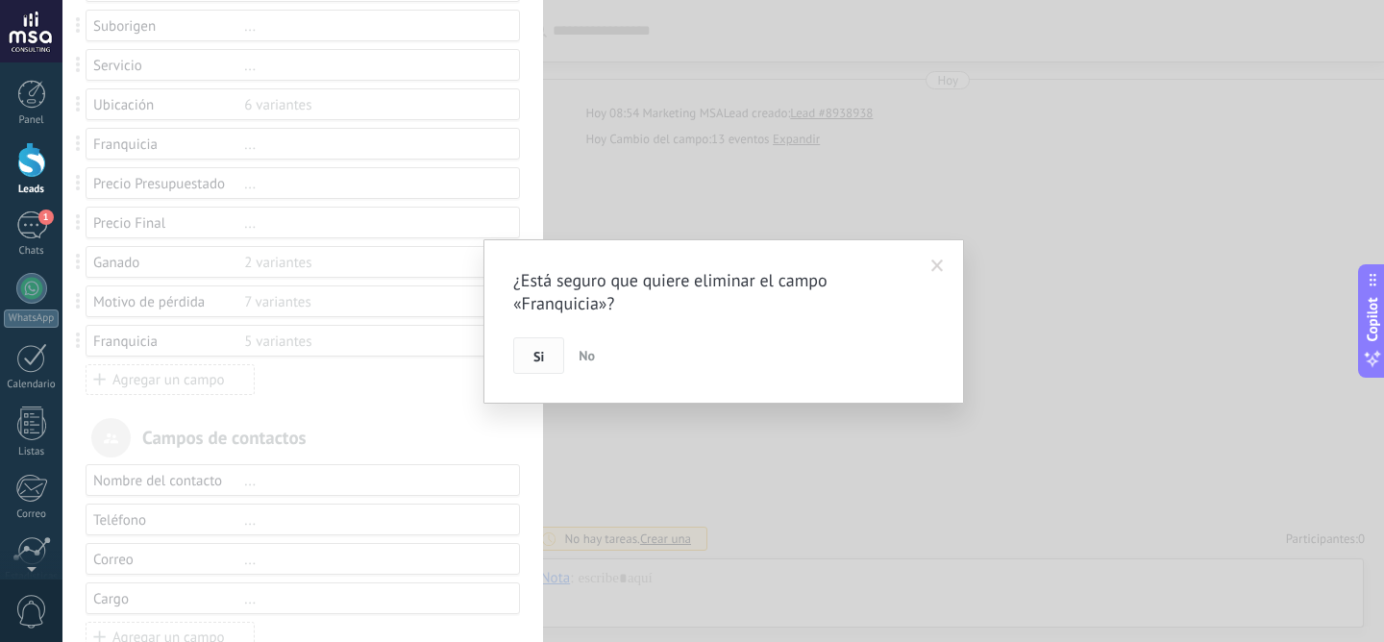
click at [529, 349] on button "Si" at bounding box center [538, 355] width 51 height 37
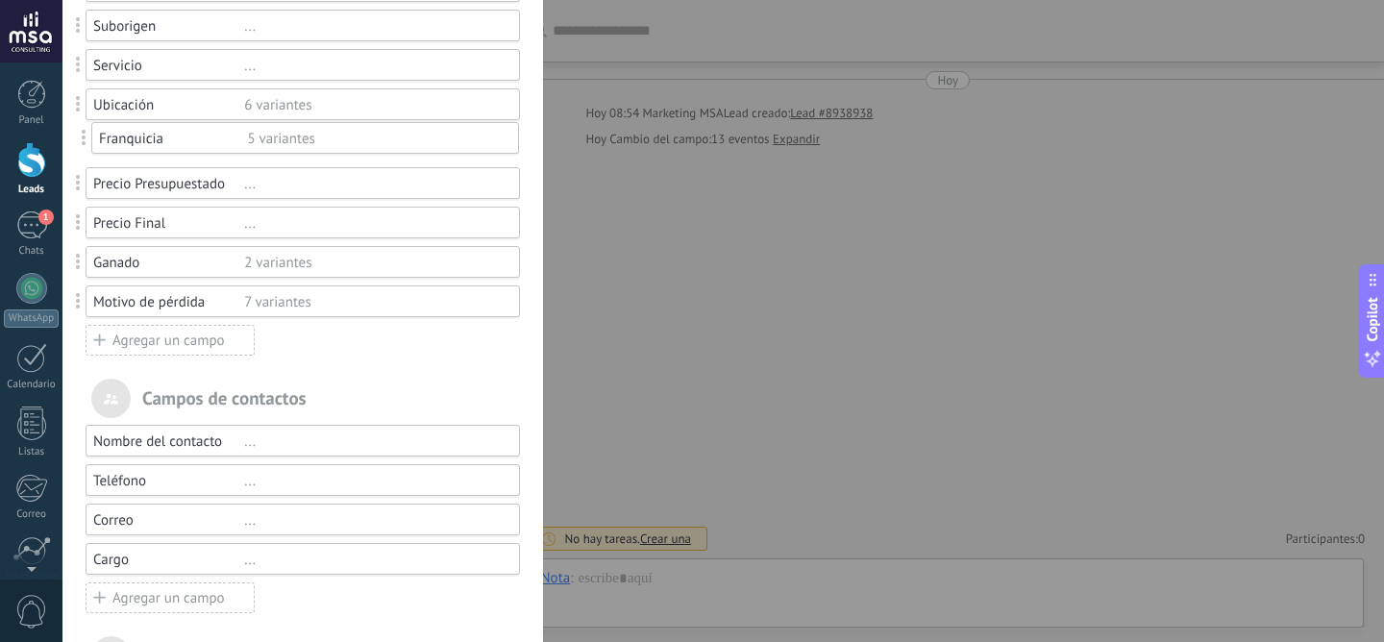
drag, startPoint x: 79, startPoint y: 299, endPoint x: 85, endPoint y: 134, distance: 165.4
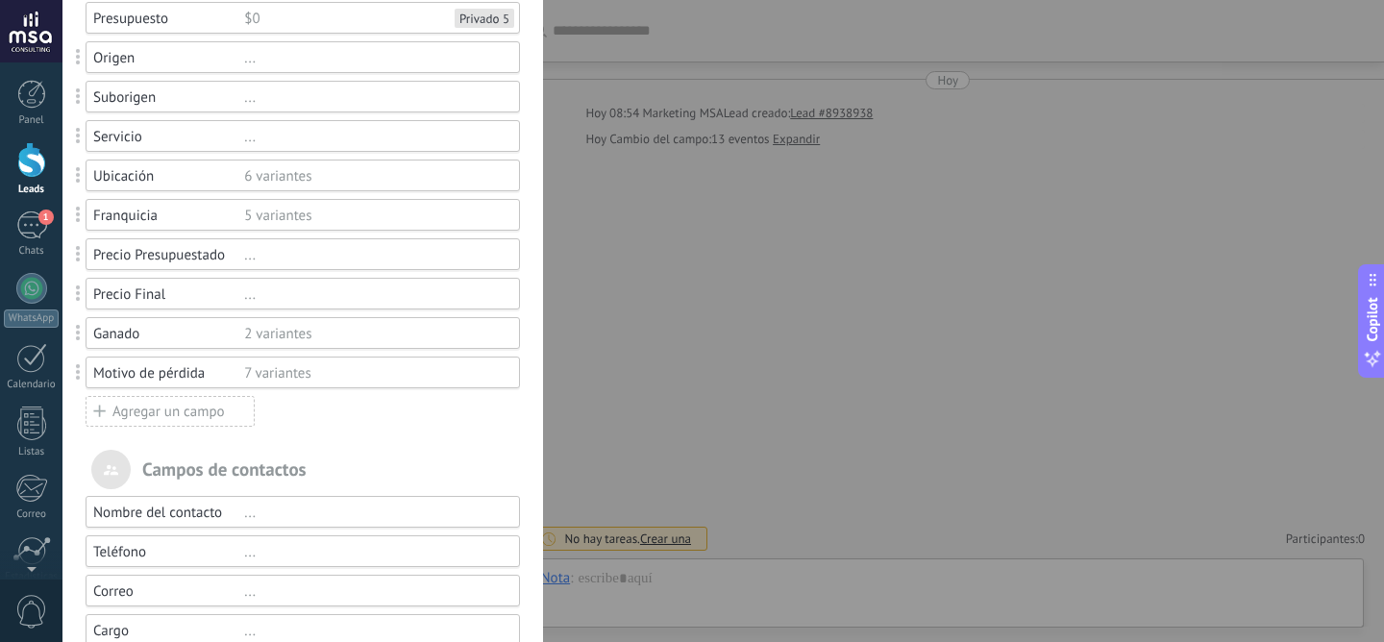
scroll to position [166, 0]
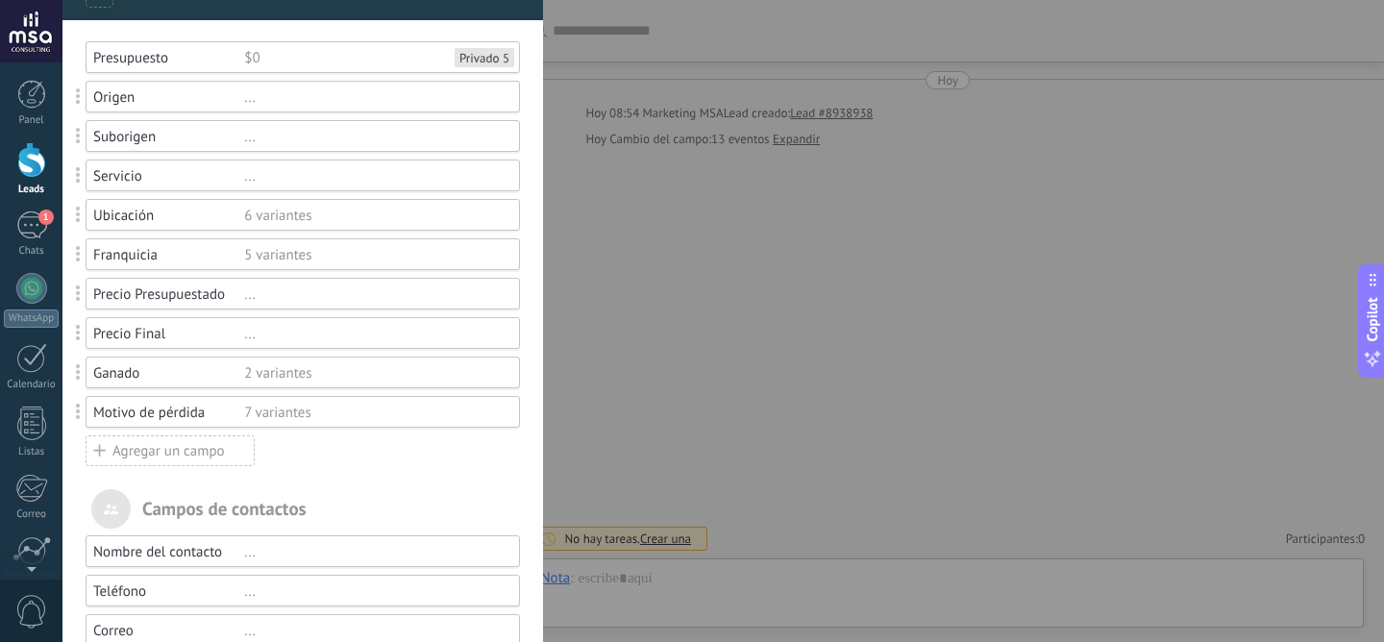
click at [163, 452] on div "Agregar un campo" at bounding box center [170, 450] width 169 height 31
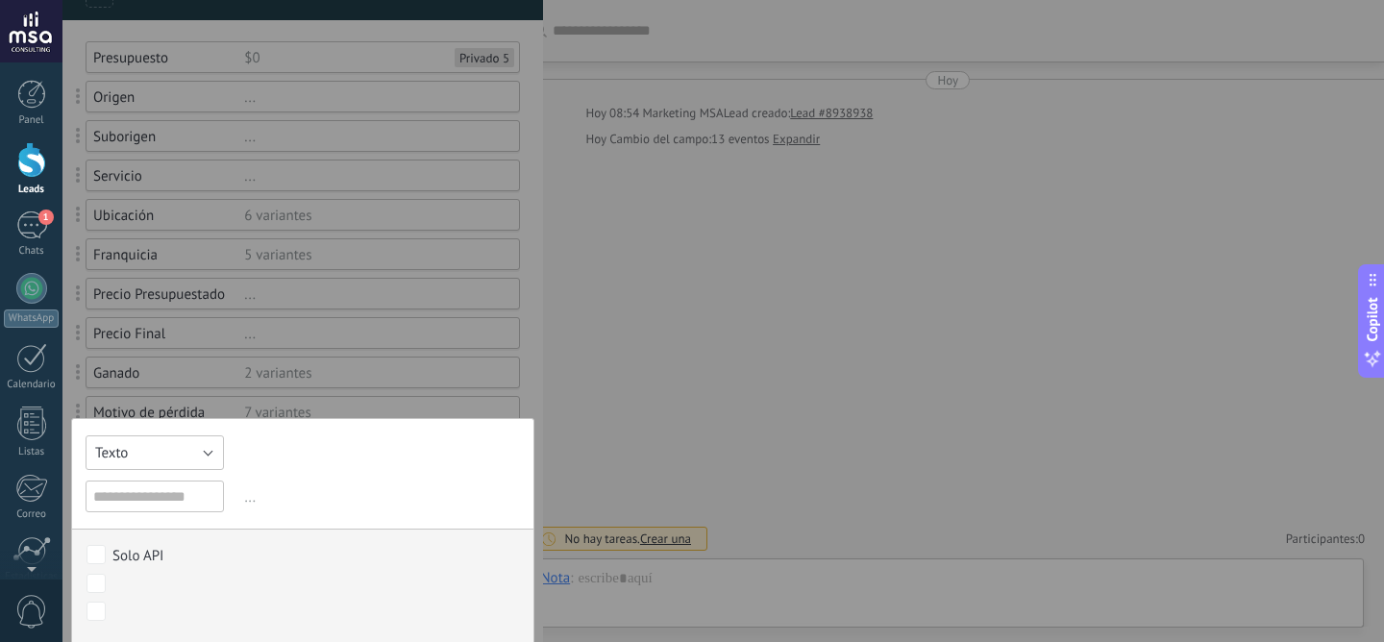
click at [181, 437] on button "Texto" at bounding box center [155, 452] width 138 height 35
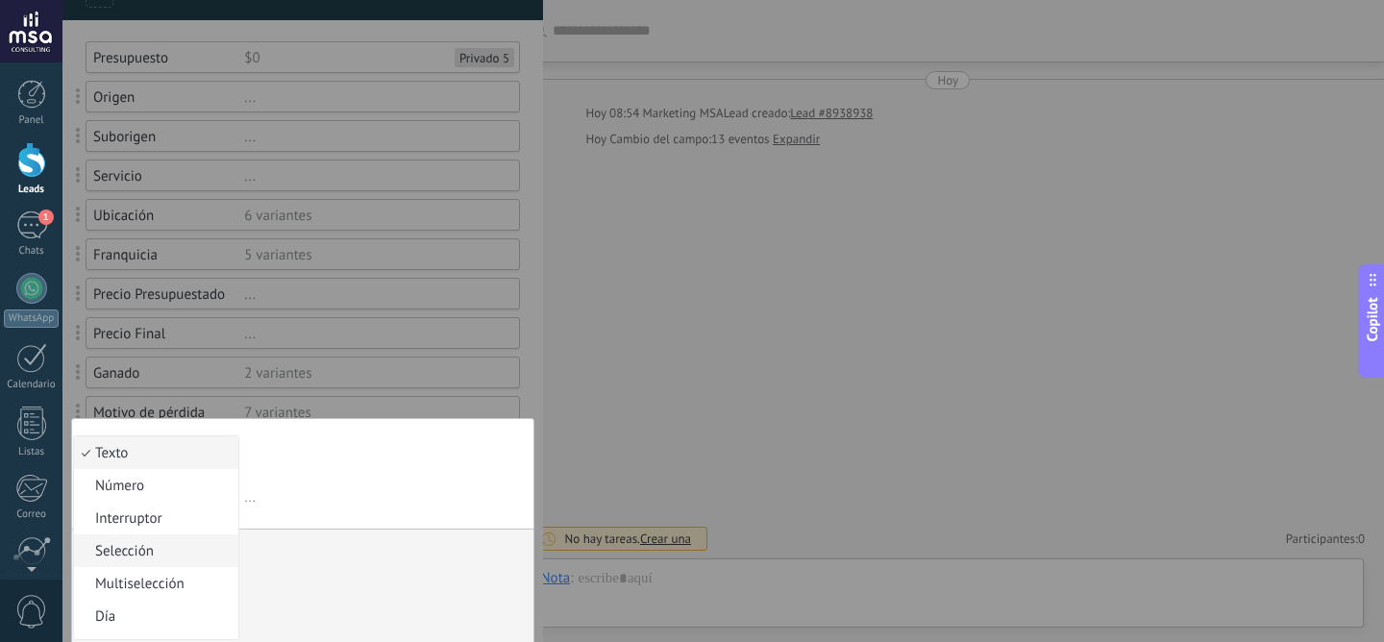
click at [174, 554] on span "Selección" at bounding box center [153, 551] width 159 height 18
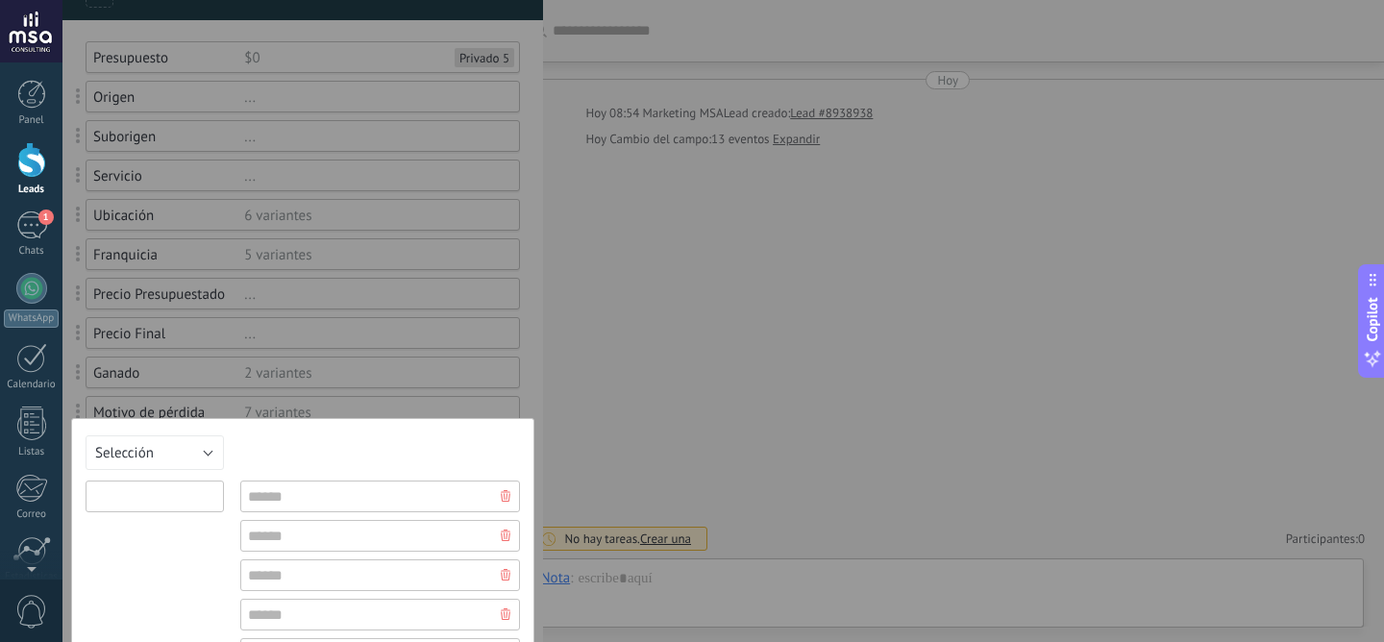
click at [182, 504] on input "text" at bounding box center [155, 496] width 138 height 32
type input "********"
type input "**********"
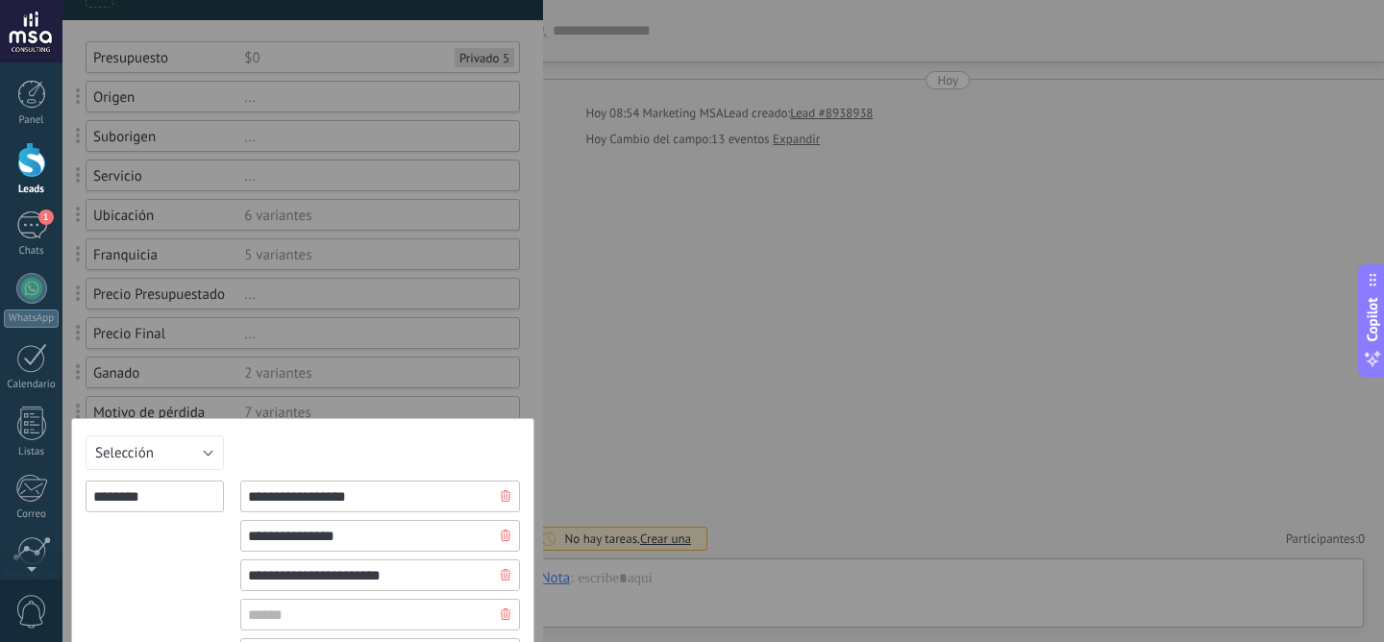
type input "**********"
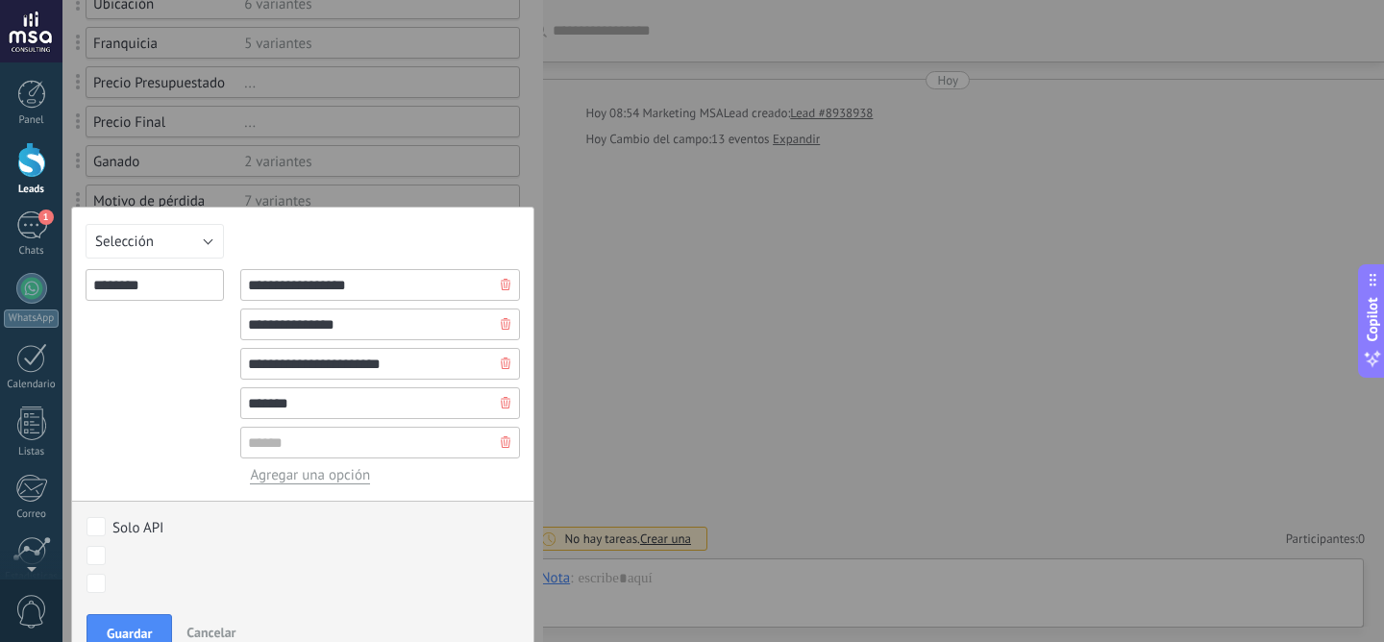
scroll to position [383, 0]
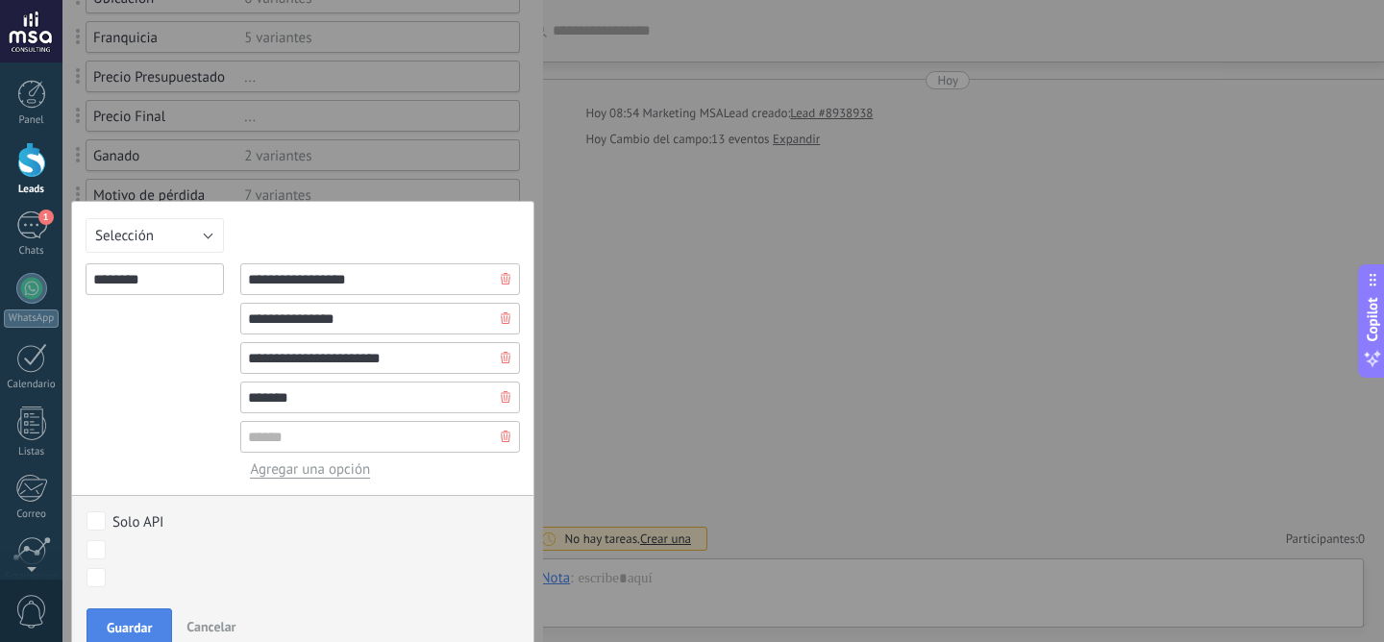
type input "*******"
click at [137, 629] on span "Guardar" at bounding box center [129, 627] width 45 height 13
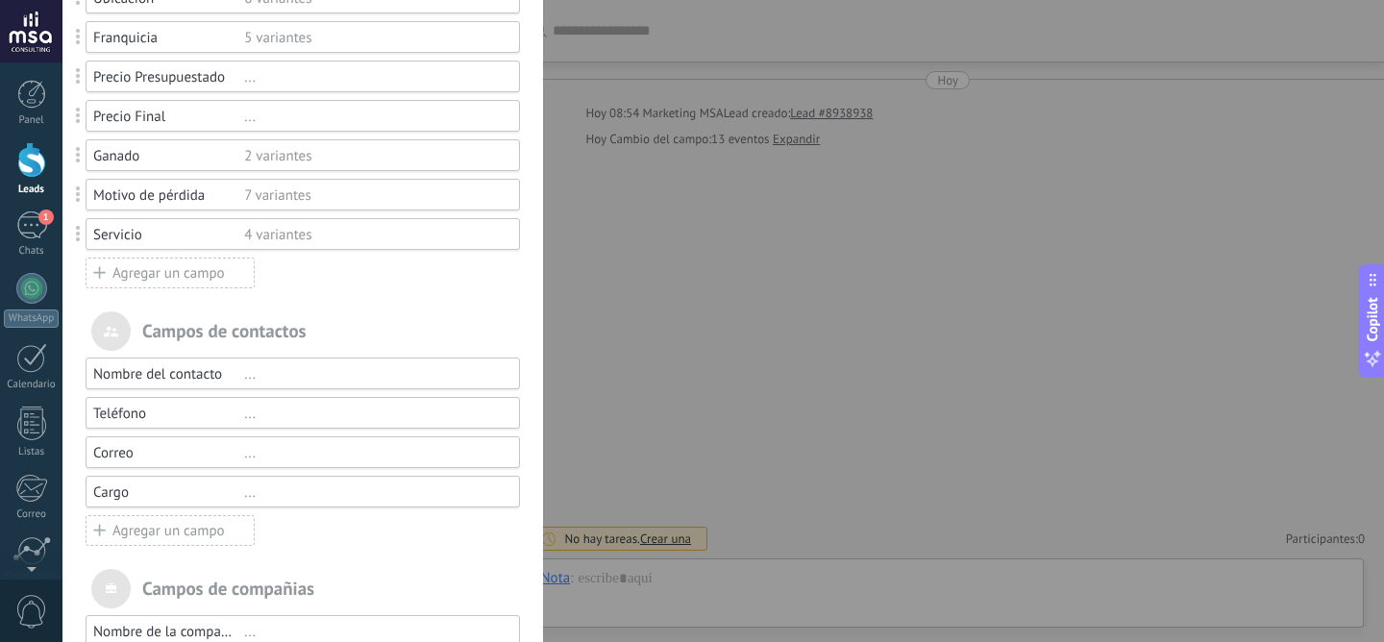
scroll to position [0, 0]
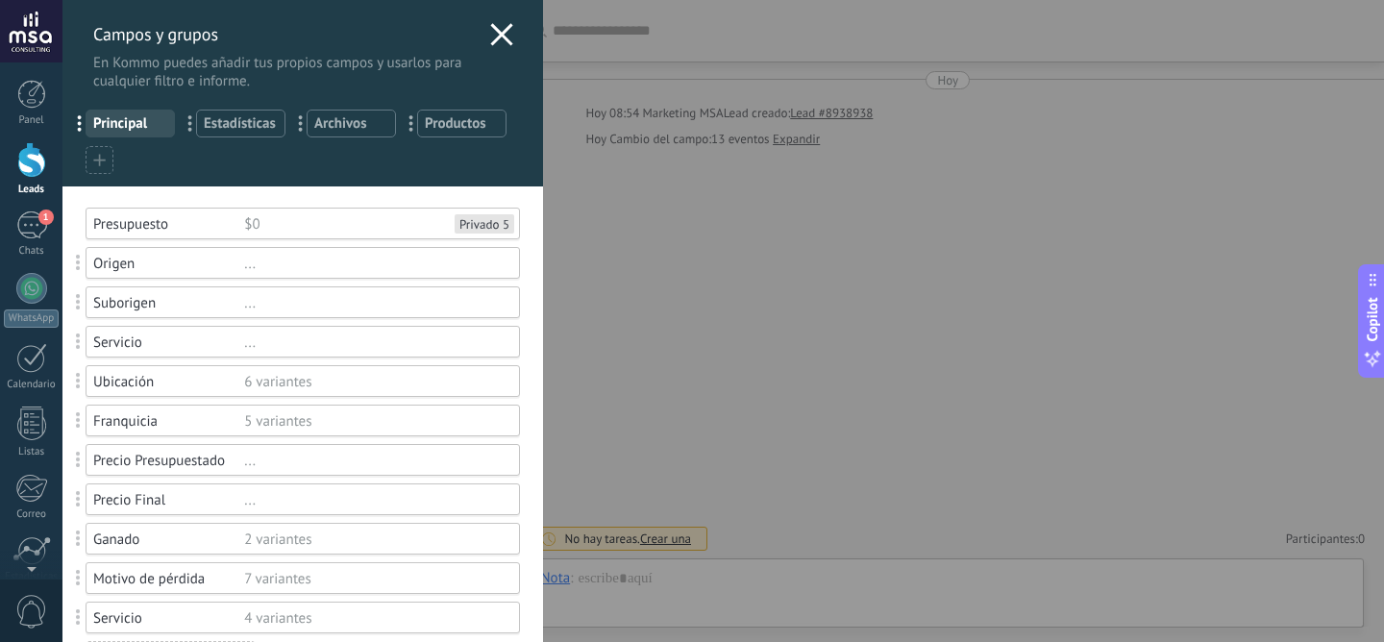
click at [499, 34] on icon at bounding box center [501, 34] width 23 height 23
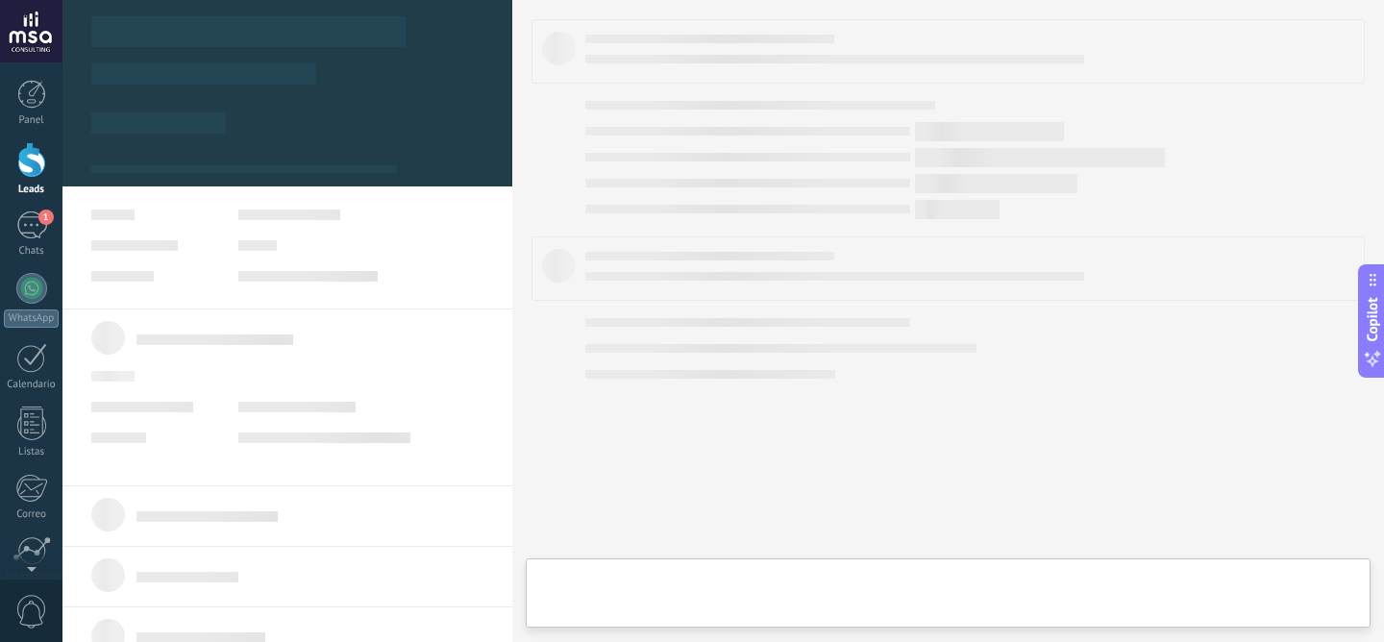
type textarea "**********"
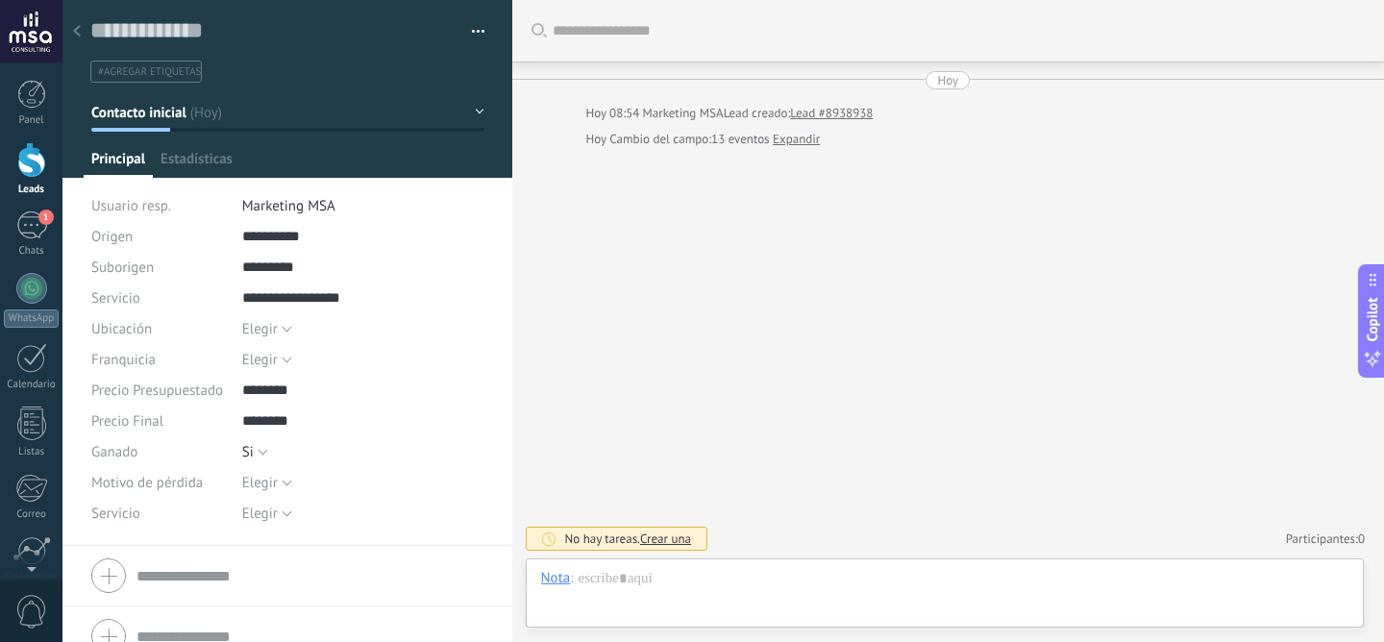
scroll to position [29, 0]
click at [430, 172] on span "Configurar" at bounding box center [423, 164] width 63 height 28
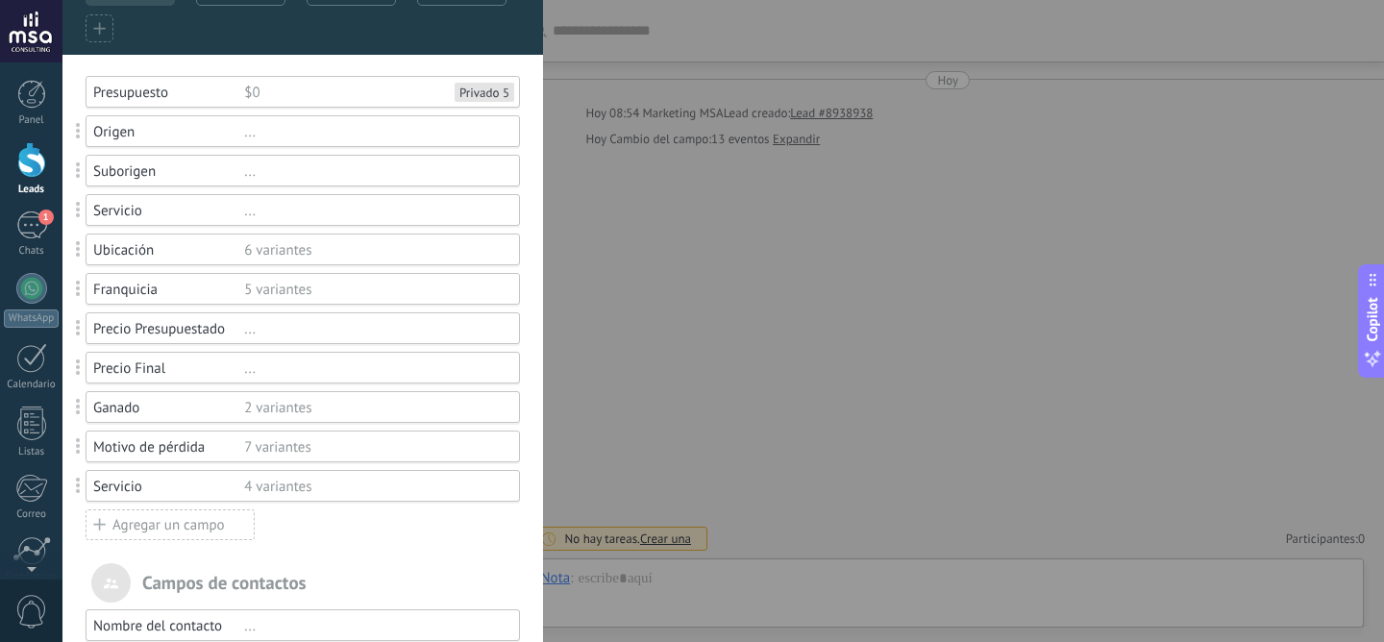
scroll to position [140, 0]
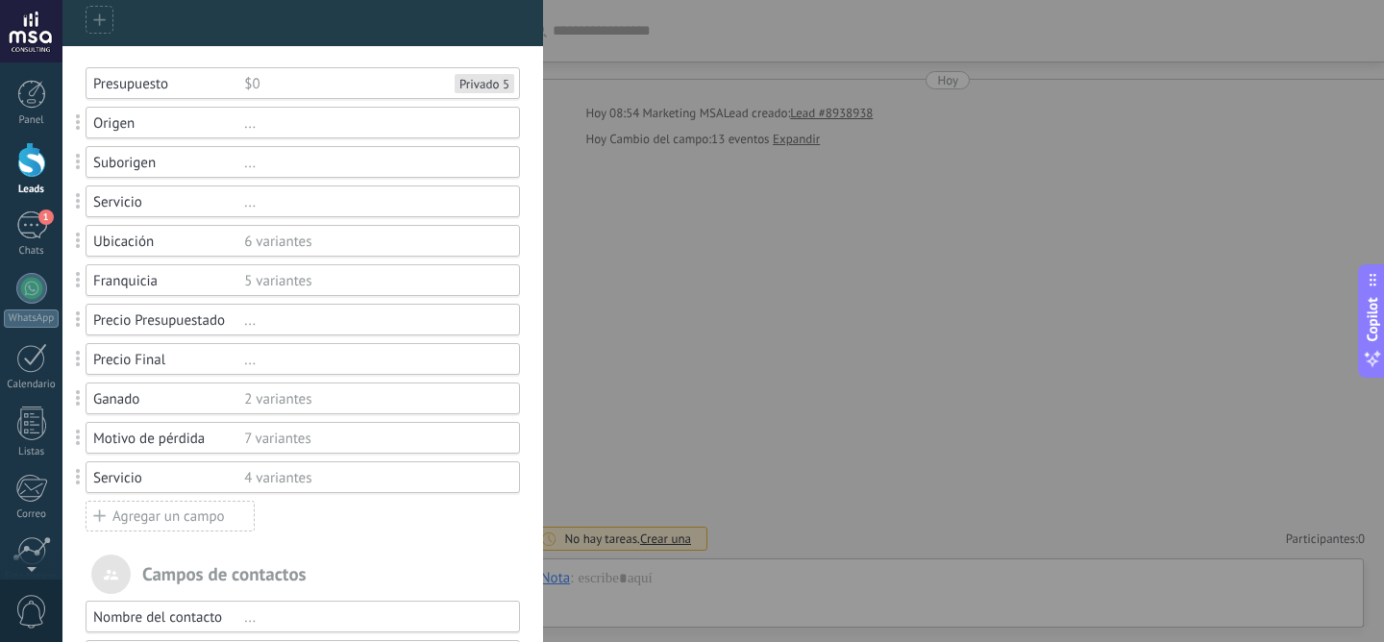
click at [135, 524] on div "Agregar un campo" at bounding box center [170, 516] width 169 height 31
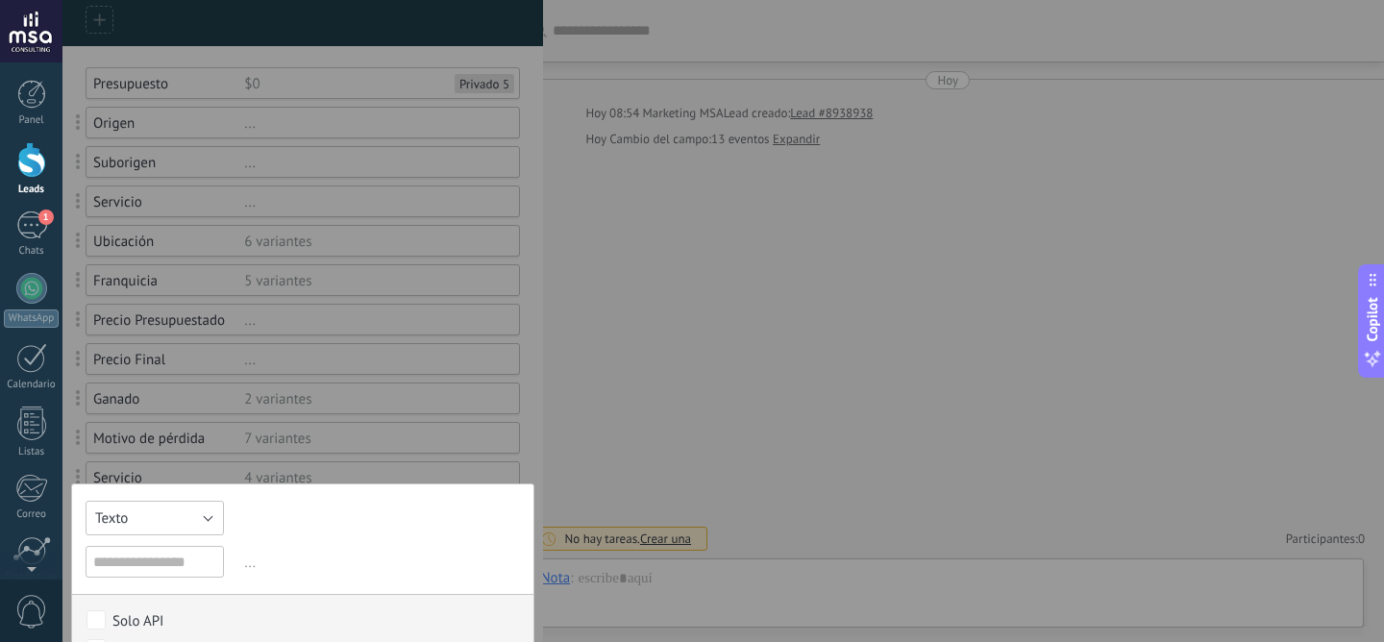
click at [179, 516] on button "Texto" at bounding box center [155, 518] width 138 height 35
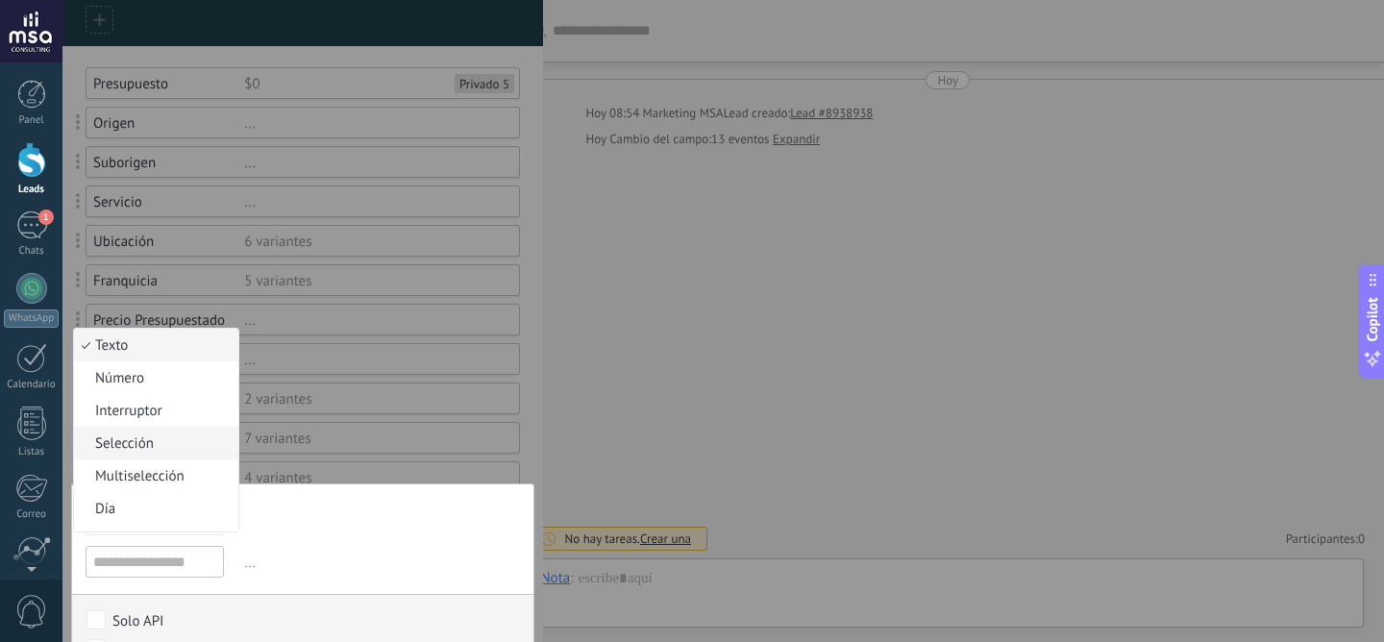
click at [184, 437] on span "Selección" at bounding box center [153, 443] width 159 height 18
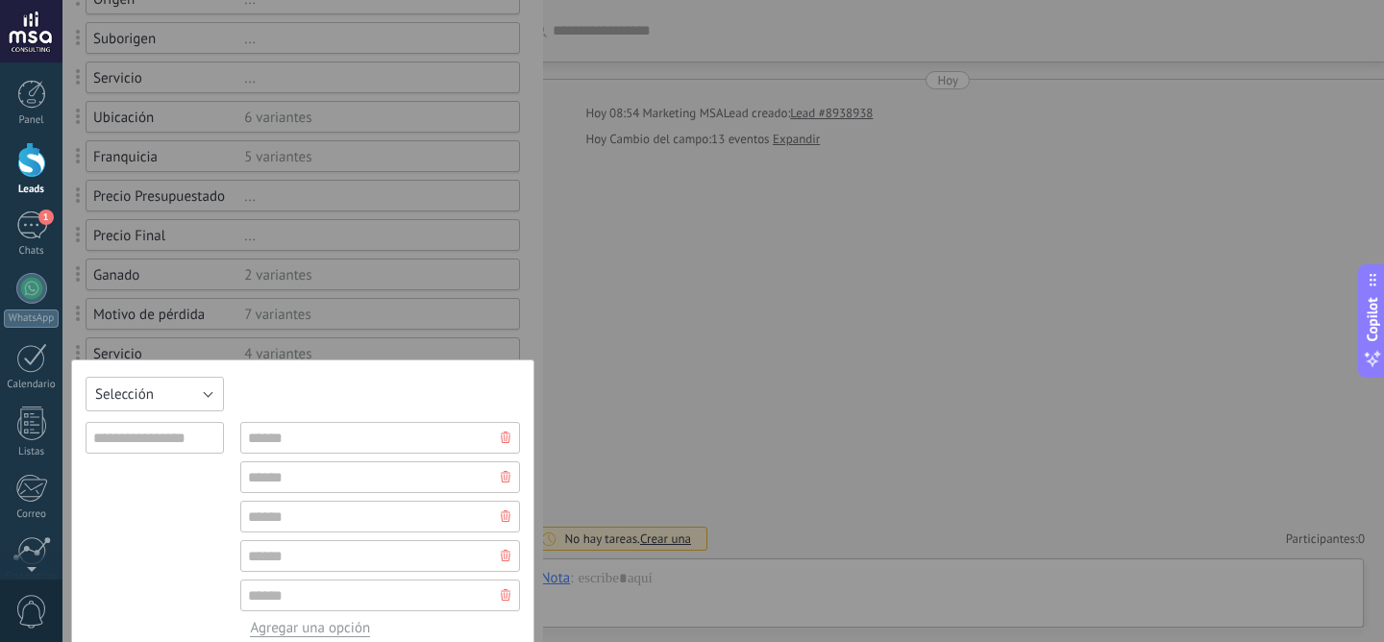
scroll to position [267, 0]
click at [202, 447] on input "text" at bounding box center [155, 435] width 138 height 32
type input "*"
type input "******"
type input "**********"
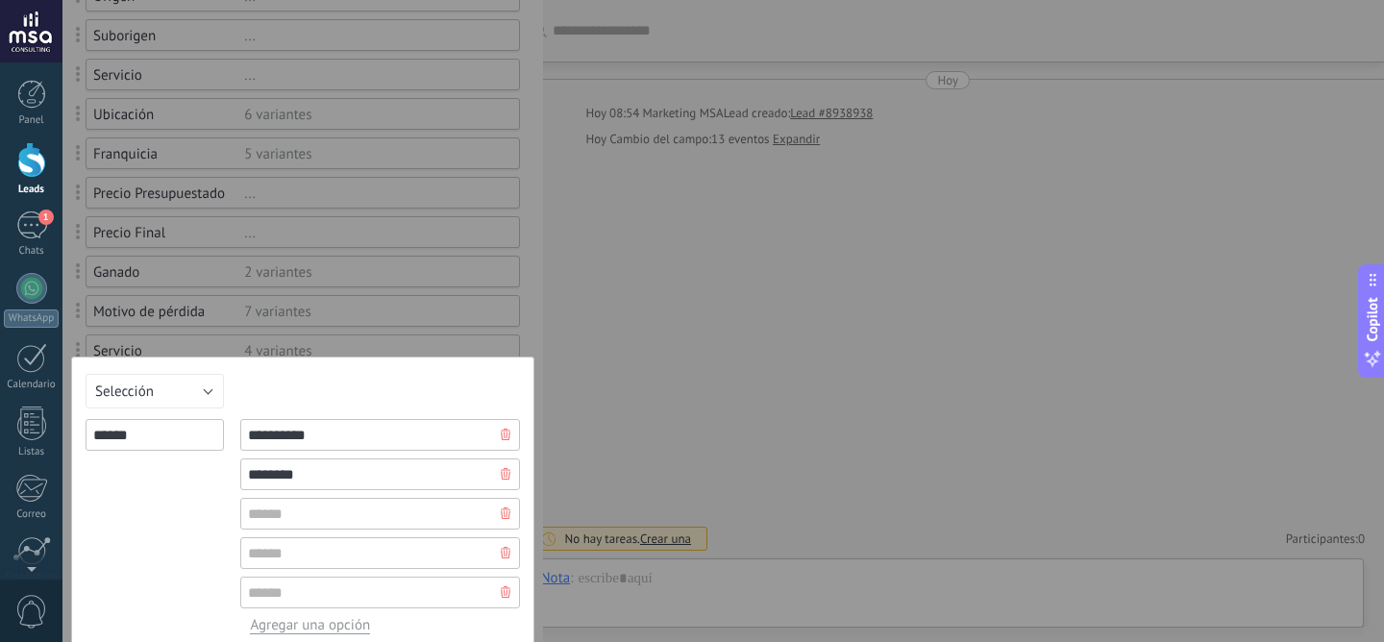
type input "********"
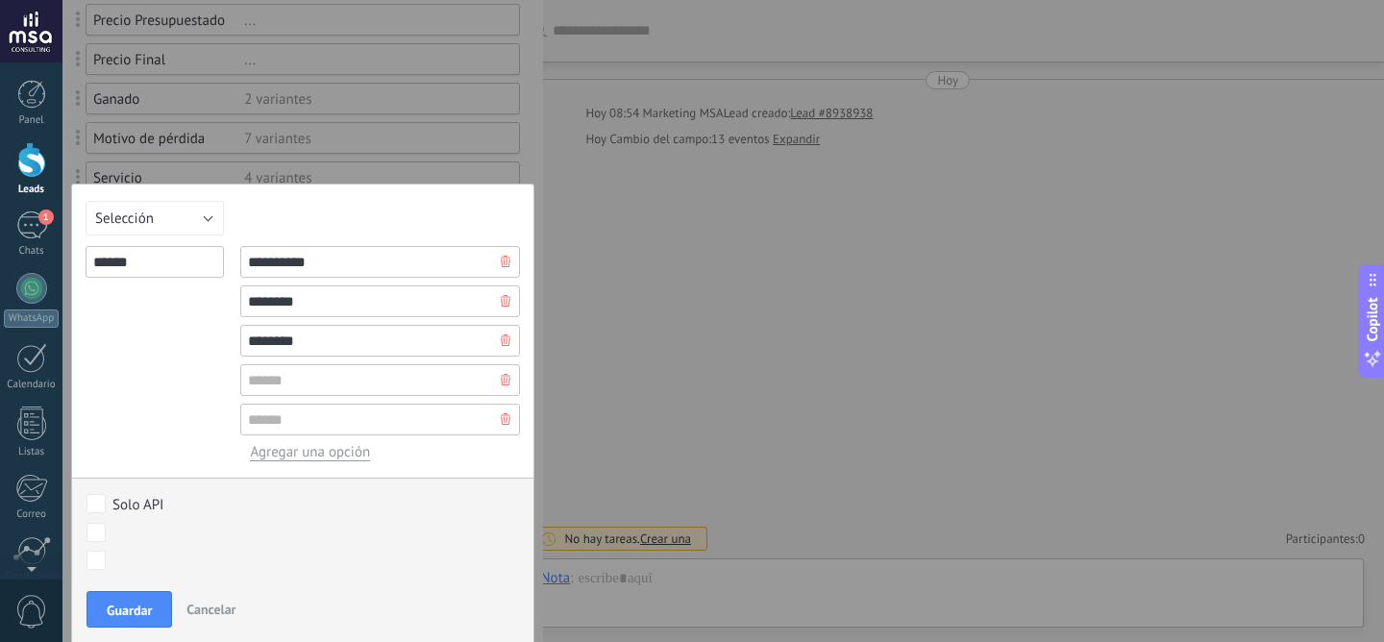
scroll to position [443, 0]
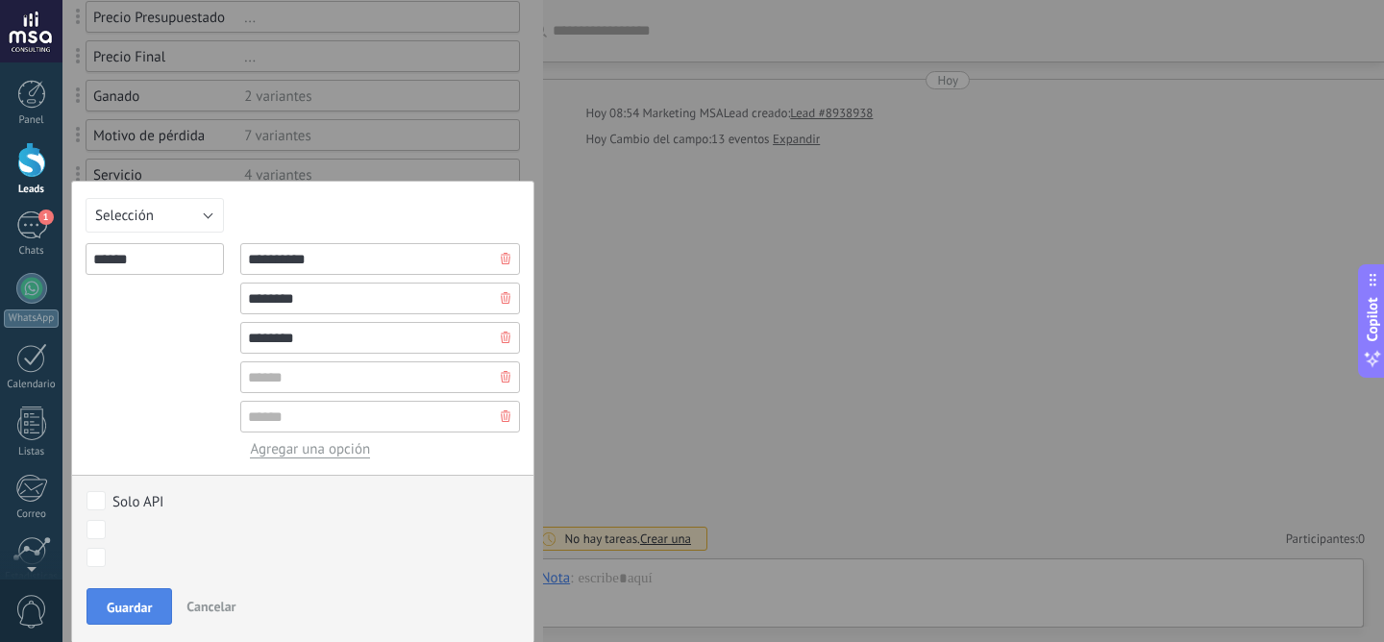
type input "********"
click at [143, 602] on span "Guardar" at bounding box center [129, 607] width 45 height 13
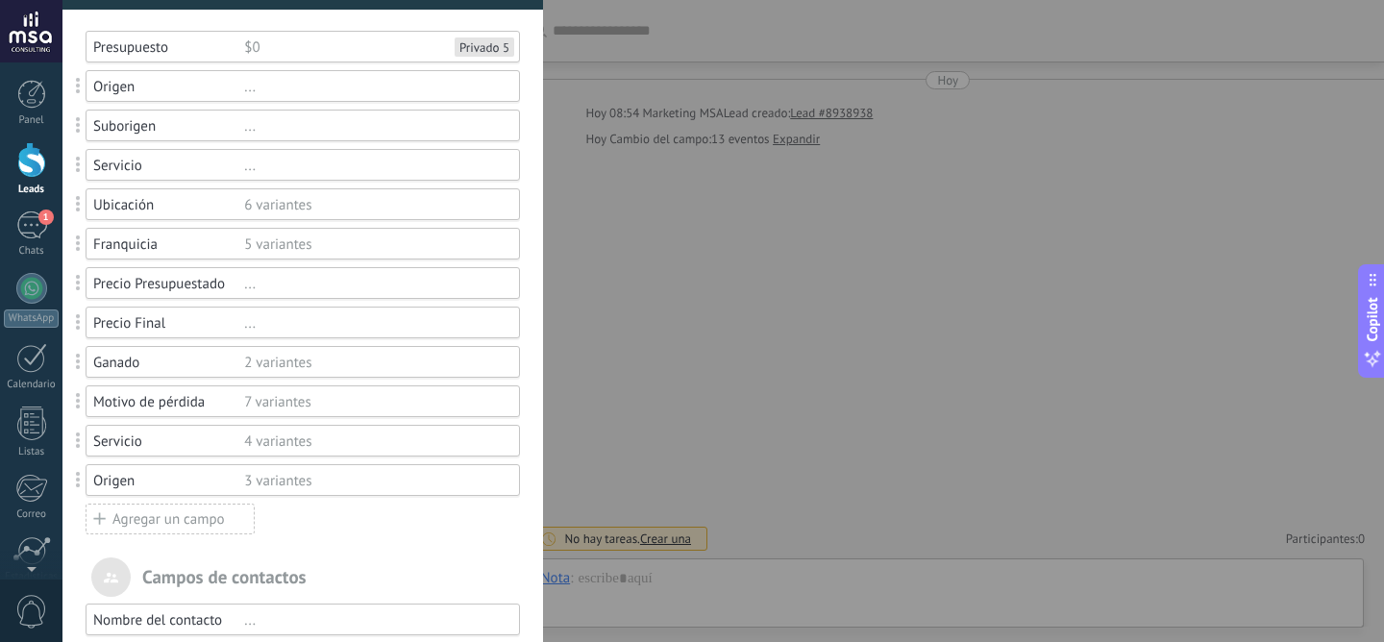
scroll to position [175, 0]
click at [112, 523] on div "Agregar un campo" at bounding box center [170, 520] width 169 height 31
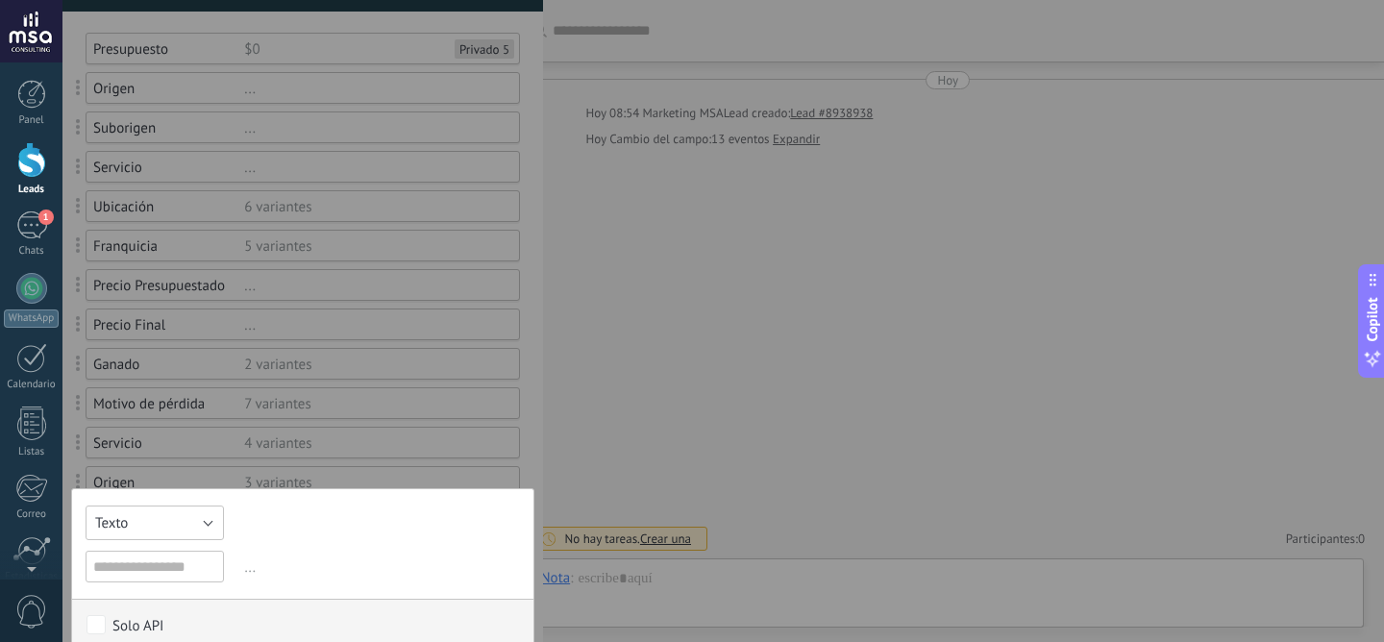
click at [139, 524] on button "Texto" at bounding box center [155, 522] width 138 height 35
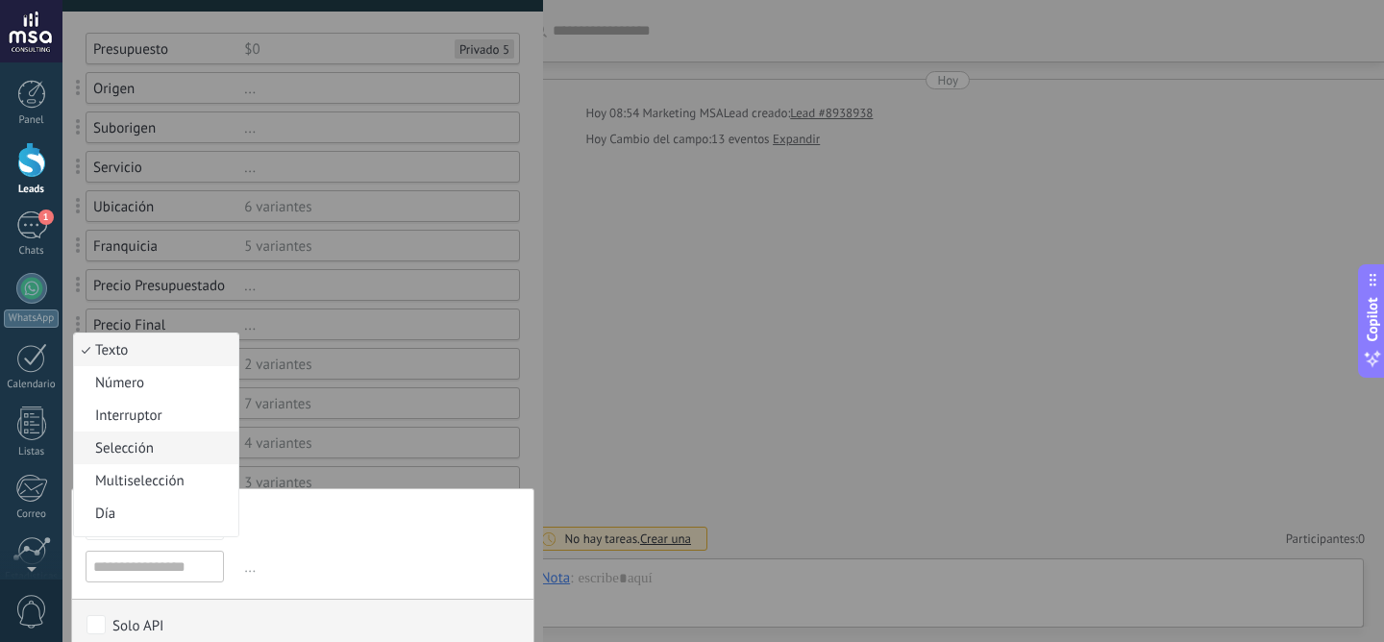
click at [164, 457] on span "Selección" at bounding box center [153, 448] width 159 height 18
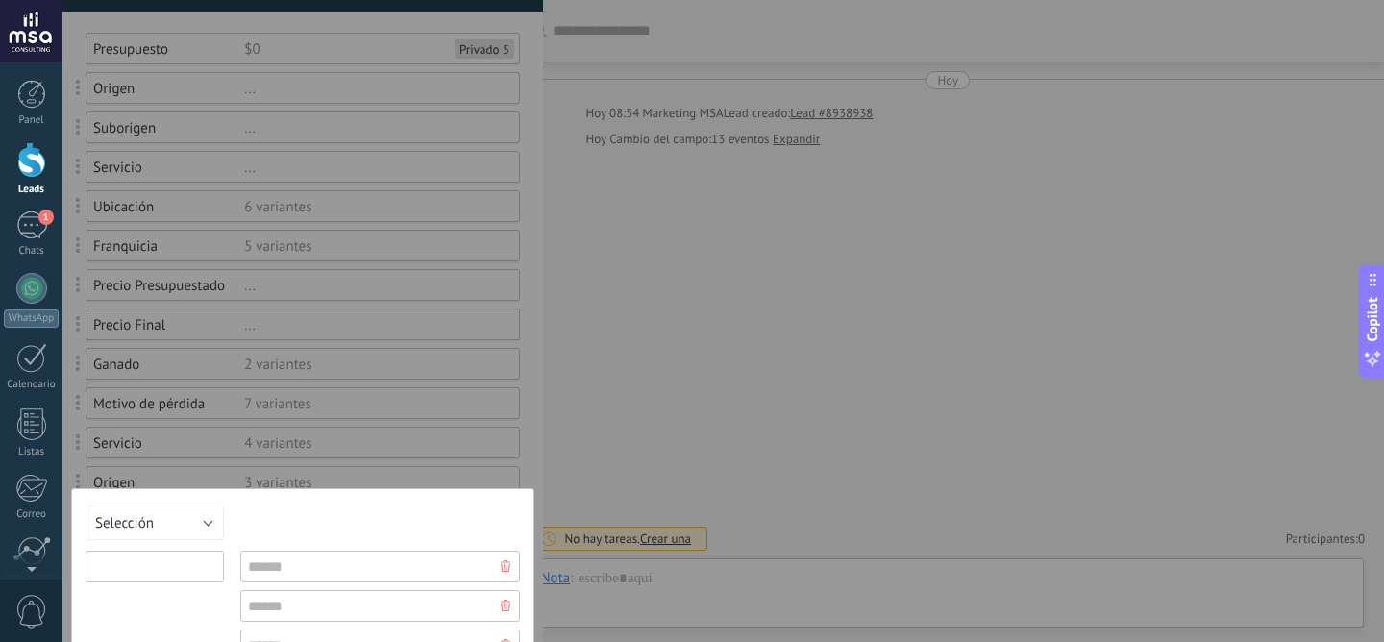
click at [160, 561] on input "text" at bounding box center [155, 567] width 138 height 32
type input "*********"
type input "*"
type input "*******"
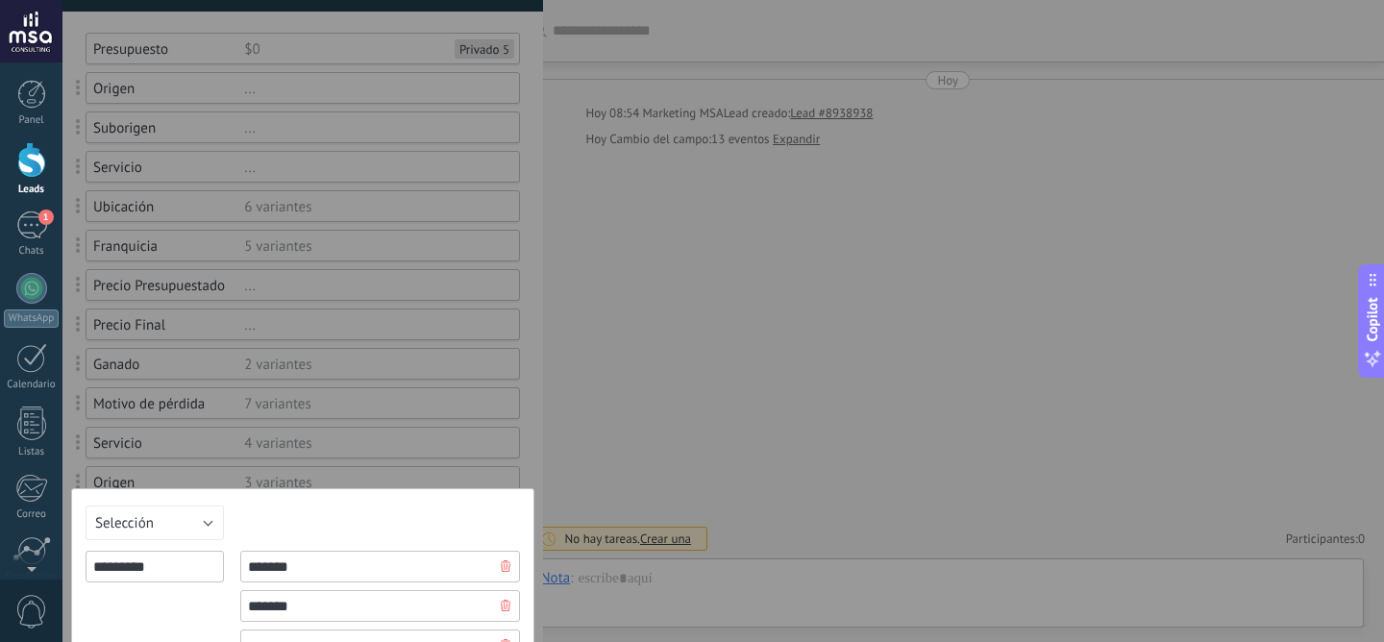
scroll to position [195, 0]
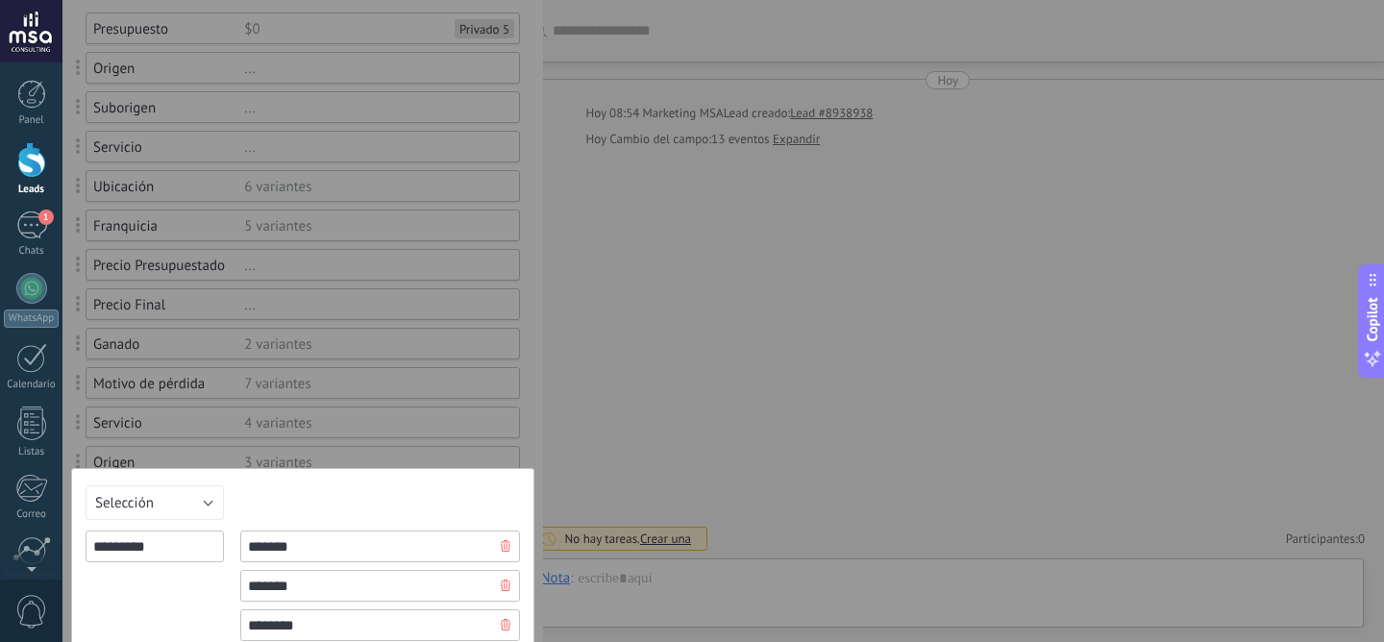
type input "********"
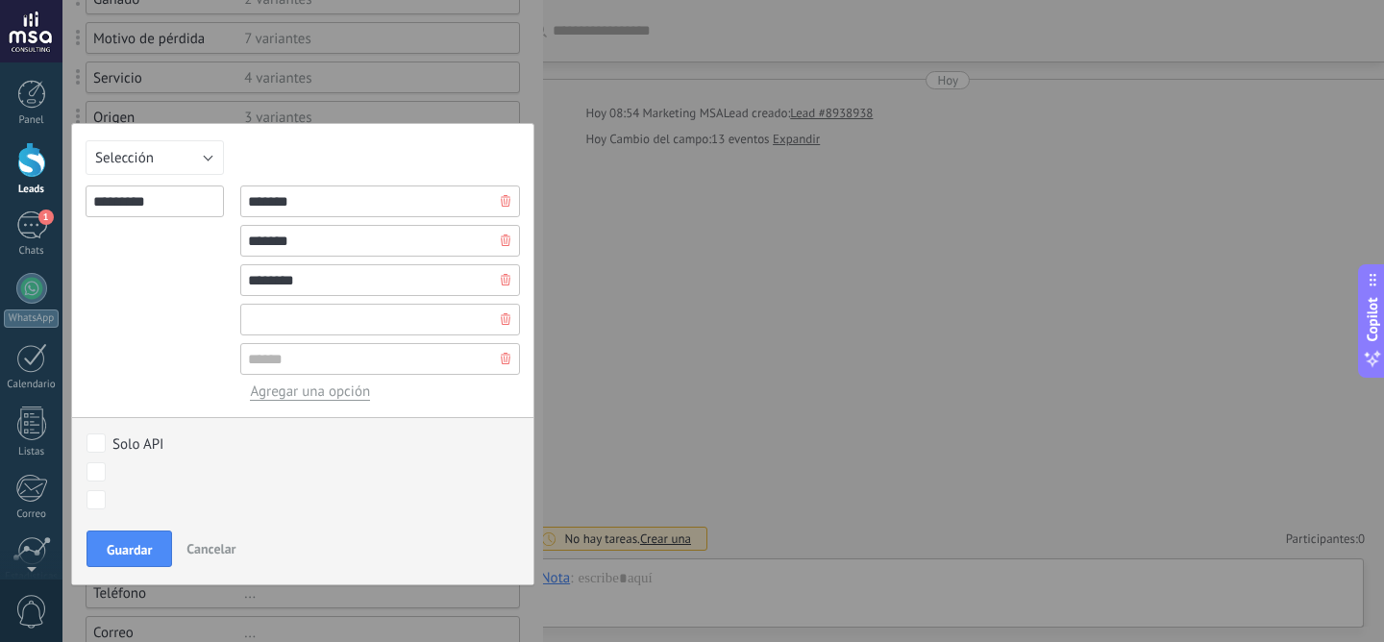
scroll to position [582, 0]
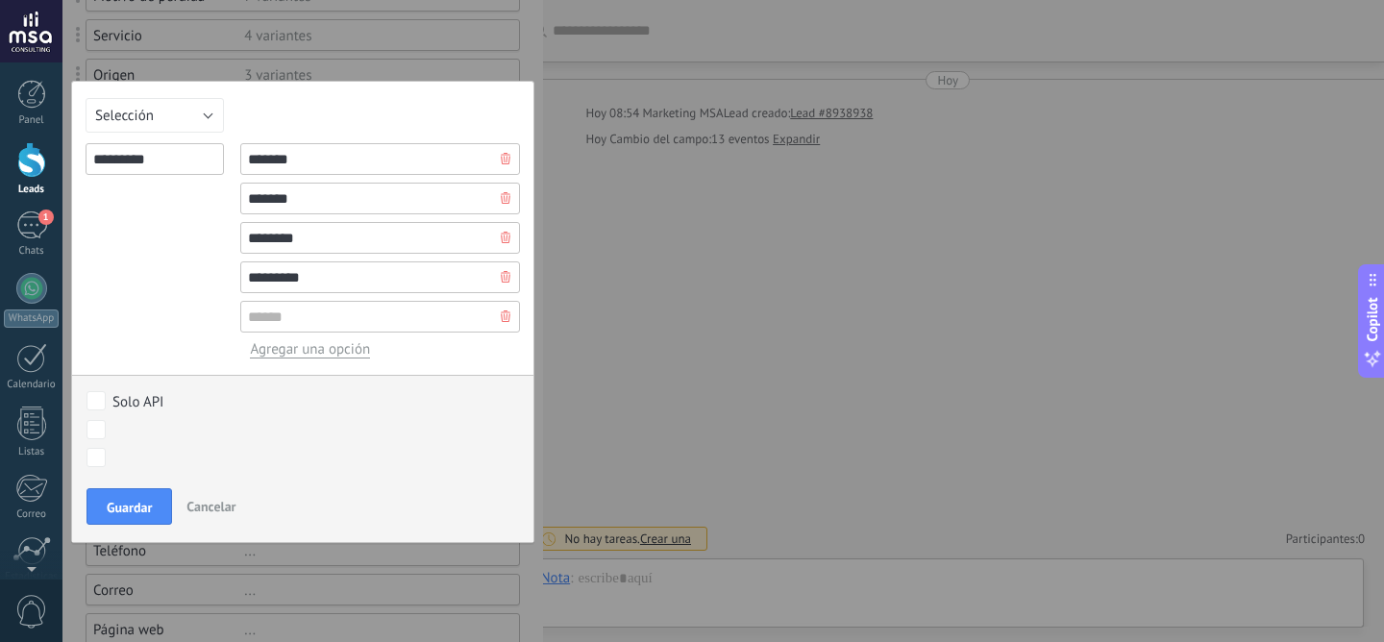
type input "*********"
click at [268, 355] on span "Agregar una opción" at bounding box center [310, 349] width 120 height 18
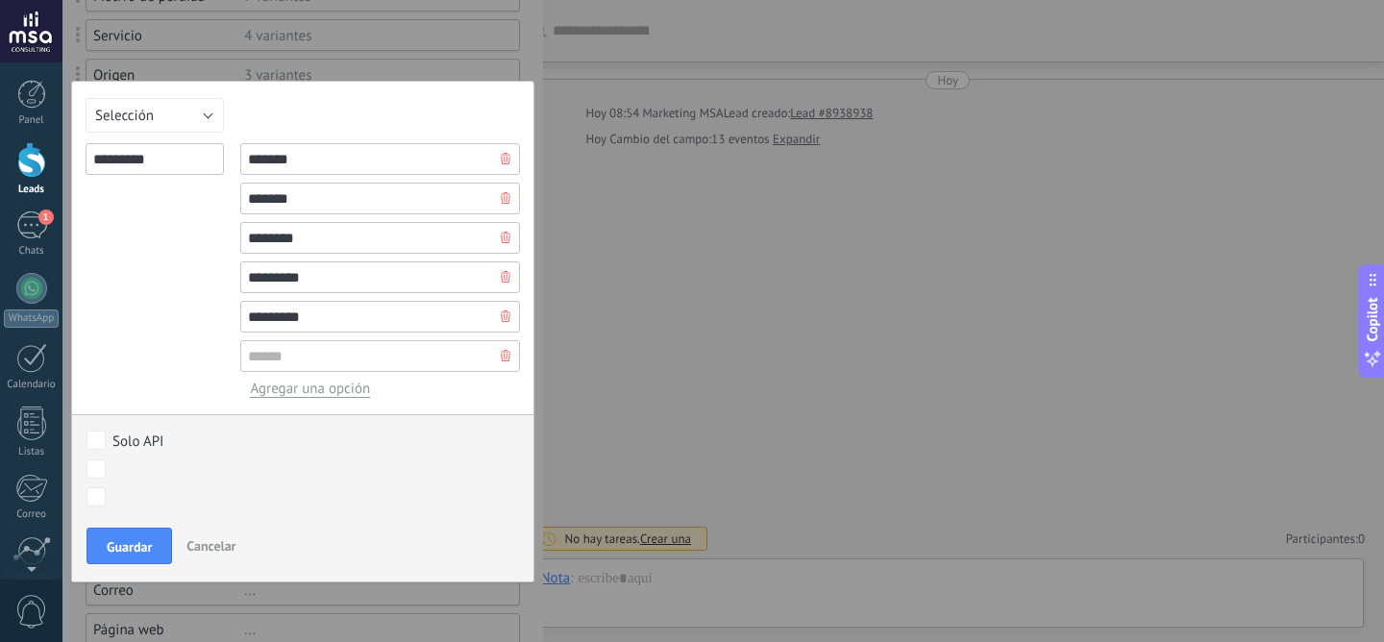
click at [272, 366] on input "text" at bounding box center [380, 356] width 280 height 32
type input "**********"
click at [147, 543] on span "Guardar" at bounding box center [129, 546] width 45 height 13
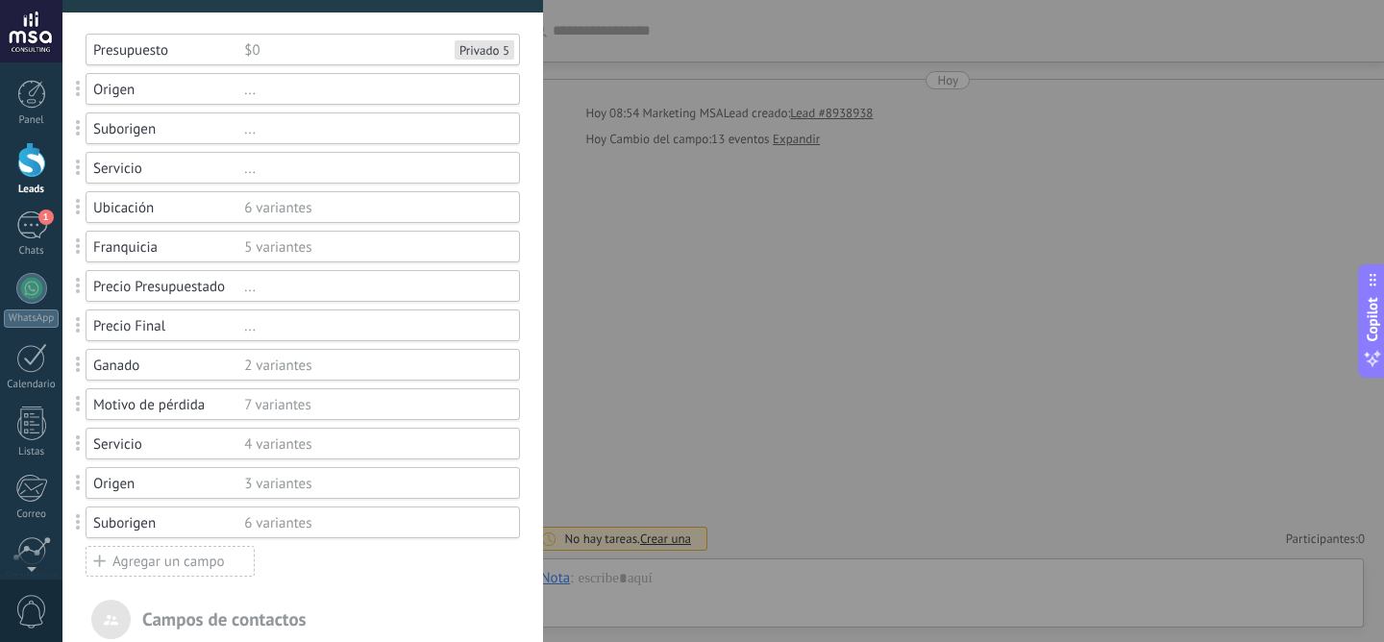
scroll to position [171, 0]
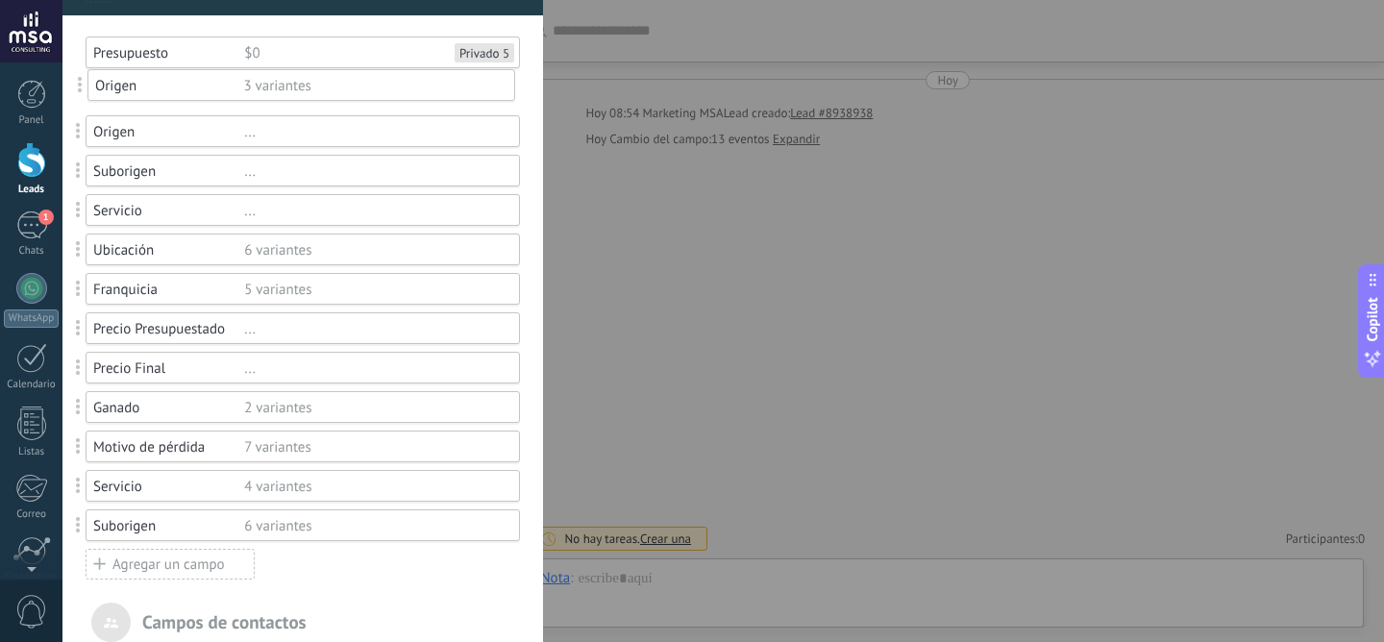
drag, startPoint x: 79, startPoint y: 495, endPoint x: 81, endPoint y: 94, distance: 400.7
click at [104, 135] on div "Origen" at bounding box center [168, 132] width 151 height 18
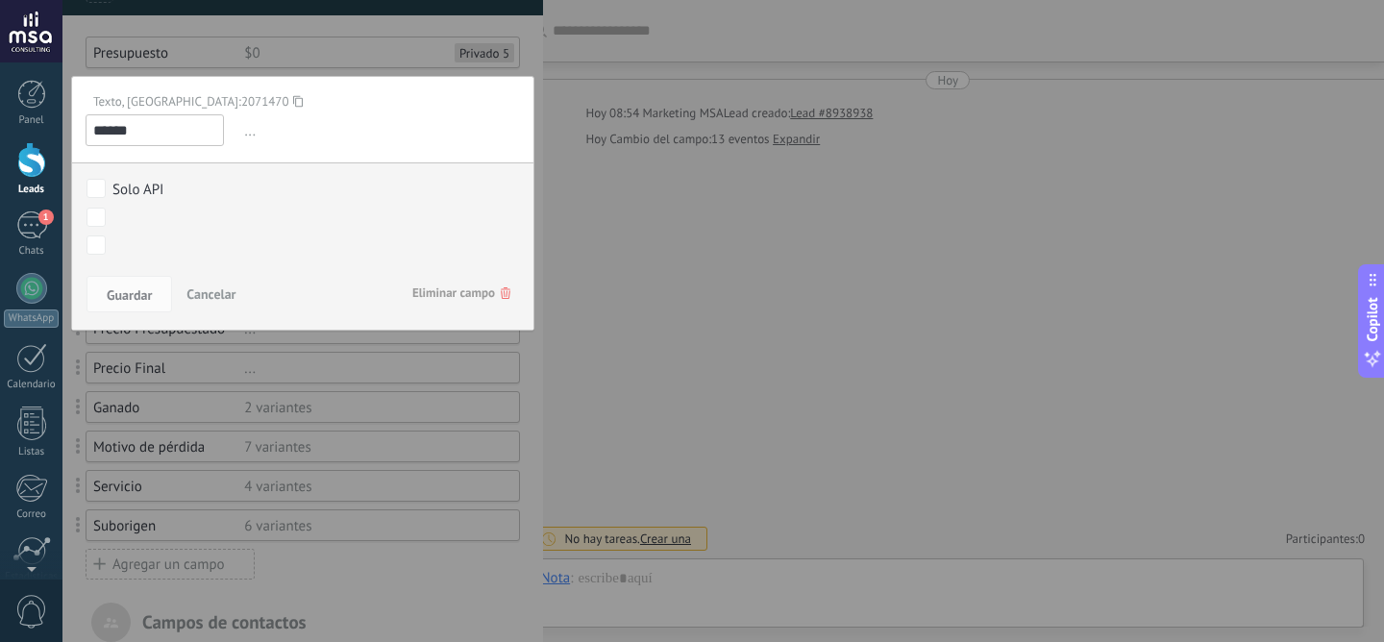
click at [456, 293] on span "Eliminar campo" at bounding box center [461, 293] width 98 height 35
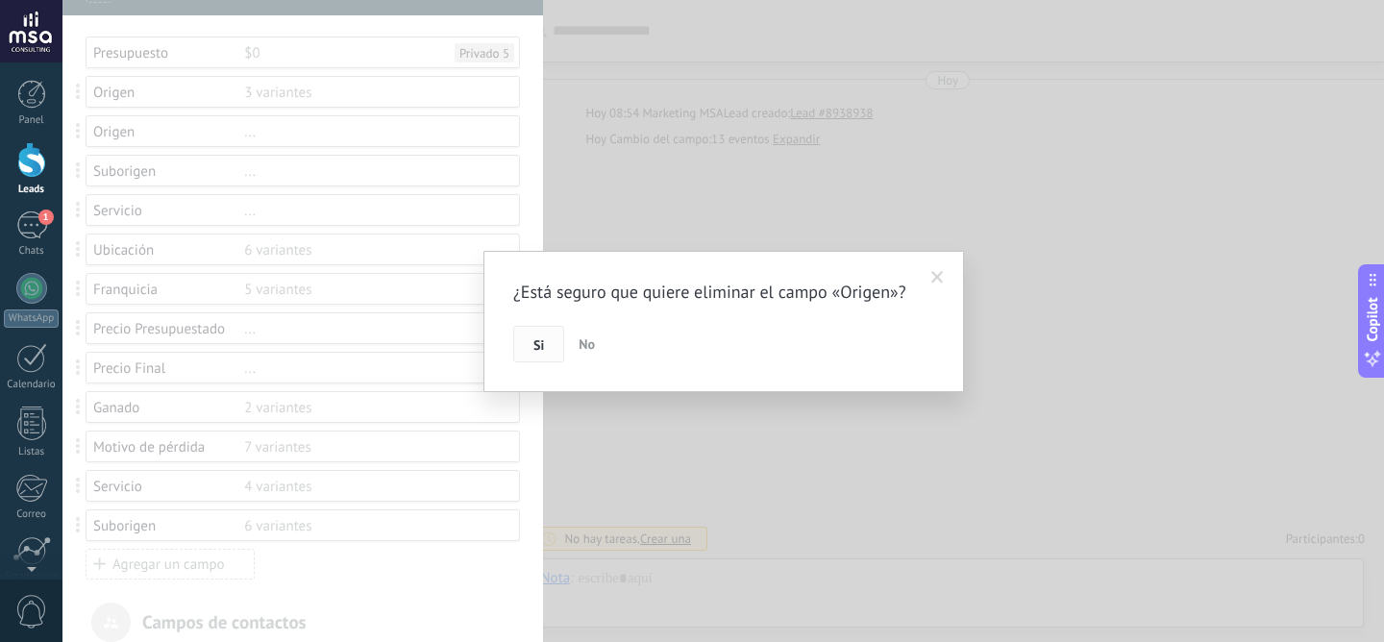
click at [552, 354] on button "Si" at bounding box center [538, 344] width 51 height 37
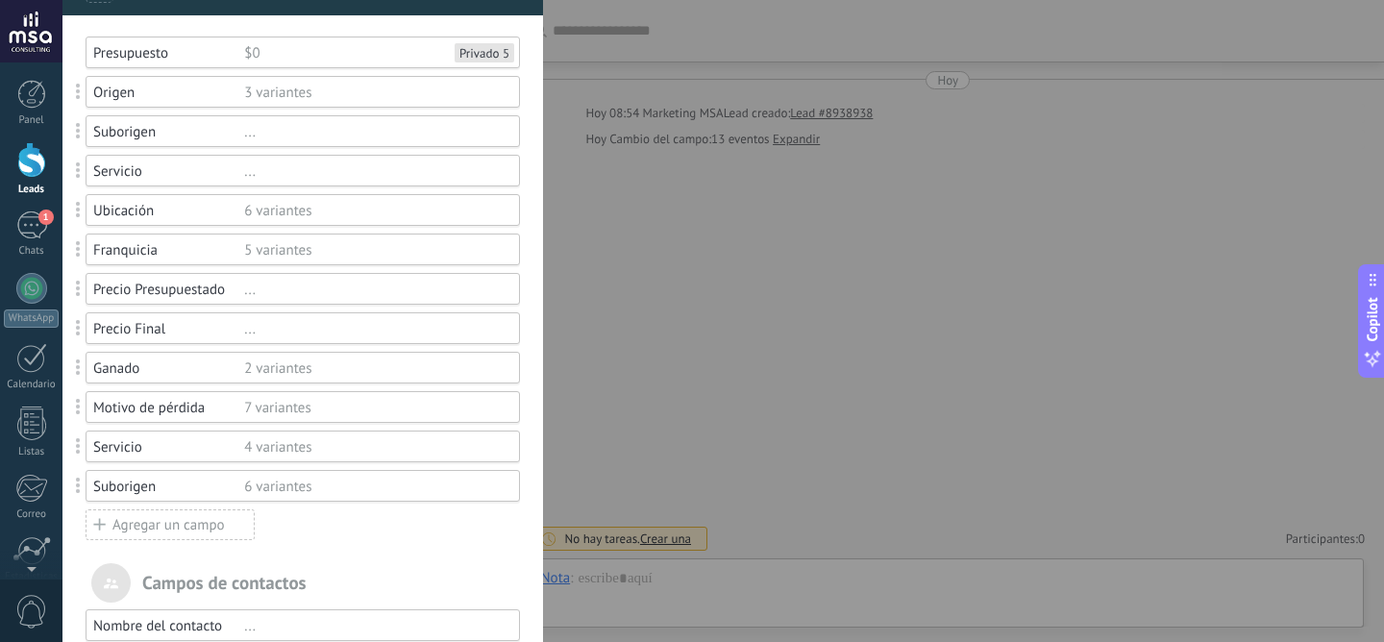
click at [72, 132] on span at bounding box center [79, 131] width 36 height 45
click at [103, 134] on div "Suborigen" at bounding box center [168, 132] width 151 height 18
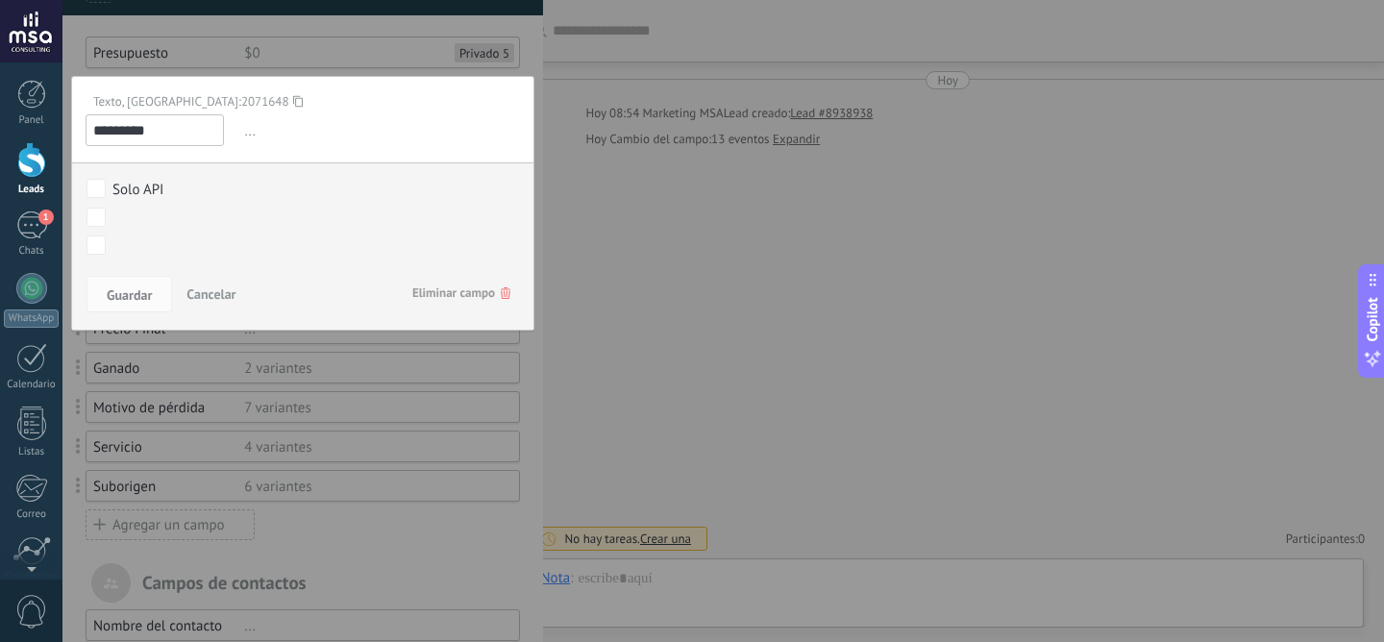
click at [466, 298] on span "Eliminar campo" at bounding box center [461, 293] width 98 height 35
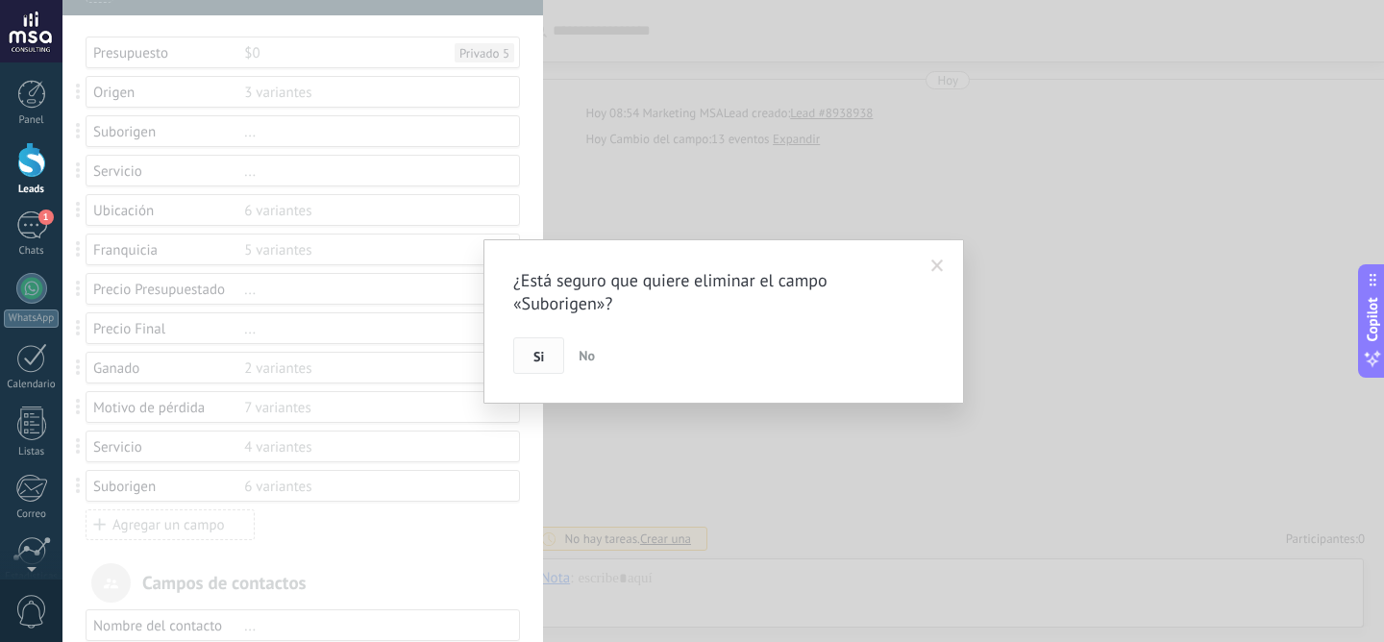
click at [553, 359] on button "Si" at bounding box center [538, 355] width 51 height 37
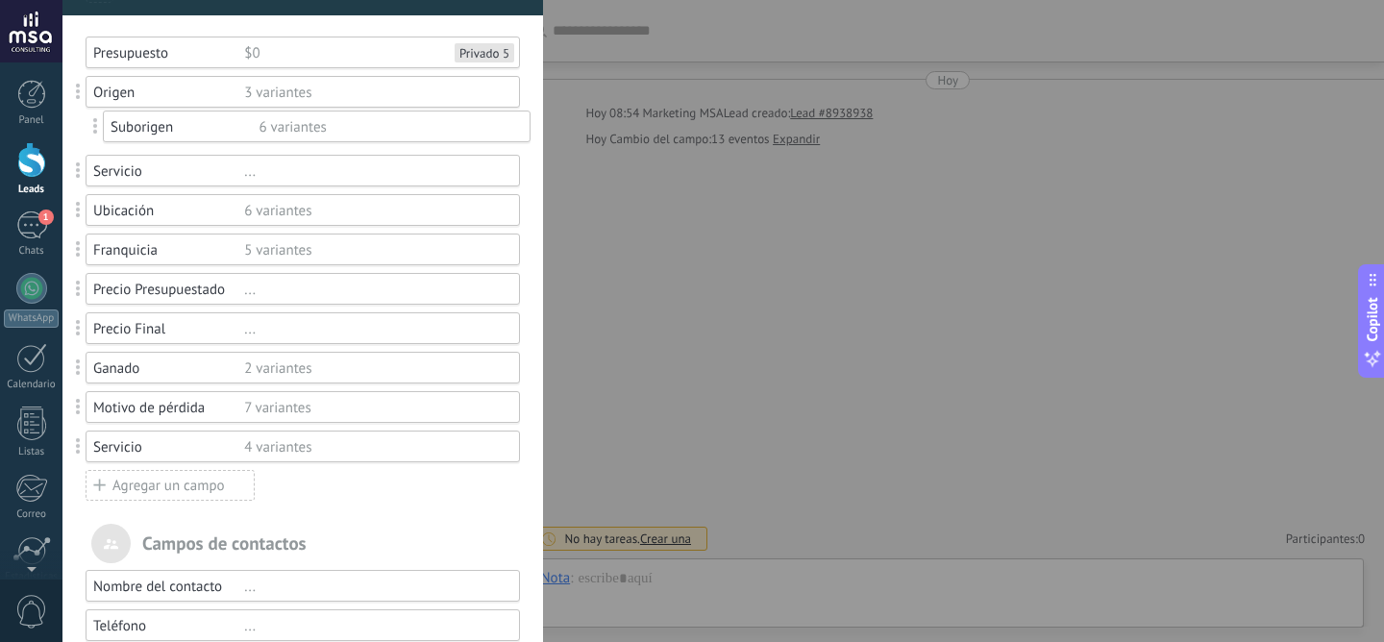
drag, startPoint x: 75, startPoint y: 451, endPoint x: 92, endPoint y: 129, distance: 322.4
drag, startPoint x: 77, startPoint y: 450, endPoint x: 83, endPoint y: 172, distance: 277.8
click at [119, 207] on div "Servicio" at bounding box center [168, 211] width 151 height 18
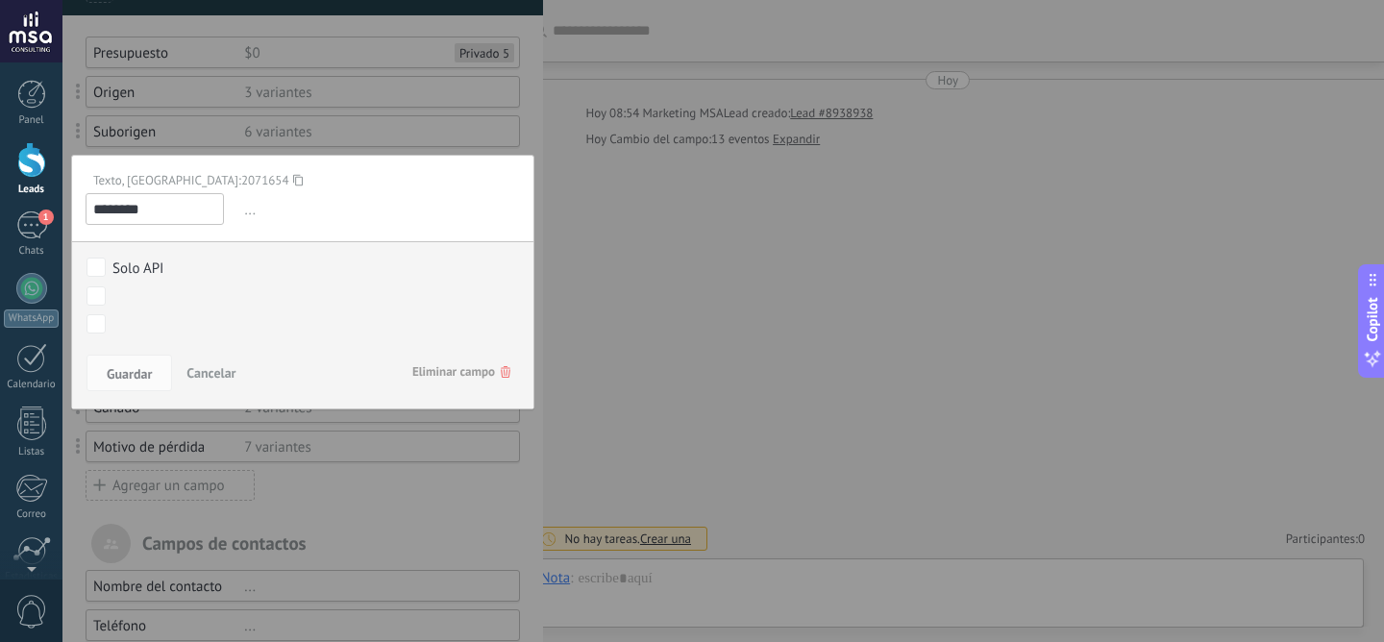
click at [473, 368] on span "Eliminar campo" at bounding box center [461, 372] width 98 height 35
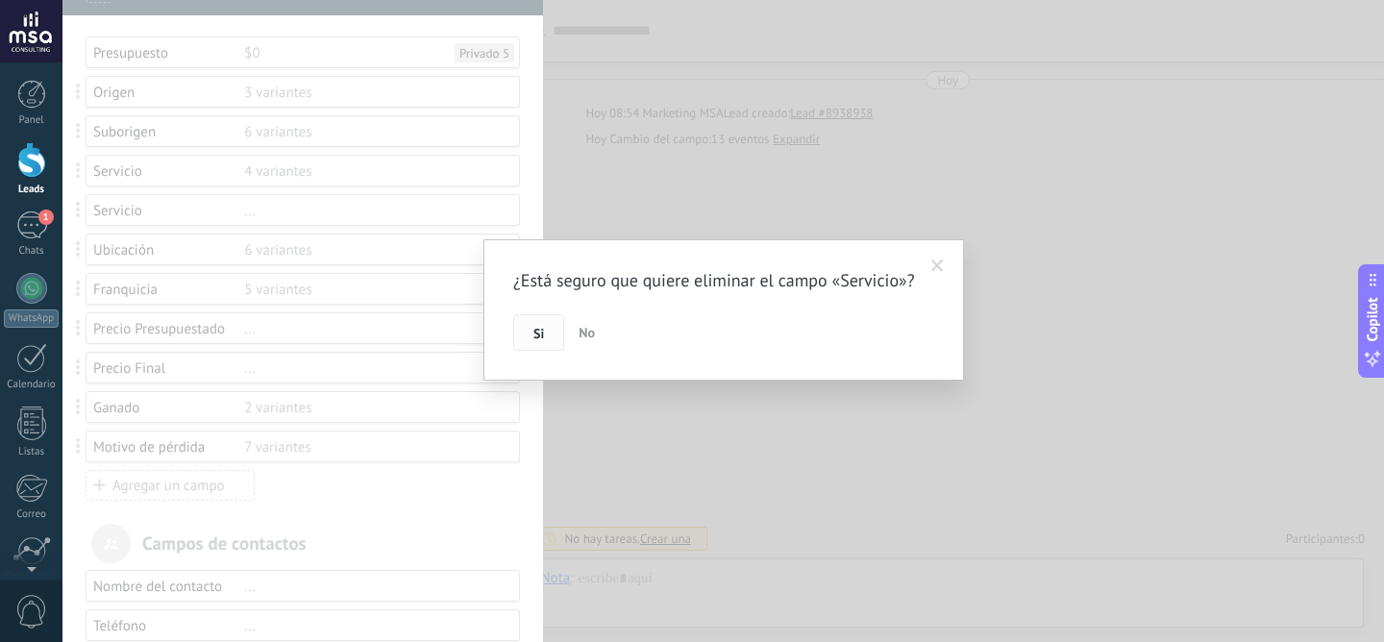
click at [533, 347] on button "Si" at bounding box center [538, 332] width 51 height 37
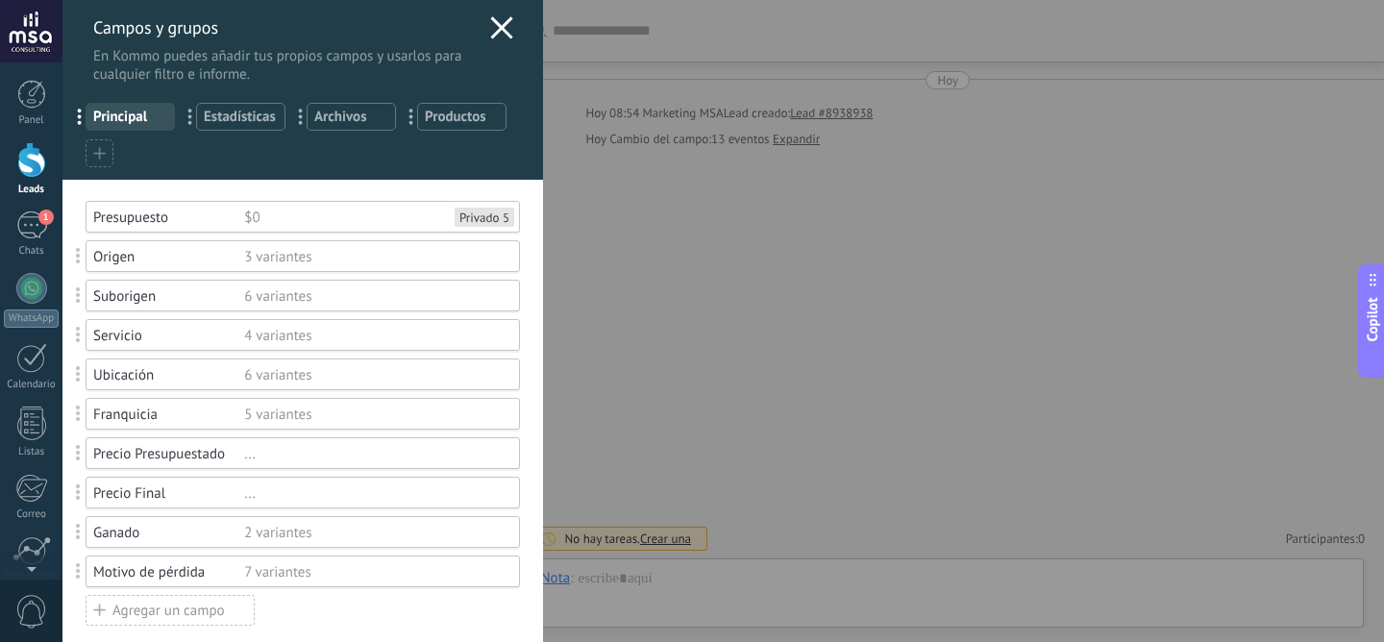
scroll to position [0, 0]
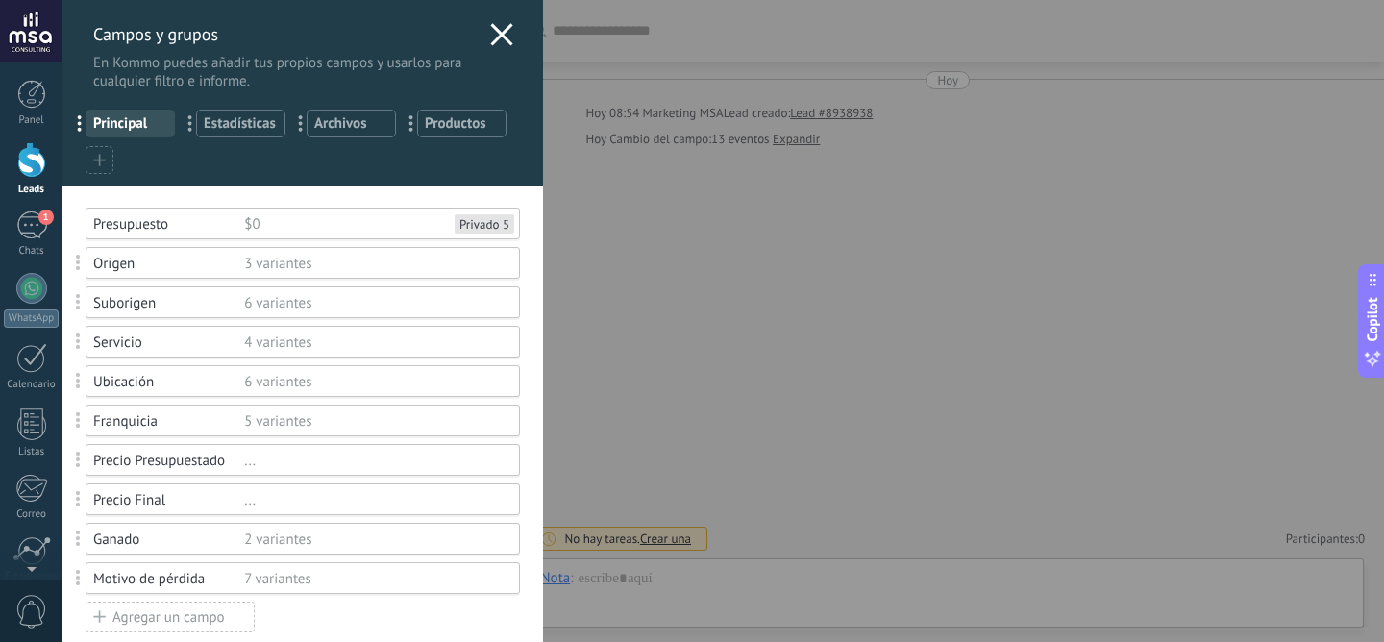
click at [495, 38] on icon at bounding box center [501, 34] width 23 height 23
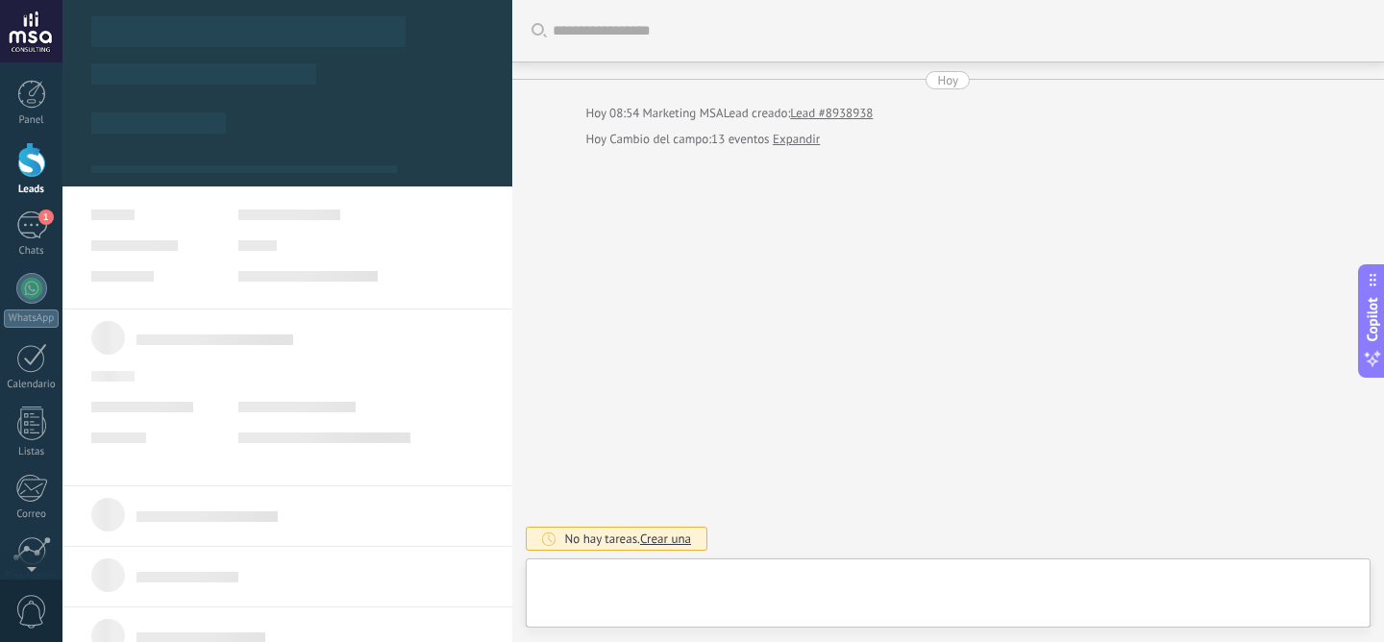
type textarea "**********"
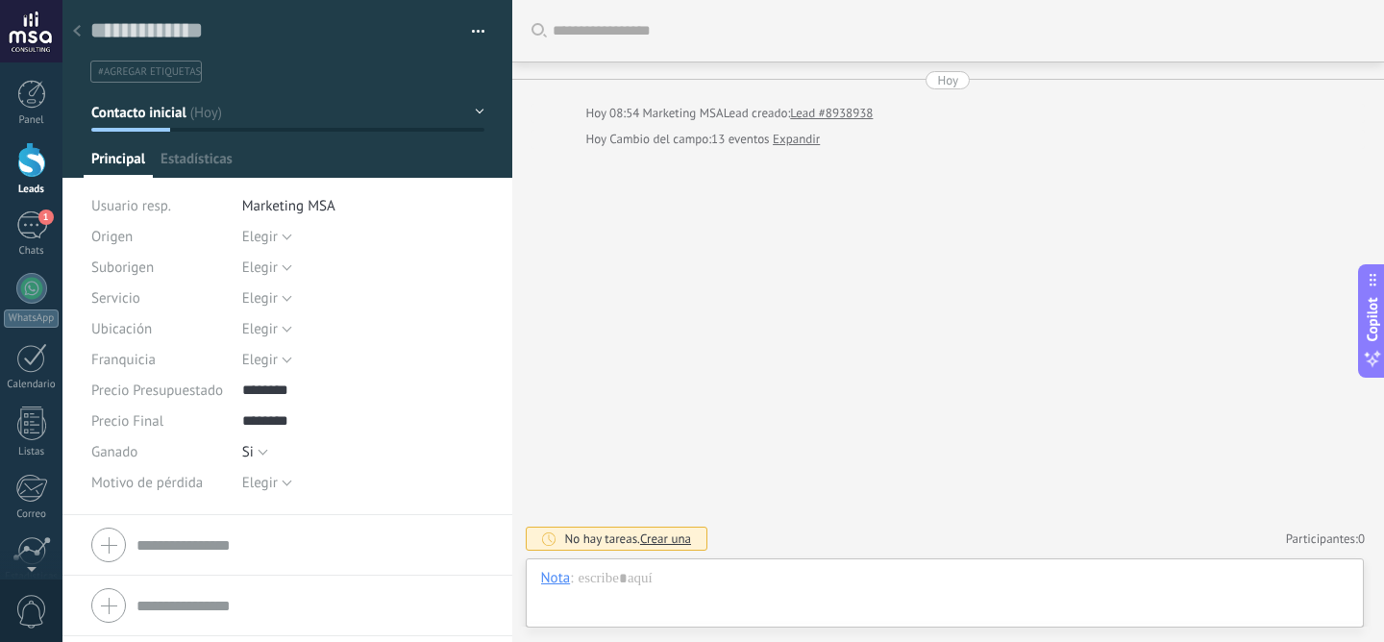
scroll to position [29, 0]
click at [300, 392] on input "numeric" at bounding box center [363, 390] width 242 height 31
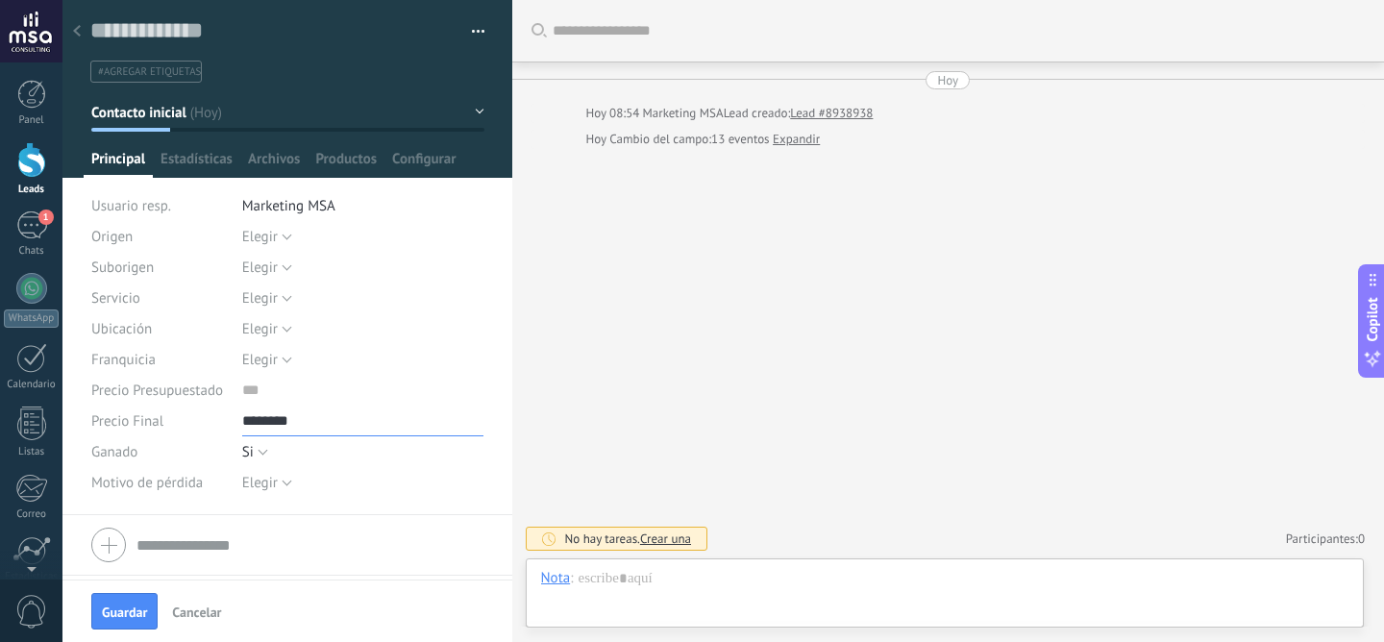
click at [296, 415] on input "numeric" at bounding box center [363, 420] width 242 height 31
click at [251, 457] on button "Si" at bounding box center [255, 451] width 26 height 31
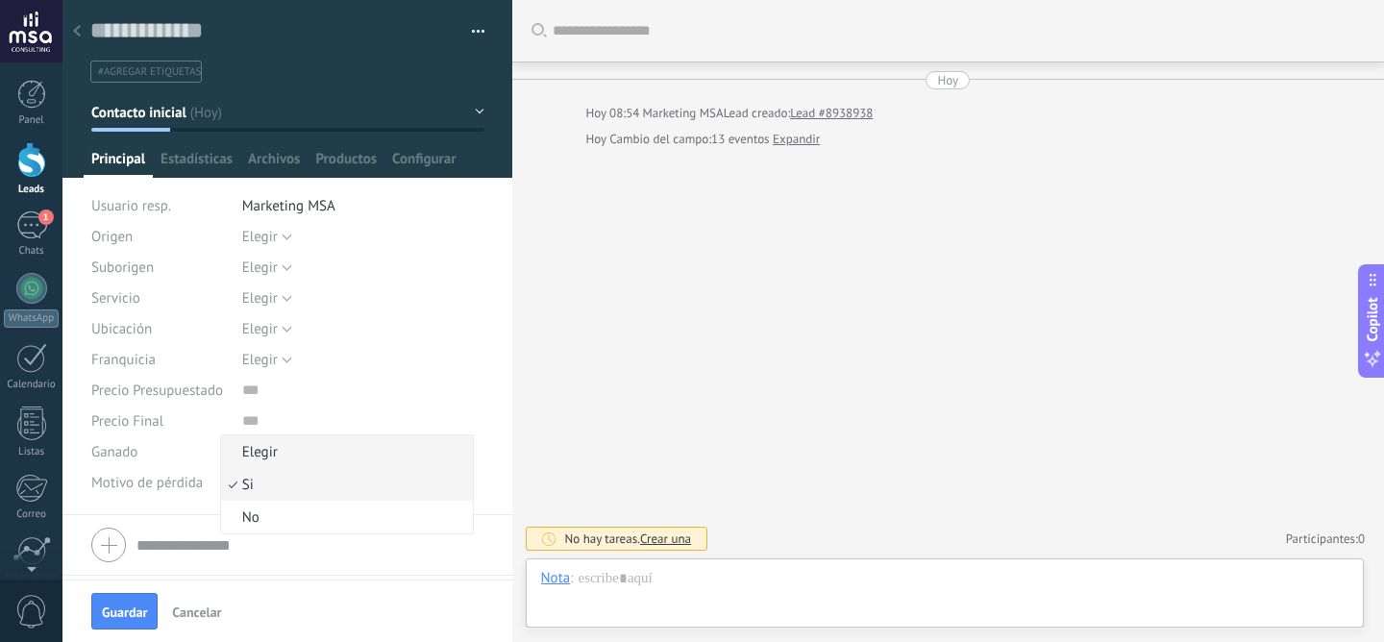
click at [266, 455] on span "Elegir" at bounding box center [344, 452] width 247 height 18
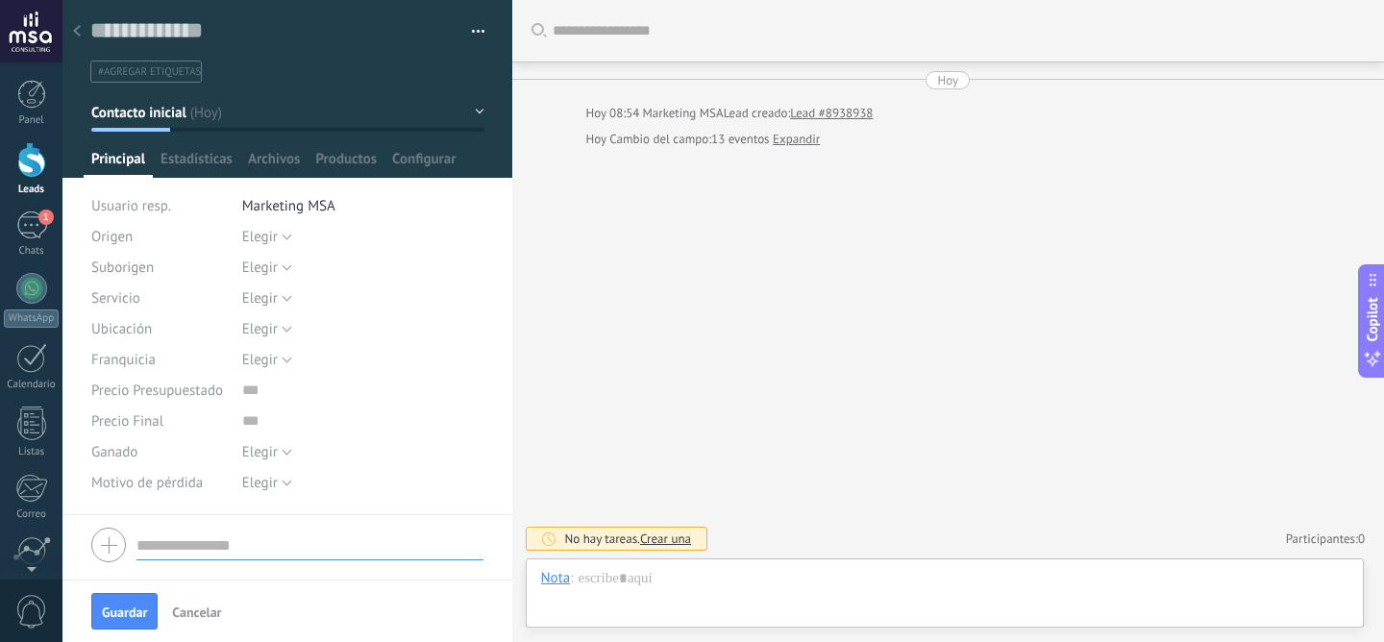
click at [420, 558] on input "text" at bounding box center [309, 544] width 347 height 31
click at [267, 241] on span "Elegir" at bounding box center [260, 237] width 36 height 18
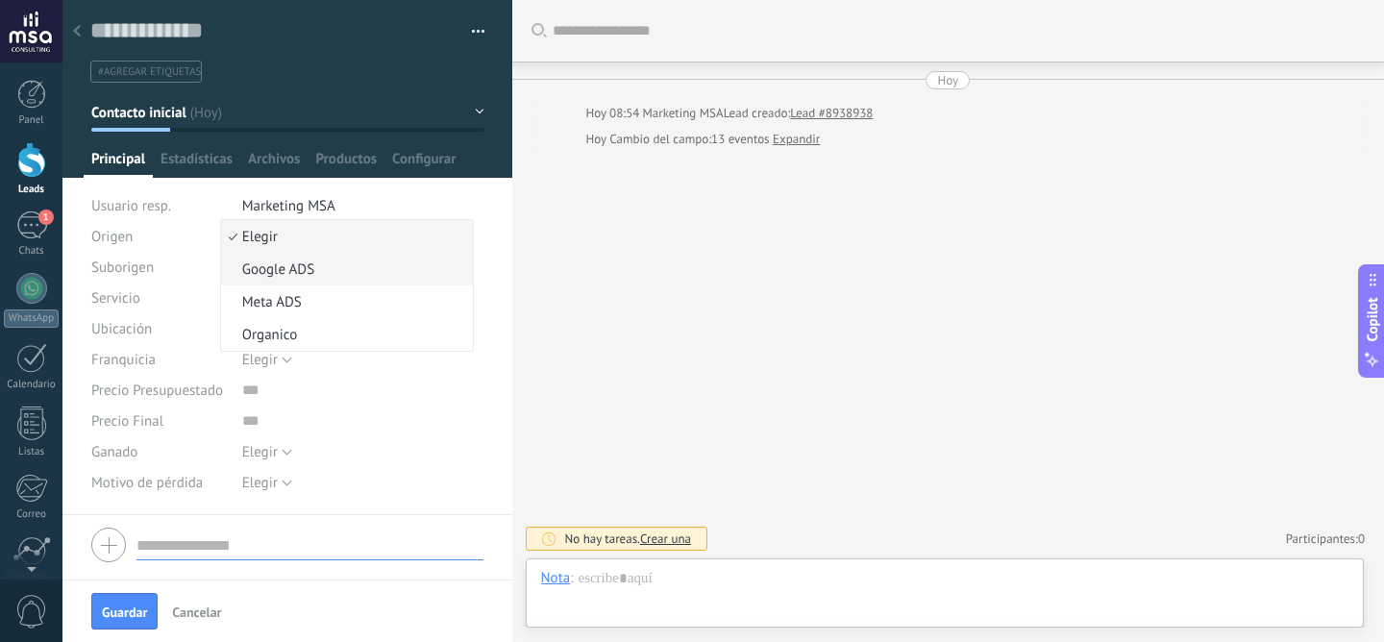
click at [298, 266] on span "Google ADS" at bounding box center [344, 269] width 247 height 18
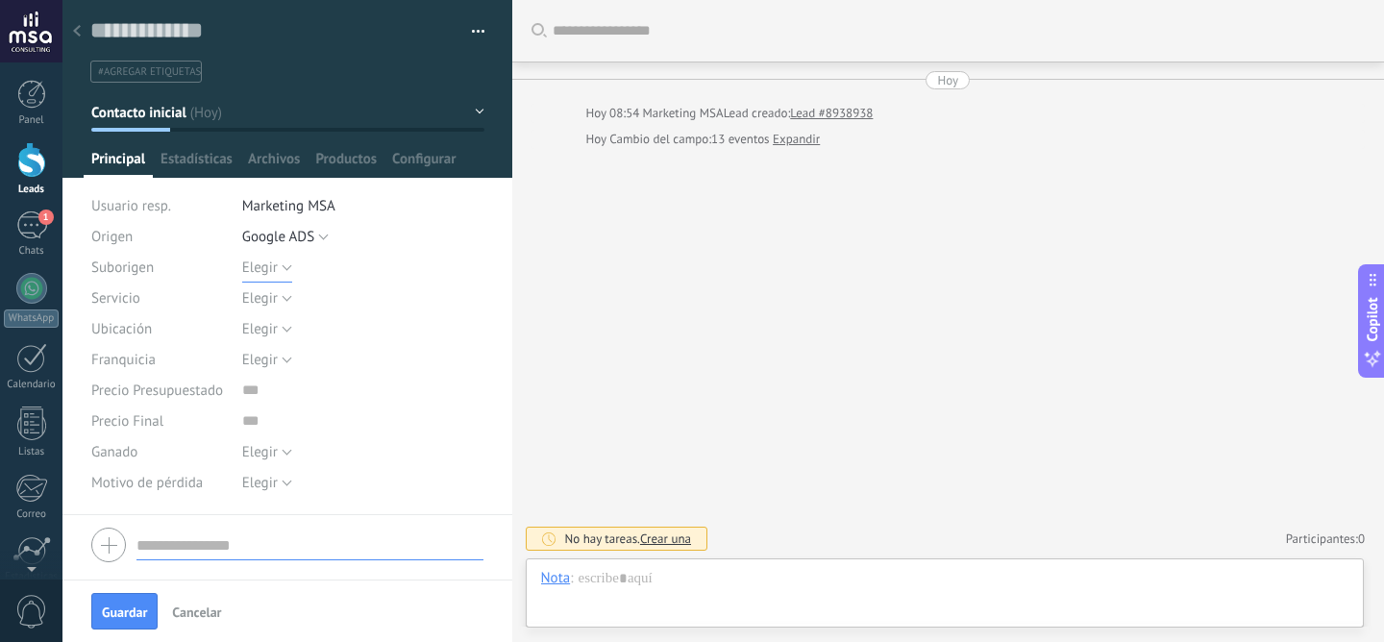
click at [277, 274] on button "Elegir" at bounding box center [267, 267] width 50 height 31
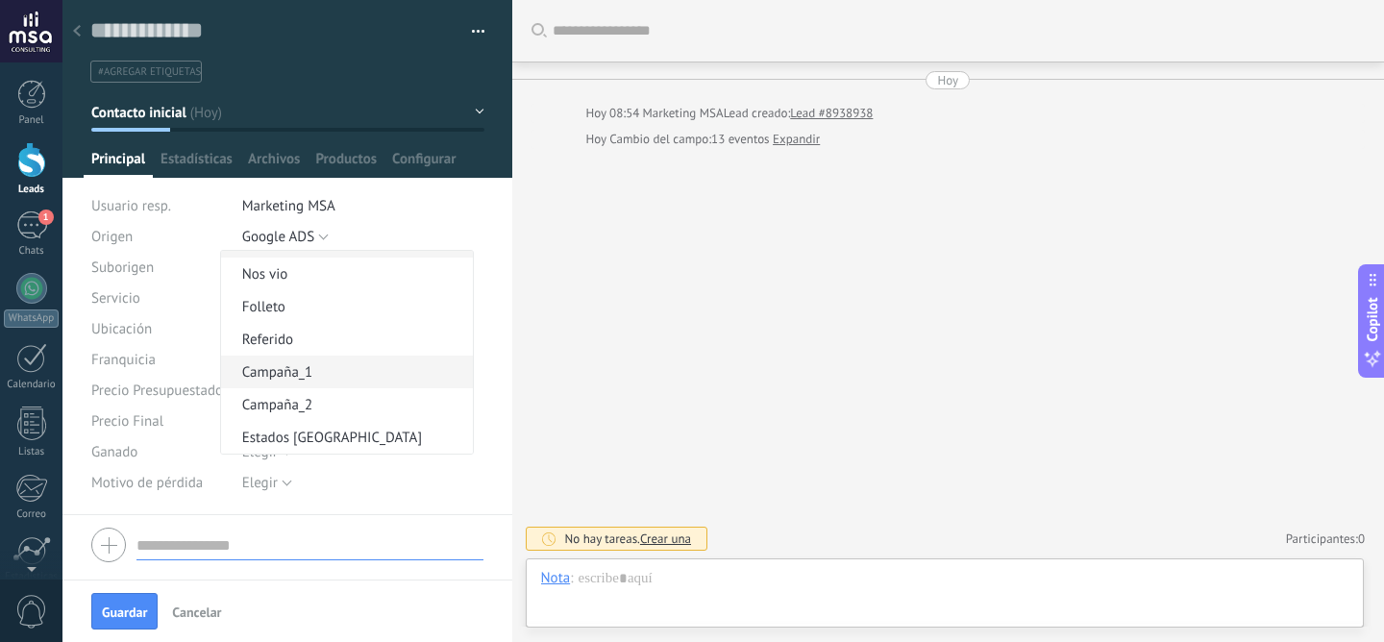
click at [302, 375] on span "Campaña_1" at bounding box center [344, 372] width 247 height 18
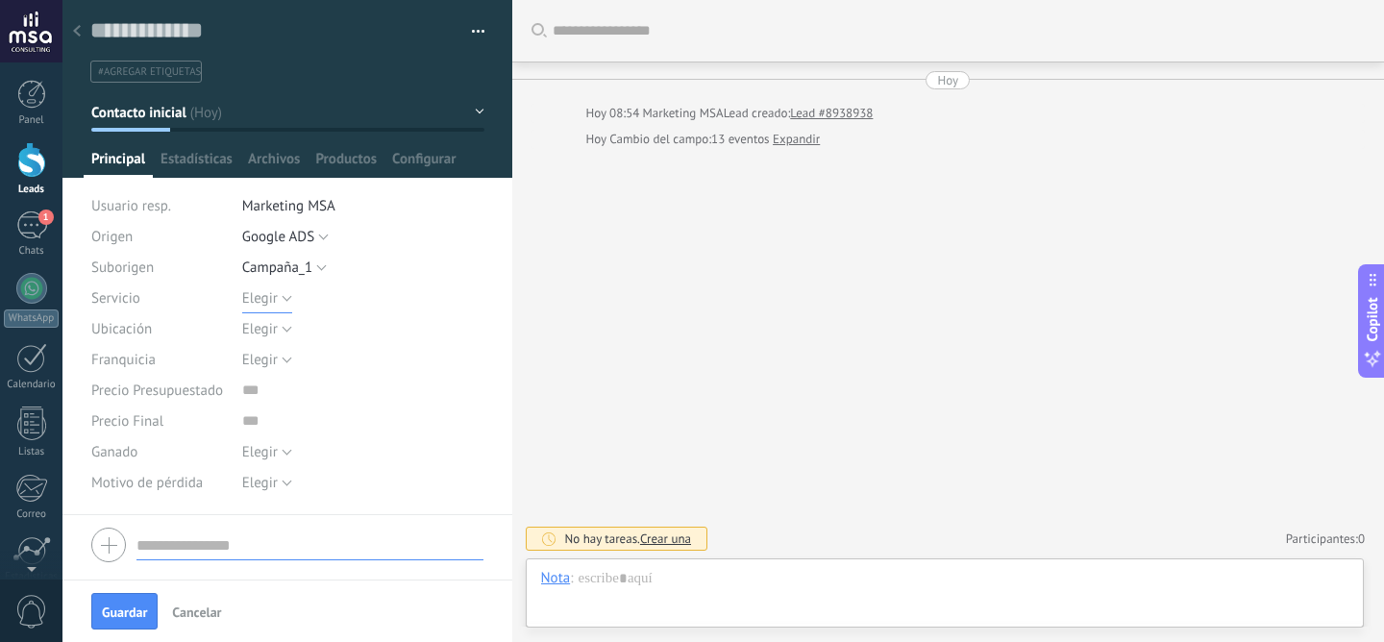
click at [266, 302] on span "Elegir" at bounding box center [260, 298] width 36 height 18
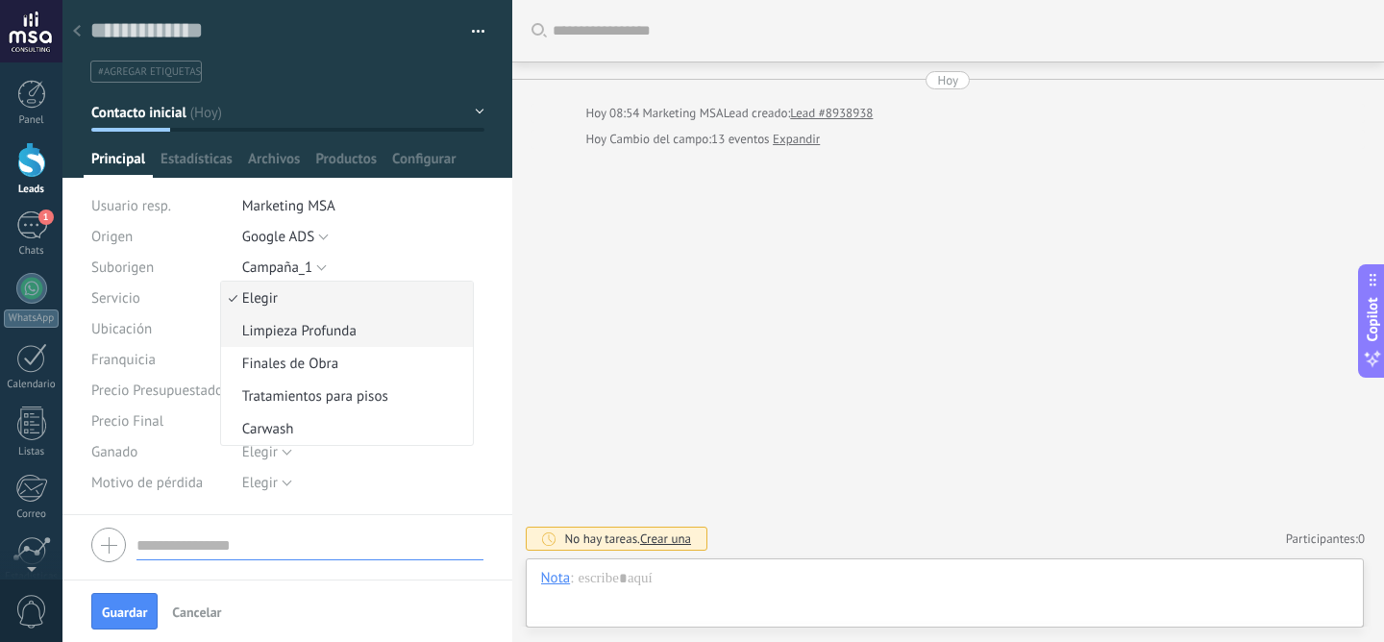
click at [386, 332] on span "Limpieza Profunda" at bounding box center [344, 331] width 247 height 18
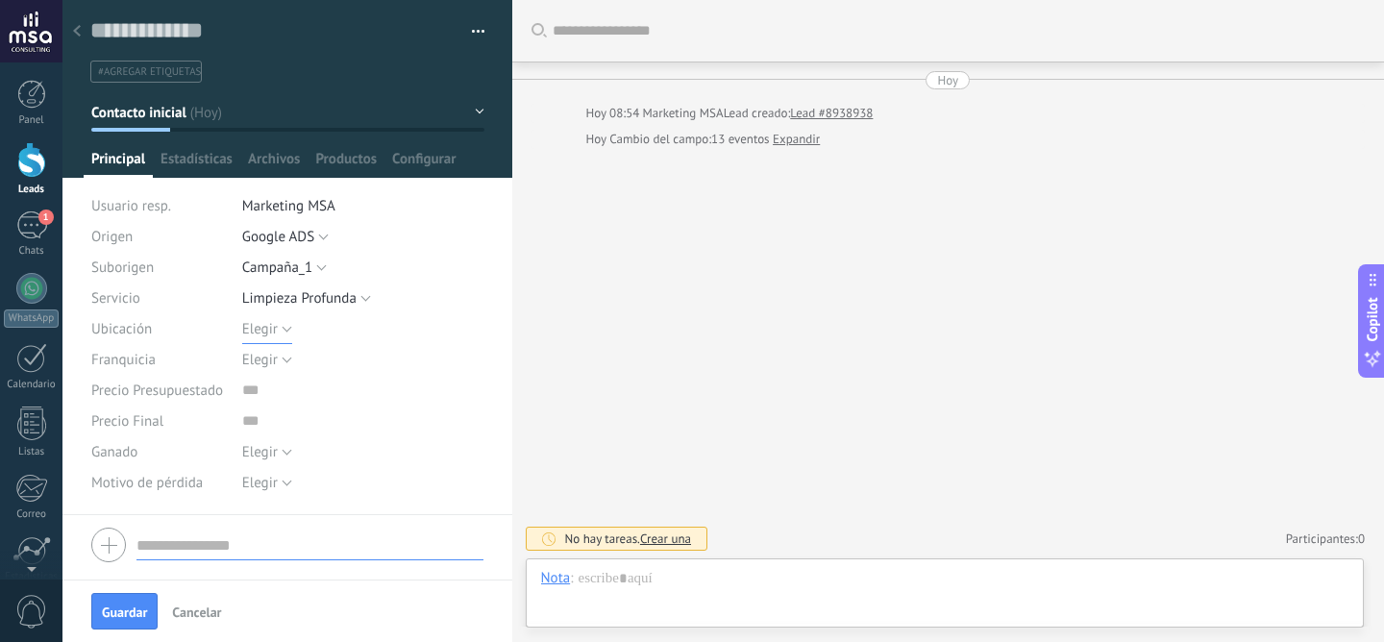
click at [259, 329] on span "Elegir" at bounding box center [260, 329] width 36 height 18
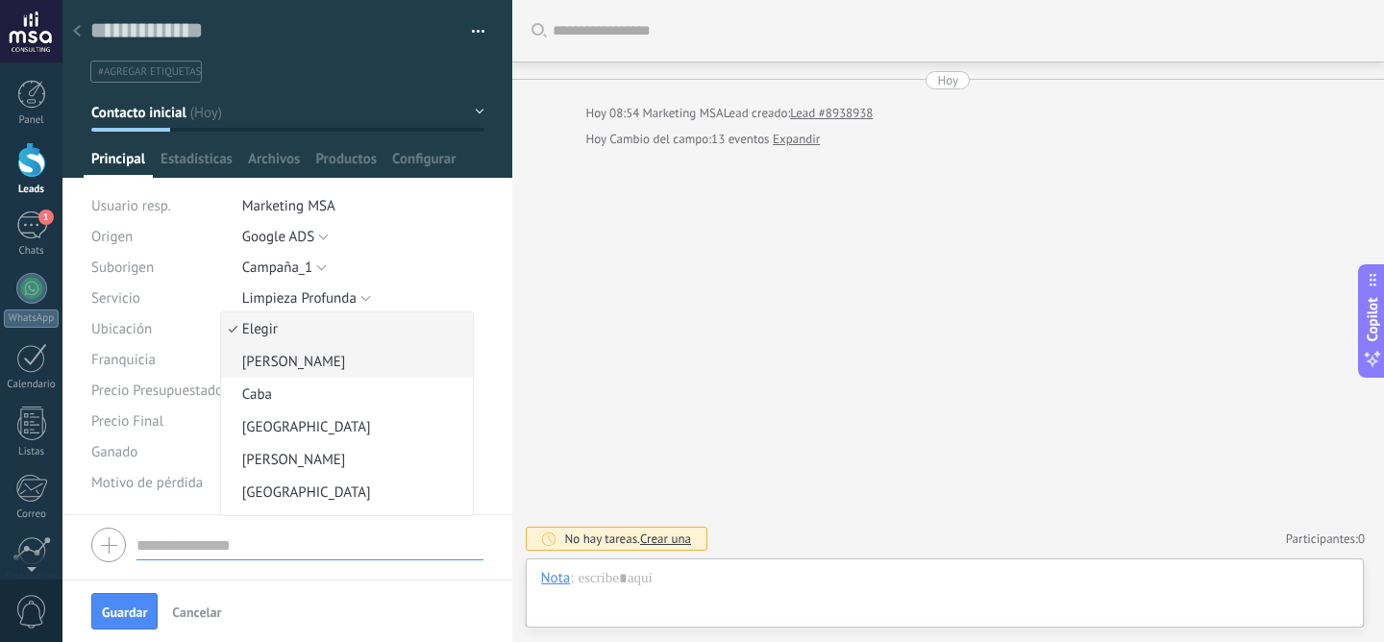
click at [303, 360] on span "Avellaneda" at bounding box center [344, 362] width 247 height 18
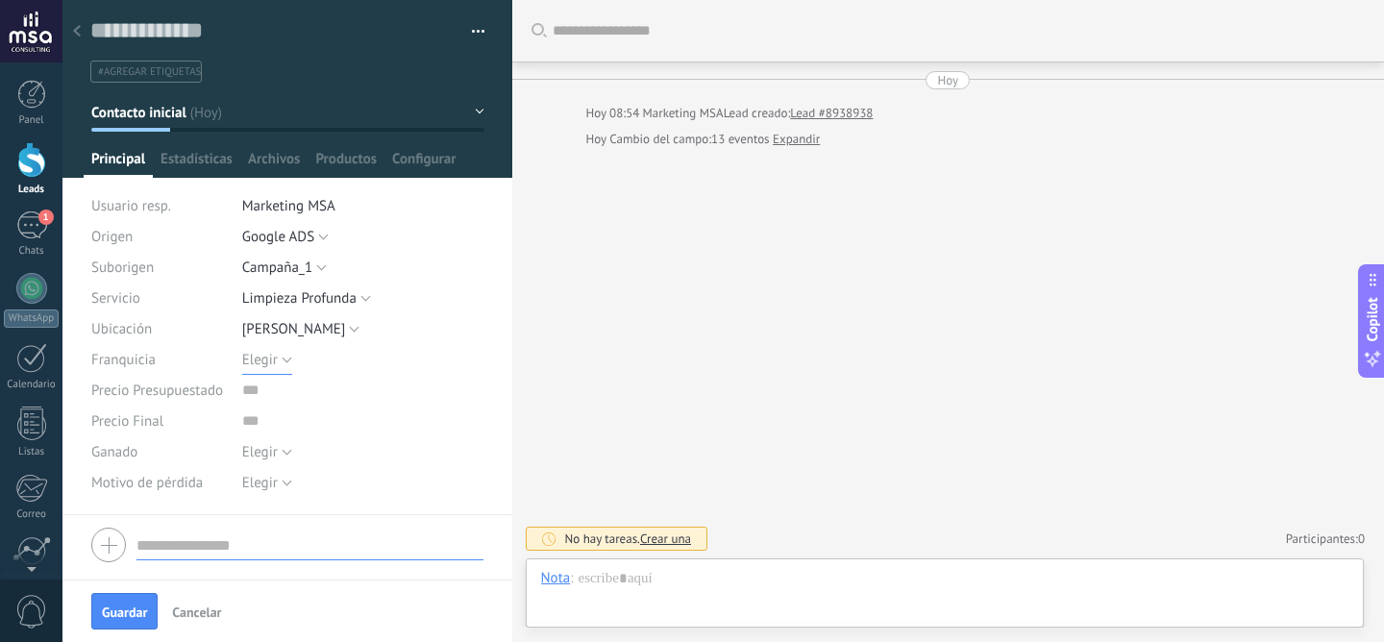
click at [283, 358] on button "Elegir" at bounding box center [267, 359] width 50 height 31
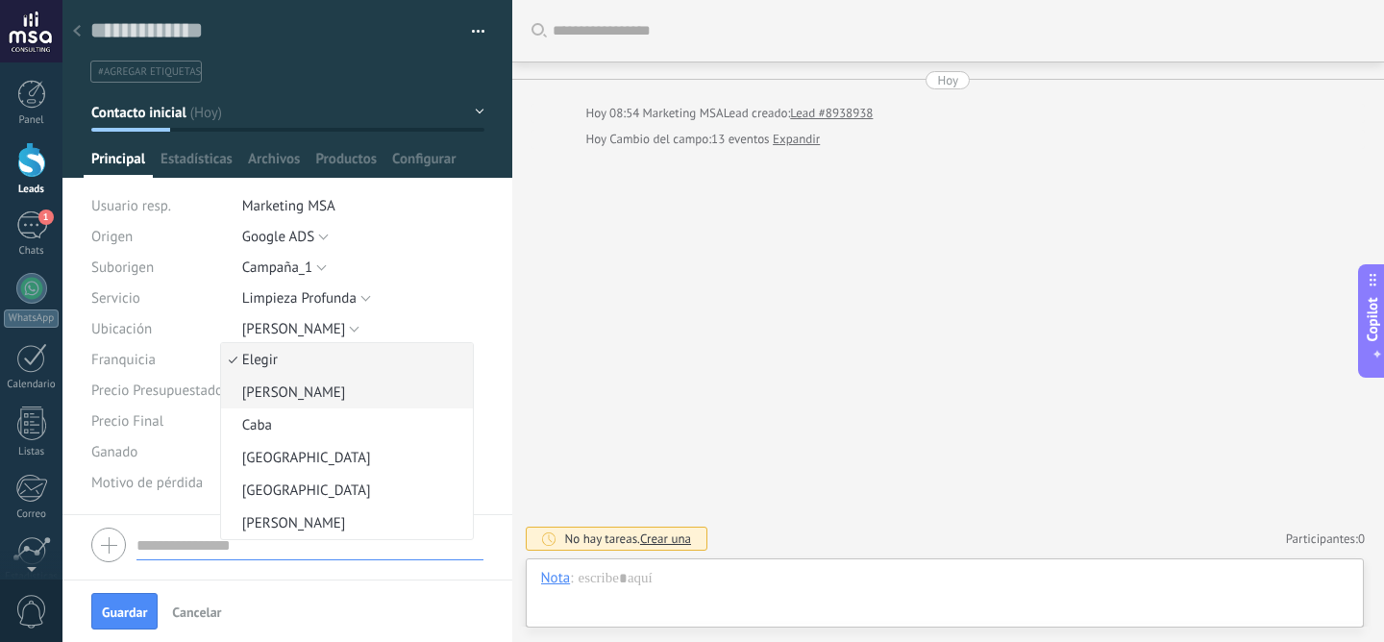
click at [283, 389] on span "Avellaneda" at bounding box center [344, 392] width 247 height 18
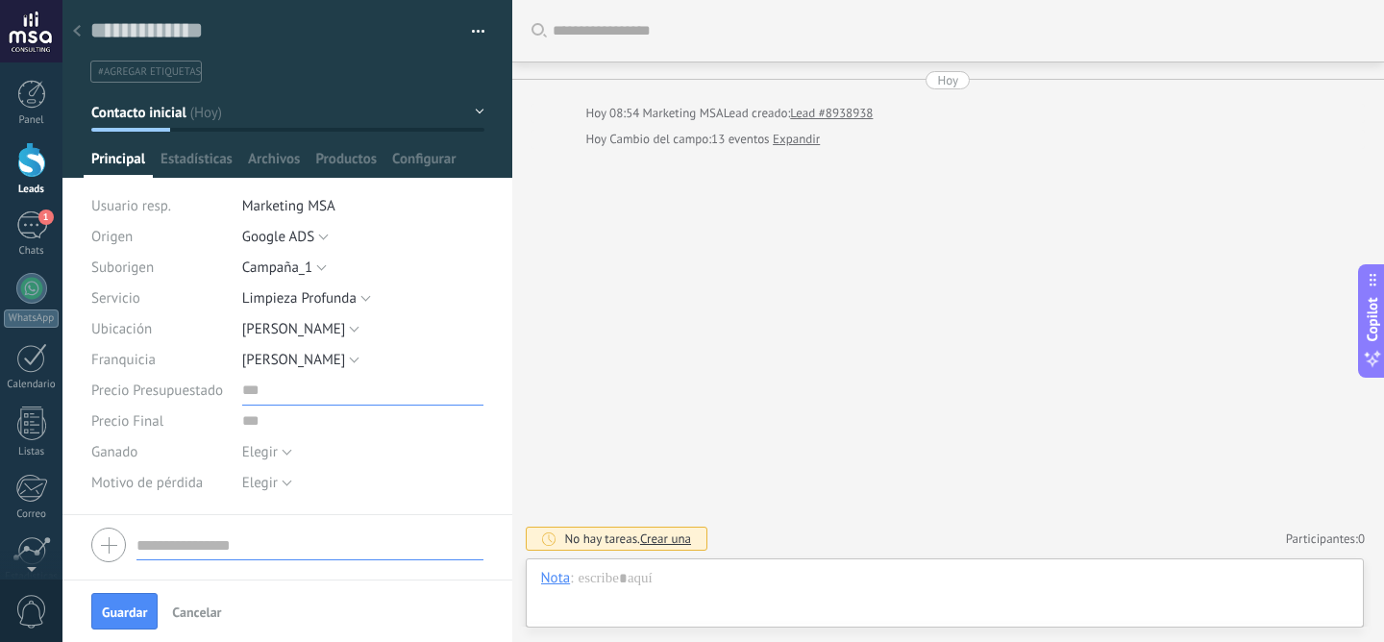
click at [255, 398] on input "numeric" at bounding box center [363, 390] width 242 height 31
type input "*********"
click at [269, 426] on input "numeric" at bounding box center [363, 420] width 242 height 31
type input "******"
click at [256, 449] on span "Elegir" at bounding box center [260, 452] width 36 height 18
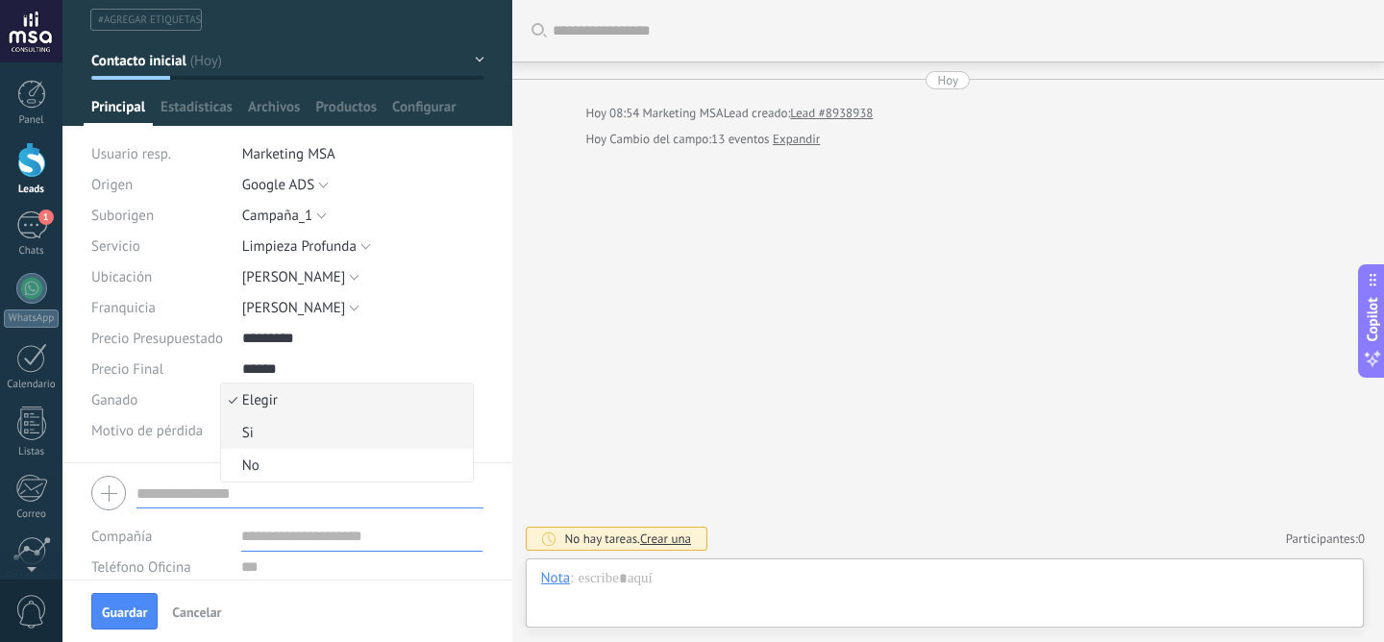
scroll to position [54, 0]
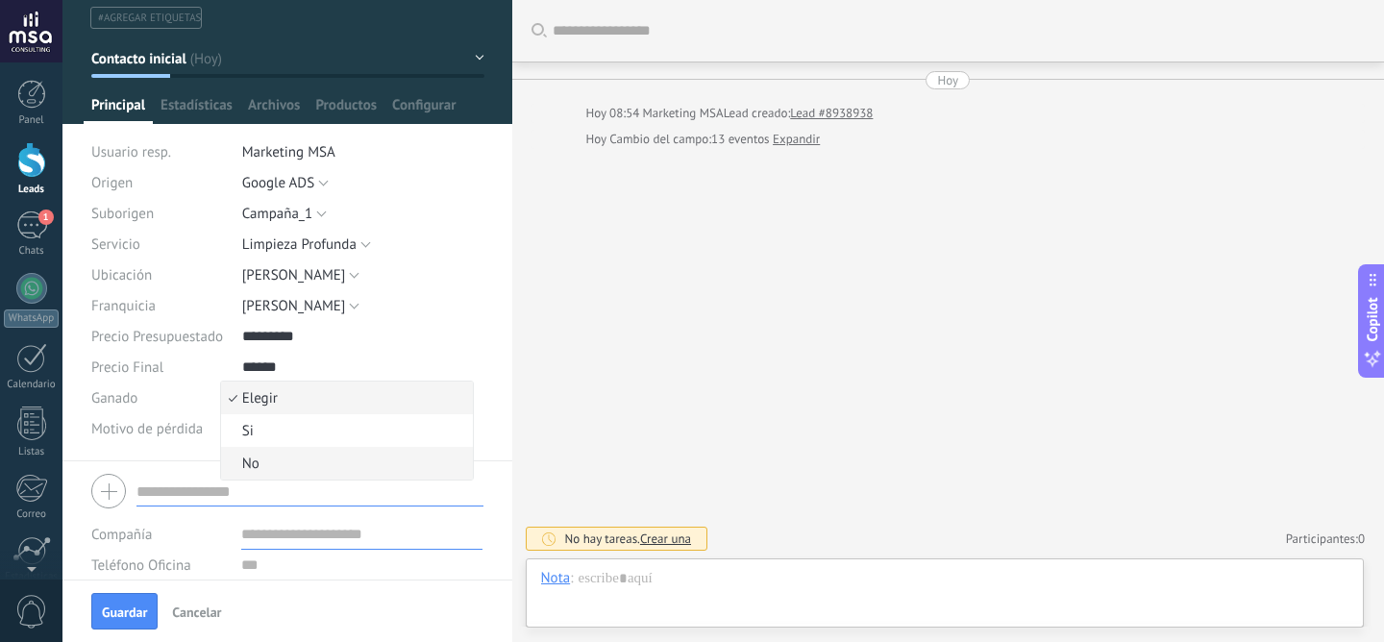
click at [383, 464] on span "No" at bounding box center [344, 464] width 247 height 18
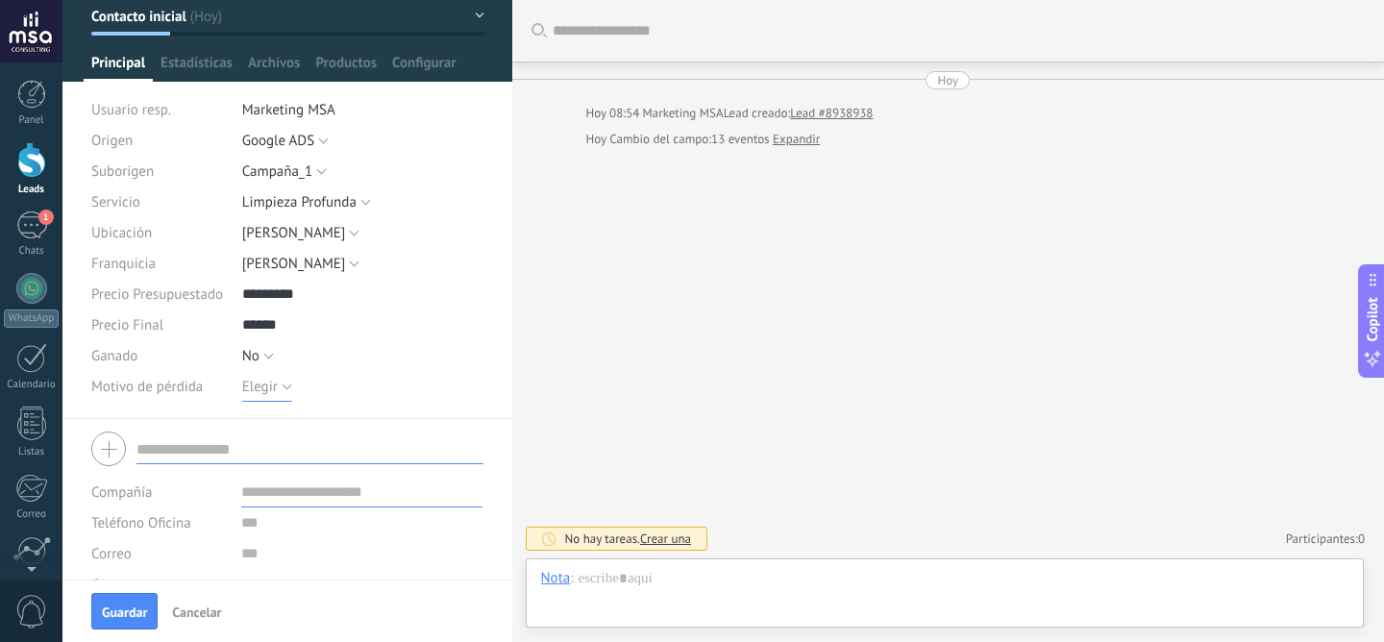
click at [269, 399] on button "Elegir" at bounding box center [267, 386] width 50 height 31
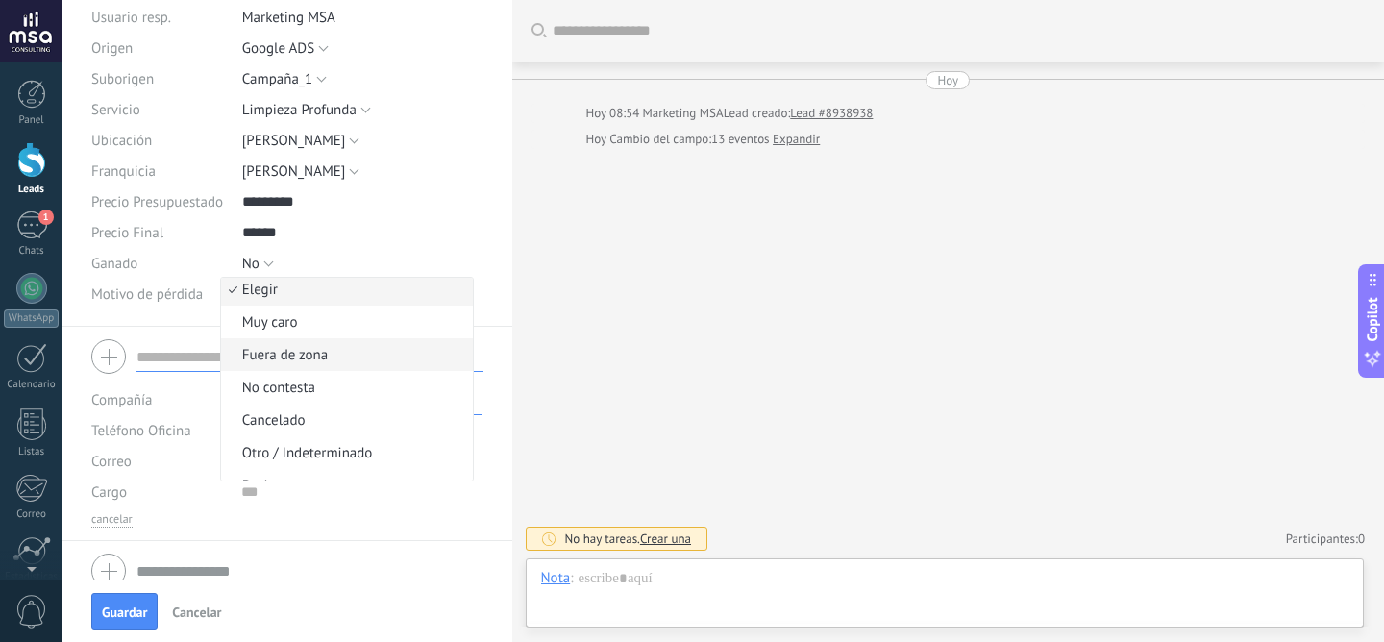
scroll to position [0, 0]
click at [372, 335] on span "Muy caro" at bounding box center [344, 327] width 247 height 18
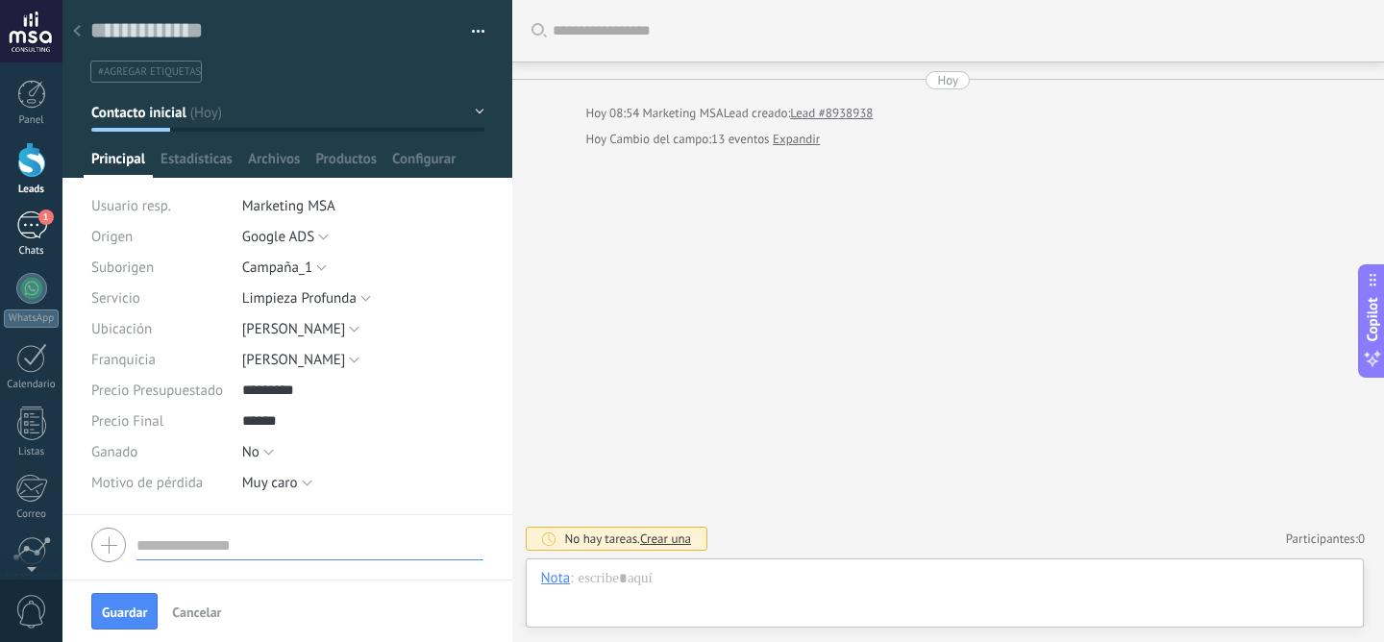
click at [16, 217] on div "1" at bounding box center [31, 225] width 31 height 28
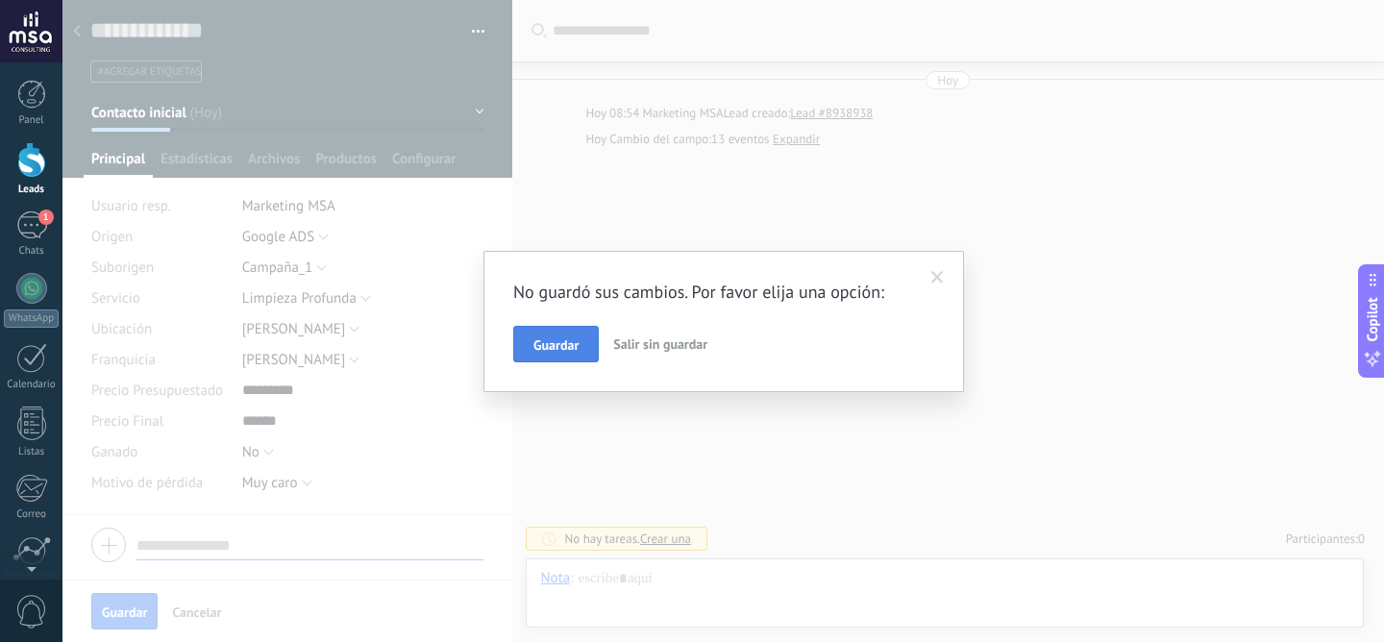
click at [556, 354] on button "Guardar" at bounding box center [556, 344] width 86 height 37
